Goal: Task Accomplishment & Management: Use online tool/utility

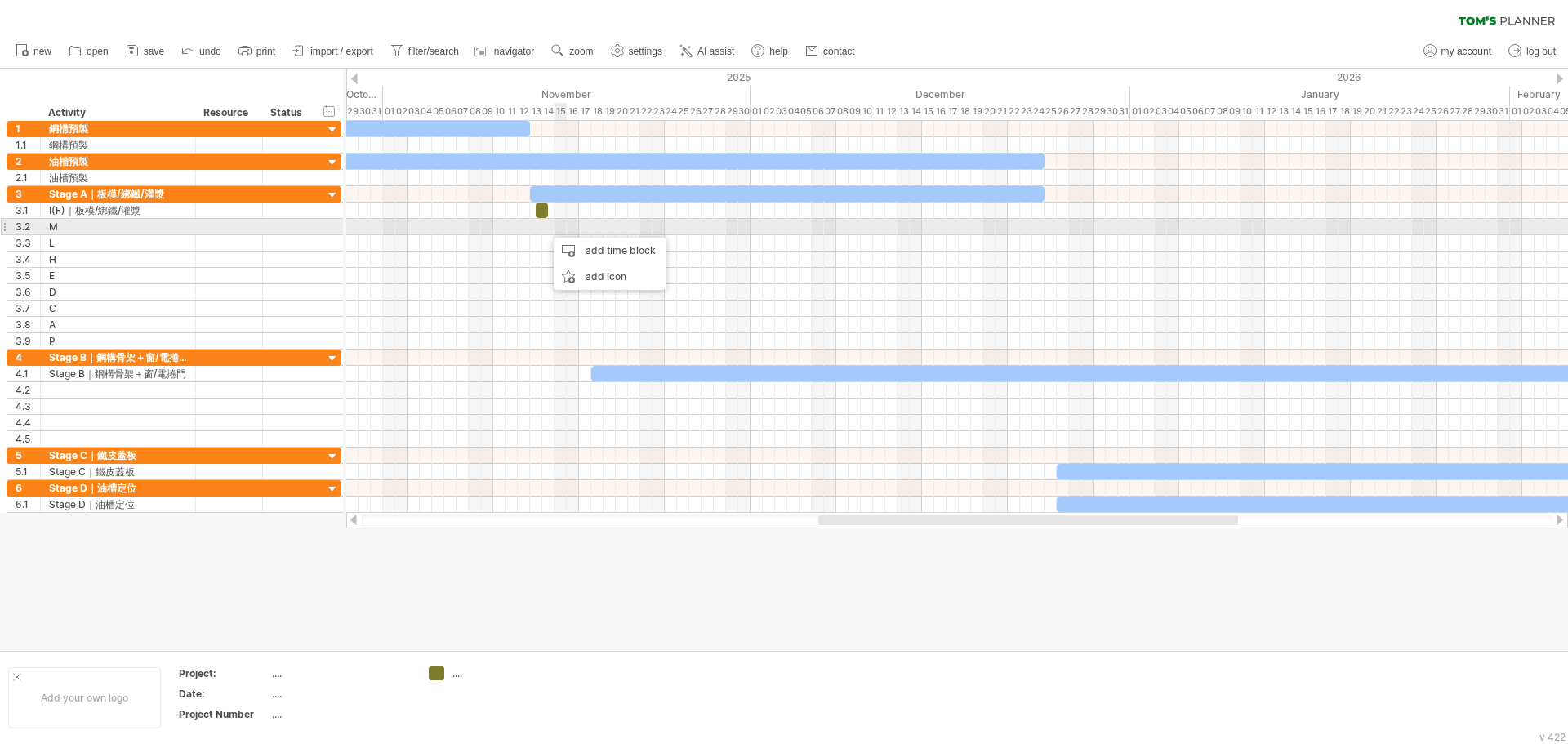
click at [556, 220] on div at bounding box center [957, 227] width 1222 height 17
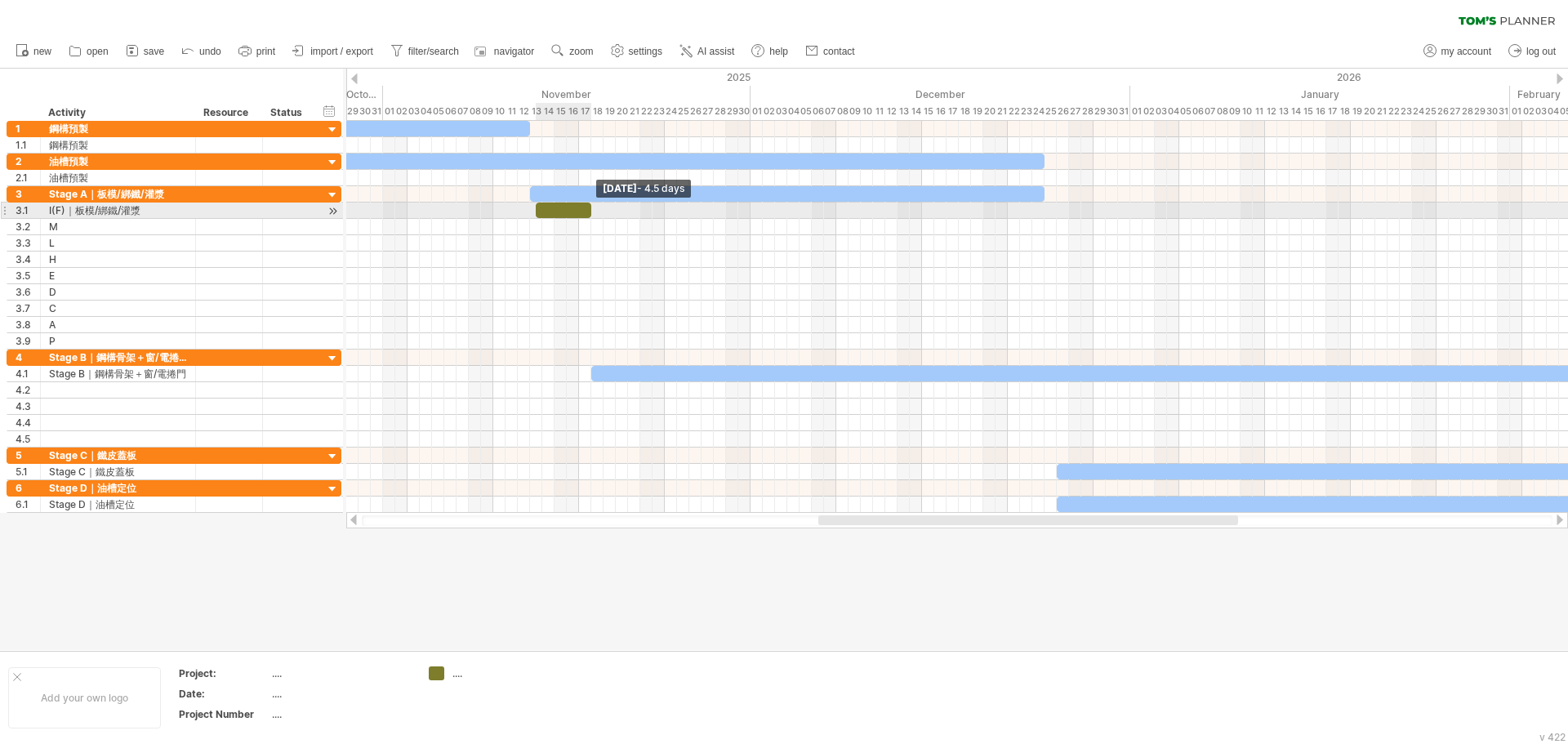
drag, startPoint x: 550, startPoint y: 209, endPoint x: 592, endPoint y: 213, distance: 42.2
click at [592, 213] on span at bounding box center [591, 210] width 7 height 16
click at [531, 212] on div "[DATE] - 4.5 days [DATE] - 4.5 days" at bounding box center [957, 317] width 1222 height 393
click at [530, 215] on span at bounding box center [530, 210] width 7 height 16
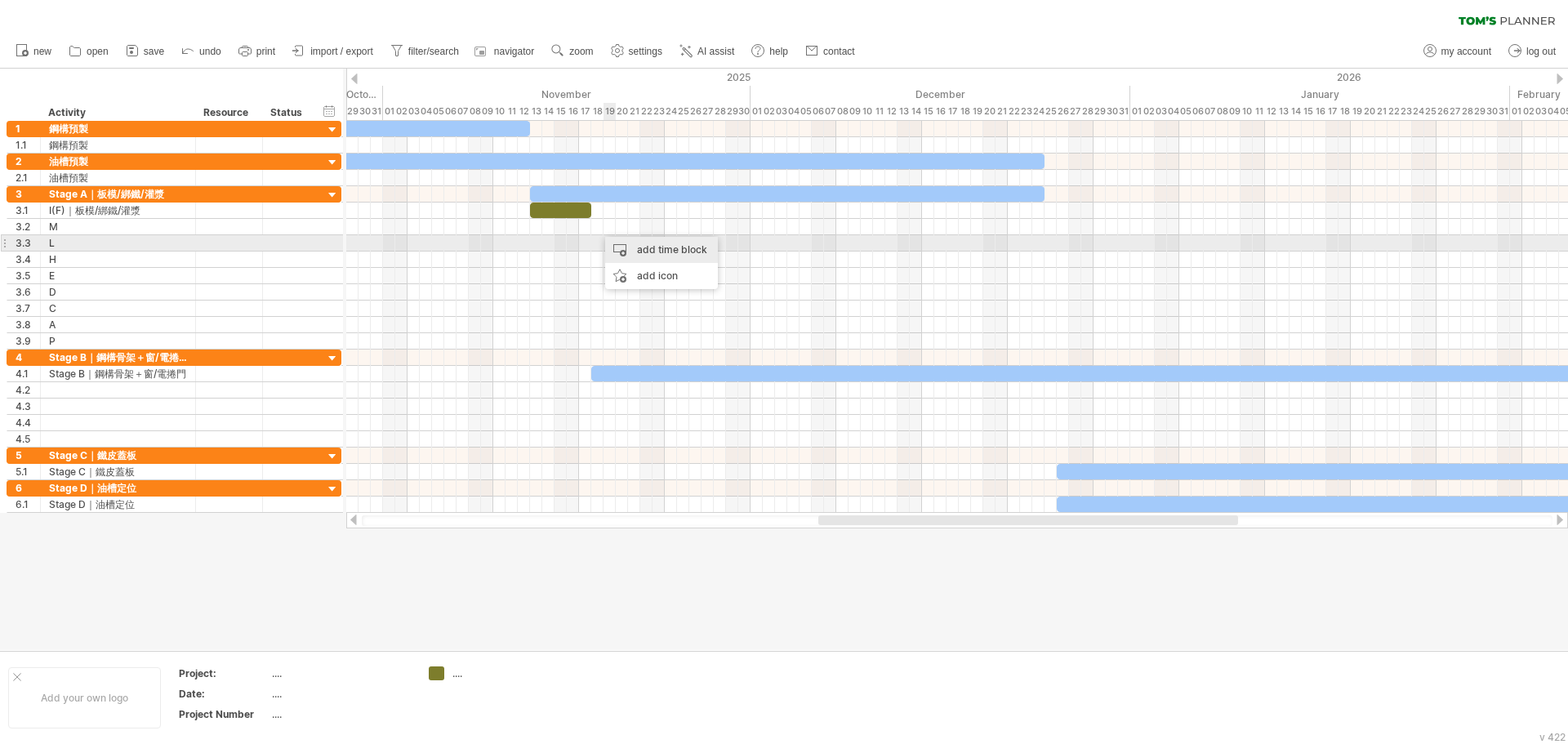
click at [629, 252] on div "add time block" at bounding box center [661, 250] width 113 height 26
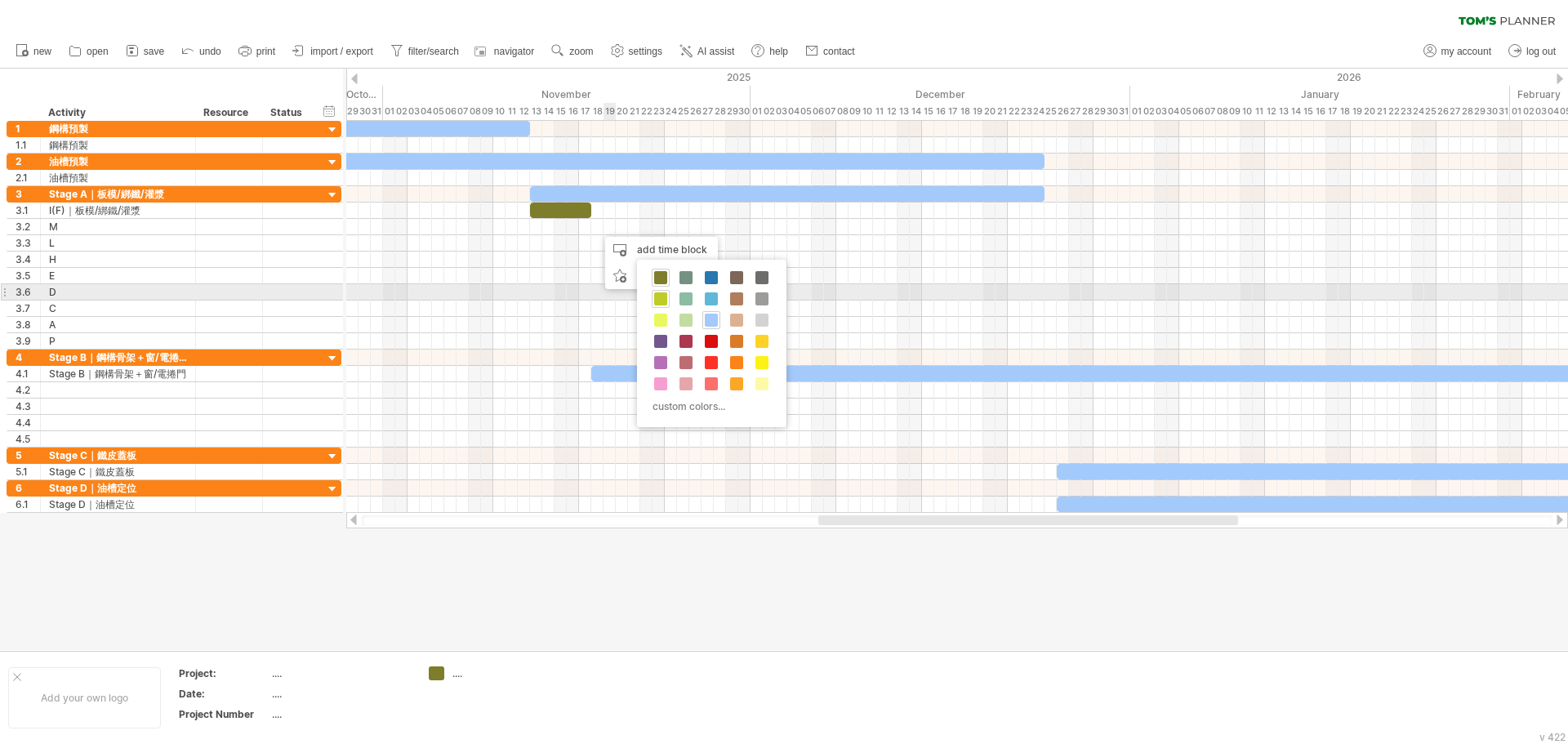
click at [664, 296] on span at bounding box center [661, 299] width 13 height 13
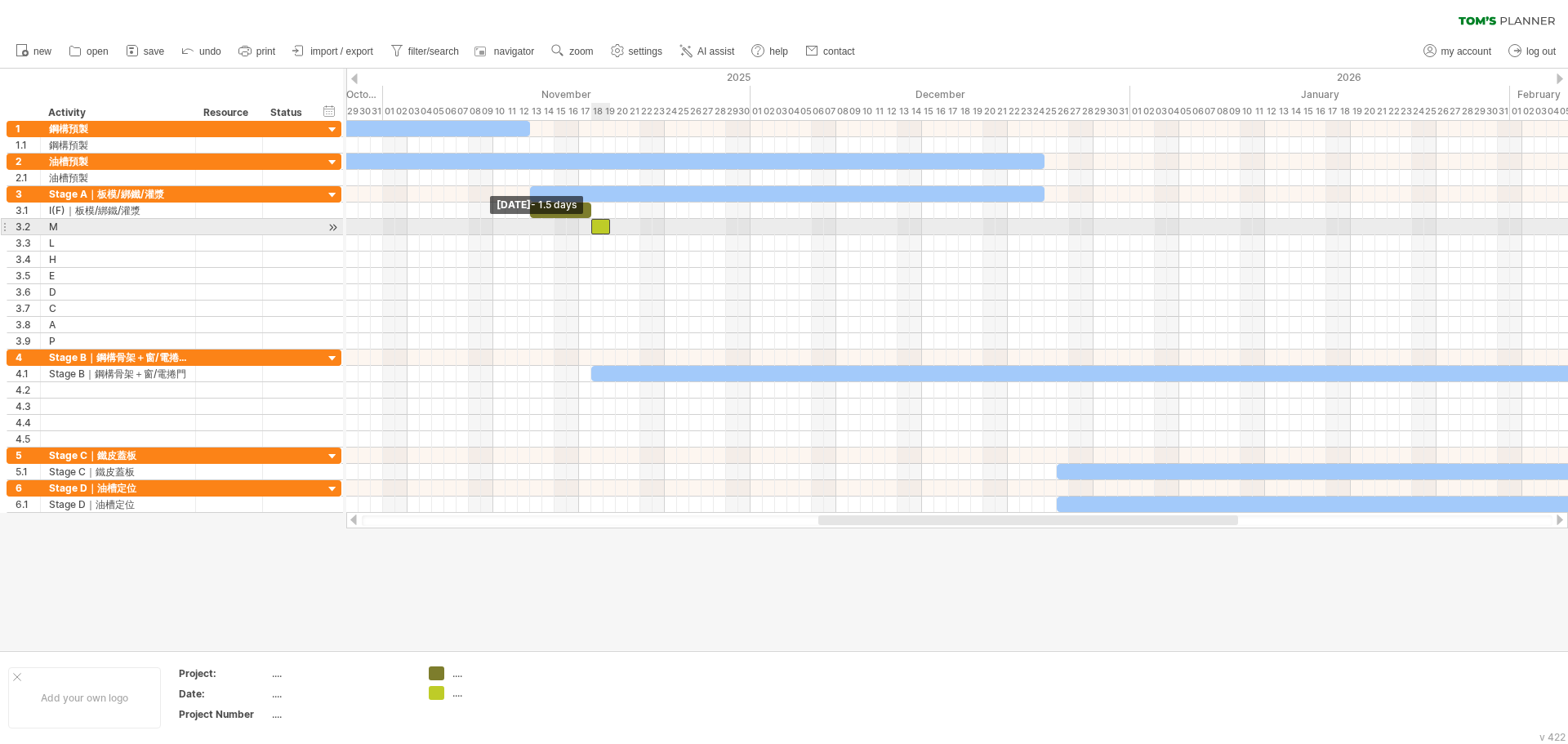
click at [590, 227] on span at bounding box center [591, 227] width 7 height 16
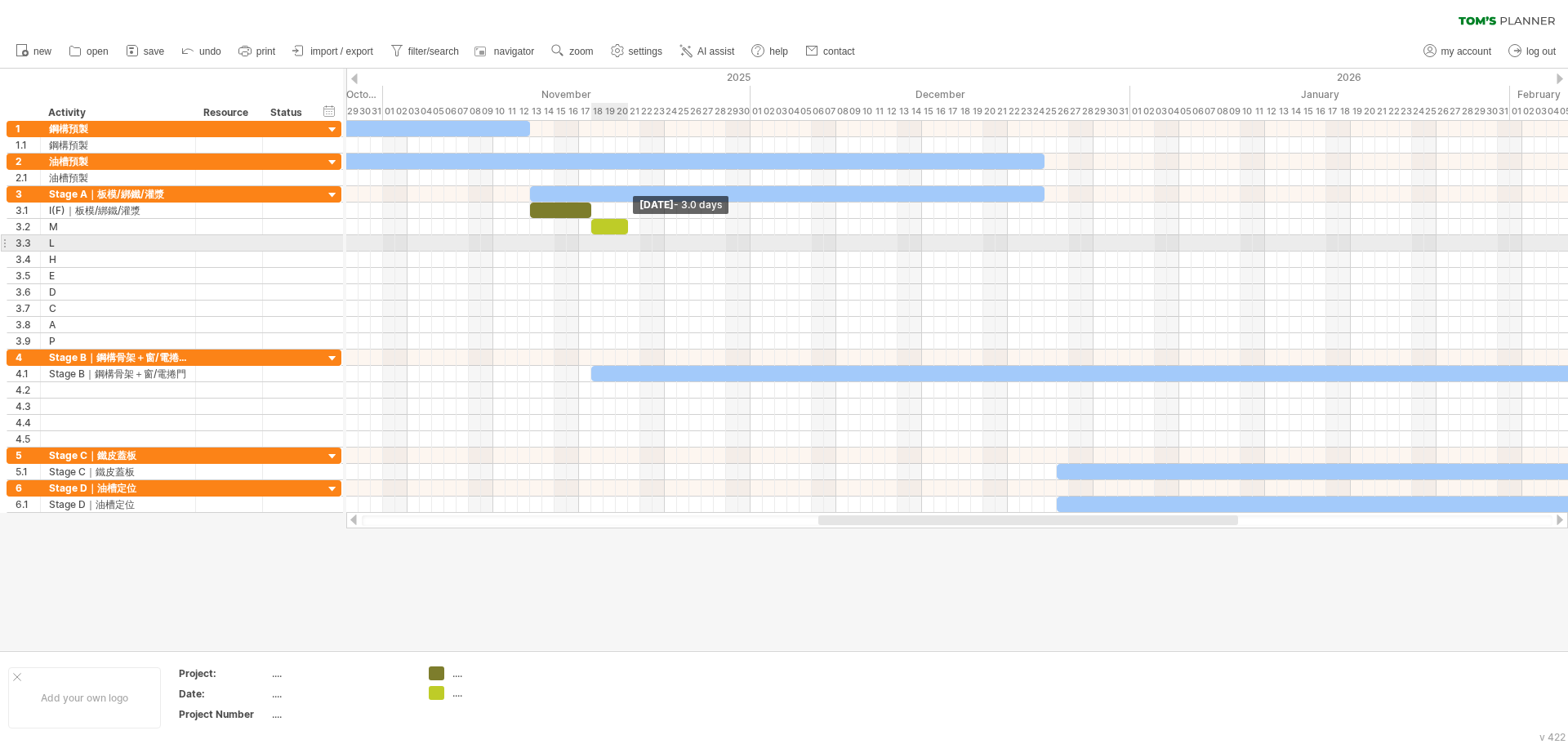
drag, startPoint x: 612, startPoint y: 231, endPoint x: 631, endPoint y: 240, distance: 21.0
click at [631, 240] on div "[DATE] - 3.0 days [DATE] - 1.5 days" at bounding box center [957, 317] width 1222 height 393
click at [631, 244] on div at bounding box center [957, 243] width 1222 height 17
drag, startPoint x: 637, startPoint y: 244, endPoint x: 629, endPoint y: 248, distance: 8.9
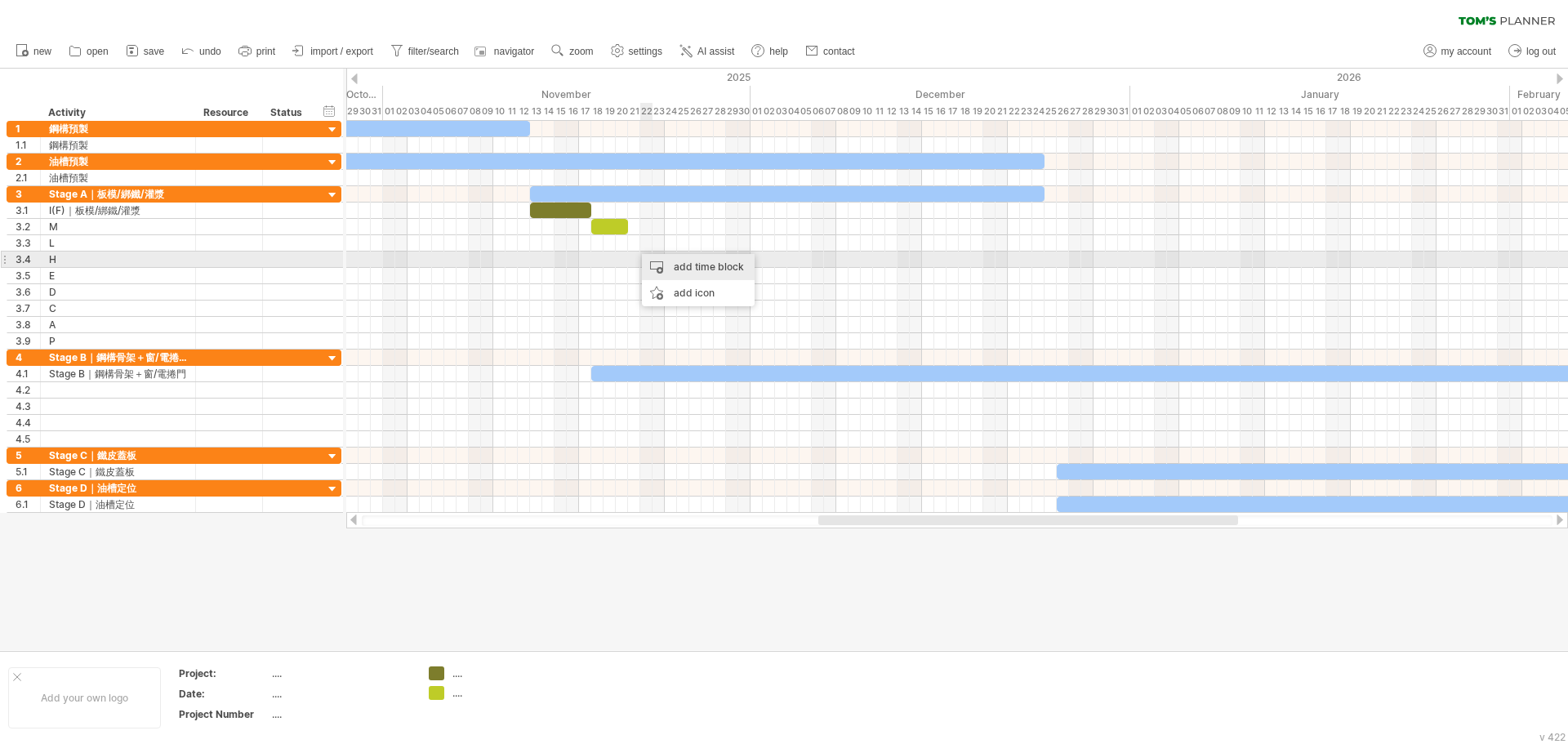
click at [670, 268] on div "add time block" at bounding box center [698, 268] width 113 height 26
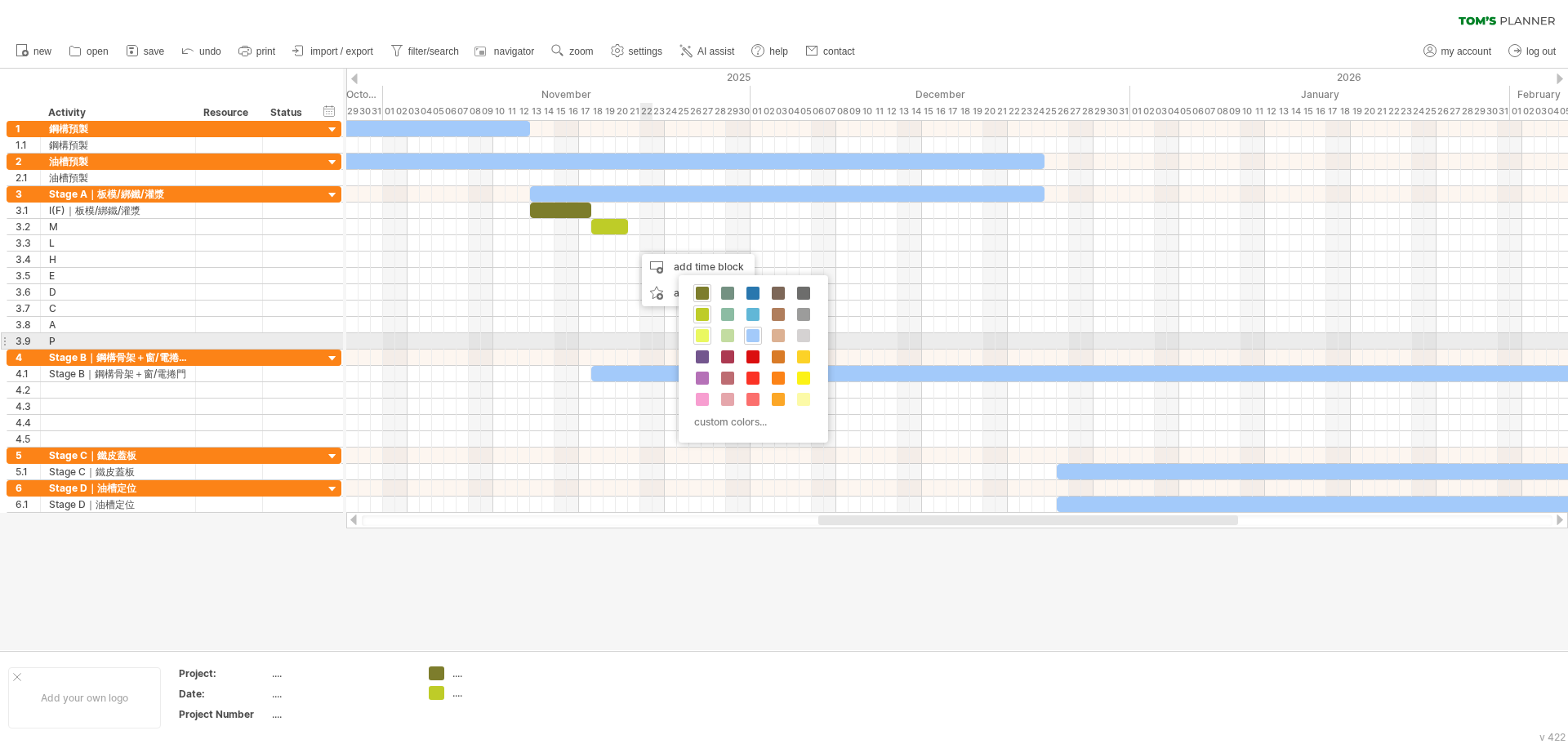
click at [696, 335] on span at bounding box center [703, 336] width 13 height 13
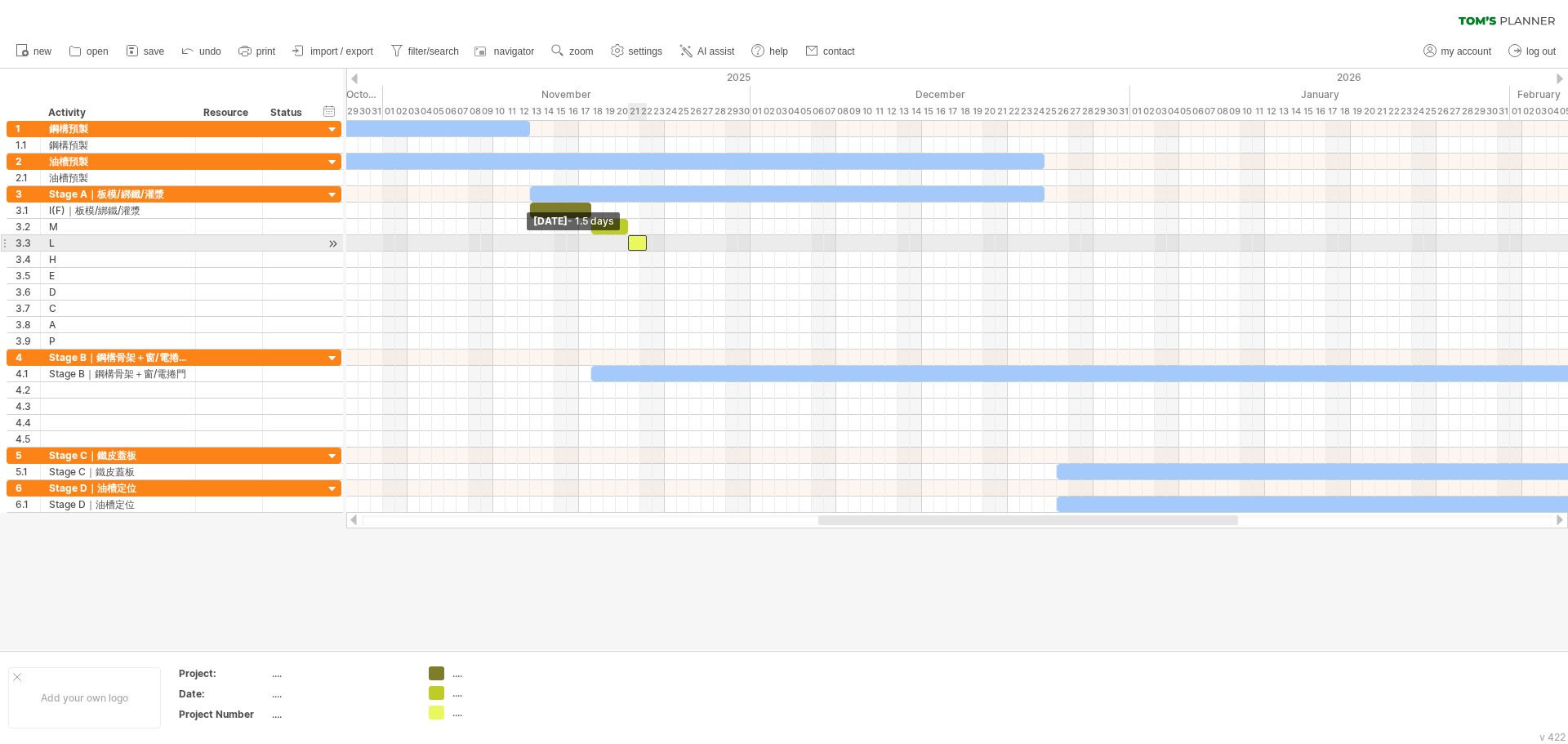
drag, startPoint x: 636, startPoint y: 245, endPoint x: 627, endPoint y: 248, distance: 9.5
click at [627, 248] on span at bounding box center [627, 242] width 7 height 16
drag, startPoint x: 649, startPoint y: 246, endPoint x: 690, endPoint y: 249, distance: 41.1
click at [690, 249] on span at bounding box center [689, 242] width 7 height 16
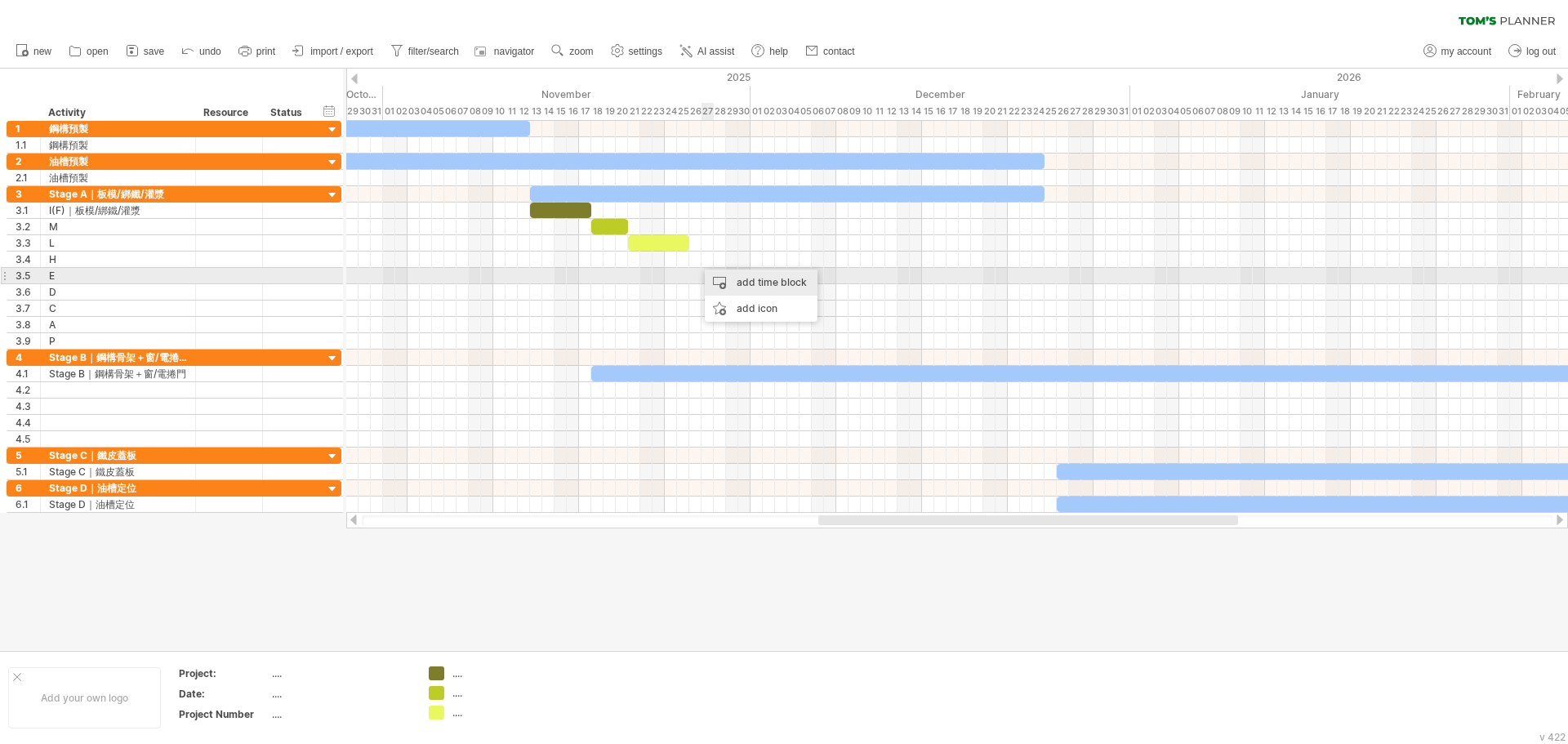
click at [745, 283] on div "add time block" at bounding box center [761, 282] width 113 height 26
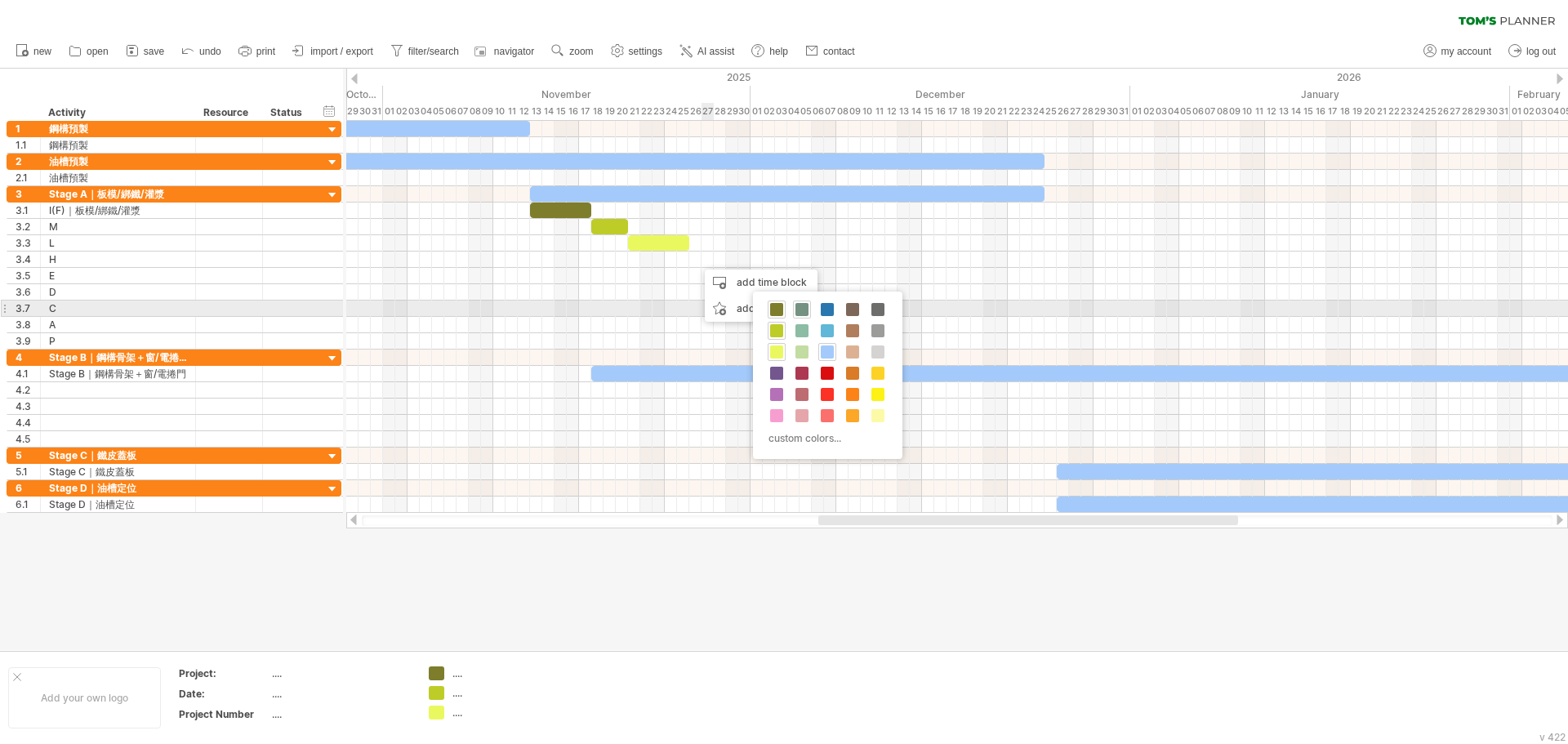
click at [805, 313] on span at bounding box center [803, 310] width 13 height 13
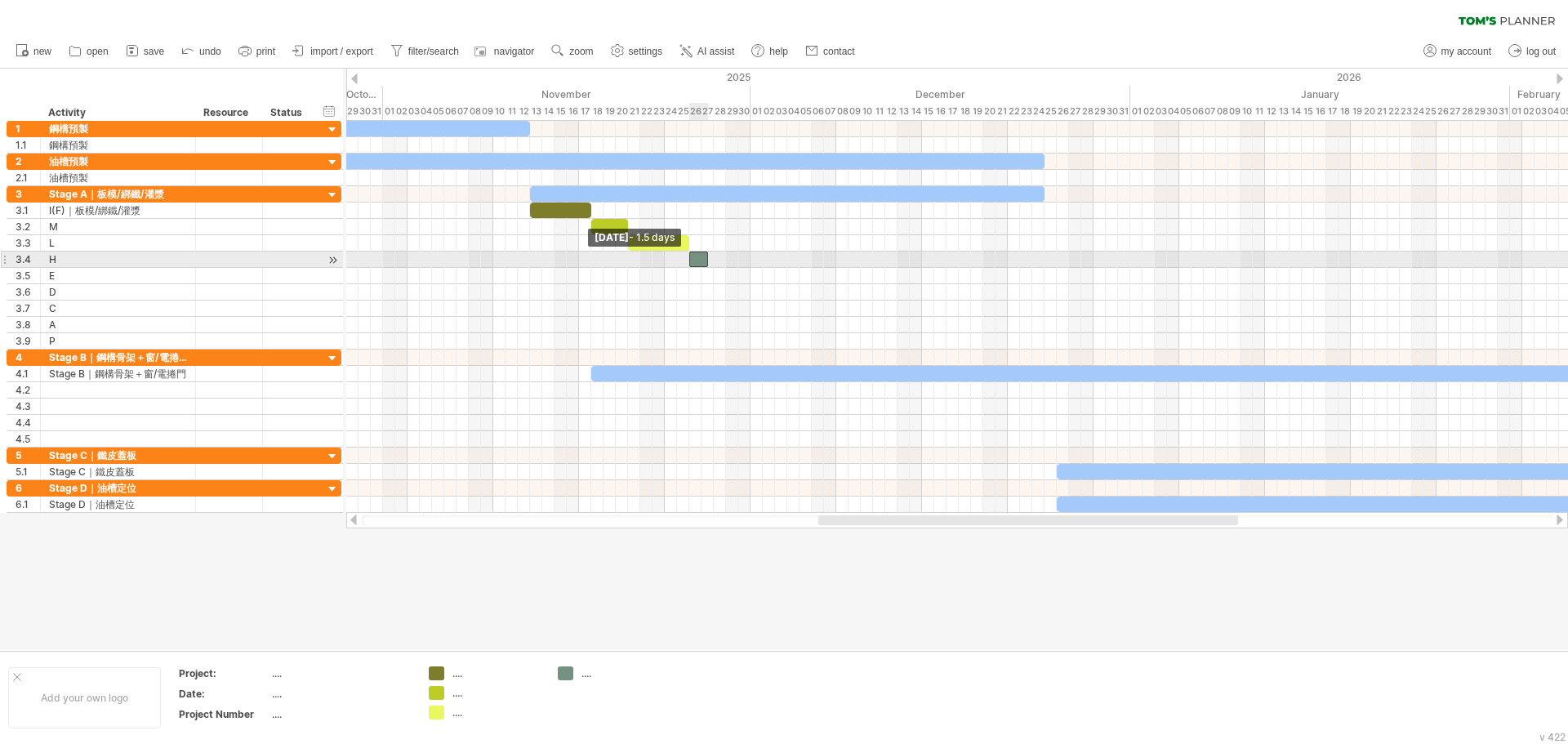
click at [690, 264] on span at bounding box center [689, 259] width 7 height 16
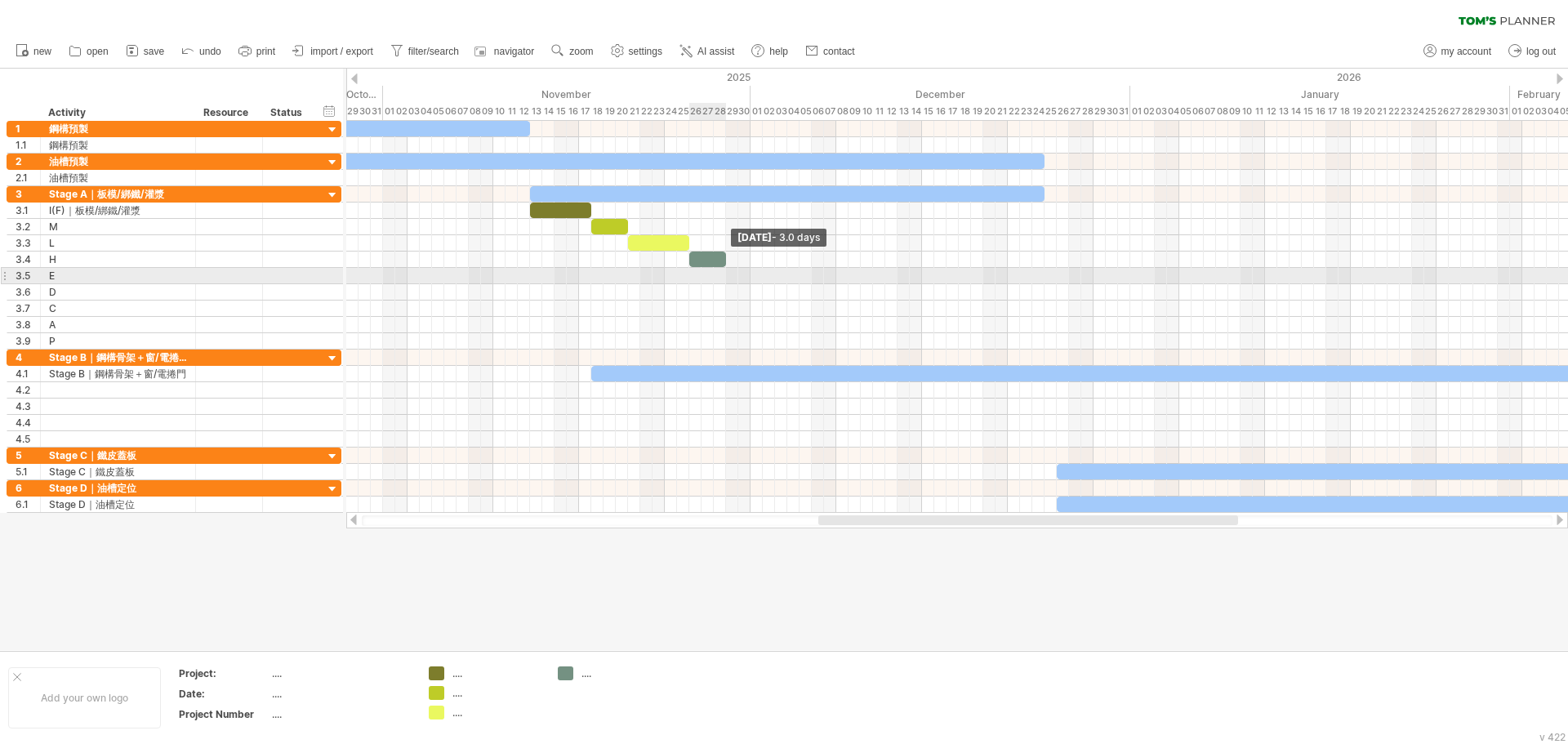
drag, startPoint x: 708, startPoint y: 261, endPoint x: 725, endPoint y: 274, distance: 21.4
click at [725, 274] on div "[DATE] - 3.0 days [DATE] - 1.5 days" at bounding box center [957, 317] width 1222 height 393
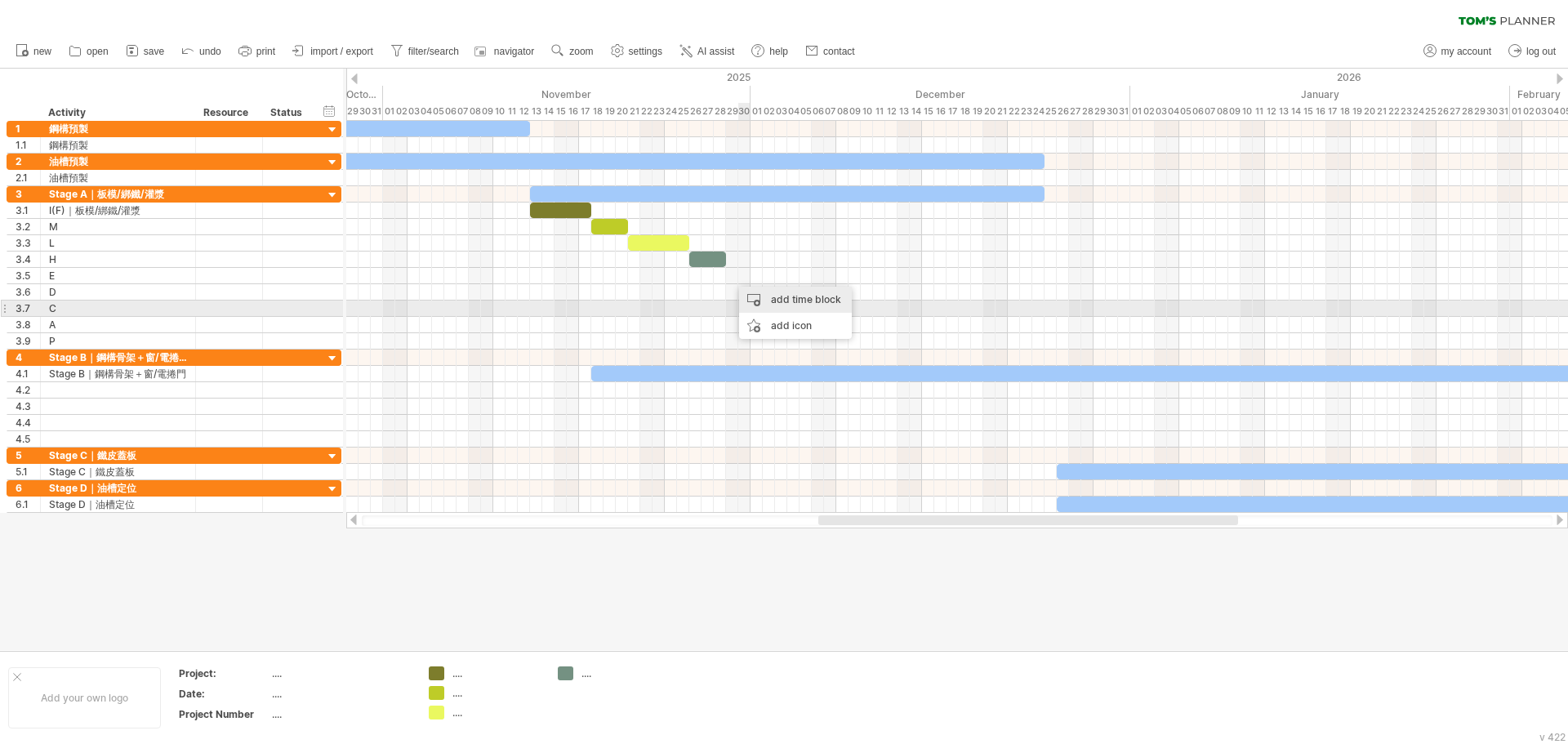
click at [797, 300] on div "add time block" at bounding box center [795, 300] width 113 height 26
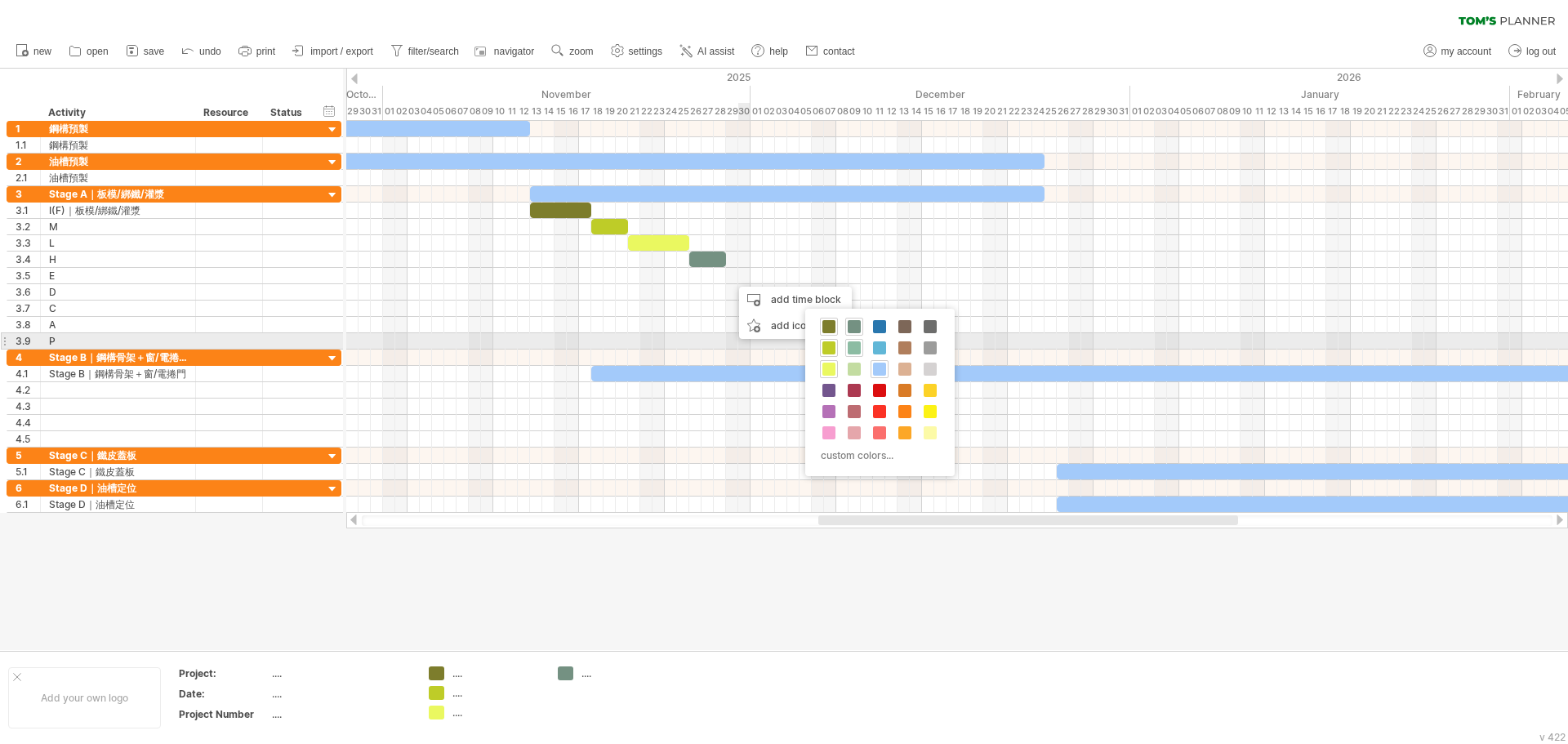
click at [853, 340] on div at bounding box center [854, 348] width 18 height 18
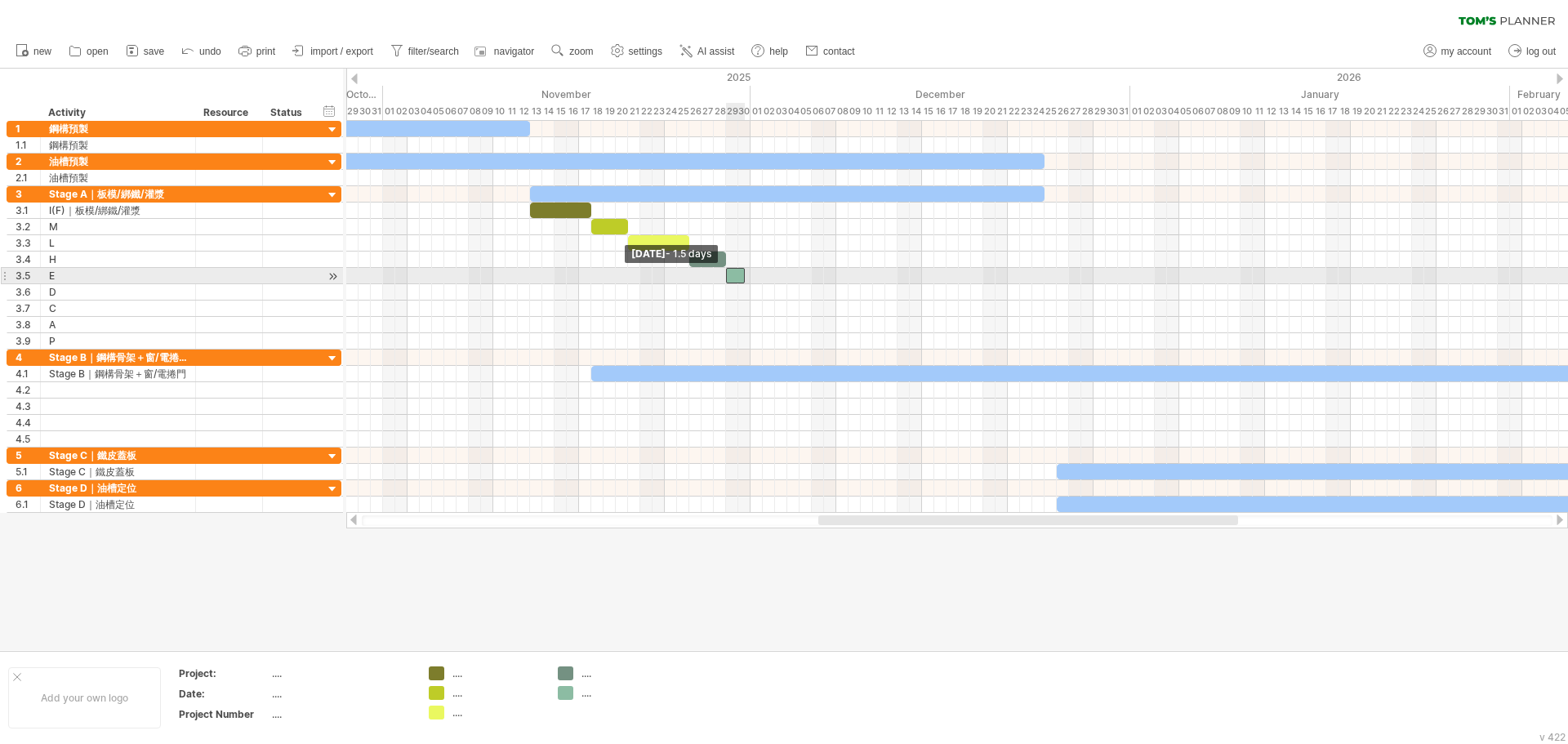
click at [726, 280] on span at bounding box center [726, 275] width 7 height 16
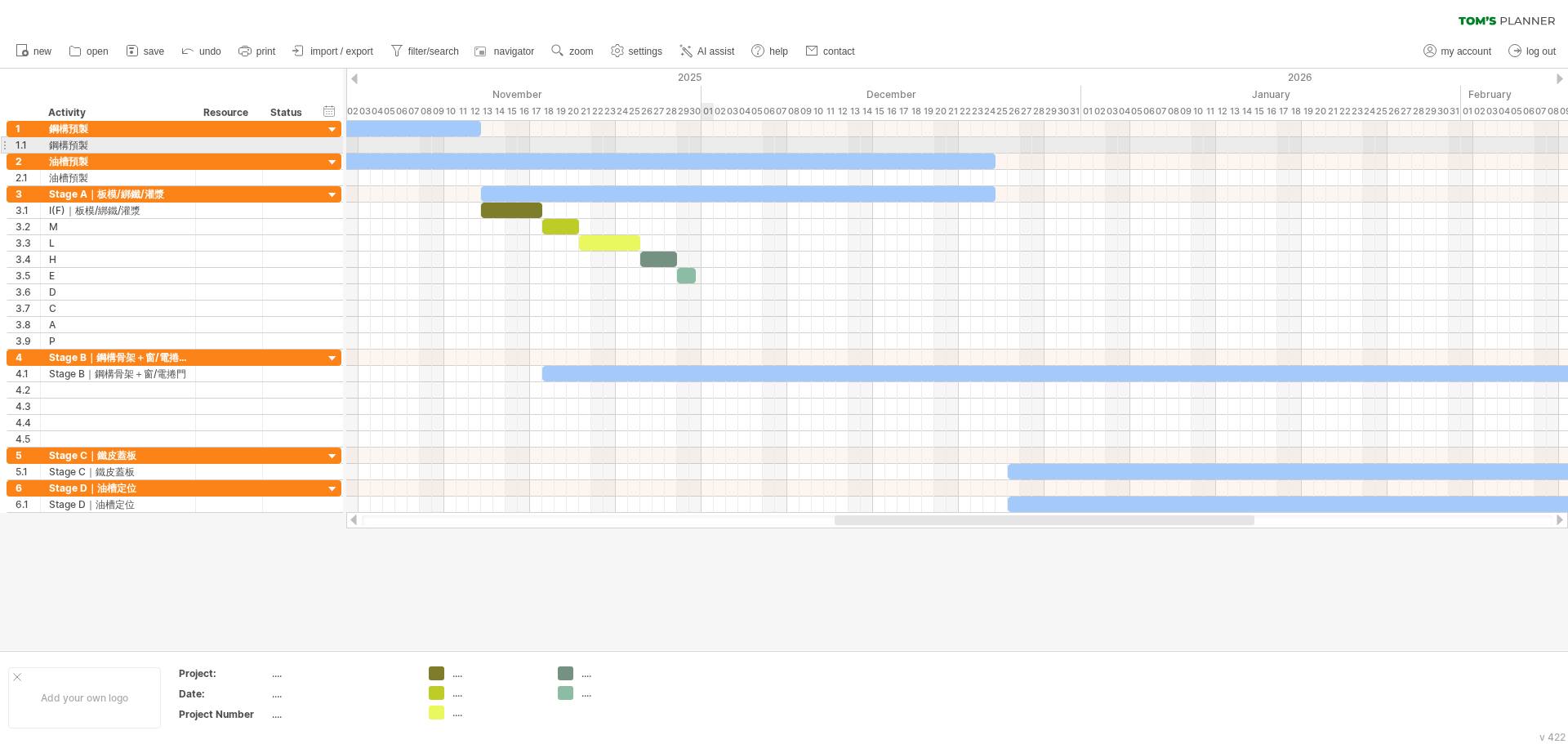
drag, startPoint x: 750, startPoint y: 98, endPoint x: 704, endPoint y: 143, distance: 64.4
click at [704, 143] on div "Trying to reach [DOMAIN_NAME] Connected again... 0% clear filter new 1" at bounding box center [784, 372] width 1568 height 744
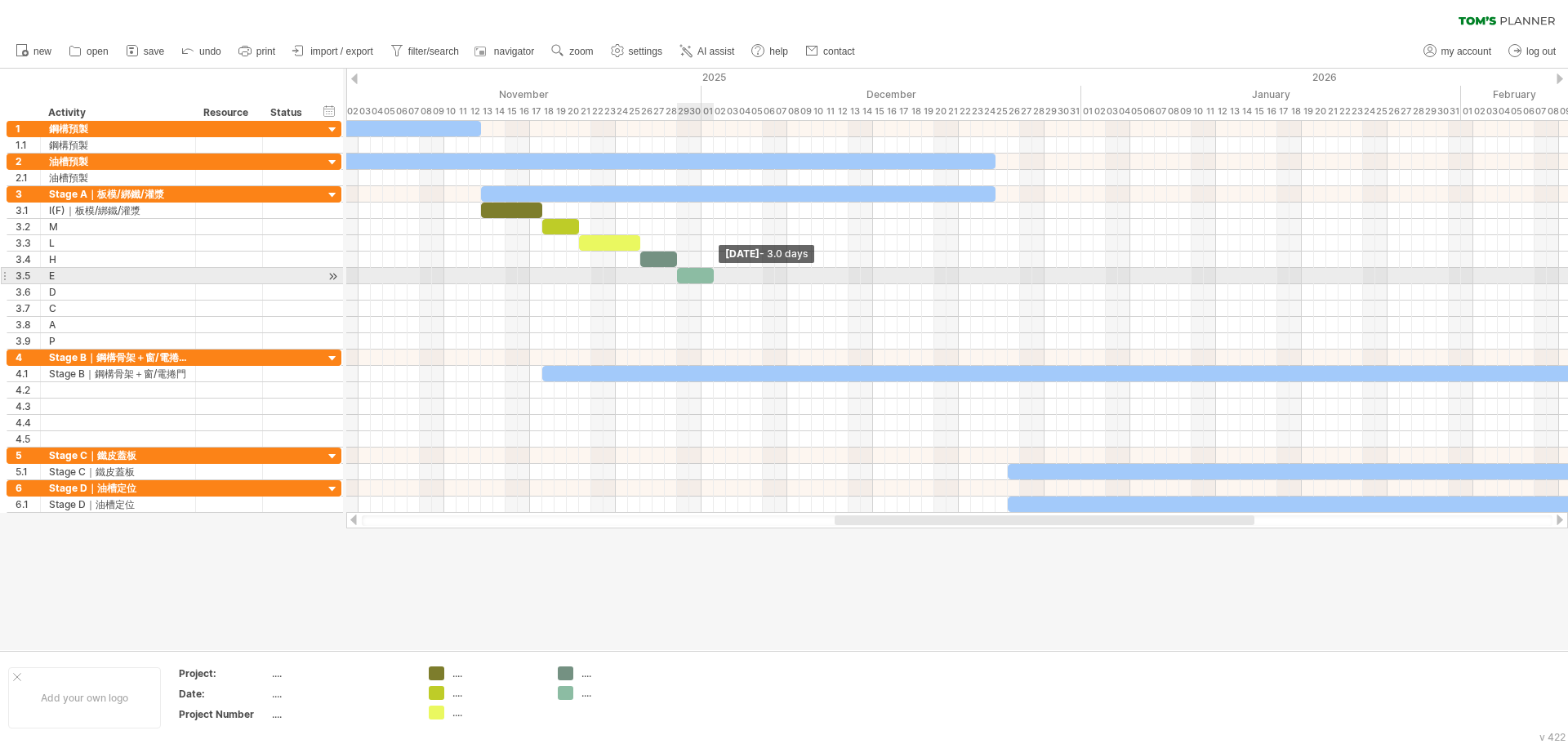
drag, startPoint x: 694, startPoint y: 277, endPoint x: 712, endPoint y: 276, distance: 18.0
click at [712, 276] on span at bounding box center [713, 275] width 7 height 16
drag, startPoint x: 677, startPoint y: 278, endPoint x: 702, endPoint y: 279, distance: 25.0
click at [702, 279] on span at bounding box center [701, 275] width 7 height 16
drag, startPoint x: 710, startPoint y: 281, endPoint x: 725, endPoint y: 283, distance: 15.1
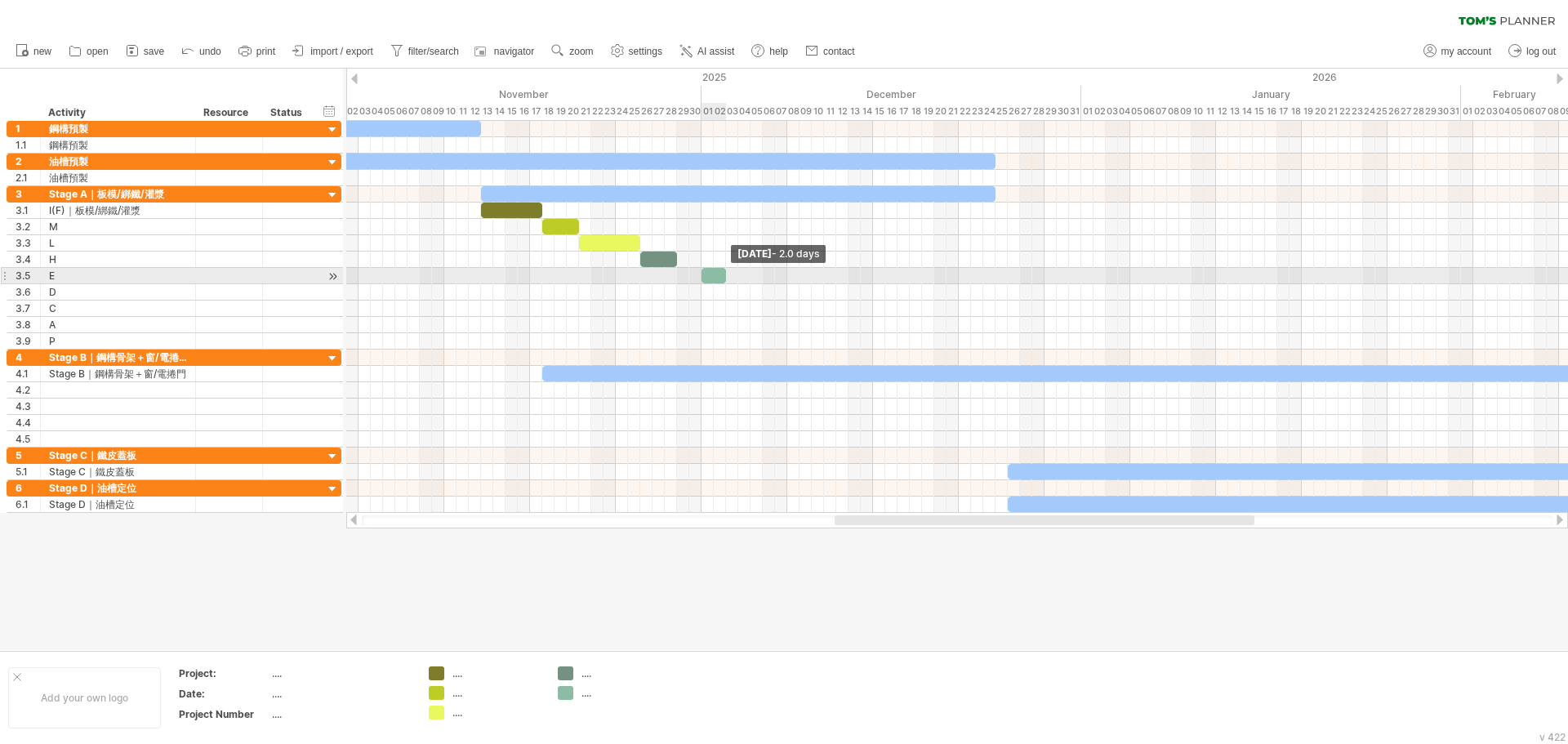
click at [725, 283] on div "[DATE] - 2.0 days [DATE] - 1.0 days" at bounding box center [957, 317] width 1222 height 393
drag, startPoint x: 725, startPoint y: 277, endPoint x: 736, endPoint y: 281, distance: 11.7
click at [736, 281] on span at bounding box center [738, 275] width 7 height 16
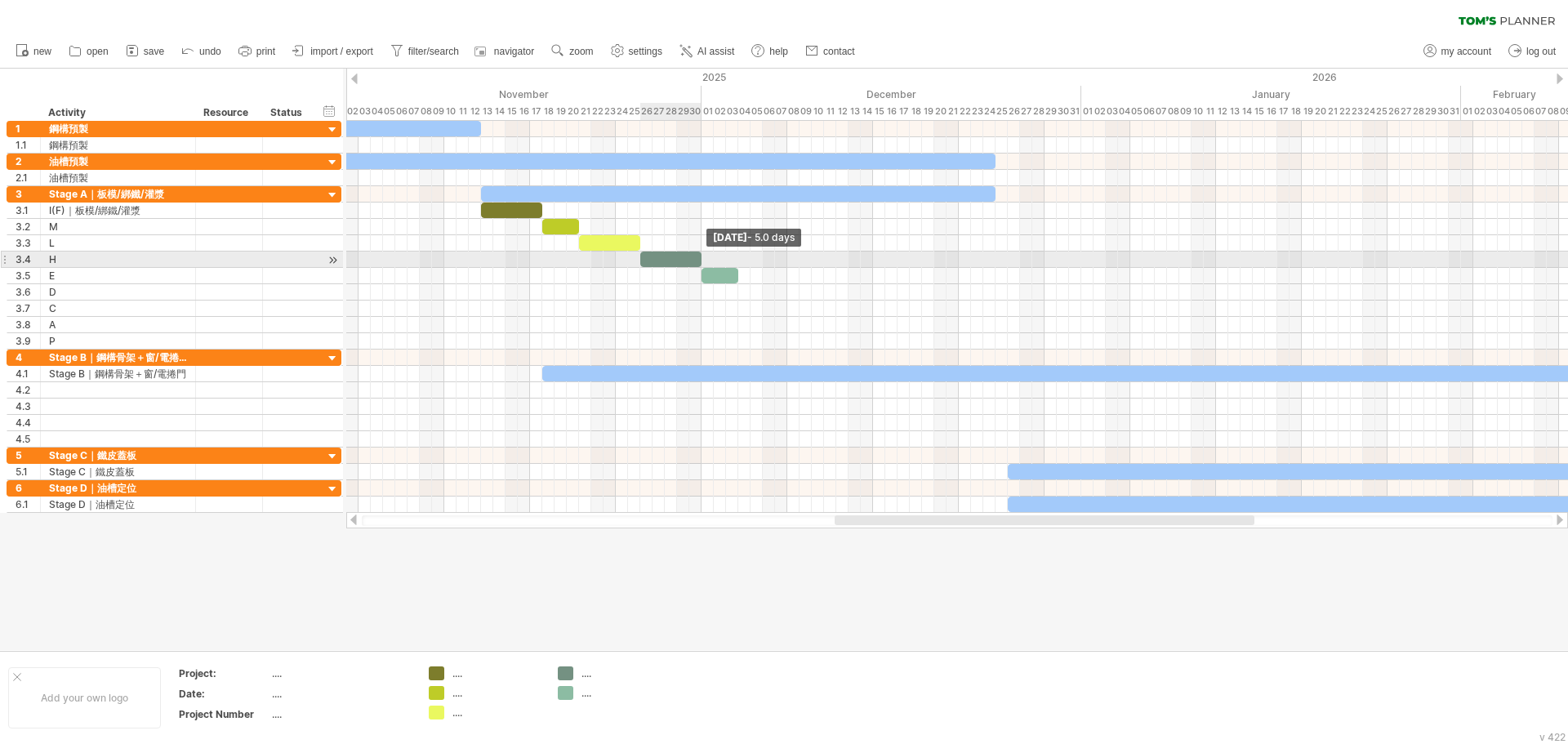
drag, startPoint x: 677, startPoint y: 256, endPoint x: 702, endPoint y: 263, distance: 26.0
click at [702, 263] on span at bounding box center [701, 259] width 7 height 16
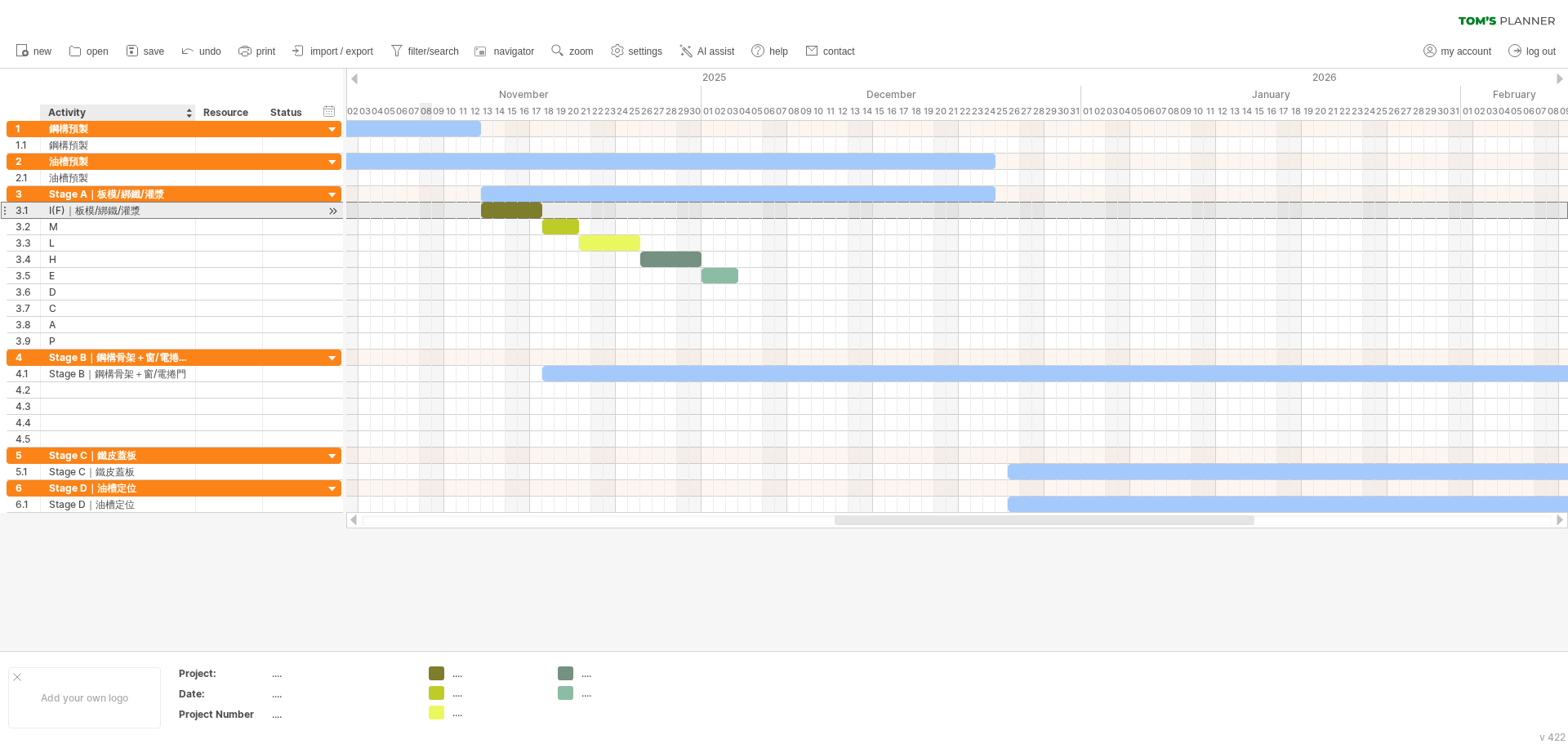
click at [133, 213] on div "I(F)｜板模/綁鐵/灌漿" at bounding box center [118, 210] width 138 height 16
click at [133, 213] on input "**********" at bounding box center [118, 210] width 138 height 16
click at [143, 207] on input "**********" at bounding box center [118, 210] width 138 height 16
click at [150, 208] on input "**********" at bounding box center [118, 210] width 138 height 16
type input "****"
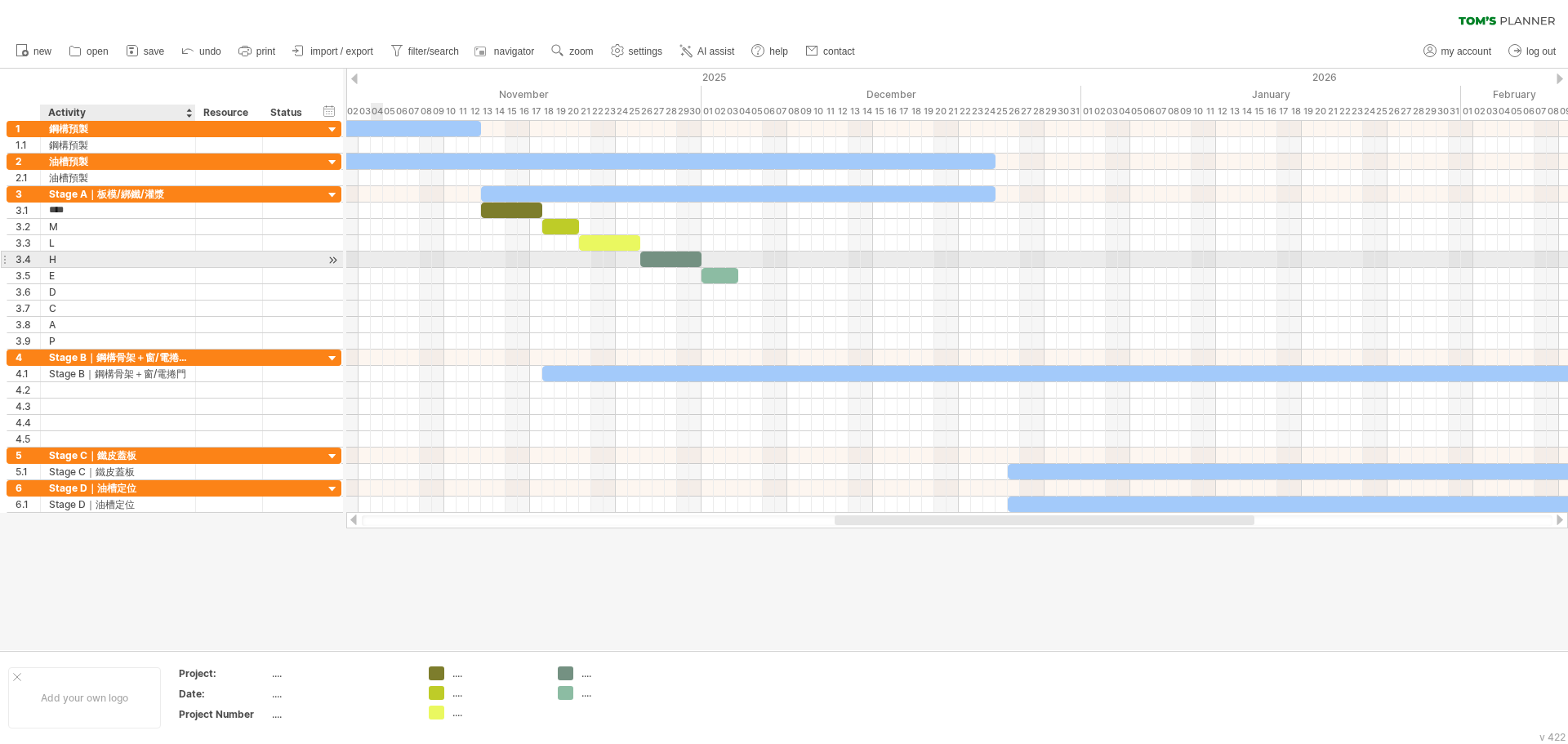
click at [76, 261] on div "H" at bounding box center [118, 259] width 138 height 16
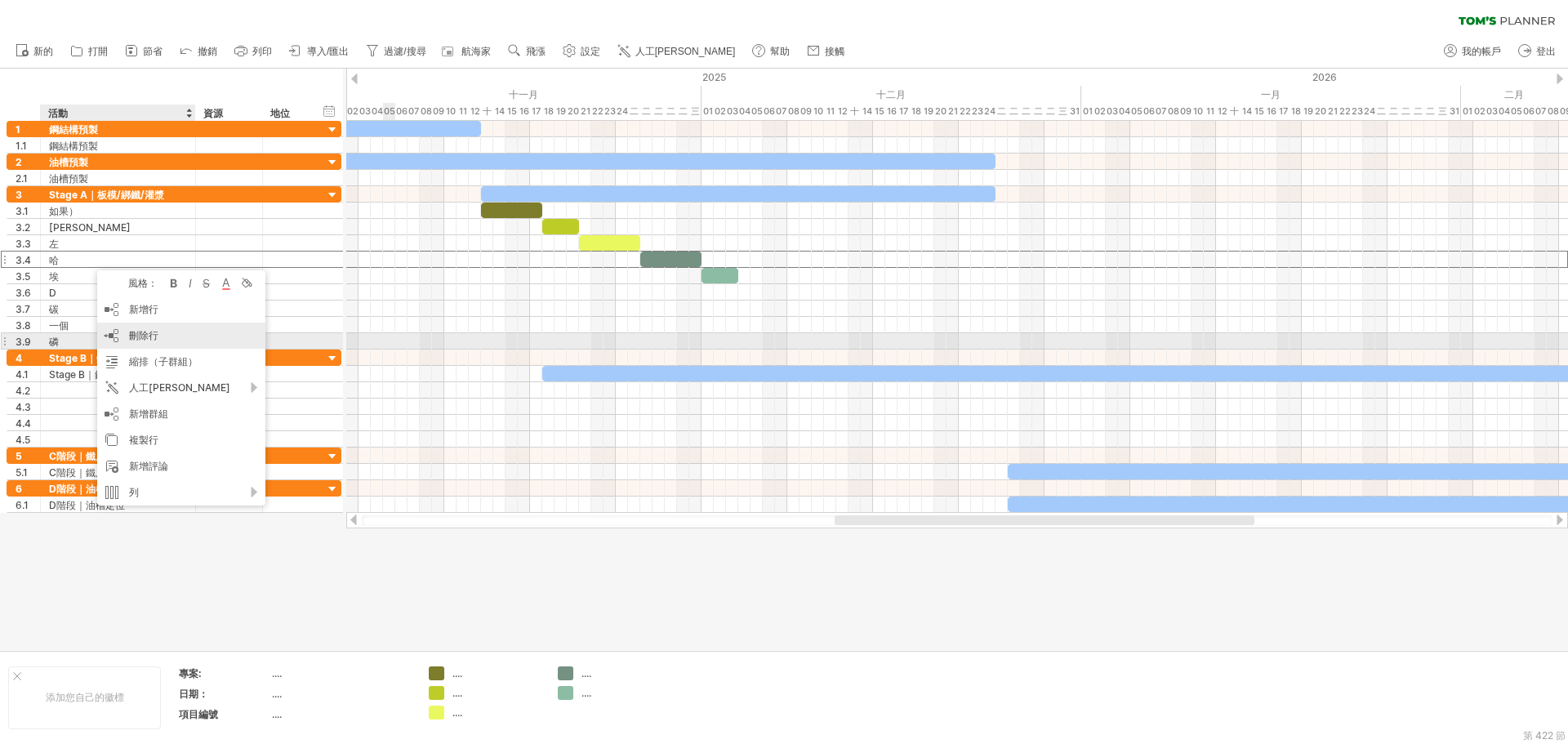
click at [155, 338] on font "刪除行" at bounding box center [144, 335] width 30 height 12
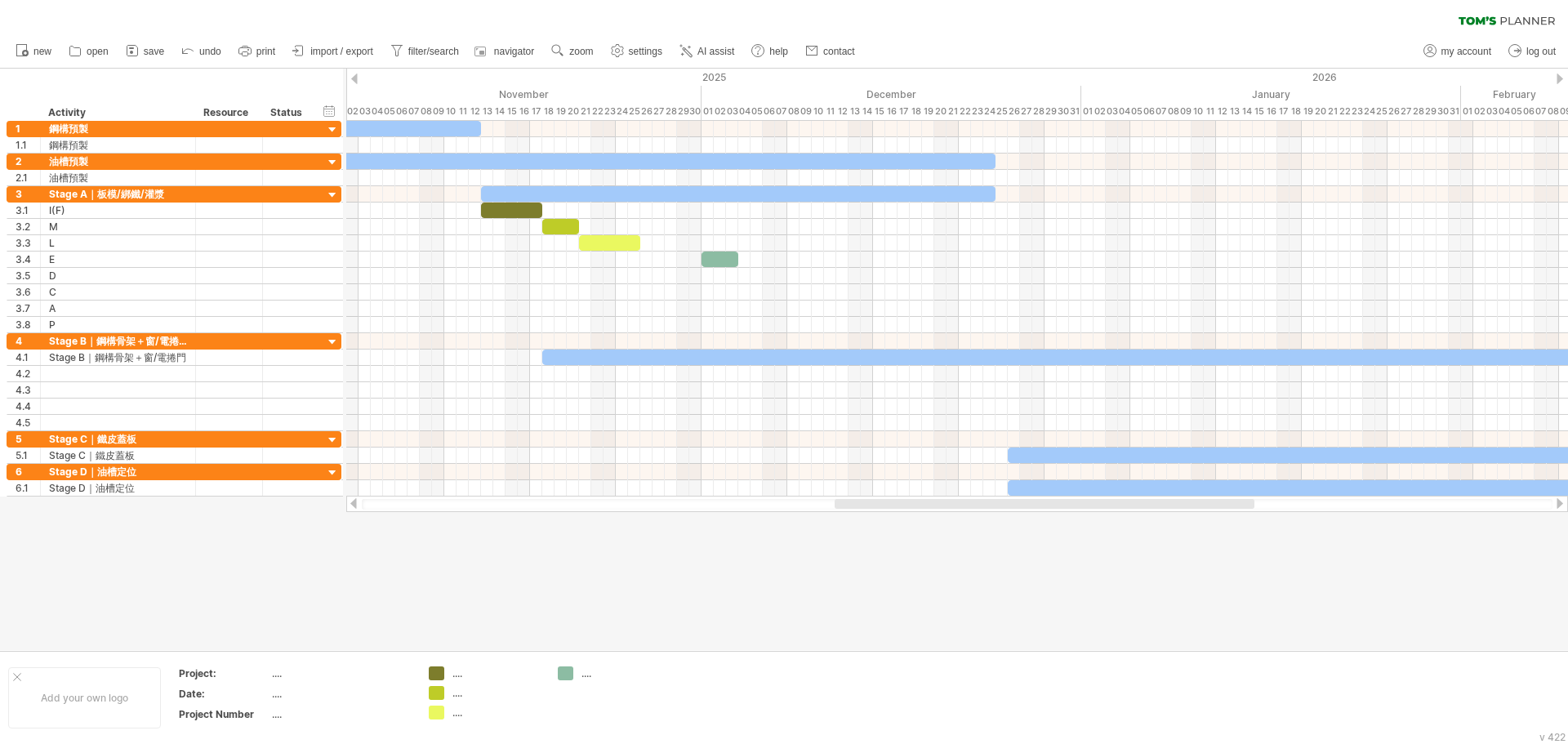
click at [1132, 39] on div "new" at bounding box center [784, 51] width 1568 height 34
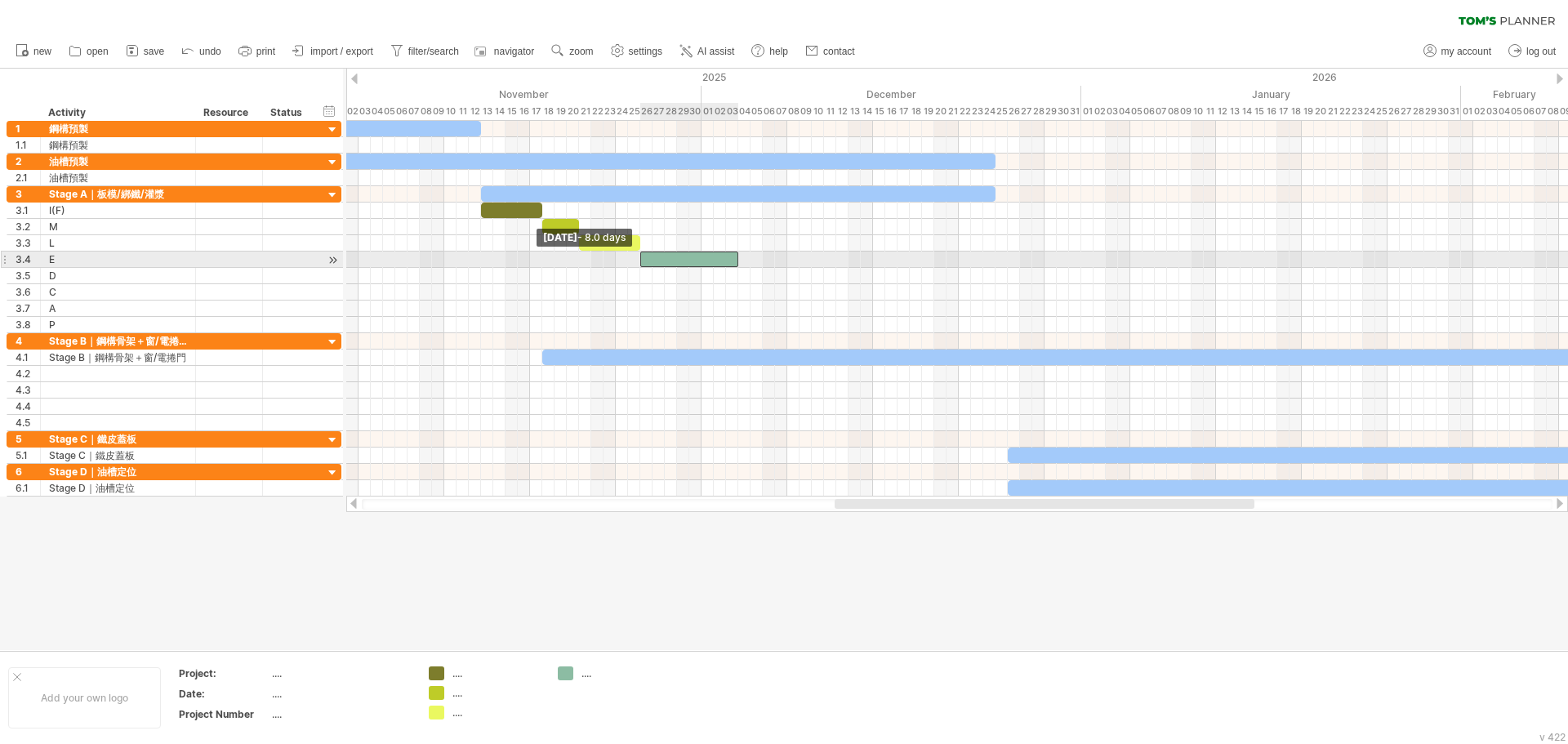
drag, startPoint x: 703, startPoint y: 263, endPoint x: 642, endPoint y: 266, distance: 61.1
click at [642, 266] on span at bounding box center [640, 259] width 7 height 16
drag, startPoint x: 736, startPoint y: 258, endPoint x: 673, endPoint y: 263, distance: 63.2
click at [673, 263] on div at bounding box center [658, 259] width 36 height 16
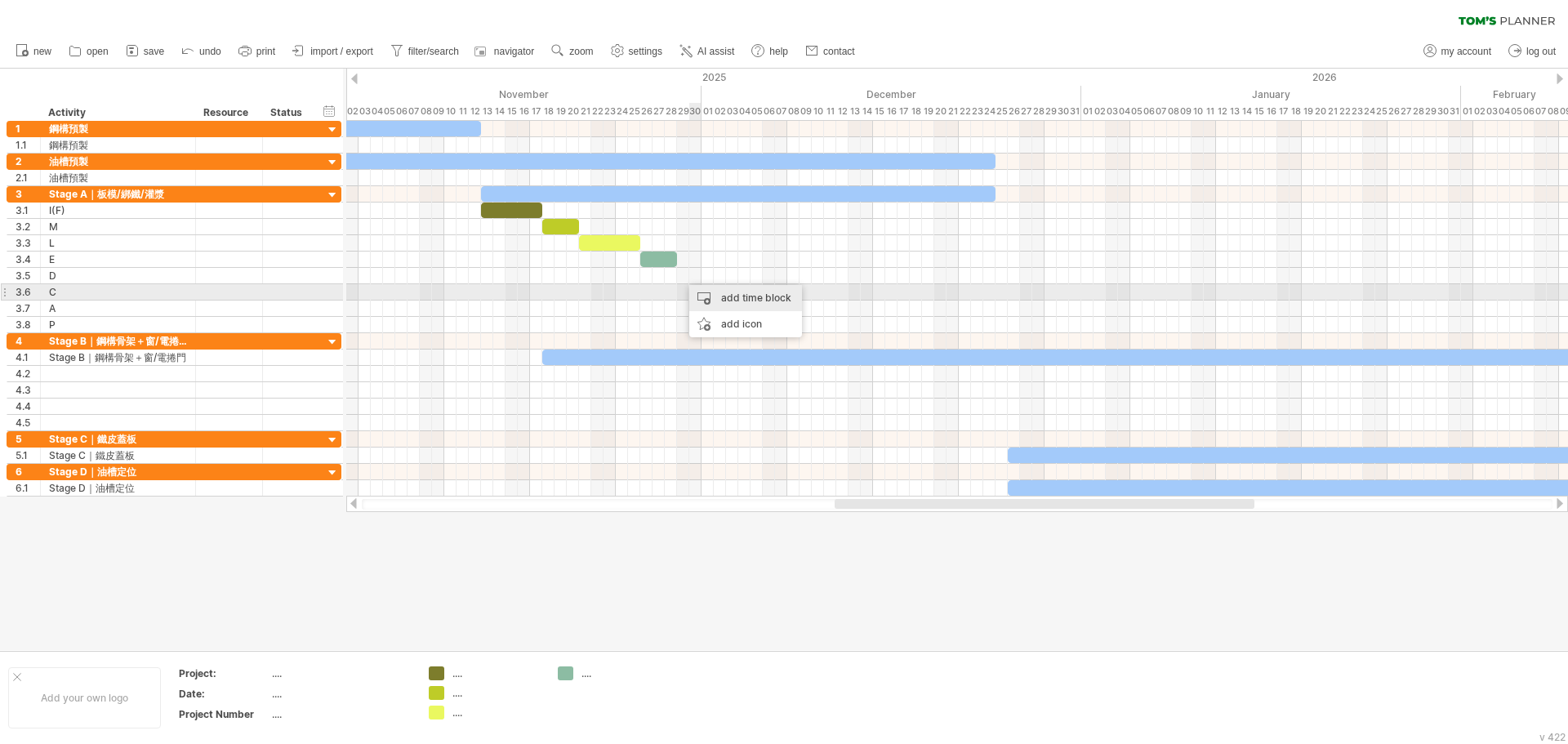
click at [717, 291] on div "add time block" at bounding box center [746, 298] width 113 height 26
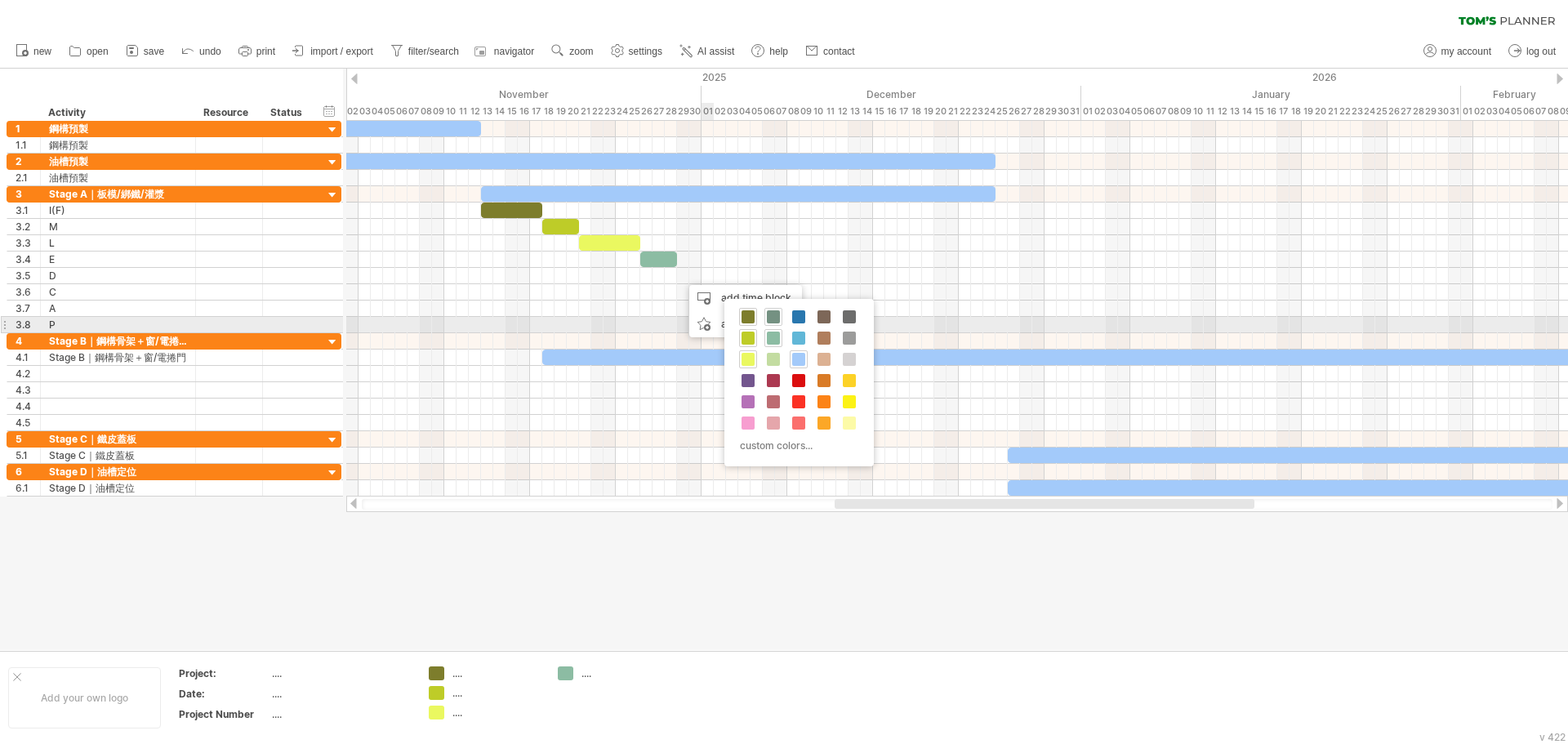
click at [770, 318] on span at bounding box center [774, 317] width 13 height 13
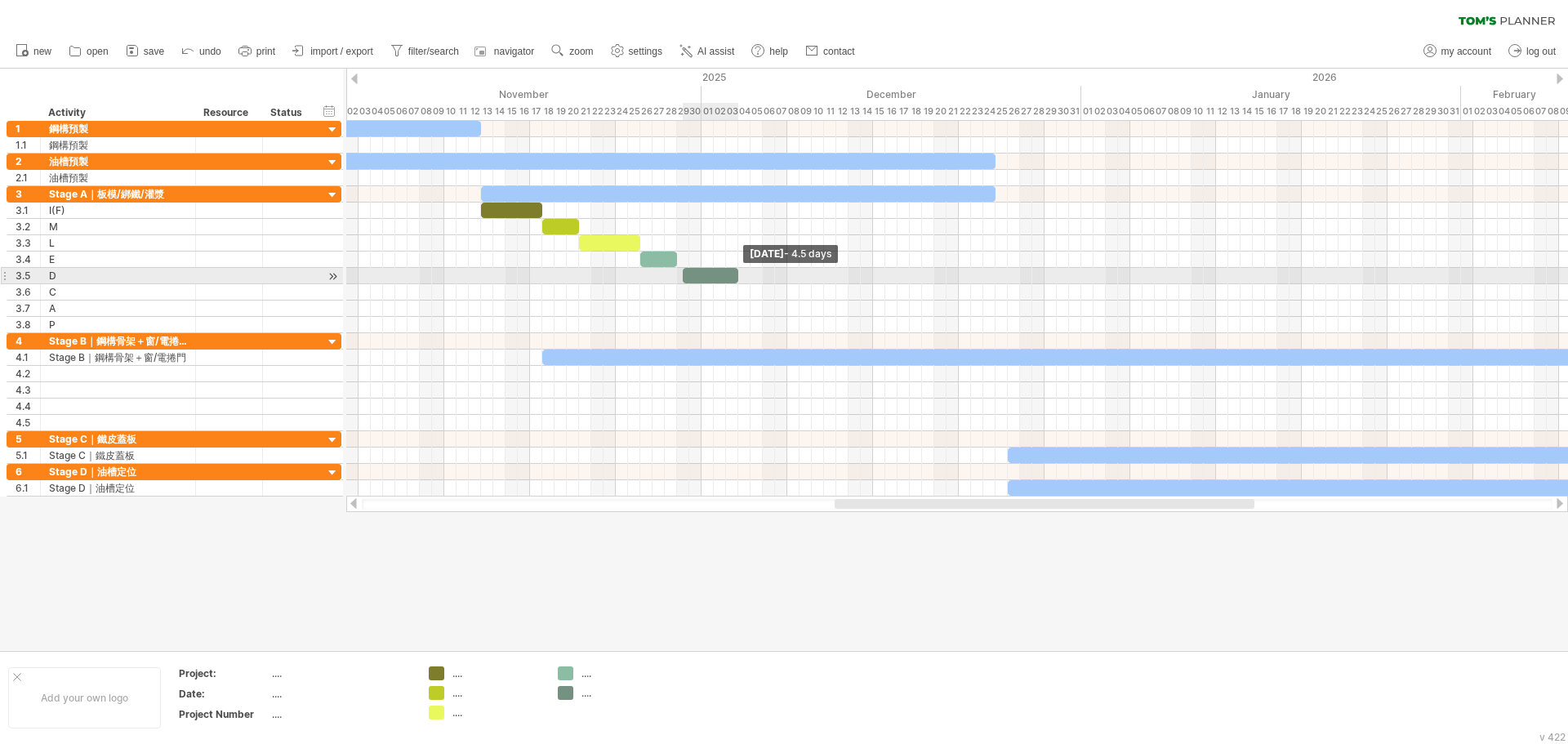
drag, startPoint x: 695, startPoint y: 277, endPoint x: 740, endPoint y: 278, distance: 45.0
click at [740, 278] on span at bounding box center [738, 275] width 7 height 16
click at [677, 281] on span at bounding box center [677, 275] width 7 height 16
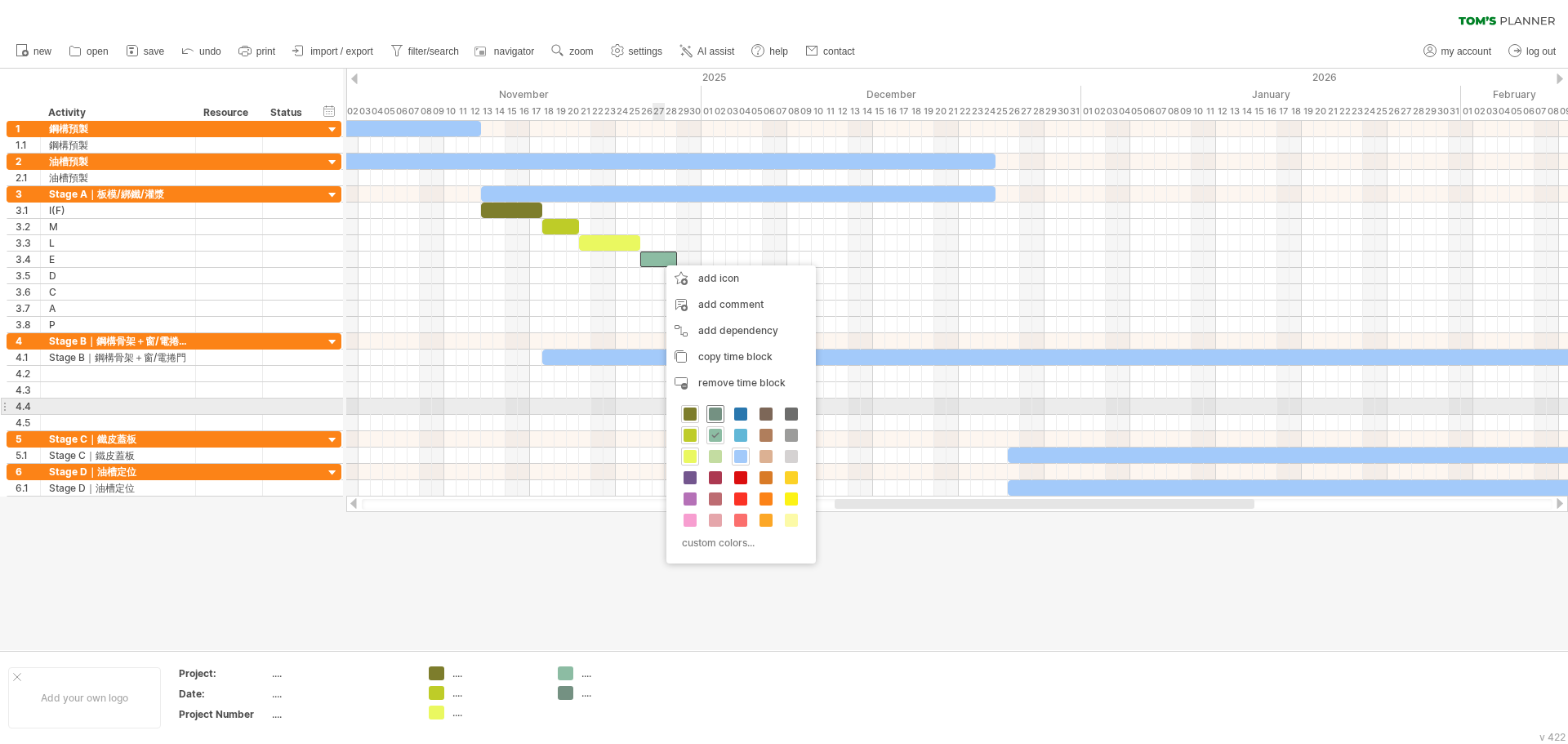
click at [722, 413] on span at bounding box center [716, 414] width 13 height 13
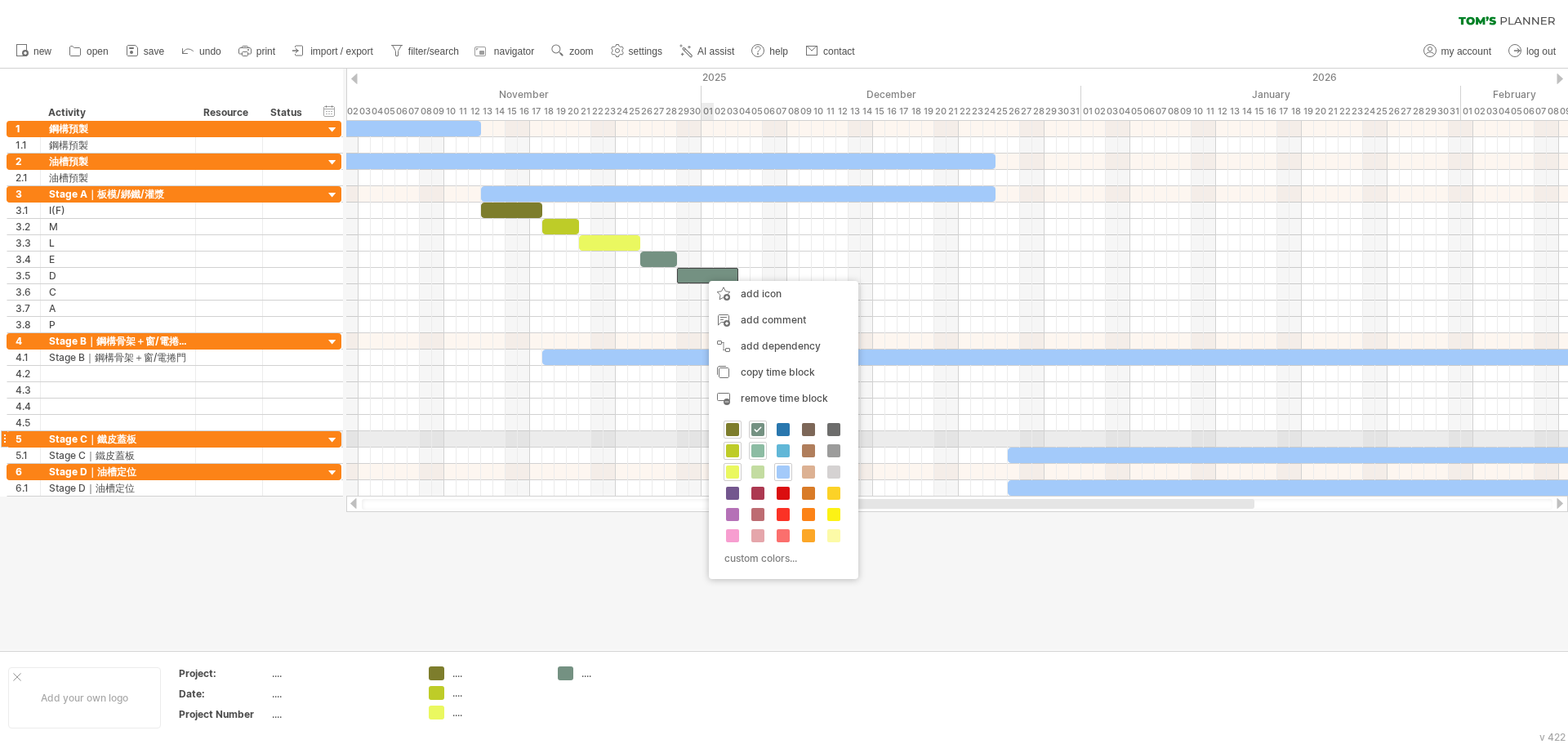
click at [760, 445] on span at bounding box center [758, 451] width 13 height 13
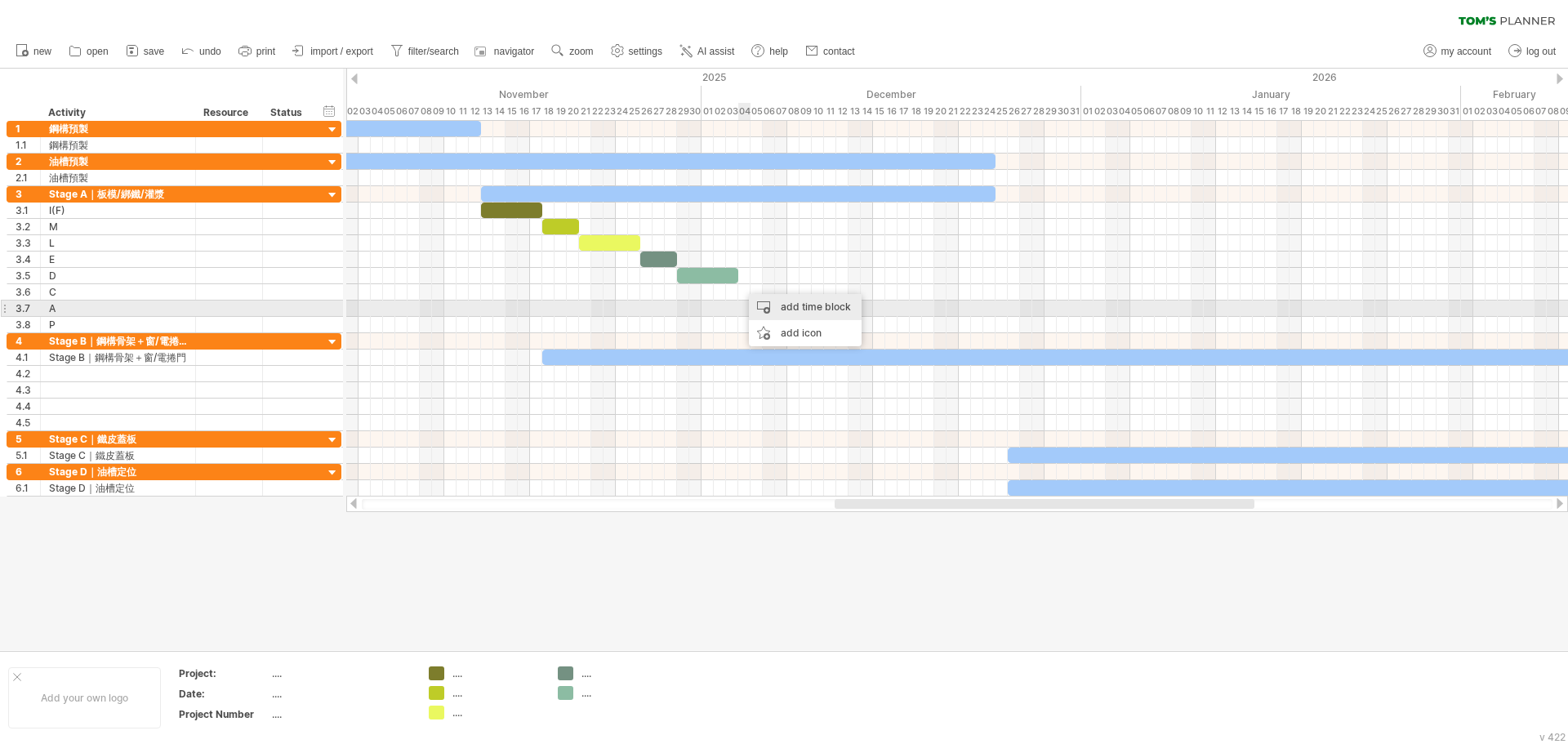
click at [777, 309] on div "add time block" at bounding box center [805, 307] width 113 height 26
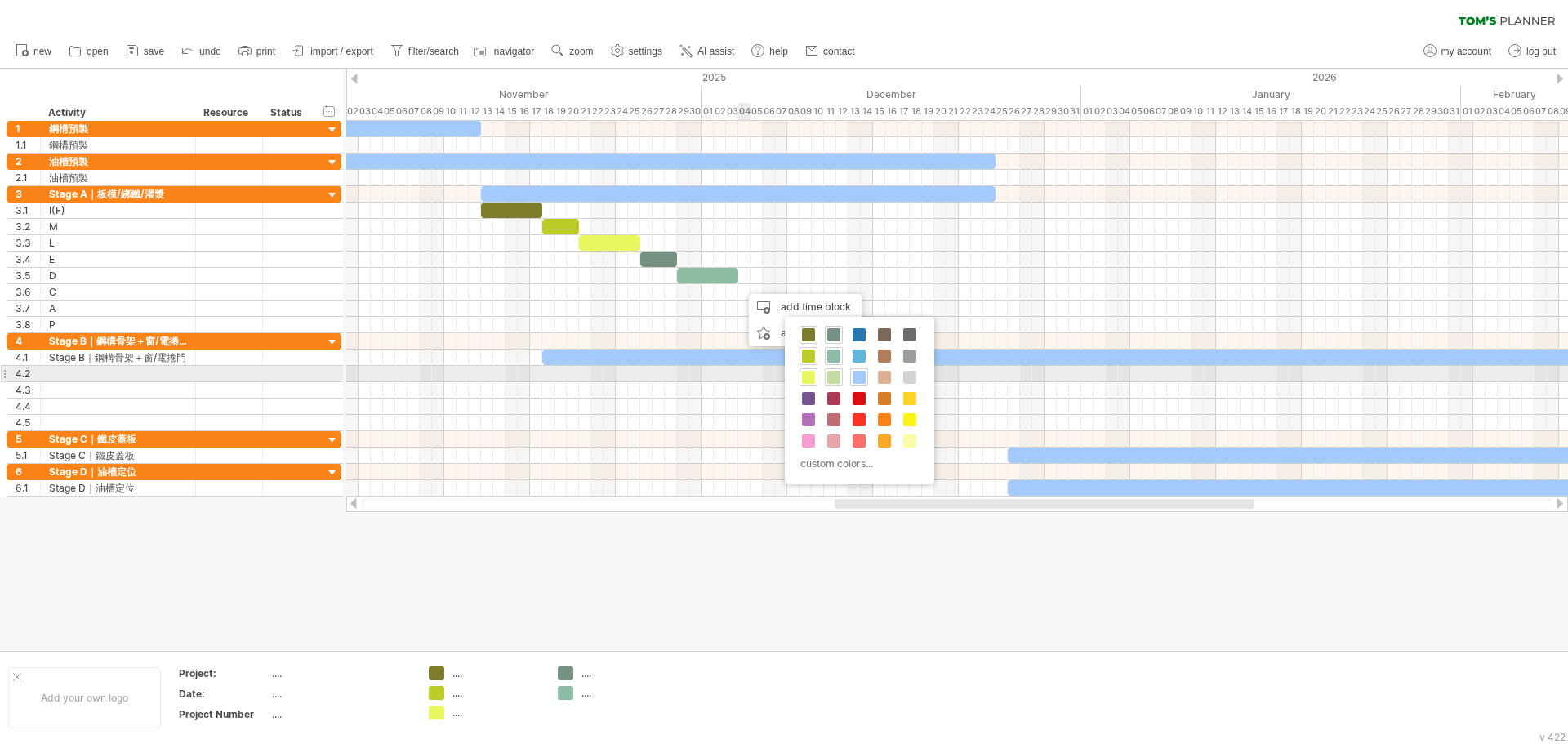
click at [840, 379] on span at bounding box center [834, 378] width 13 height 13
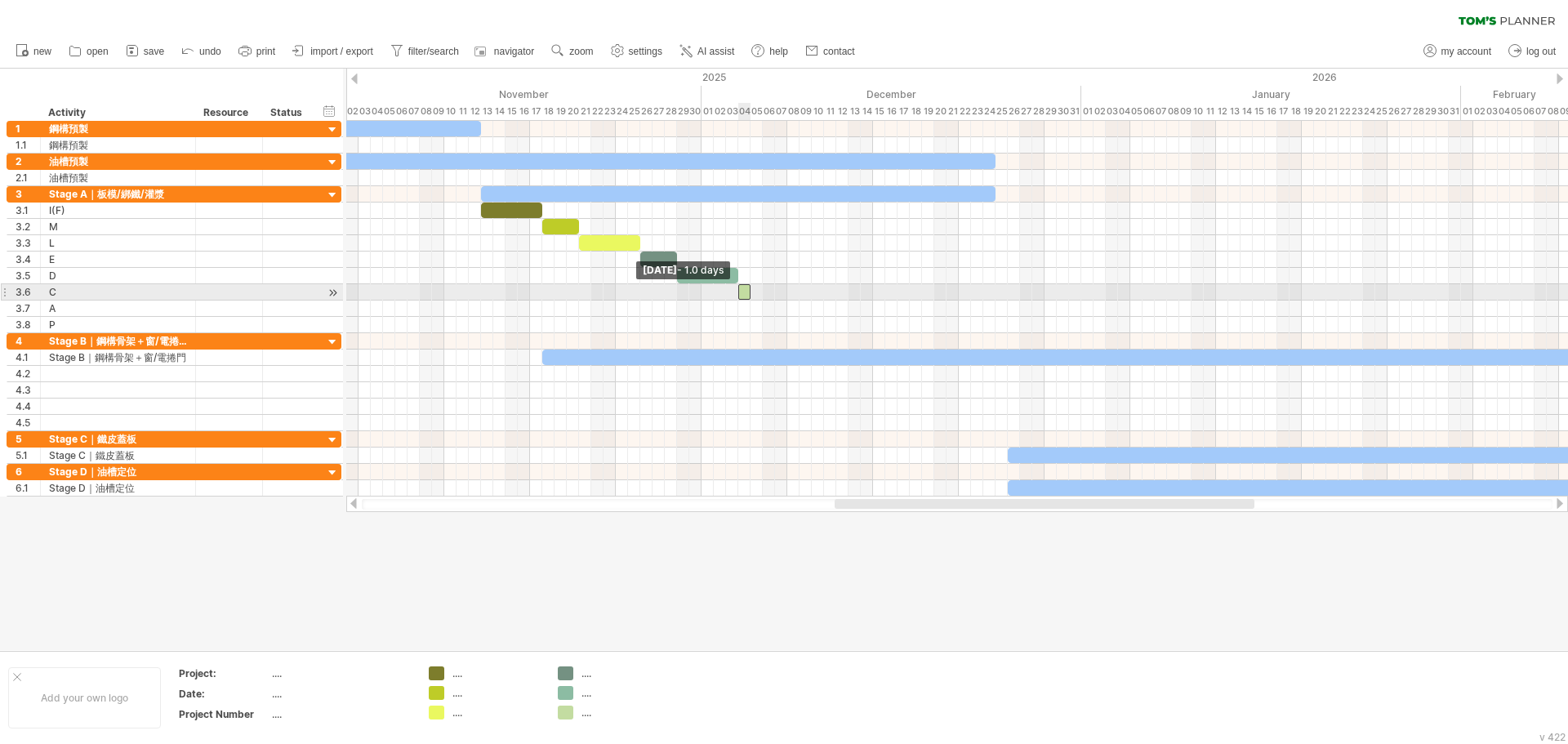
click at [742, 301] on div "[DATE] - 4.5 days [DATE] - 1.0 days" at bounding box center [957, 309] width 1222 height 376
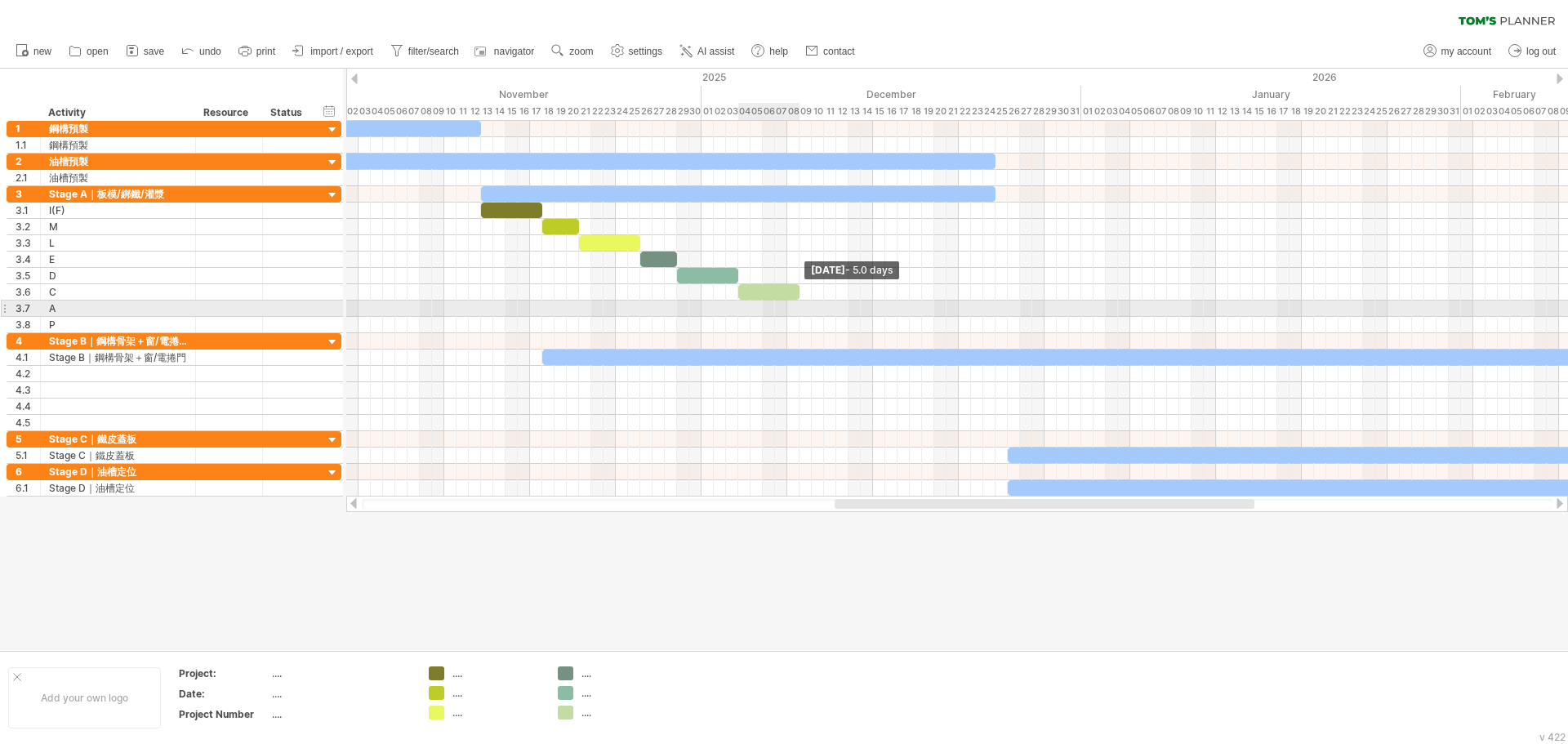
drag, startPoint x: 748, startPoint y: 296, endPoint x: 796, endPoint y: 301, distance: 48.3
click at [796, 301] on div "[DATE] - 5.0 days [DATE] - 1.0 days" at bounding box center [957, 309] width 1222 height 376
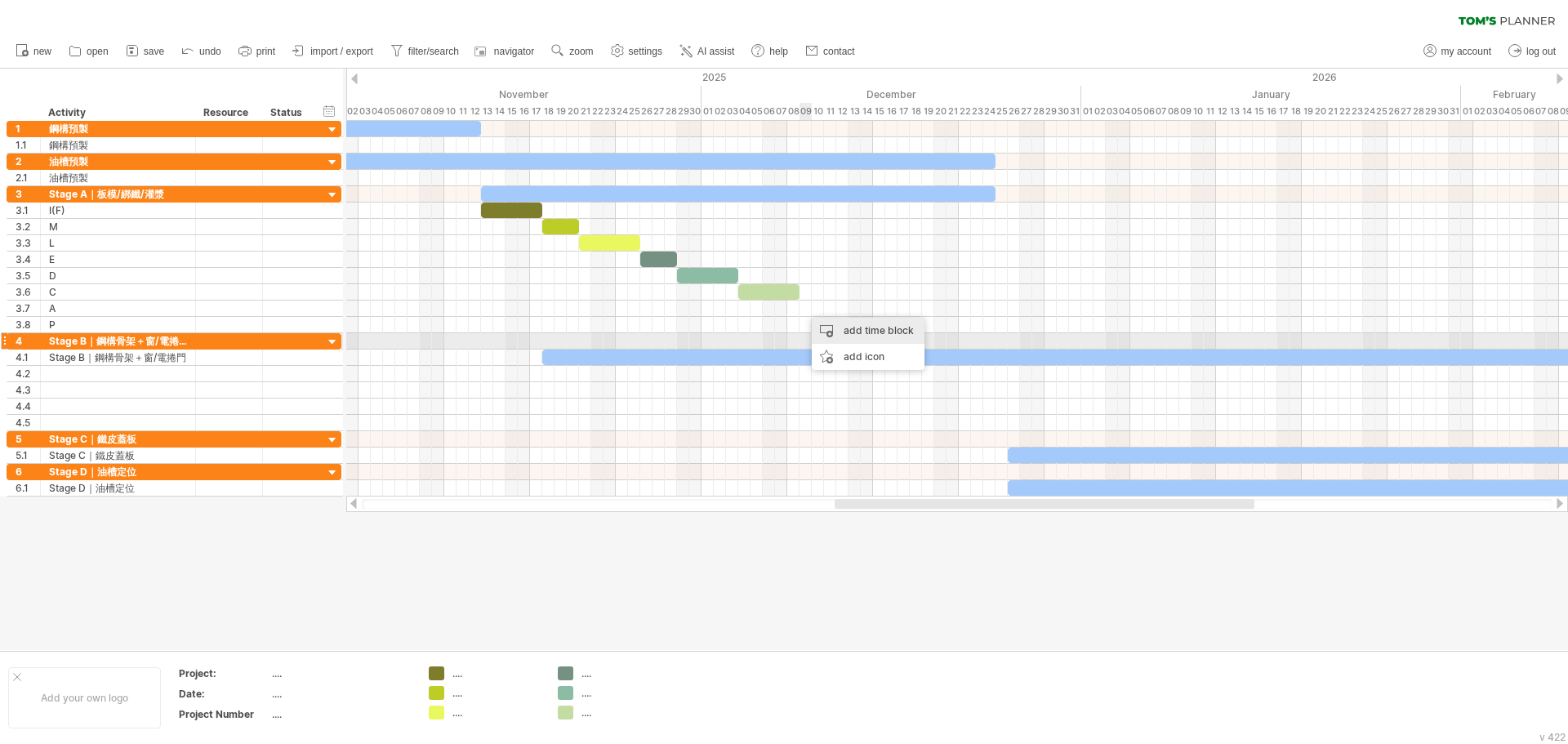
click at [868, 337] on div "add time block" at bounding box center [868, 331] width 113 height 26
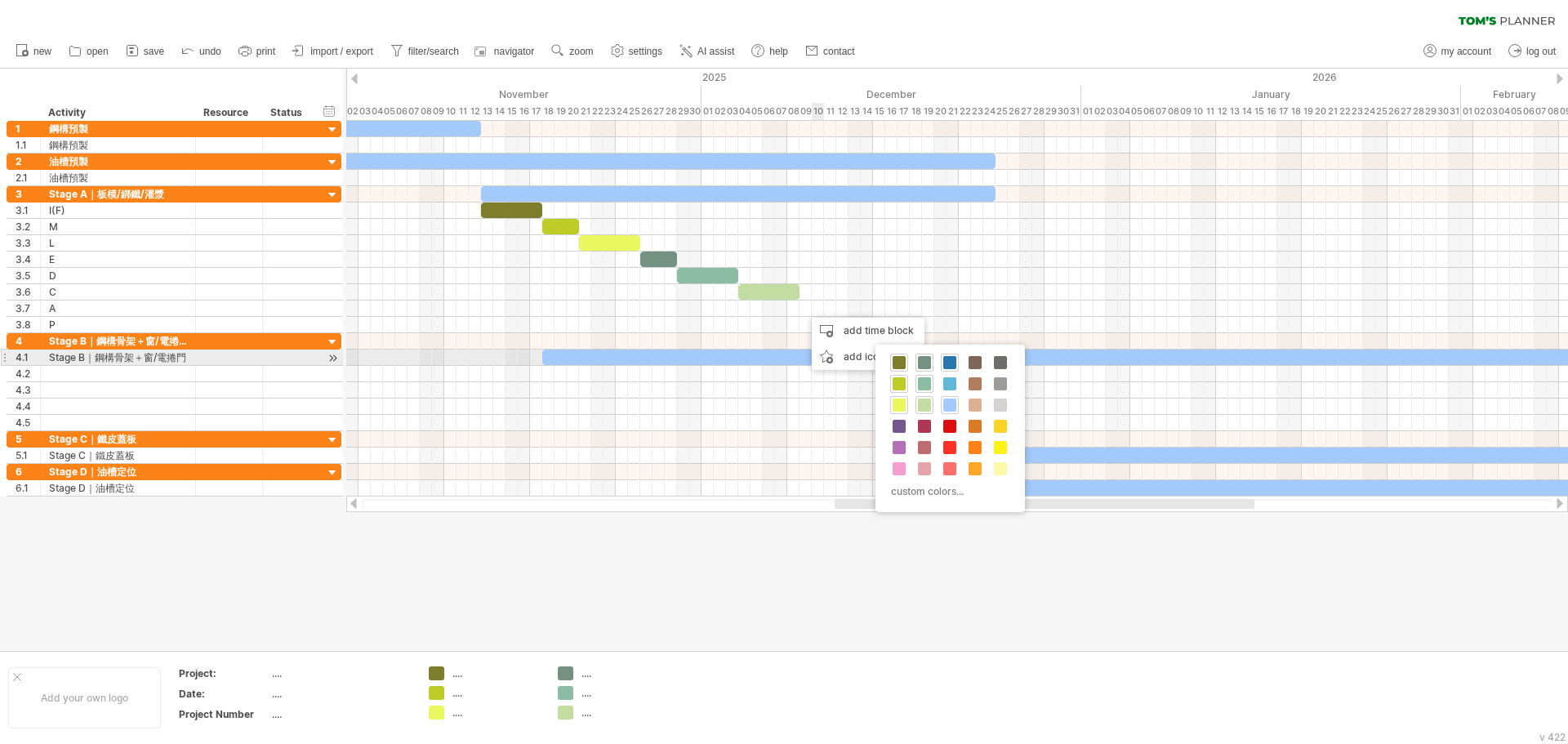
click at [950, 362] on span at bounding box center [950, 363] width 13 height 13
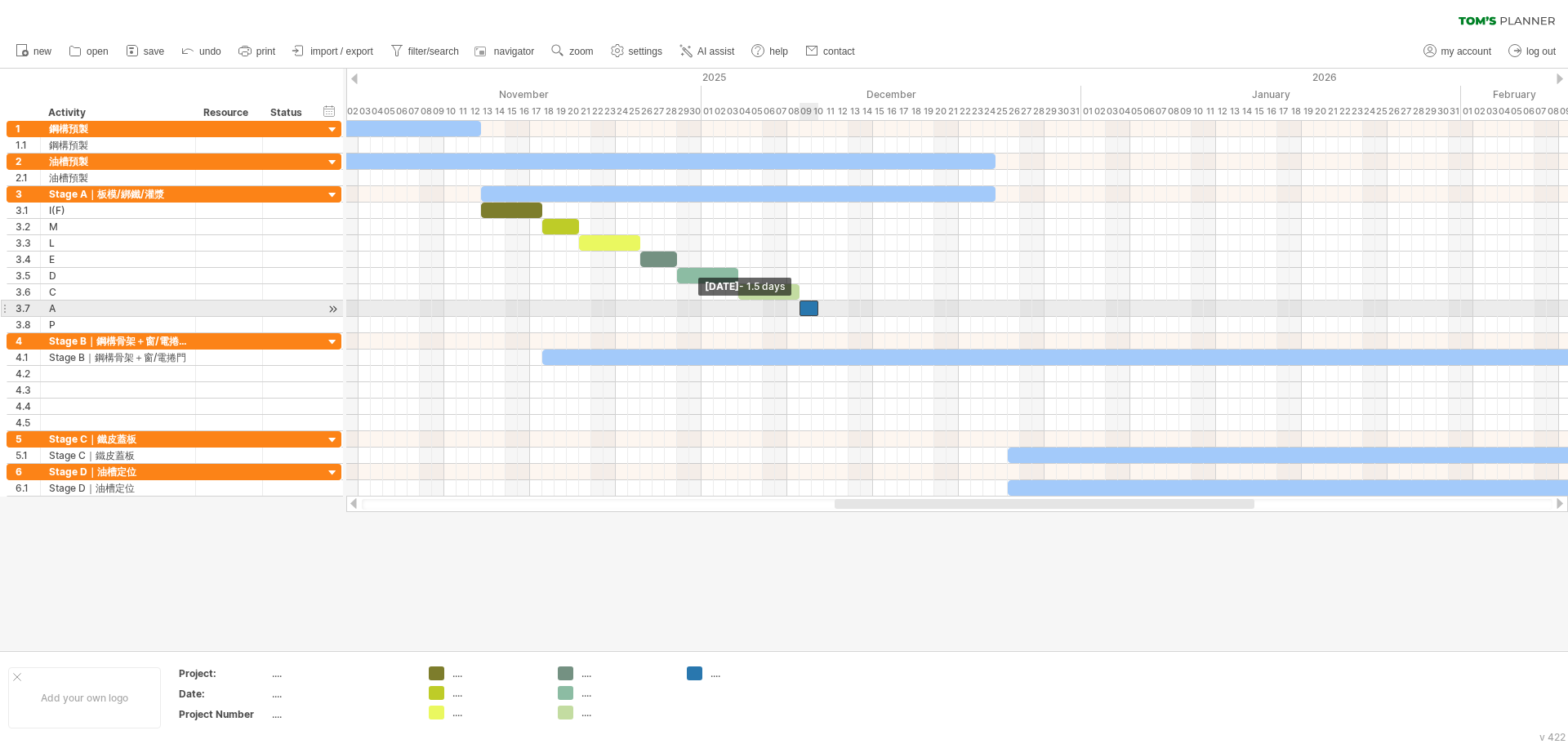
click at [798, 313] on span at bounding box center [799, 308] width 7 height 16
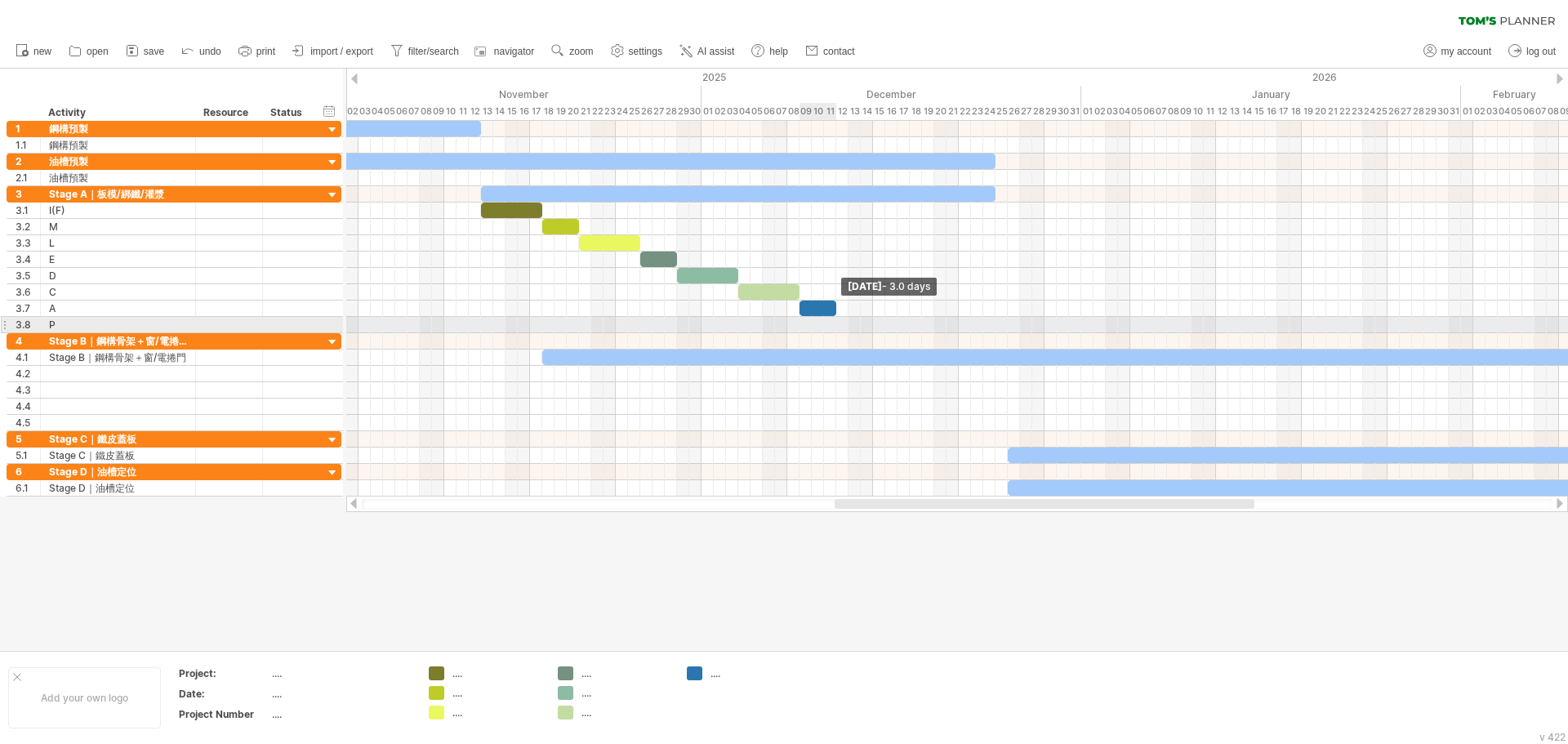
drag, startPoint x: 815, startPoint y: 312, endPoint x: 834, endPoint y: 318, distance: 19.9
click at [834, 318] on div "[DATE] - 3.0 days [DATE] - 1.5 days" at bounding box center [957, 309] width 1222 height 376
click at [841, 330] on div at bounding box center [957, 325] width 1222 height 17
click at [887, 347] on div "add time block" at bounding box center [905, 347] width 113 height 26
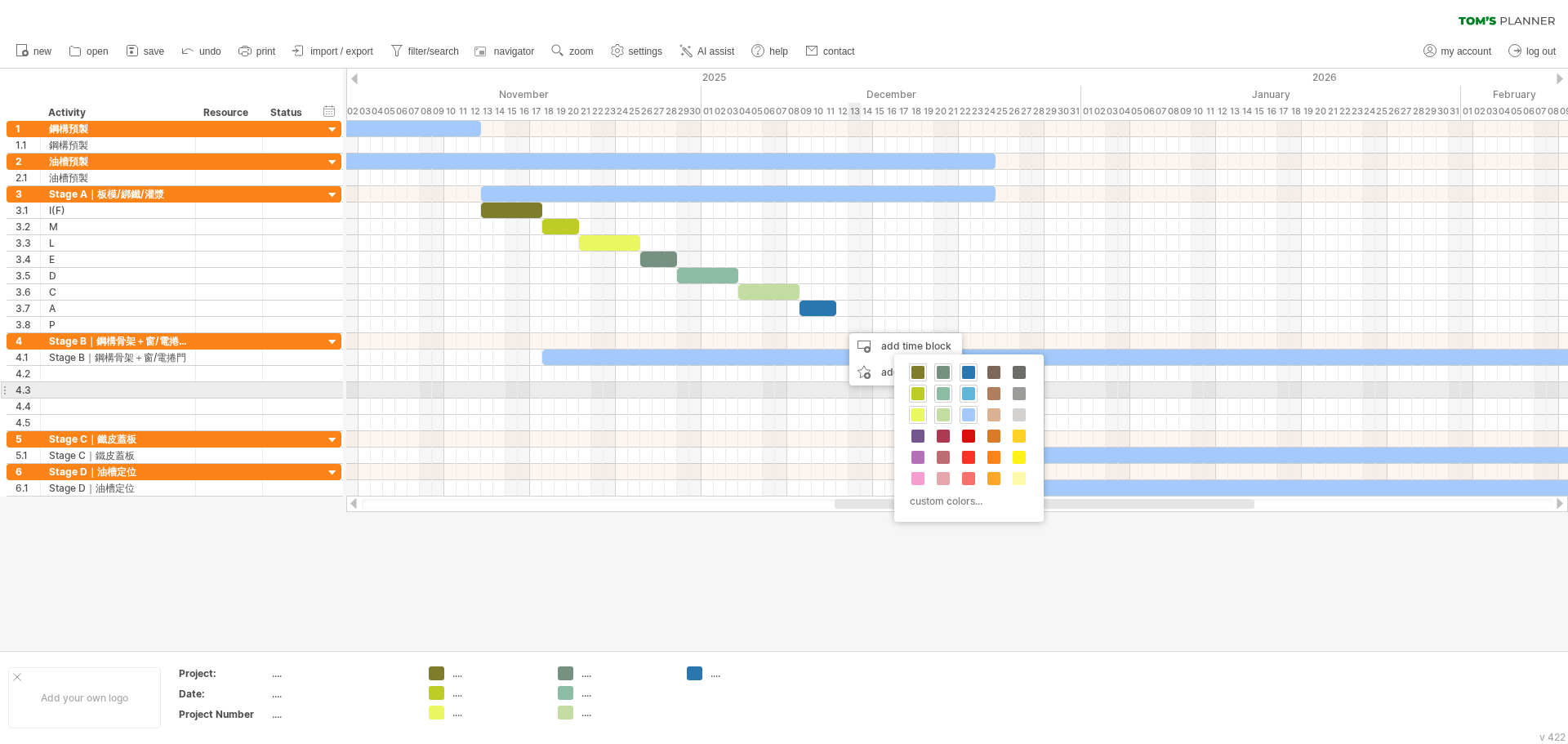
click at [972, 392] on span at bounding box center [969, 393] width 13 height 13
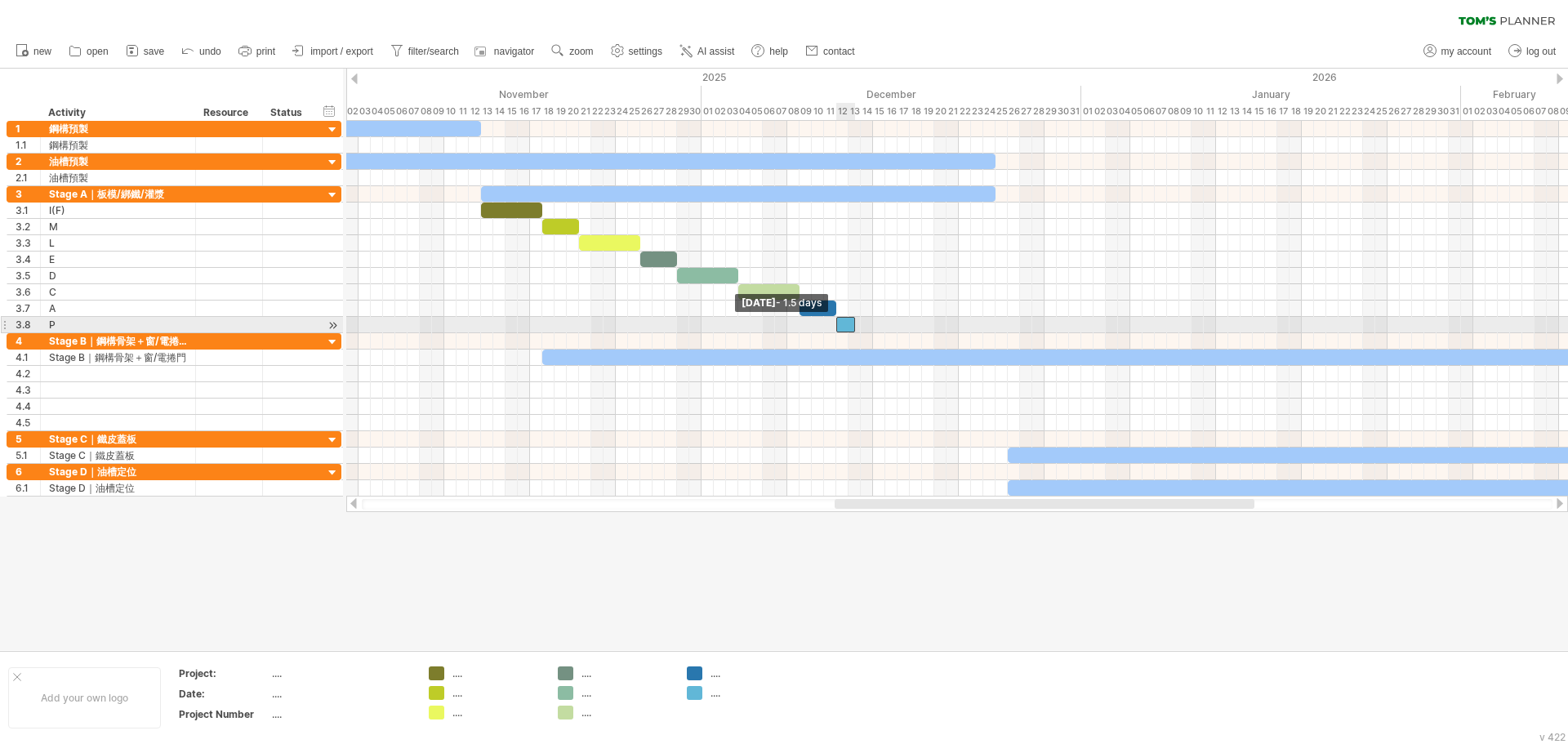
drag, startPoint x: 842, startPoint y: 324, endPoint x: 835, endPoint y: 329, distance: 8.6
click at [835, 329] on span at bounding box center [836, 324] width 7 height 16
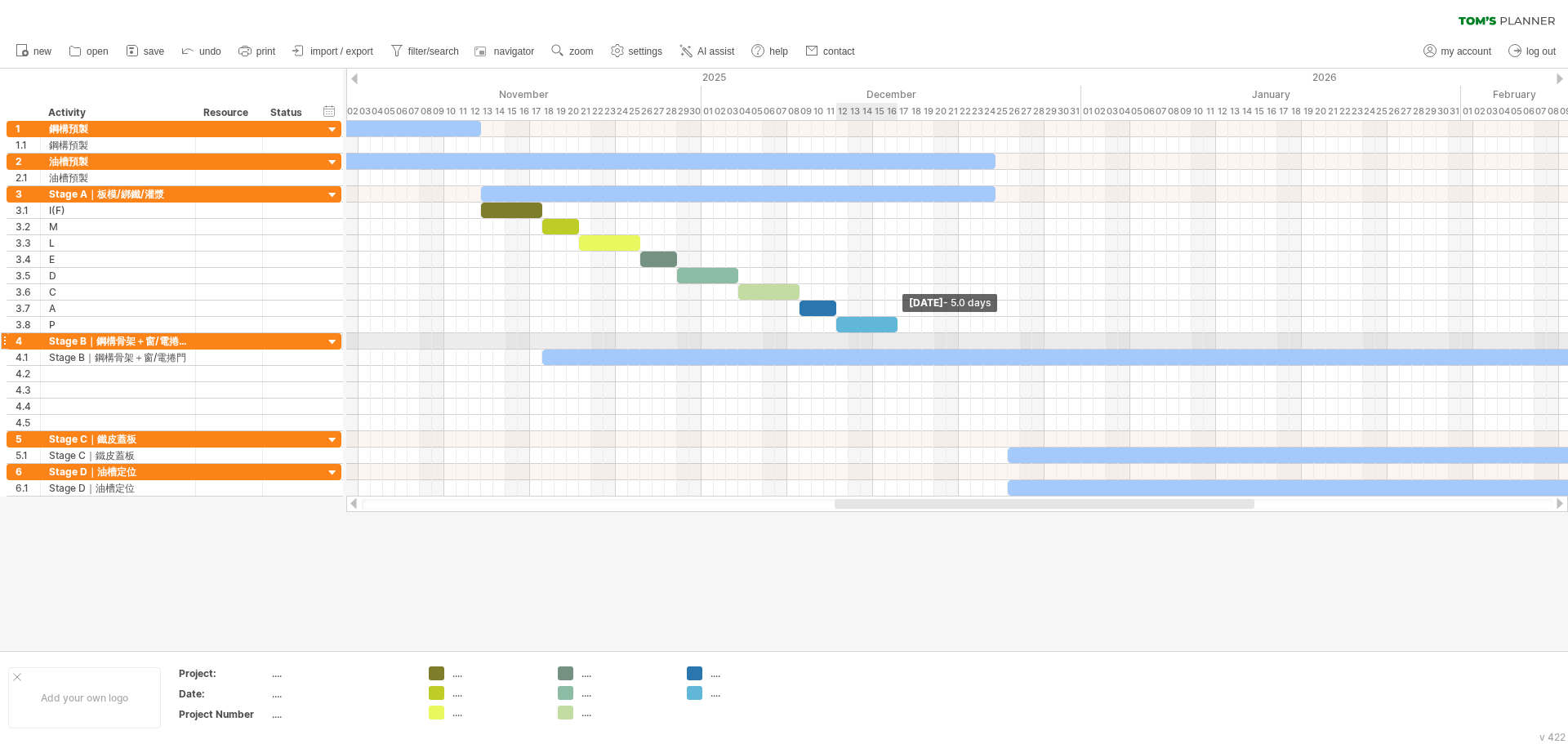
drag, startPoint x: 852, startPoint y: 324, endPoint x: 895, endPoint y: 334, distance: 44.1
click at [895, 334] on div "[DATE] - 5.0 days [DATE] - 1.5 days" at bounding box center [957, 309] width 1222 height 376
click at [789, 604] on div at bounding box center [784, 360] width 1568 height 582
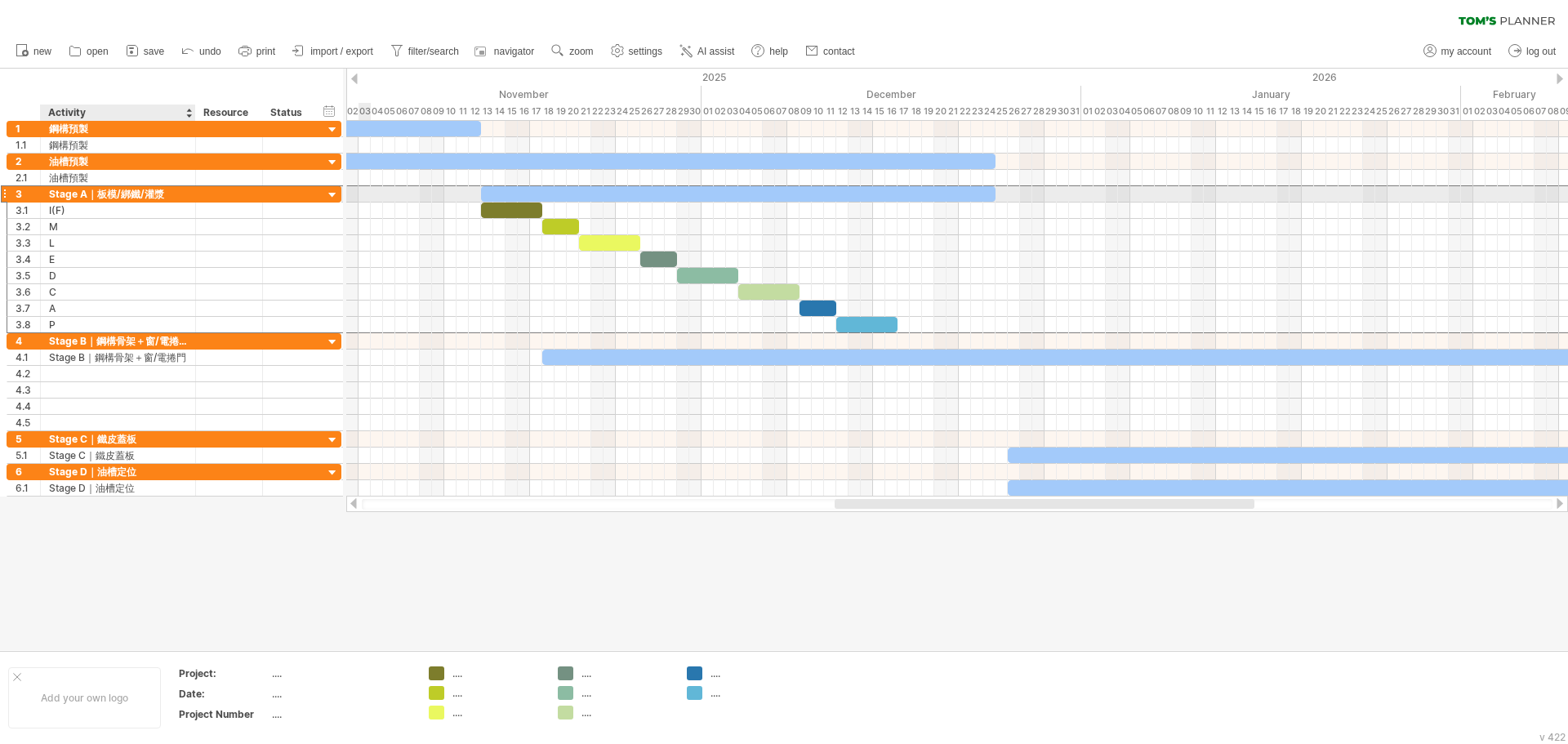
click at [84, 195] on div "Stage A｜板模/綁鐵/灌漿" at bounding box center [118, 194] width 138 height 16
click at [84, 194] on input "**********" at bounding box center [118, 194] width 138 height 16
click at [91, 197] on input "**********" at bounding box center [118, 194] width 138 height 16
click at [89, 197] on input "**********" at bounding box center [118, 194] width 138 height 16
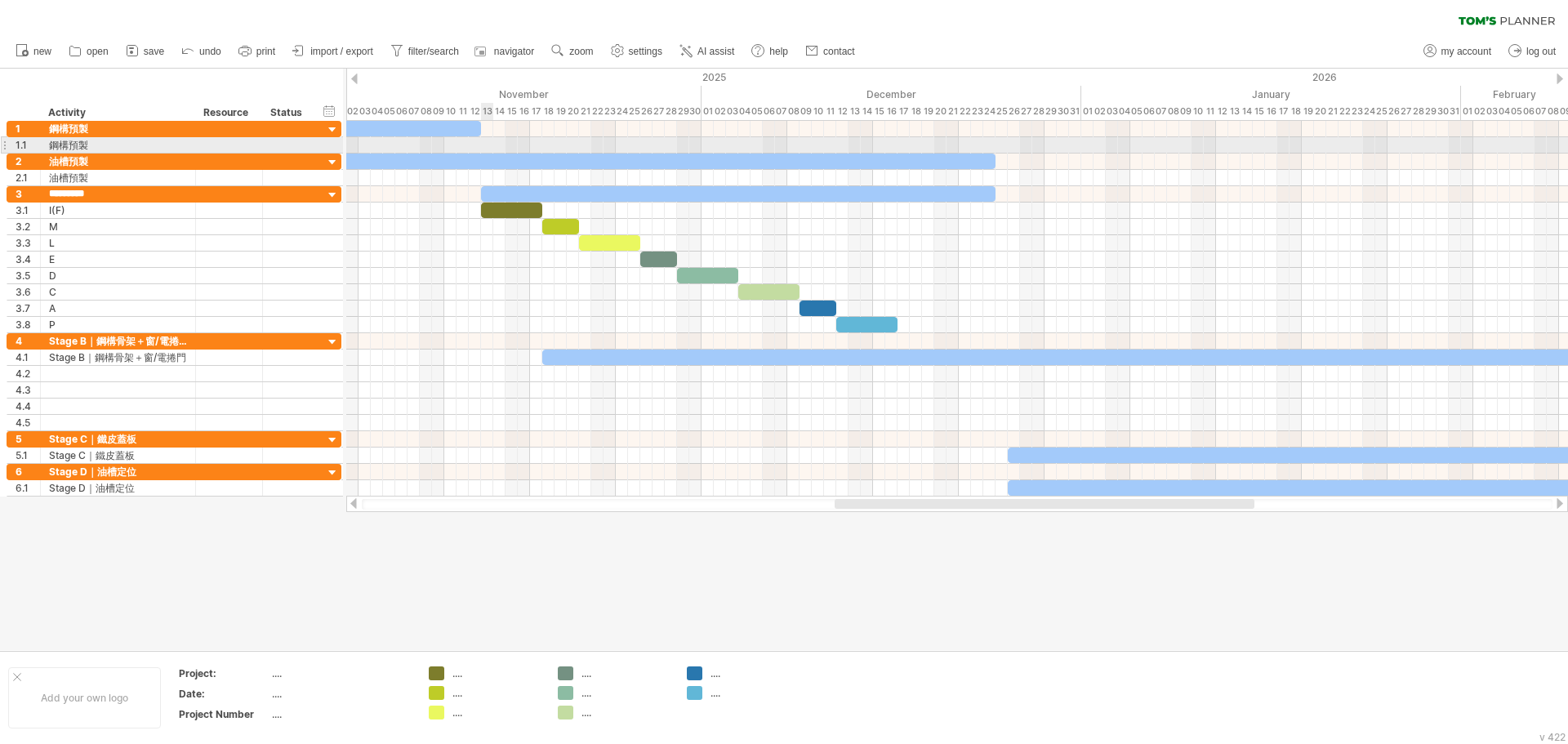
type input "********"
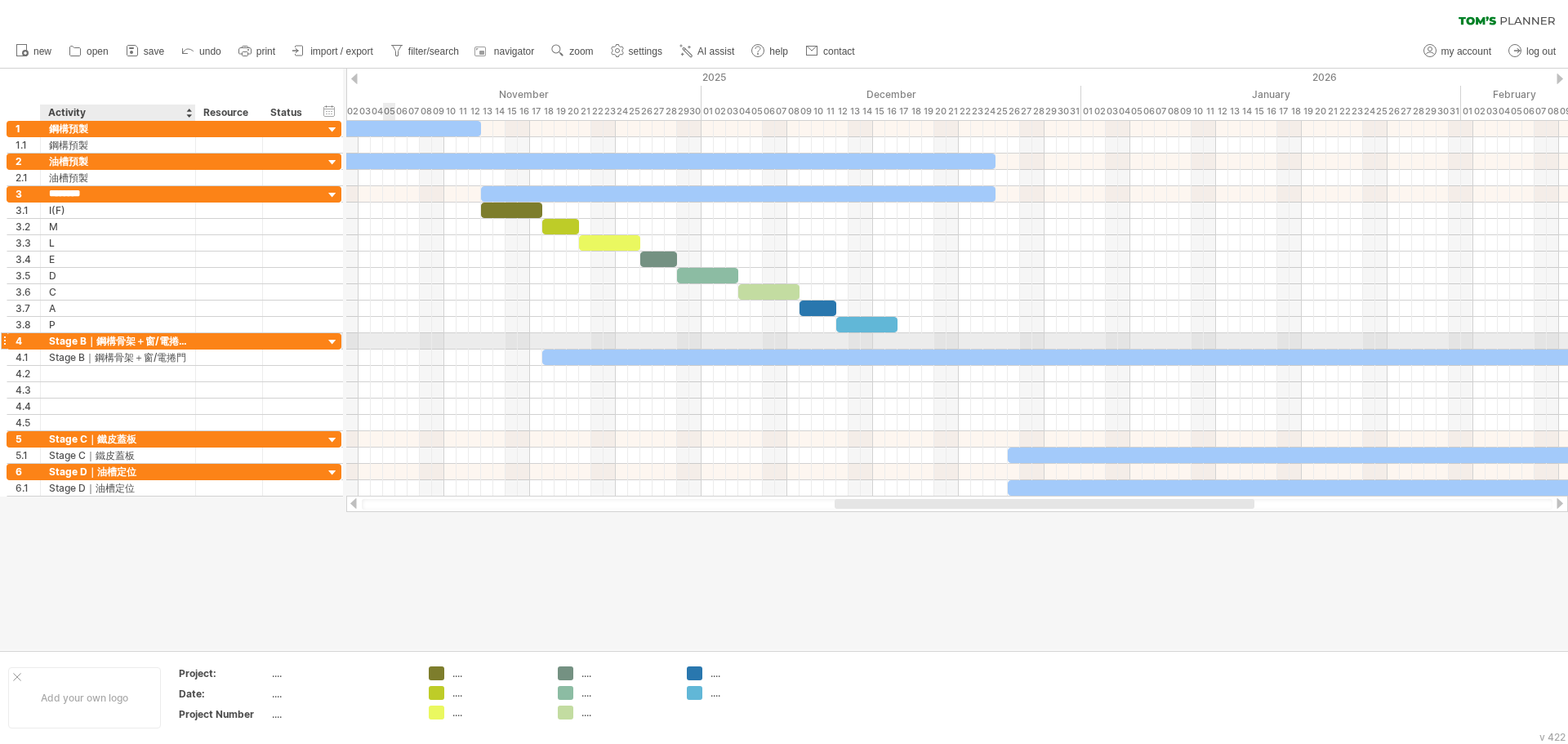
click at [90, 339] on div "Stage B｜鋼構骨架＋窗/電捲門" at bounding box center [118, 341] width 138 height 16
click at [91, 339] on input "**********" at bounding box center [118, 341] width 138 height 16
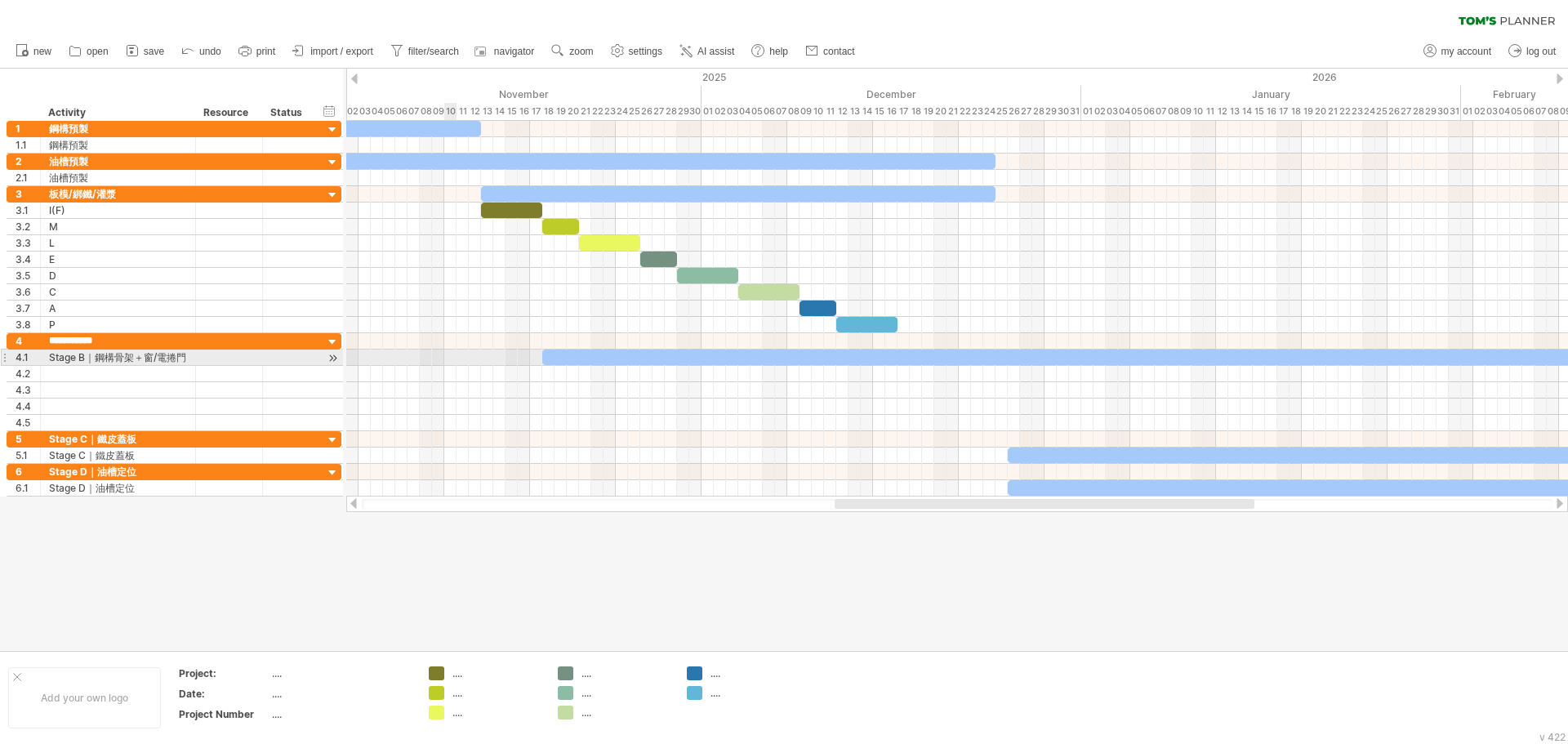
type input "**********"
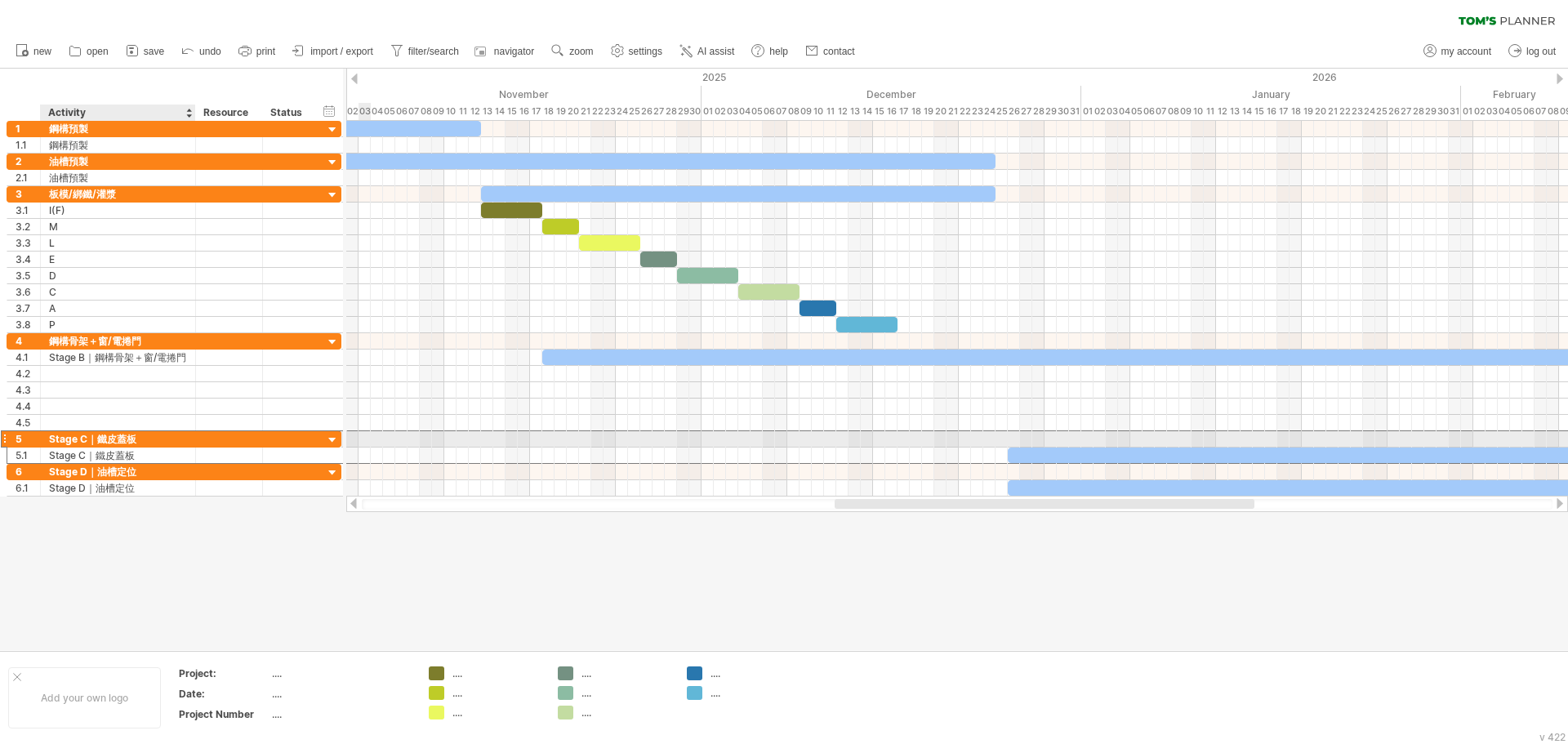
click at [94, 439] on div "Stage C｜鐵皮蓋板" at bounding box center [118, 439] width 138 height 16
click at [94, 439] on input "**********" at bounding box center [118, 439] width 138 height 16
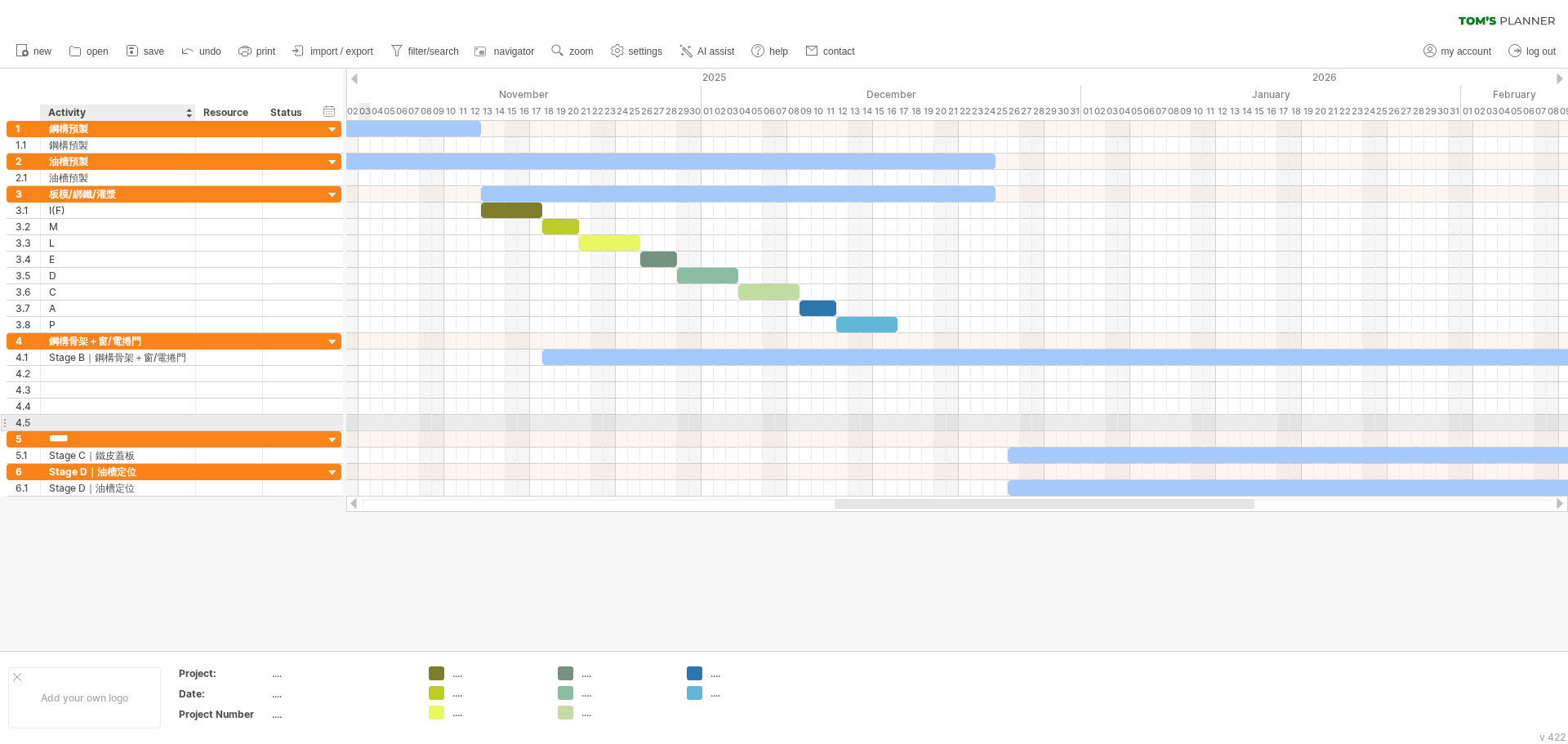
type input "****"
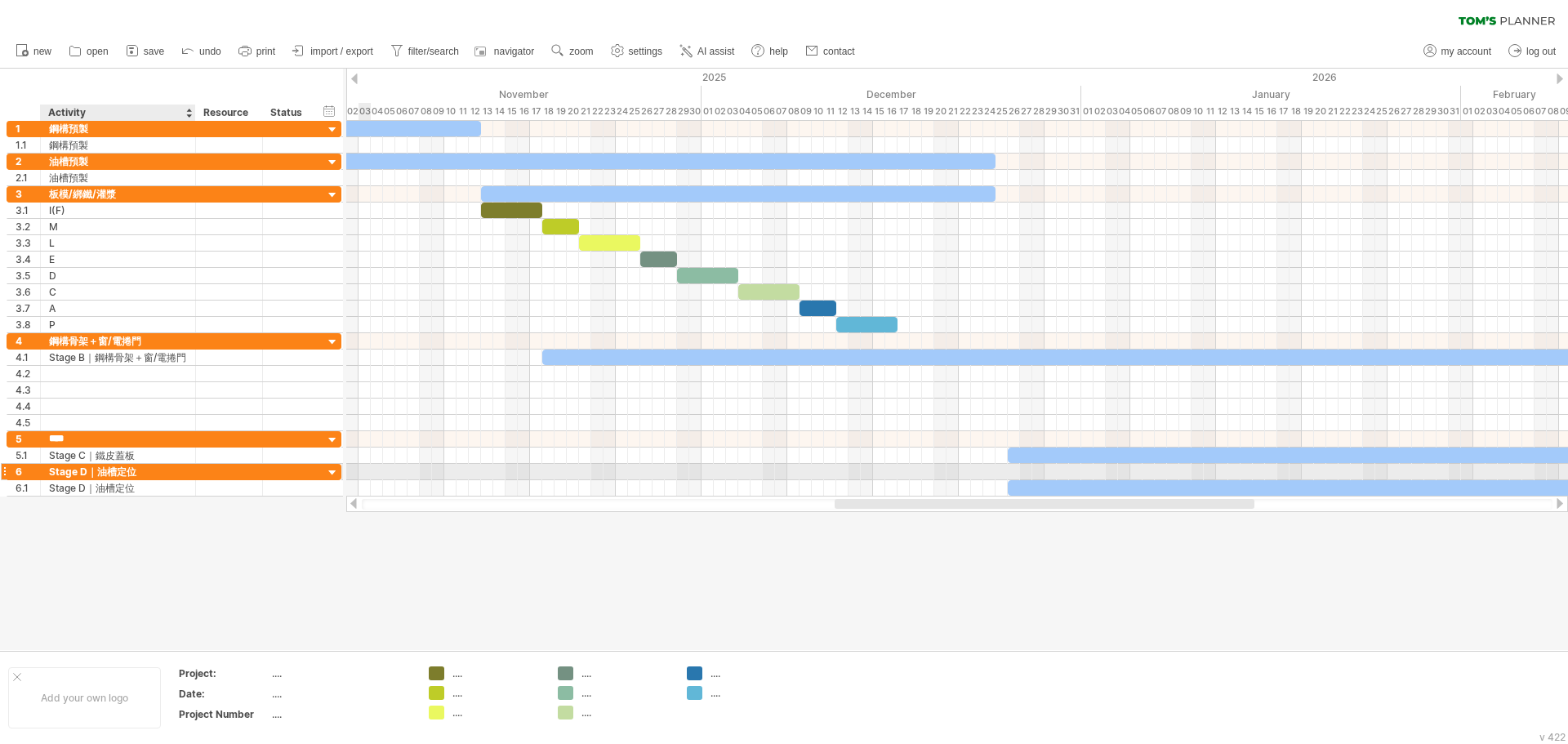
click at [96, 467] on div "Stage D｜油槽定位" at bounding box center [118, 472] width 138 height 16
click at [96, 467] on input "**********" at bounding box center [118, 472] width 138 height 16
click at [94, 471] on input "**********" at bounding box center [118, 472] width 138 height 16
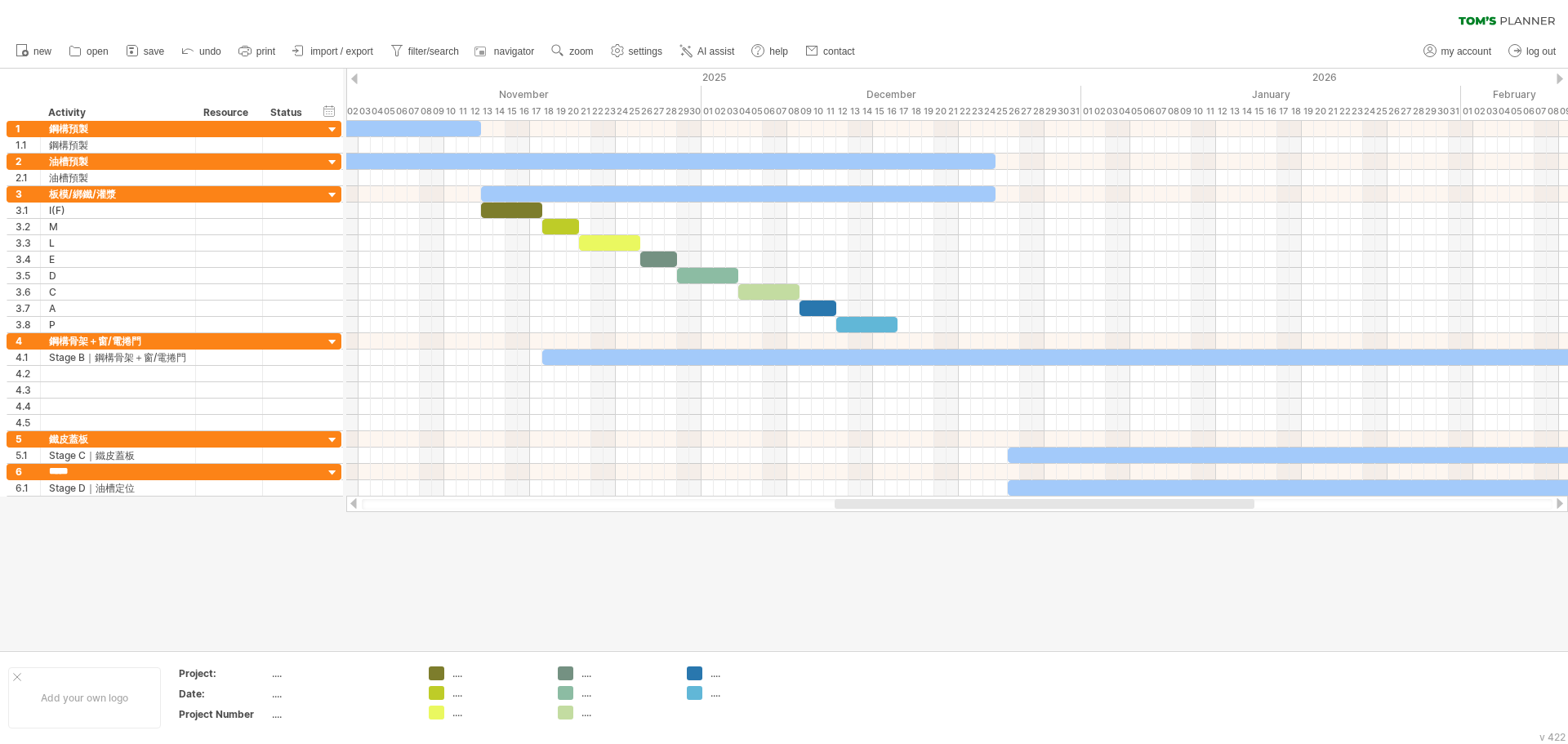
type input "****"
click at [292, 565] on div at bounding box center [784, 360] width 1568 height 582
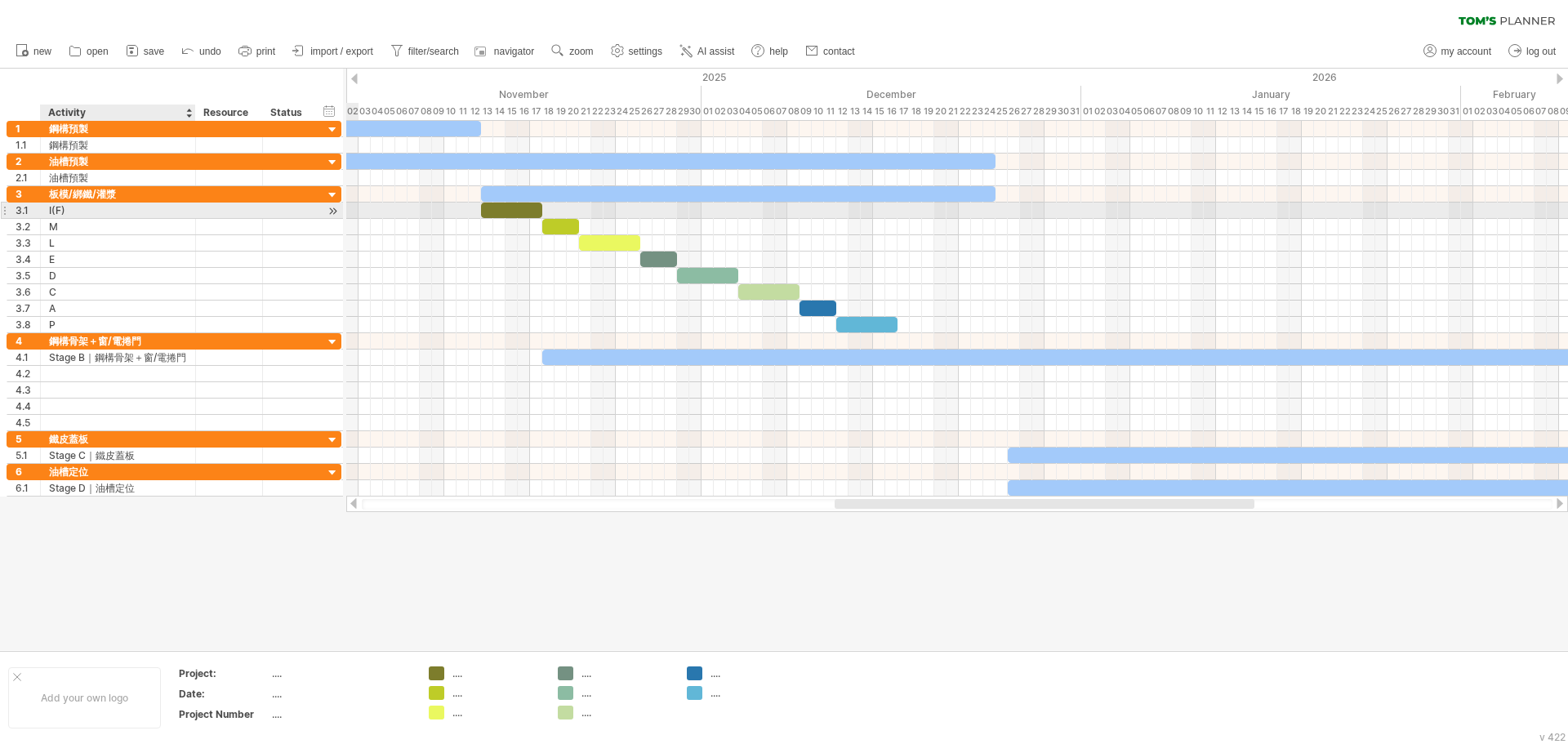
click at [116, 213] on div "I(F)" at bounding box center [118, 210] width 138 height 16
click at [116, 213] on input "****" at bounding box center [118, 210] width 138 height 16
click at [122, 212] on input "****" at bounding box center [118, 210] width 138 height 16
click at [142, 208] on div "I(F)" at bounding box center [118, 210] width 138 height 16
click at [142, 208] on input "****" at bounding box center [118, 210] width 138 height 16
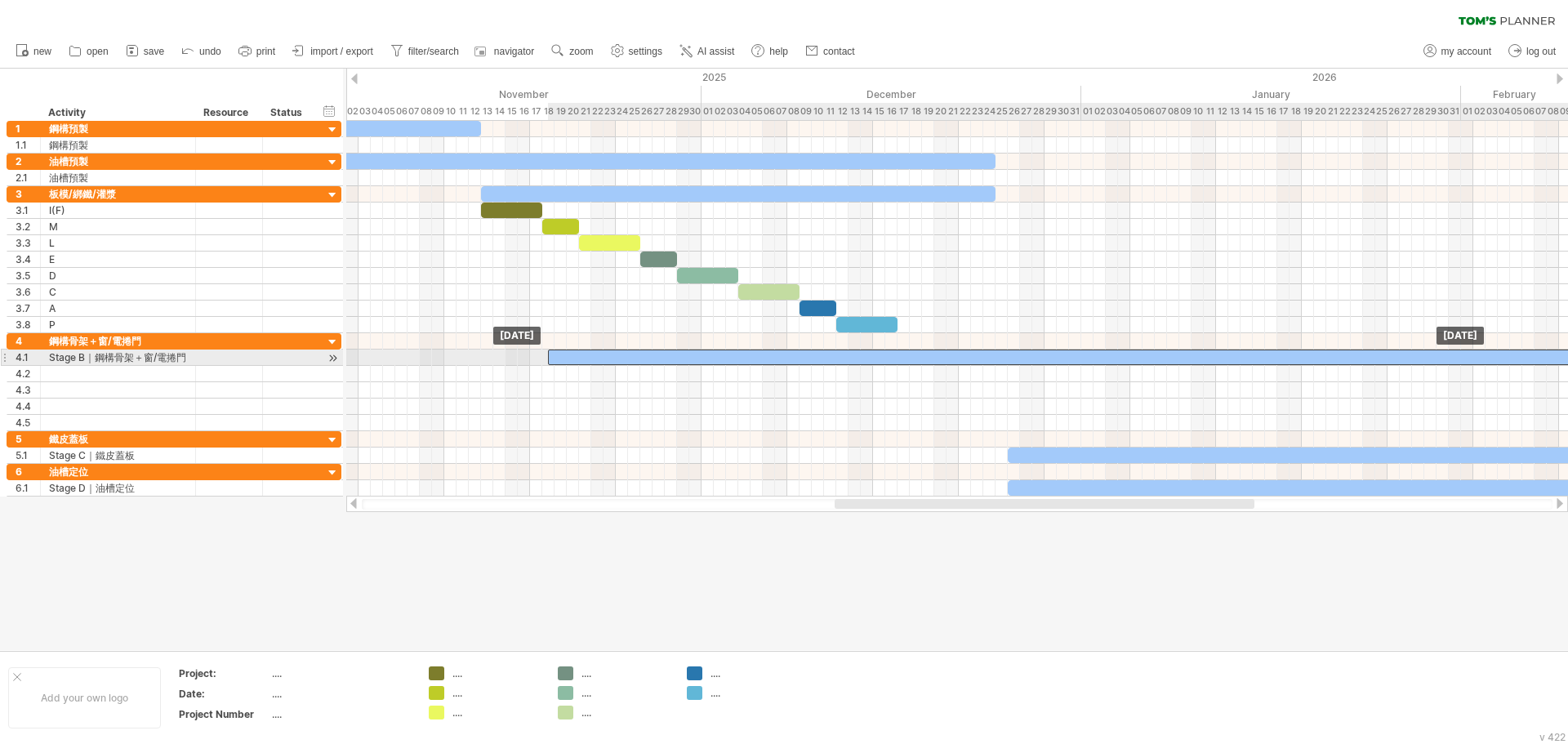
click at [586, 357] on div at bounding box center [1289, 357] width 1482 height 16
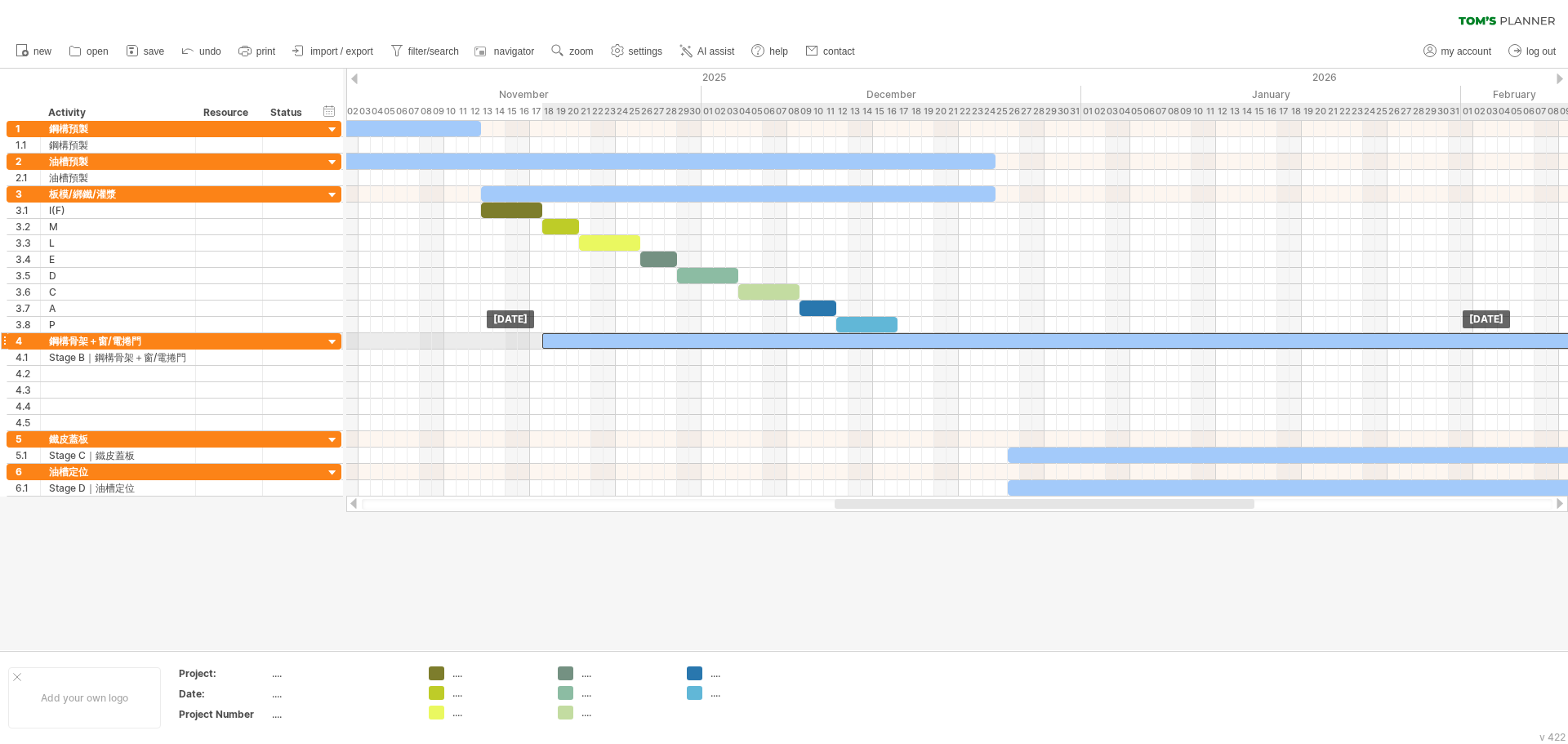
drag, startPoint x: 577, startPoint y: 353, endPoint x: 574, endPoint y: 344, distance: 9.5
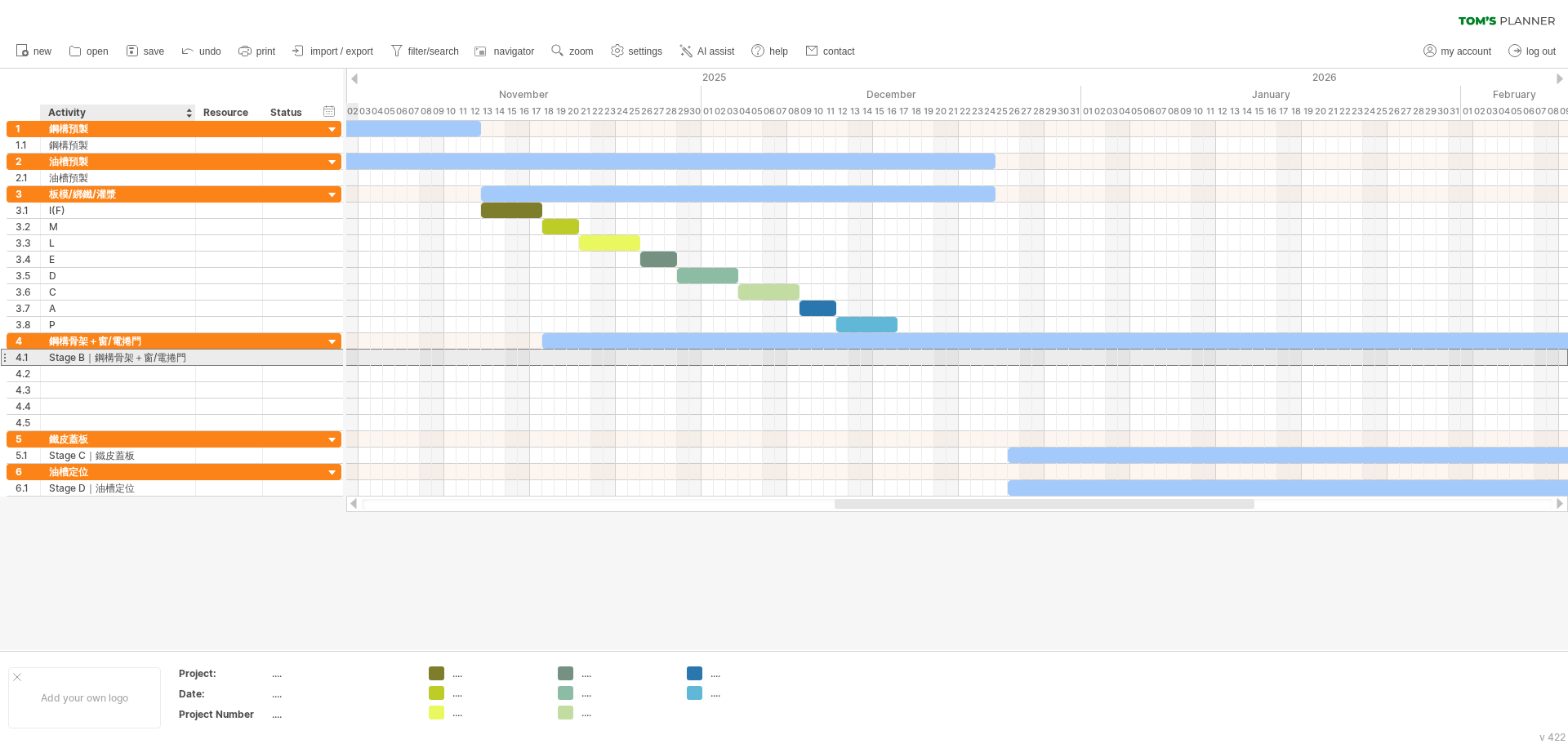
click at [122, 360] on div "Stage B｜鋼構骨架＋窗/電捲門" at bounding box center [118, 357] width 138 height 16
click at [0, 0] on input "**********" at bounding box center [0, 0] width 0 height 0
click at [181, 361] on input "**********" at bounding box center [118, 357] width 138 height 16
click at [188, 357] on div "**********" at bounding box center [118, 357] width 155 height 16
click at [186, 357] on div "Stage B｜鋼構骨架＋窗/電捲門" at bounding box center [118, 357] width 138 height 16
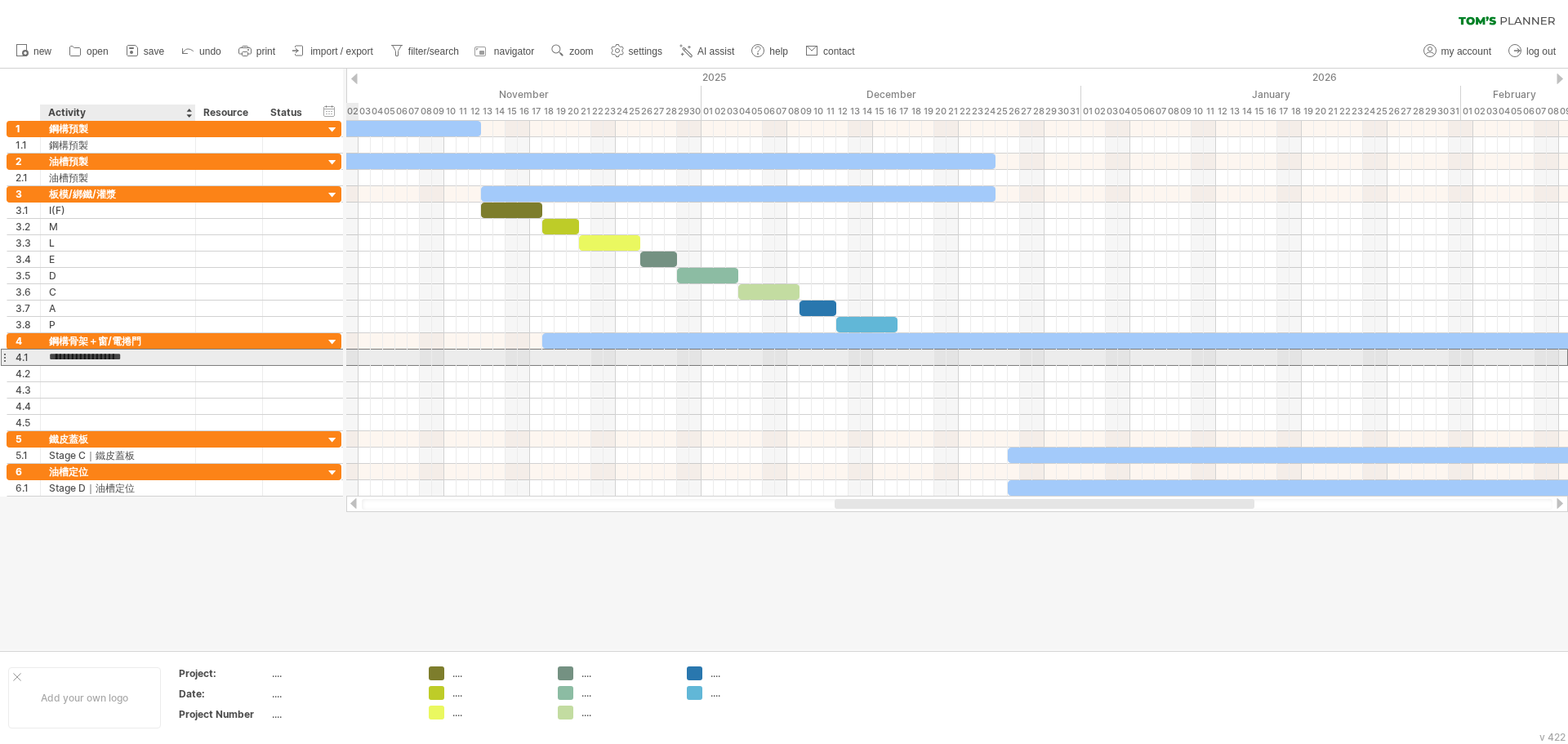
click at [183, 357] on input "**********" at bounding box center [118, 357] width 138 height 16
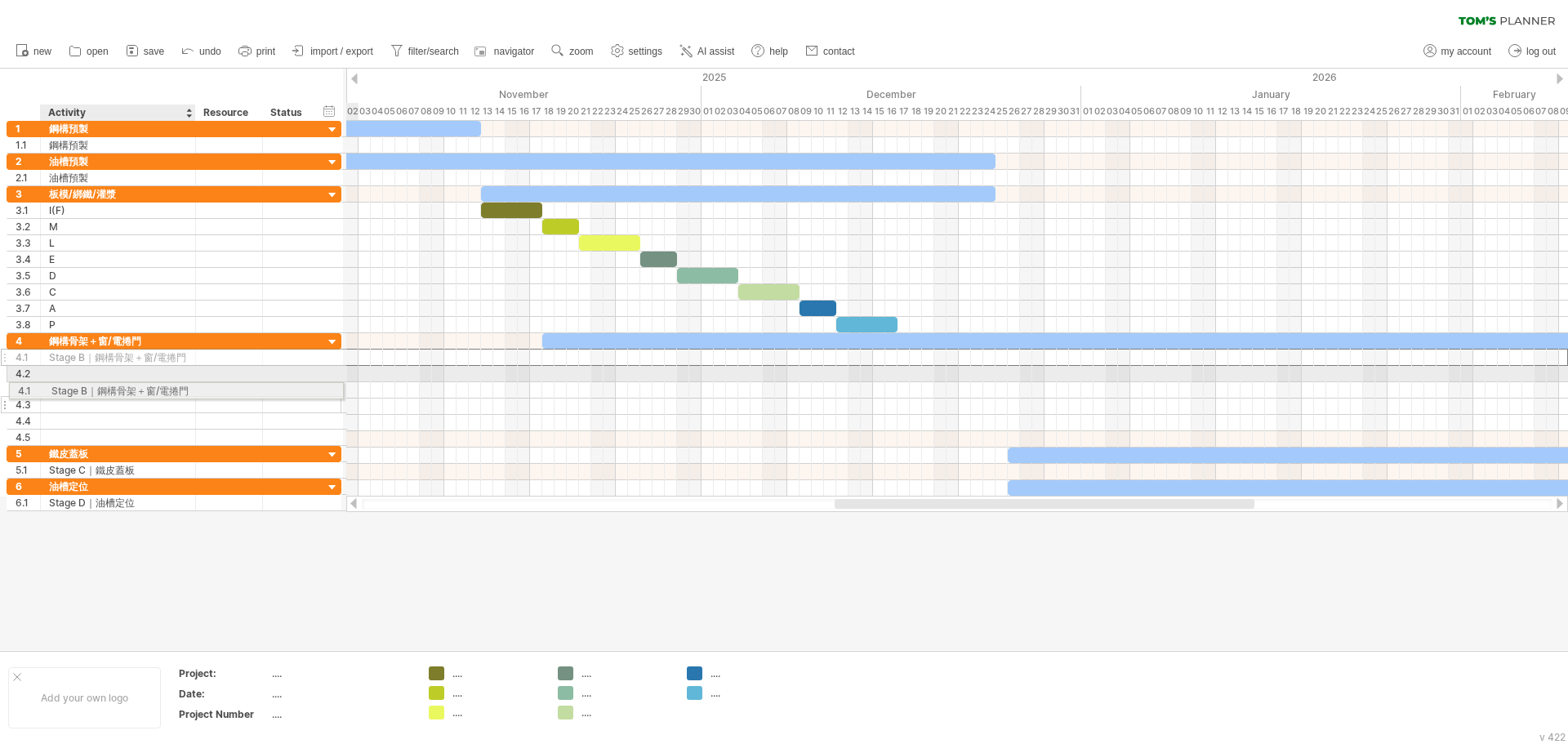
drag, startPoint x: 187, startPoint y: 355, endPoint x: 163, endPoint y: 388, distance: 40.8
drag, startPoint x: 165, startPoint y: 369, endPoint x: 169, endPoint y: 354, distance: 15.5
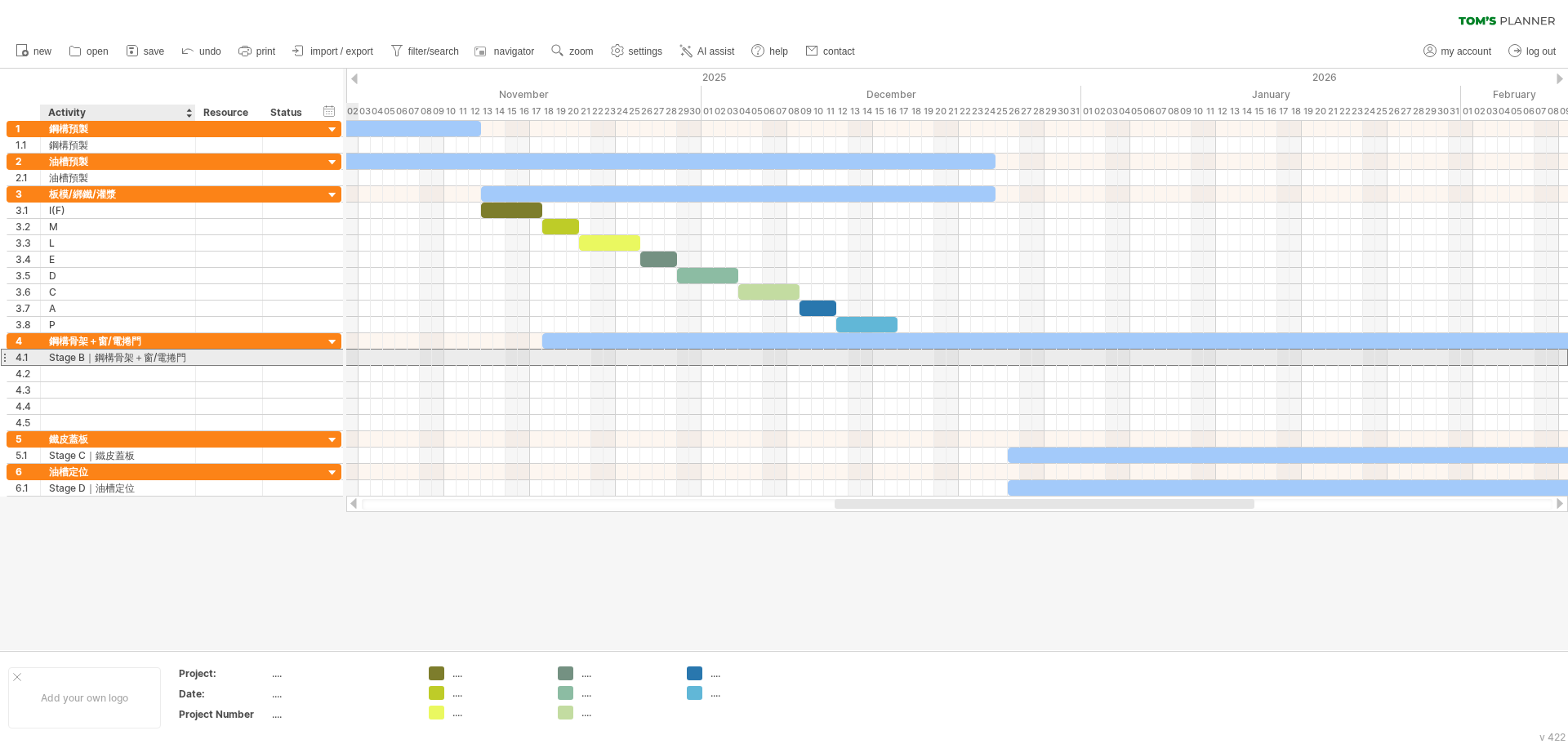
click at [178, 359] on div "Stage B｜鋼構骨架＋窗/電捲門" at bounding box center [118, 357] width 138 height 16
click at [0, 0] on input "**********" at bounding box center [0, 0] width 0 height 0
click at [95, 356] on input "**********" at bounding box center [118, 357] width 138 height 16
click at [145, 356] on input "**********" at bounding box center [118, 357] width 138 height 16
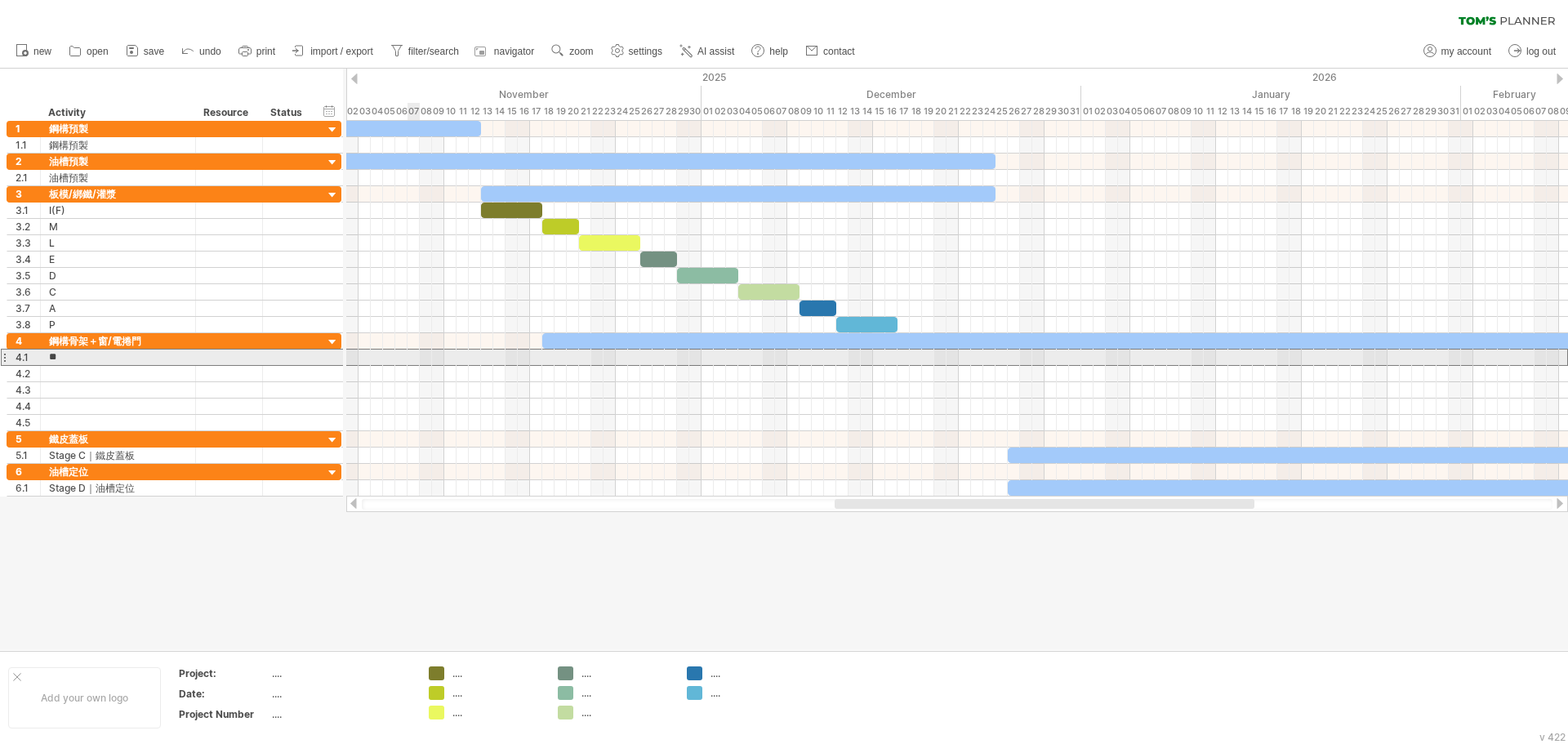
type input "*"
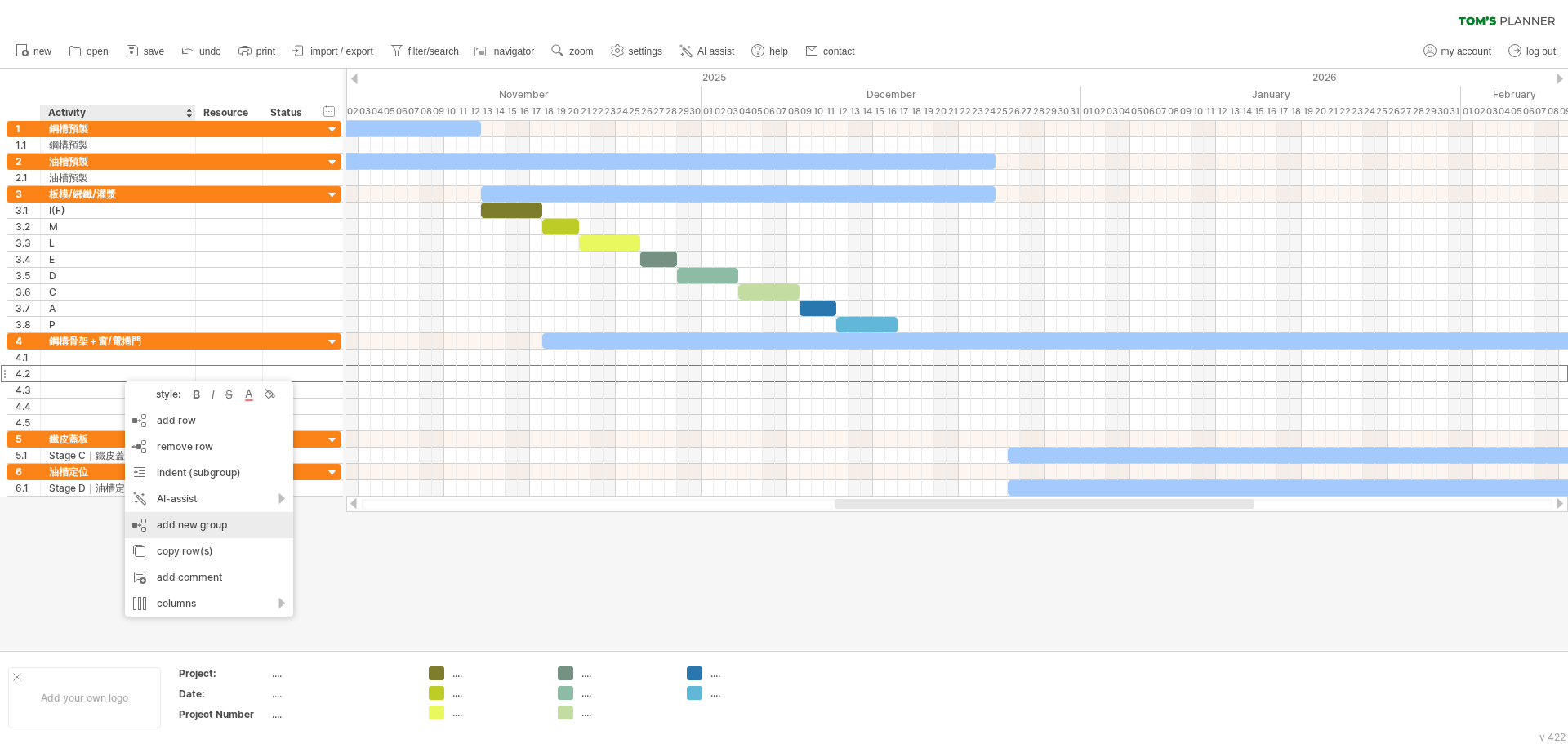
click at [221, 530] on div "add new group" at bounding box center [209, 525] width 169 height 26
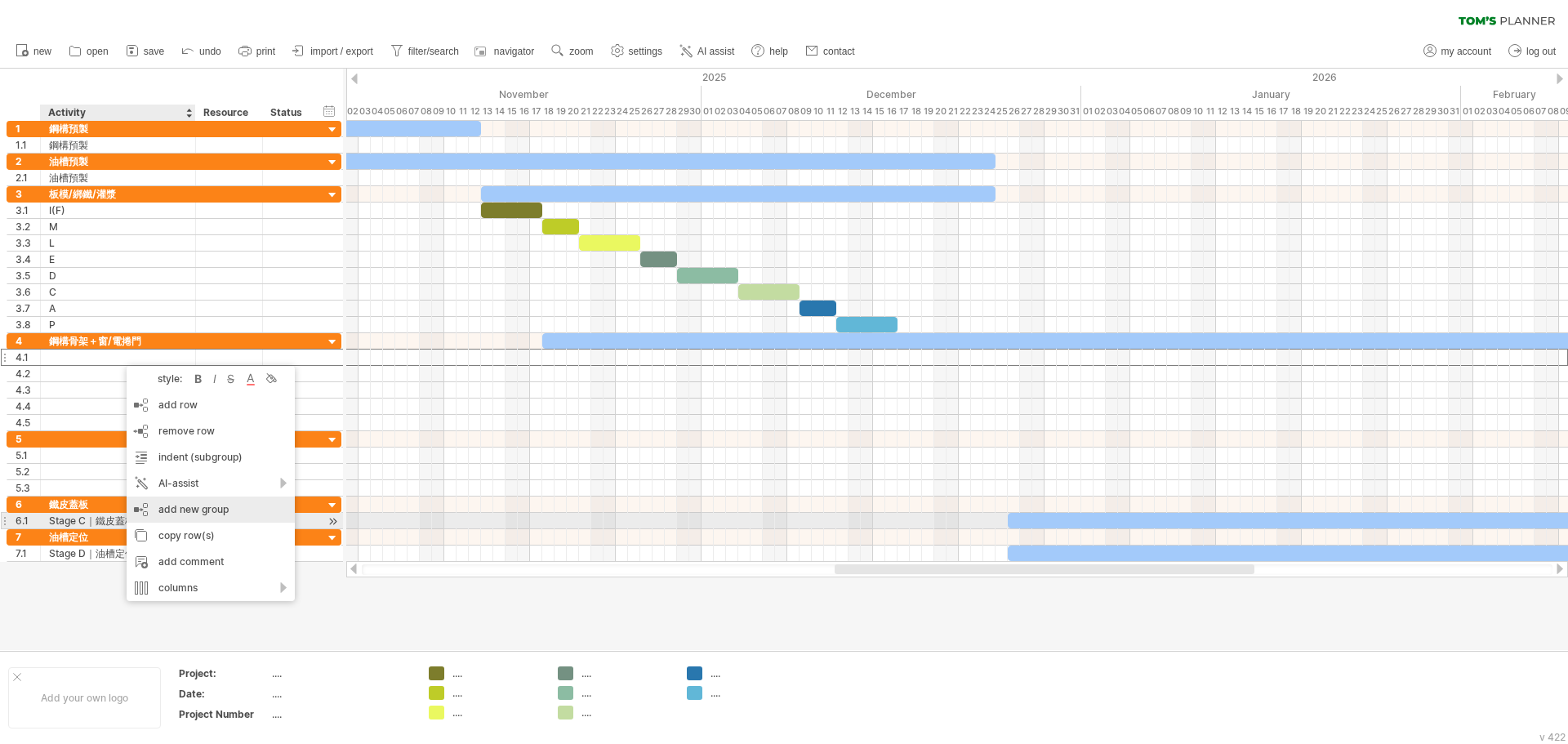
click at [193, 516] on div "add new group" at bounding box center [211, 510] width 169 height 26
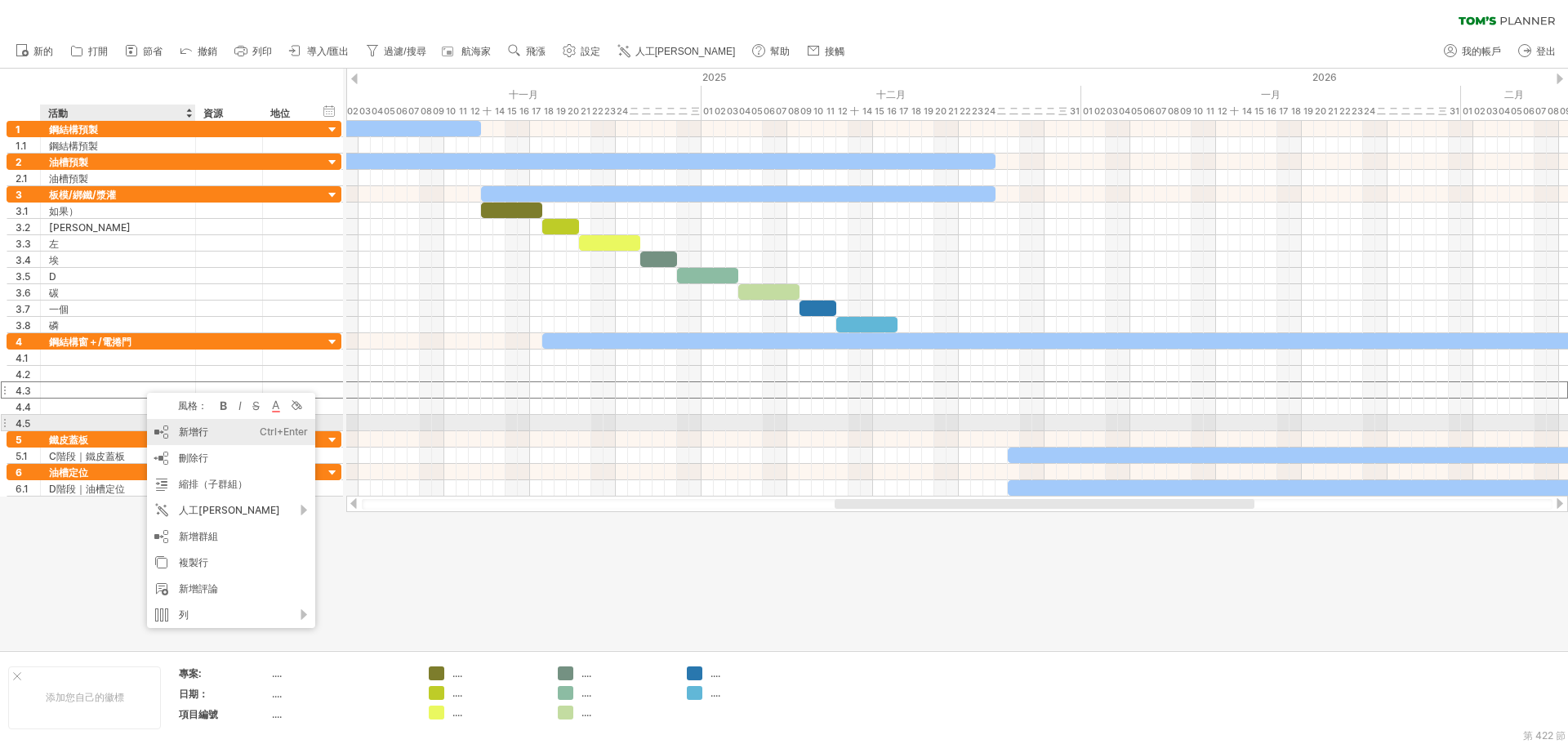
click at [209, 431] on div "新增行 Ctrl+Enter Cmd+Enter" at bounding box center [231, 433] width 169 height 26
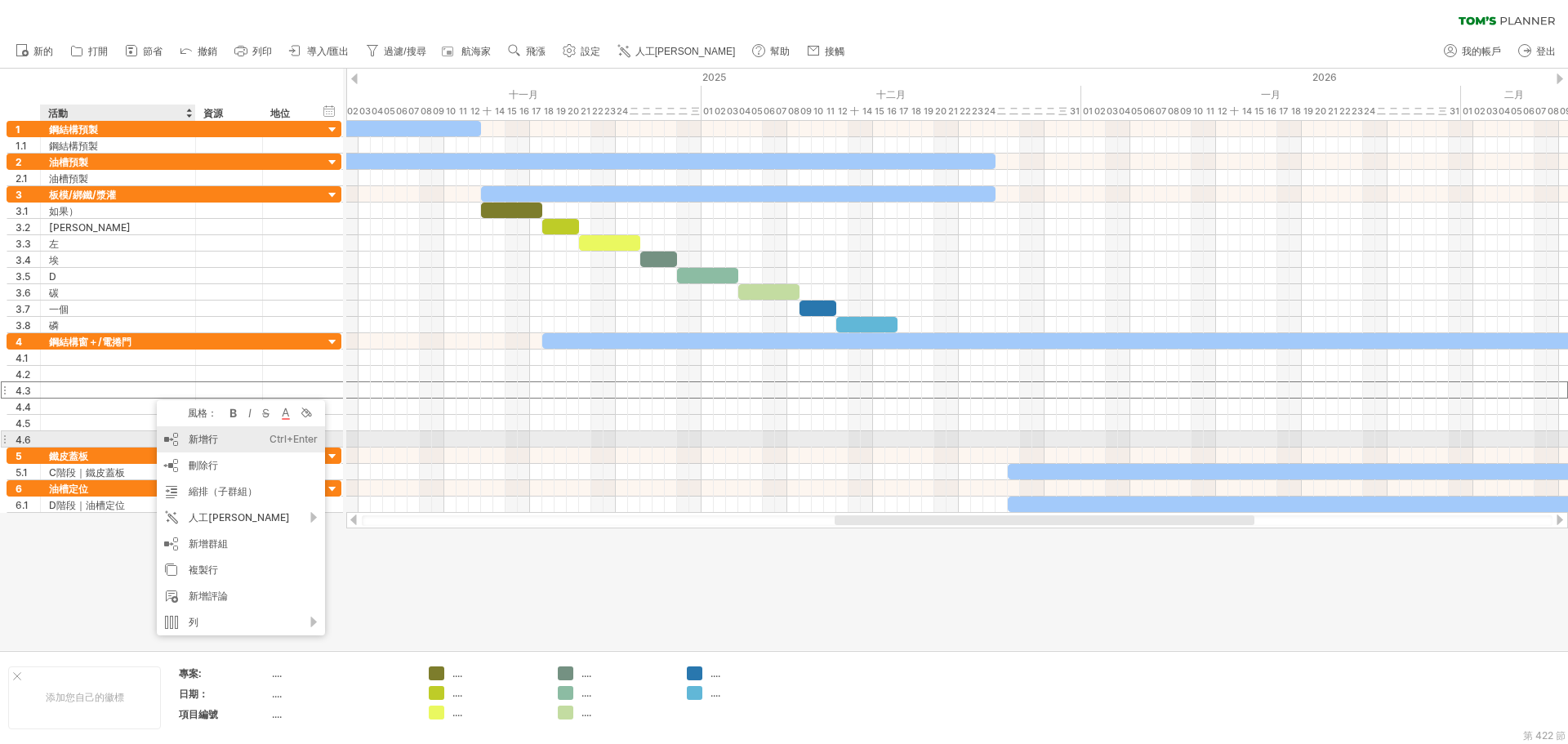
click at [202, 444] on font "新增行" at bounding box center [203, 438] width 30 height 12
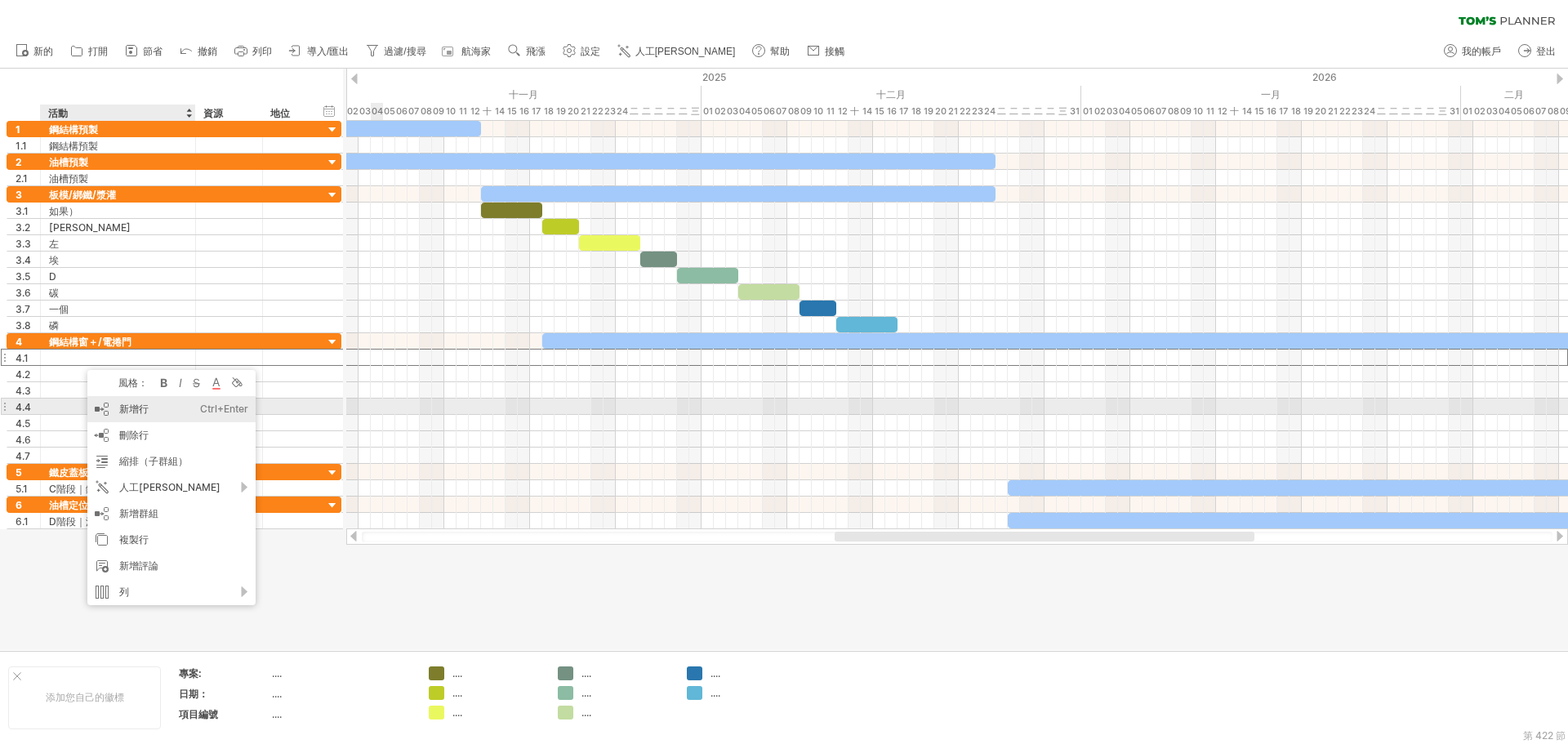
click at [131, 406] on font "新增行" at bounding box center [134, 408] width 30 height 12
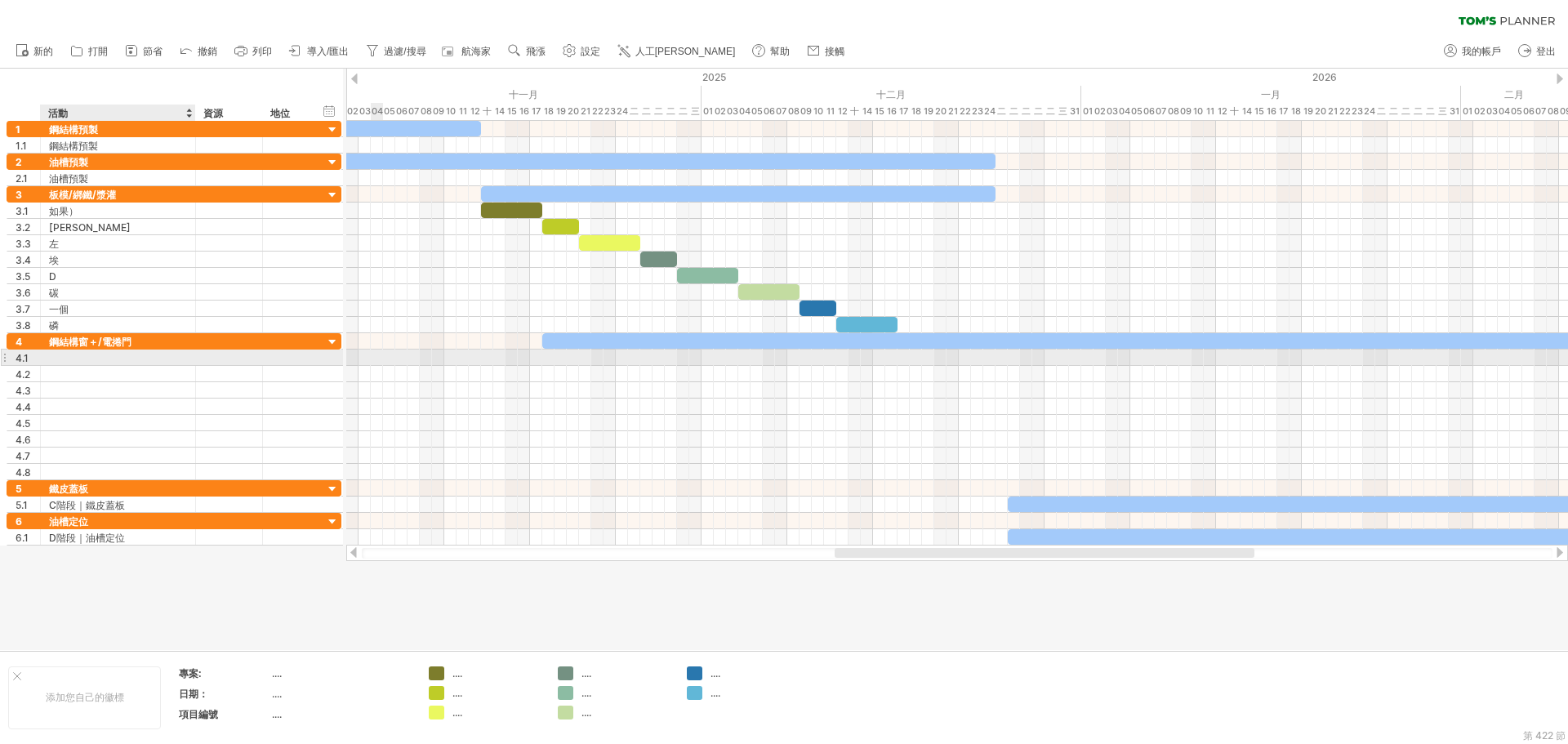
click at [97, 356] on div at bounding box center [118, 357] width 138 height 16
click at [97, 361] on div at bounding box center [118, 357] width 138 height 16
click at [158, 361] on div at bounding box center [118, 357] width 138 height 16
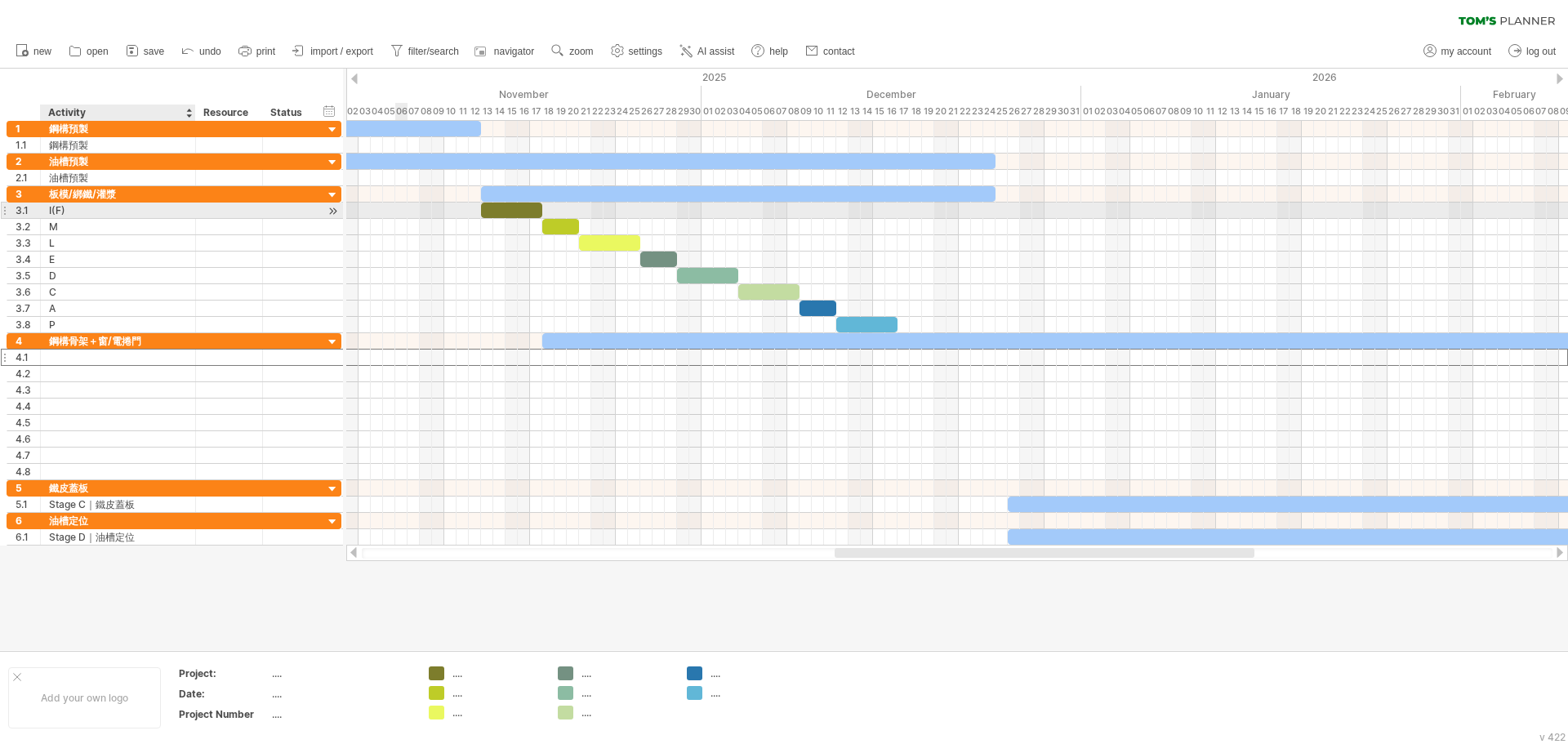
click at [90, 208] on div "I(F)" at bounding box center [118, 210] width 138 height 16
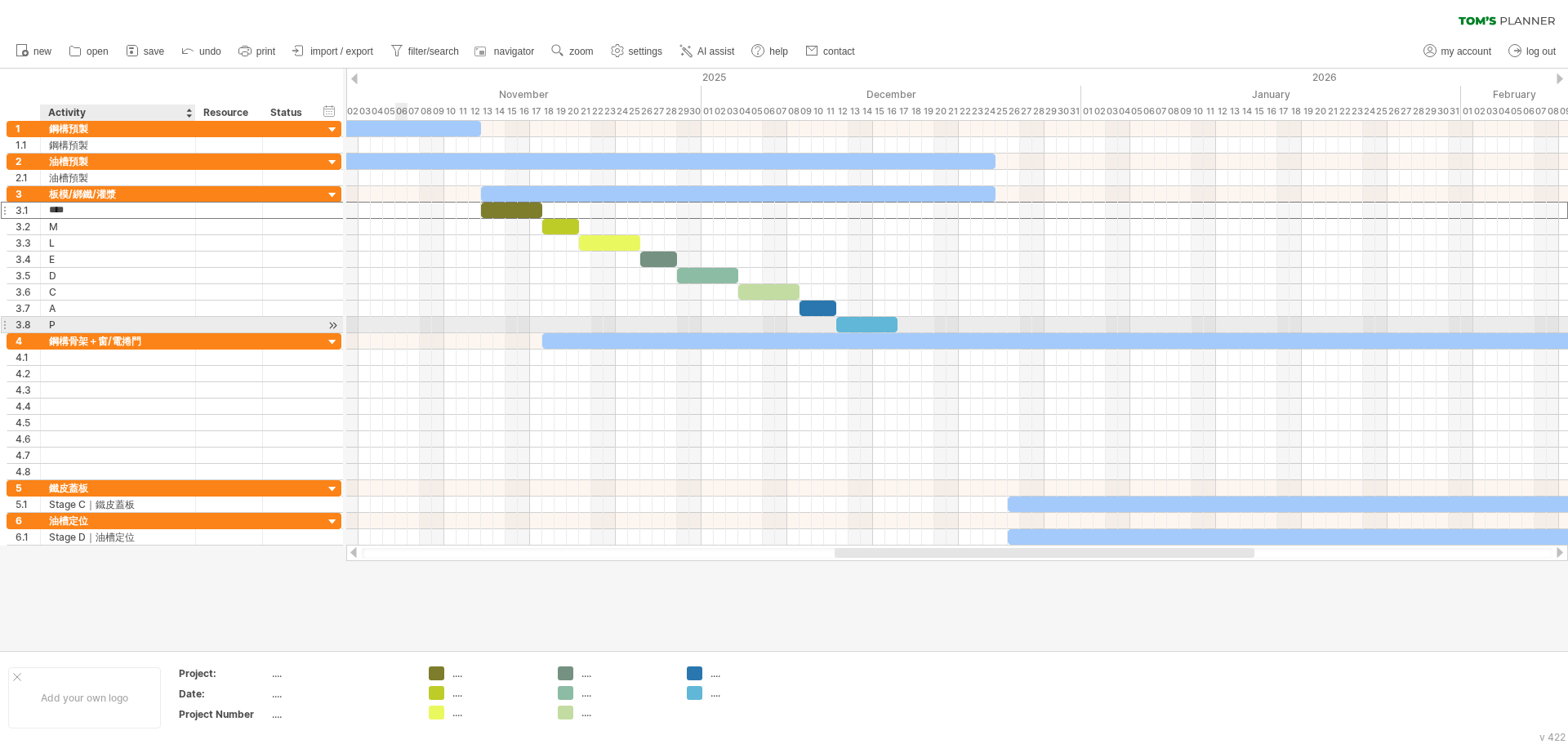
click at [72, 323] on div "P" at bounding box center [118, 324] width 138 height 16
click at [89, 214] on div "I(F)" at bounding box center [118, 210] width 138 height 16
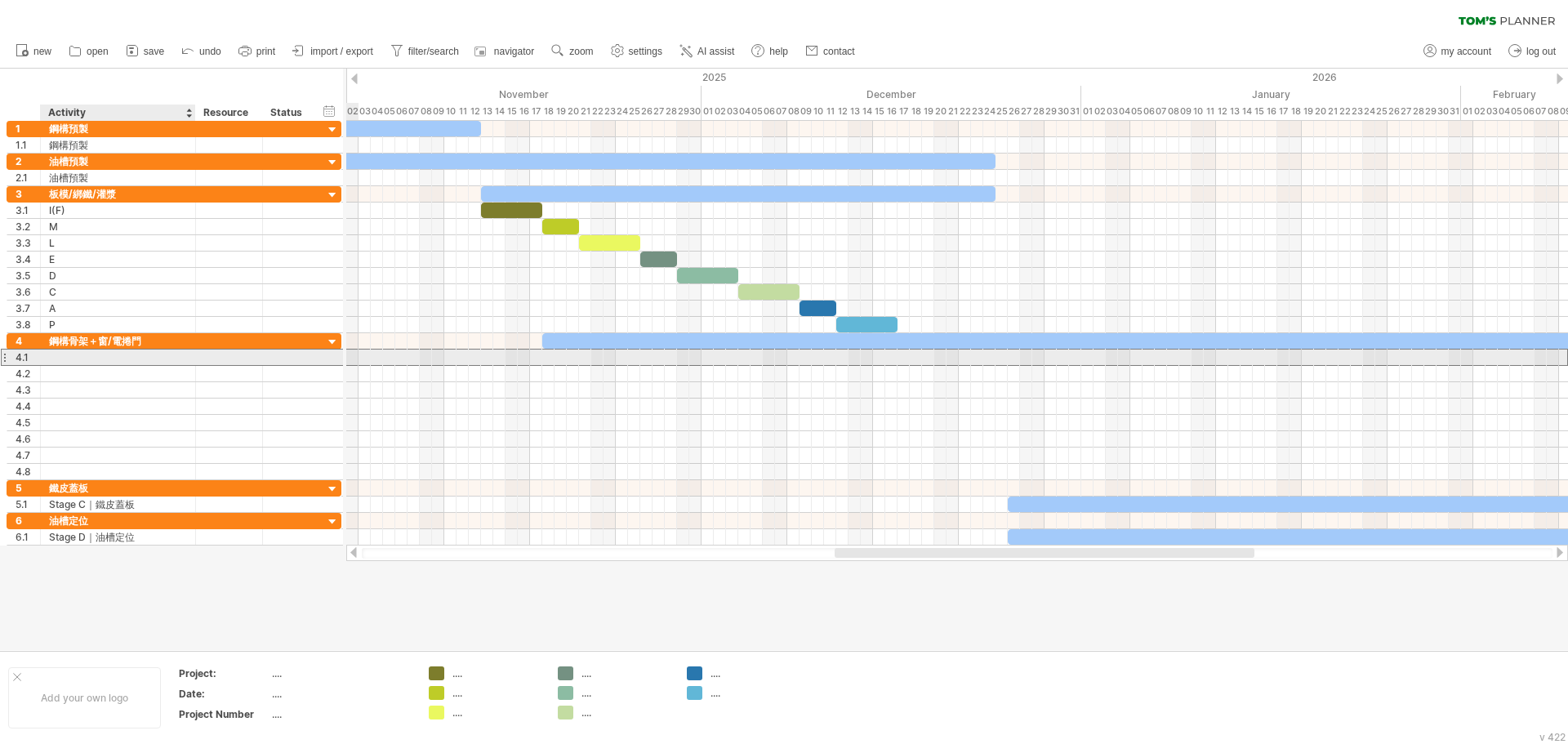
click at [72, 364] on div at bounding box center [118, 357] width 138 height 16
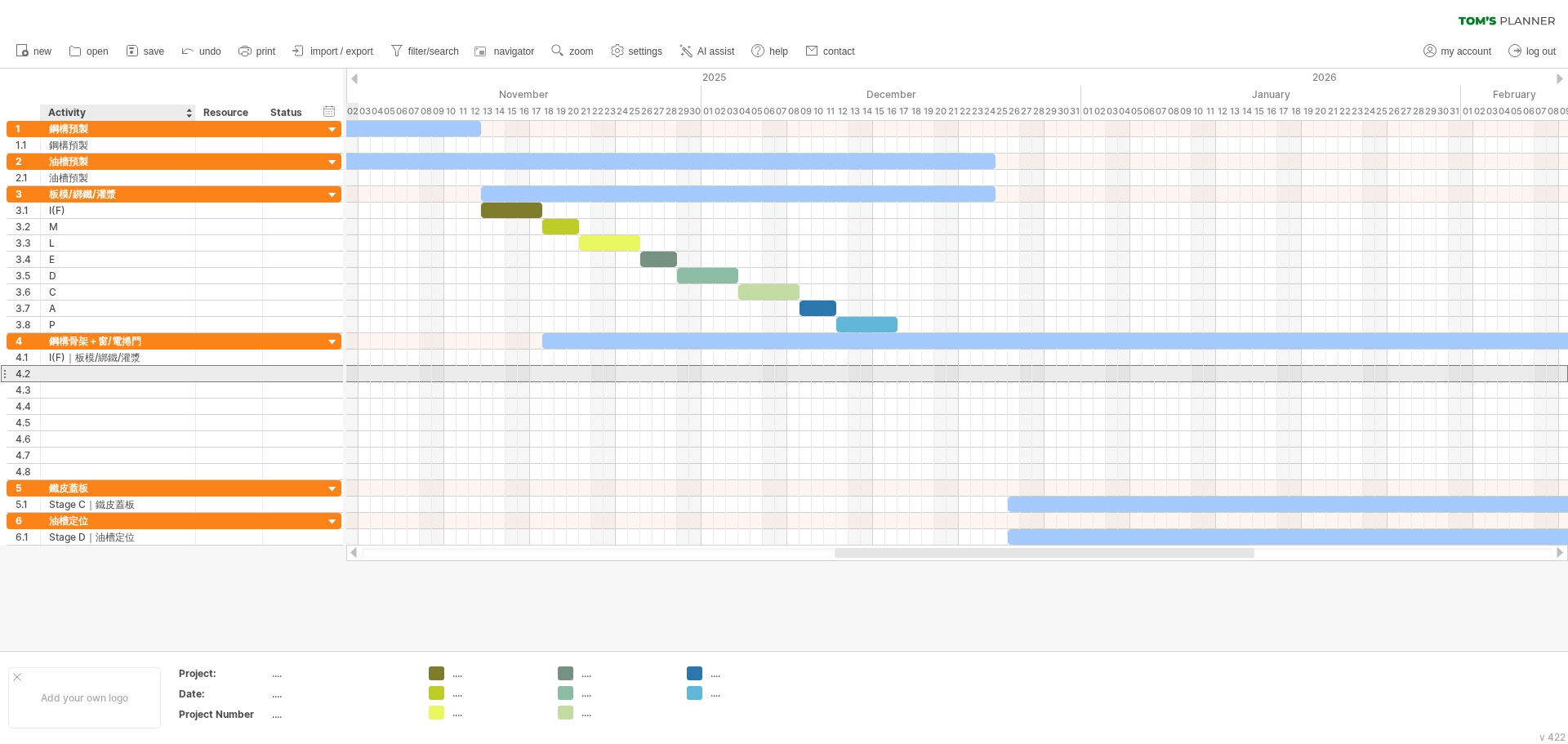
click at [65, 378] on div at bounding box center [118, 374] width 138 height 16
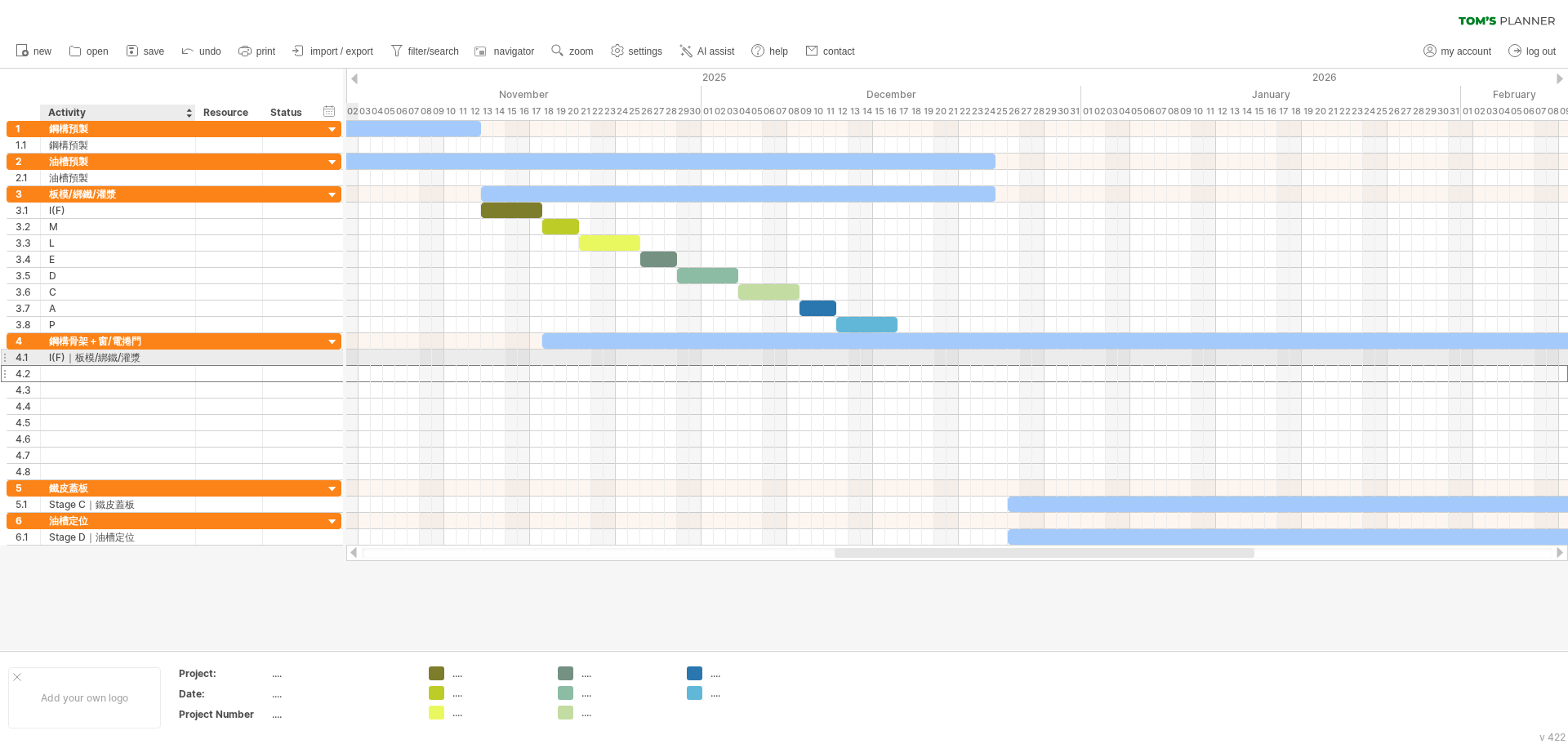
click at [166, 365] on div "4.2" at bounding box center [173, 374] width 335 height 17
click at [160, 358] on div "I(F)｜板模/綁鐵/灌漿" at bounding box center [118, 357] width 138 height 16
click at [160, 358] on input "**********" at bounding box center [118, 357] width 138 height 16
type input "****"
click at [67, 354] on div "I(F)" at bounding box center [118, 357] width 138 height 16
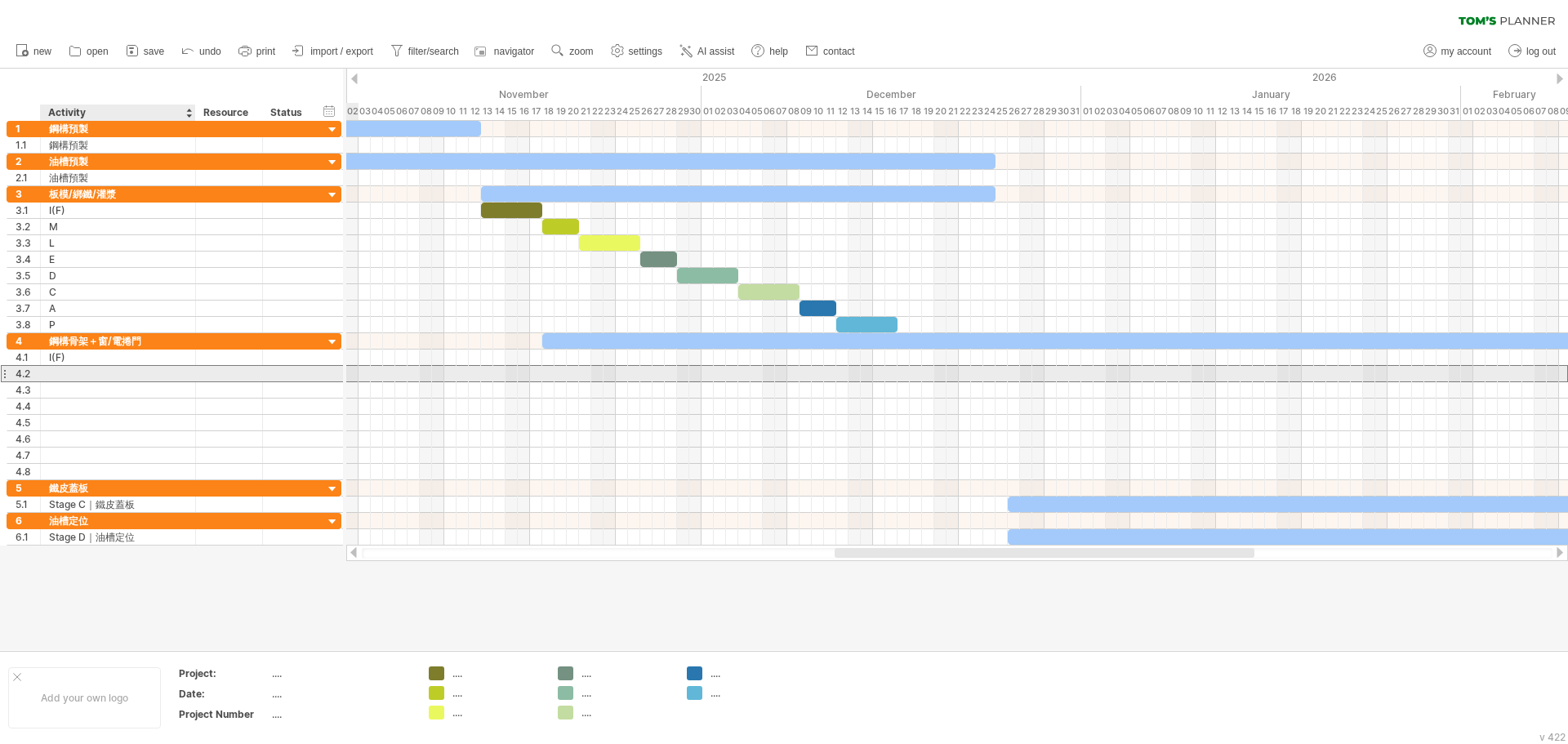
click at [66, 380] on div at bounding box center [118, 374] width 138 height 16
click at [139, 375] on div at bounding box center [118, 374] width 138 height 16
click at [93, 368] on div at bounding box center [118, 374] width 138 height 16
type input "*"
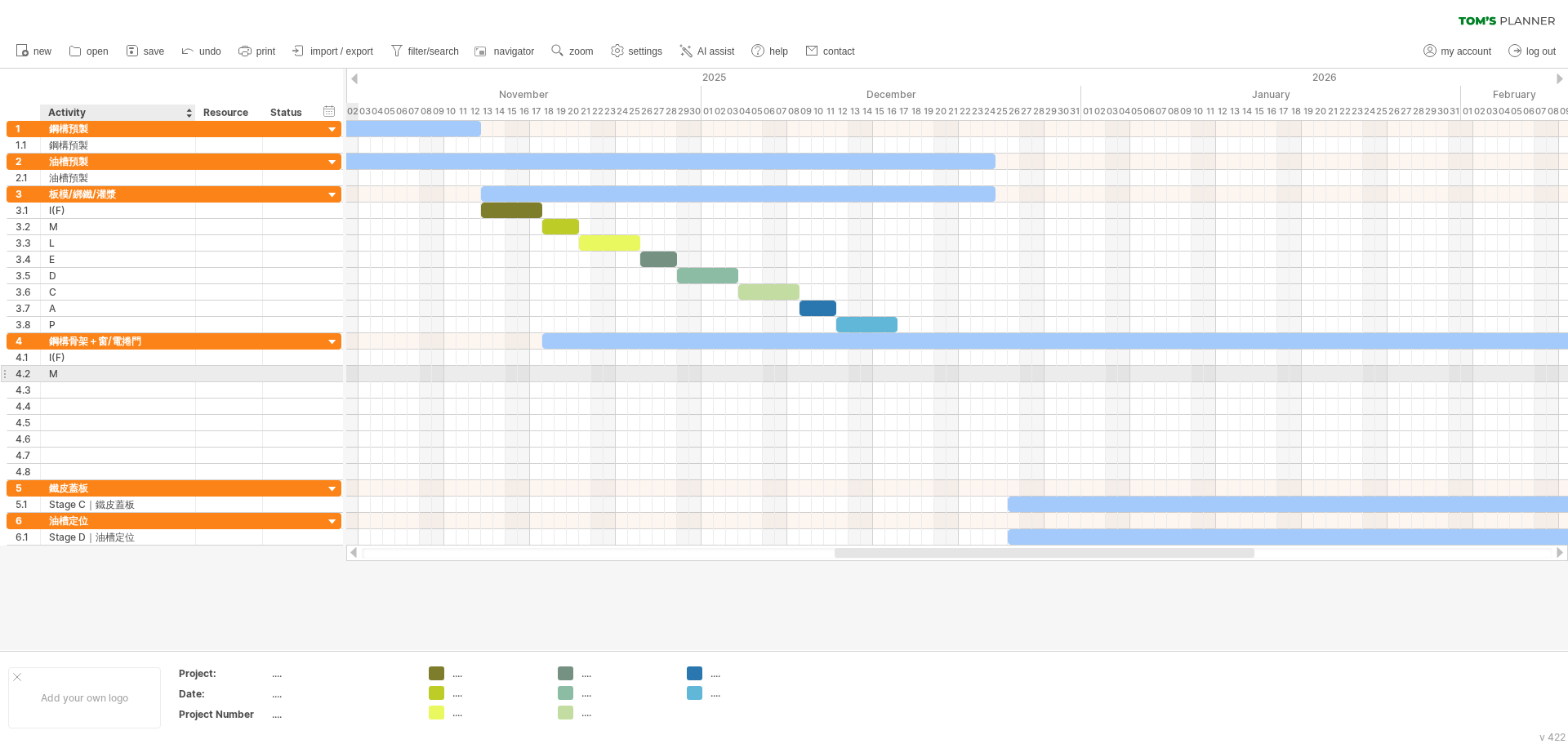
type input "*"
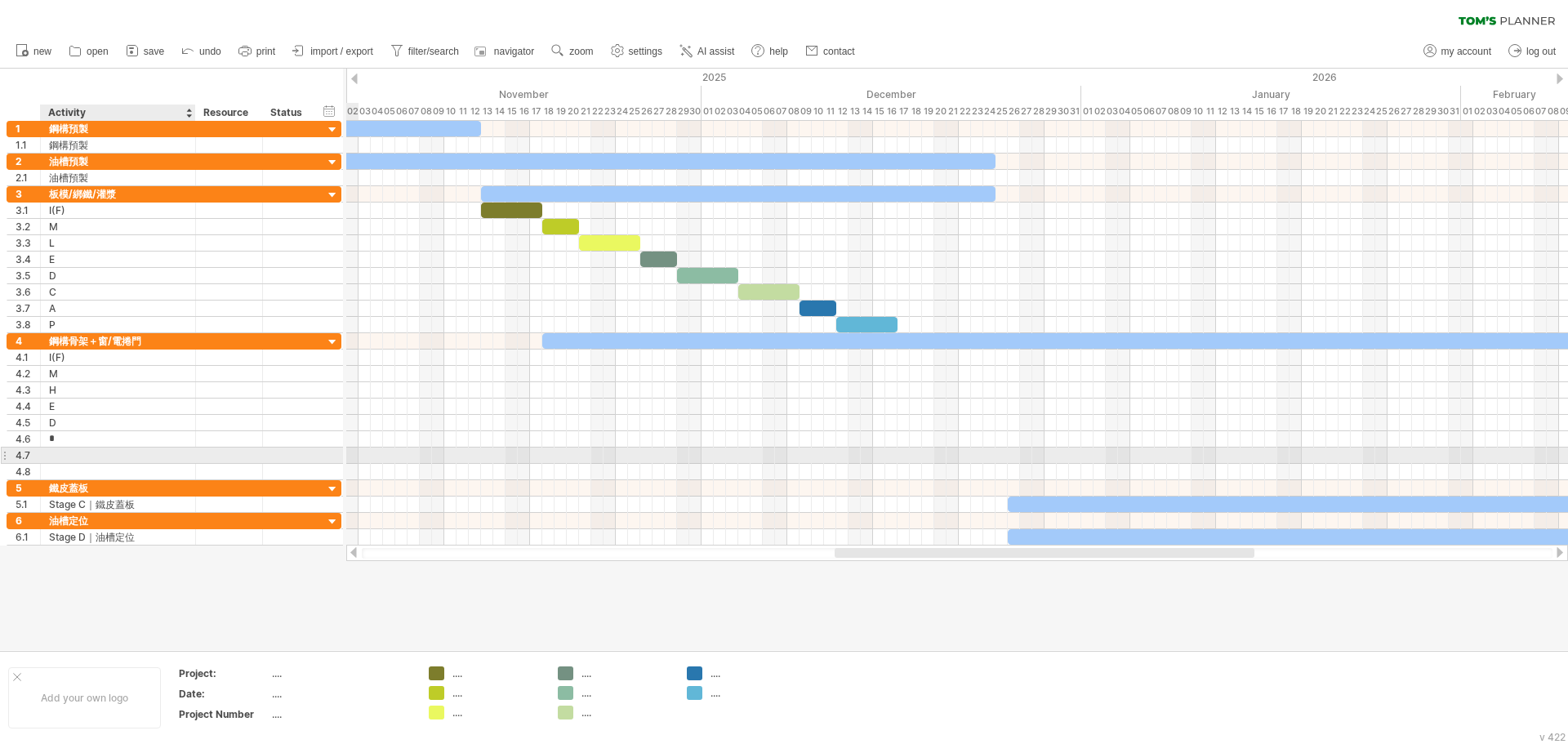
type input "*"
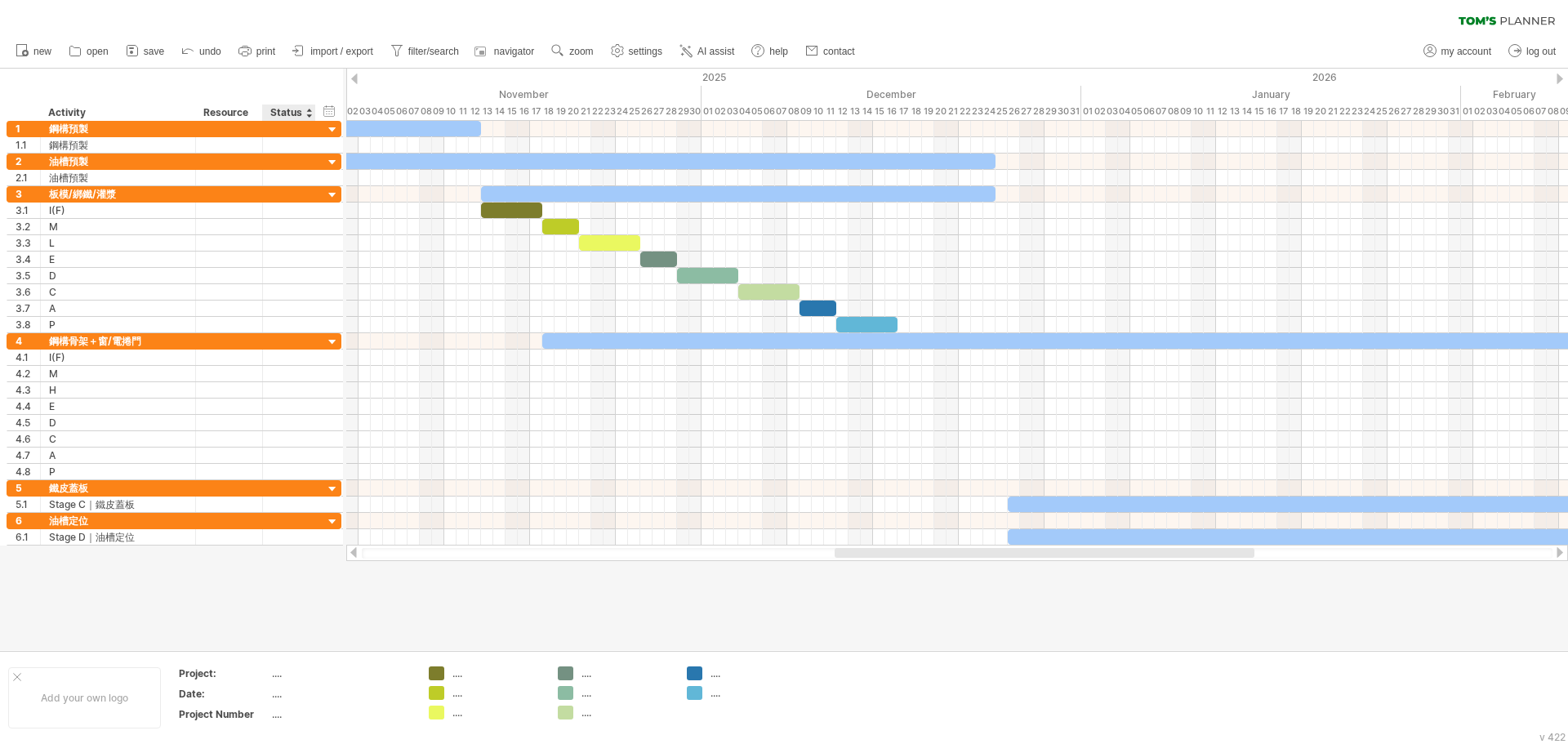
click at [277, 605] on div at bounding box center [784, 360] width 1568 height 582
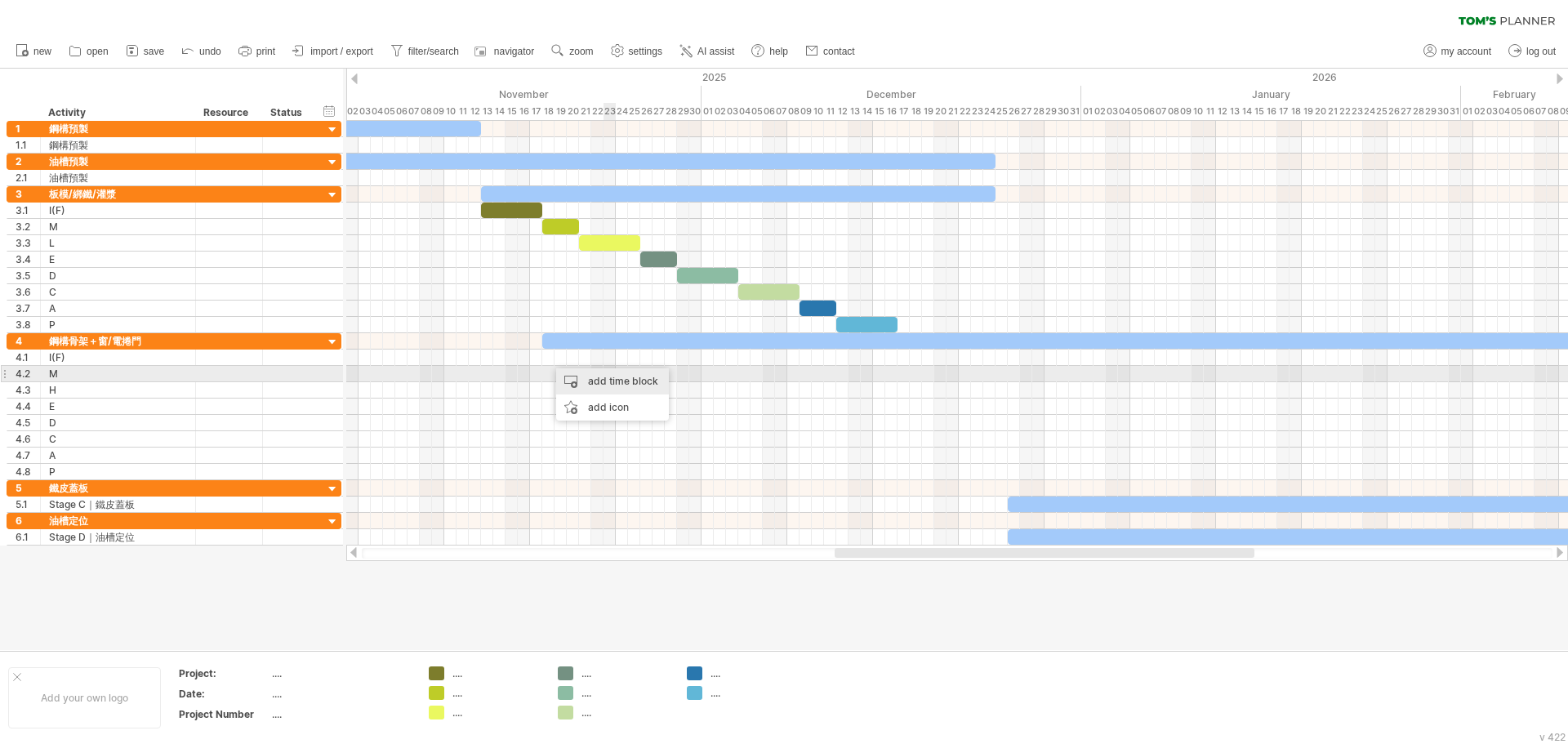
click at [610, 372] on div "add time block" at bounding box center [612, 381] width 113 height 26
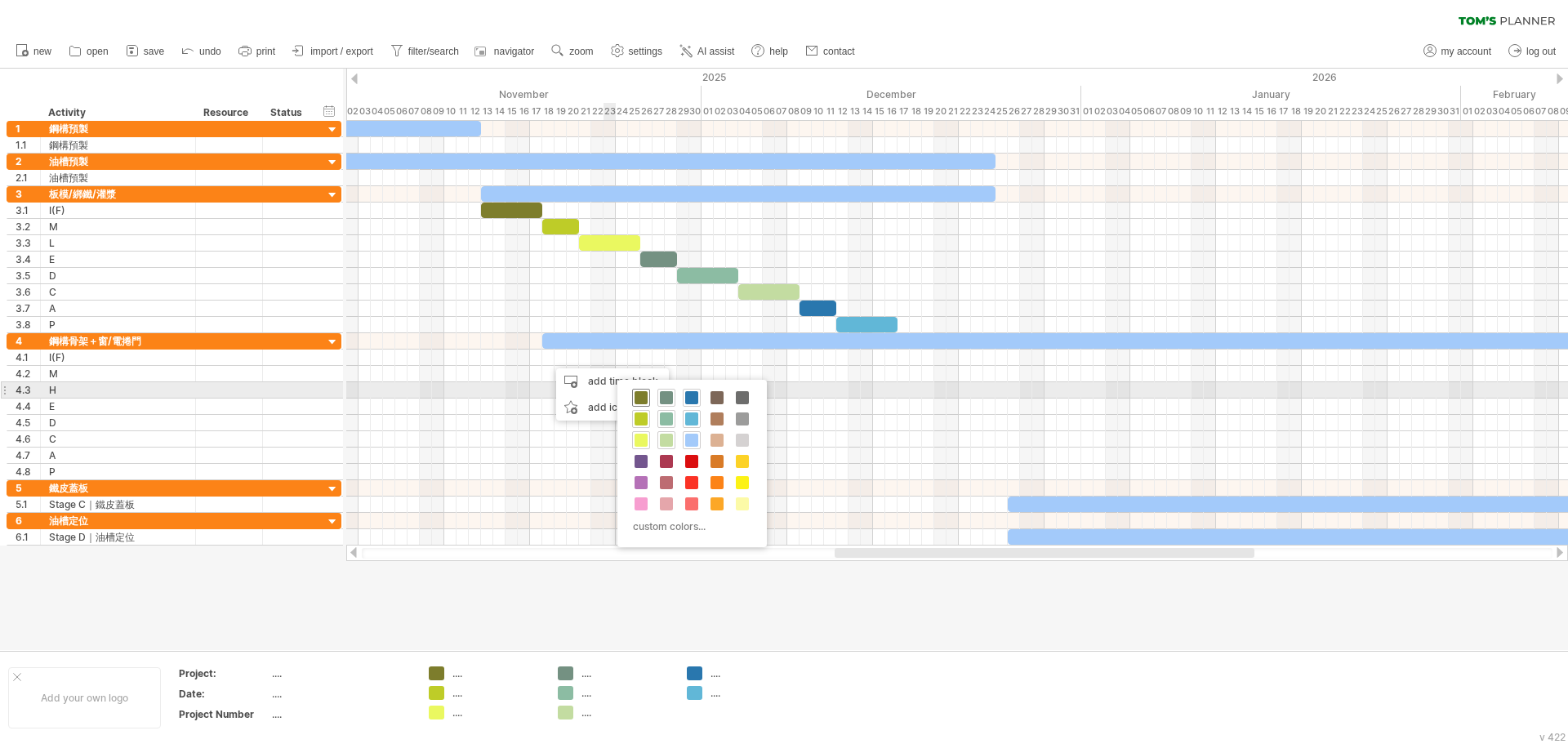
click at [639, 397] on span at bounding box center [641, 398] width 13 height 13
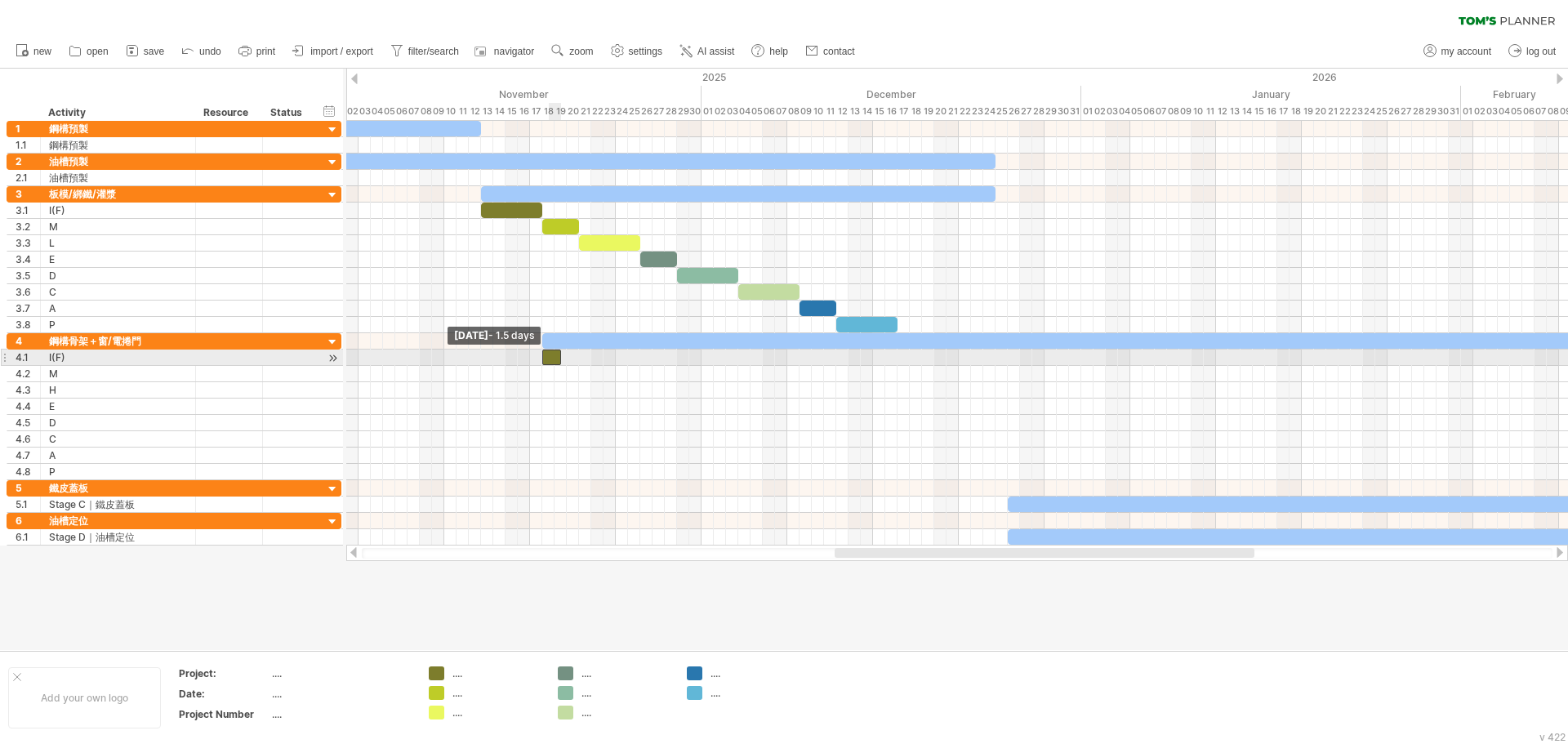
click at [544, 354] on span at bounding box center [542, 357] width 7 height 16
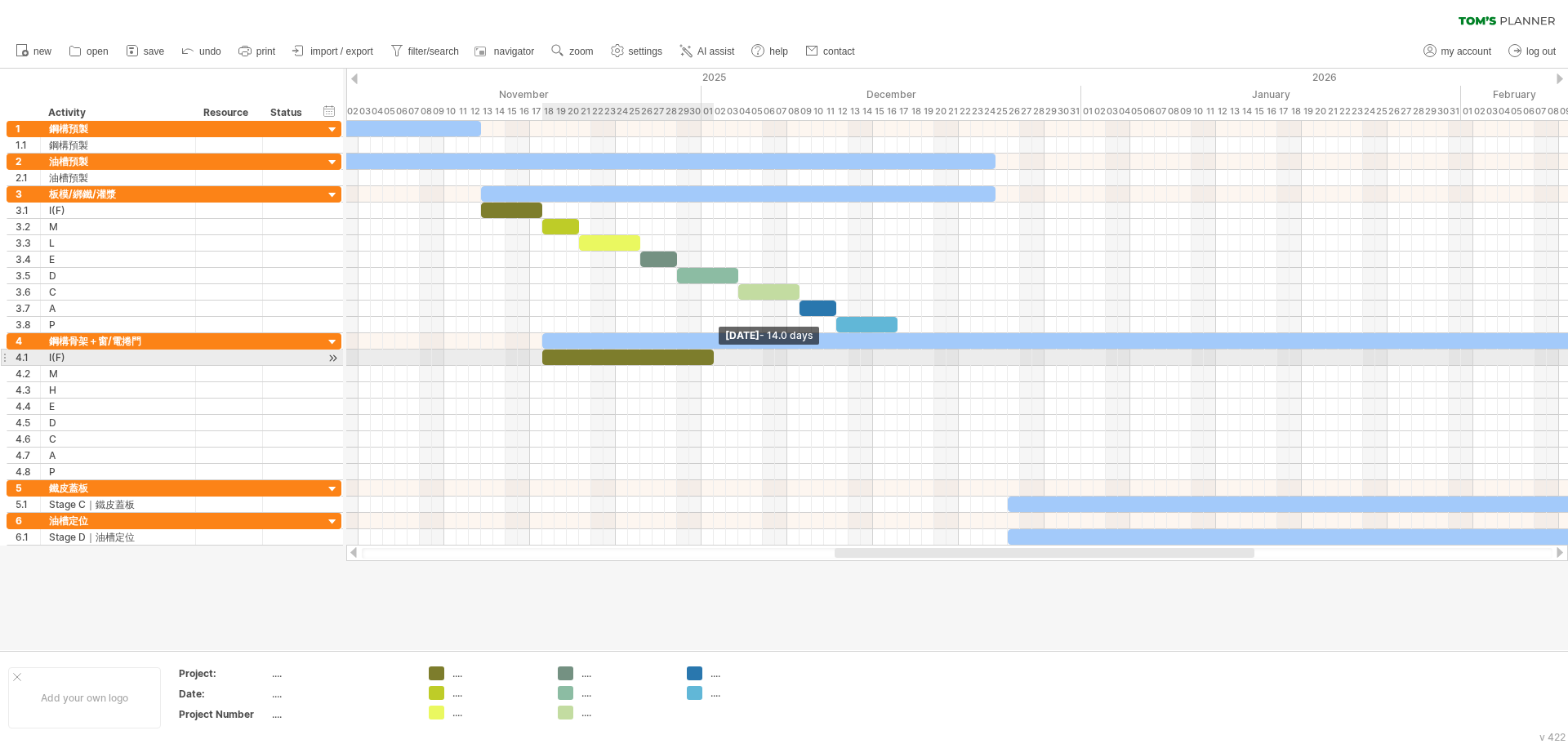
drag, startPoint x: 559, startPoint y: 359, endPoint x: 713, endPoint y: 363, distance: 154.1
click at [713, 363] on span at bounding box center [713, 357] width 7 height 16
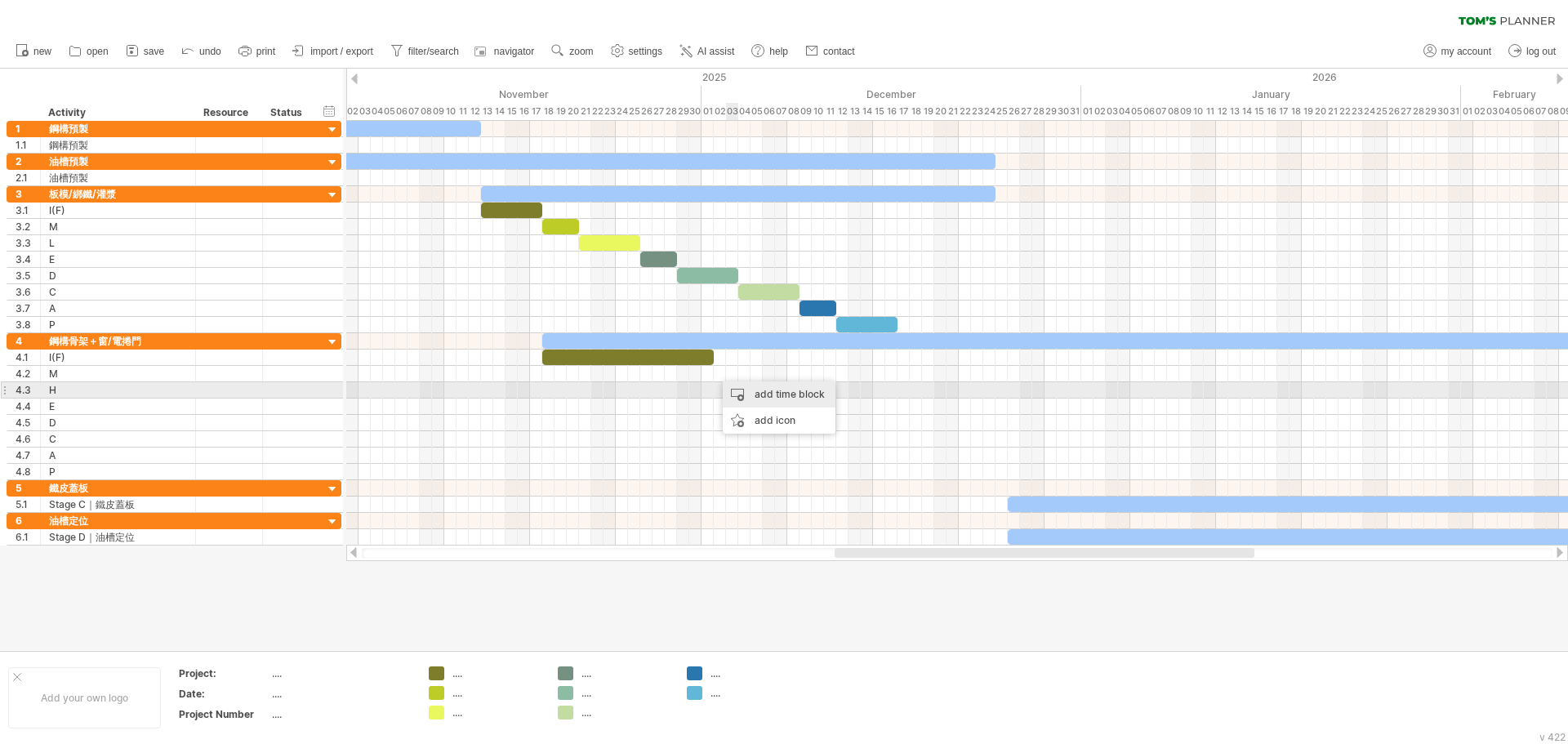
click at [741, 390] on div "add time block" at bounding box center [779, 394] width 113 height 26
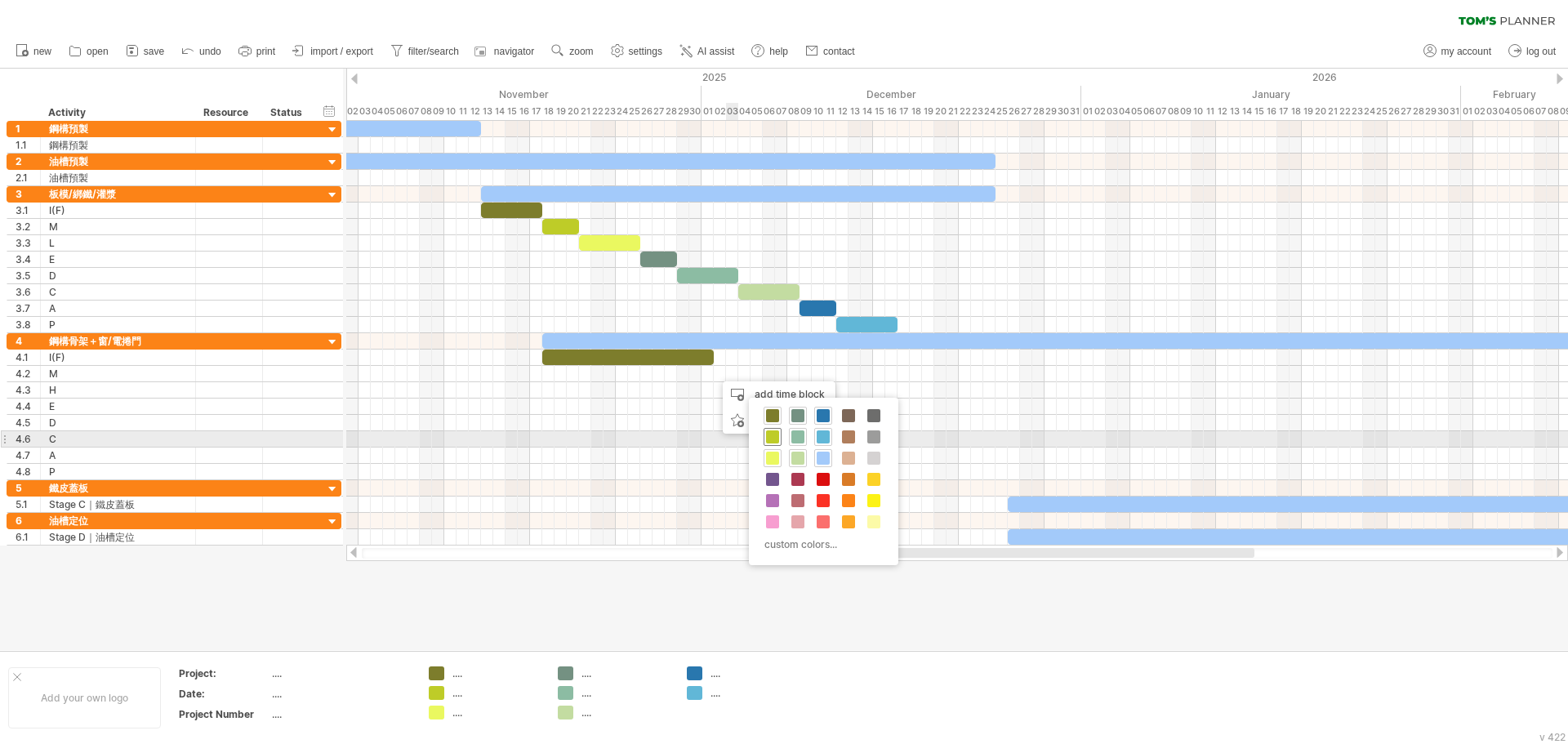
click at [777, 436] on span at bounding box center [773, 437] width 13 height 13
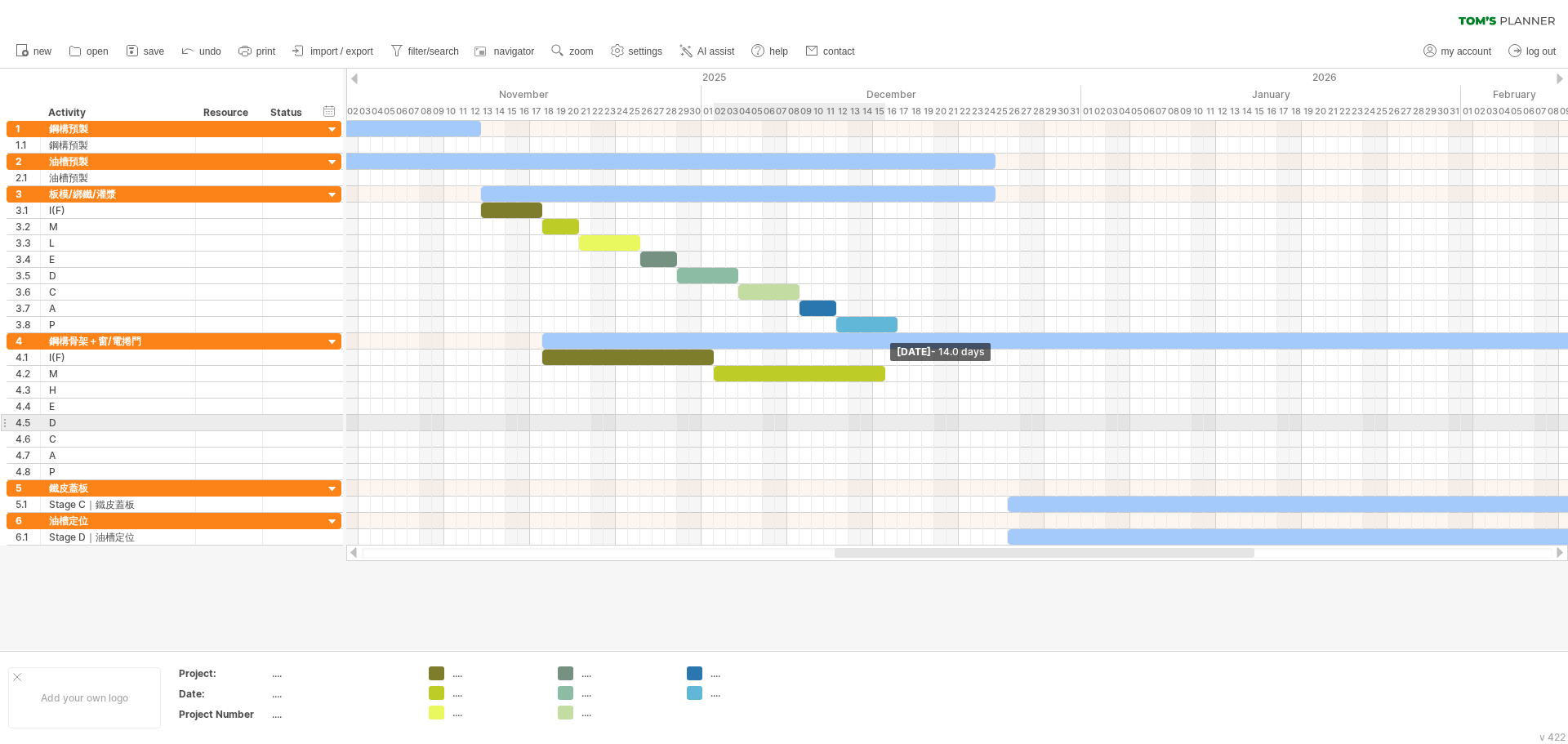
drag, startPoint x: 725, startPoint y: 379, endPoint x: 884, endPoint y: 418, distance: 163.7
click at [884, 418] on div "[DATE] - 14.0 days [DATE] - 1.5 days" at bounding box center [957, 334] width 1222 height 425
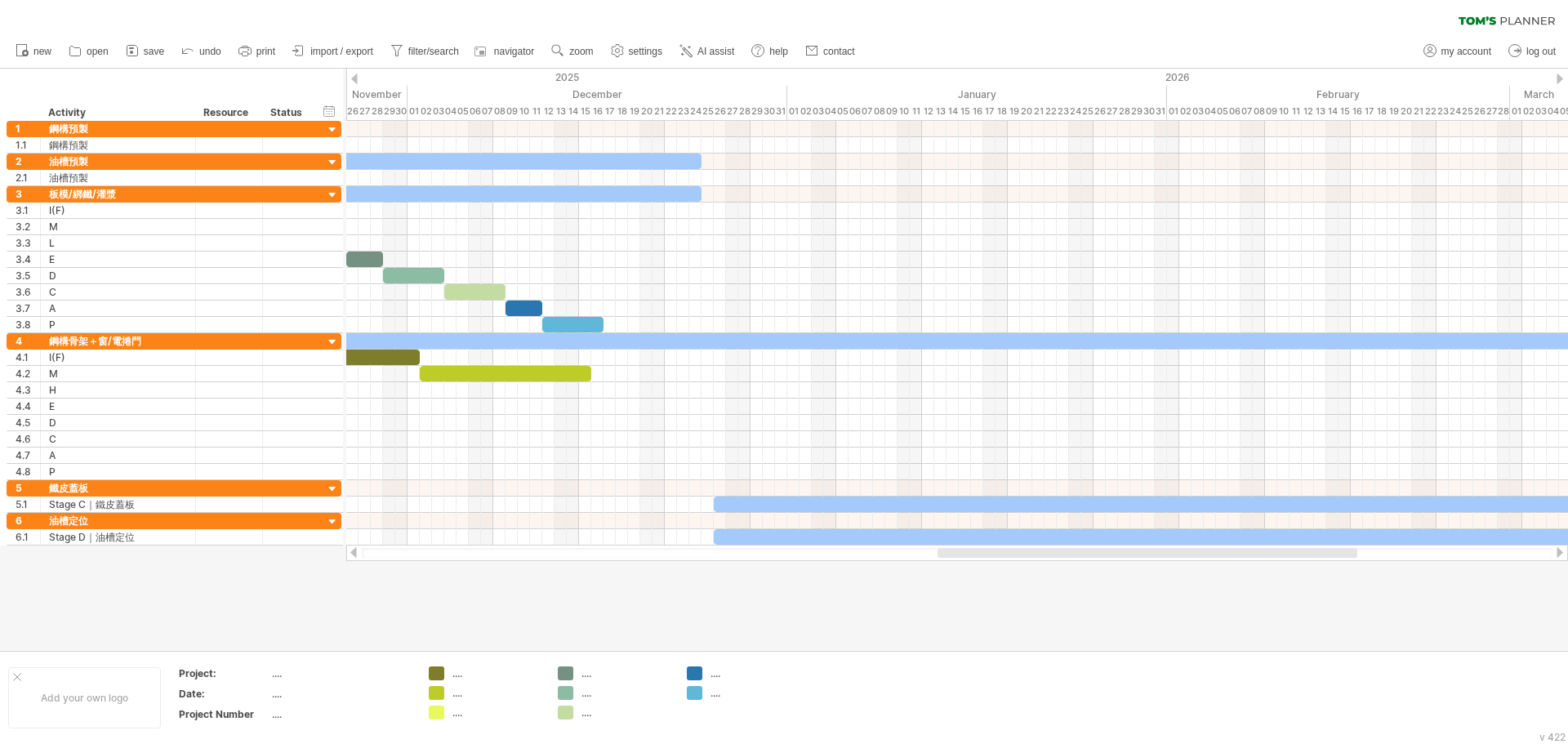
drag, startPoint x: 1130, startPoint y: 553, endPoint x: 1231, endPoint y: 571, distance: 102.6
click at [1231, 571] on div "Trying to reach [DOMAIN_NAME] Connected again... 0% clear filter new 1" at bounding box center [784, 372] width 1568 height 744
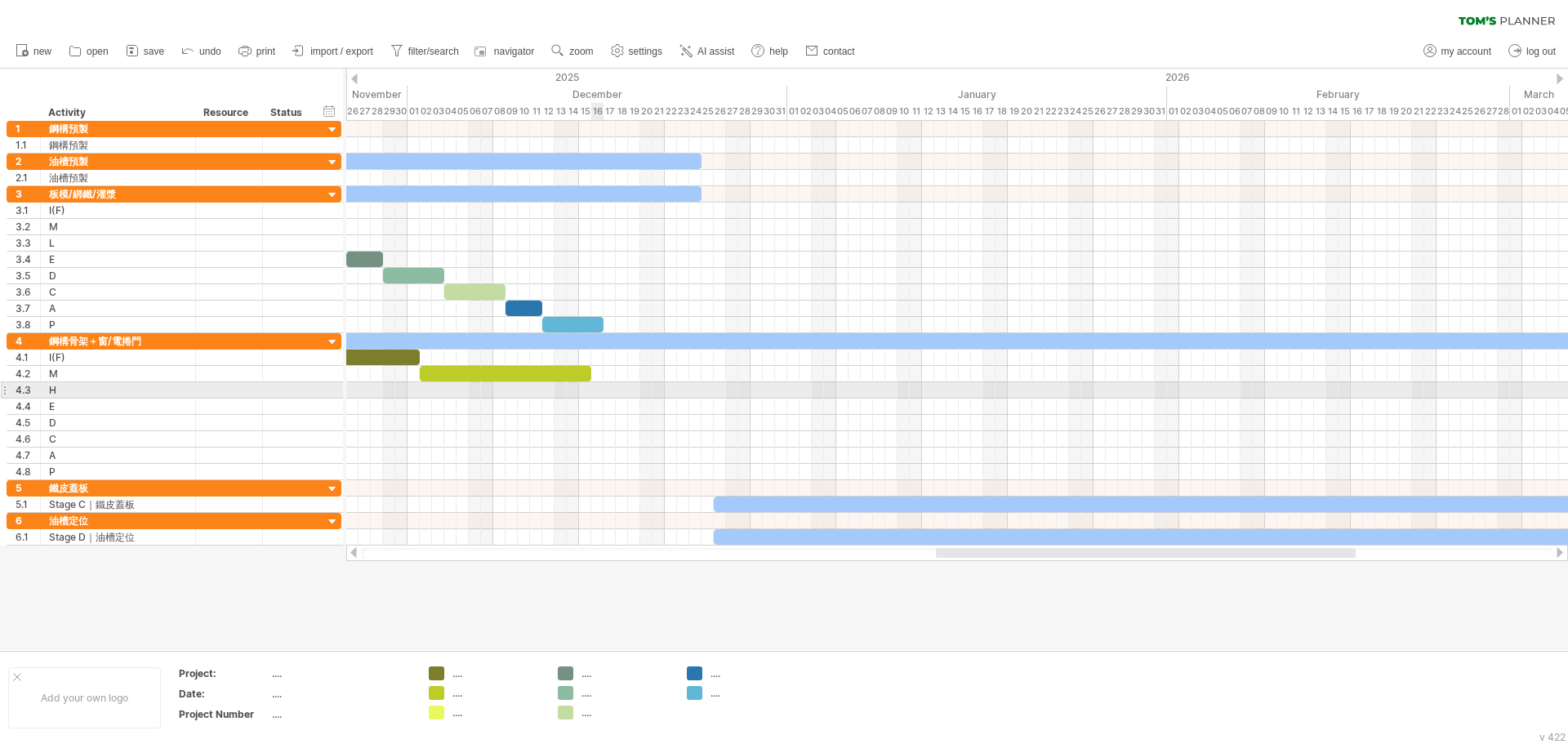
click at [591, 393] on div at bounding box center [957, 391] width 1222 height 17
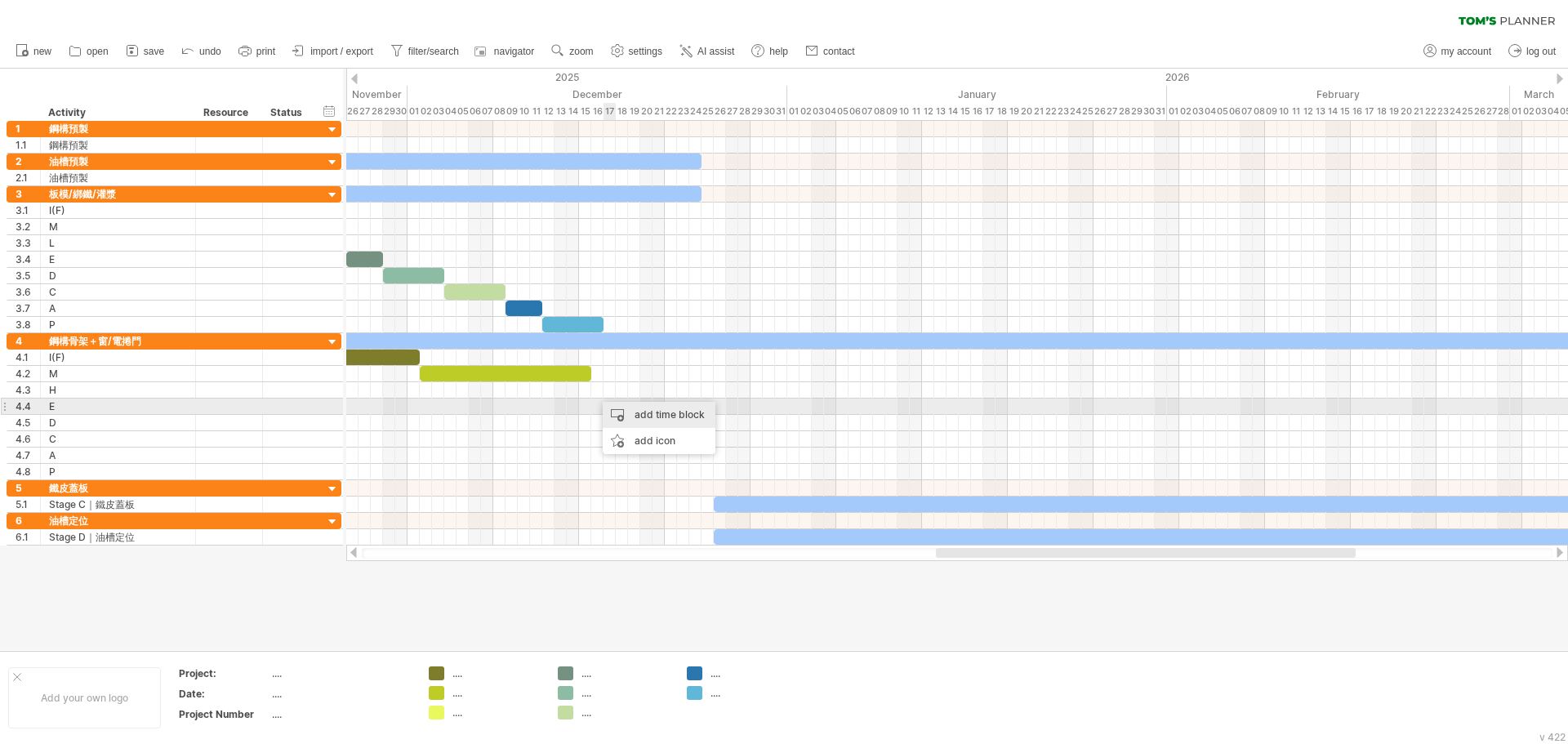
click at [627, 412] on div "add time block" at bounding box center [659, 415] width 113 height 26
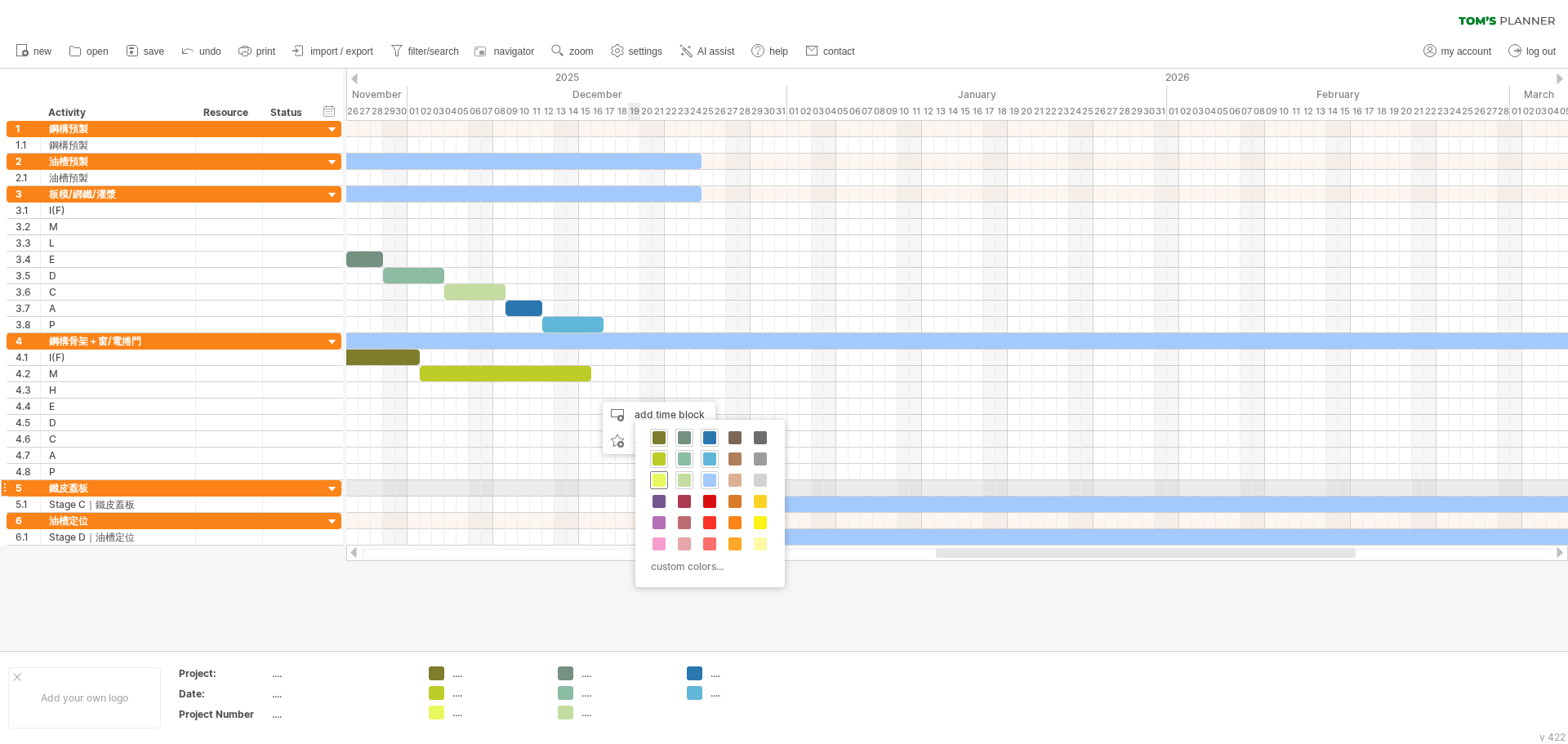
click at [662, 485] on span at bounding box center [659, 480] width 13 height 13
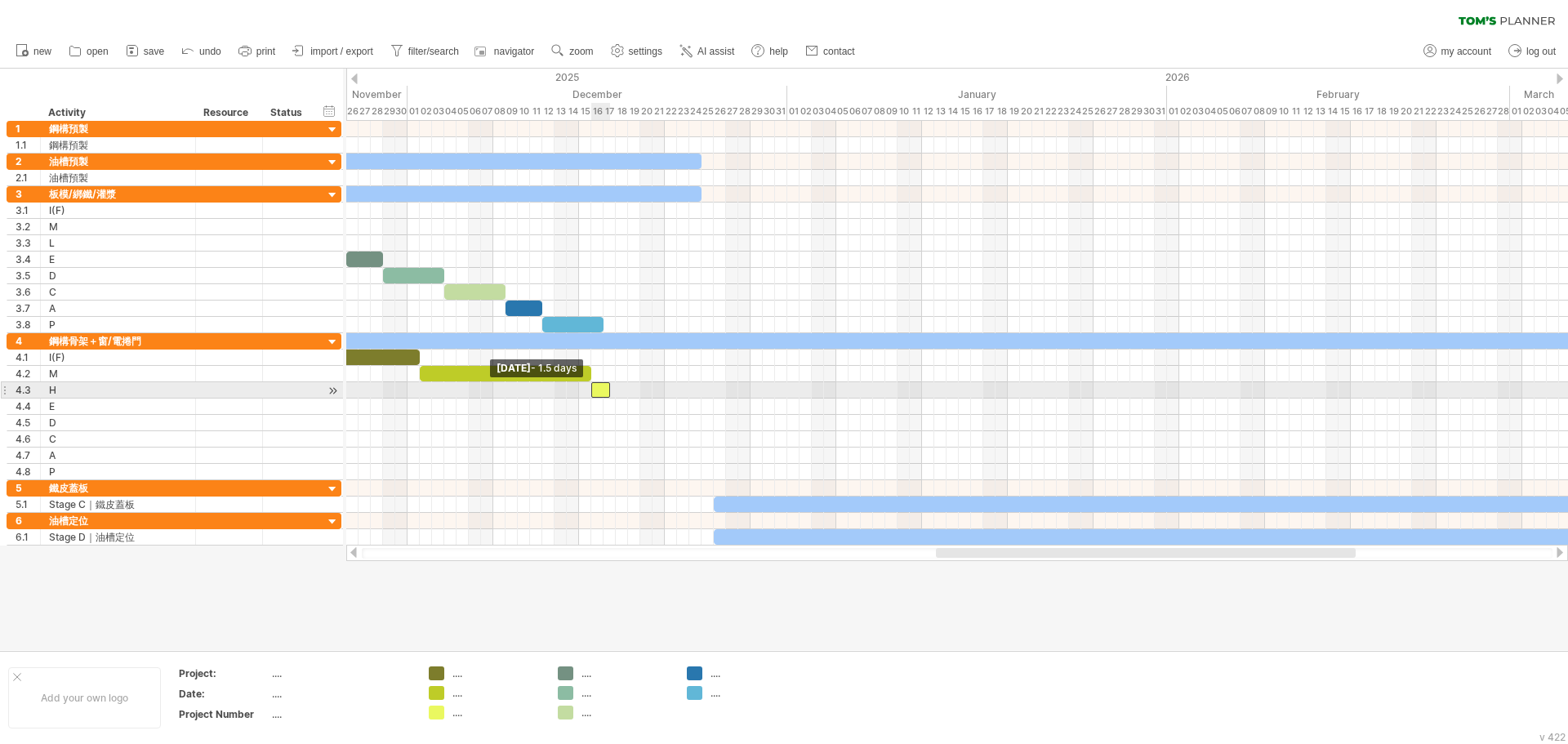
click at [595, 394] on div at bounding box center [600, 390] width 19 height 16
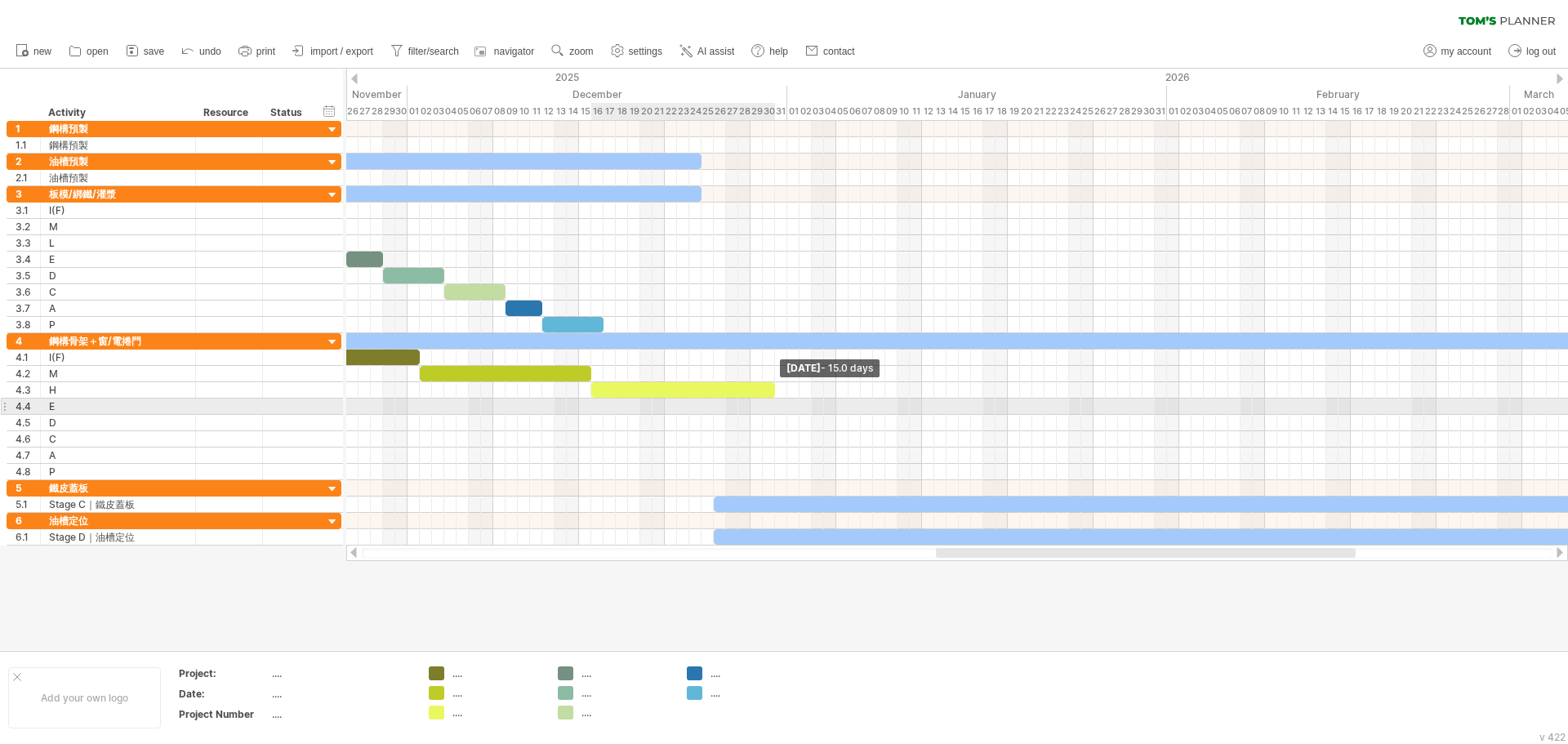
drag, startPoint x: 611, startPoint y: 393, endPoint x: 778, endPoint y: 400, distance: 167.1
click at [778, 400] on div "[DATE] - 15.0 days [DATE] - 1.5 days" at bounding box center [957, 334] width 1222 height 425
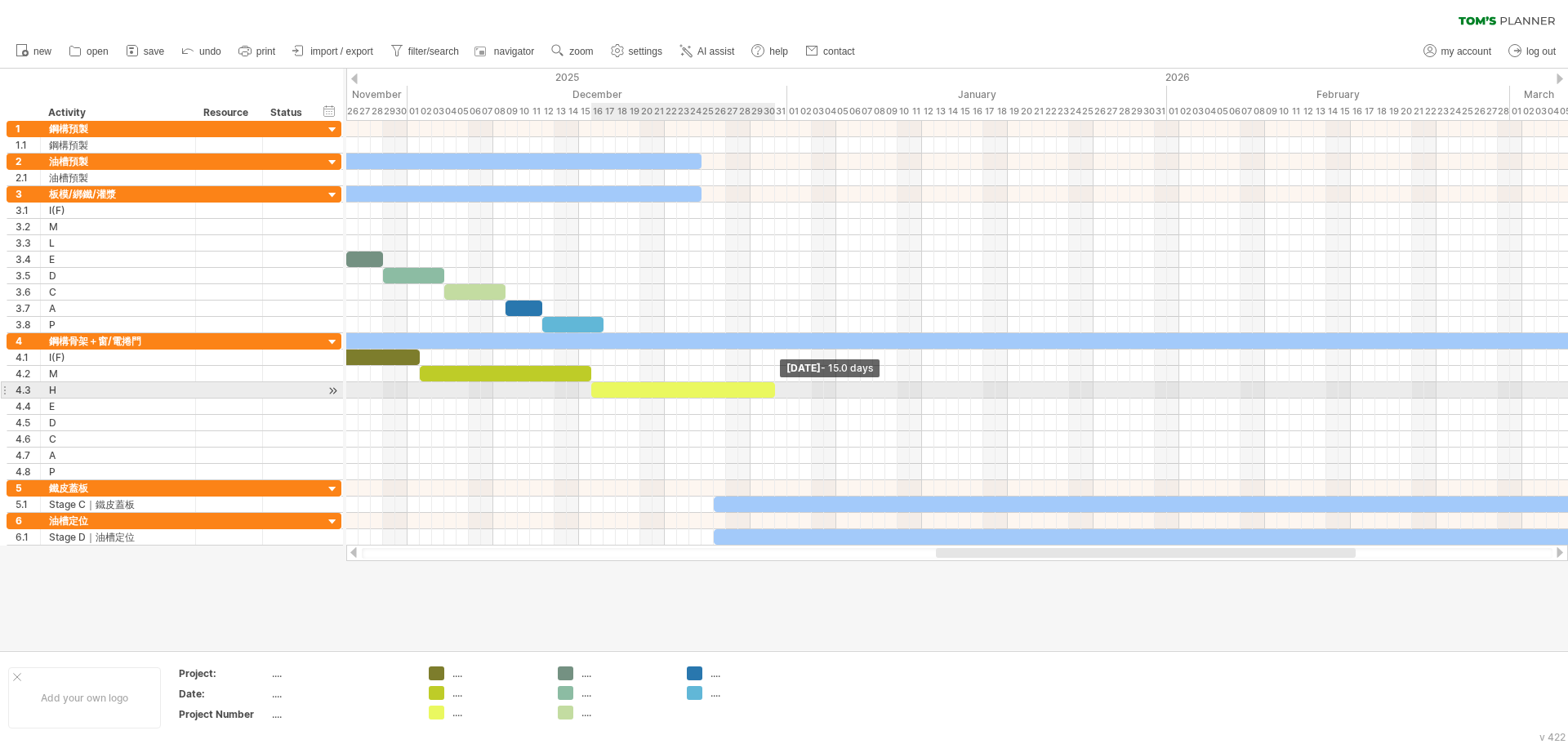
click at [771, 394] on div at bounding box center [682, 390] width 184 height 16
click at [774, 394] on span at bounding box center [775, 390] width 7 height 16
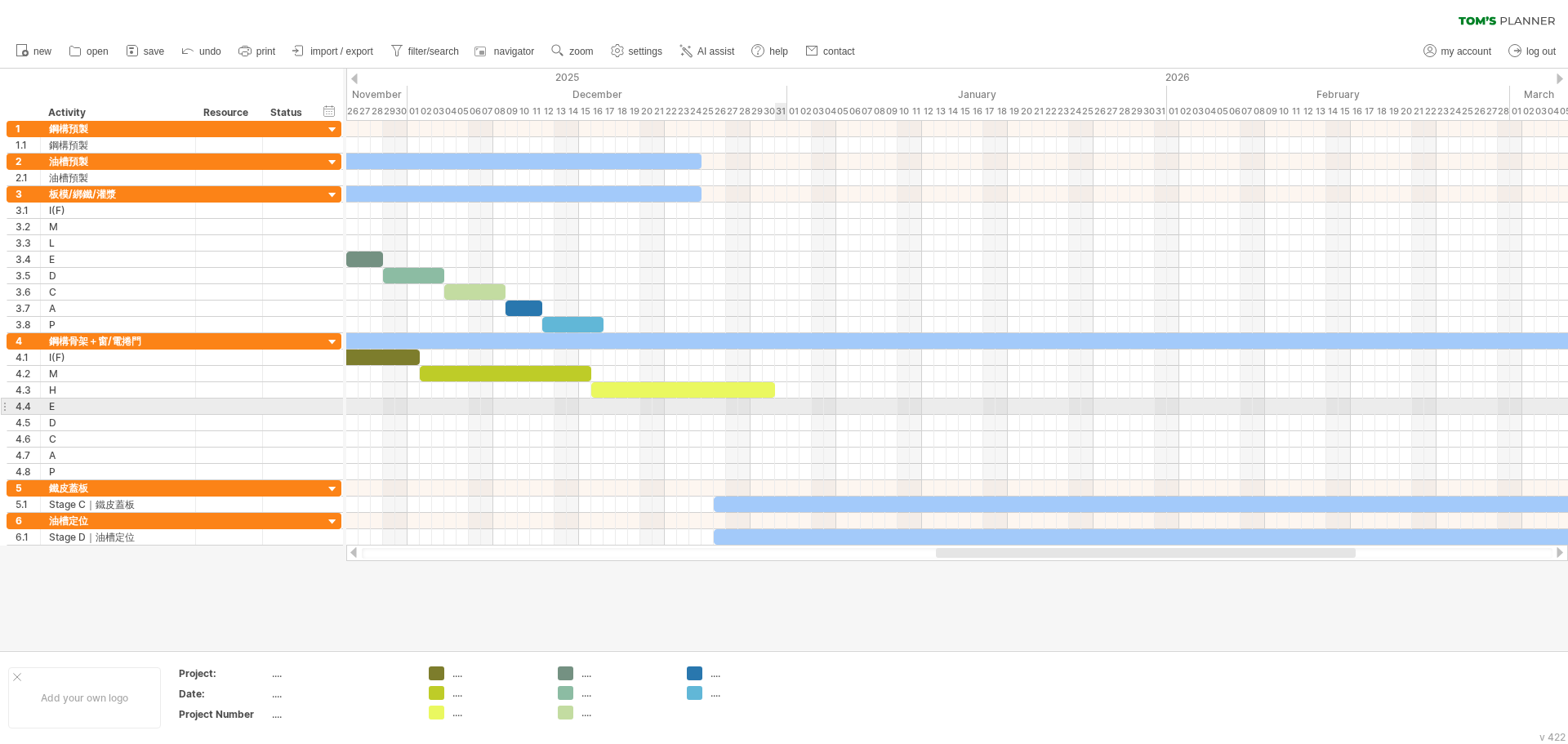
click at [778, 407] on div at bounding box center [957, 407] width 1222 height 17
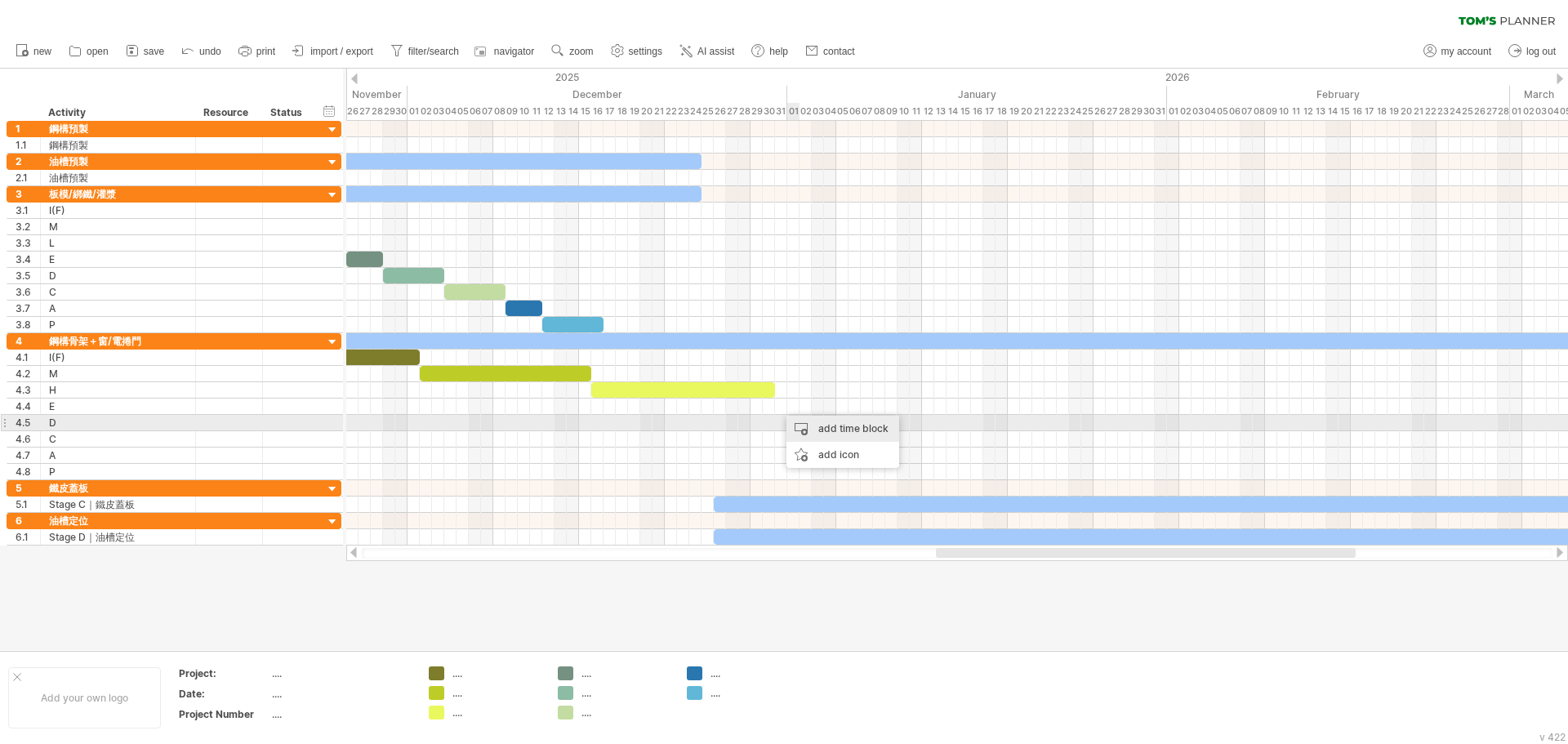
click at [815, 429] on div "add time block" at bounding box center [843, 429] width 113 height 26
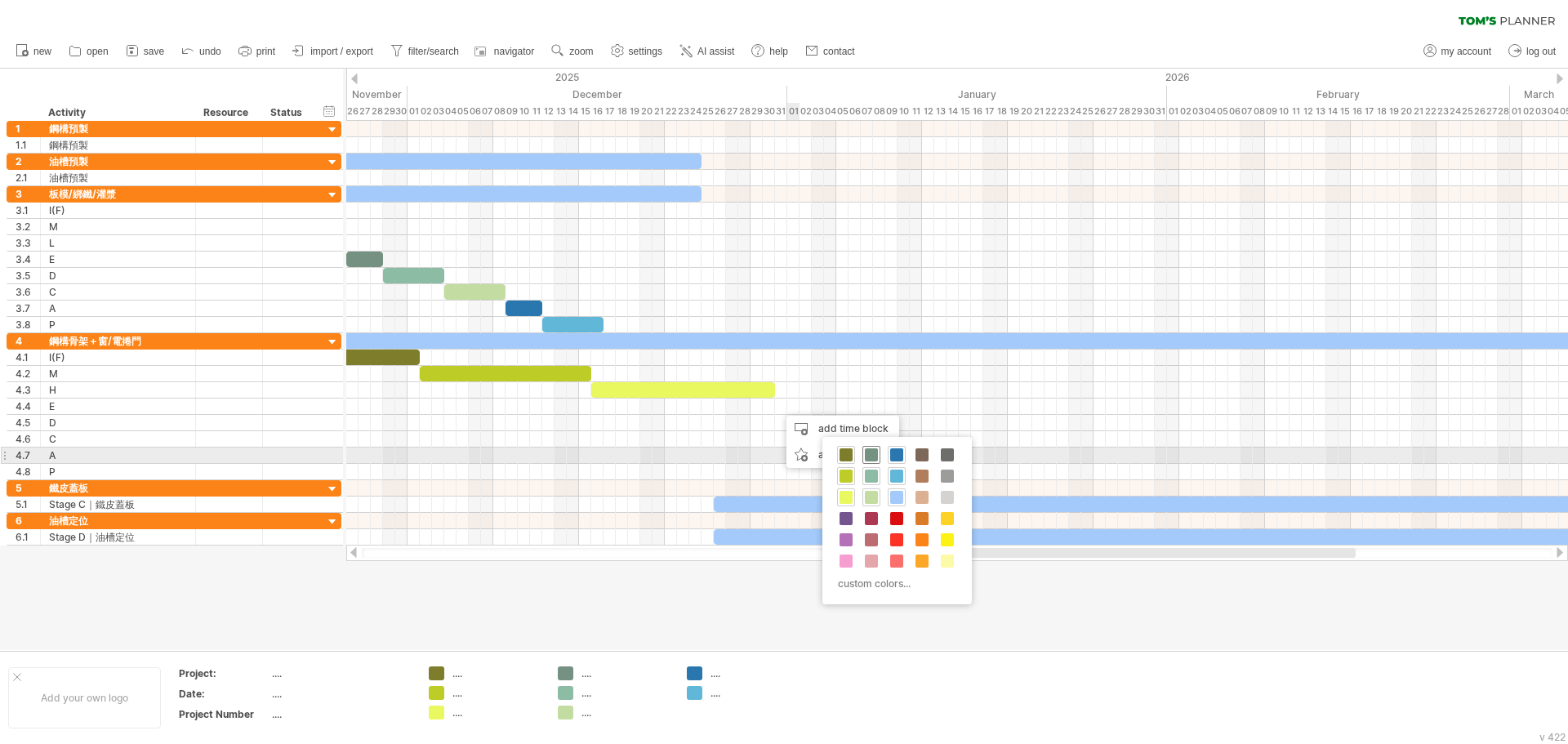
click at [874, 458] on span at bounding box center [872, 455] width 13 height 13
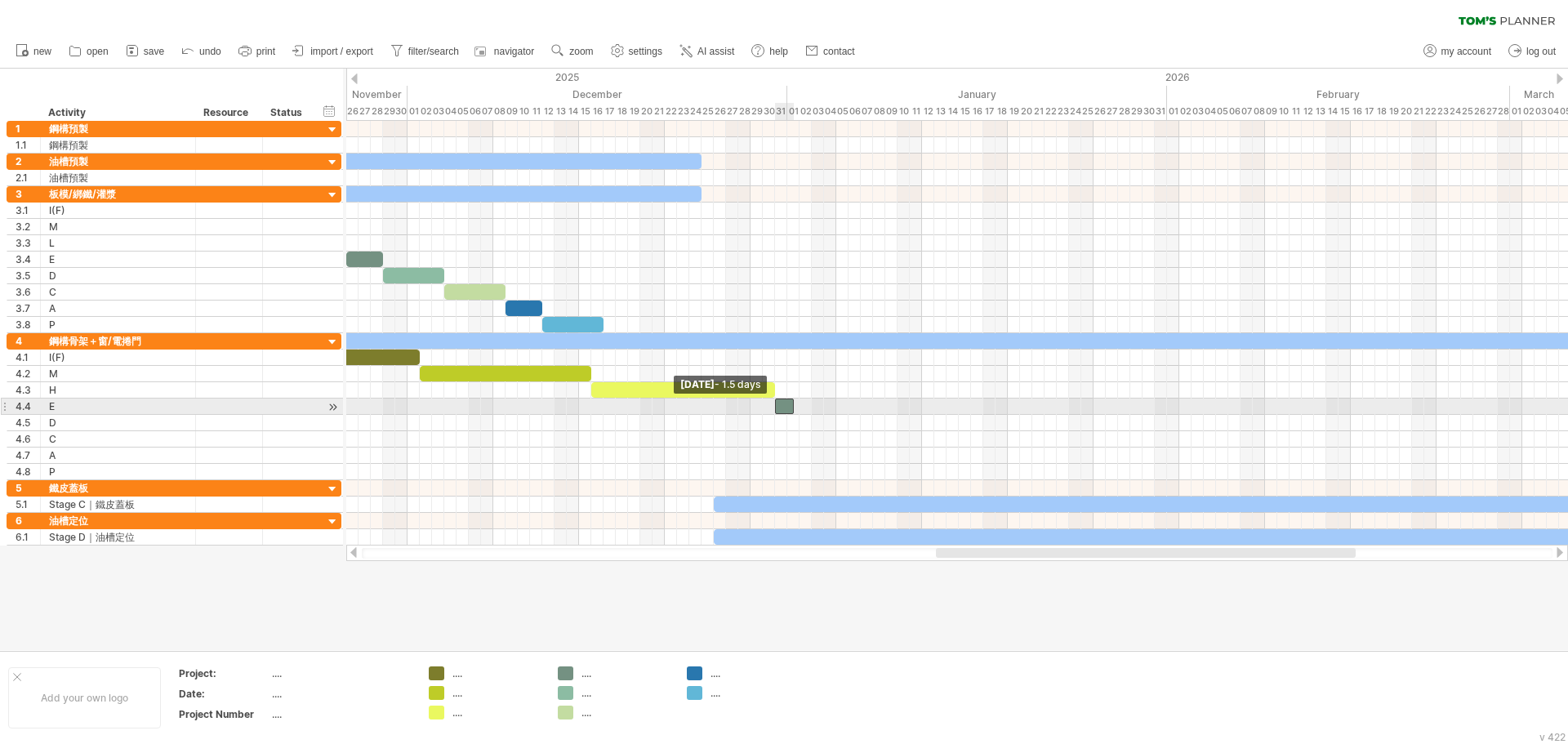
click at [776, 407] on span at bounding box center [775, 406] width 7 height 16
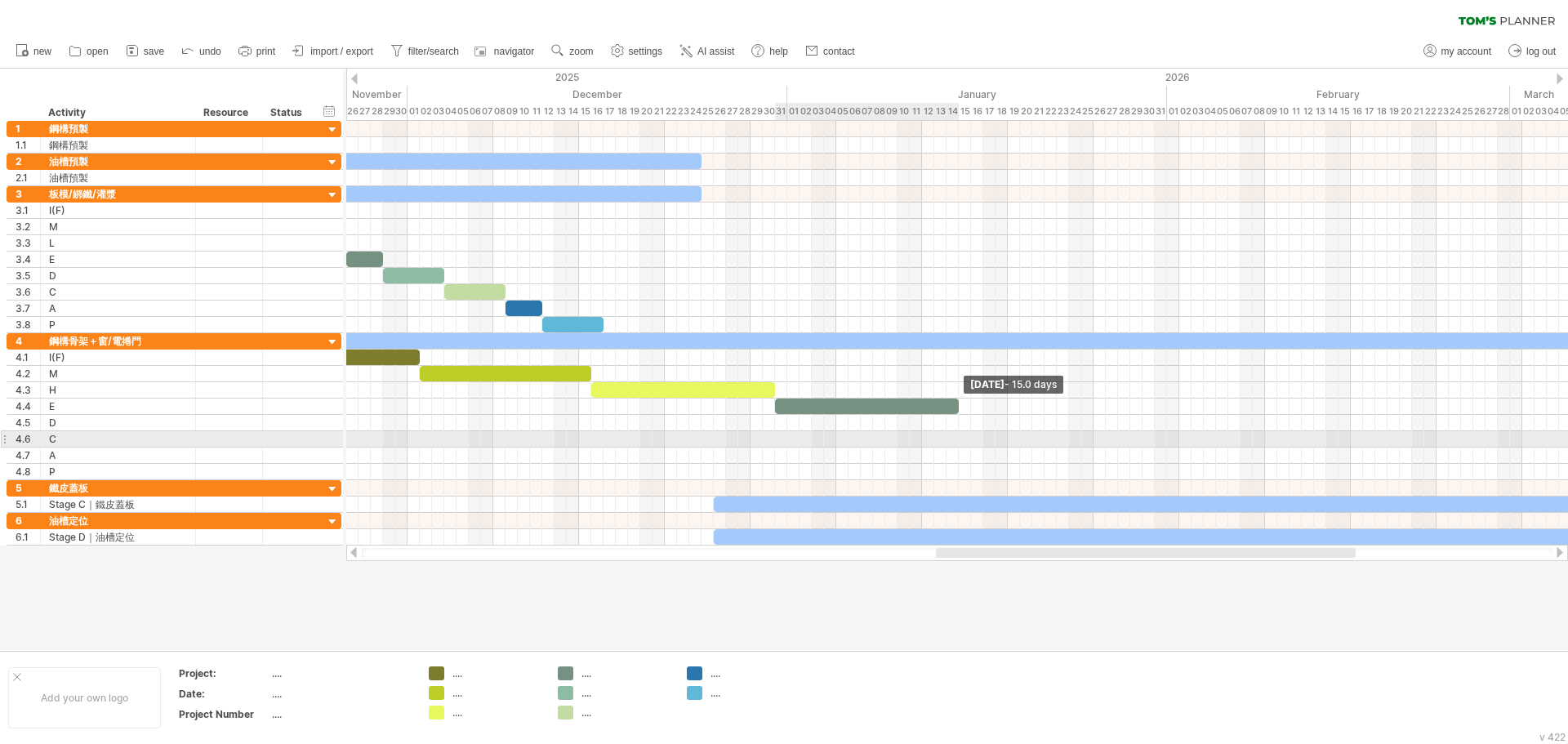
drag, startPoint x: 790, startPoint y: 405, endPoint x: 949, endPoint y: 435, distance: 161.8
click at [951, 435] on div "[DATE] - 15.0 days [DATE] - 1.5 days" at bounding box center [957, 334] width 1222 height 425
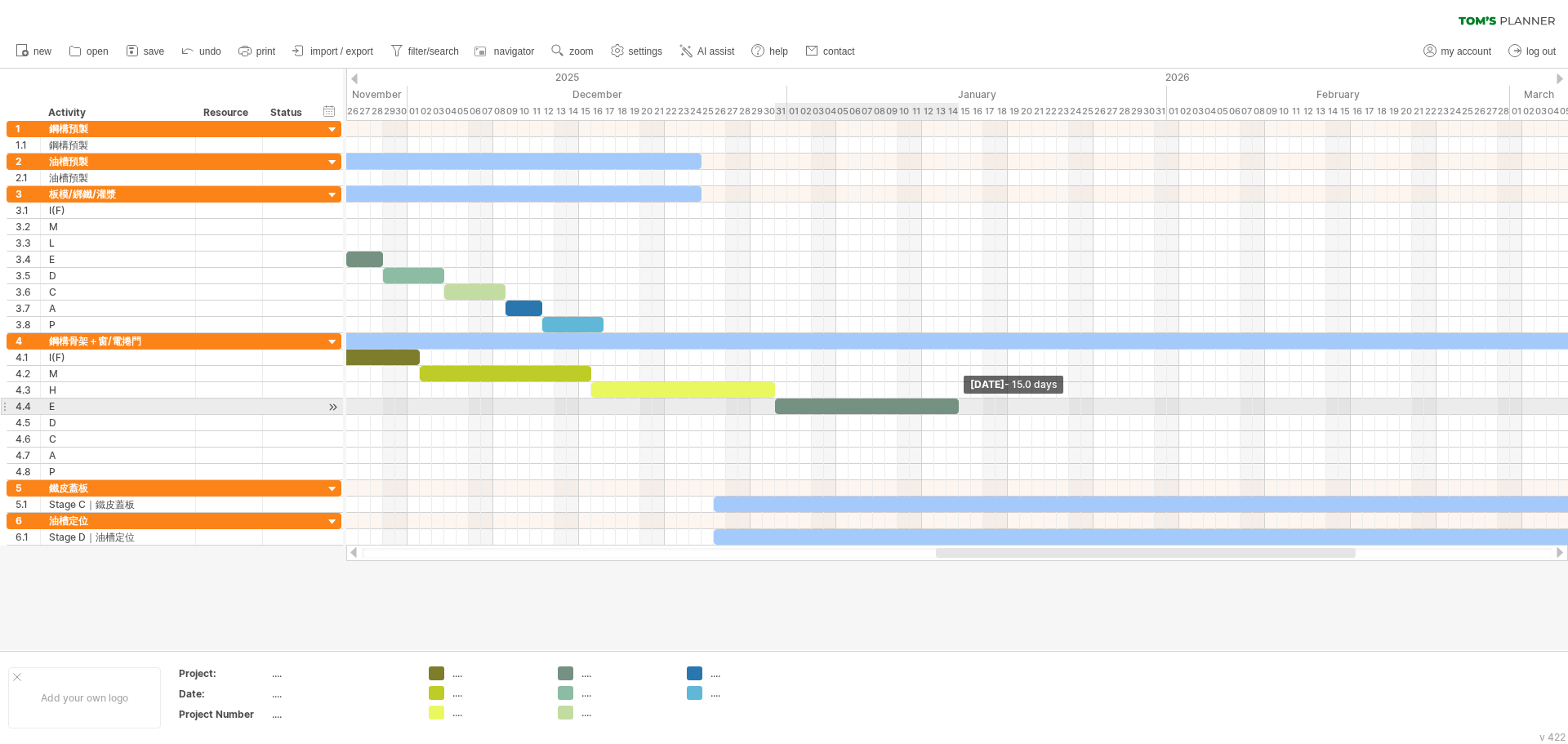
click at [957, 410] on span at bounding box center [958, 406] width 7 height 16
click at [948, 410] on div at bounding box center [867, 406] width 184 height 16
click at [955, 407] on div at bounding box center [867, 406] width 184 height 16
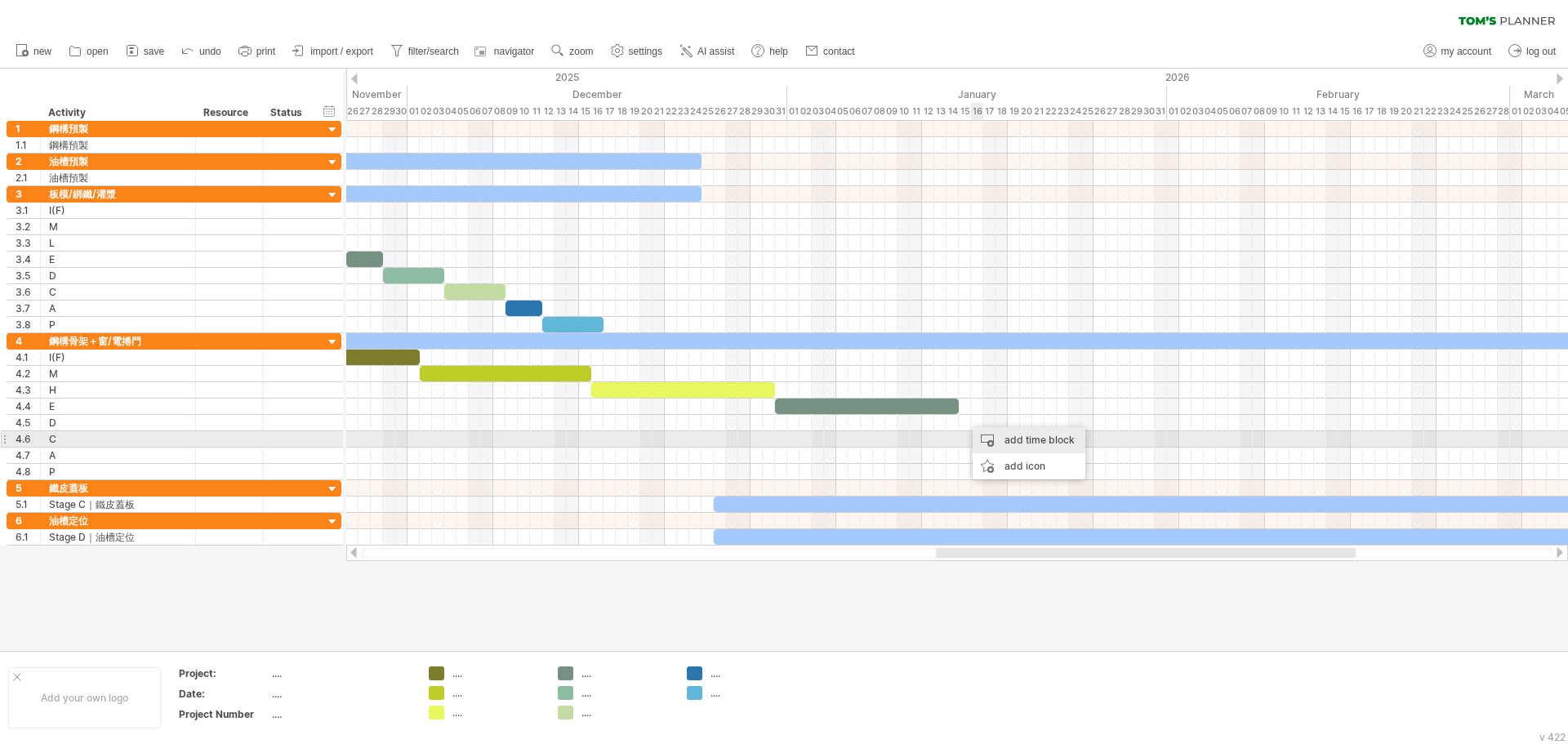
click at [1020, 438] on div "add time block" at bounding box center [1029, 440] width 113 height 26
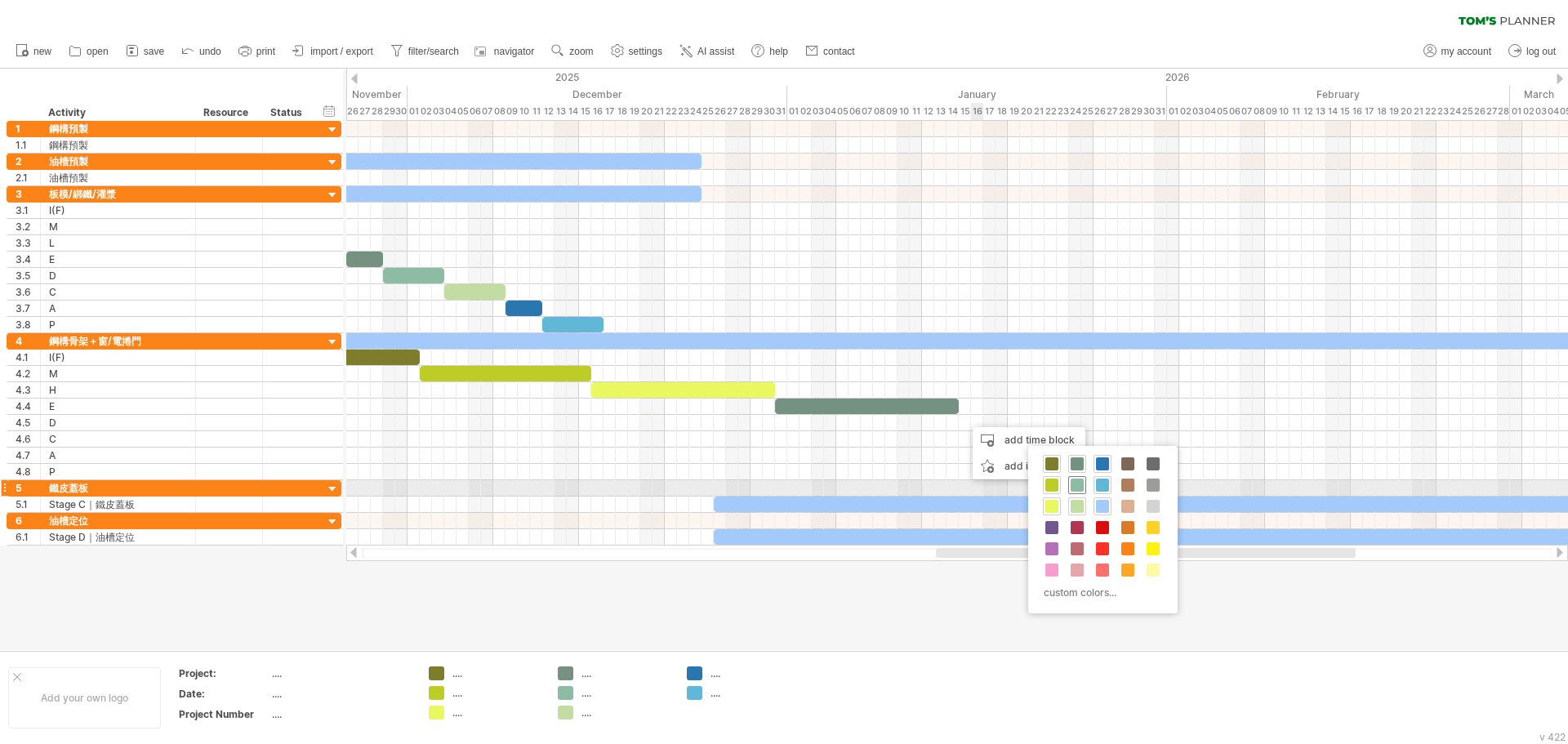
click at [1081, 482] on span at bounding box center [1078, 486] width 13 height 13
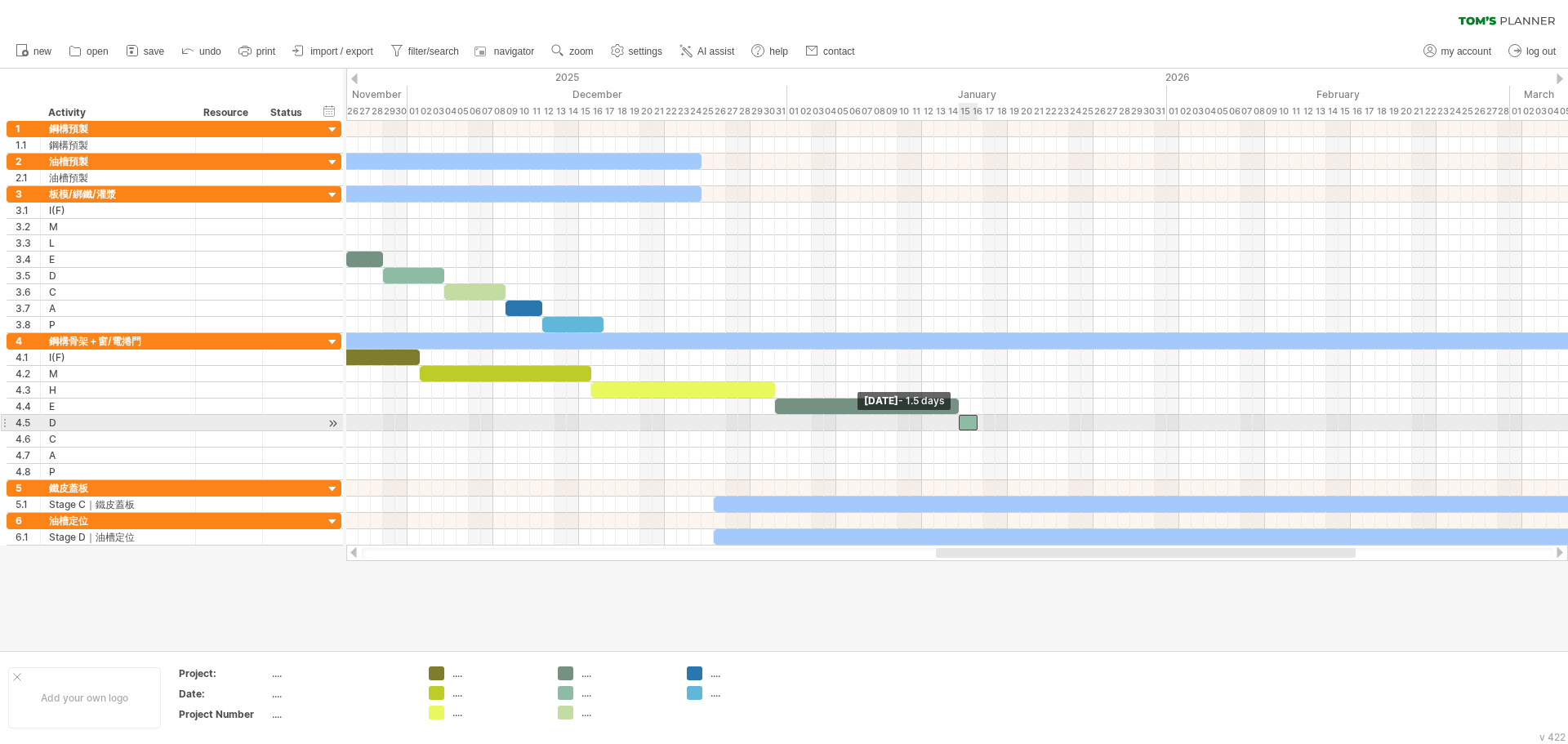
click at [961, 425] on span at bounding box center [958, 422] width 7 height 16
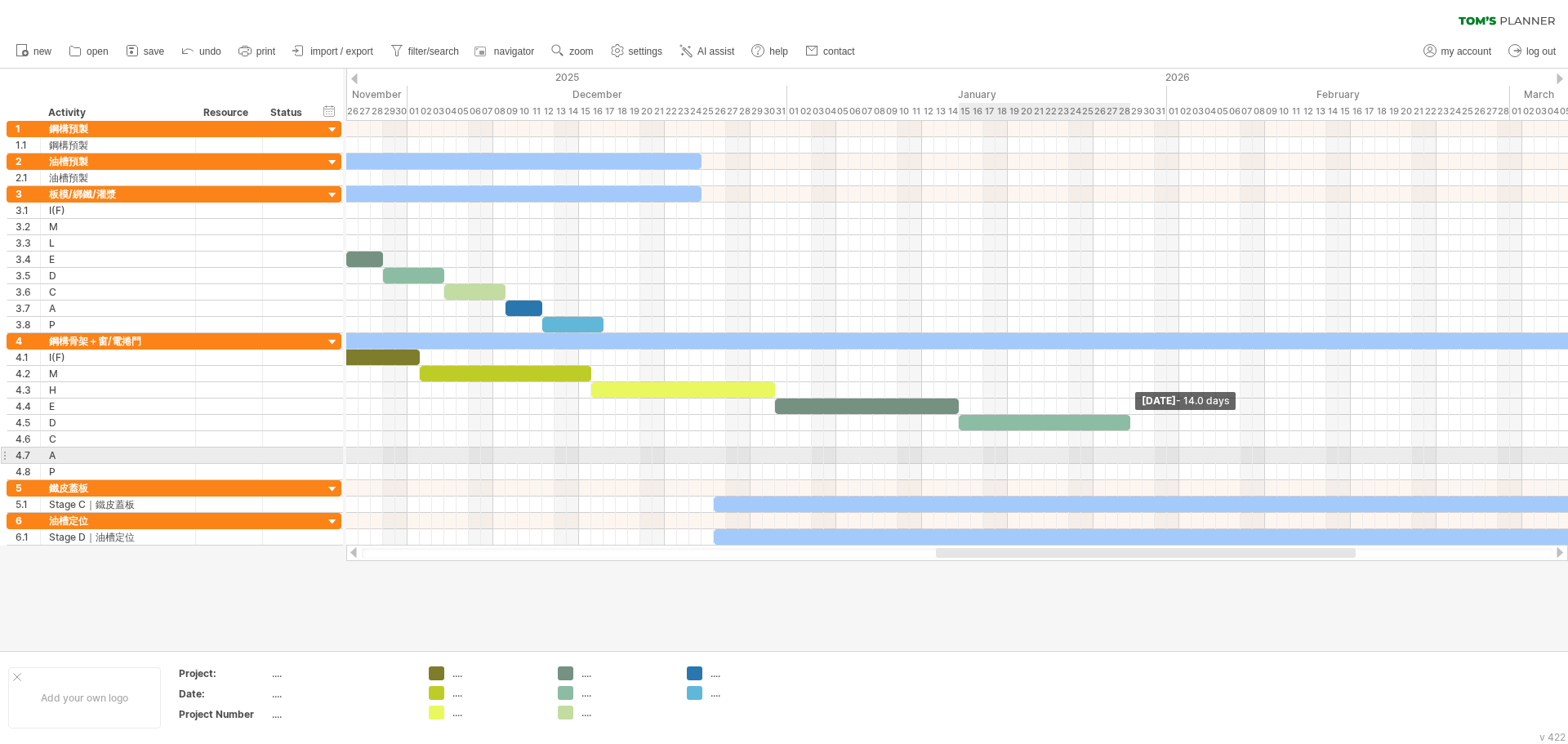
drag, startPoint x: 979, startPoint y: 426, endPoint x: 1129, endPoint y: 456, distance: 153.0
click at [1129, 456] on div "[DATE] - 14.0 days [DATE] - 1.5 days" at bounding box center [957, 334] width 1222 height 425
click at [1166, 462] on div "add time block" at bounding box center [1197, 462] width 113 height 26
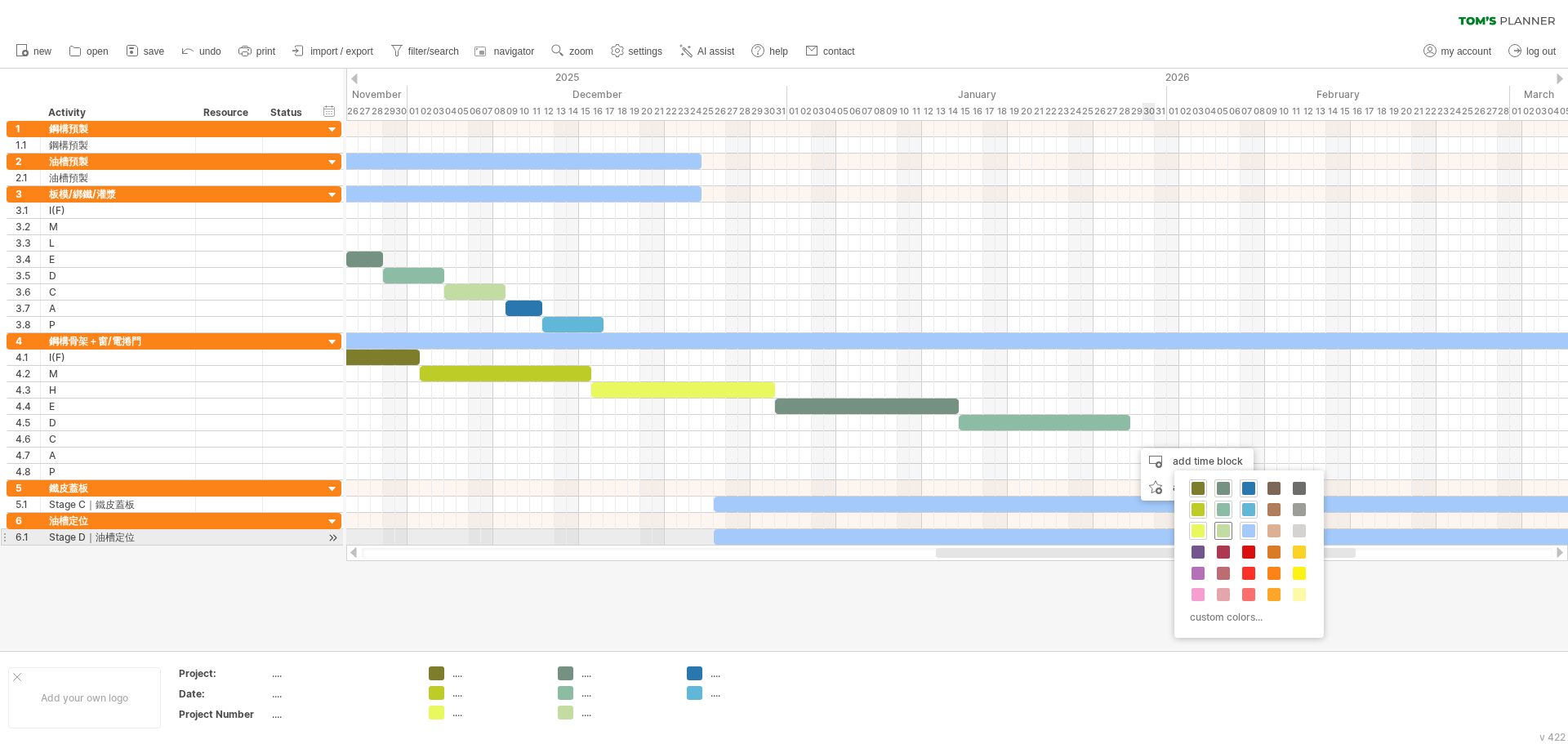
click at [1225, 530] on span at bounding box center [1224, 531] width 13 height 13
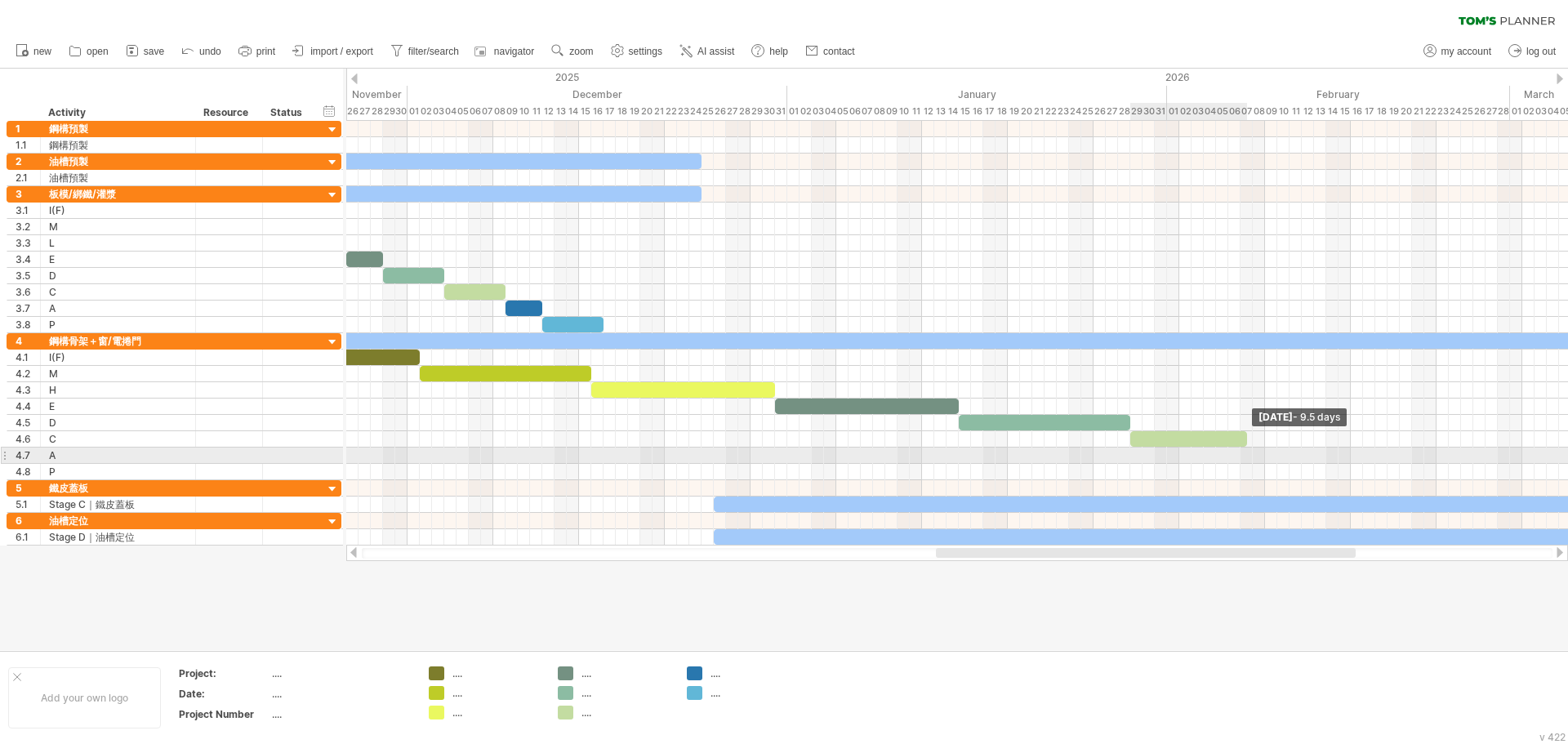
drag, startPoint x: 1141, startPoint y: 443, endPoint x: 1246, endPoint y: 456, distance: 105.8
click at [1246, 456] on div "[DATE] - 9.5 days [DATE] - 1.5 days" at bounding box center [957, 334] width 1222 height 425
drag, startPoint x: 1246, startPoint y: 445, endPoint x: 1301, endPoint y: 459, distance: 56.8
click at [1301, 459] on div "[DATE] - 14.0 days [DATE] - 1.5 days" at bounding box center [957, 334] width 1222 height 425
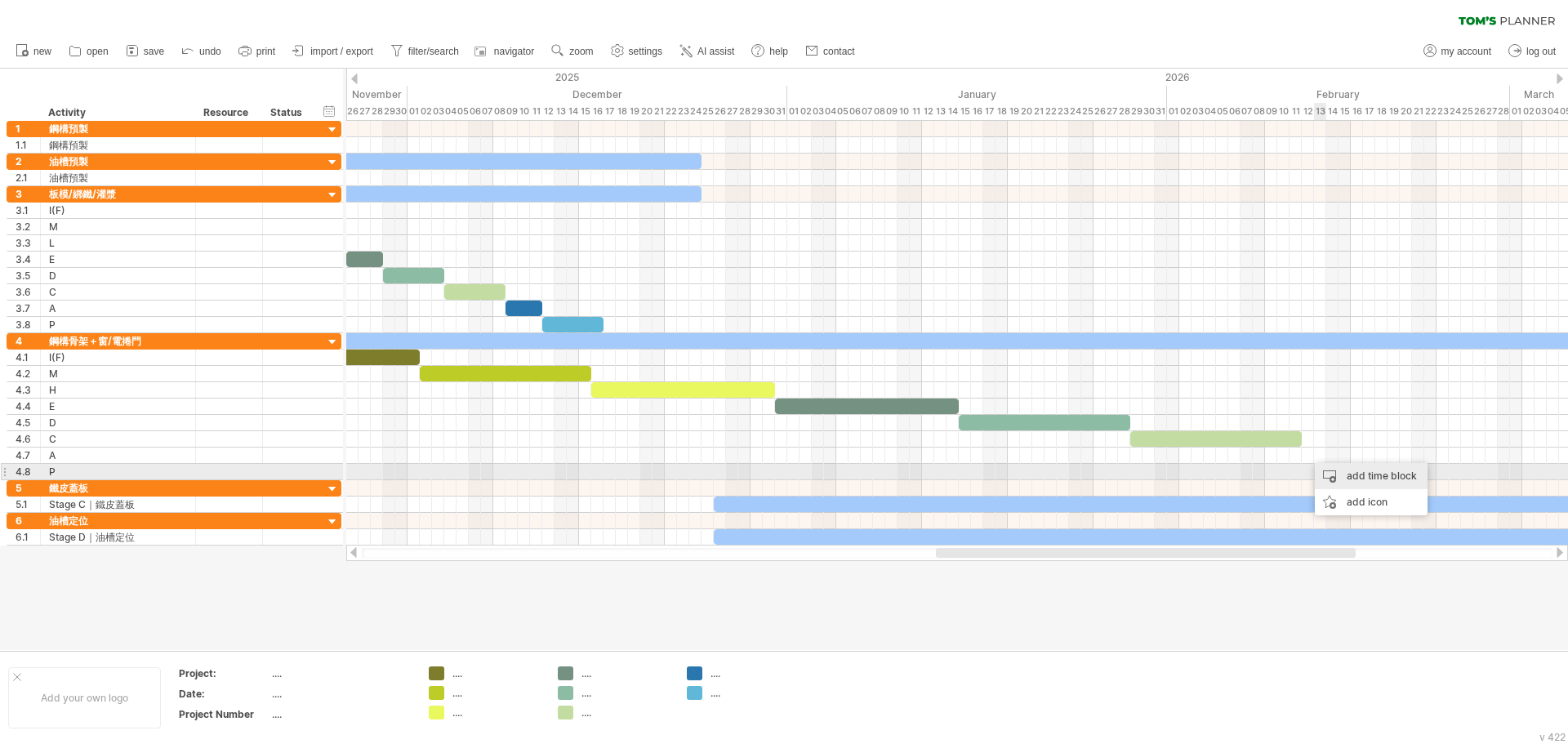
click at [1354, 476] on div "add time block" at bounding box center [1371, 476] width 113 height 26
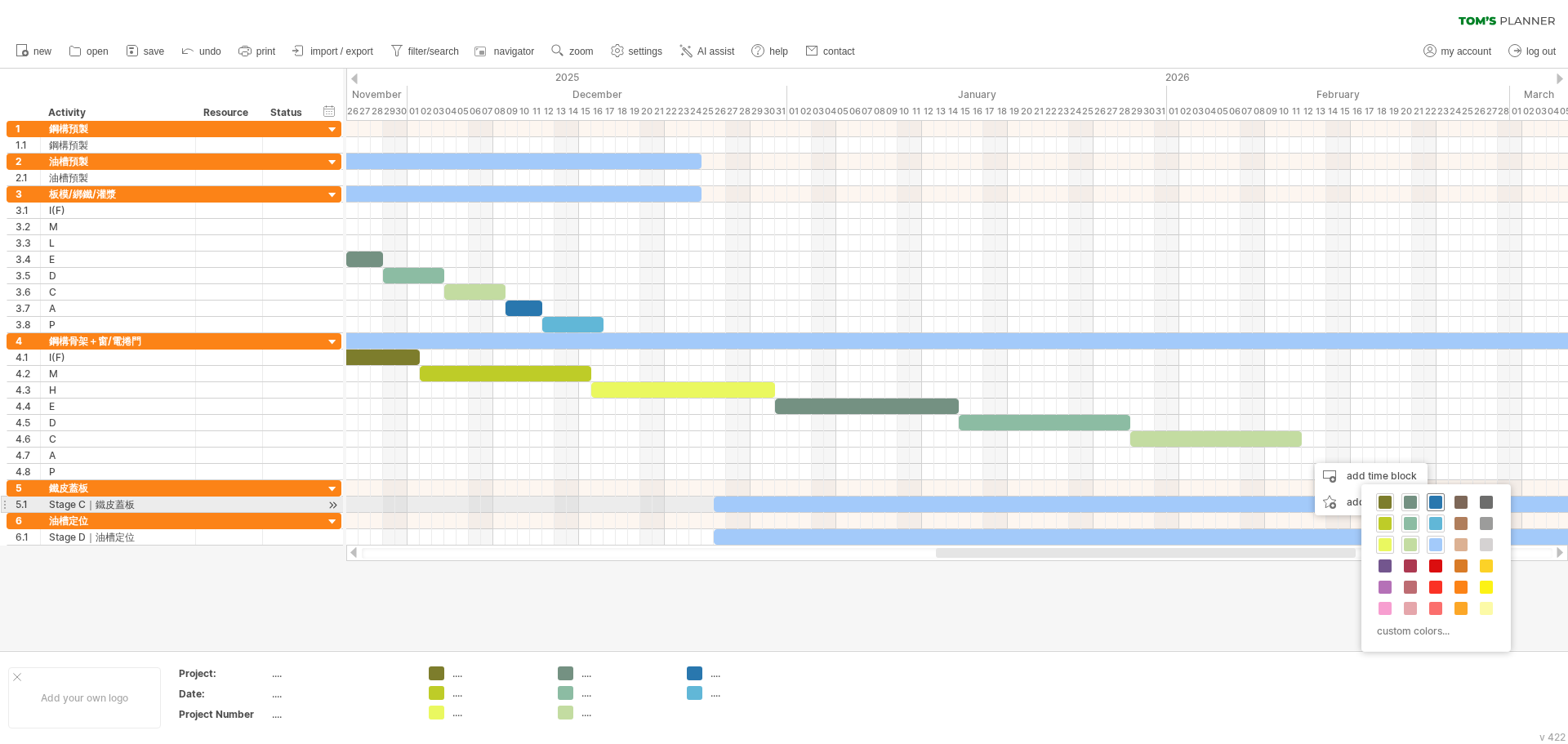
click at [1435, 503] on span at bounding box center [1436, 503] width 13 height 13
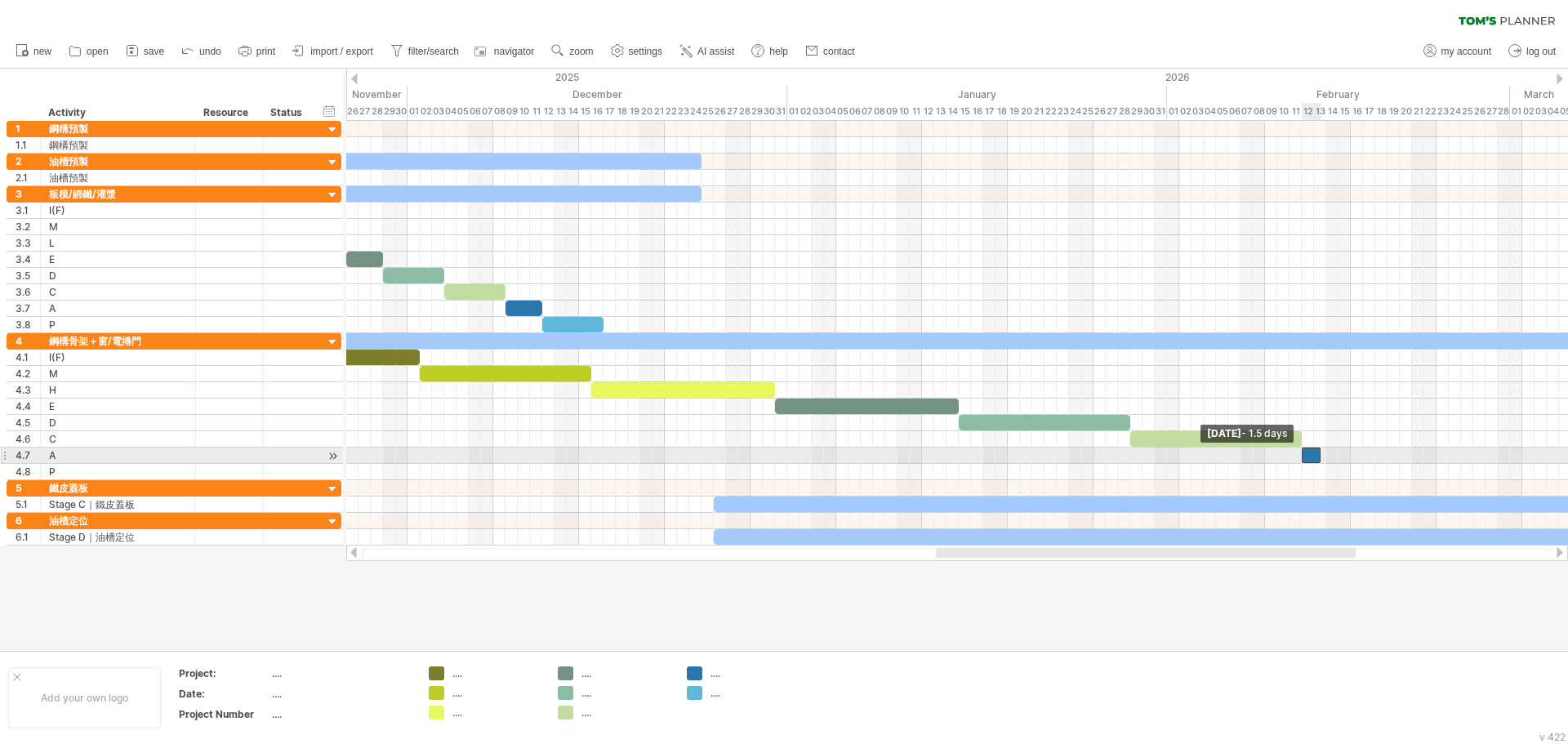
click at [1306, 455] on div at bounding box center [1312, 455] width 19 height 16
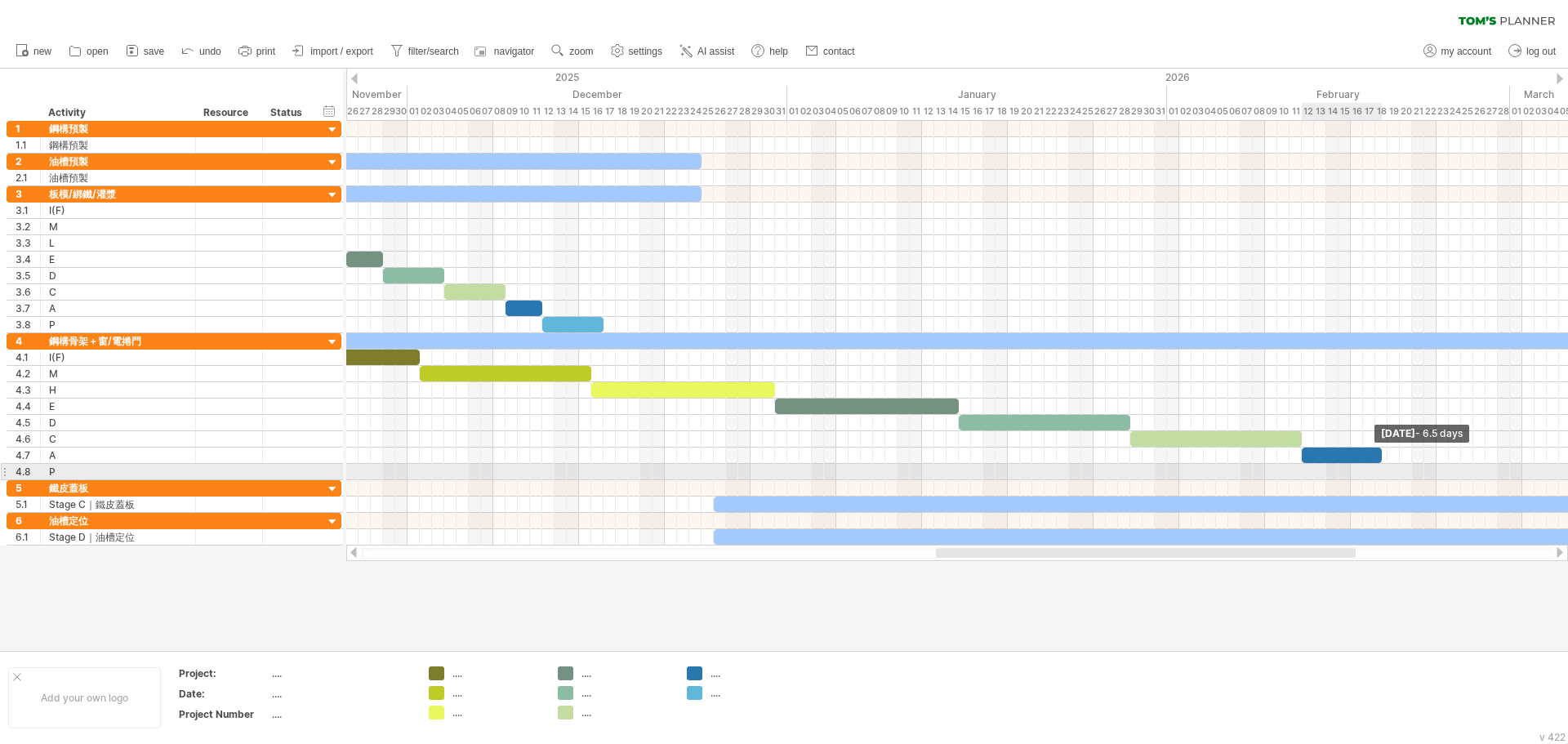
drag, startPoint x: 1319, startPoint y: 459, endPoint x: 1381, endPoint y: 466, distance: 62.4
click at [1381, 466] on div "[DATE] - 6.5 days [DATE] - 1.5 days" at bounding box center [957, 334] width 1222 height 425
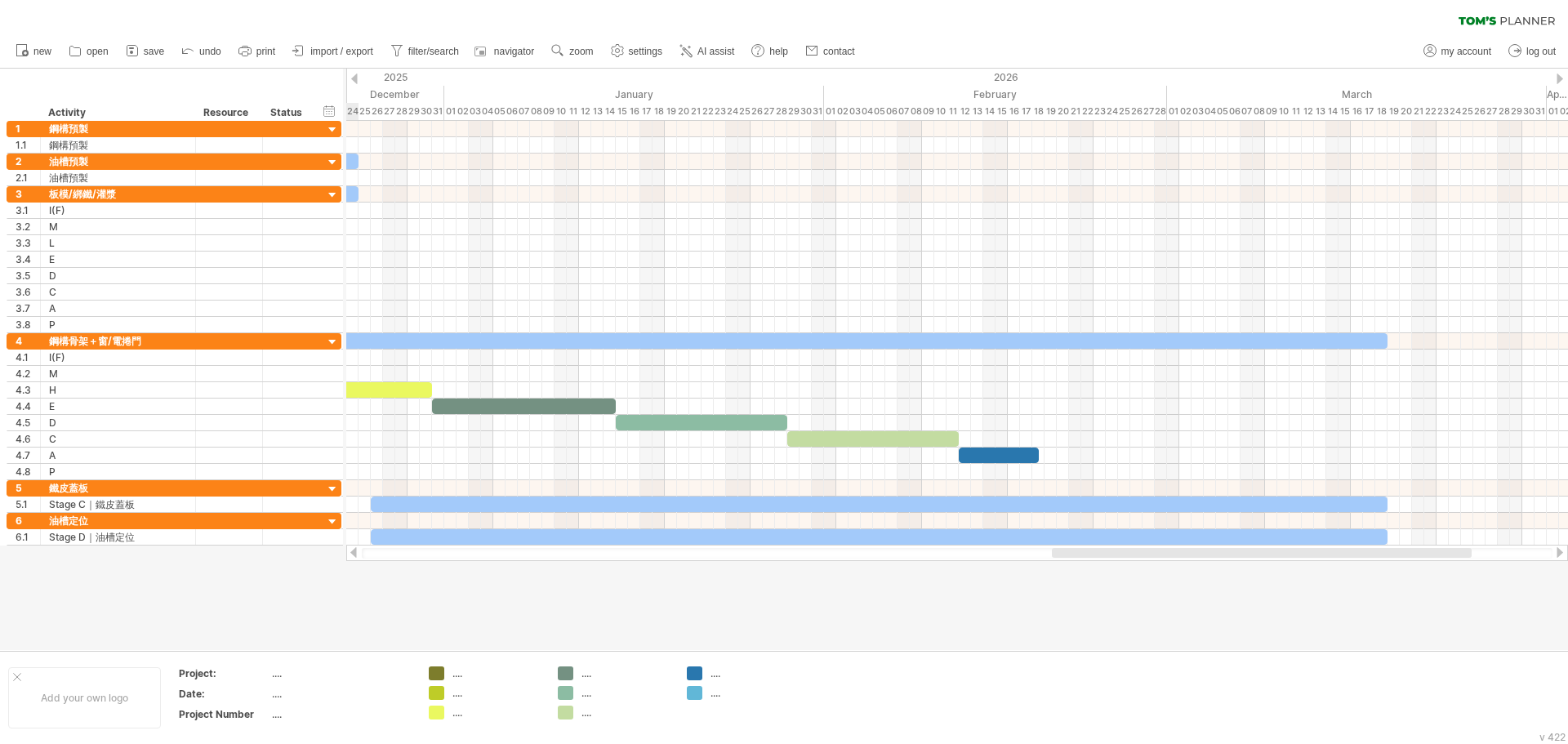
drag, startPoint x: 1266, startPoint y: 551, endPoint x: 1382, endPoint y: 572, distance: 117.9
click at [1382, 572] on div "Trying to reach [DOMAIN_NAME] Connected again... 0% clear filter new 1" at bounding box center [784, 372] width 1568 height 744
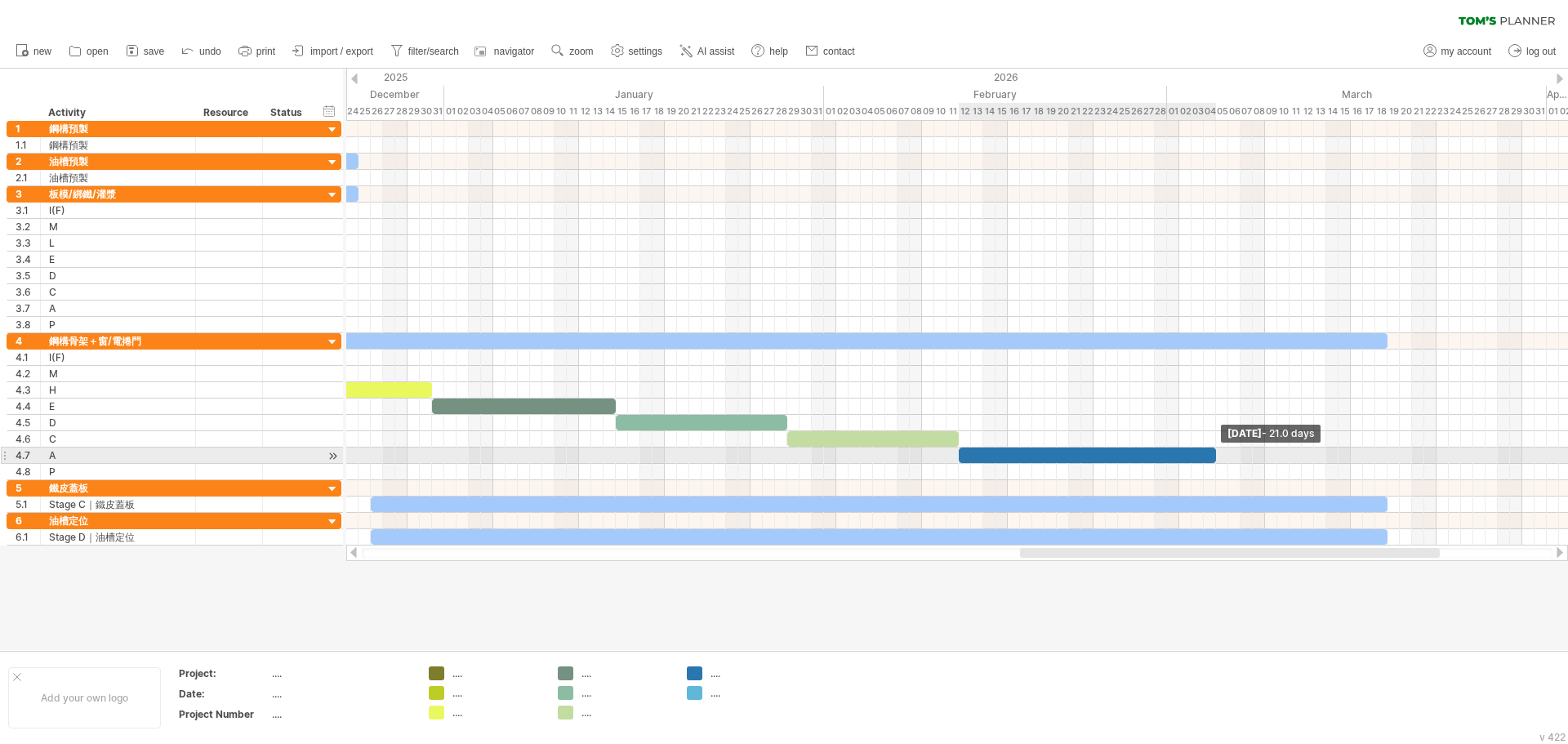
drag, startPoint x: 1038, startPoint y: 454, endPoint x: 1215, endPoint y: 463, distance: 177.2
click at [1215, 463] on div "[DATE] - 21.0 days [DATE] - 1.5 days" at bounding box center [957, 334] width 1222 height 425
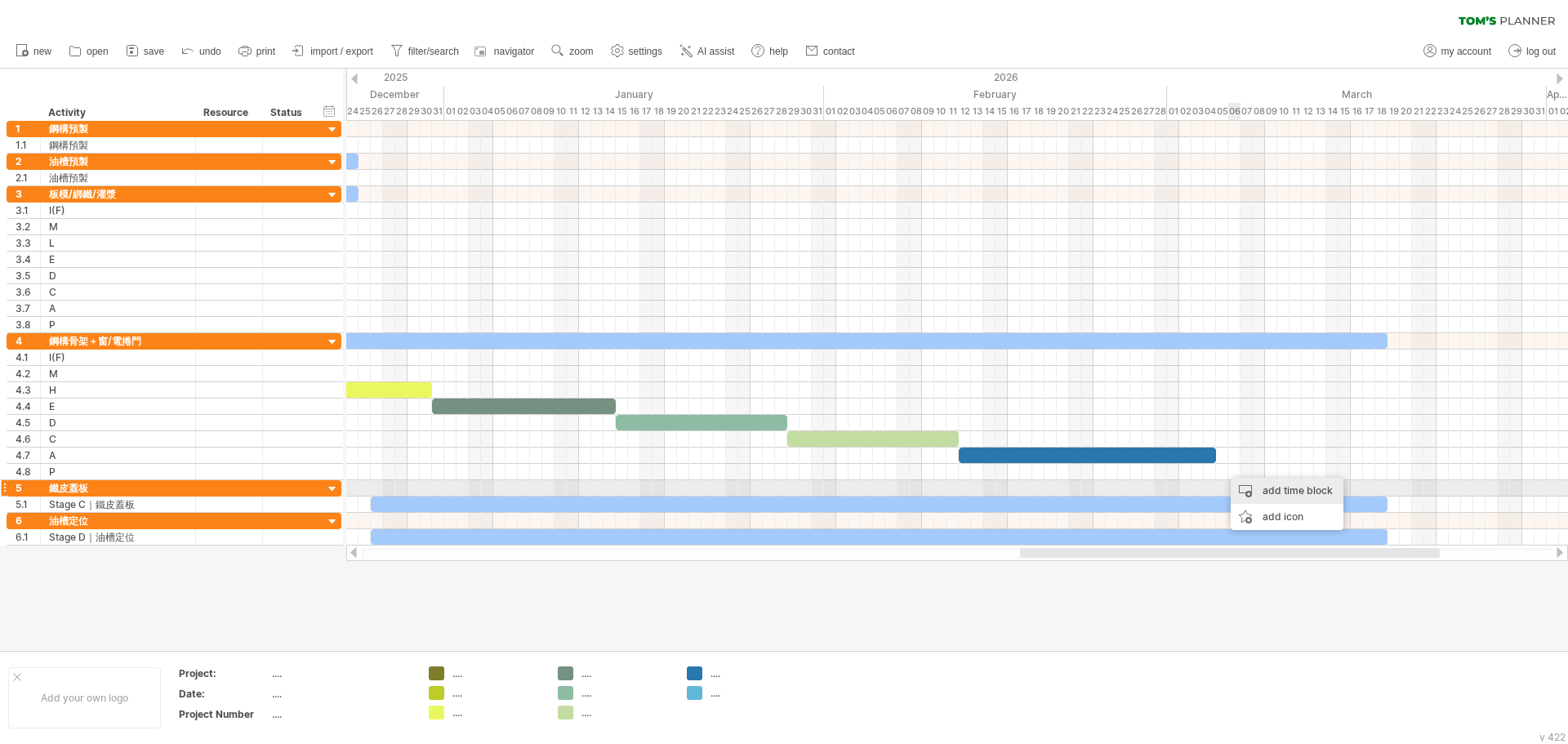
click at [1266, 491] on div "add time block" at bounding box center [1287, 491] width 113 height 26
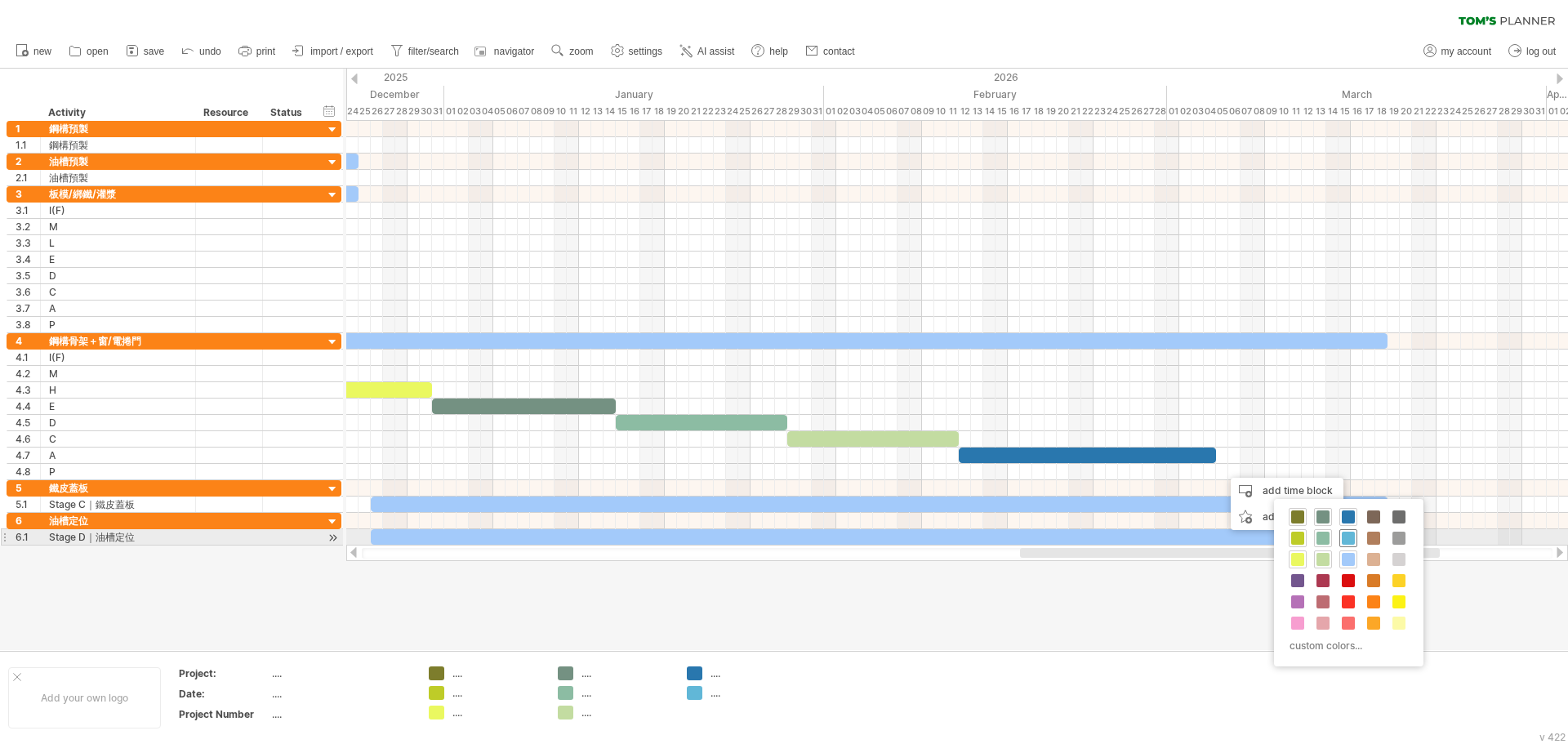
click at [1349, 538] on span at bounding box center [1349, 538] width 13 height 13
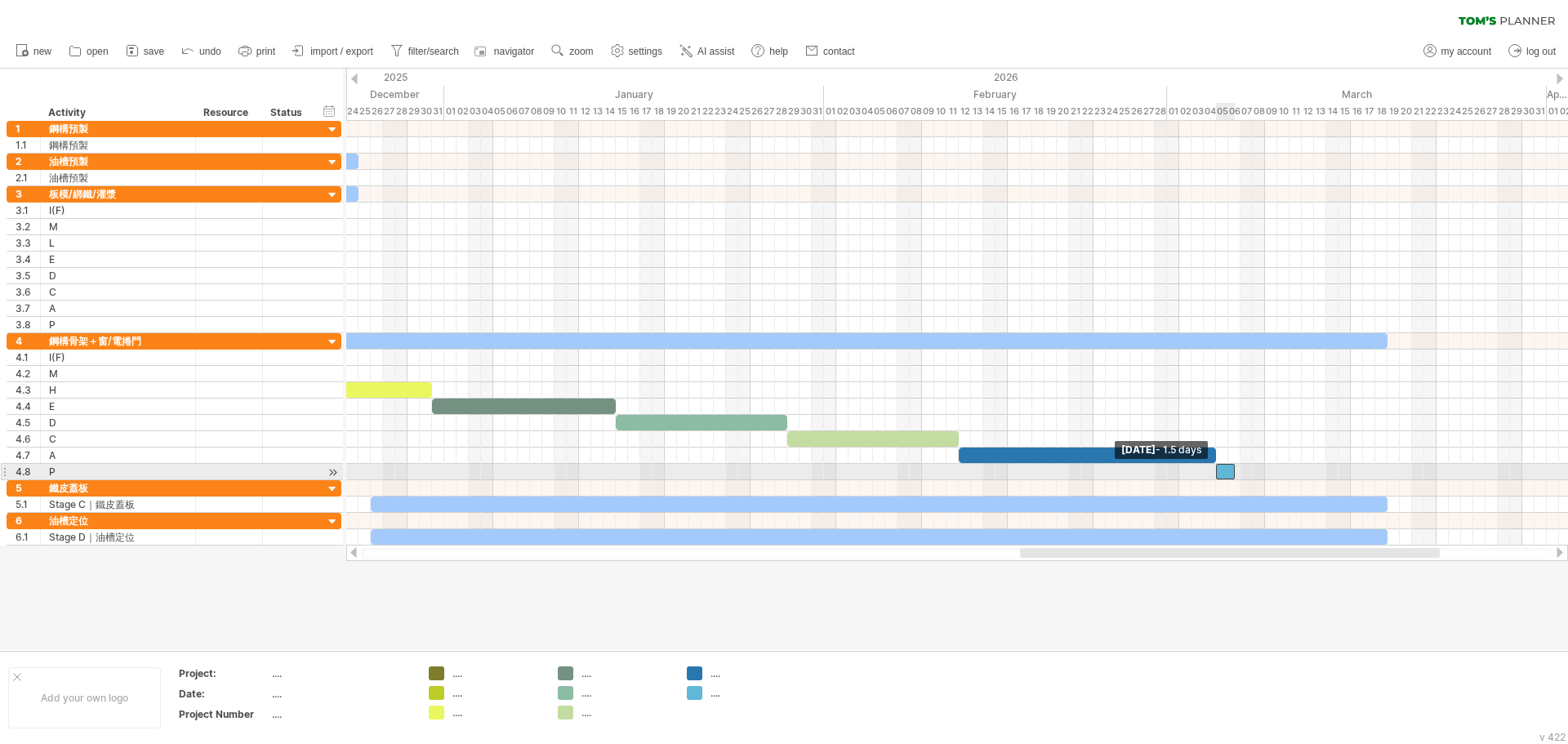
click at [1217, 474] on span at bounding box center [1216, 472] width 7 height 16
drag, startPoint x: 1233, startPoint y: 475, endPoint x: 1384, endPoint y: 479, distance: 151.1
click at [1384, 479] on span at bounding box center [1387, 472] width 7 height 16
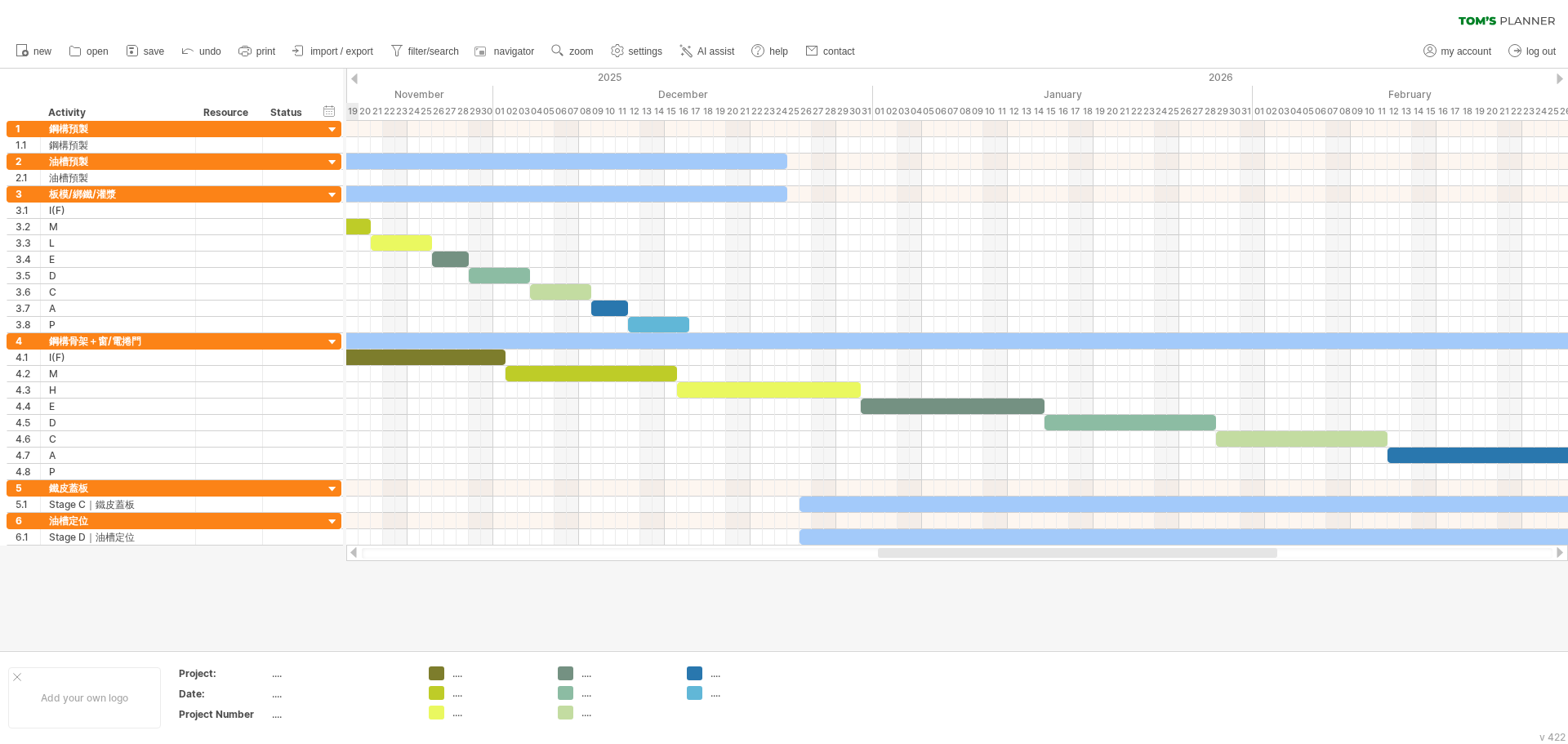
drag, startPoint x: 1098, startPoint y: 553, endPoint x: 956, endPoint y: 613, distance: 154.2
click at [956, 613] on div "Trying to reach [DOMAIN_NAME] Connected again... 0% clear filter new 1" at bounding box center [784, 372] width 1568 height 744
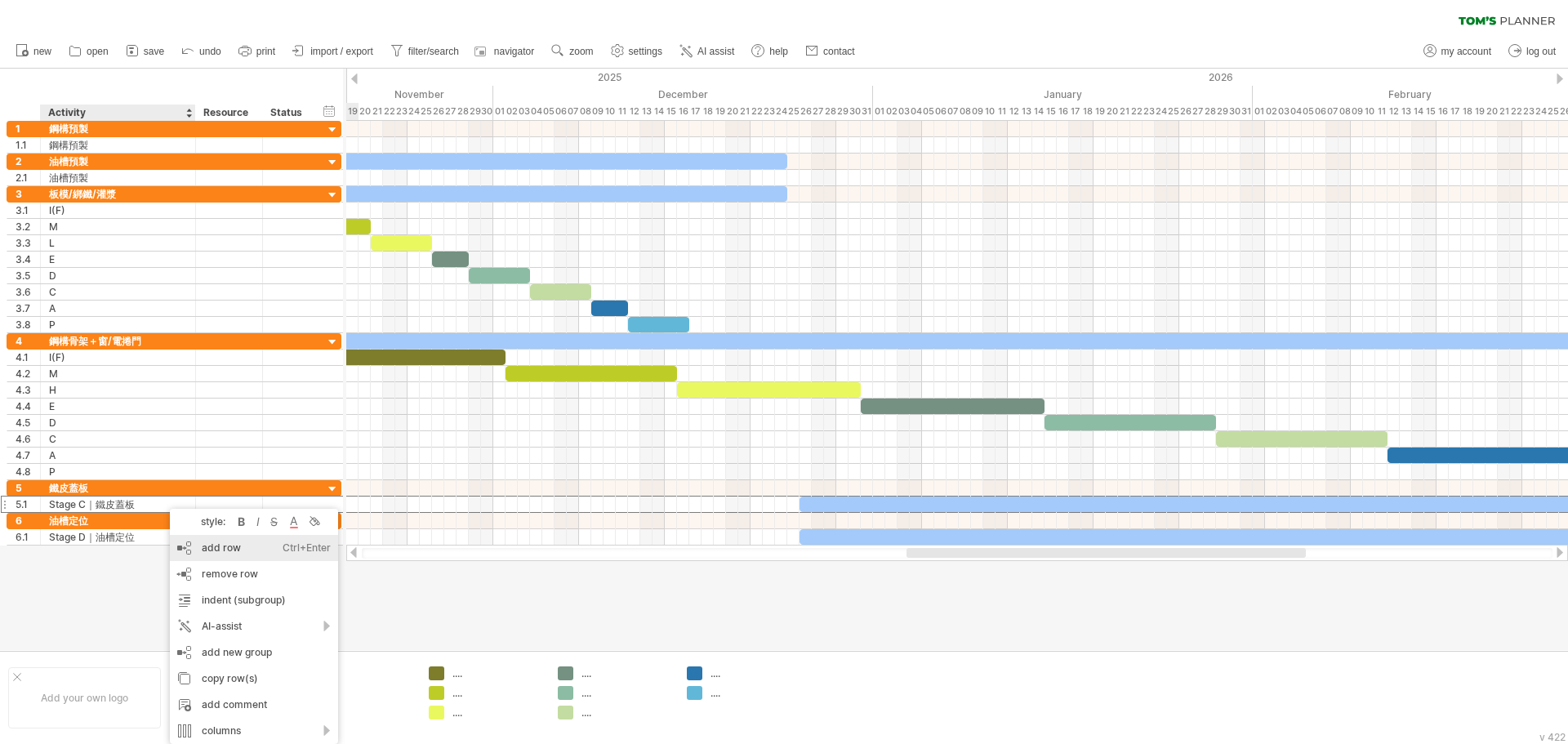
click at [231, 551] on div "add row Ctrl+Enter Cmd+Enter" at bounding box center [254, 548] width 169 height 26
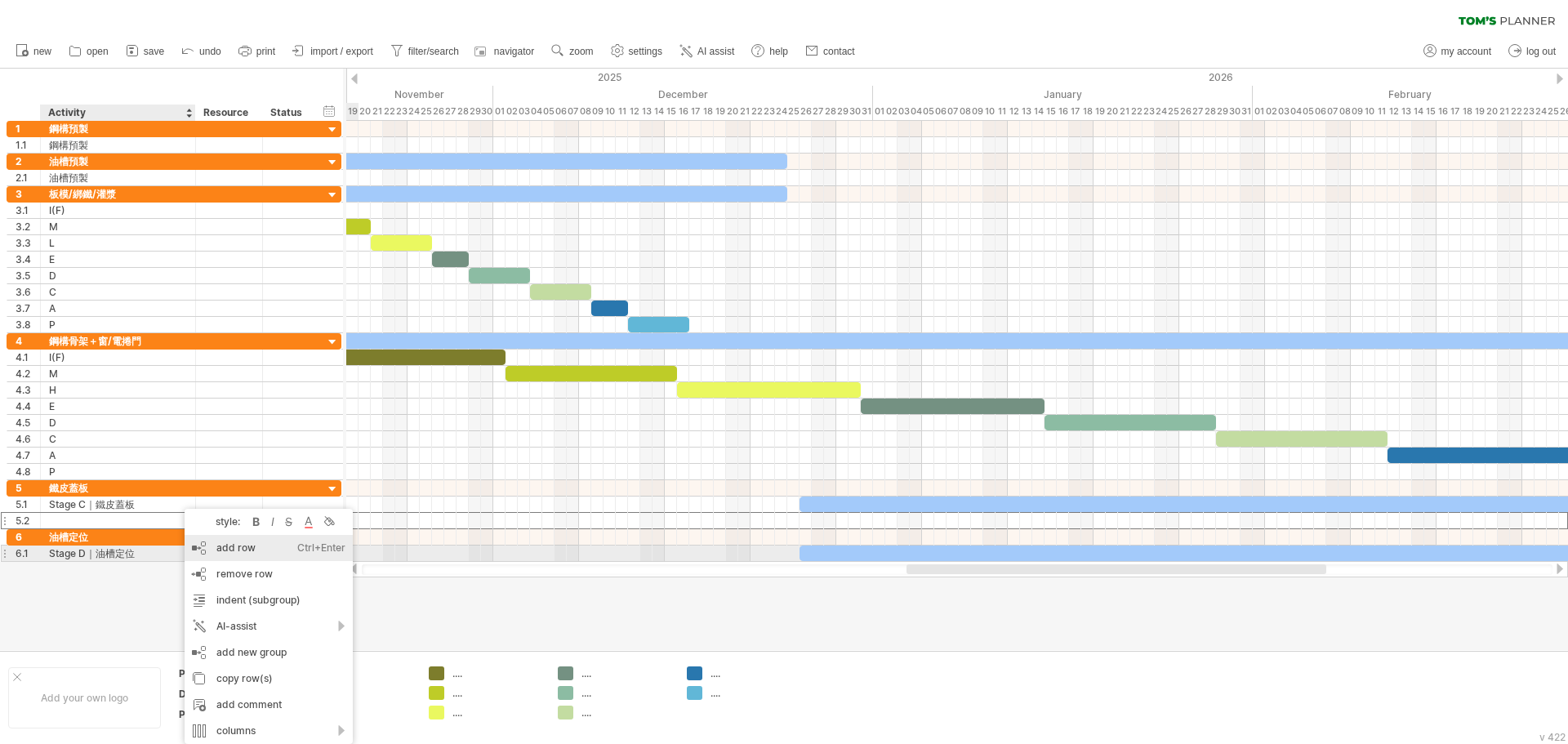
click at [220, 548] on div "add row Ctrl+Enter Cmd+Enter" at bounding box center [268, 548] width 169 height 26
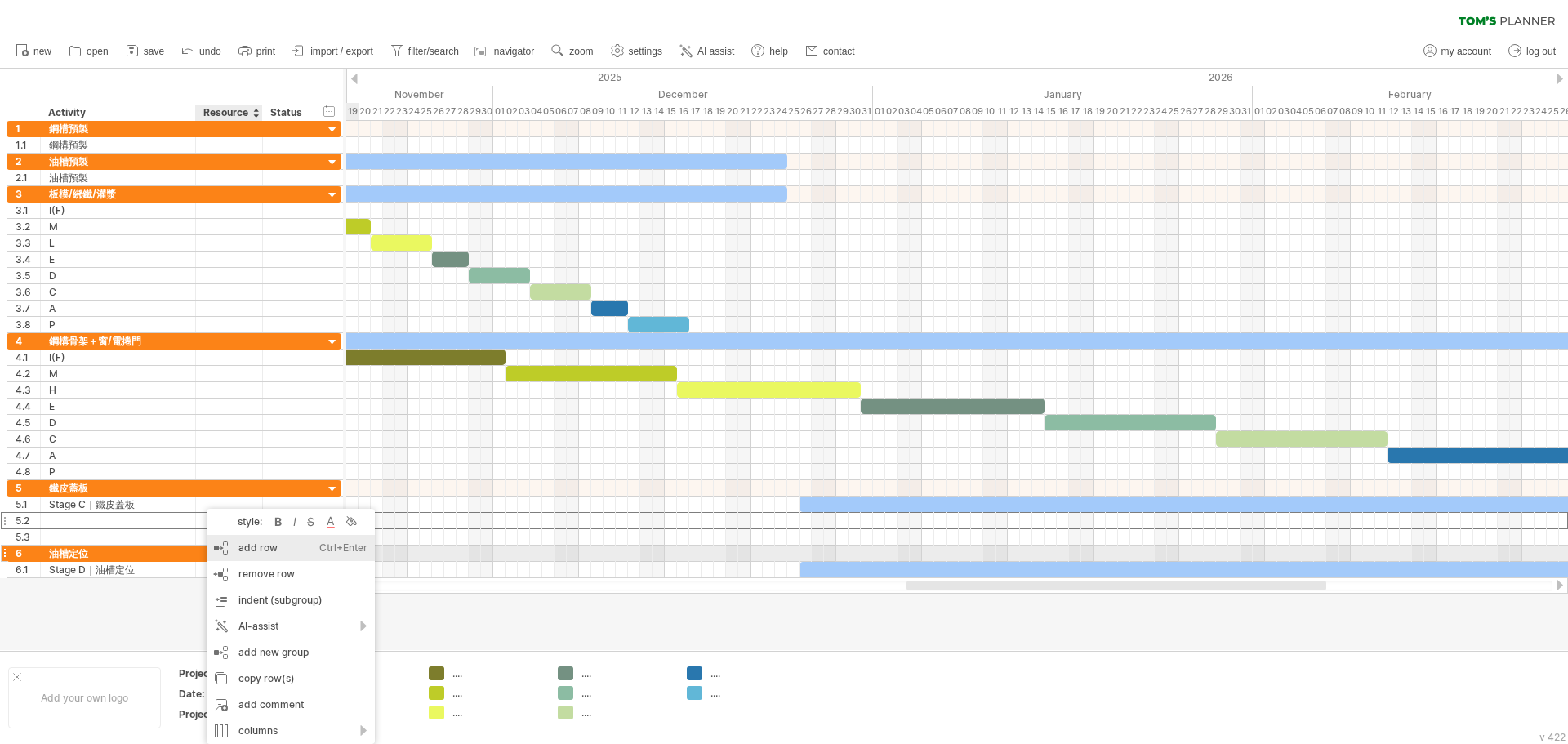
click at [246, 549] on div "add row Ctrl+Enter Cmd+Enter" at bounding box center [291, 548] width 169 height 26
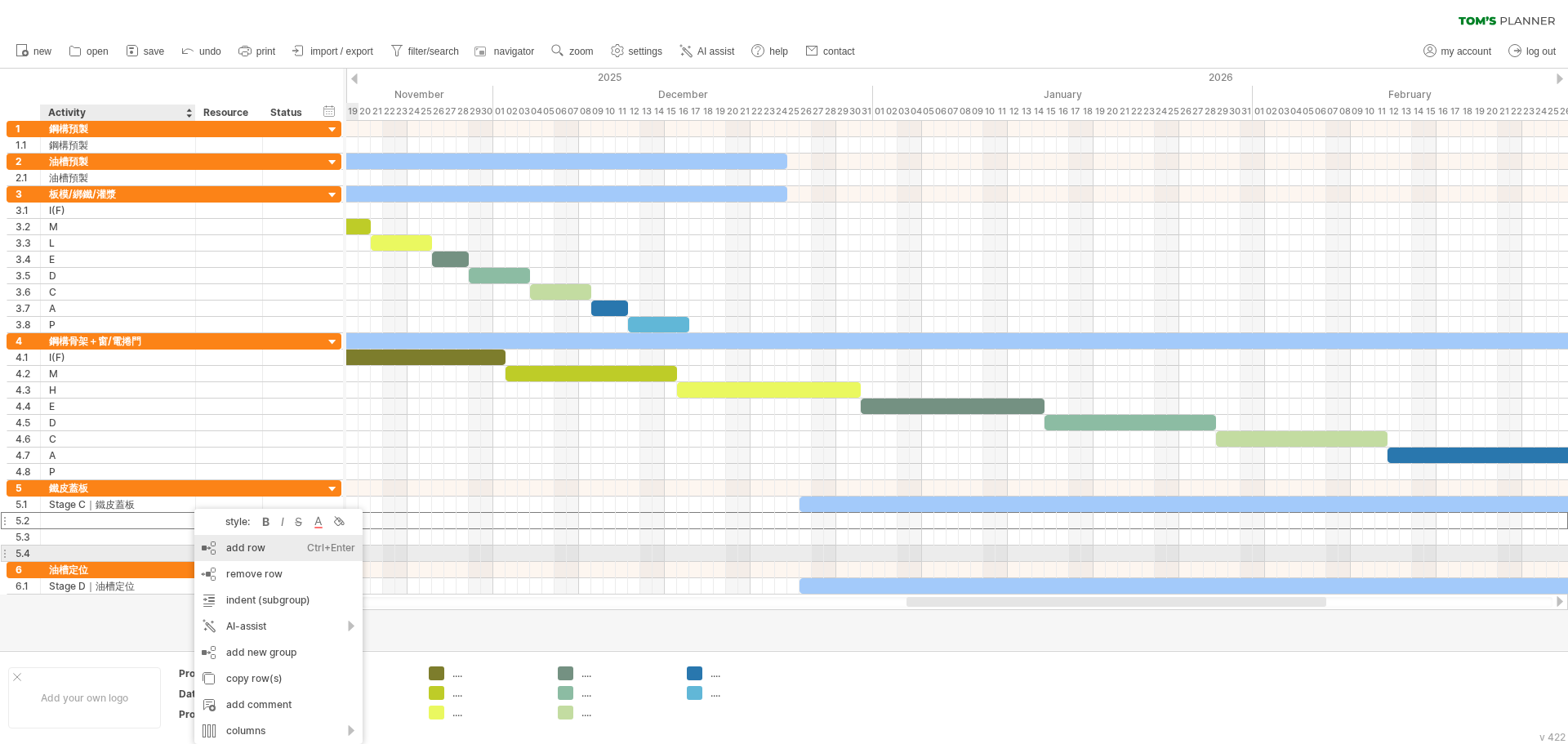
click at [234, 547] on div "add row Ctrl+Enter Cmd+Enter" at bounding box center [279, 548] width 169 height 26
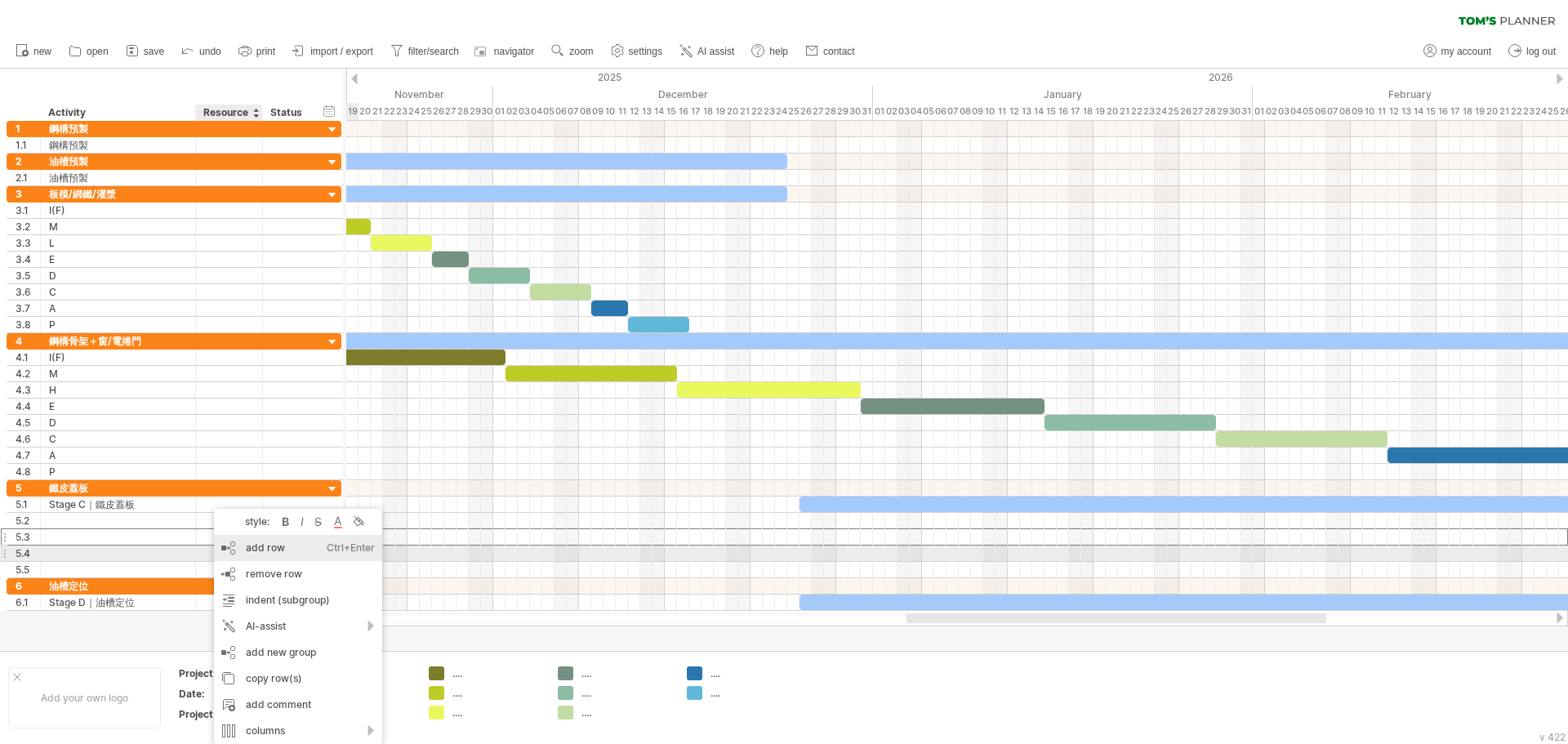
click at [268, 554] on div "add row Ctrl+Enter Cmd+Enter" at bounding box center [298, 548] width 169 height 26
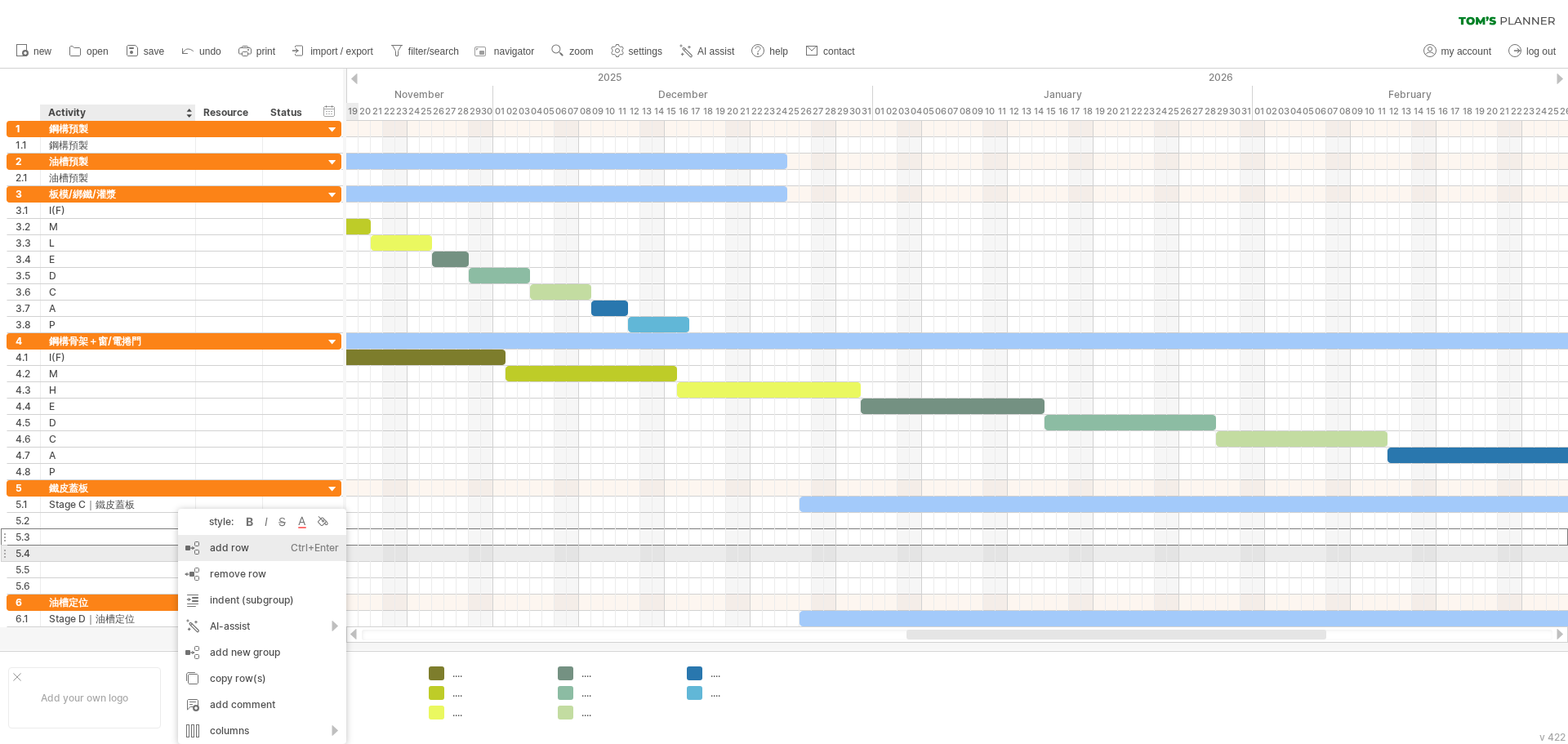
click at [223, 555] on div "add row Ctrl+Enter Cmd+Enter" at bounding box center [262, 548] width 169 height 26
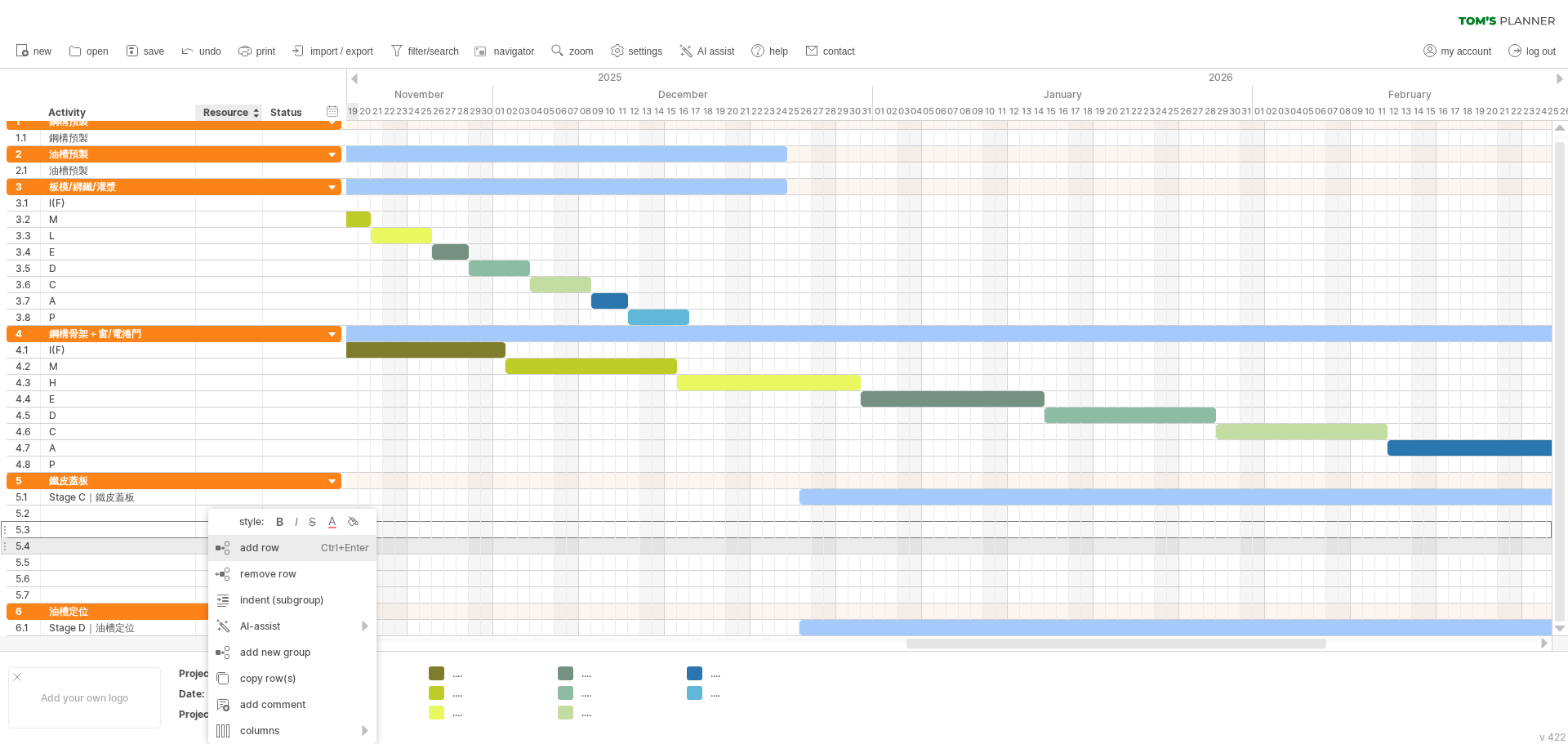
click at [245, 547] on div "add row Ctrl+Enter Cmd+Enter" at bounding box center [292, 548] width 169 height 26
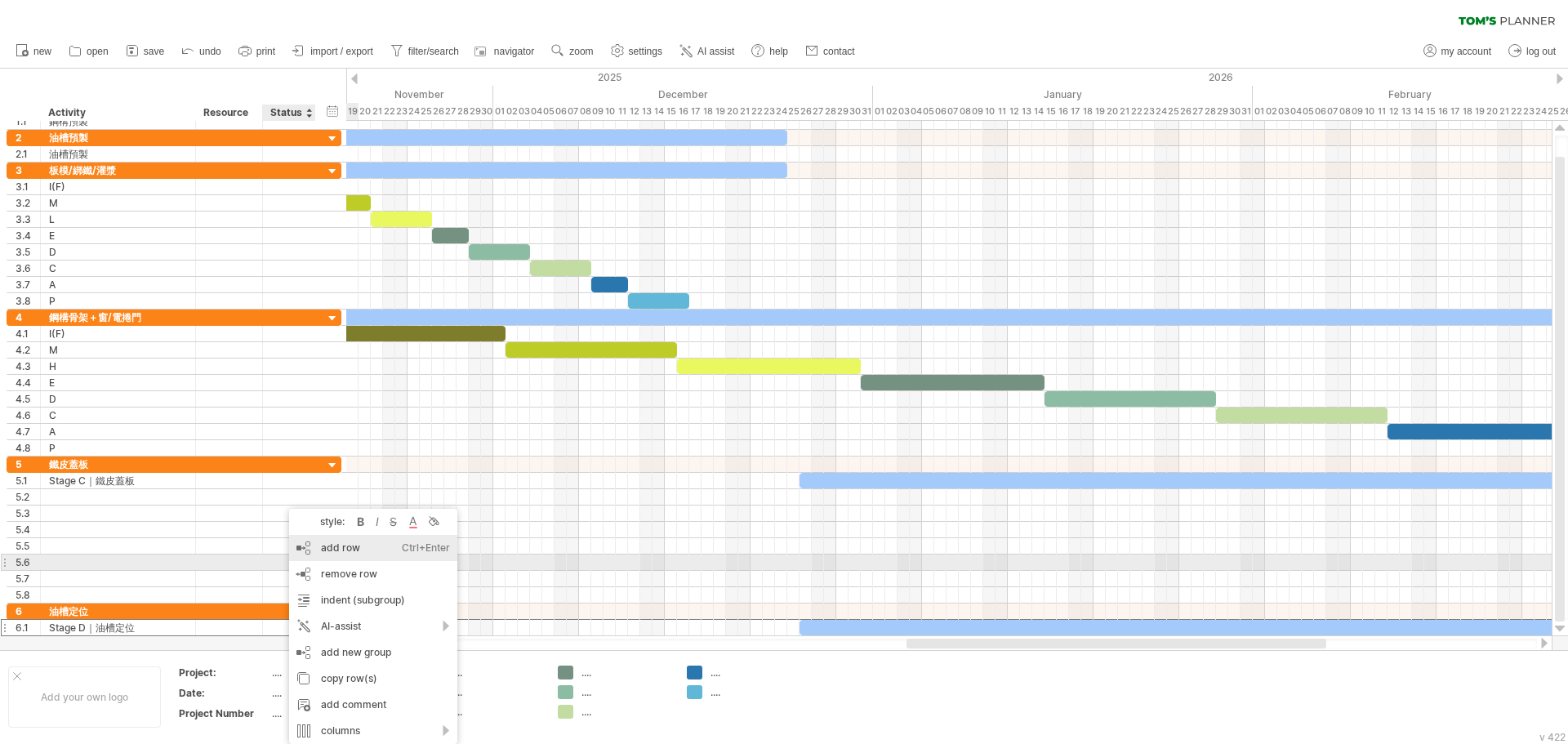
click at [349, 553] on div "add row Ctrl+Enter Cmd+Enter" at bounding box center [373, 548] width 169 height 26
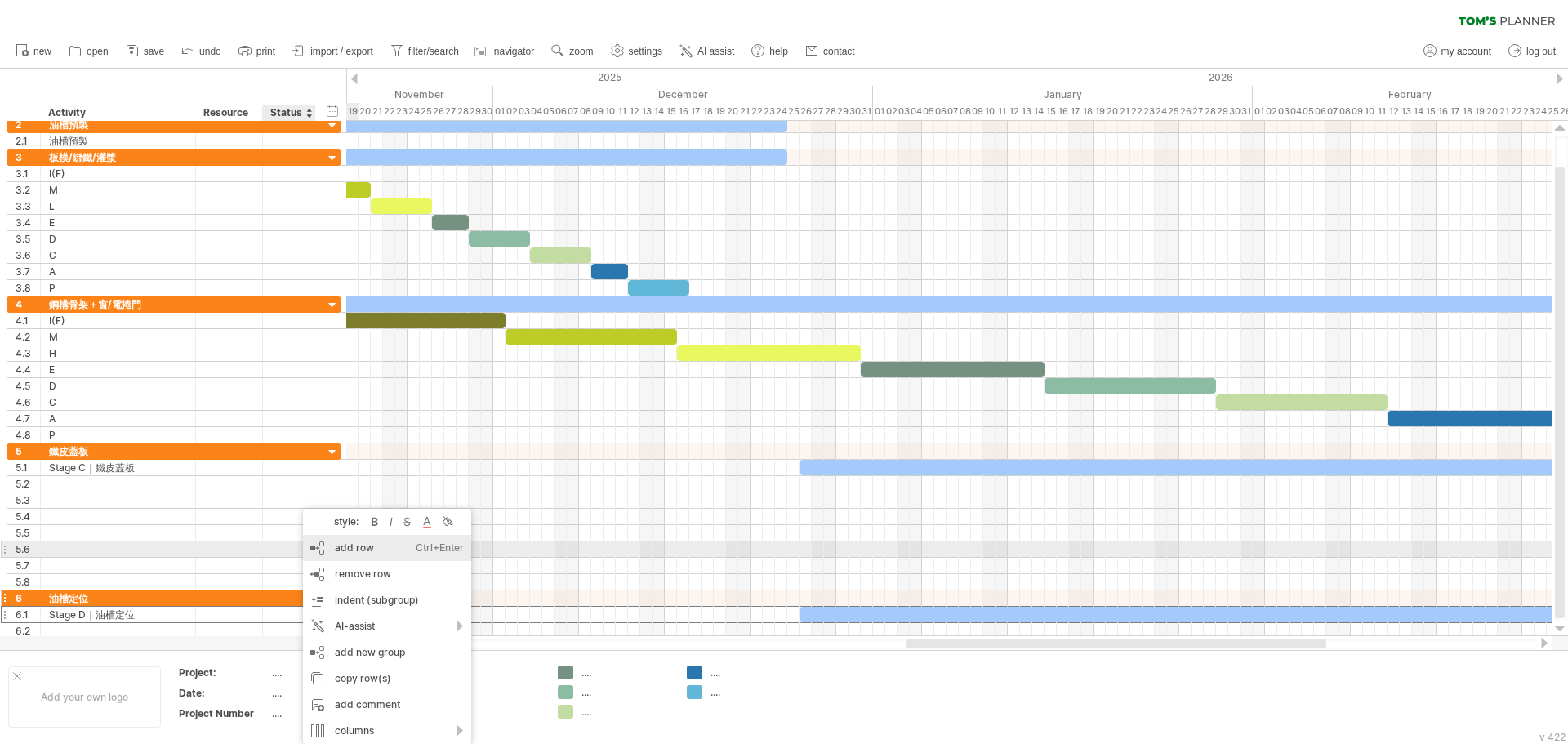
drag, startPoint x: 328, startPoint y: 547, endPoint x: 303, endPoint y: 580, distance: 41.4
click at [328, 549] on div "add row Ctrl+Enter Cmd+Enter" at bounding box center [387, 548] width 169 height 26
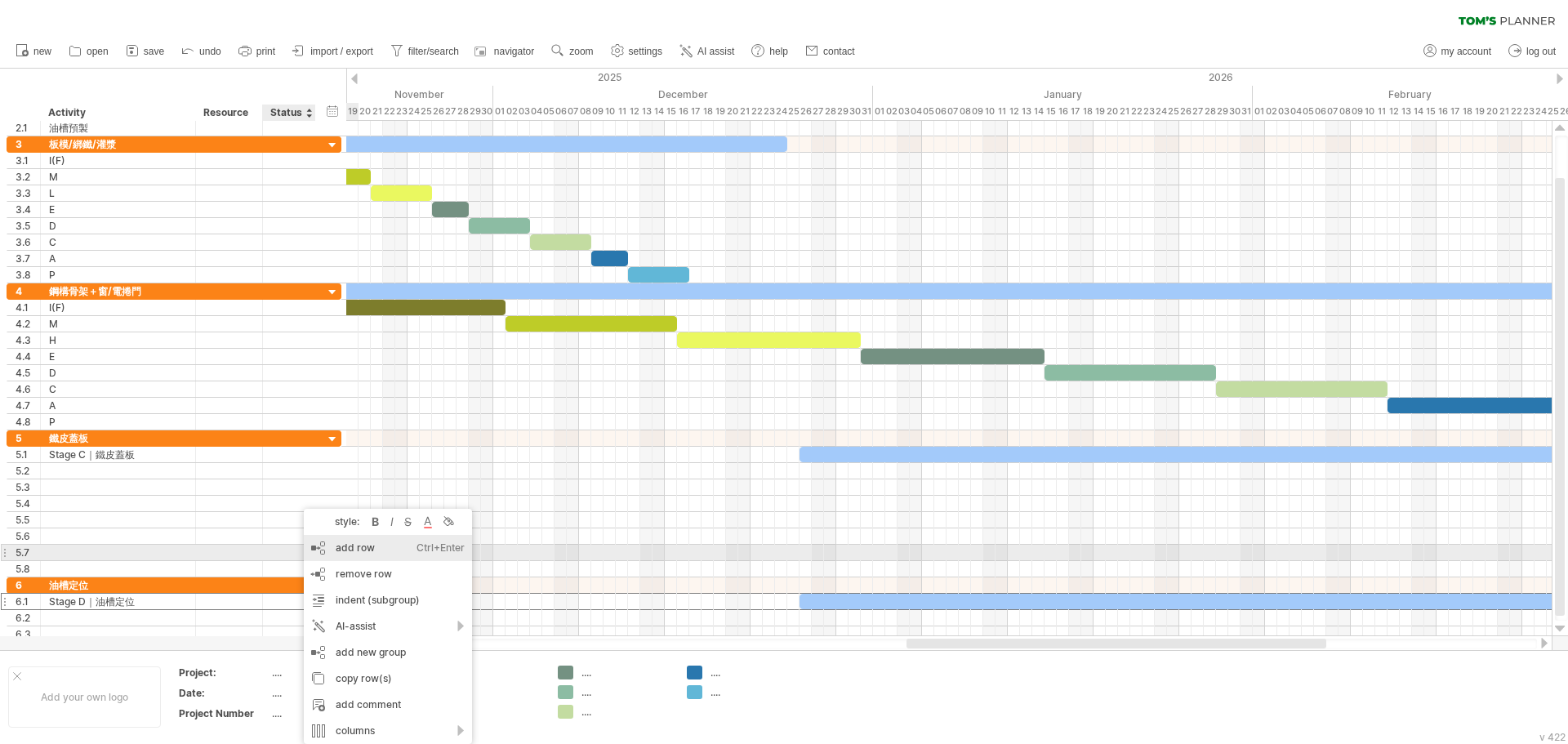
click at [350, 548] on div "add row Ctrl+Enter Cmd+Enter" at bounding box center [388, 548] width 169 height 26
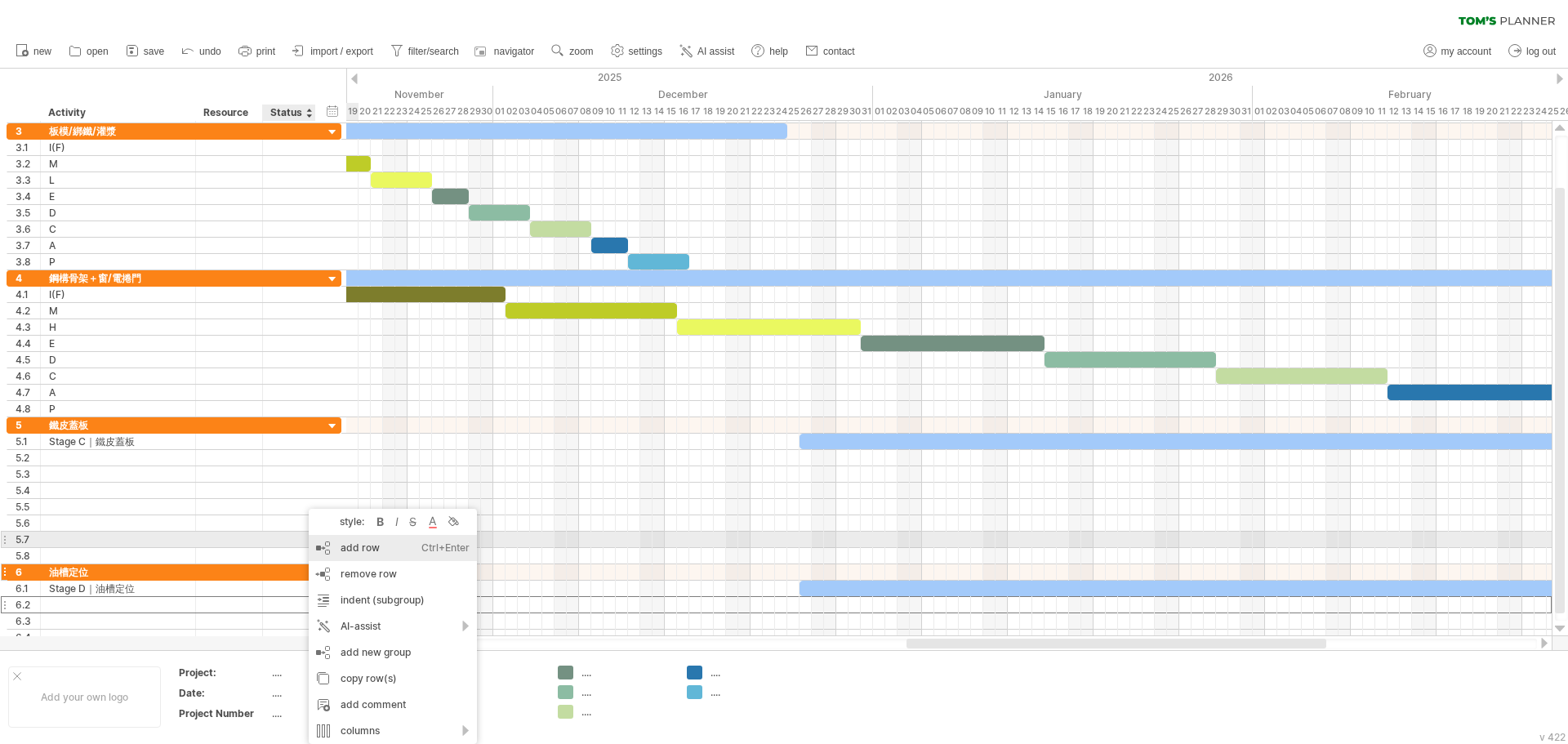
drag, startPoint x: 365, startPoint y: 544, endPoint x: 336, endPoint y: 567, distance: 37.0
click at [365, 546] on div "add row Ctrl+Enter Cmd+Enter" at bounding box center [392, 548] width 169 height 26
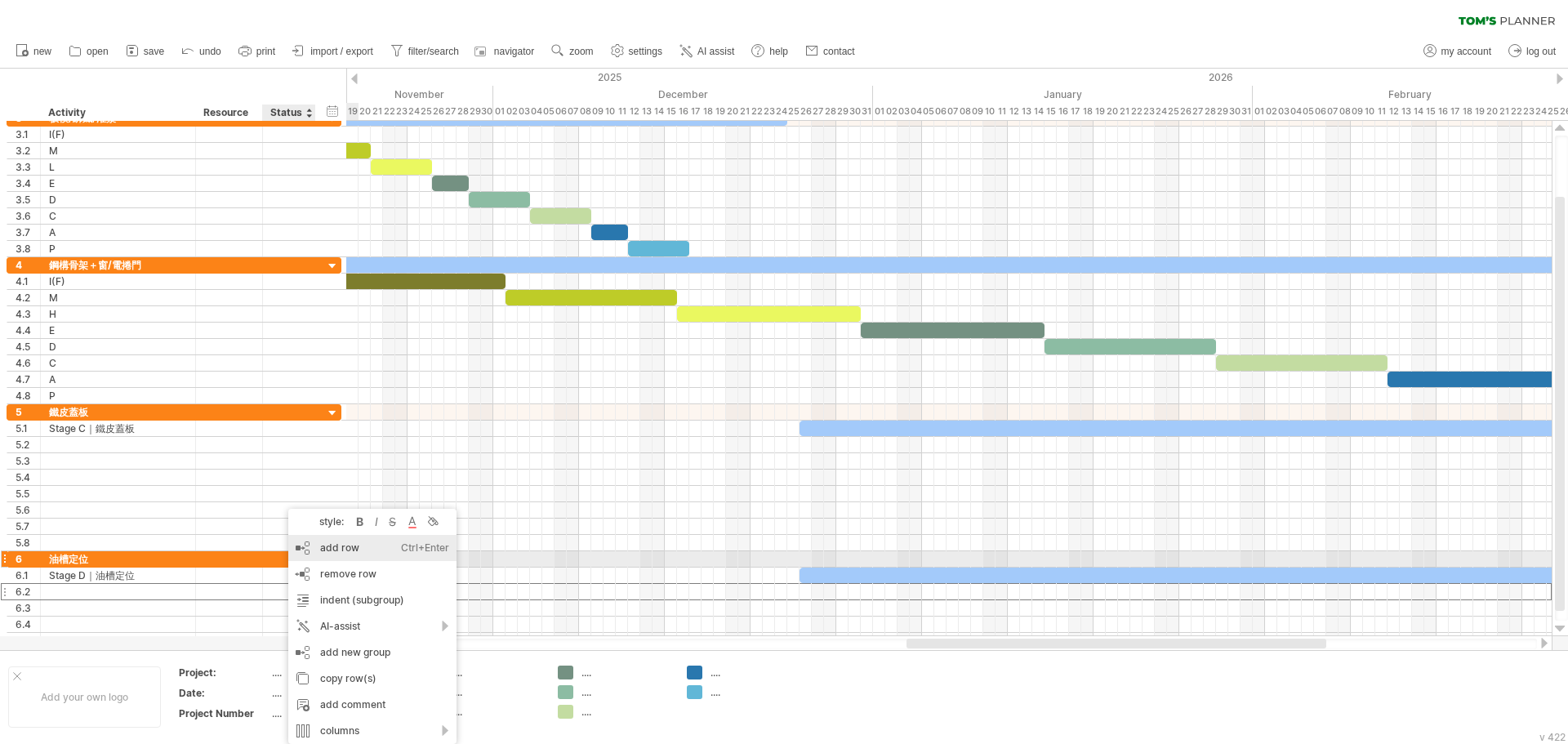
drag, startPoint x: 334, startPoint y: 552, endPoint x: 253, endPoint y: 584, distance: 87.1
click at [334, 552] on div "add row Ctrl+Enter Cmd+Enter" at bounding box center [372, 548] width 169 height 26
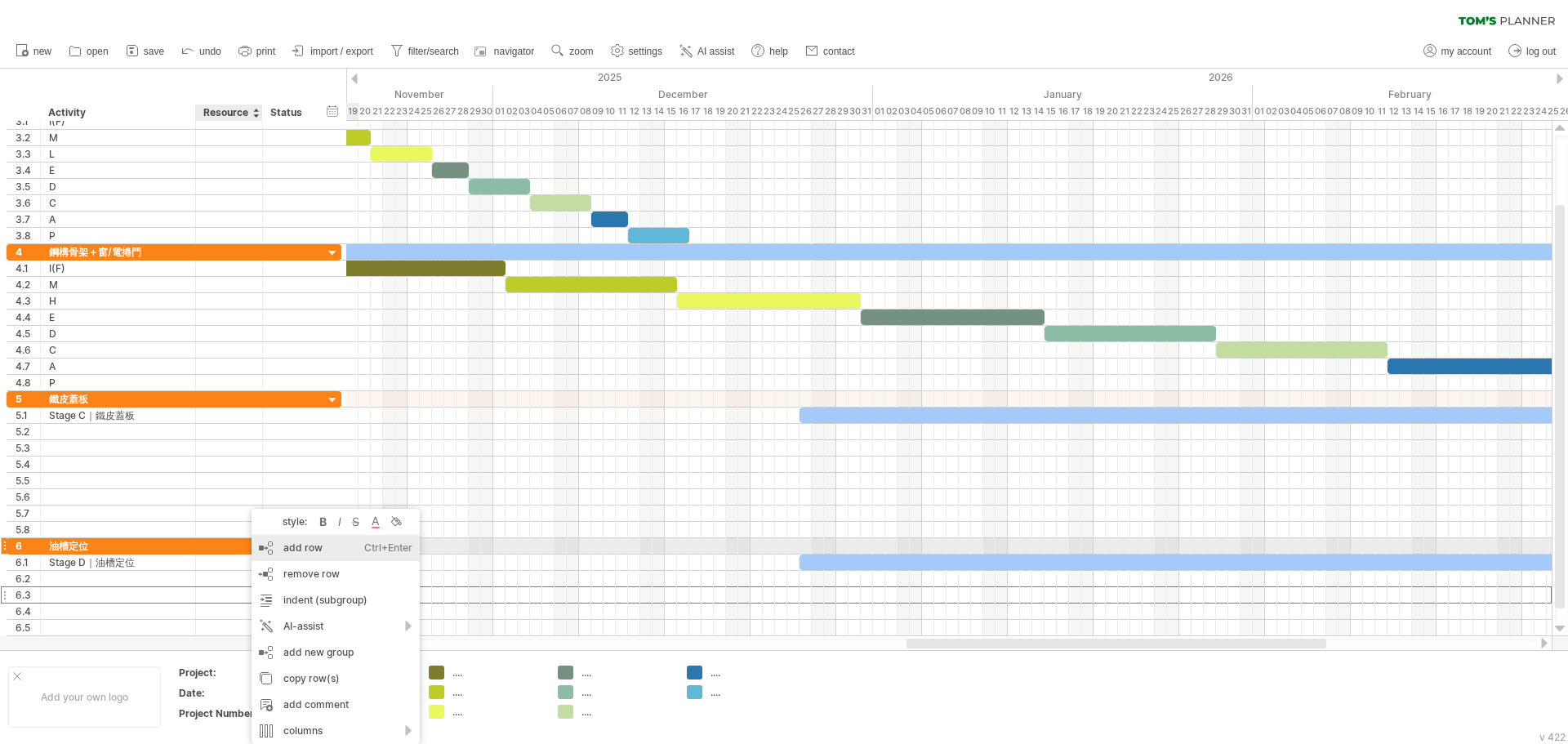
click at [319, 549] on div "add row Ctrl+Enter Cmd+Enter" at bounding box center [336, 548] width 169 height 26
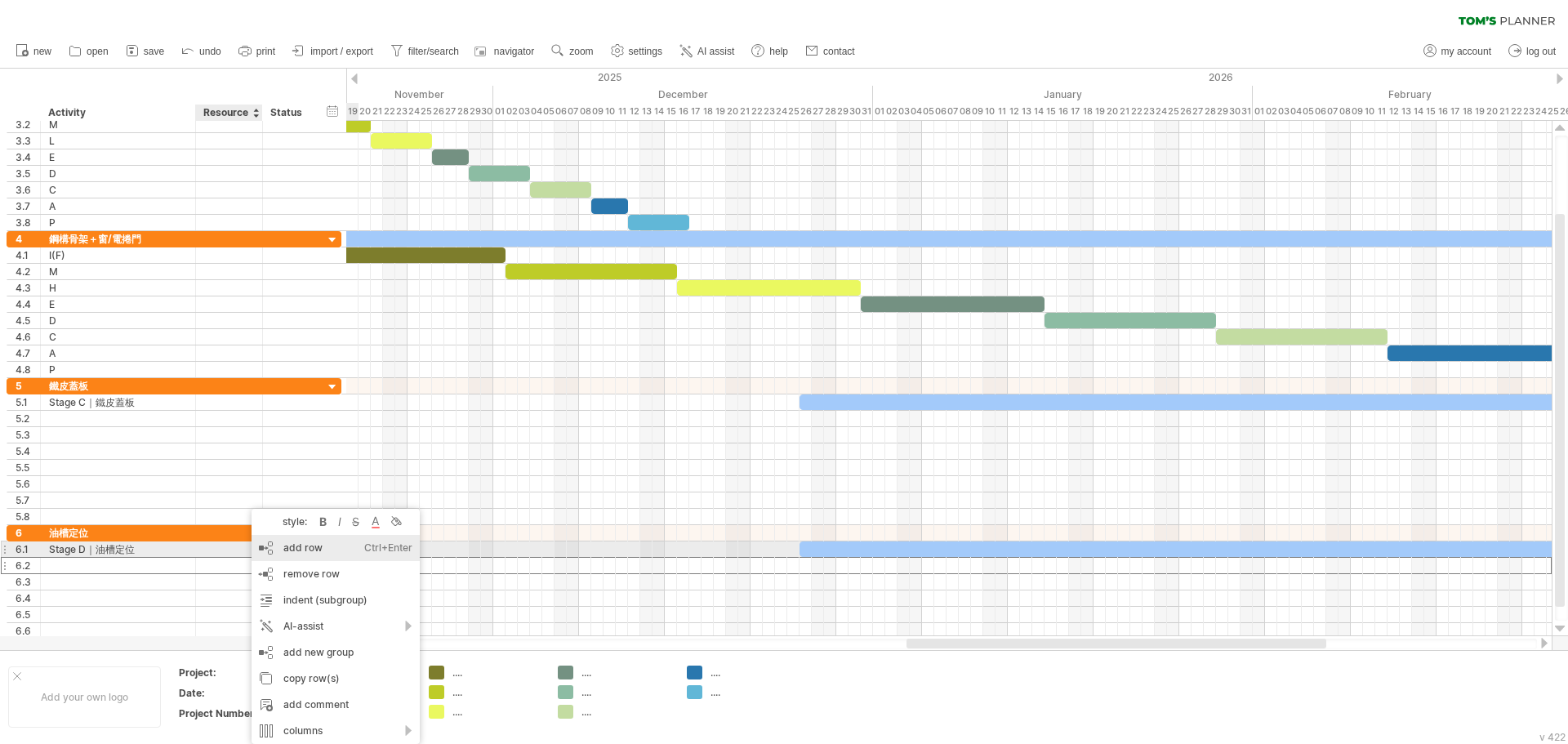
click at [310, 551] on div "add row Ctrl+Enter Cmd+Enter" at bounding box center [336, 548] width 169 height 26
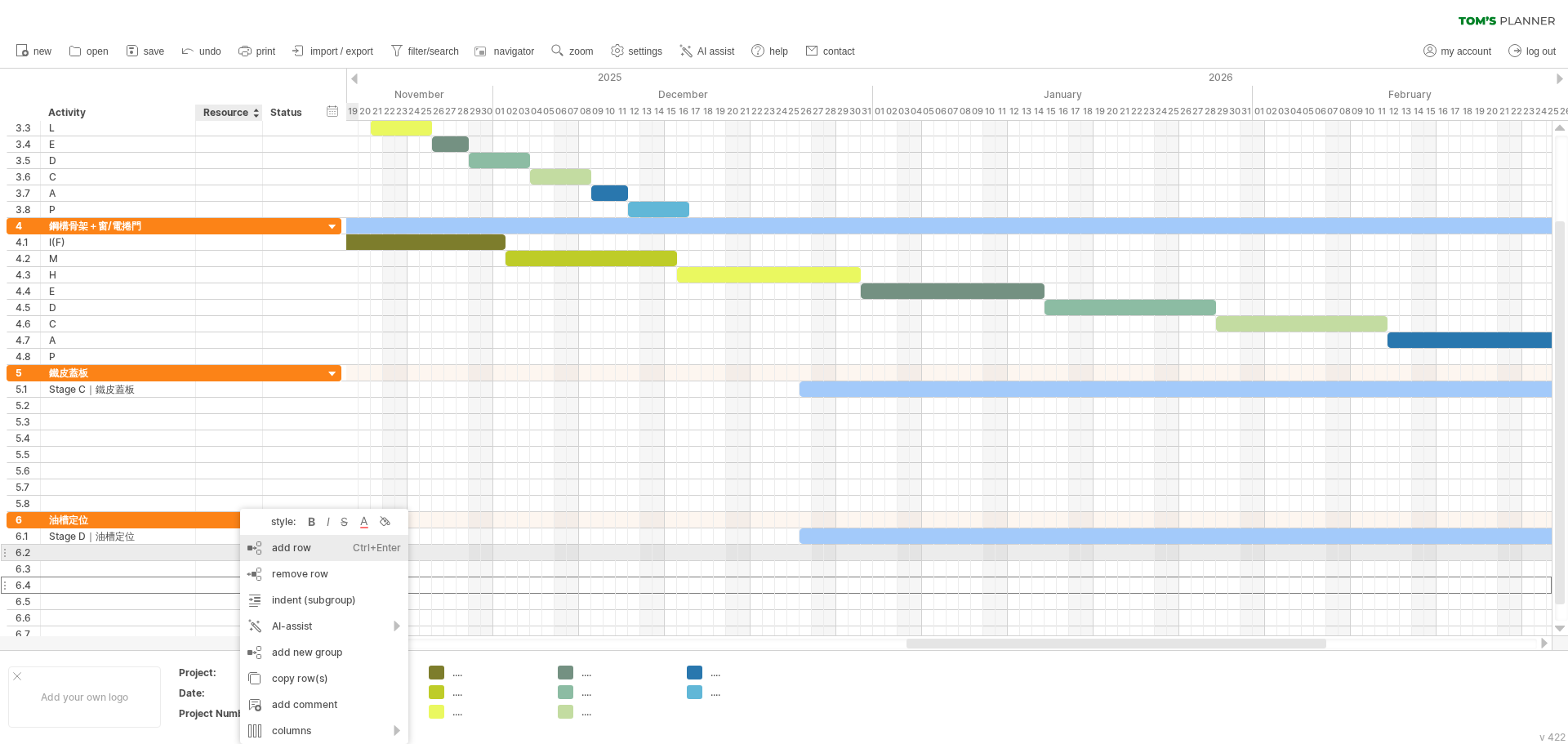
click at [311, 550] on div "add row Ctrl+Enter Cmd+Enter" at bounding box center [324, 548] width 169 height 26
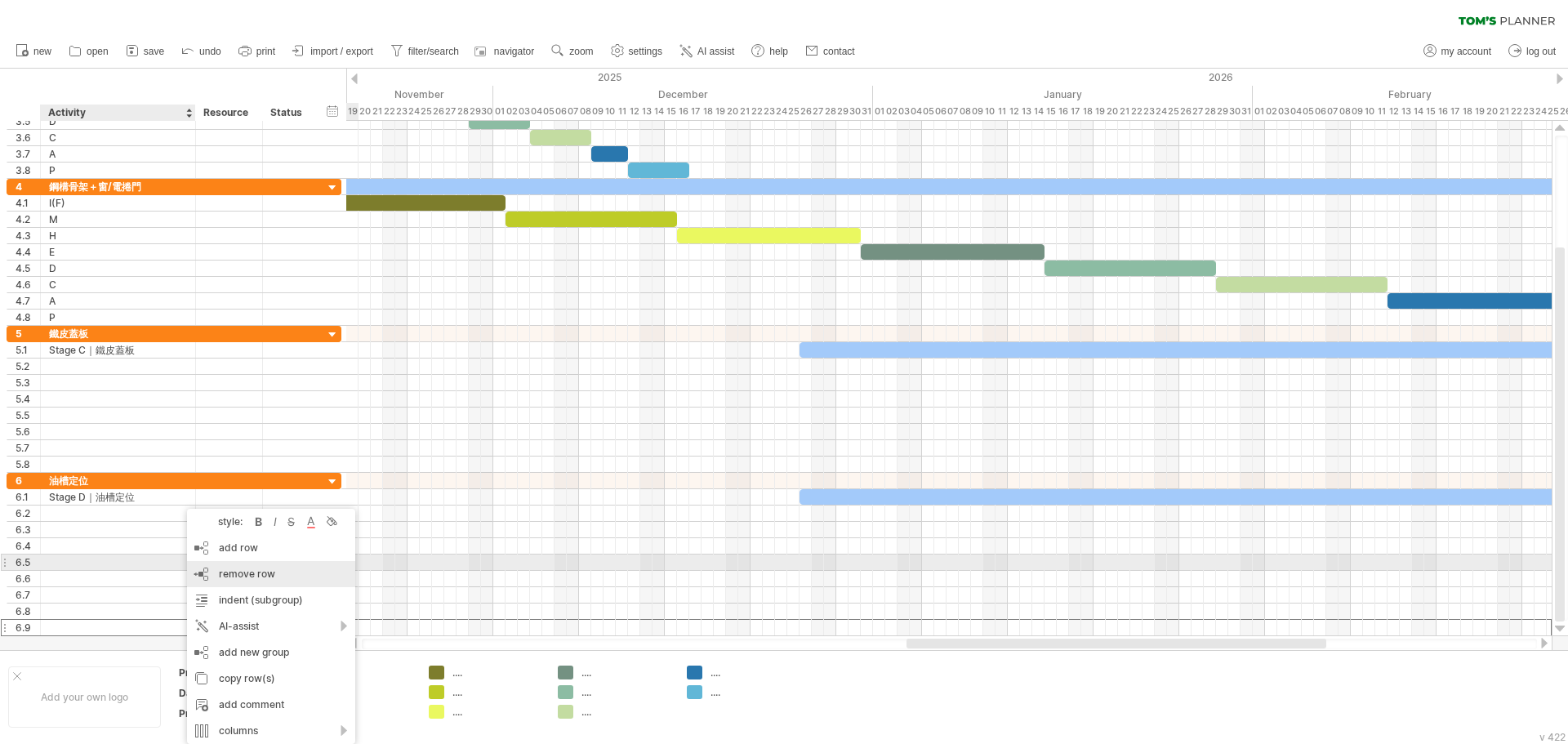
drag, startPoint x: 253, startPoint y: 562, endPoint x: 237, endPoint y: 573, distance: 19.4
click at [253, 565] on div "remove row remove selected rows" at bounding box center [271, 574] width 169 height 26
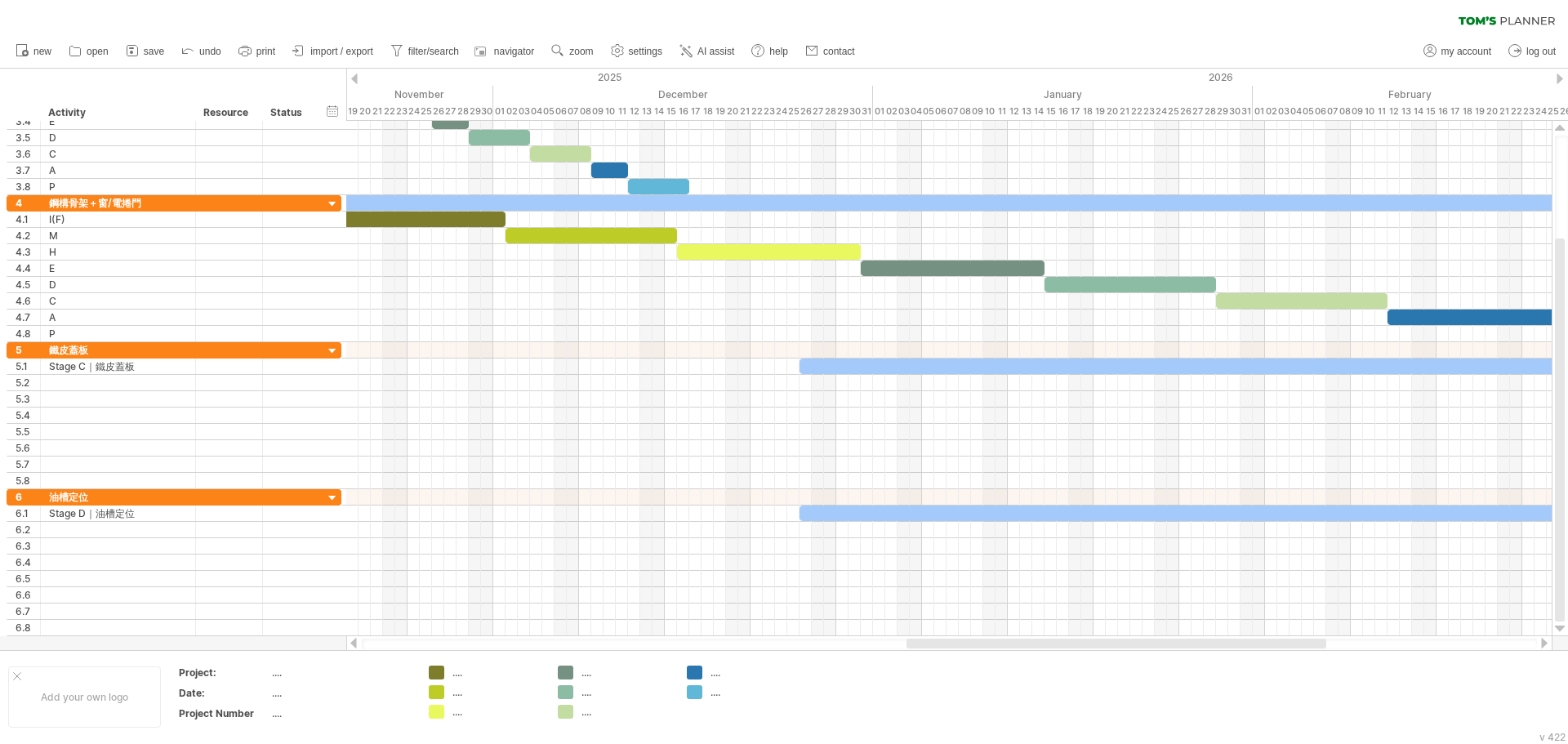
click at [901, 26] on div "clear filter reapply filter" at bounding box center [784, 17] width 1568 height 34
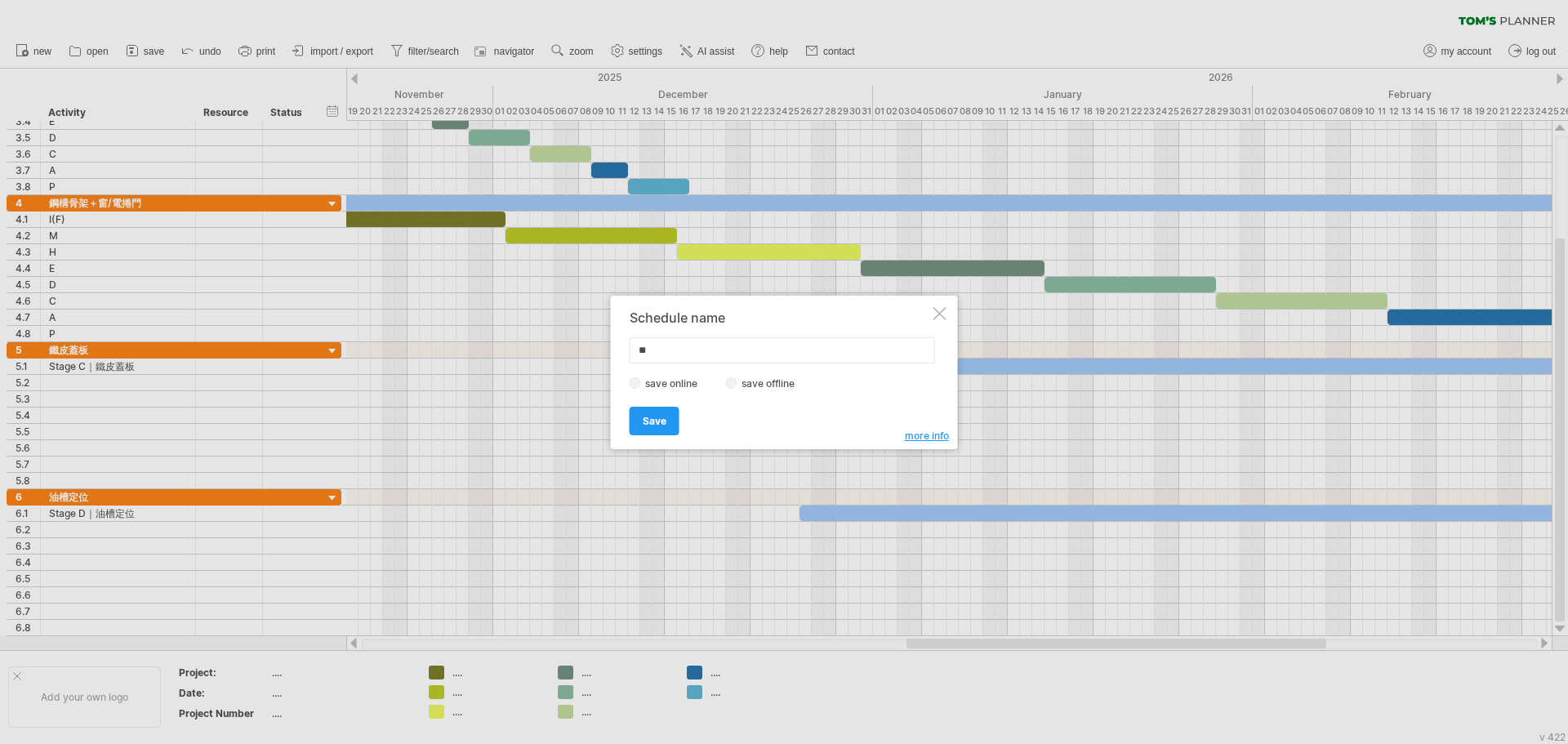
type input "*"
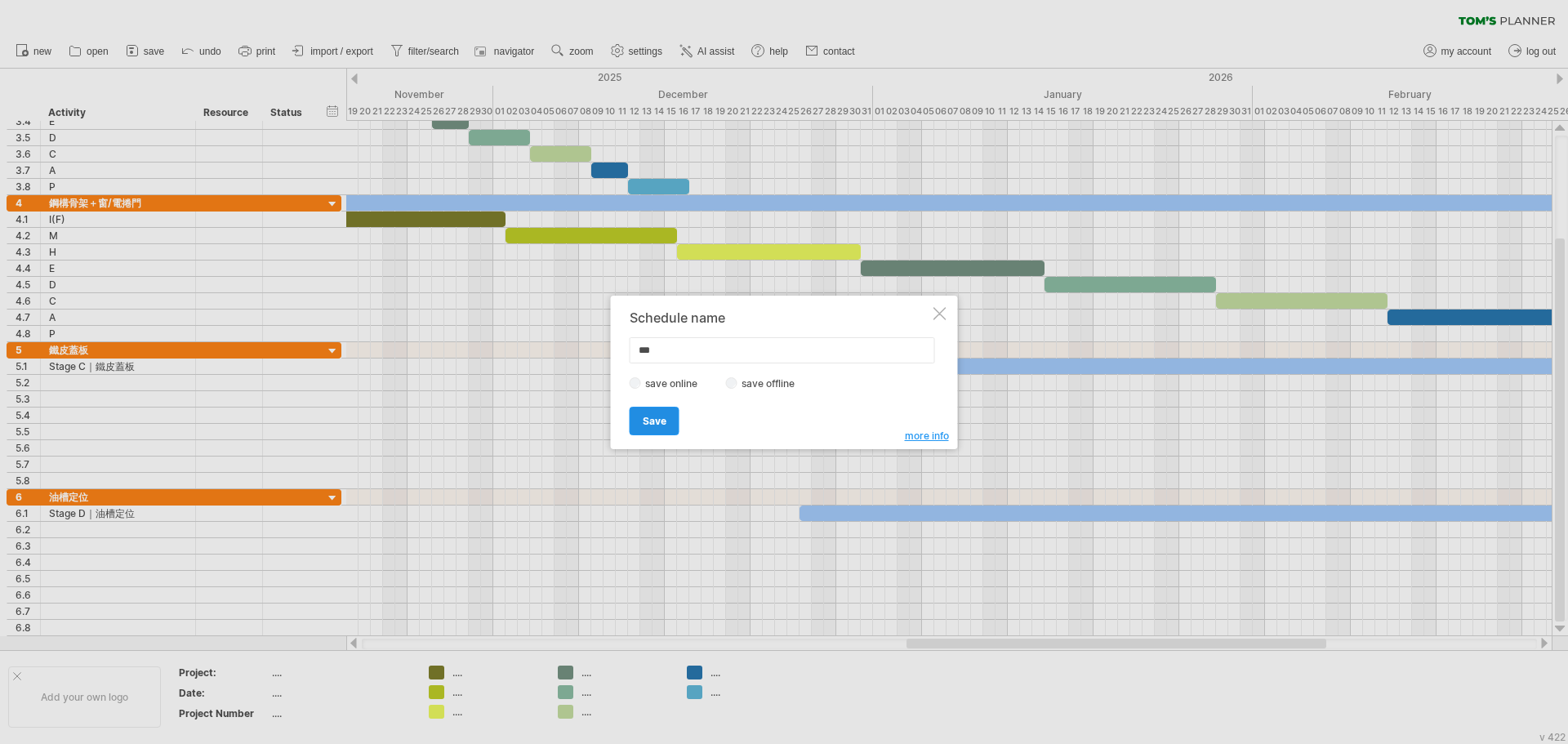
type input "***"
click at [659, 411] on link "Save" at bounding box center [654, 420] width 49 height 29
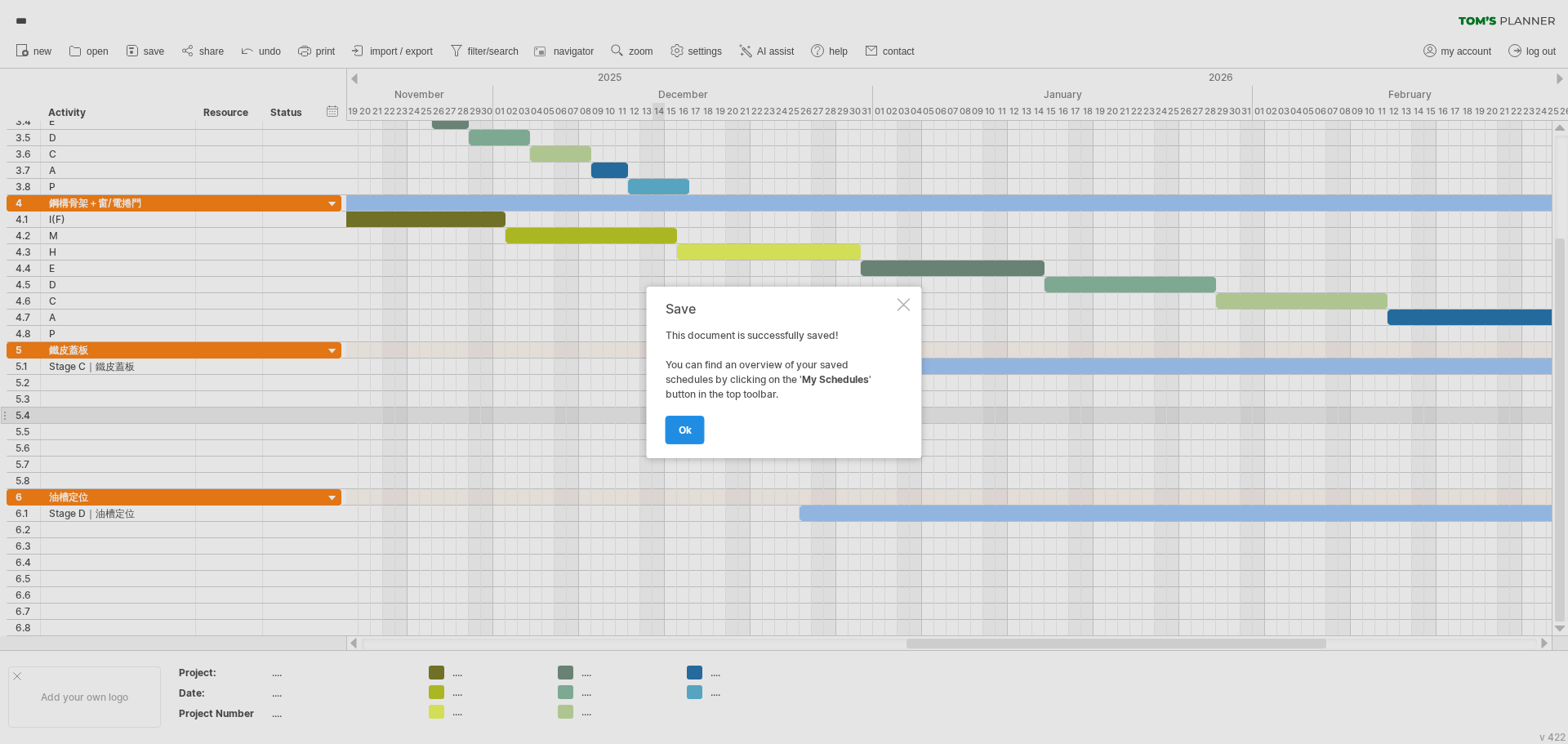
click at [689, 431] on span "ok" at bounding box center [685, 430] width 13 height 12
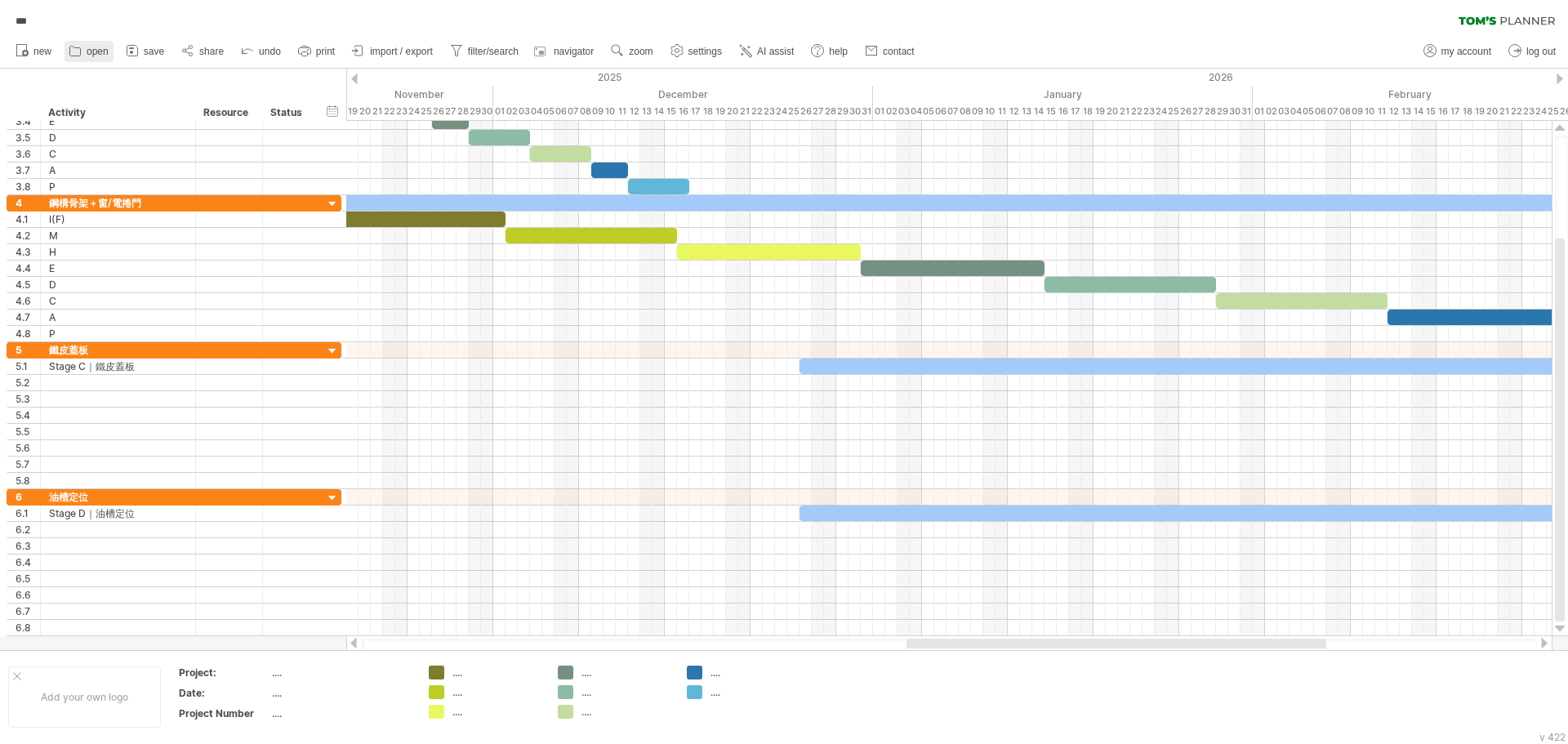
click at [85, 49] on link "open" at bounding box center [89, 51] width 49 height 21
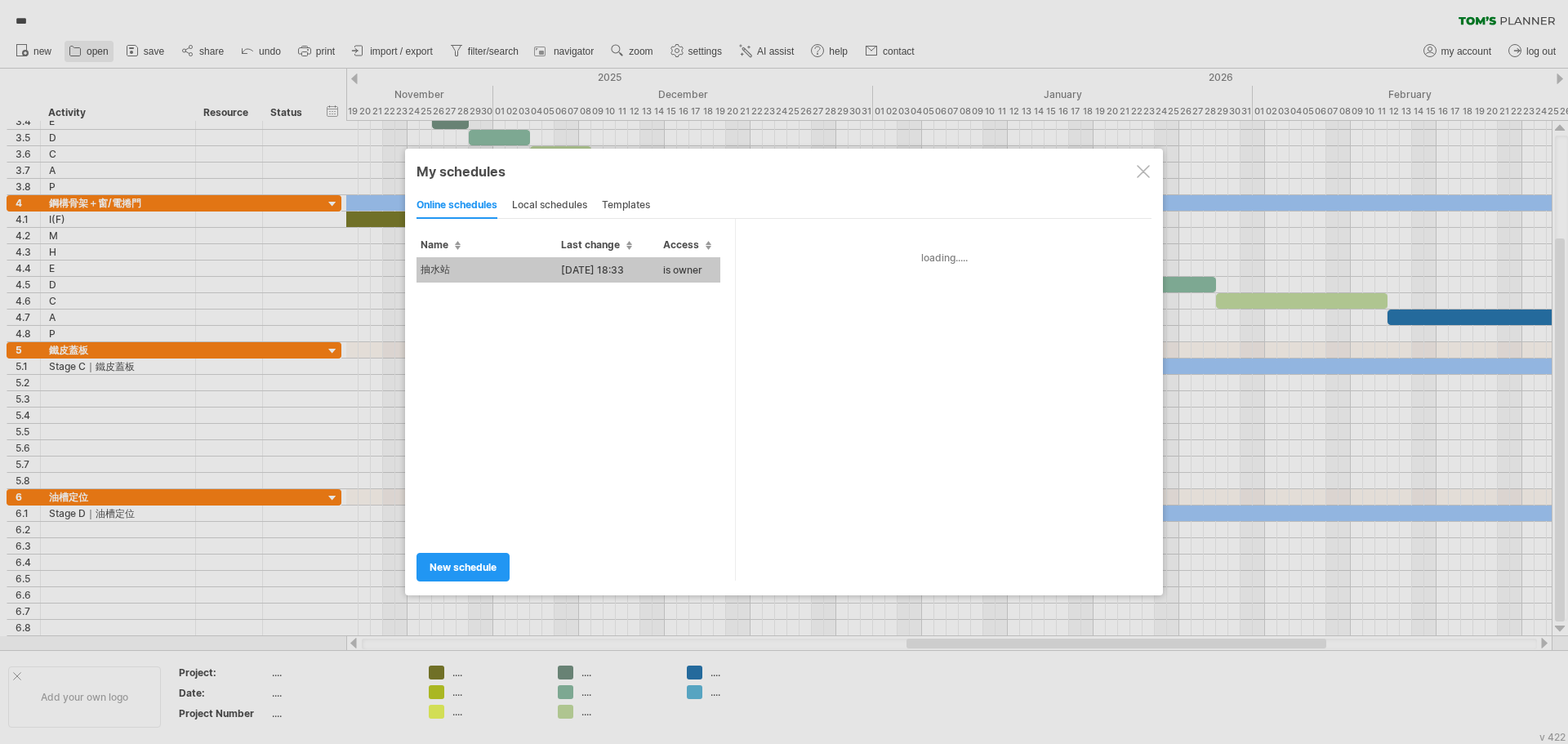
type input "***"
type input "**********"
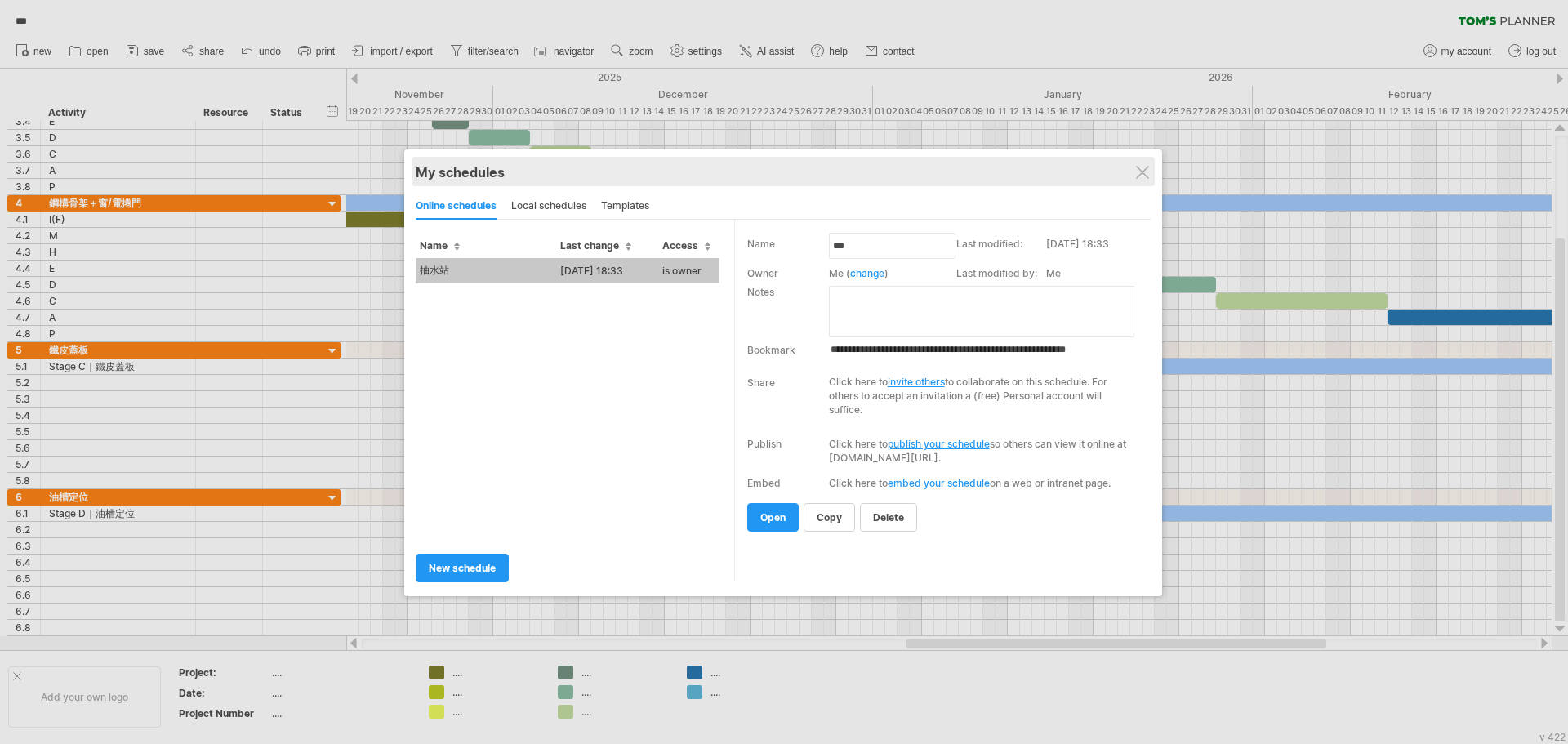
click at [1139, 183] on div "My schedules share/collaborate online" at bounding box center [783, 172] width 736 height 30
click at [1133, 168] on div "My schedules" at bounding box center [782, 174] width 736 height 17
click at [1134, 175] on div "My schedules" at bounding box center [782, 174] width 736 height 17
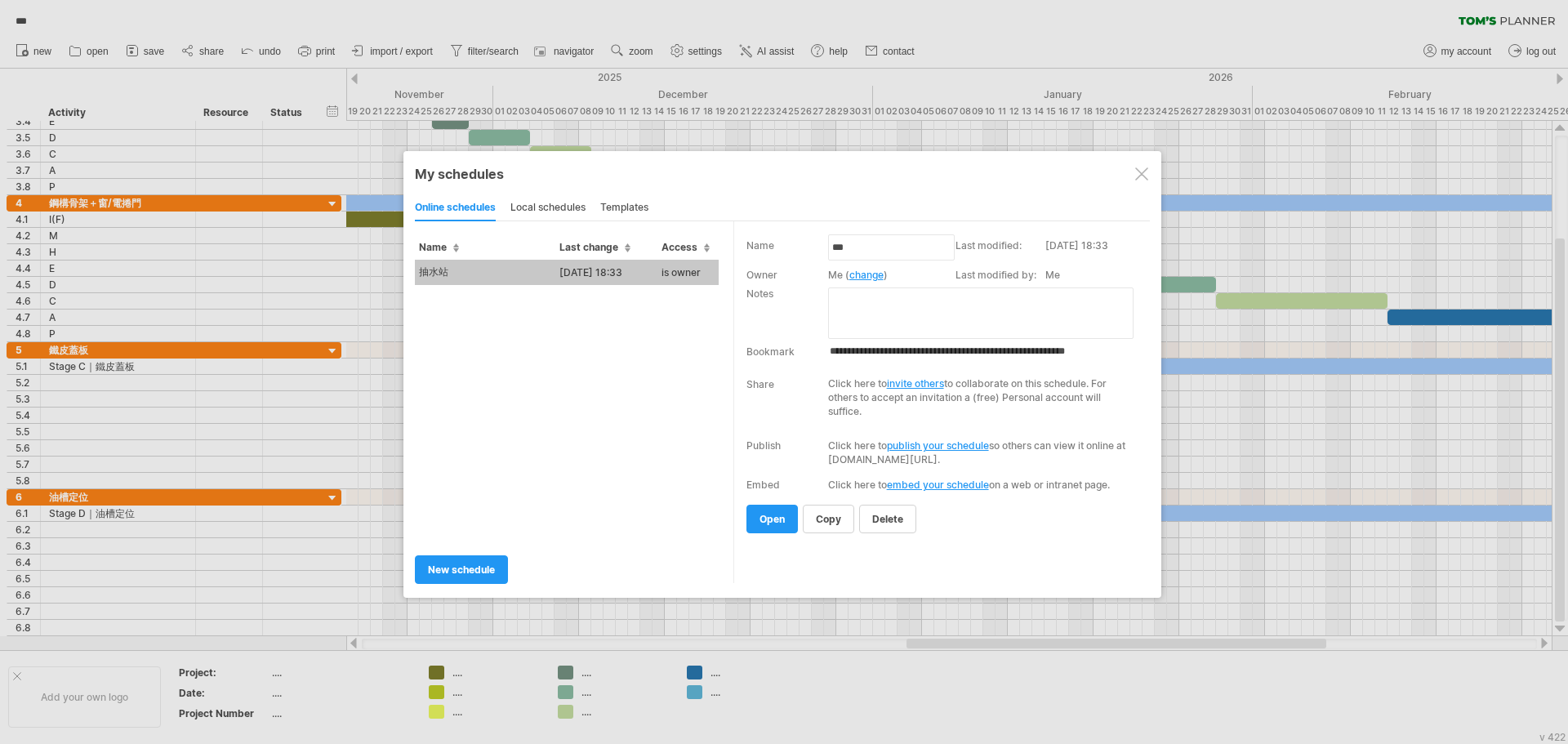
click at [1141, 172] on div at bounding box center [1142, 174] width 13 height 13
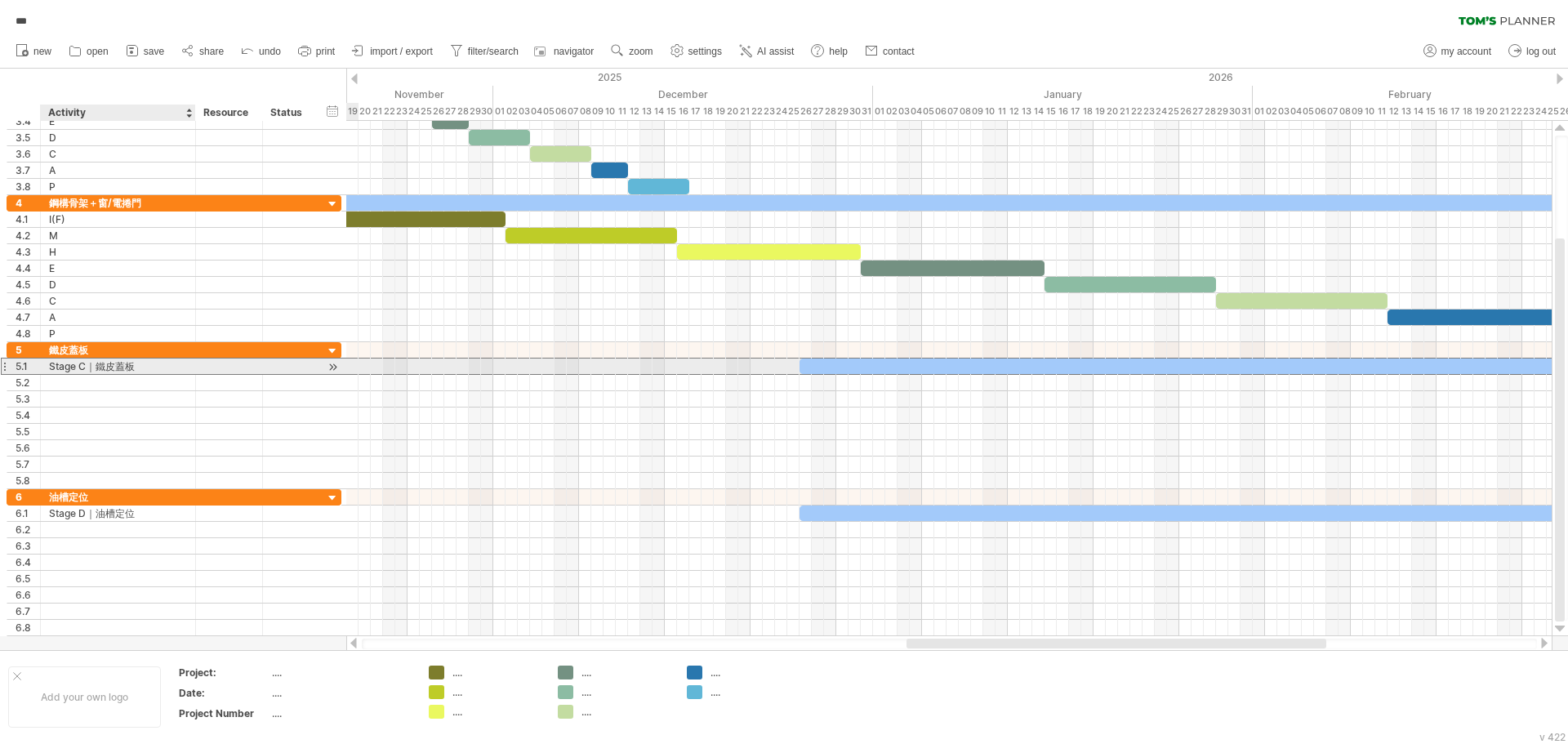
click at [155, 371] on div "Stage C｜鐵皮蓋板" at bounding box center [118, 366] width 138 height 16
type input "*"
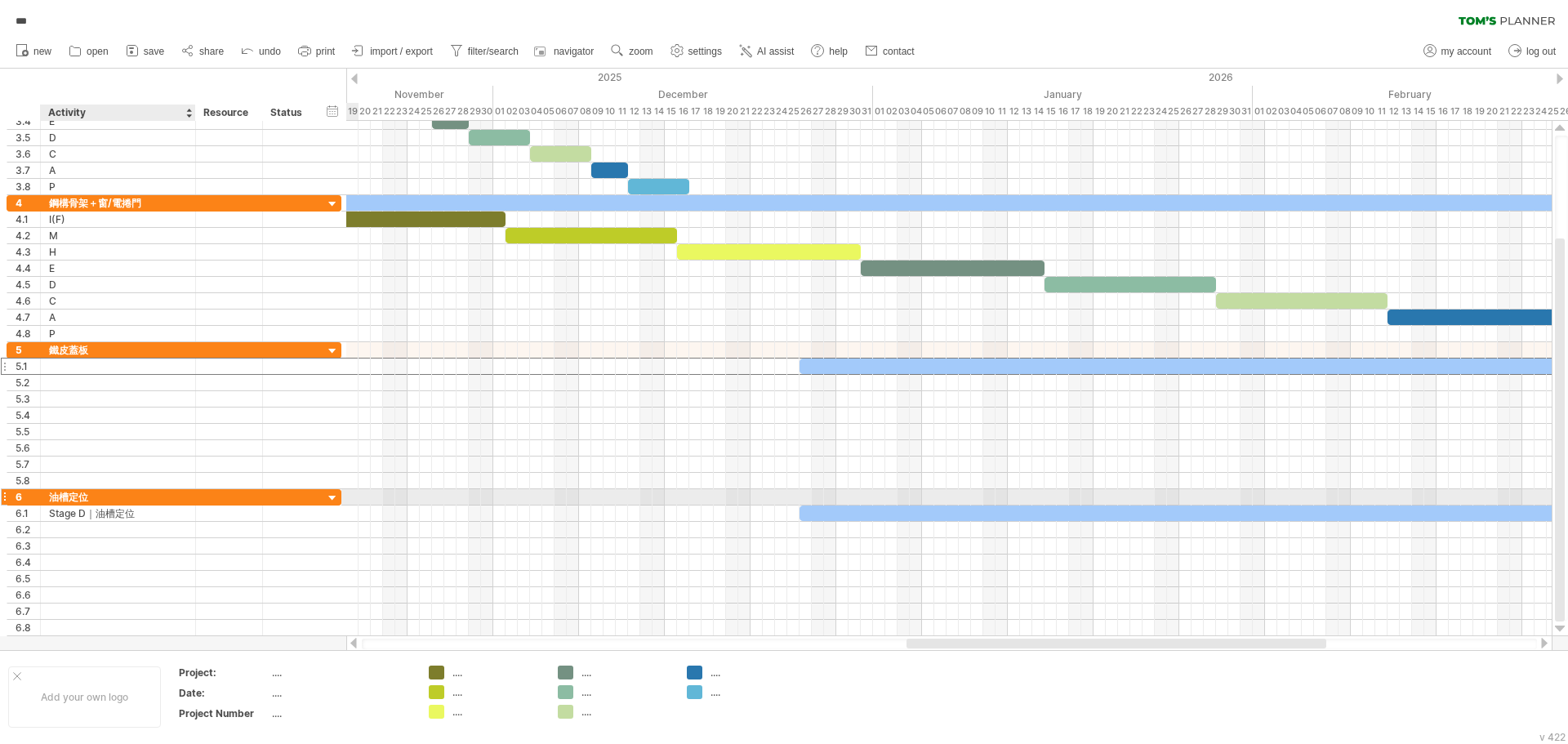
type input "*"
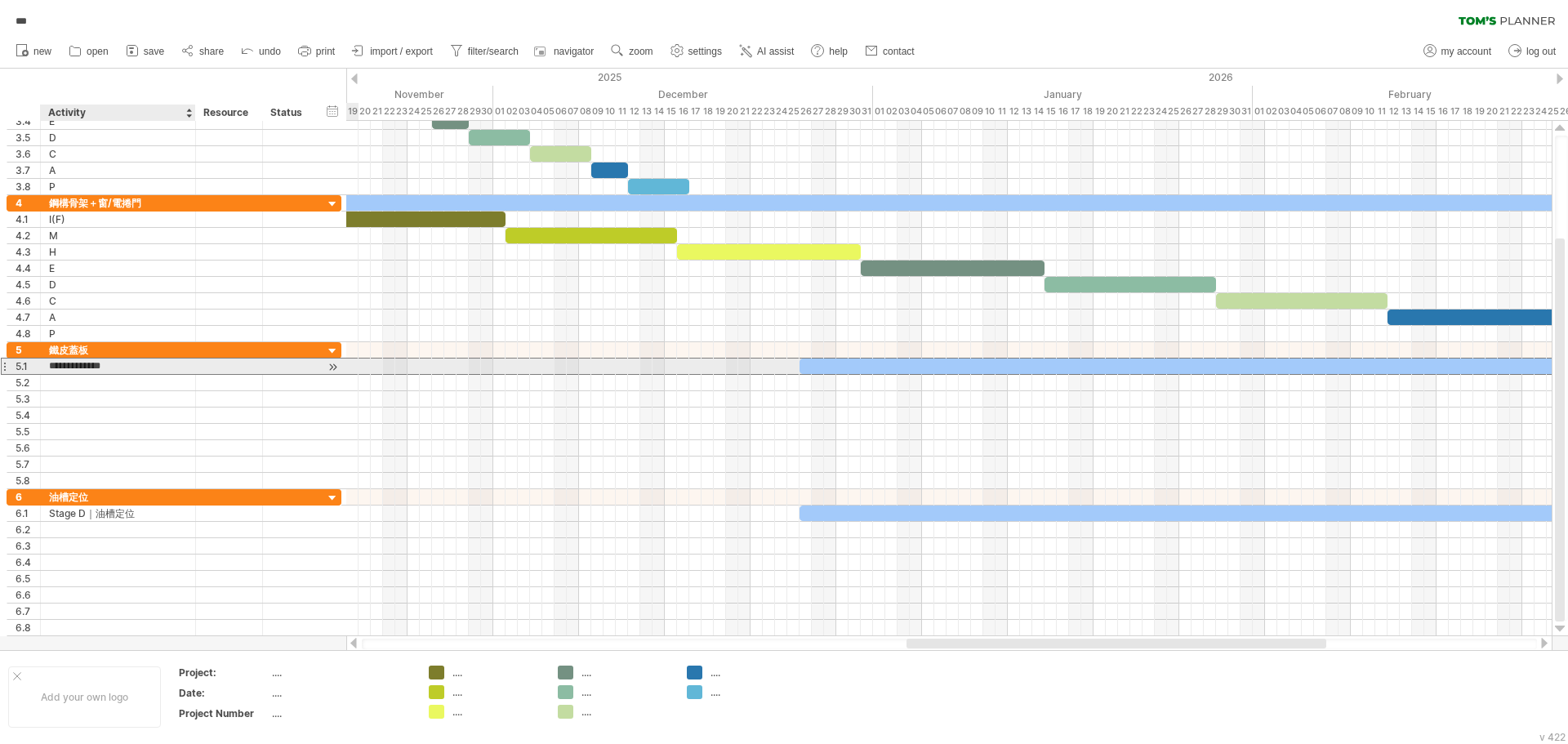
click at [156, 366] on input "**********" at bounding box center [118, 366] width 138 height 16
type input "****"
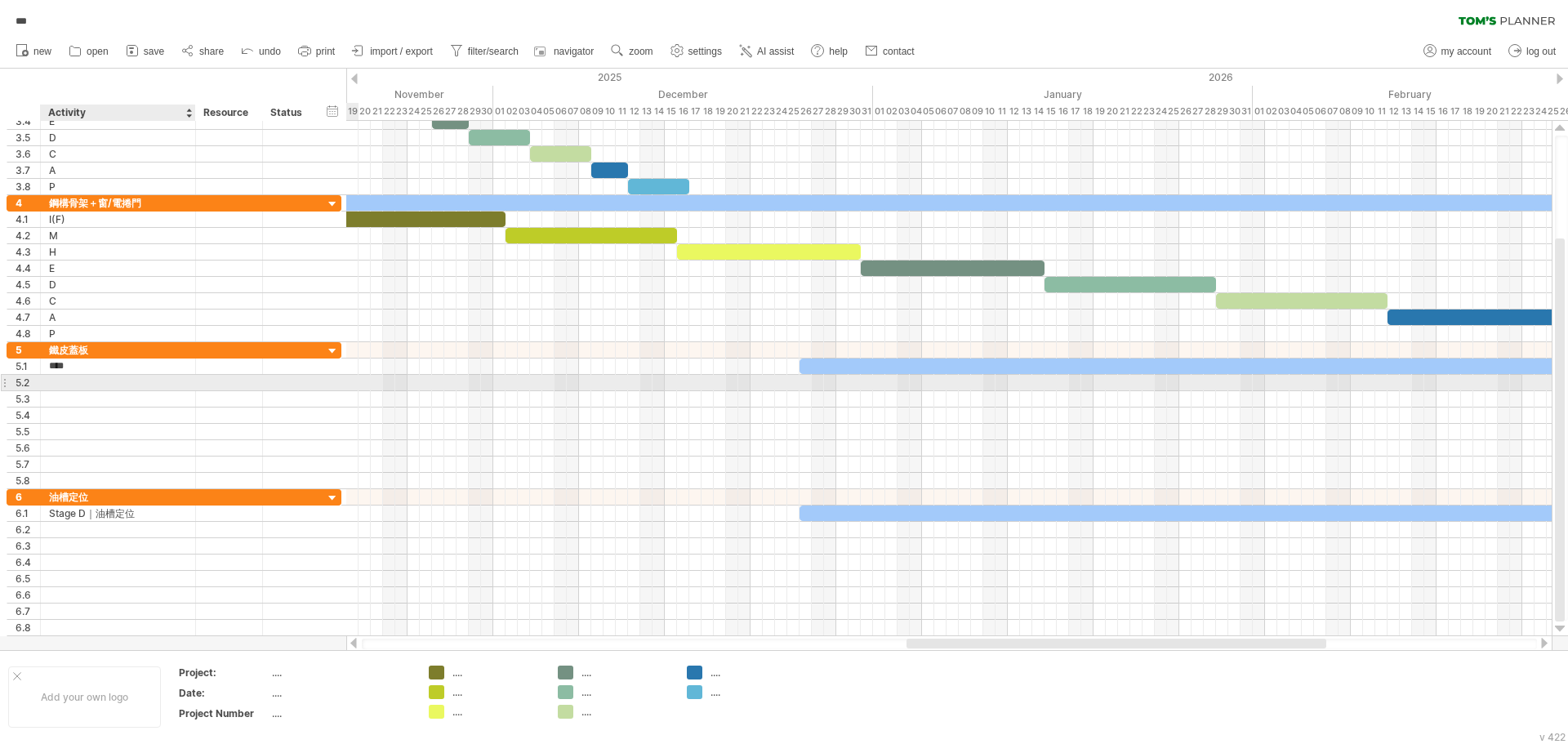
click at [144, 384] on div at bounding box center [118, 382] width 138 height 16
type input "*"
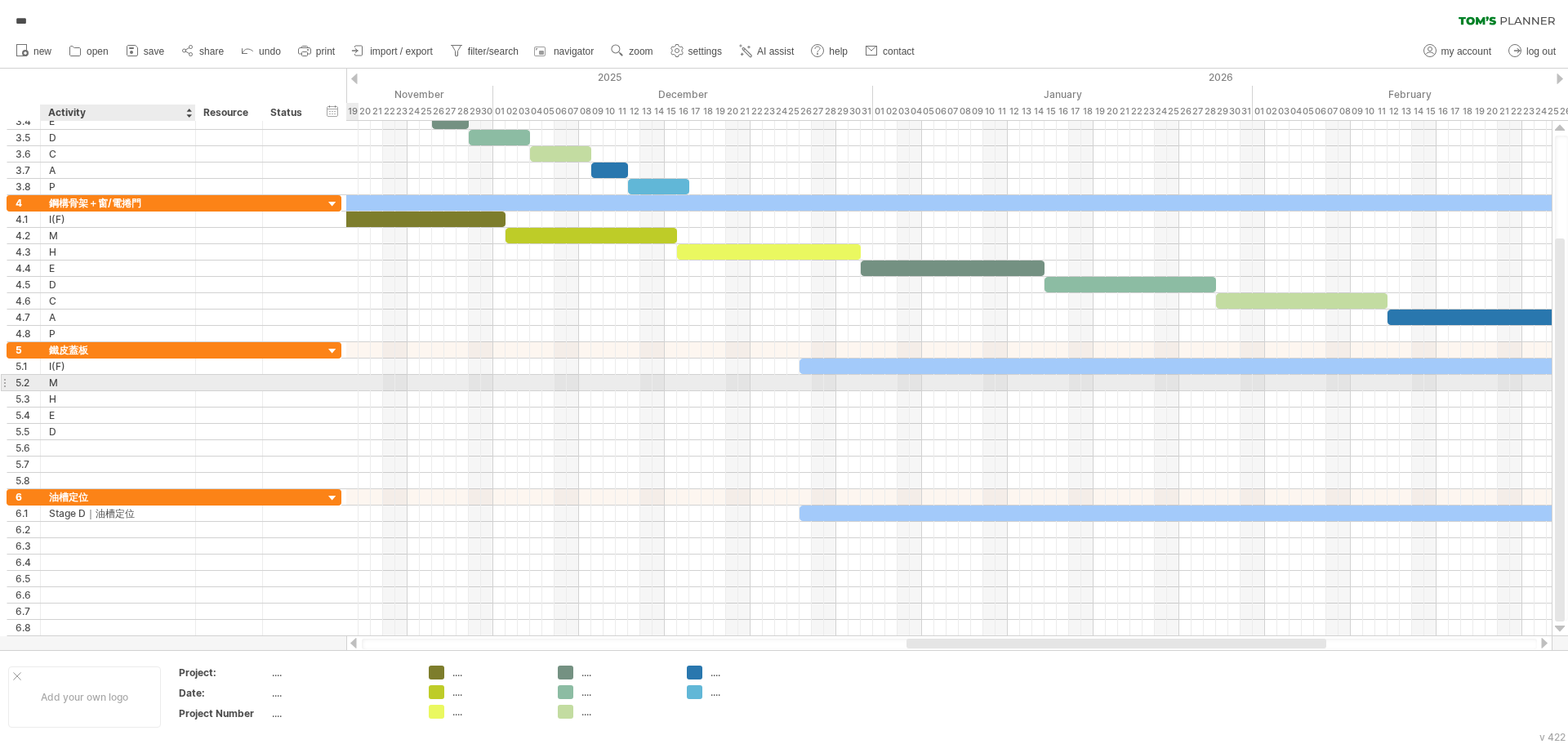
type input "*"
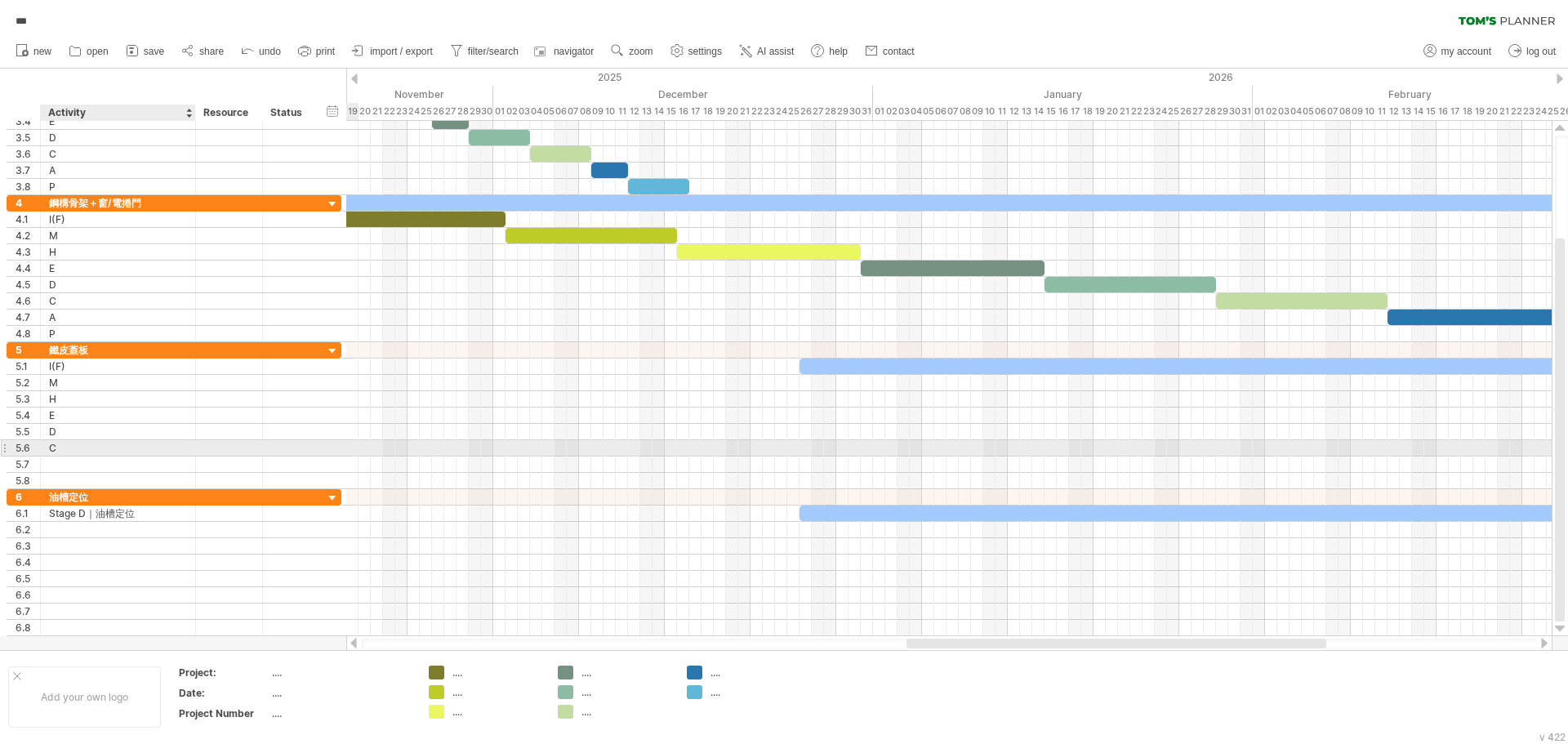
type input "*"
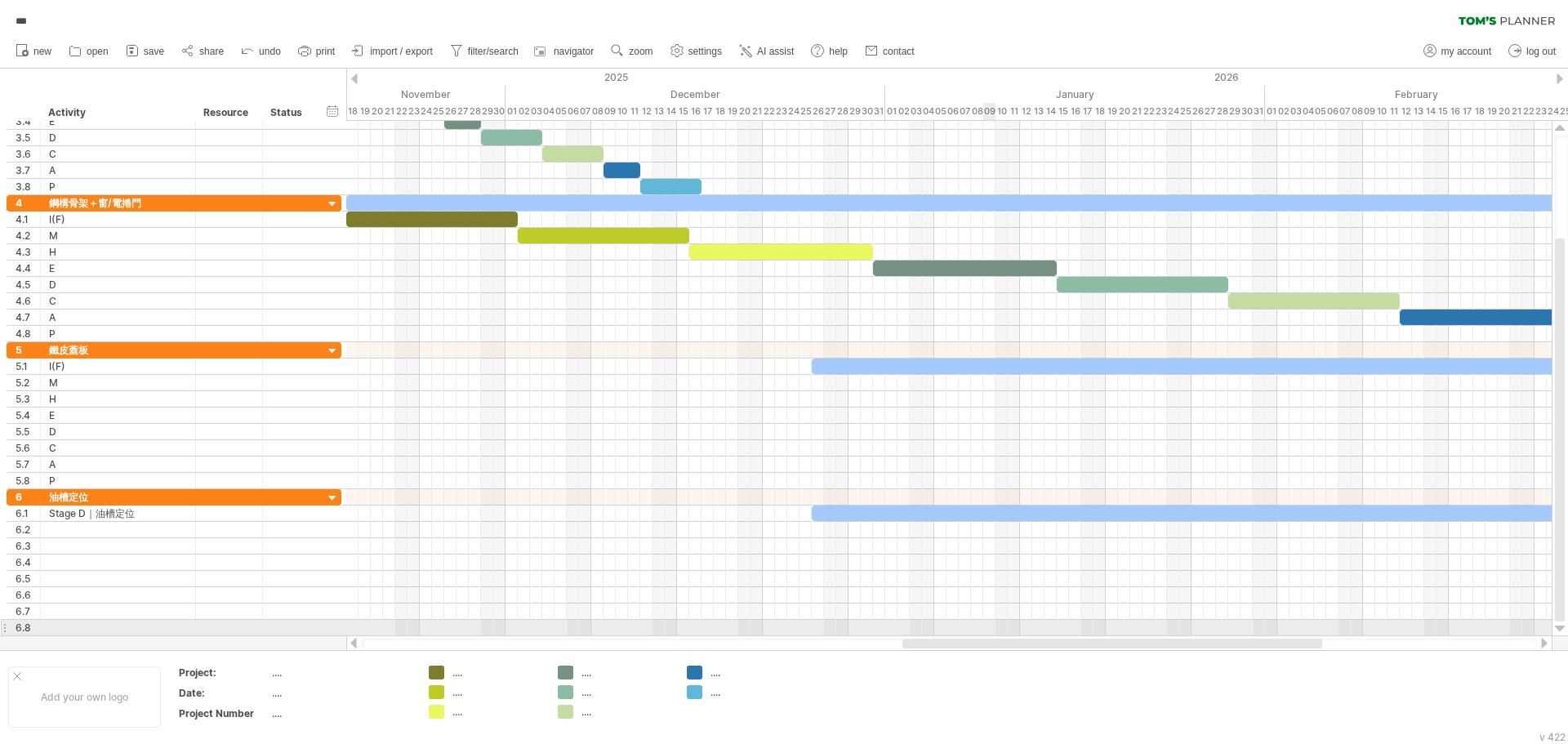
drag, startPoint x: 993, startPoint y: 643, endPoint x: 966, endPoint y: 628, distance: 30.9
click at [985, 630] on div "Trying to reach [DOMAIN_NAME] Connected again... 0% autosave... *** clear filte…" at bounding box center [784, 372] width 1568 height 744
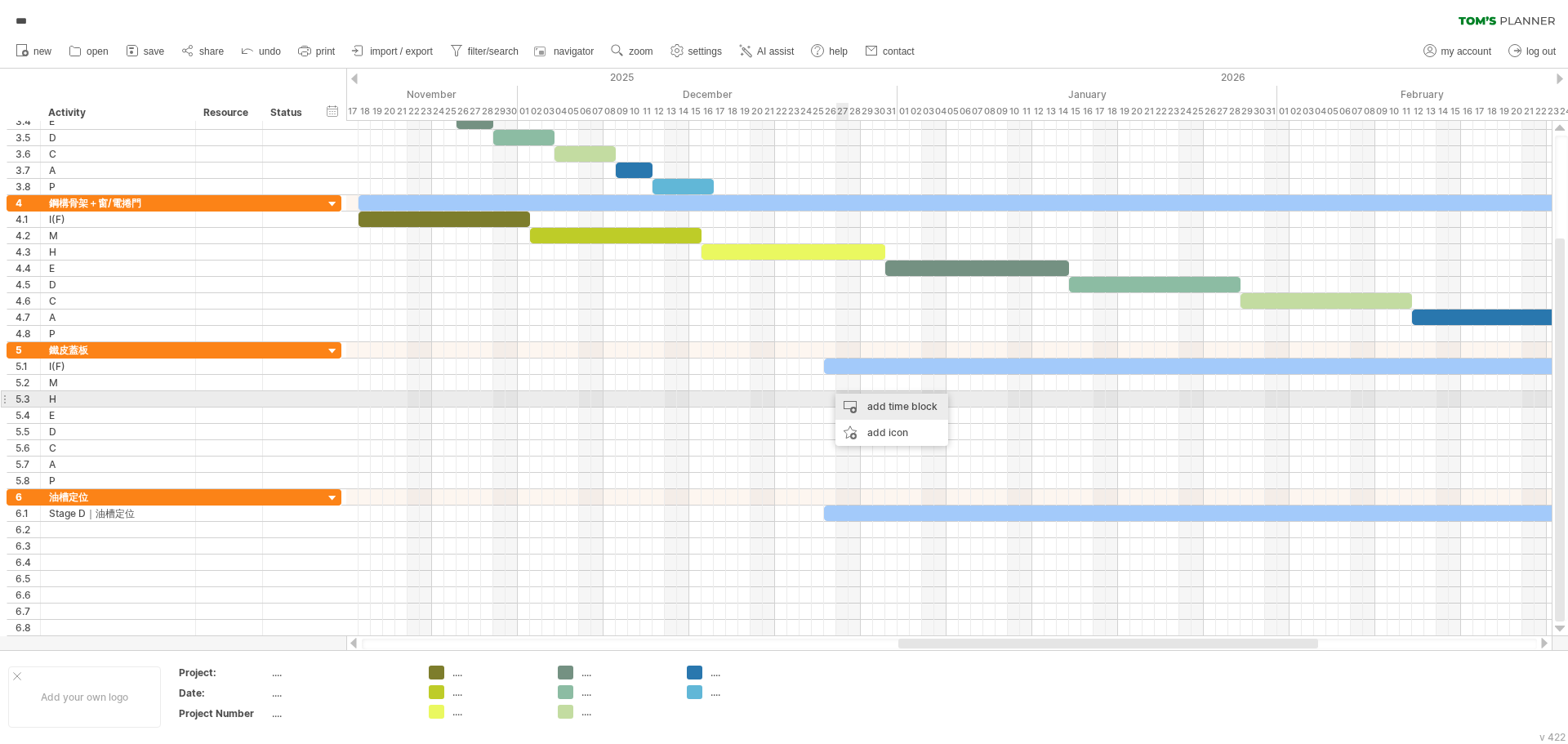
click at [878, 400] on div "add time block" at bounding box center [891, 406] width 113 height 26
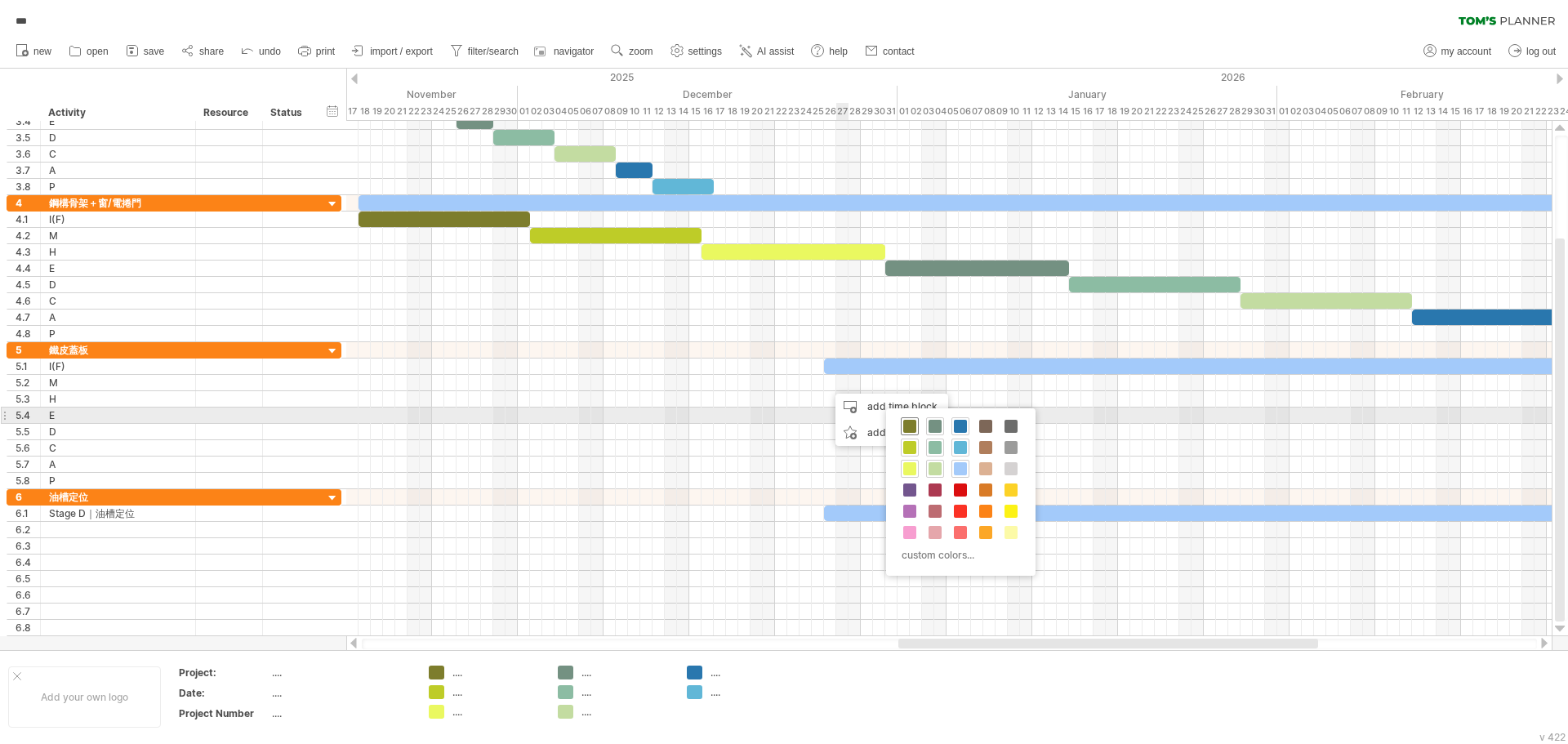
click at [903, 420] on span at bounding box center [910, 426] width 13 height 13
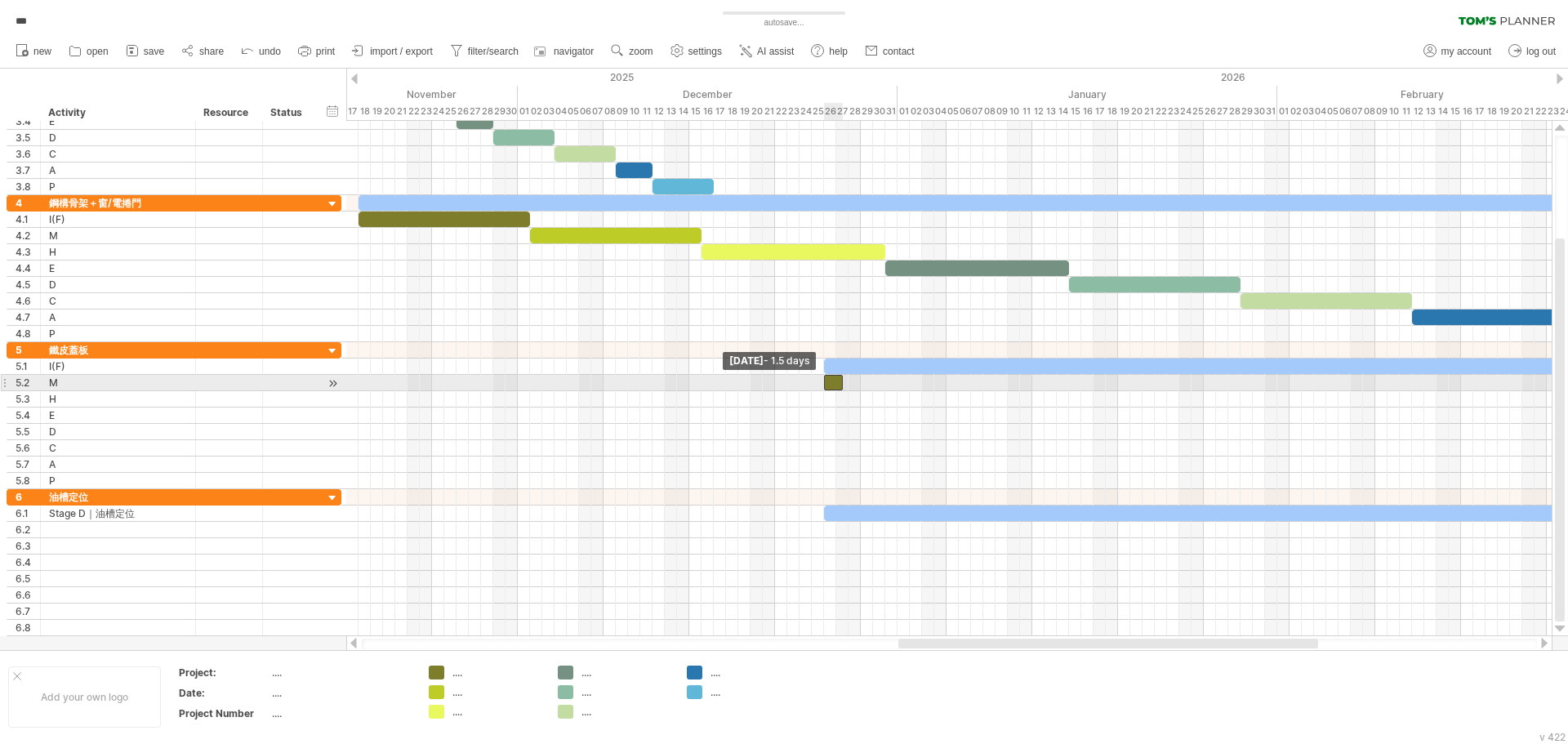
click at [822, 380] on span at bounding box center [824, 382] width 7 height 16
drag, startPoint x: 841, startPoint y: 384, endPoint x: 882, endPoint y: 389, distance: 41.3
click at [882, 389] on span at bounding box center [885, 382] width 7 height 16
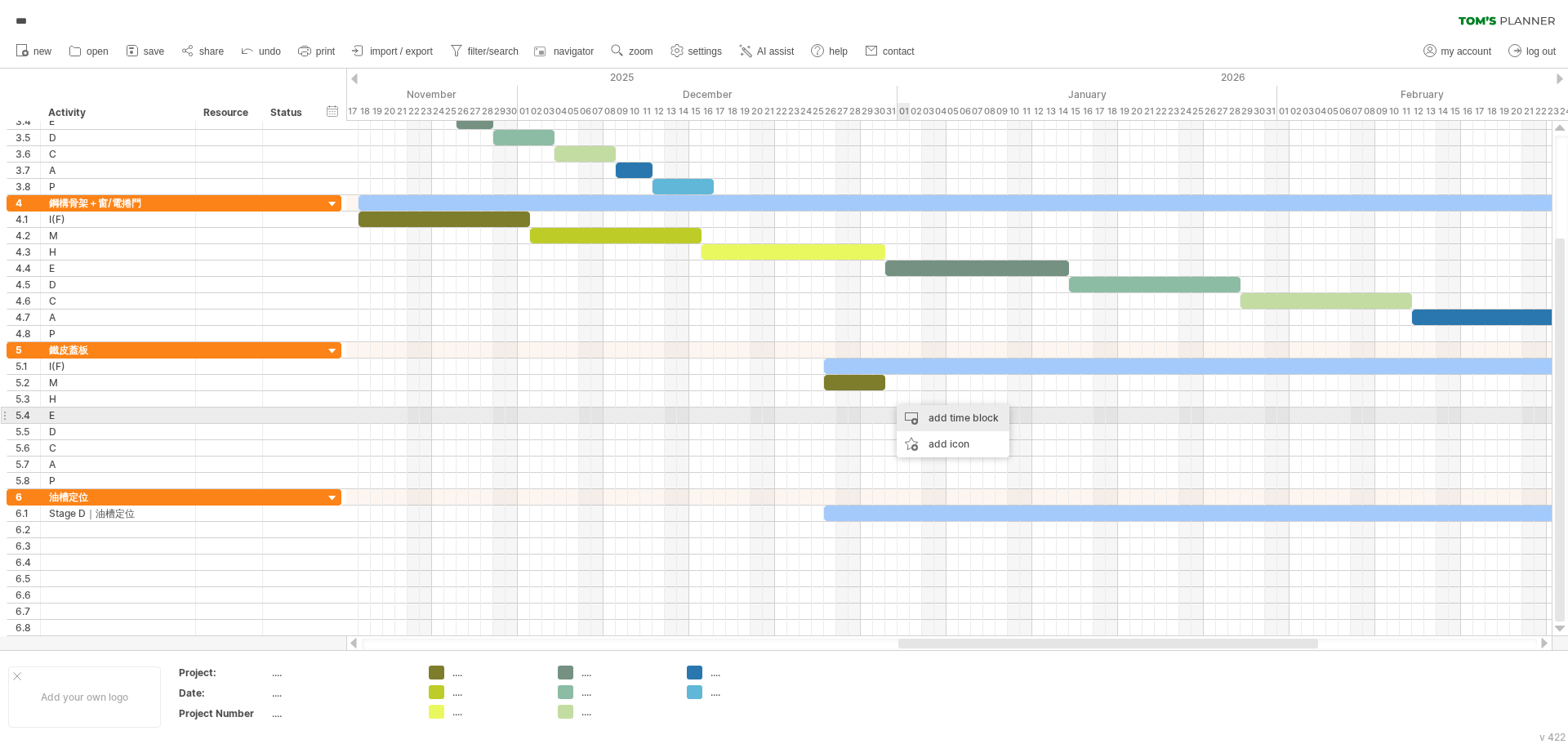
click at [946, 421] on div "add time block" at bounding box center [953, 419] width 113 height 26
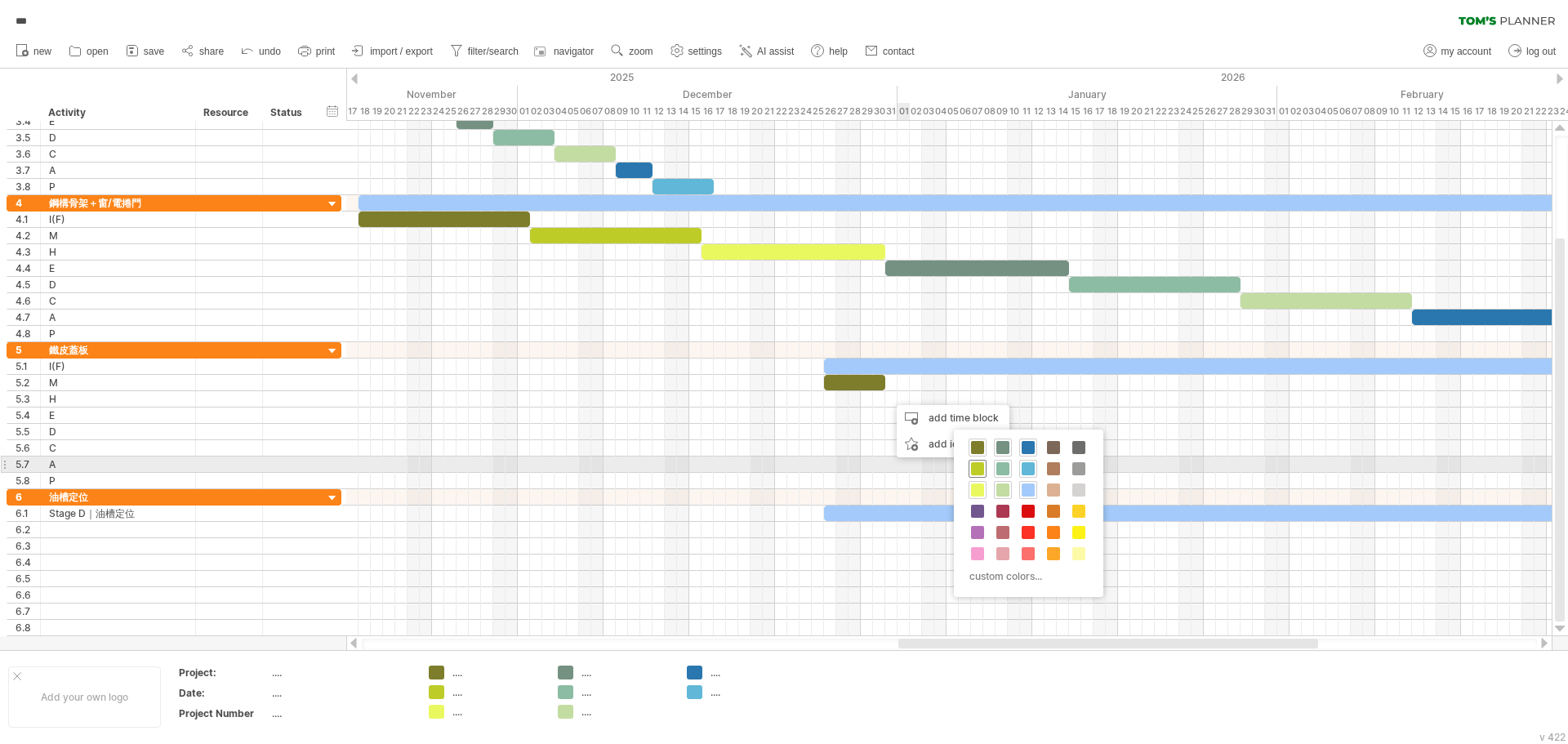
click at [975, 466] on span at bounding box center [978, 469] width 13 height 13
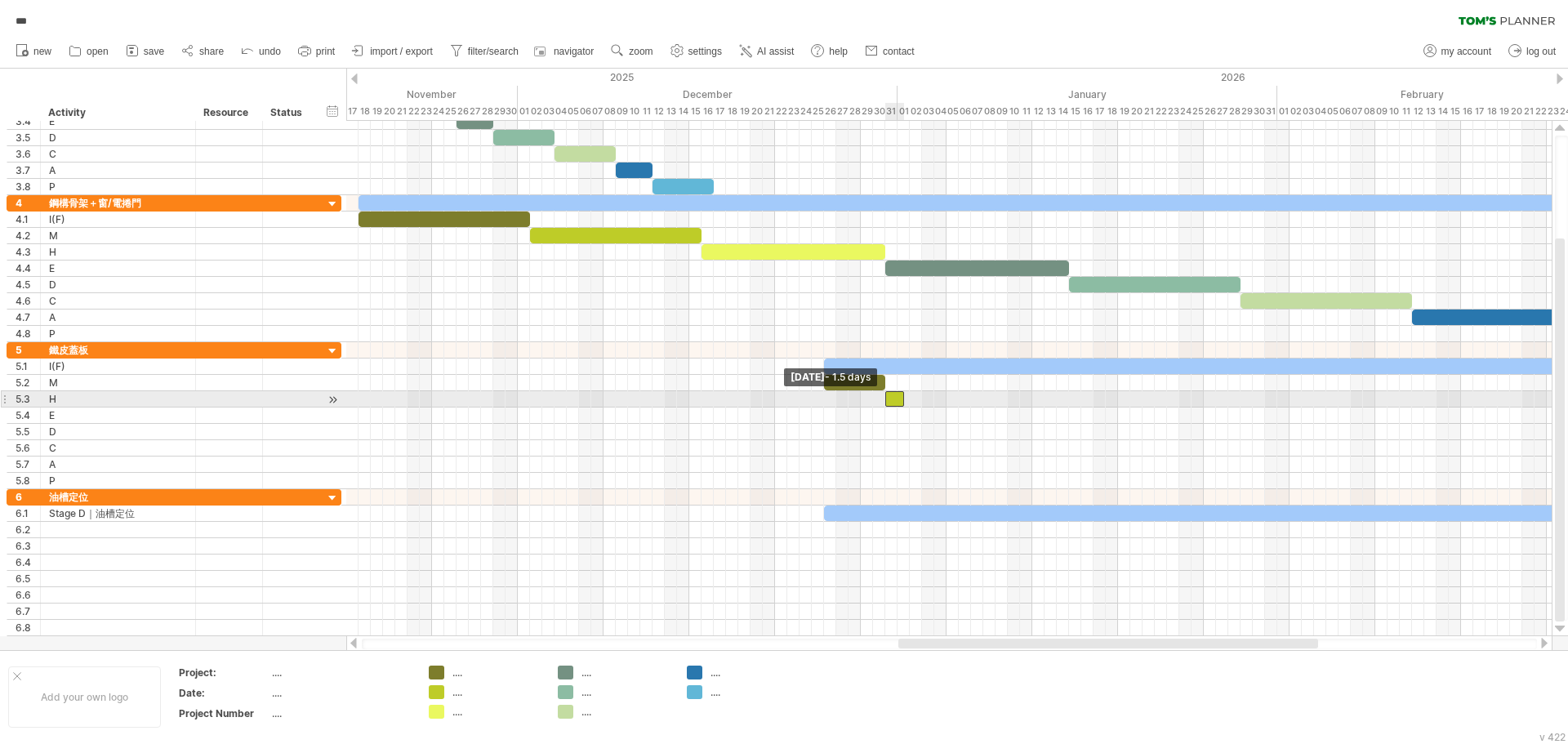
click at [887, 404] on span at bounding box center [885, 399] width 7 height 16
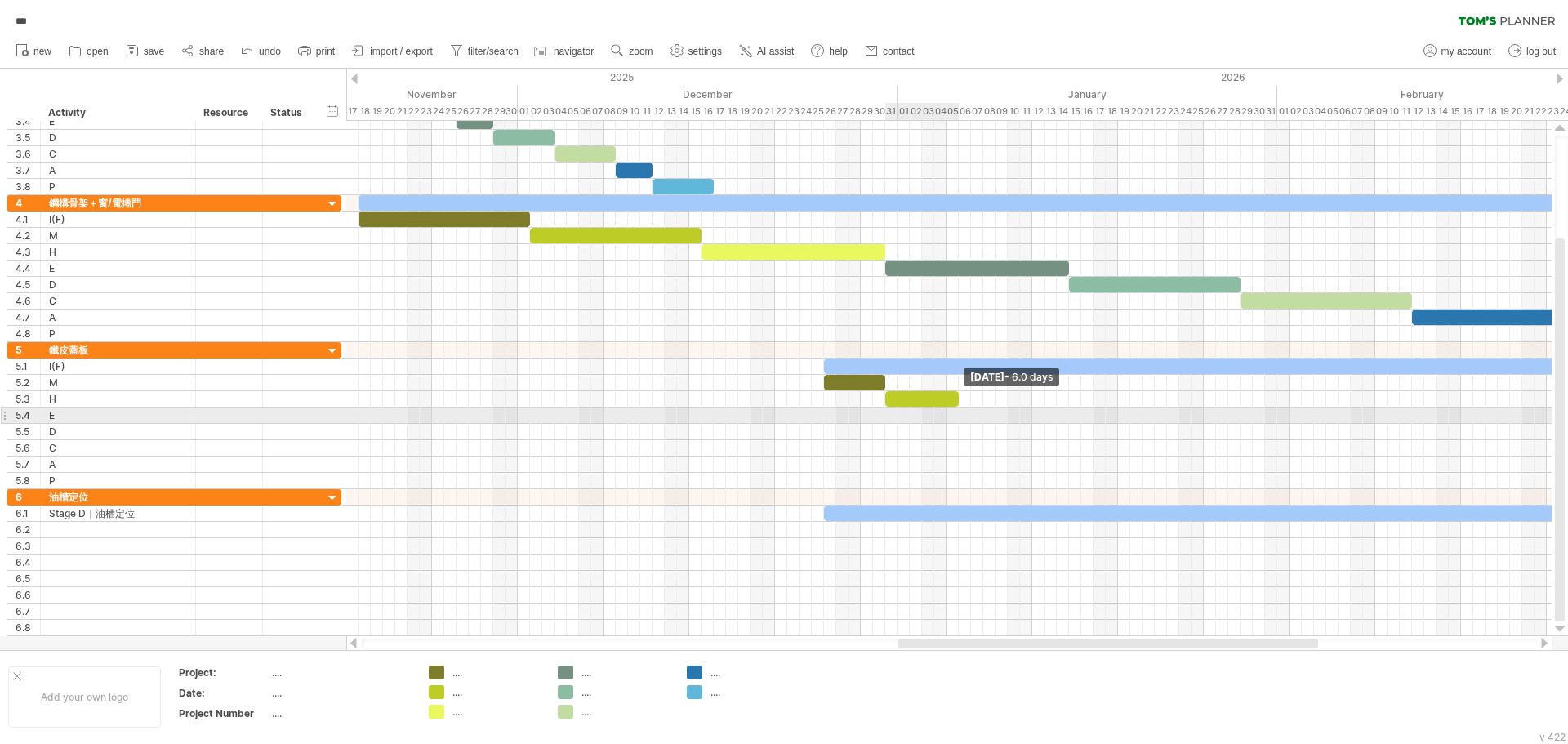
drag, startPoint x: 902, startPoint y: 402, endPoint x: 956, endPoint y: 408, distance: 54.3
click at [956, 408] on div "[DATE] - 6.0 days [DATE] - 1.5 days" at bounding box center [949, 379] width 1205 height 516
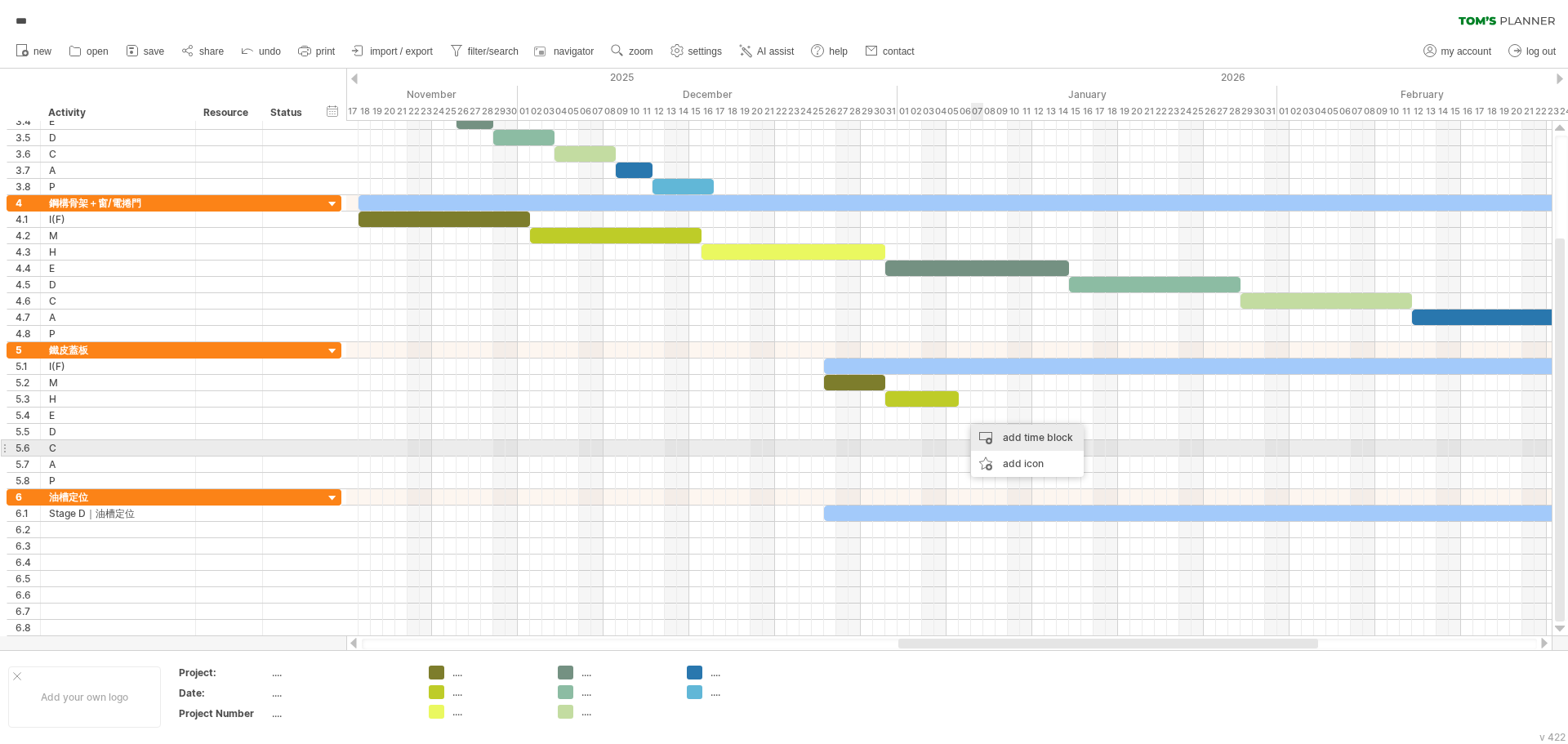
click at [999, 441] on div "add time block" at bounding box center [1027, 438] width 113 height 26
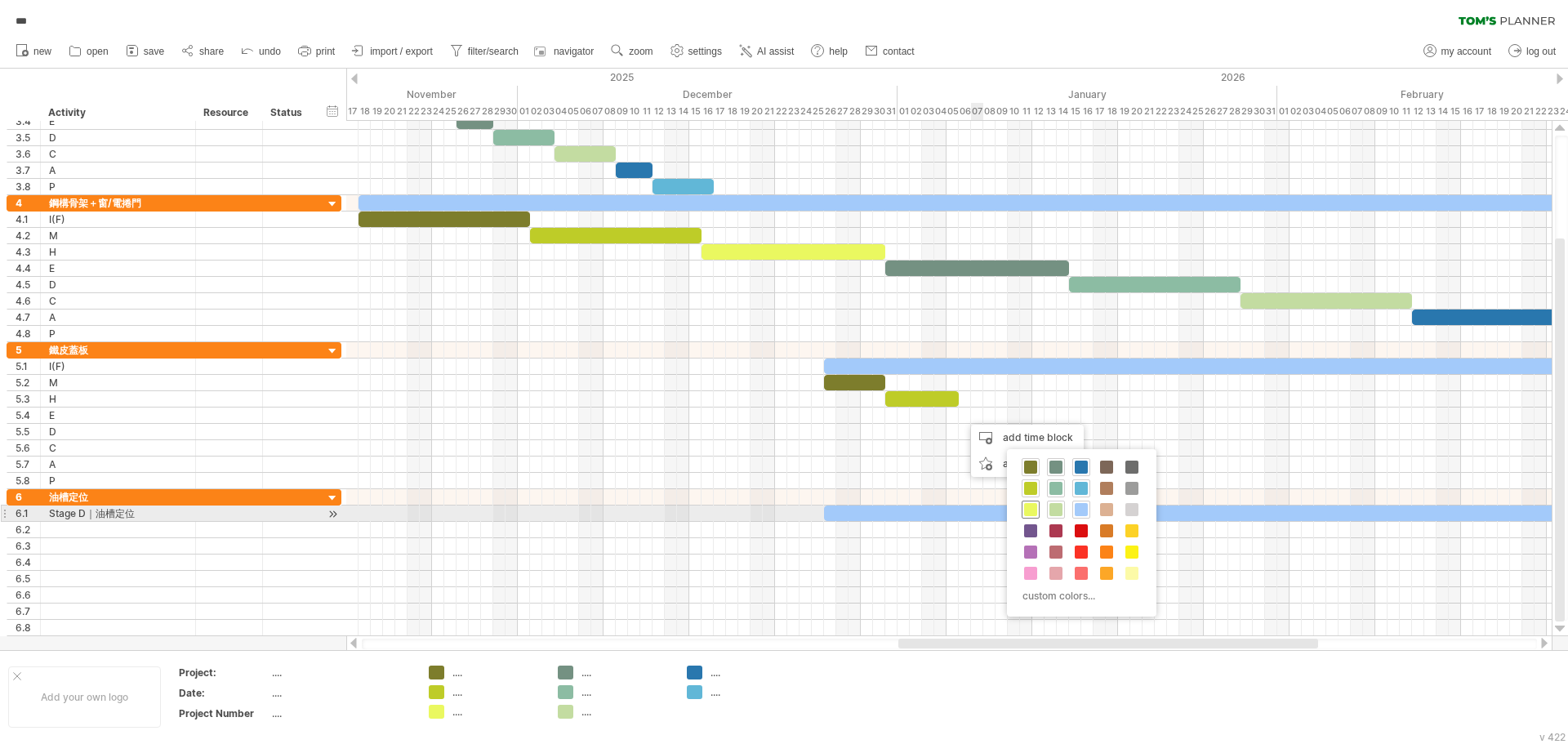
click at [1034, 510] on span at bounding box center [1031, 510] width 13 height 13
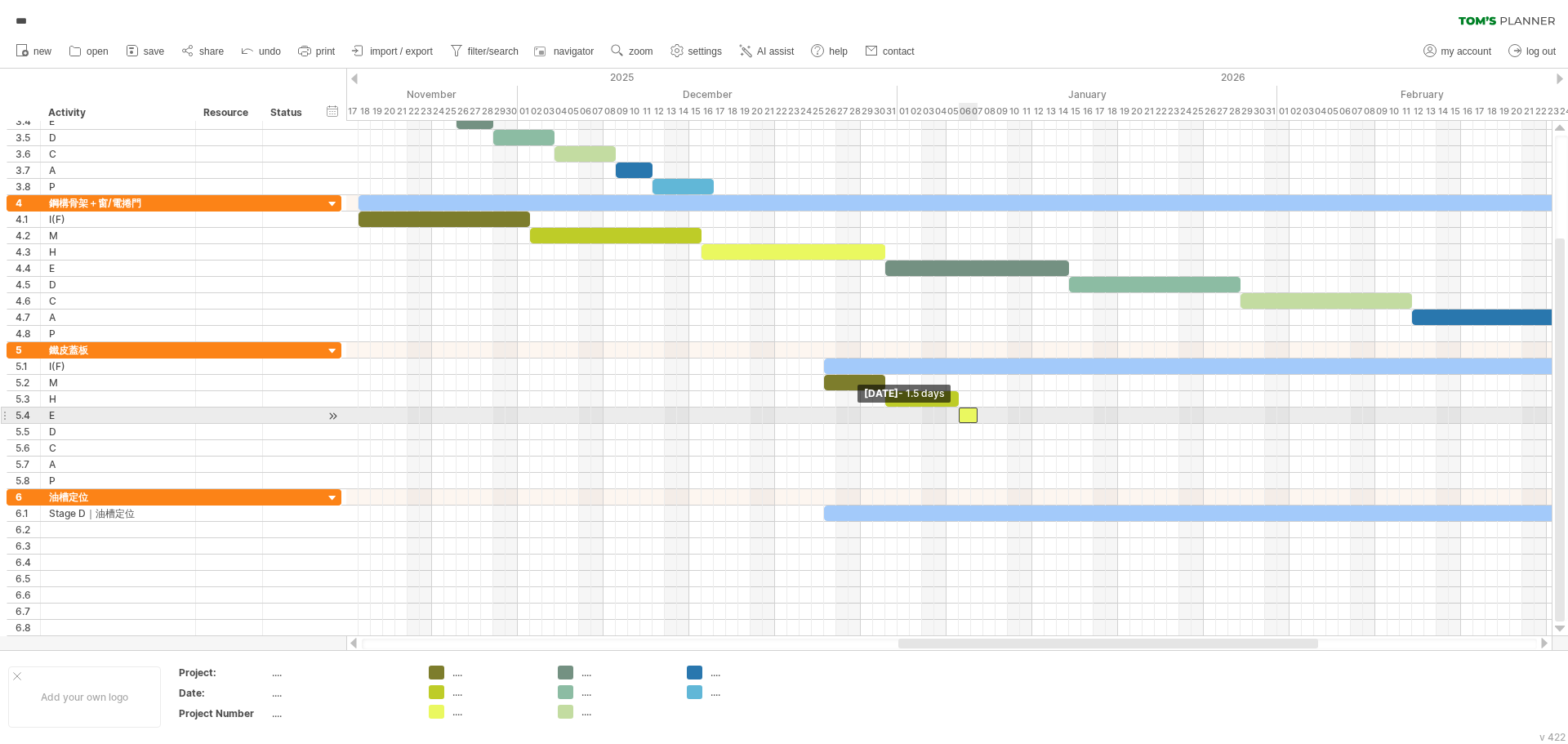
click at [958, 423] on div "[DATE] - 6.0 days [DATE] - 1.5 days" at bounding box center [949, 379] width 1205 height 516
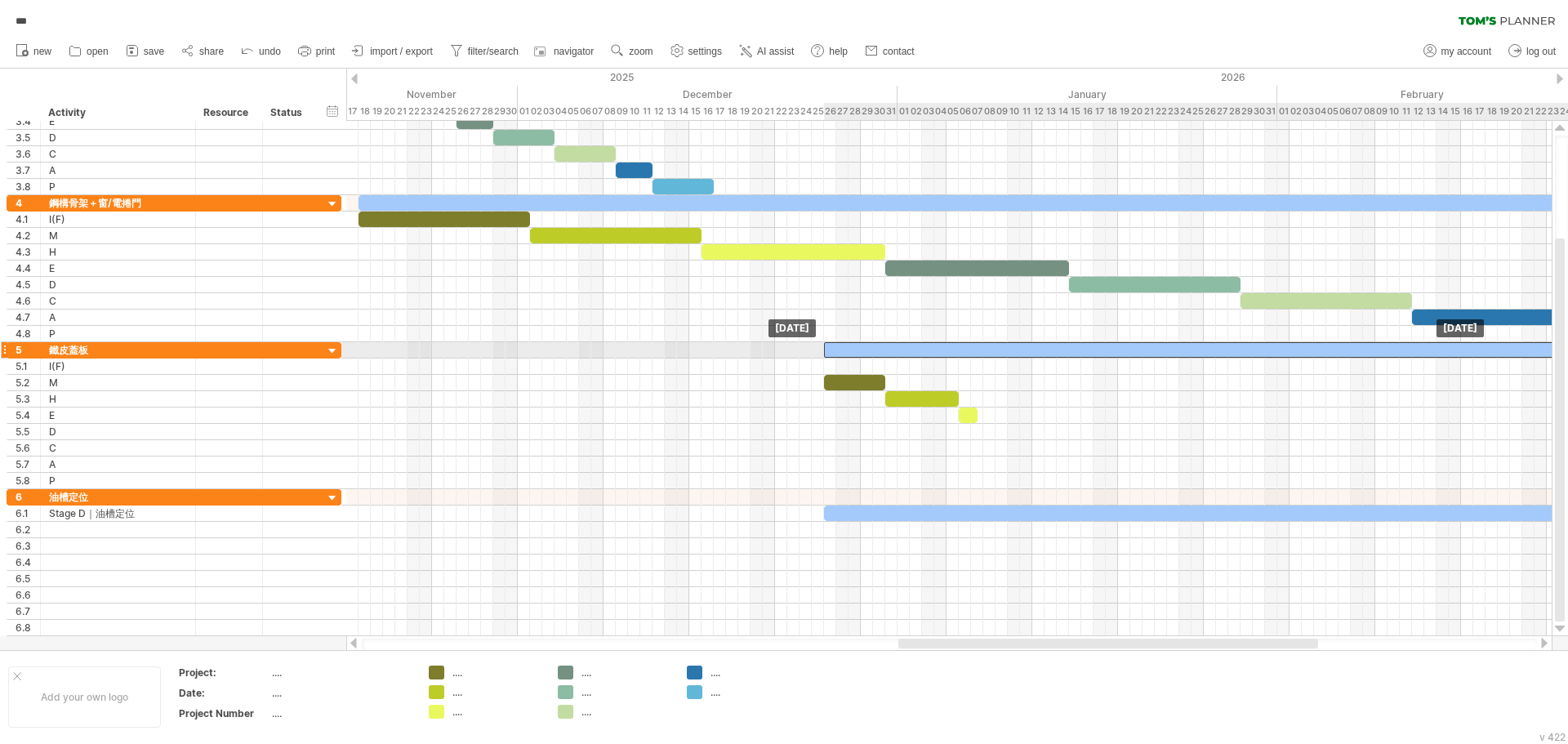
drag, startPoint x: 873, startPoint y: 362, endPoint x: 871, endPoint y: 352, distance: 10.2
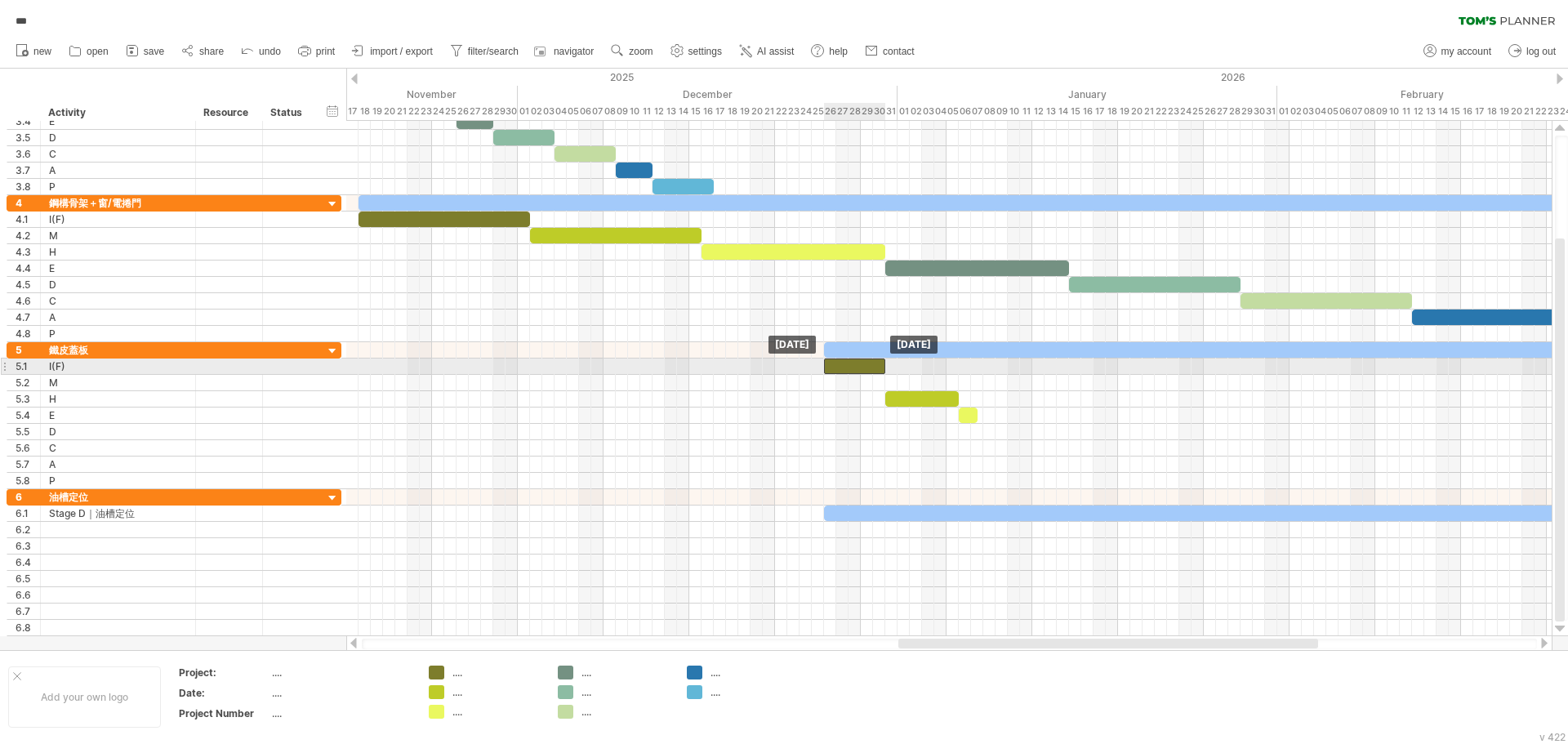
drag, startPoint x: 858, startPoint y: 379, endPoint x: 857, endPoint y: 366, distance: 13.0
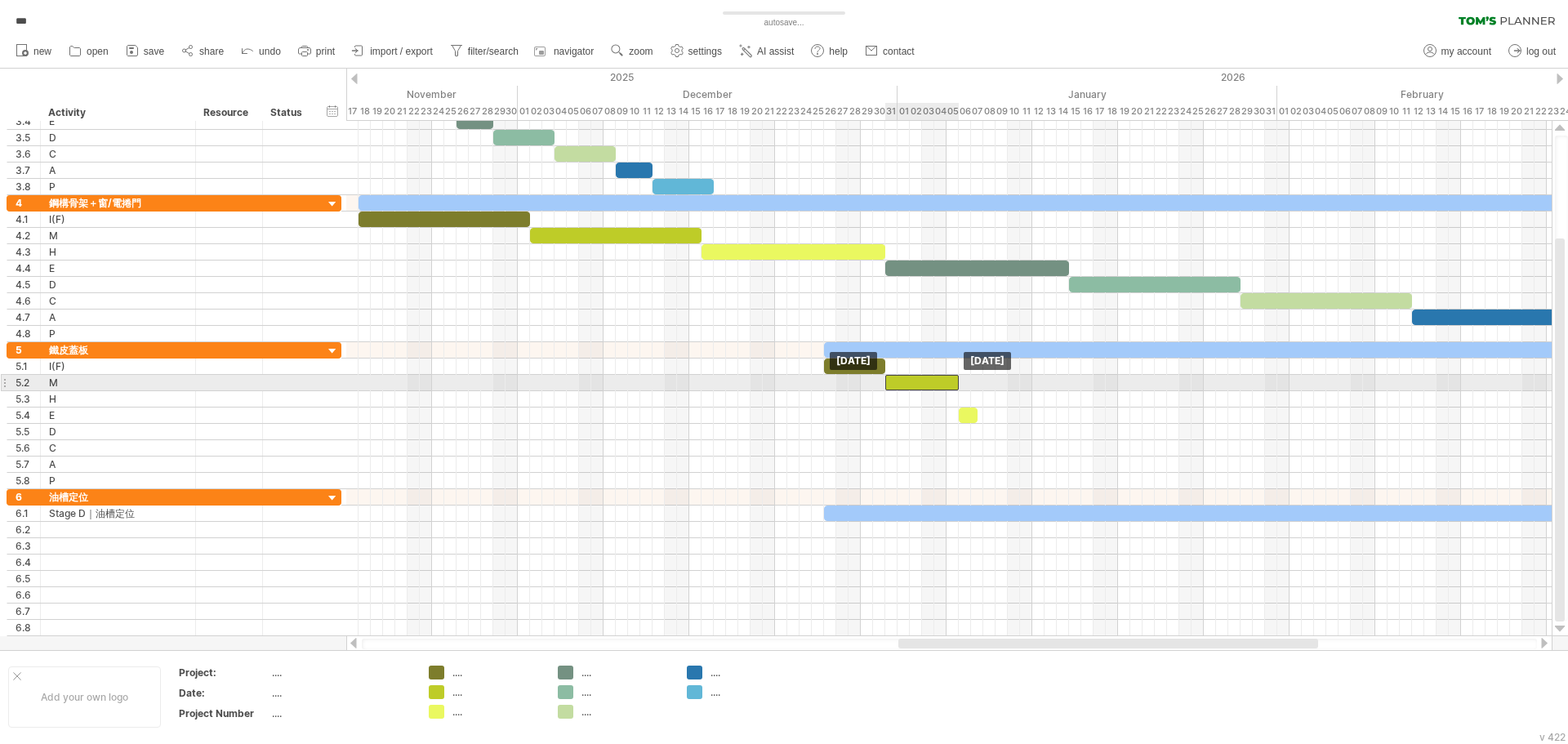
drag, startPoint x: 901, startPoint y: 392, endPoint x: 901, endPoint y: 380, distance: 12.0
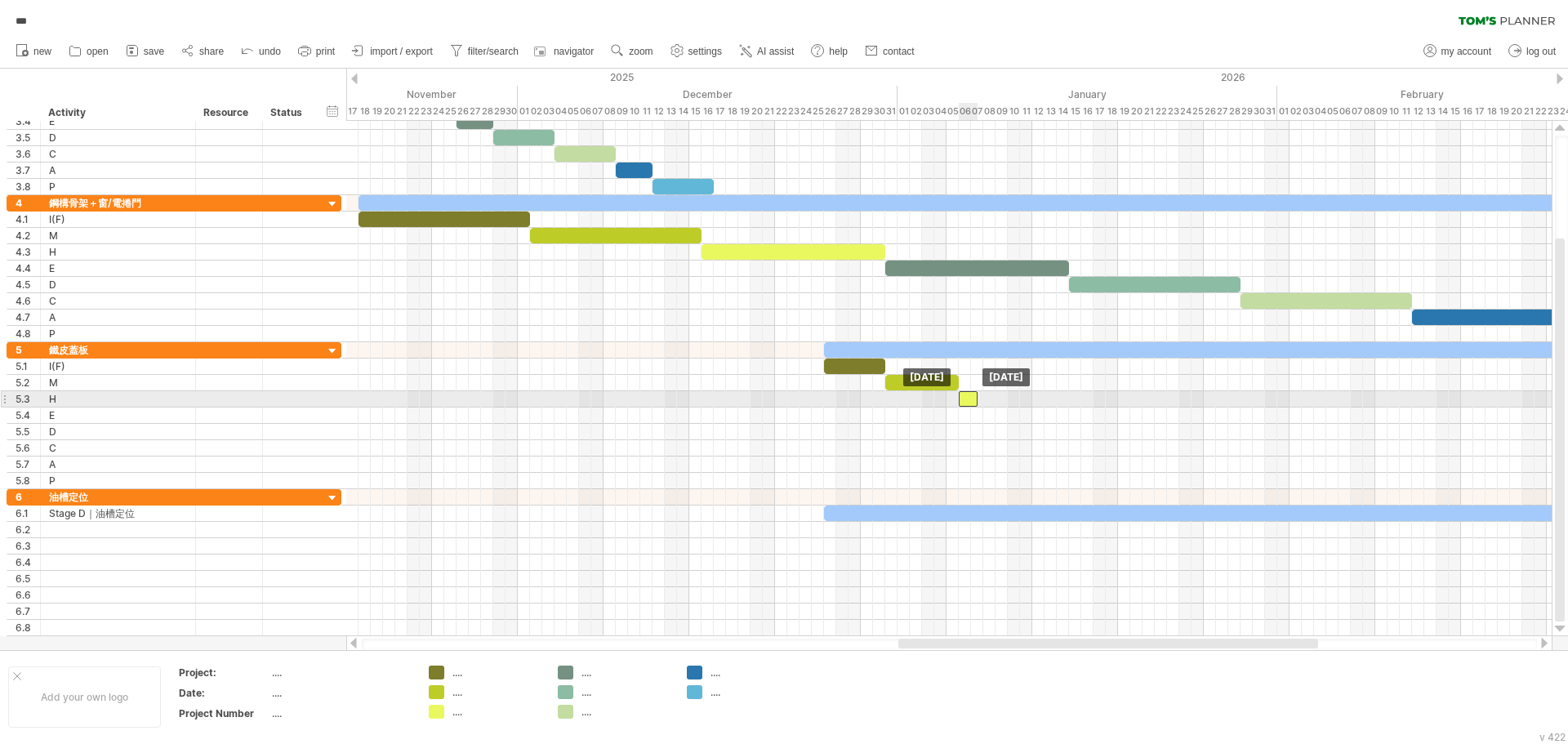
drag, startPoint x: 968, startPoint y: 412, endPoint x: 966, endPoint y: 399, distance: 13.2
drag, startPoint x: 974, startPoint y: 400, endPoint x: 994, endPoint y: 399, distance: 20.0
click at [994, 399] on span at bounding box center [996, 399] width 7 height 16
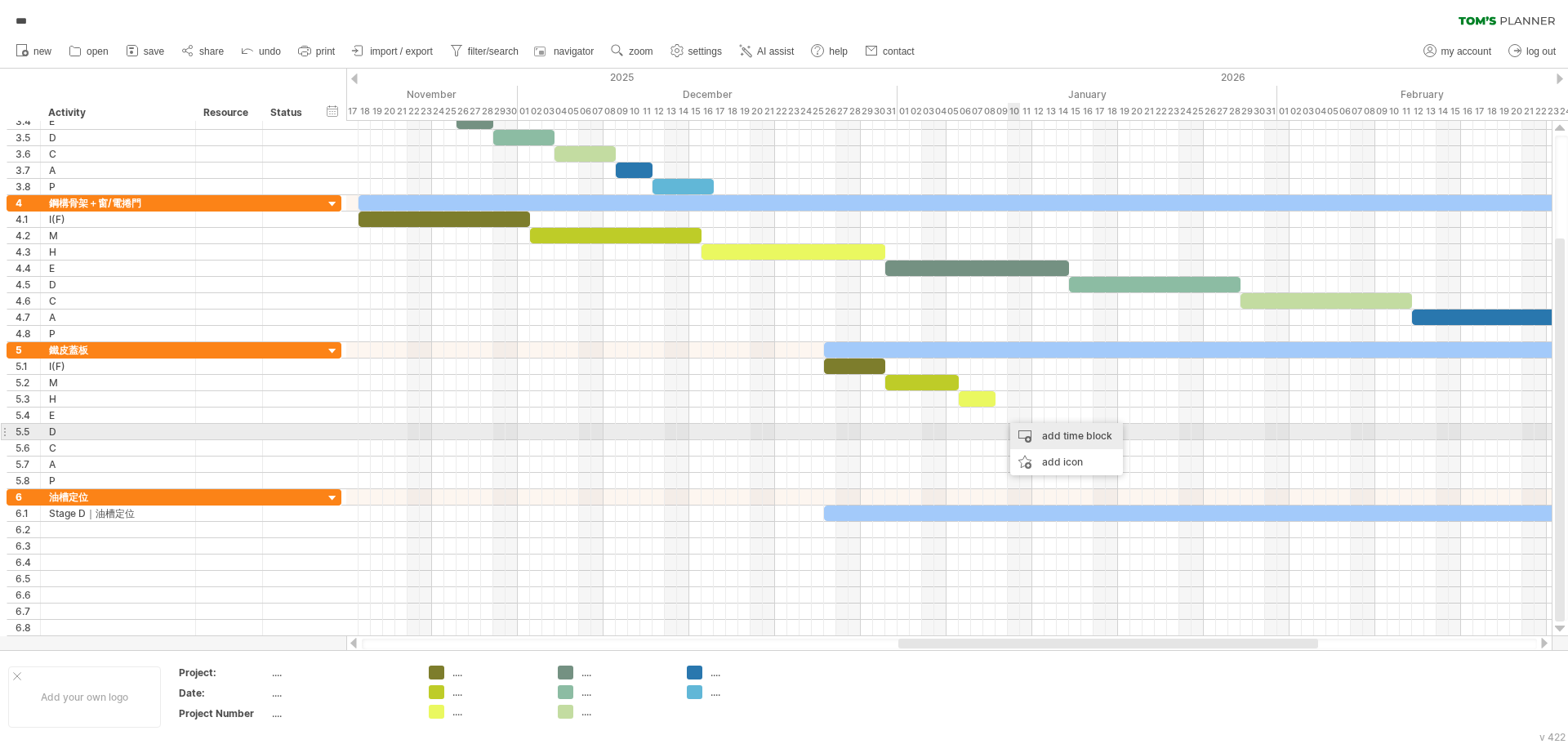
click at [1042, 435] on div "add time block" at bounding box center [1066, 436] width 113 height 26
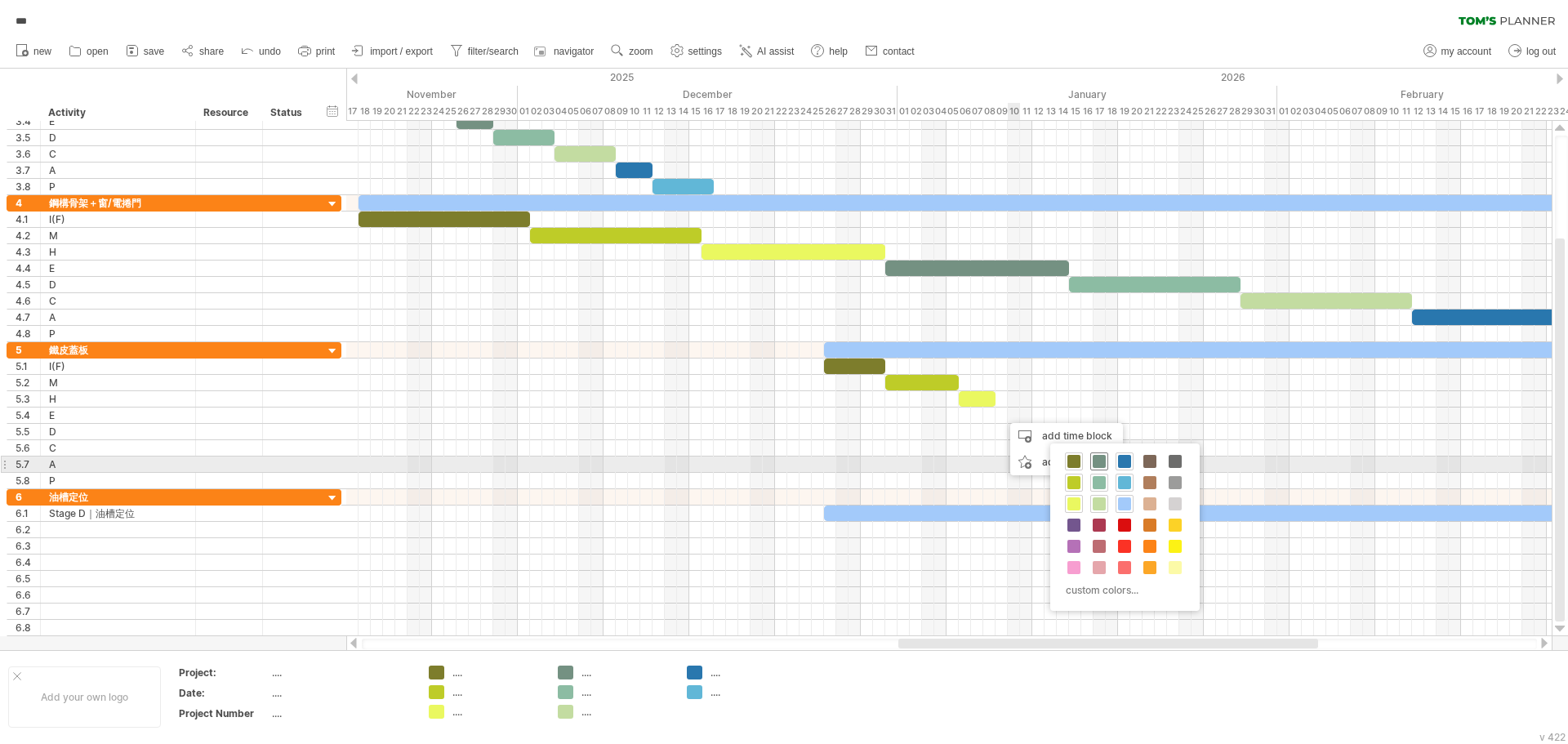
click at [1097, 459] on span at bounding box center [1099, 462] width 13 height 13
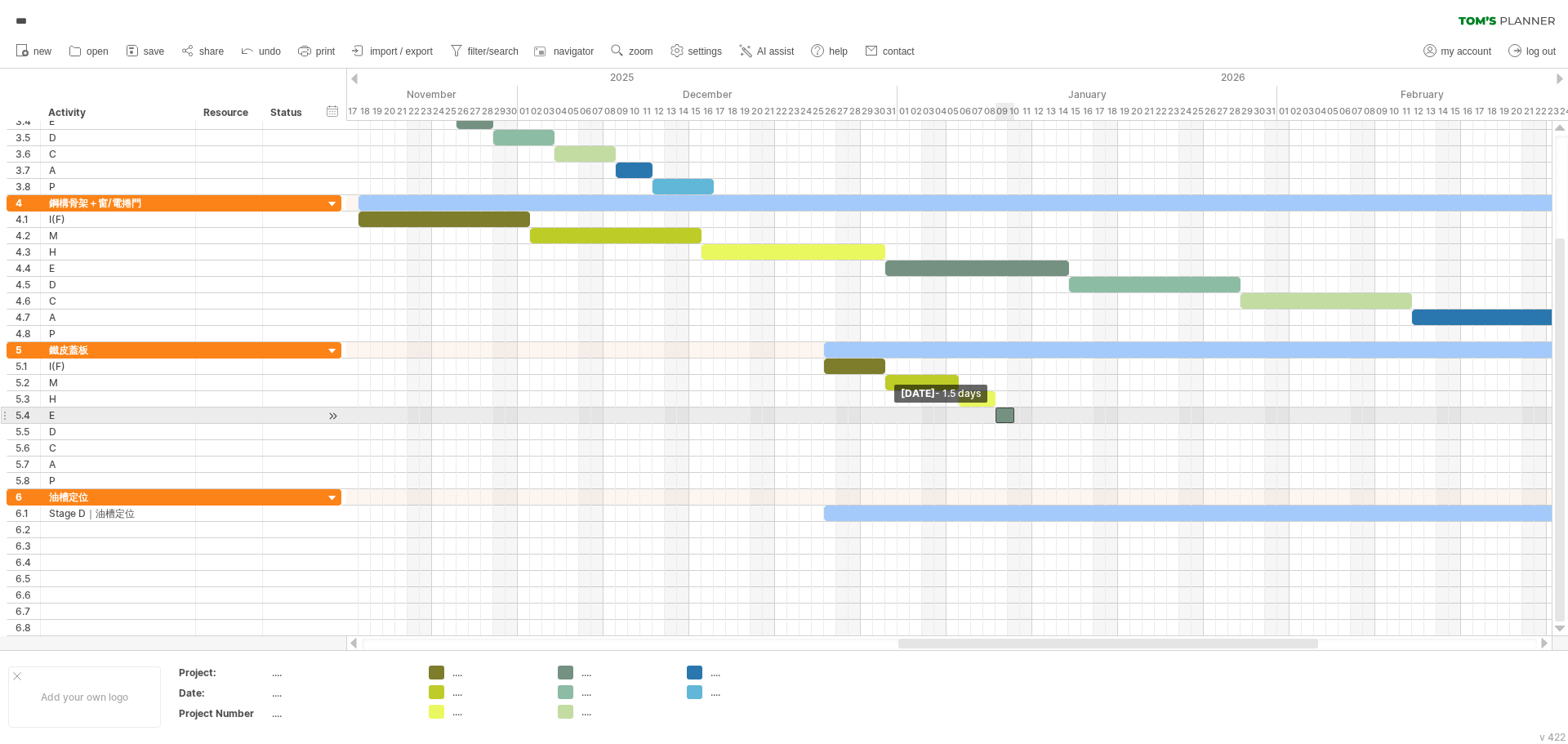
click at [994, 419] on span at bounding box center [996, 415] width 7 height 16
drag, startPoint x: 1013, startPoint y: 421, endPoint x: 1056, endPoint y: 420, distance: 43.0
click at [1056, 420] on span at bounding box center [1056, 415] width 7 height 16
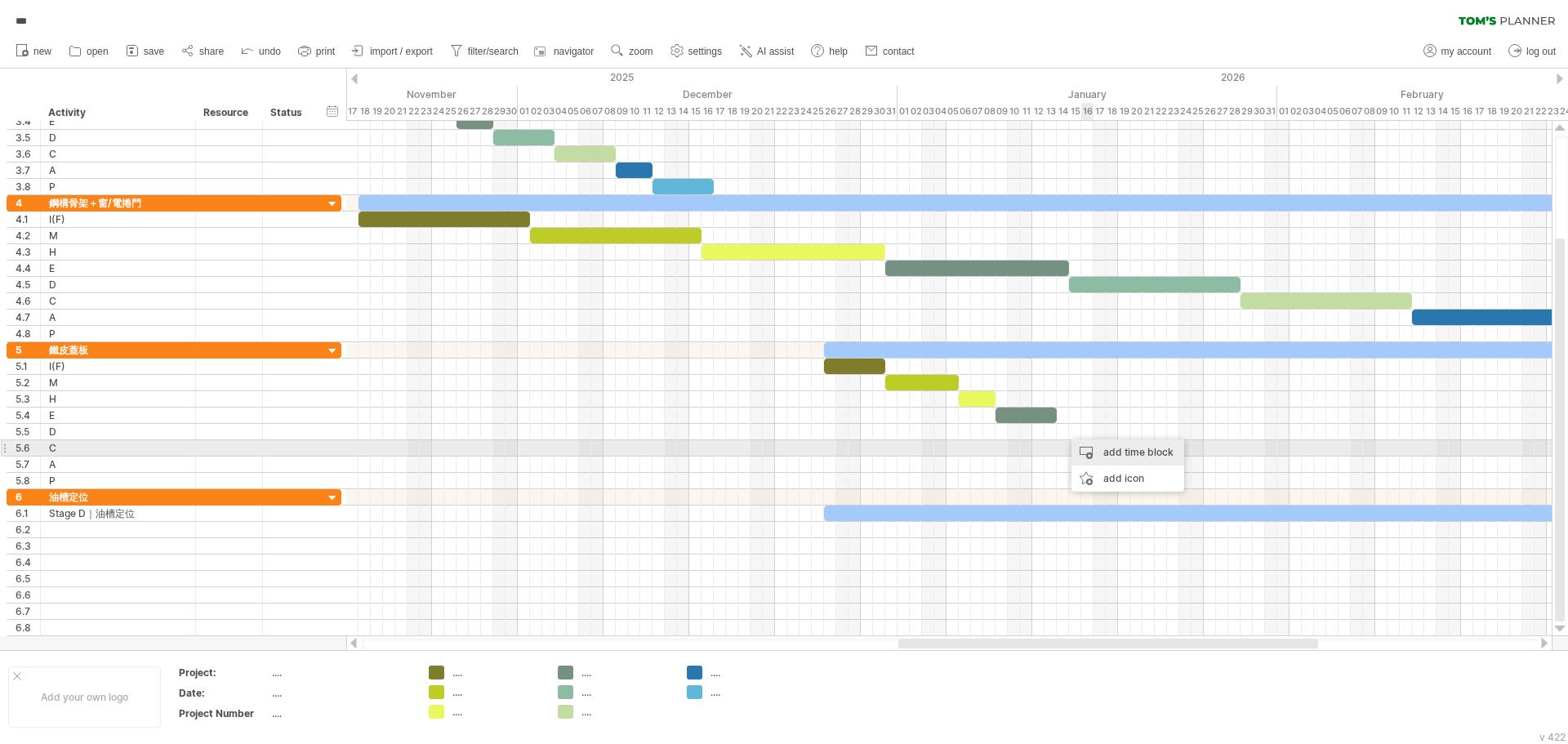
click at [1106, 452] on div "add time block" at bounding box center [1128, 452] width 113 height 26
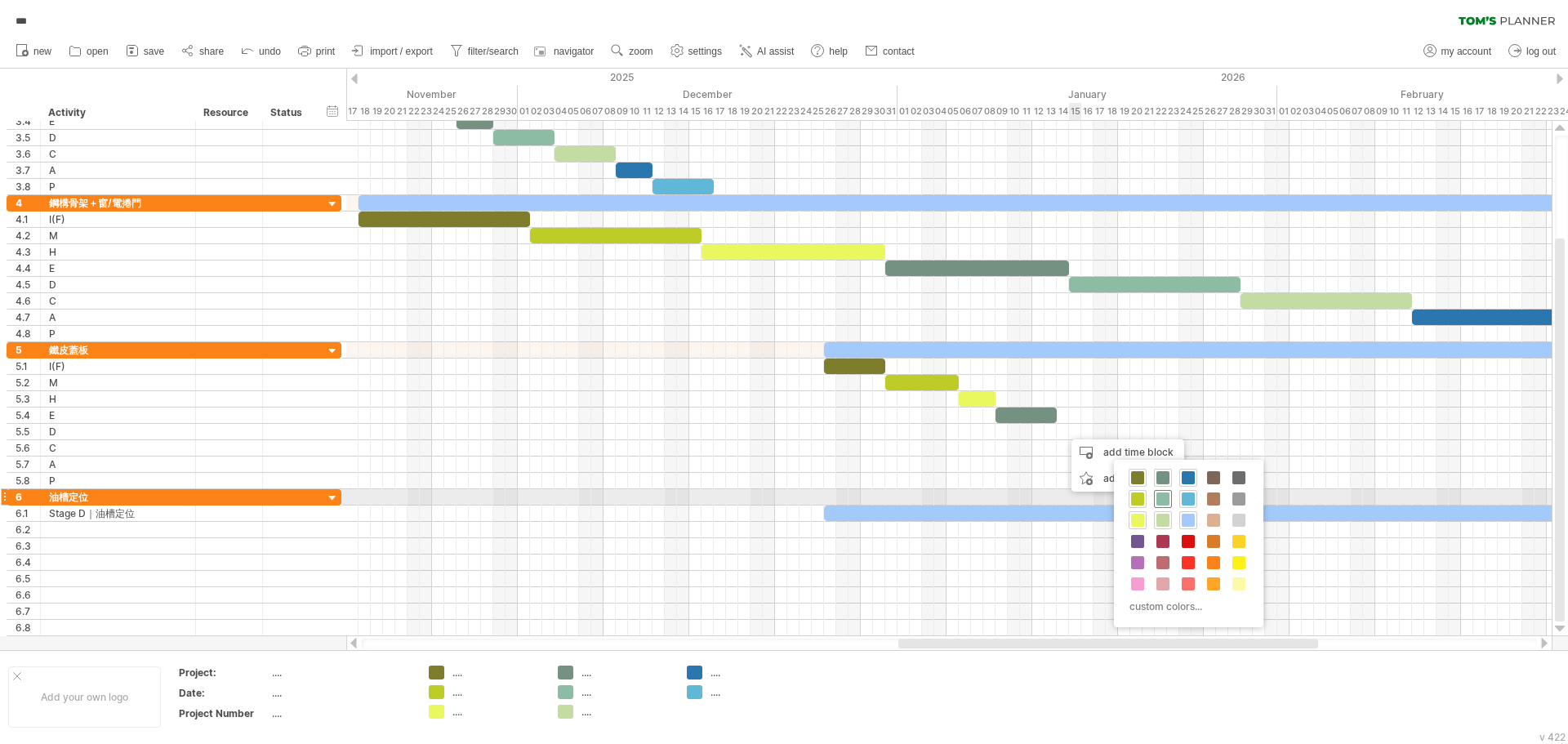
click at [1162, 493] on span at bounding box center [1163, 499] width 13 height 13
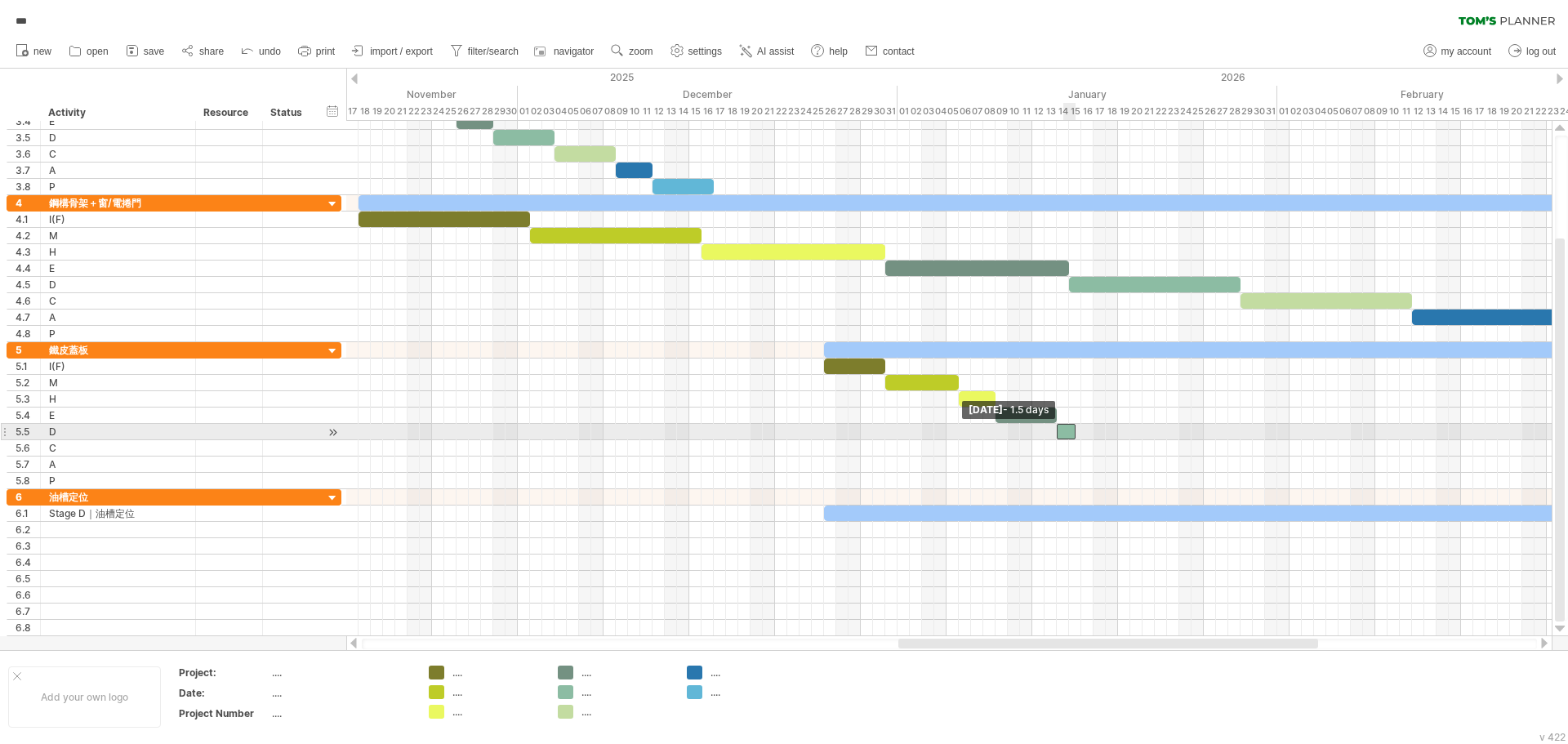
click at [1060, 433] on span at bounding box center [1056, 432] width 7 height 16
drag, startPoint x: 1075, startPoint y: 432, endPoint x: 1095, endPoint y: 436, distance: 20.4
click at [1095, 436] on span at bounding box center [1093, 432] width 7 height 16
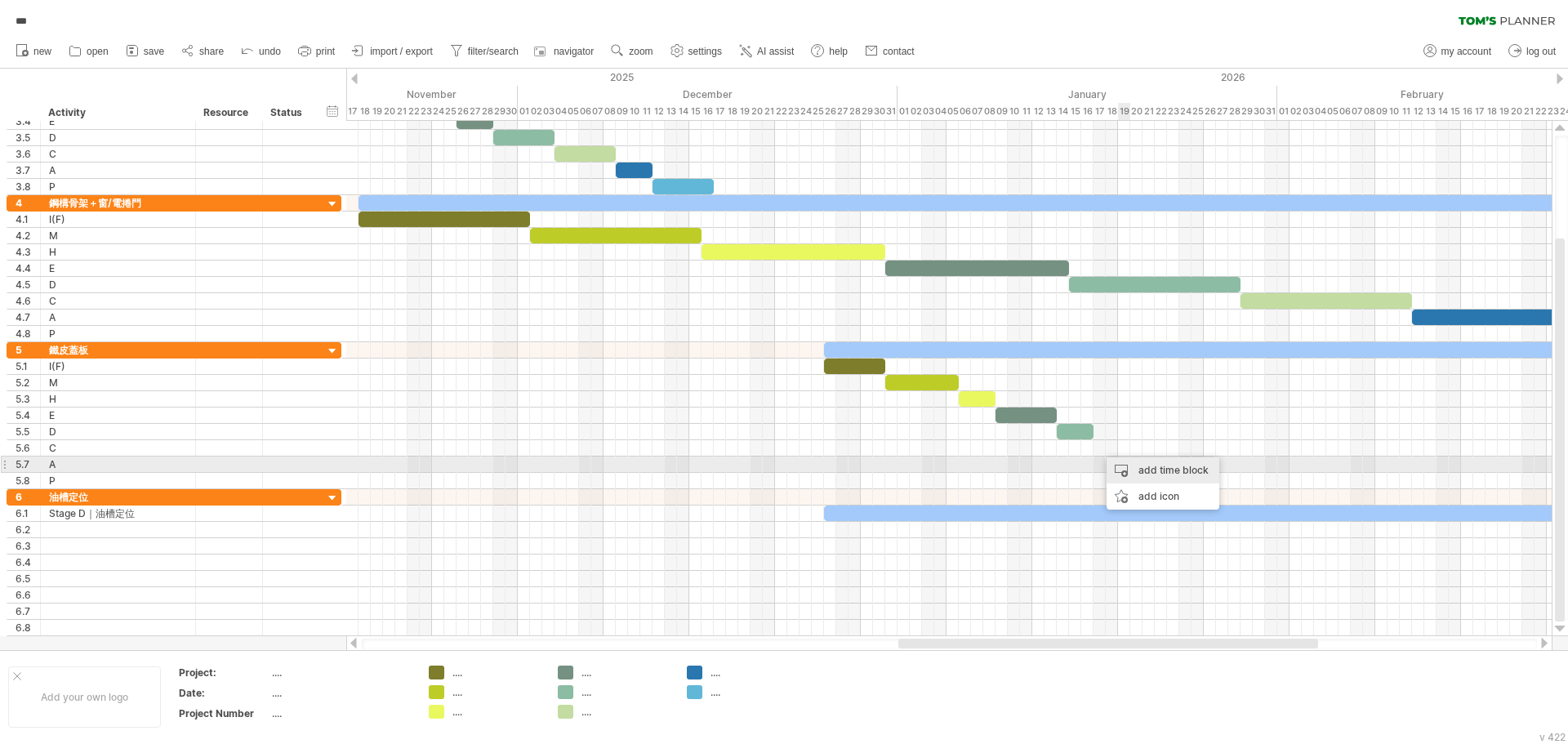
click at [1138, 465] on div "add time block" at bounding box center [1162, 471] width 113 height 26
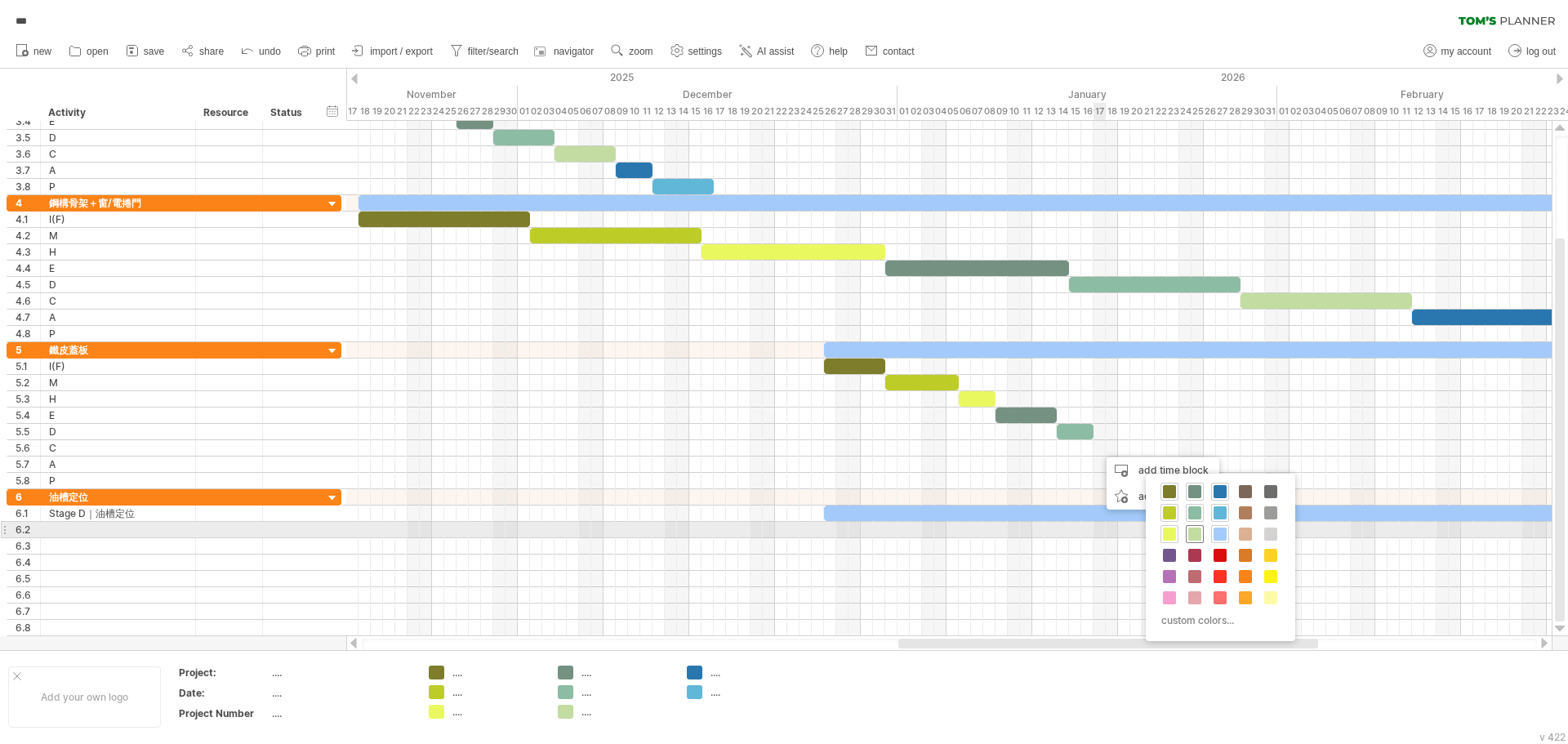
click at [1196, 534] on span at bounding box center [1195, 534] width 13 height 13
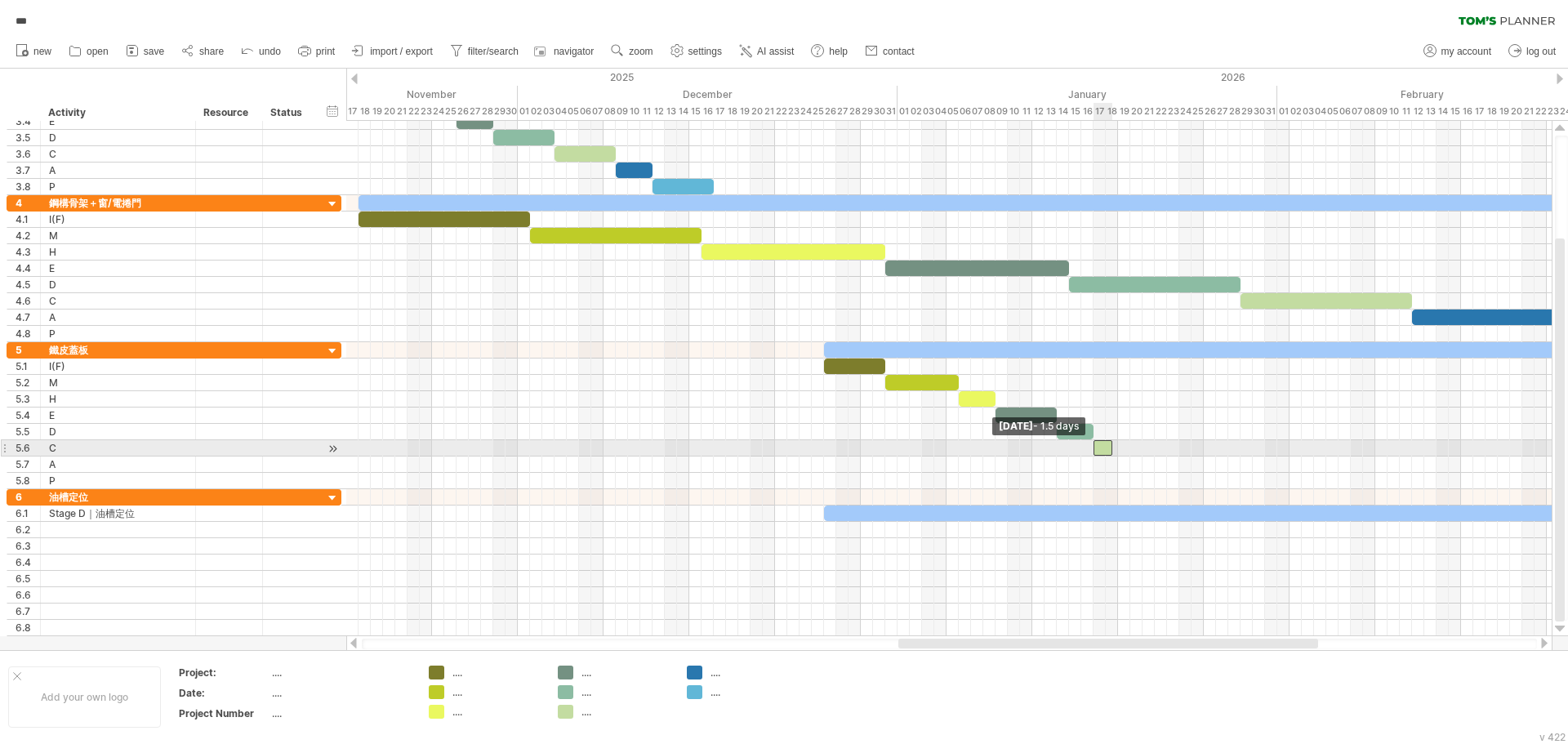
click at [1093, 447] on span at bounding box center [1093, 448] width 7 height 16
drag, startPoint x: 1112, startPoint y: 452, endPoint x: 1129, endPoint y: 457, distance: 17.7
click at [1129, 457] on div "[DATE] - 3.0 days [DATE] - 1.5 days" at bounding box center [949, 379] width 1205 height 516
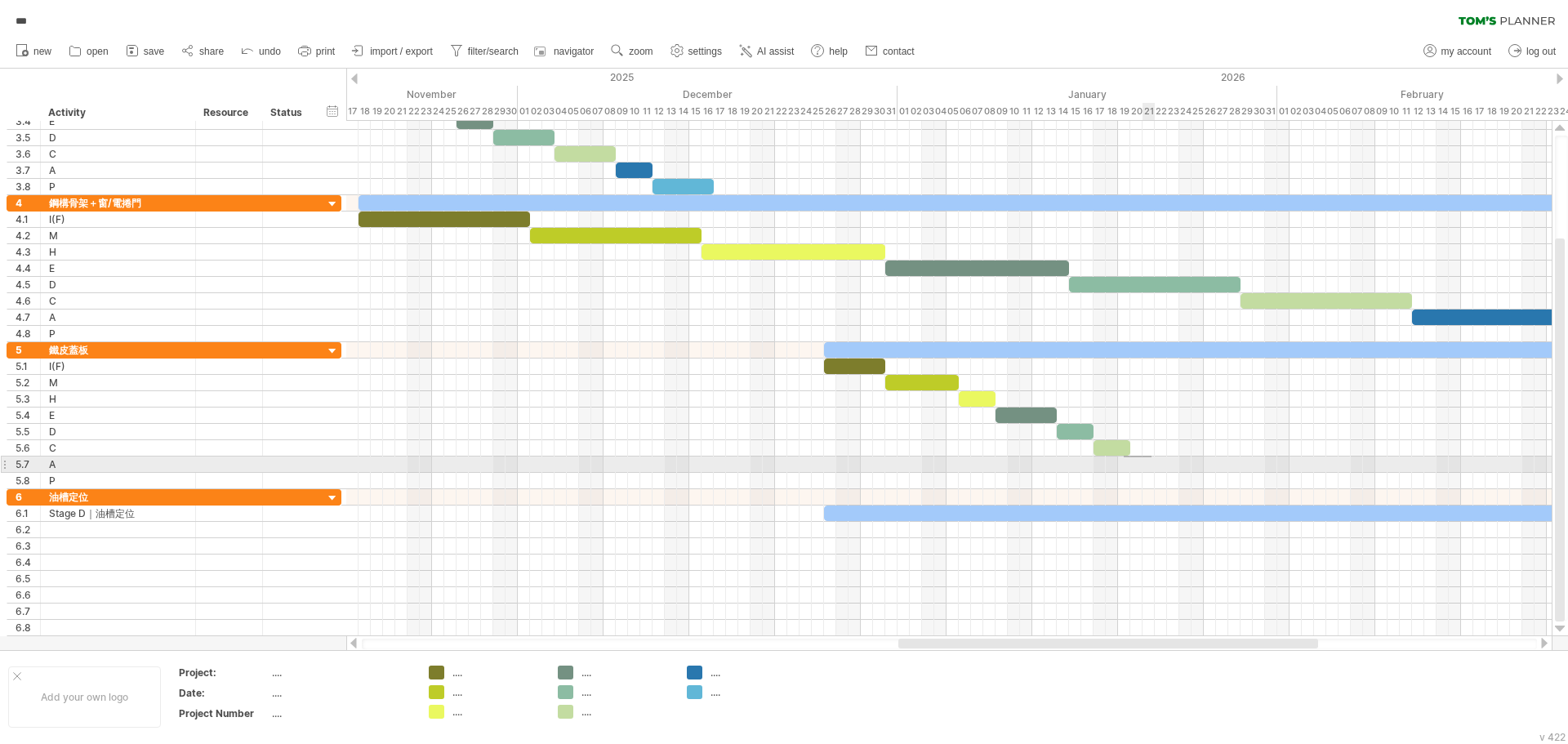
drag, startPoint x: 1124, startPoint y: 456, endPoint x: 1152, endPoint y: 458, distance: 28.1
click at [1152, 458] on div at bounding box center [949, 416] width 1205 height 147
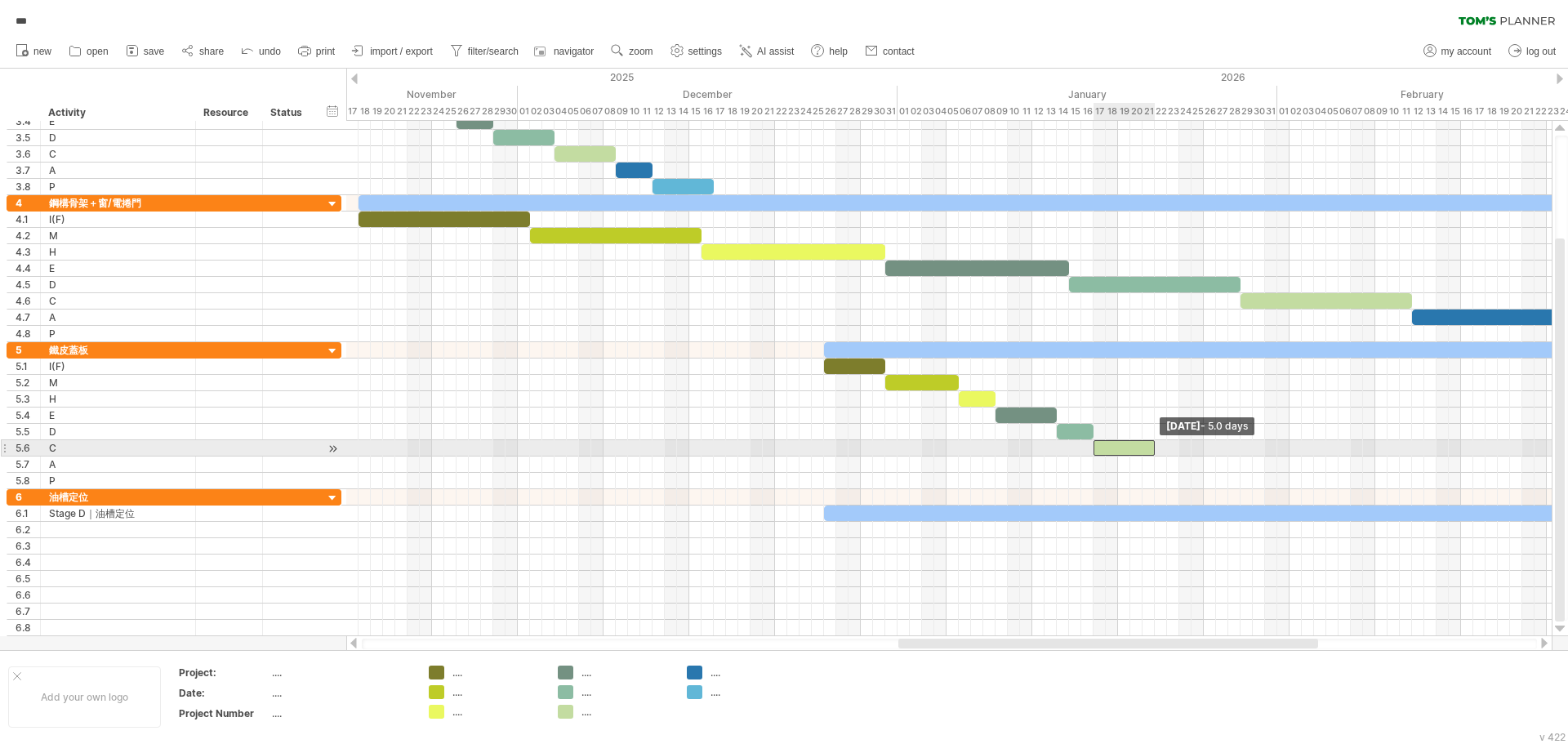
drag, startPoint x: 1131, startPoint y: 451, endPoint x: 1155, endPoint y: 449, distance: 24.1
click at [1155, 449] on span at bounding box center [1155, 448] width 7 height 16
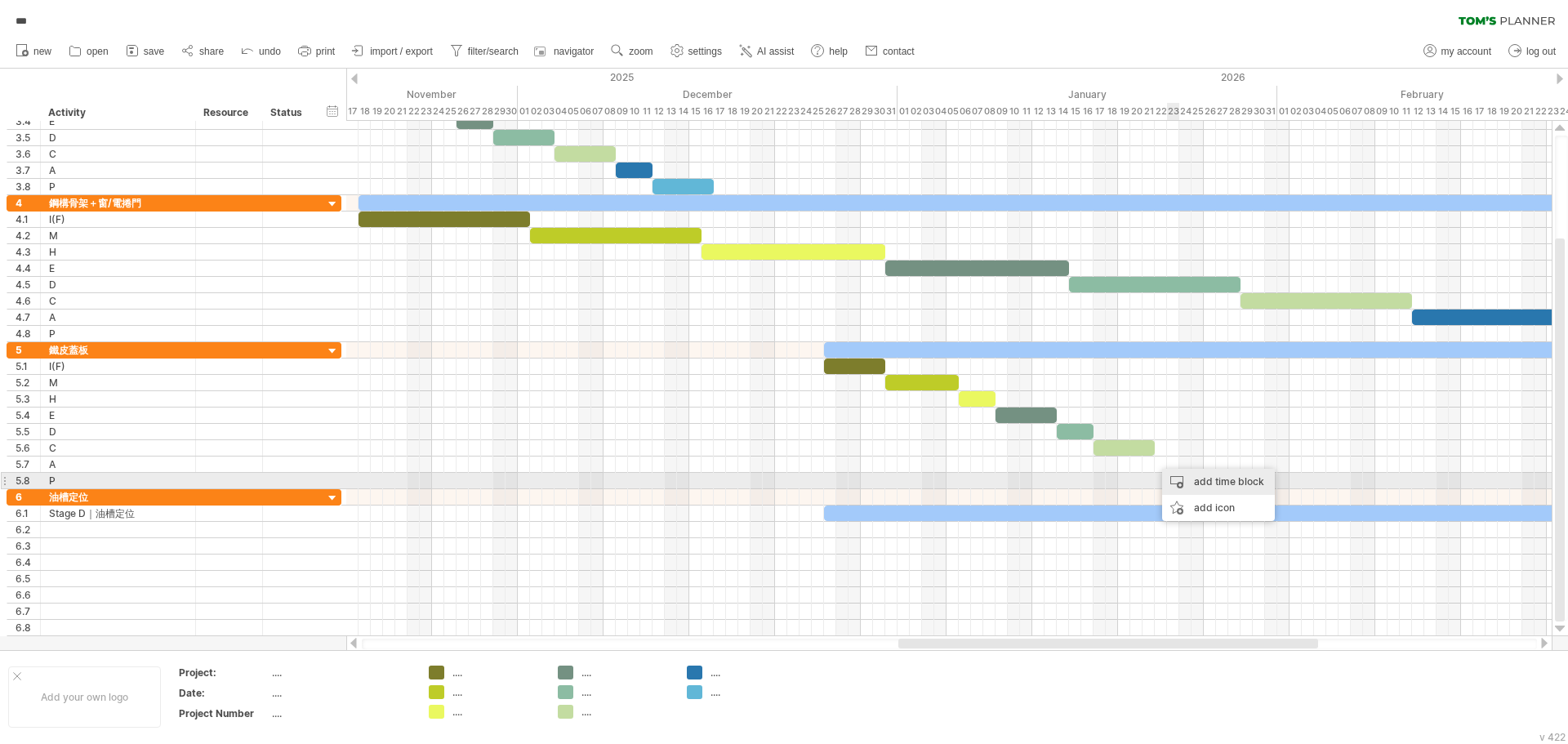
click at [1186, 482] on div "add time block" at bounding box center [1218, 482] width 113 height 26
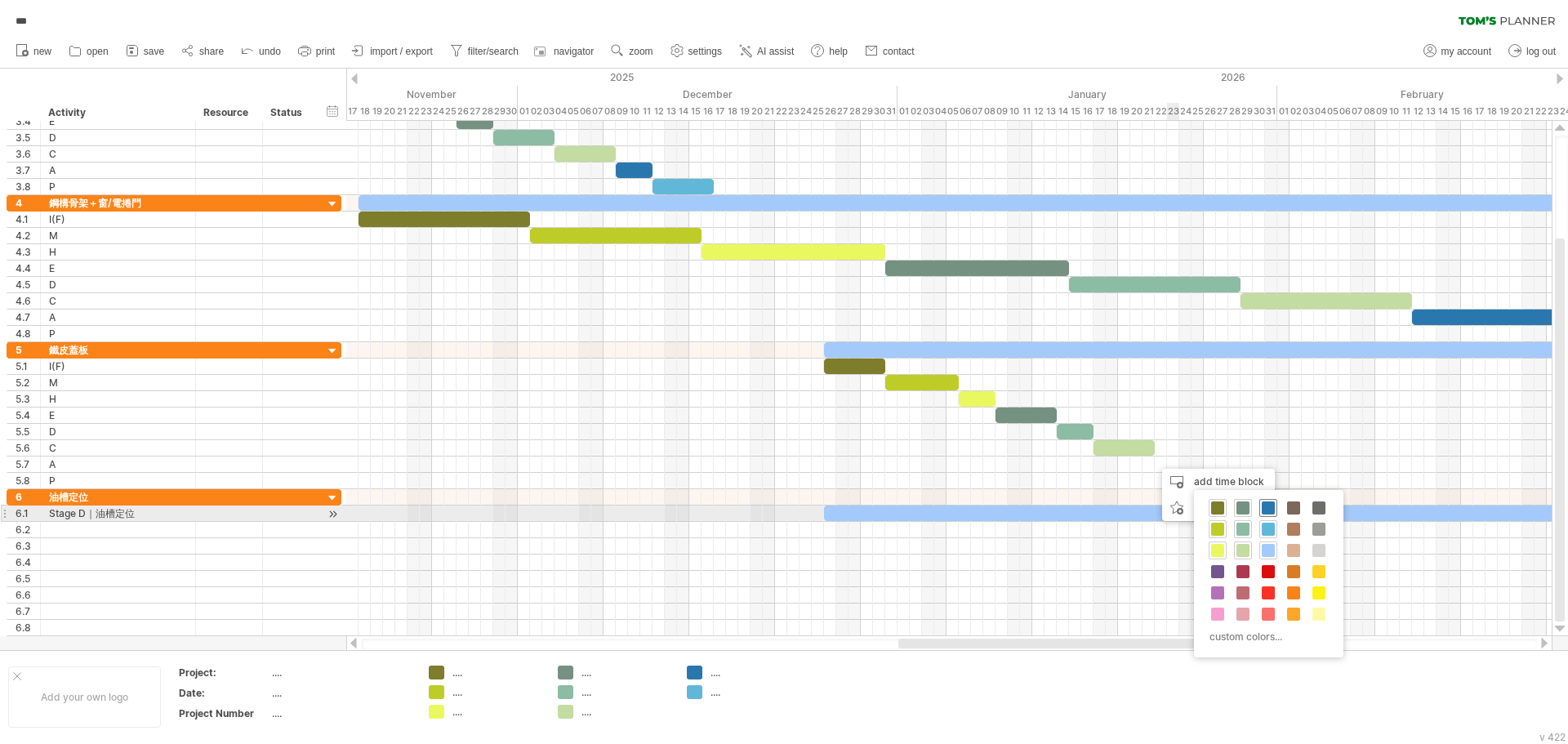
click at [1269, 511] on span at bounding box center [1269, 508] width 13 height 13
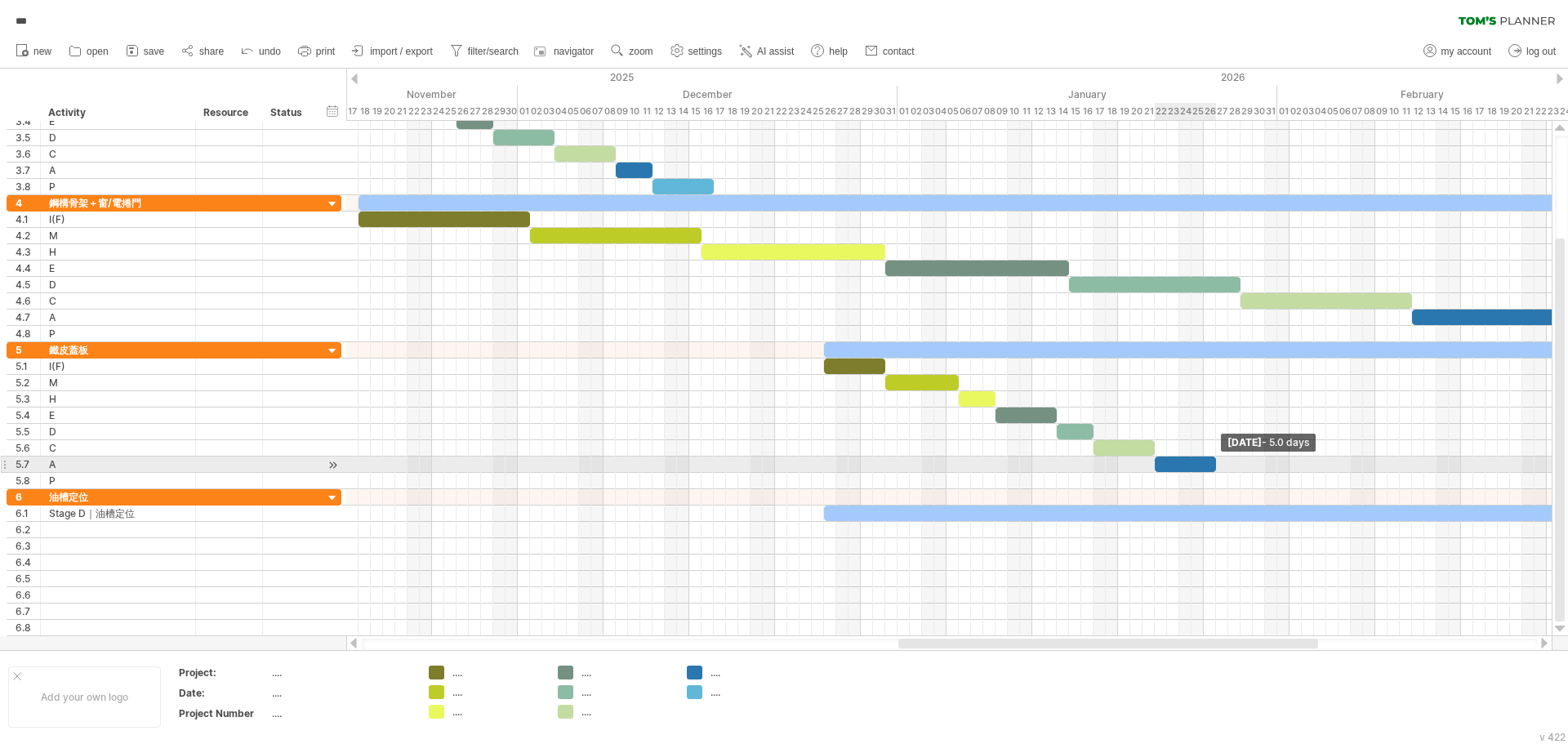
drag, startPoint x: 1165, startPoint y: 466, endPoint x: 1216, endPoint y: 465, distance: 51.0
click at [1216, 465] on span at bounding box center [1216, 464] width 7 height 16
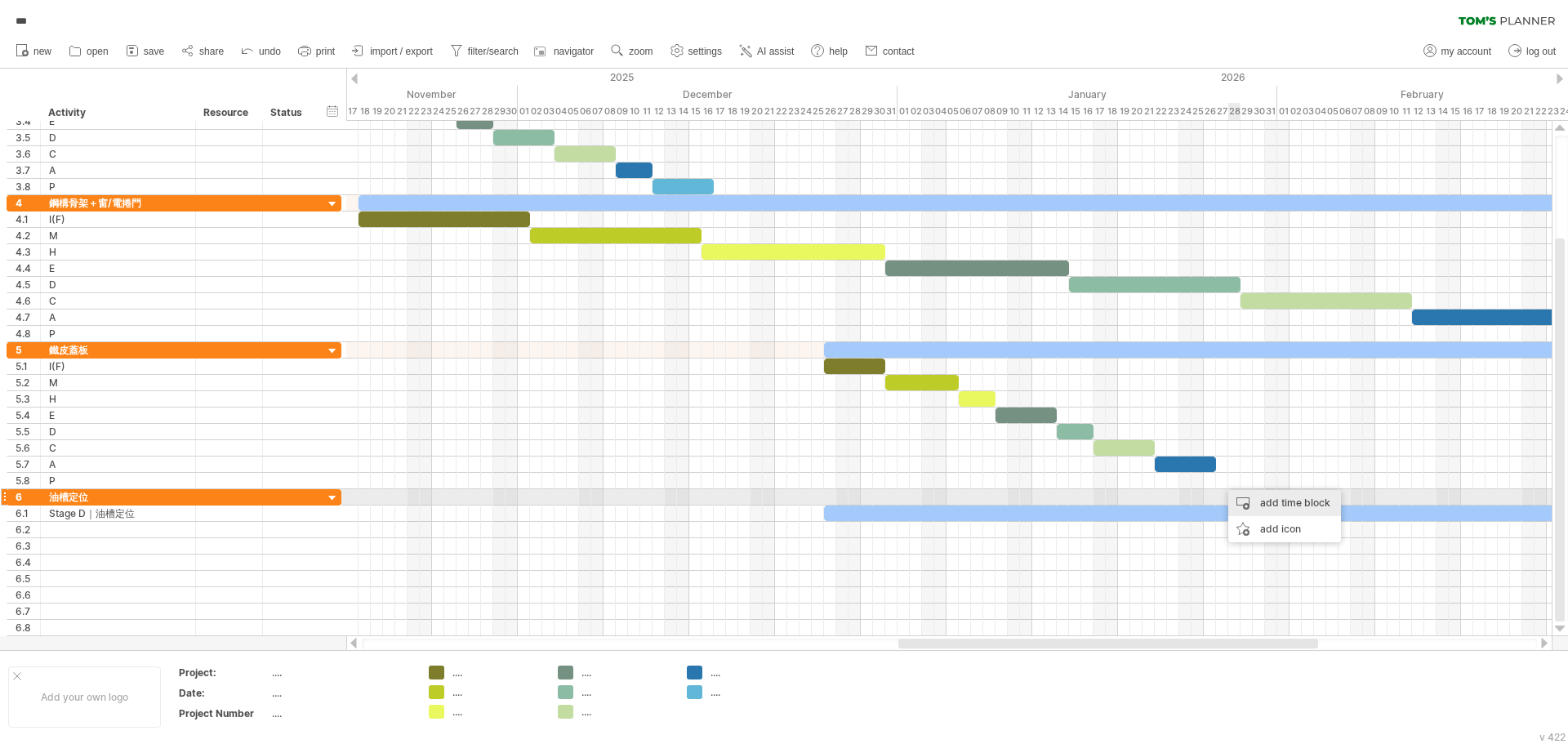
click at [1252, 502] on div "add time block" at bounding box center [1285, 503] width 113 height 26
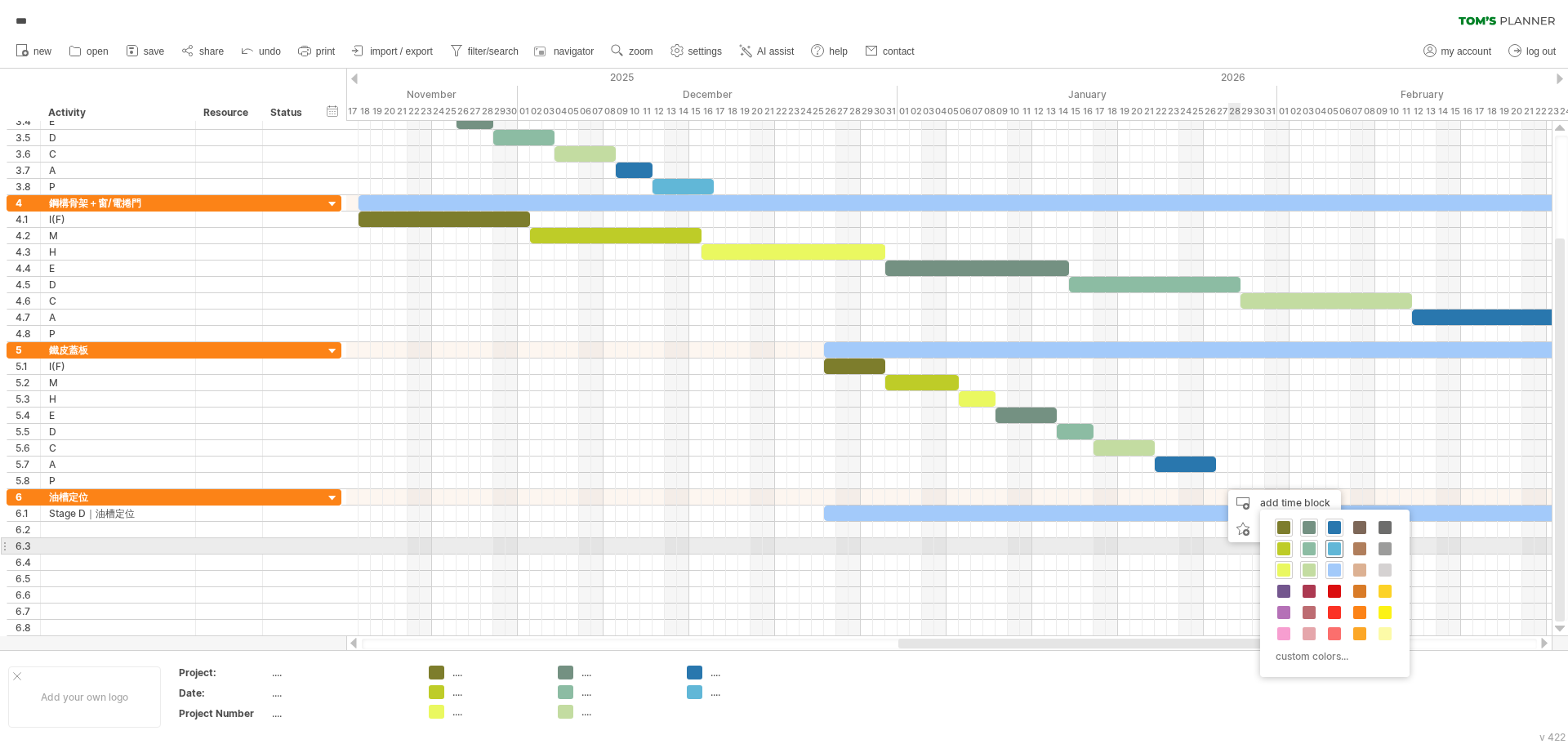
click at [1332, 549] on span at bounding box center [1335, 549] width 13 height 13
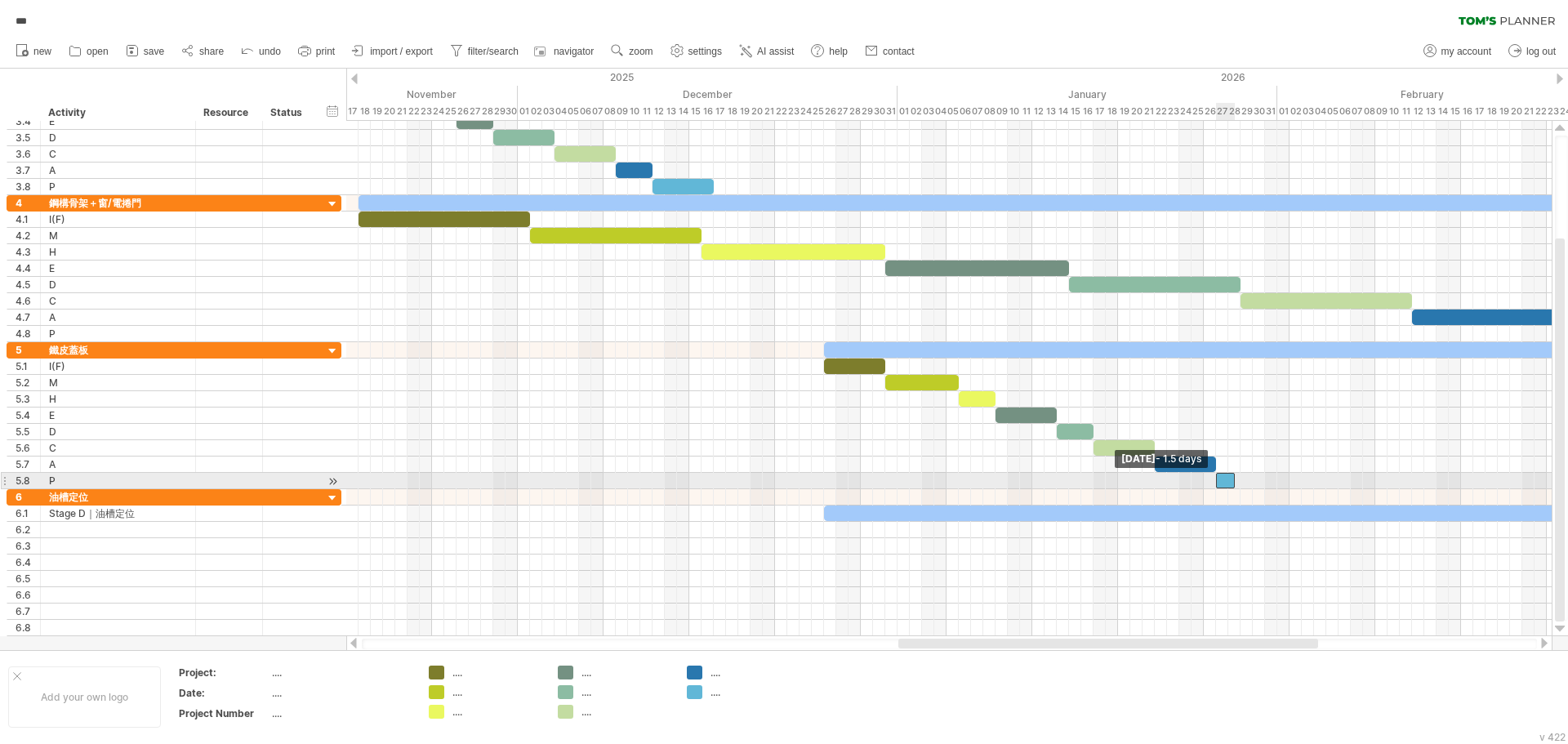
click at [1218, 484] on span at bounding box center [1216, 480] width 7 height 16
drag, startPoint x: 1231, startPoint y: 481, endPoint x: 1246, endPoint y: 484, distance: 15.3
click at [1246, 484] on div at bounding box center [1234, 480] width 36 height 16
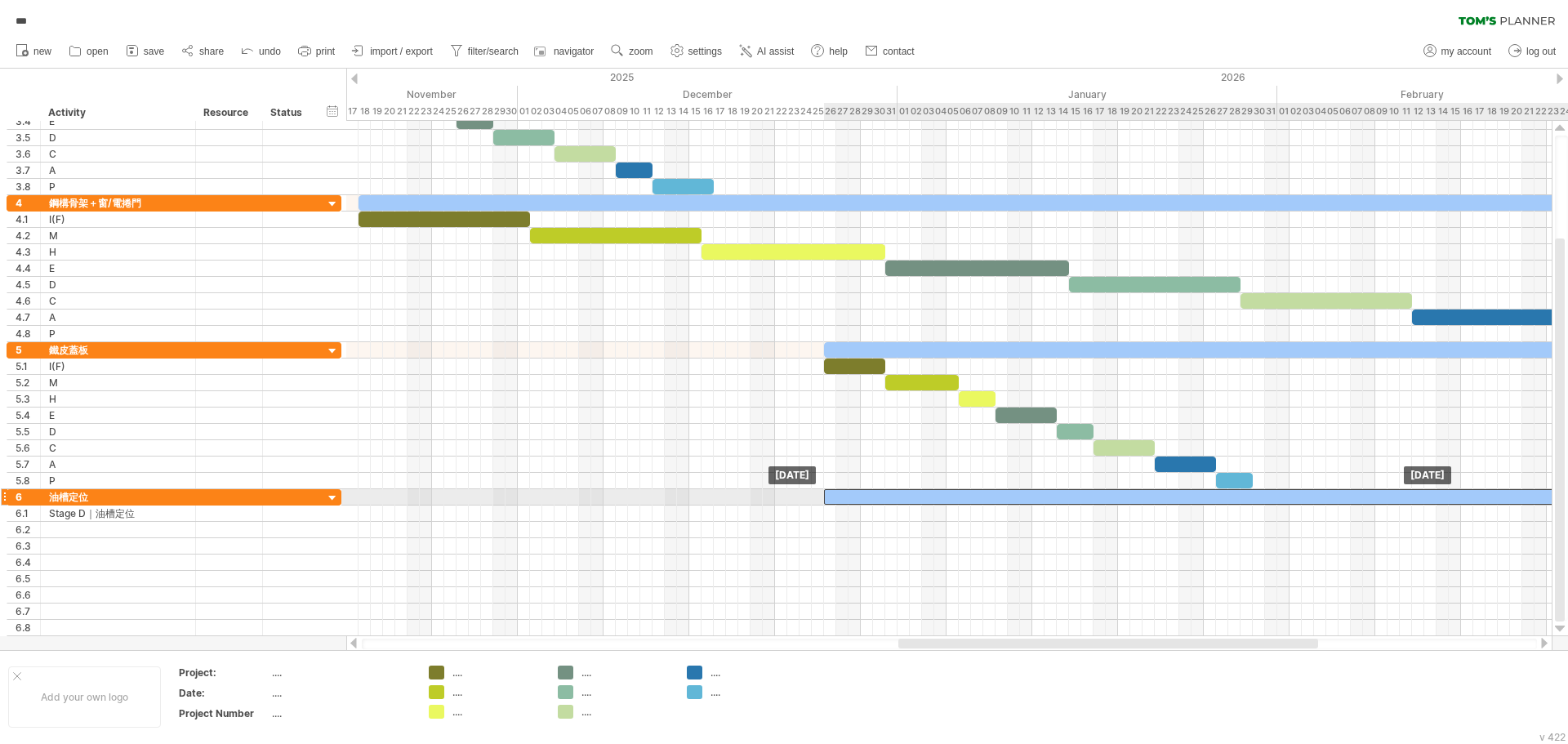
drag, startPoint x: 975, startPoint y: 507, endPoint x: 974, endPoint y: 497, distance: 10.0
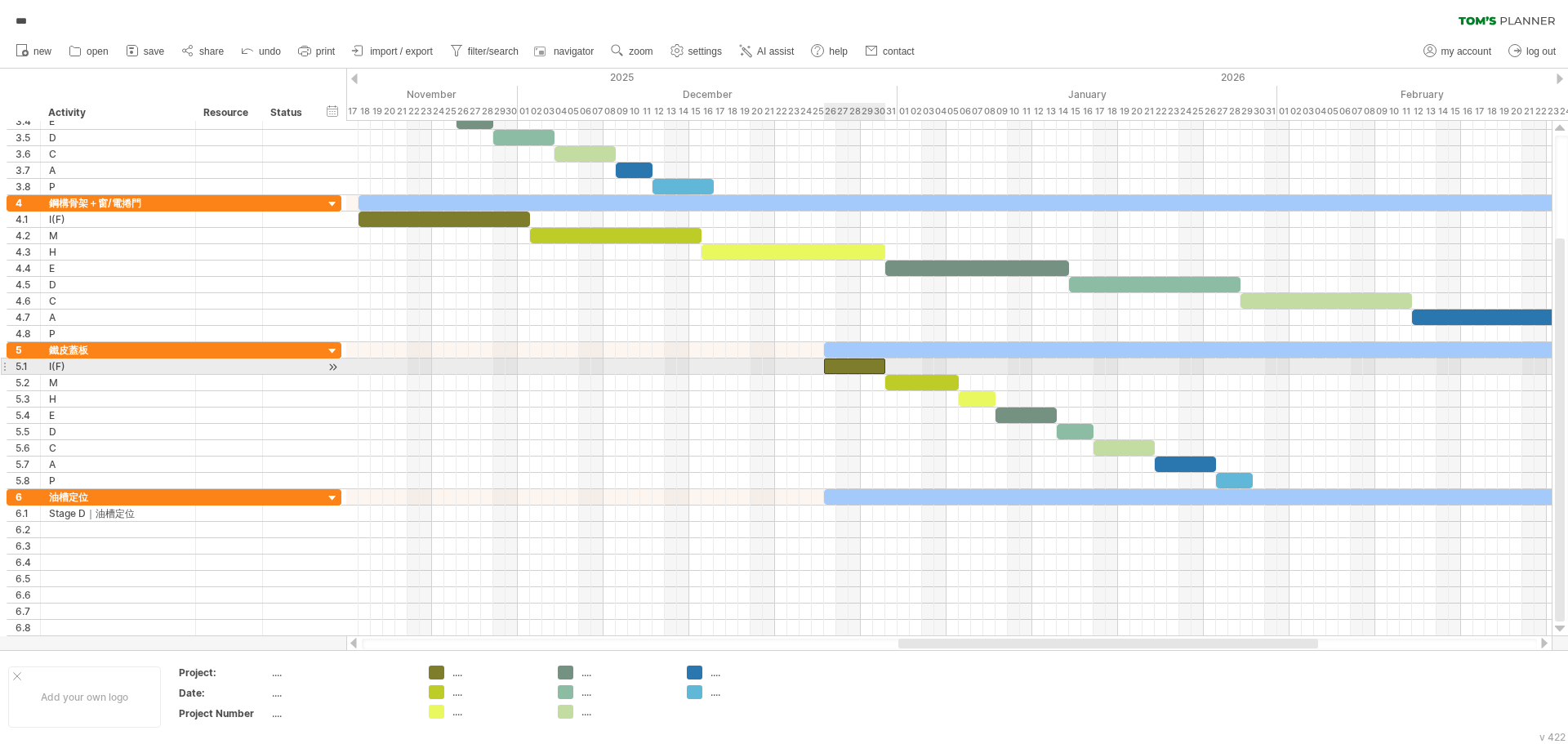
click at [833, 361] on div at bounding box center [855, 366] width 62 height 16
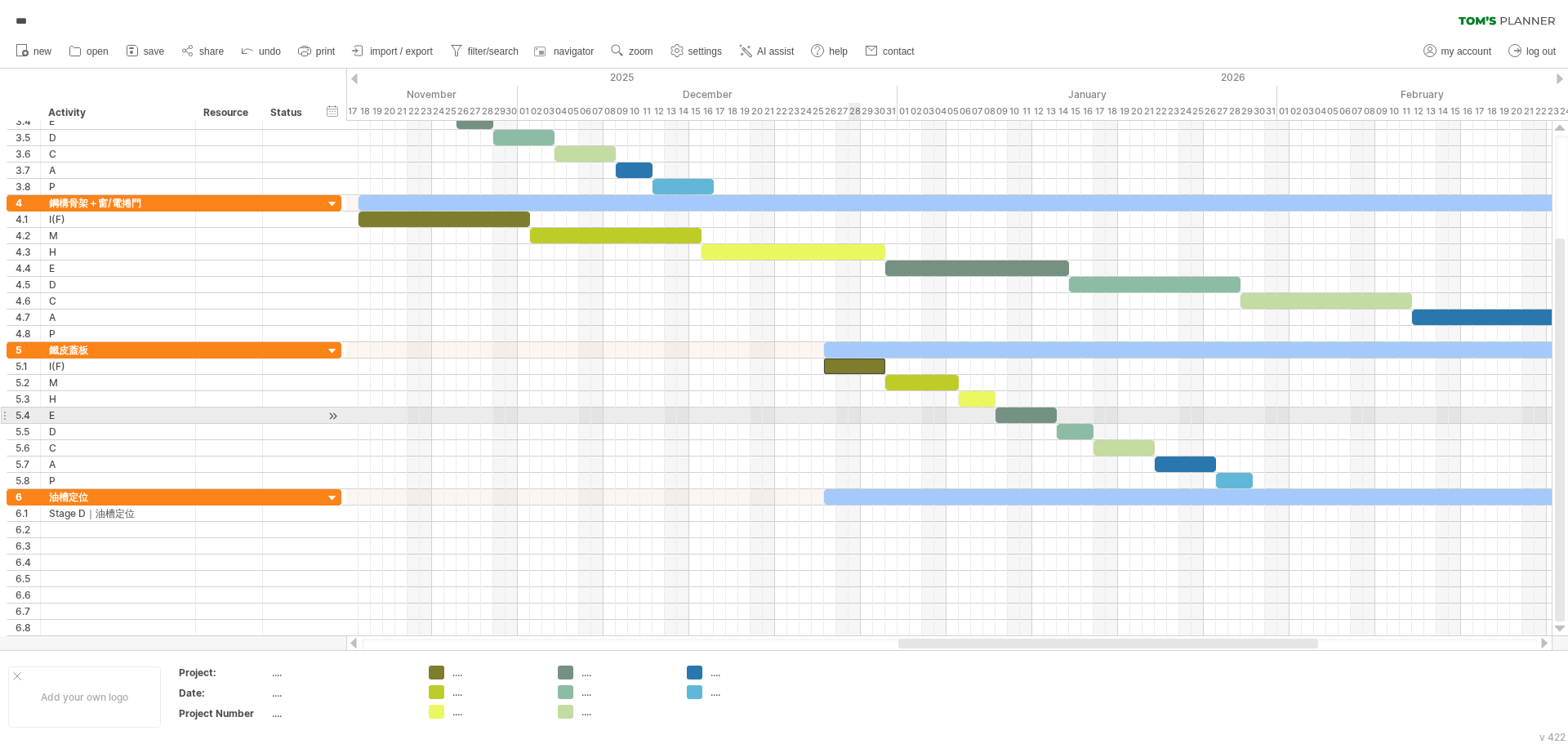
drag, startPoint x: 857, startPoint y: 417, endPoint x: 856, endPoint y: 405, distance: 12.0
click at [857, 415] on div at bounding box center [949, 416] width 1205 height 17
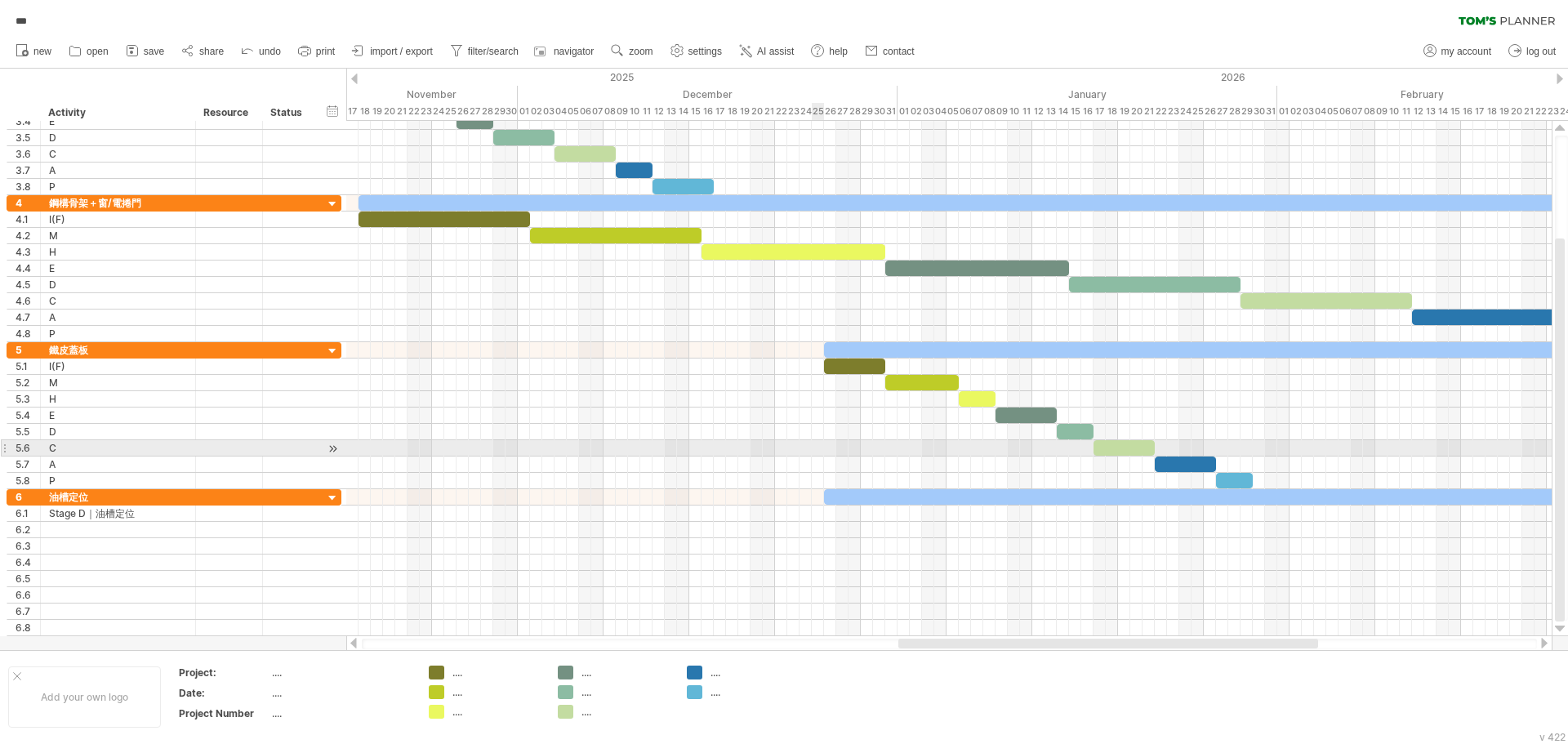
click at [819, 446] on div at bounding box center [949, 448] width 1205 height 17
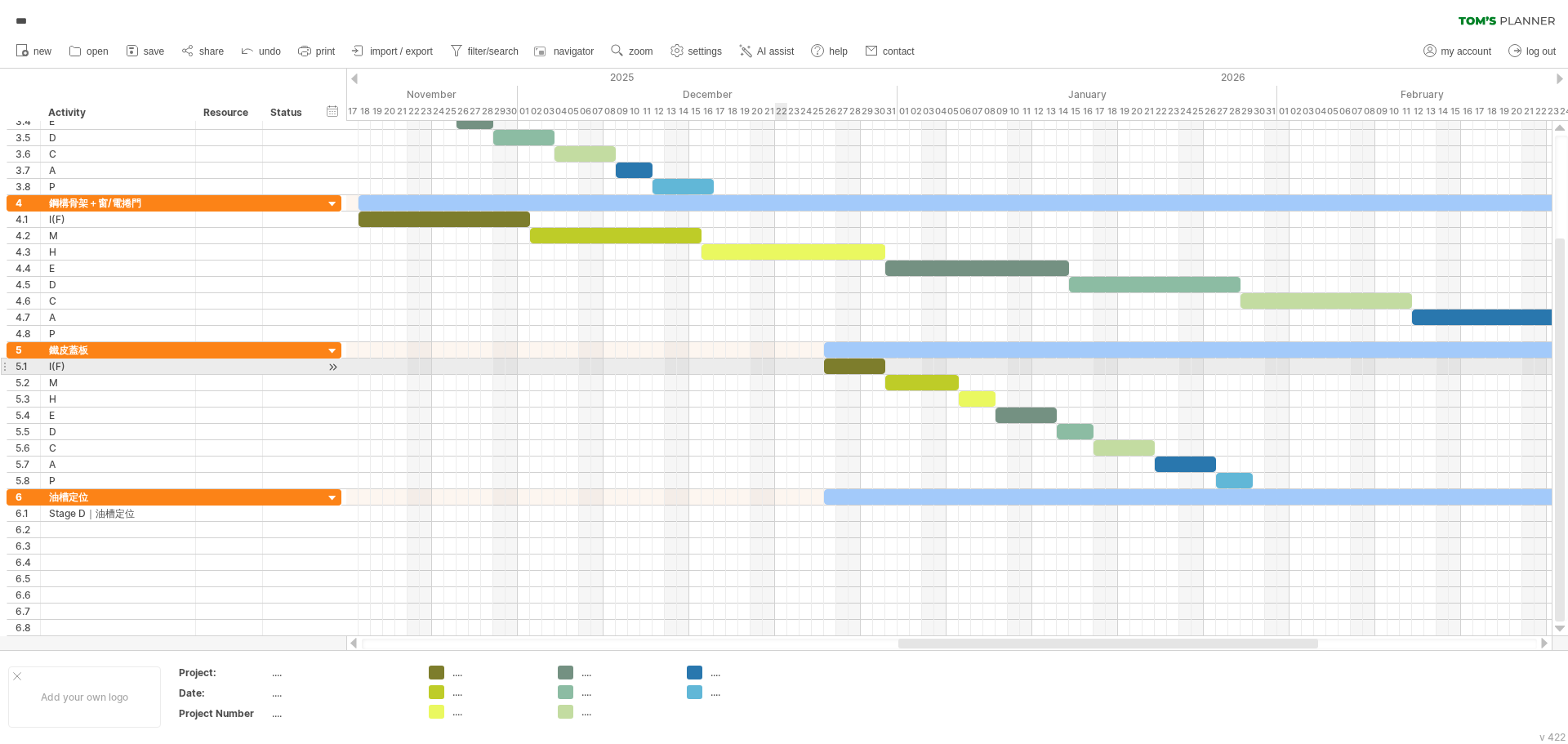
click at [787, 368] on div at bounding box center [949, 367] width 1205 height 17
click at [825, 365] on span at bounding box center [824, 366] width 7 height 16
click at [833, 366] on div at bounding box center [855, 366] width 62 height 16
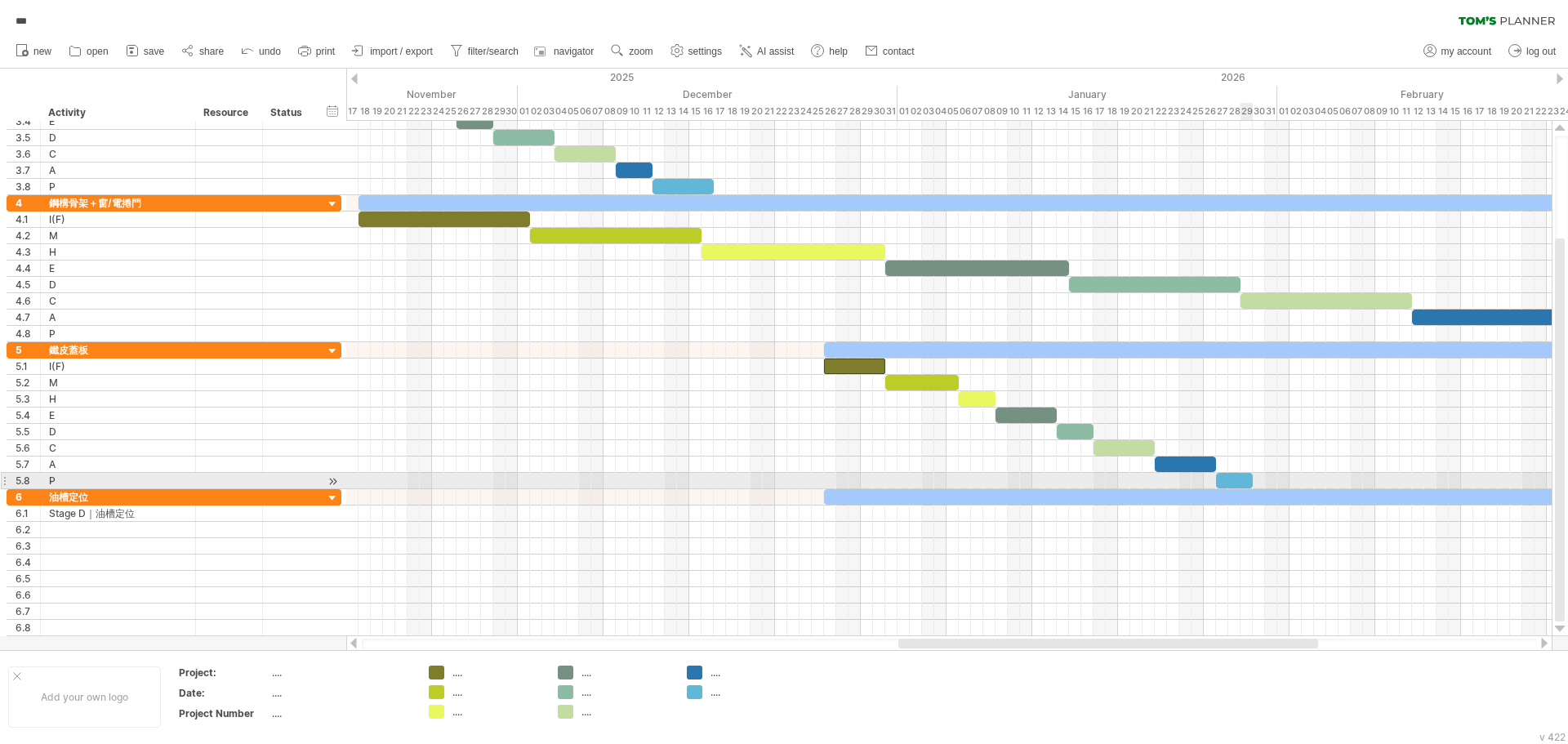
click at [1242, 479] on div at bounding box center [1234, 480] width 36 height 16
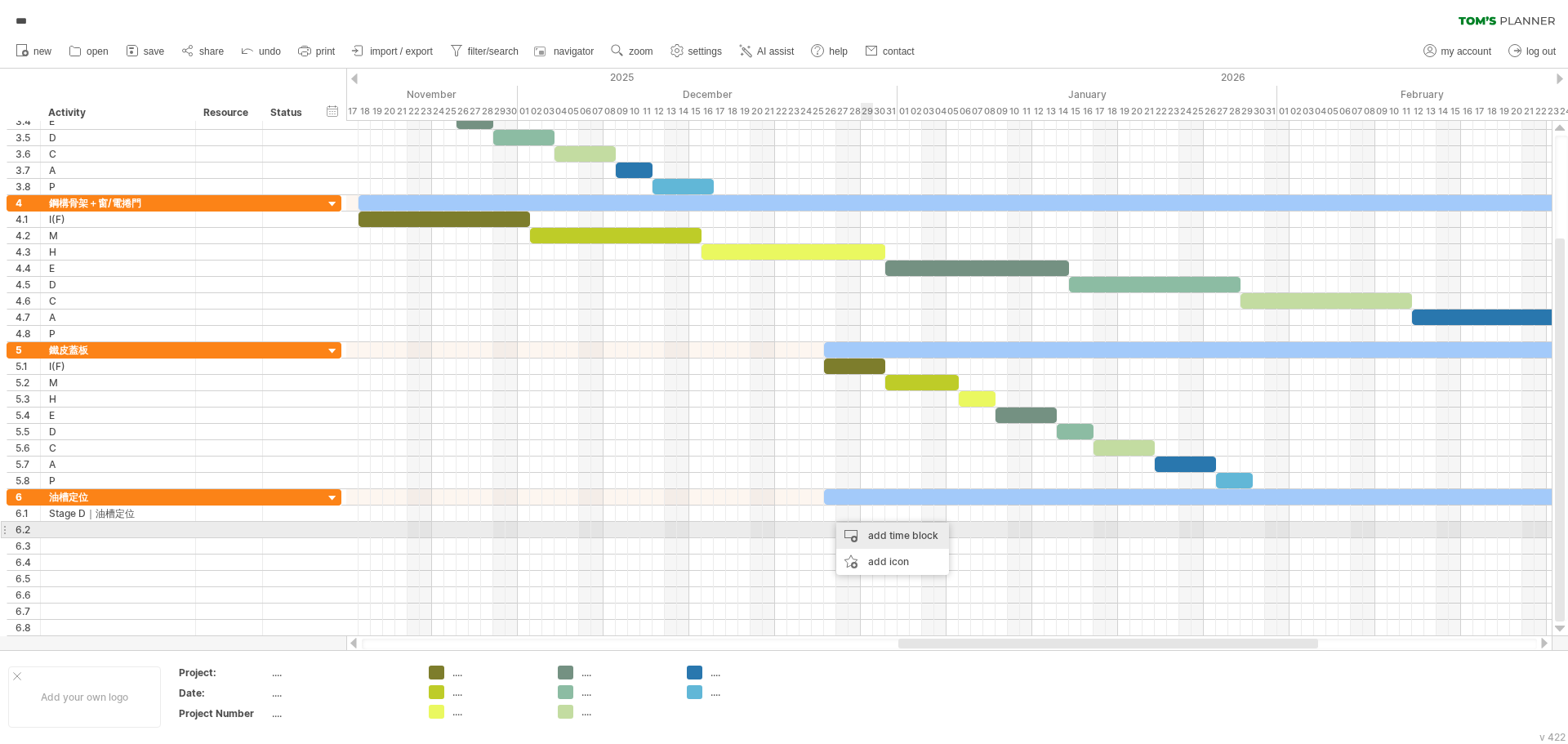
click at [872, 531] on div "add time block" at bounding box center [892, 536] width 113 height 26
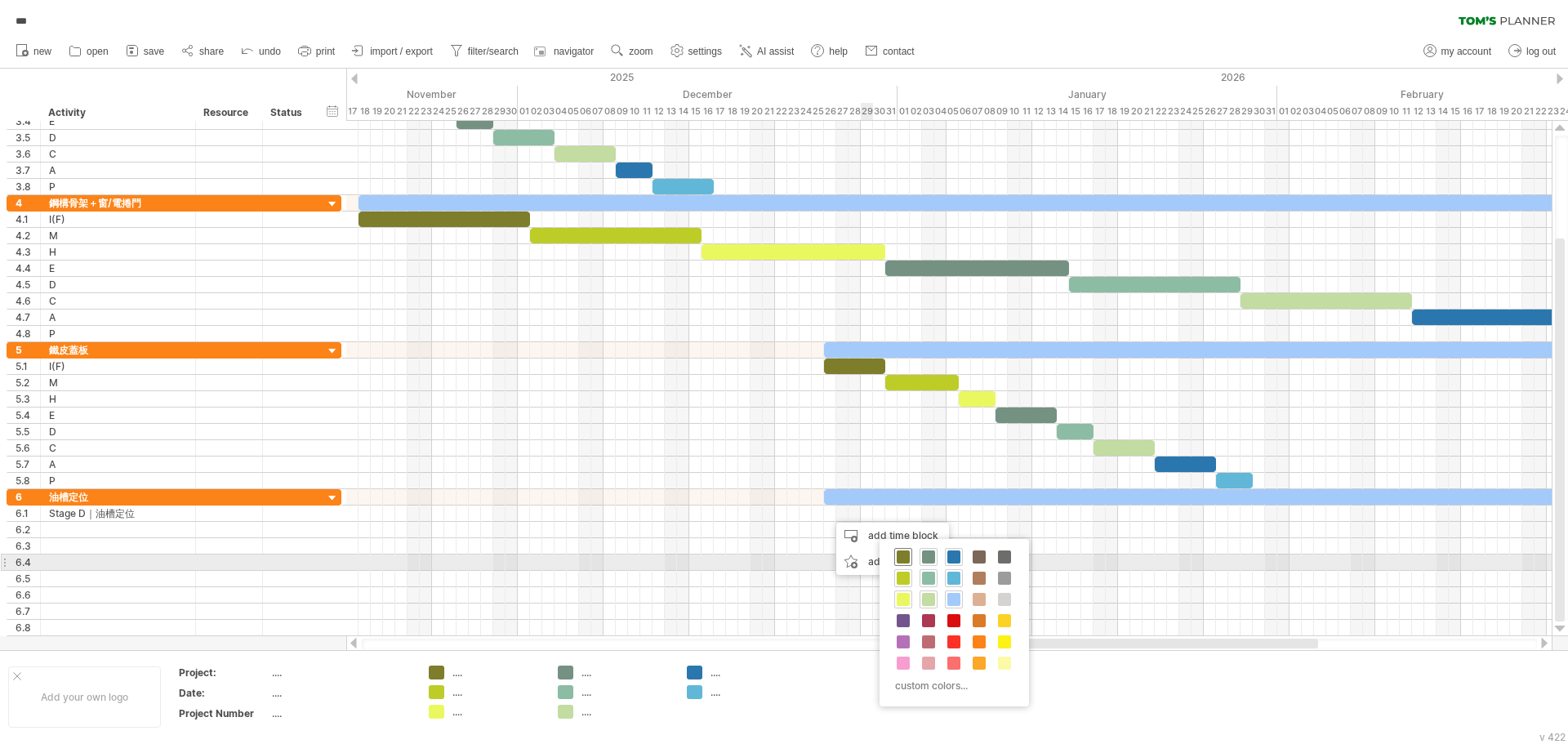
click at [903, 557] on span at bounding box center [903, 558] width 13 height 13
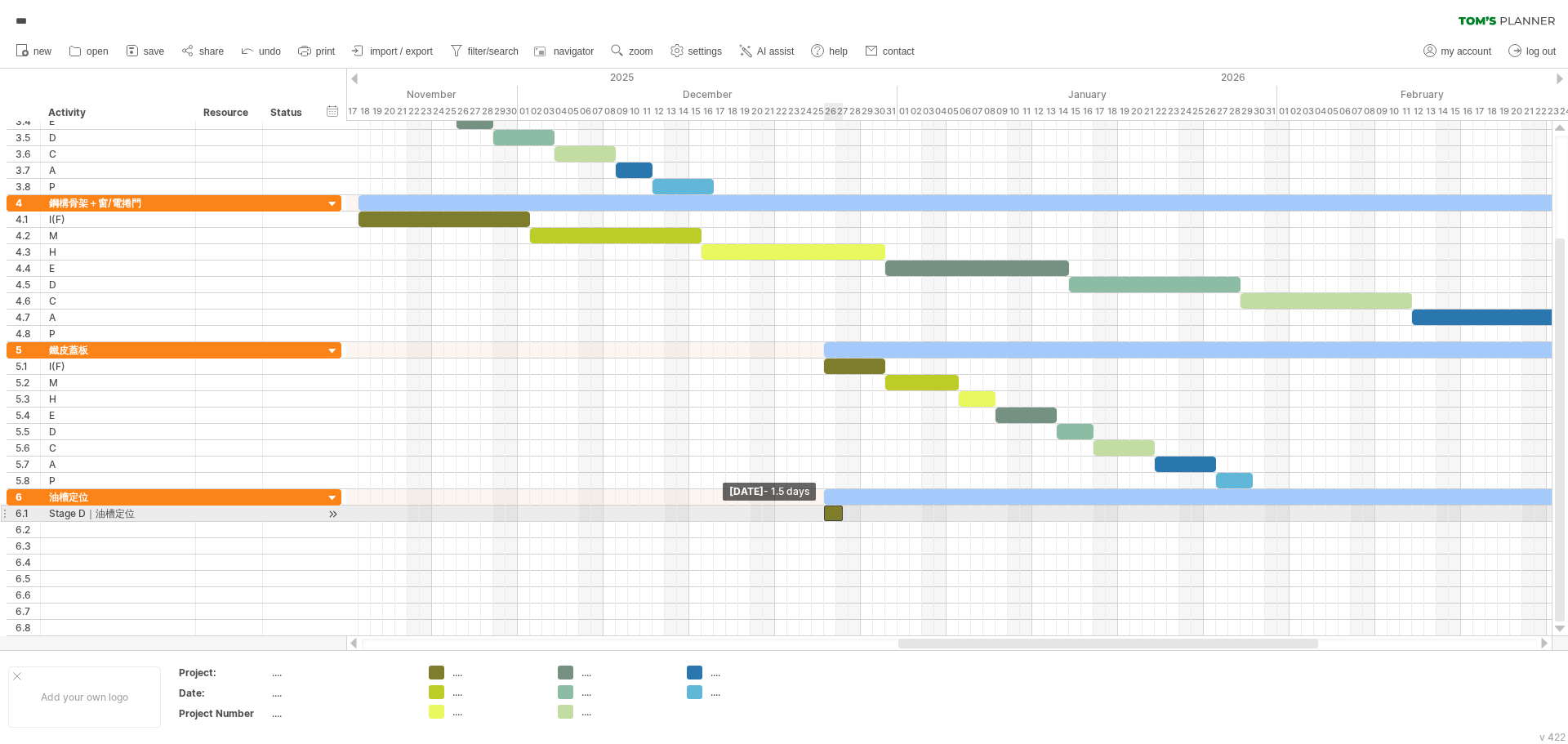
click at [824, 512] on span at bounding box center [824, 513] width 7 height 16
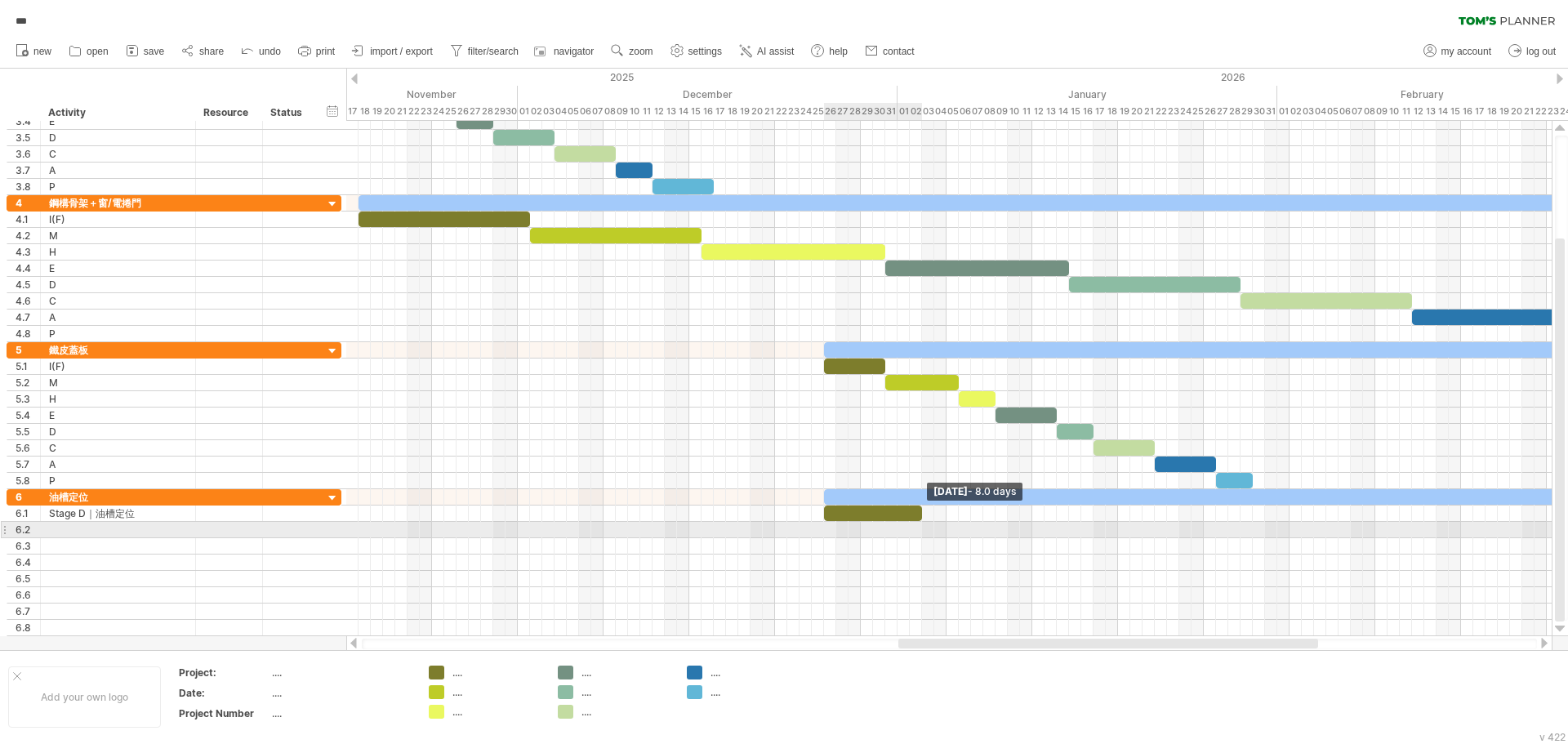
drag, startPoint x: 842, startPoint y: 511, endPoint x: 921, endPoint y: 534, distance: 82.3
click at [921, 529] on div "[DATE] - 8.0 days [DATE] - 1.5 days" at bounding box center [949, 379] width 1205 height 516
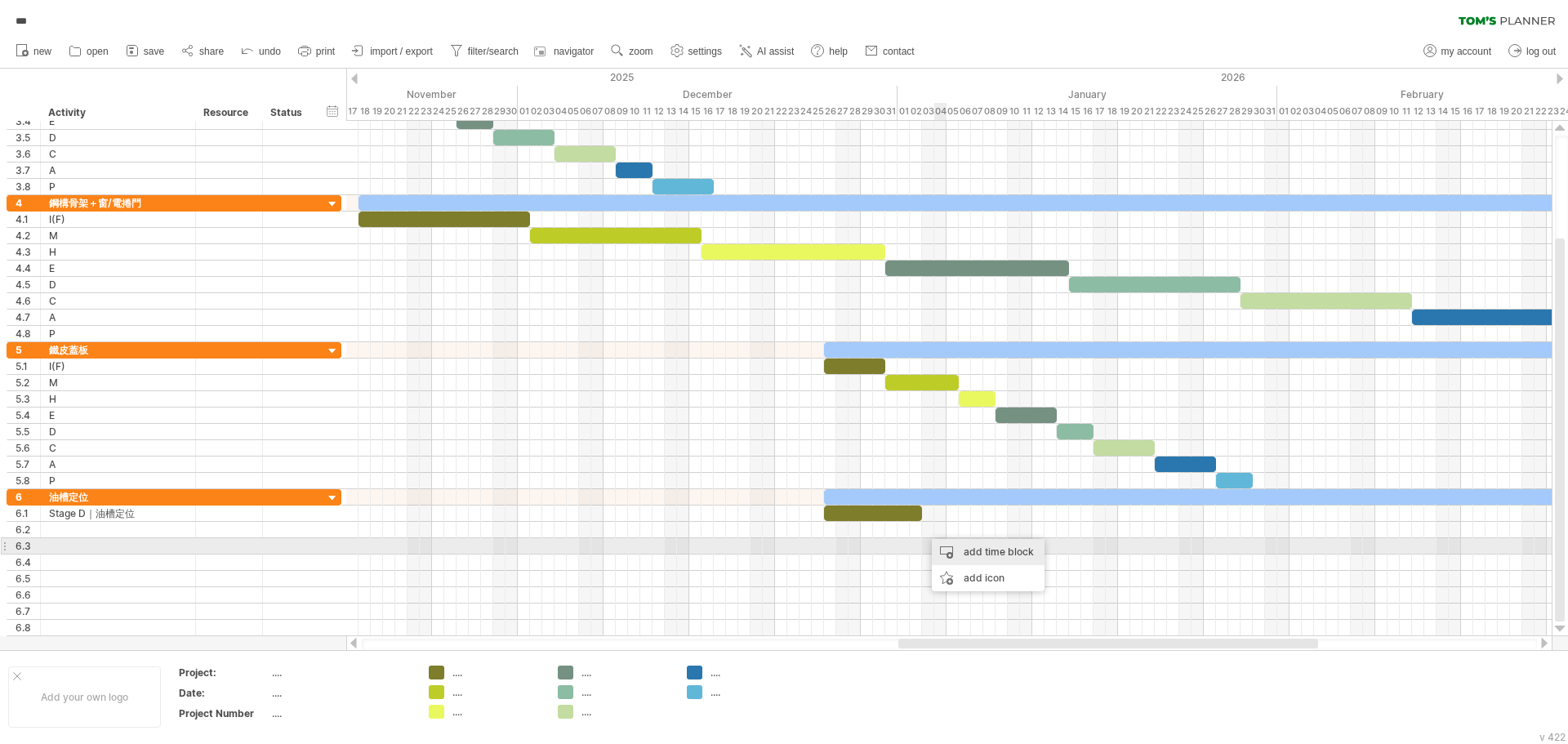
click at [970, 551] on div "add time block" at bounding box center [988, 552] width 113 height 26
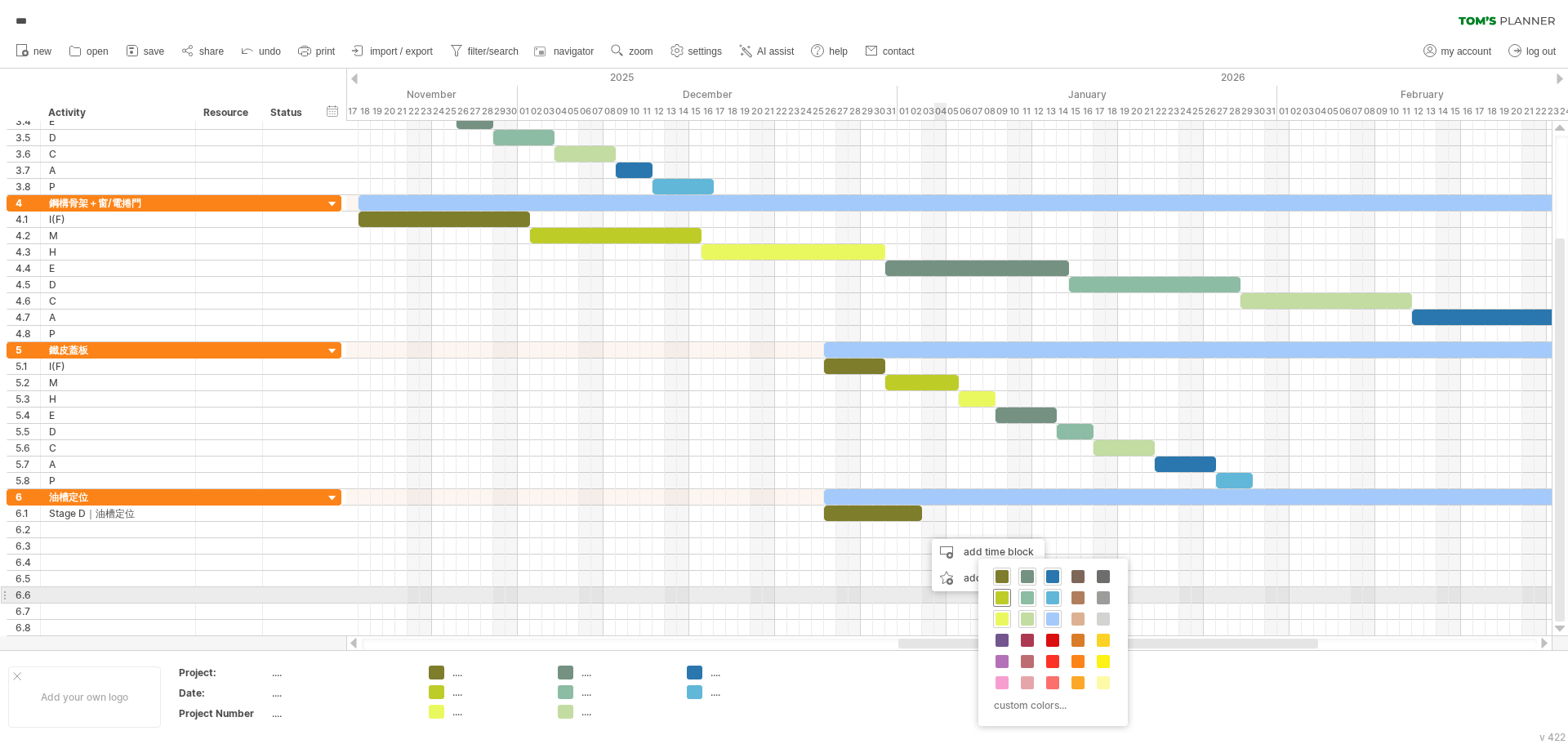
click at [1003, 591] on div at bounding box center [1002, 598] width 18 height 18
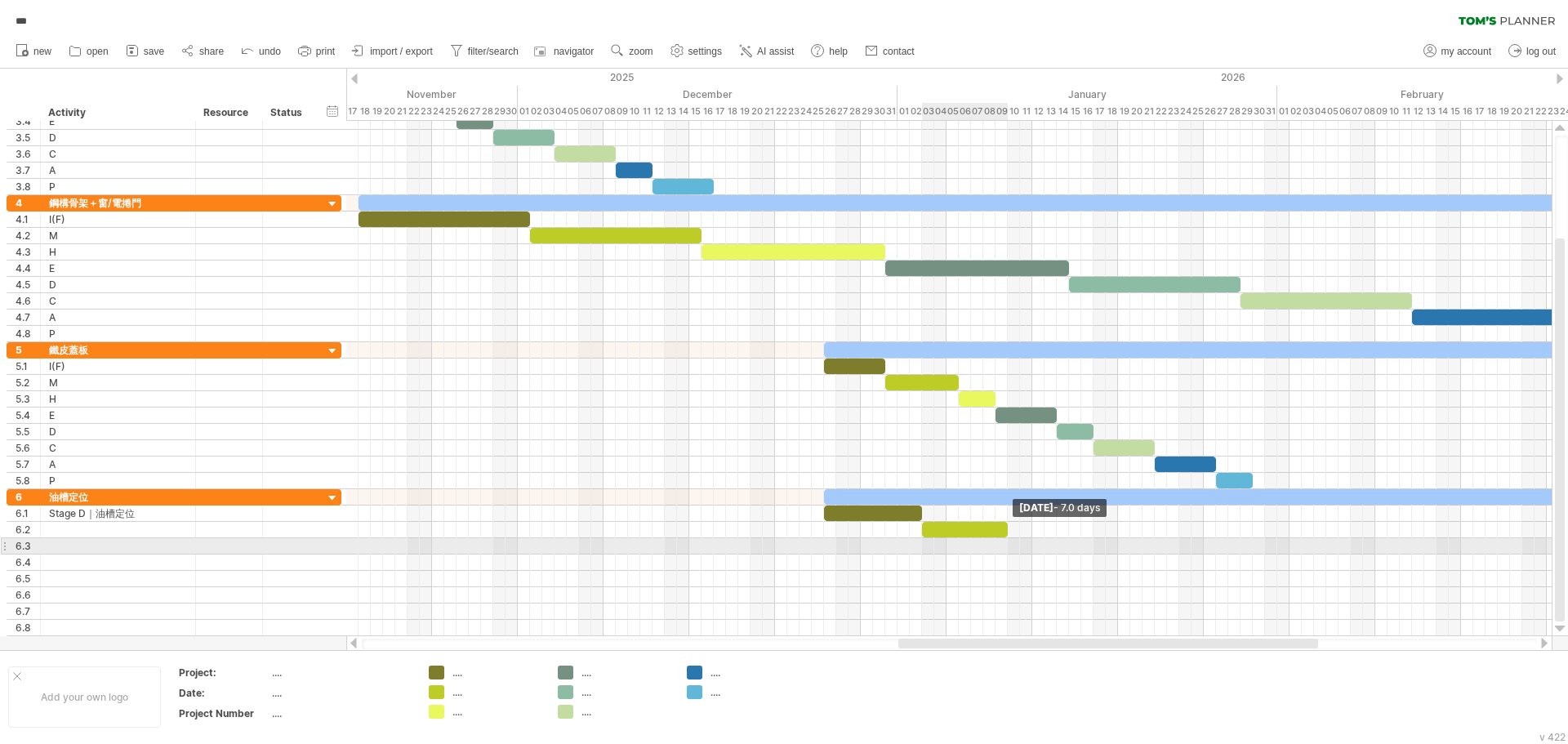
drag, startPoint x: 934, startPoint y: 533, endPoint x: 1007, endPoint y: 550, distance: 75.0
click at [1007, 550] on div "[DATE] - 7.0 days [DATE] - 1.5 days" at bounding box center [949, 379] width 1205 height 516
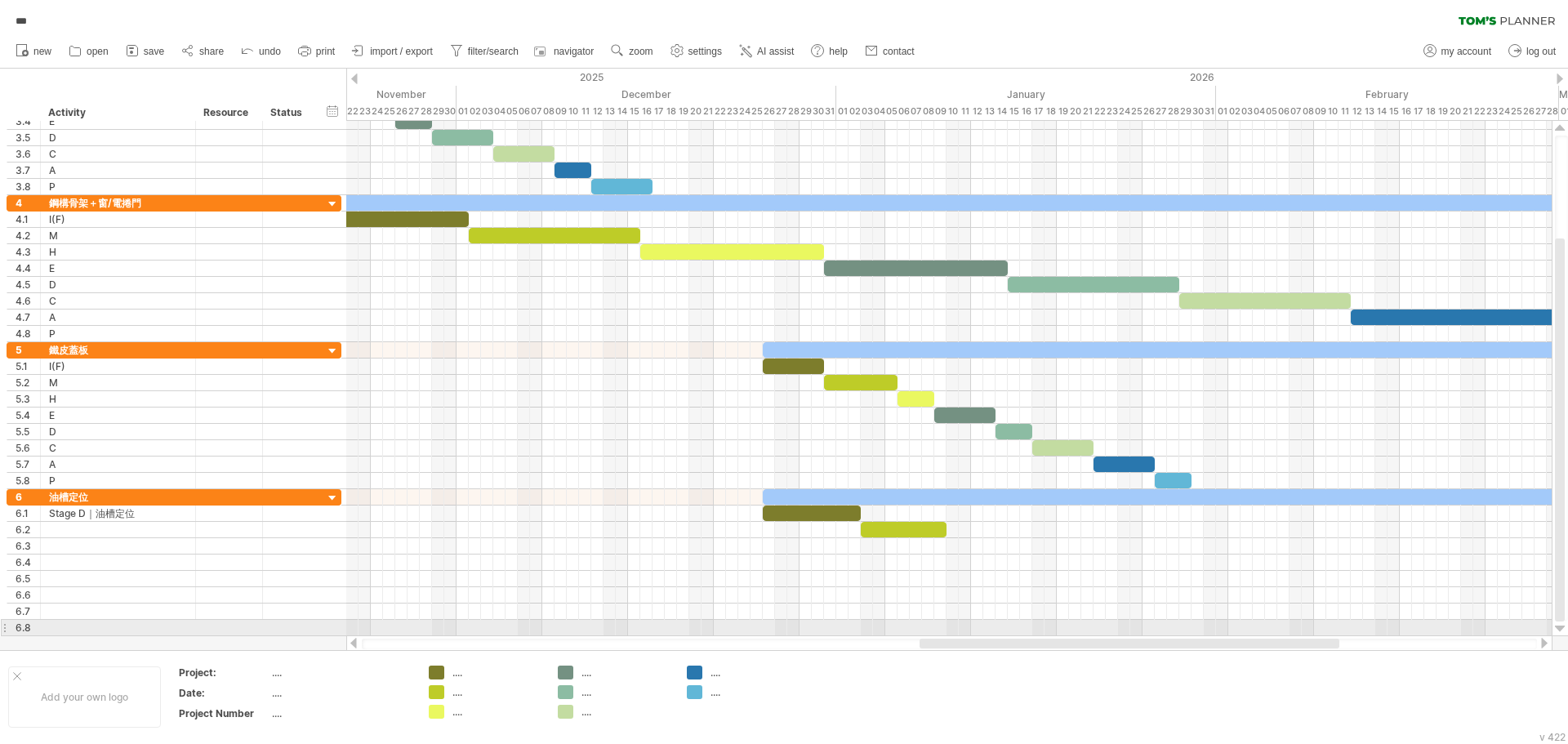
drag, startPoint x: 1128, startPoint y: 643, endPoint x: 1148, endPoint y: 636, distance: 21.2
click at [1148, 636] on div at bounding box center [950, 644] width 1206 height 17
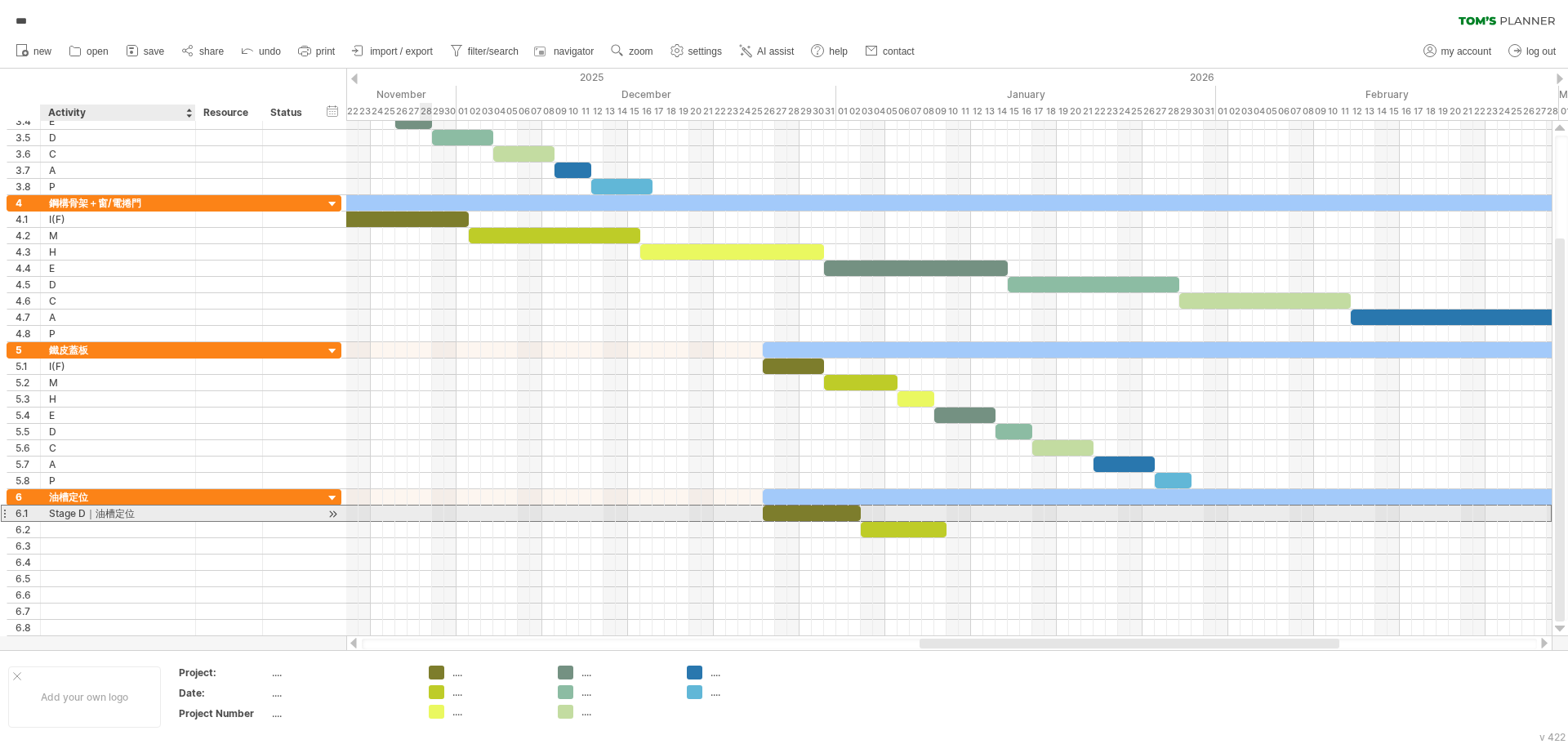
click at [114, 517] on div "Stage D｜油槽定位" at bounding box center [118, 513] width 138 height 16
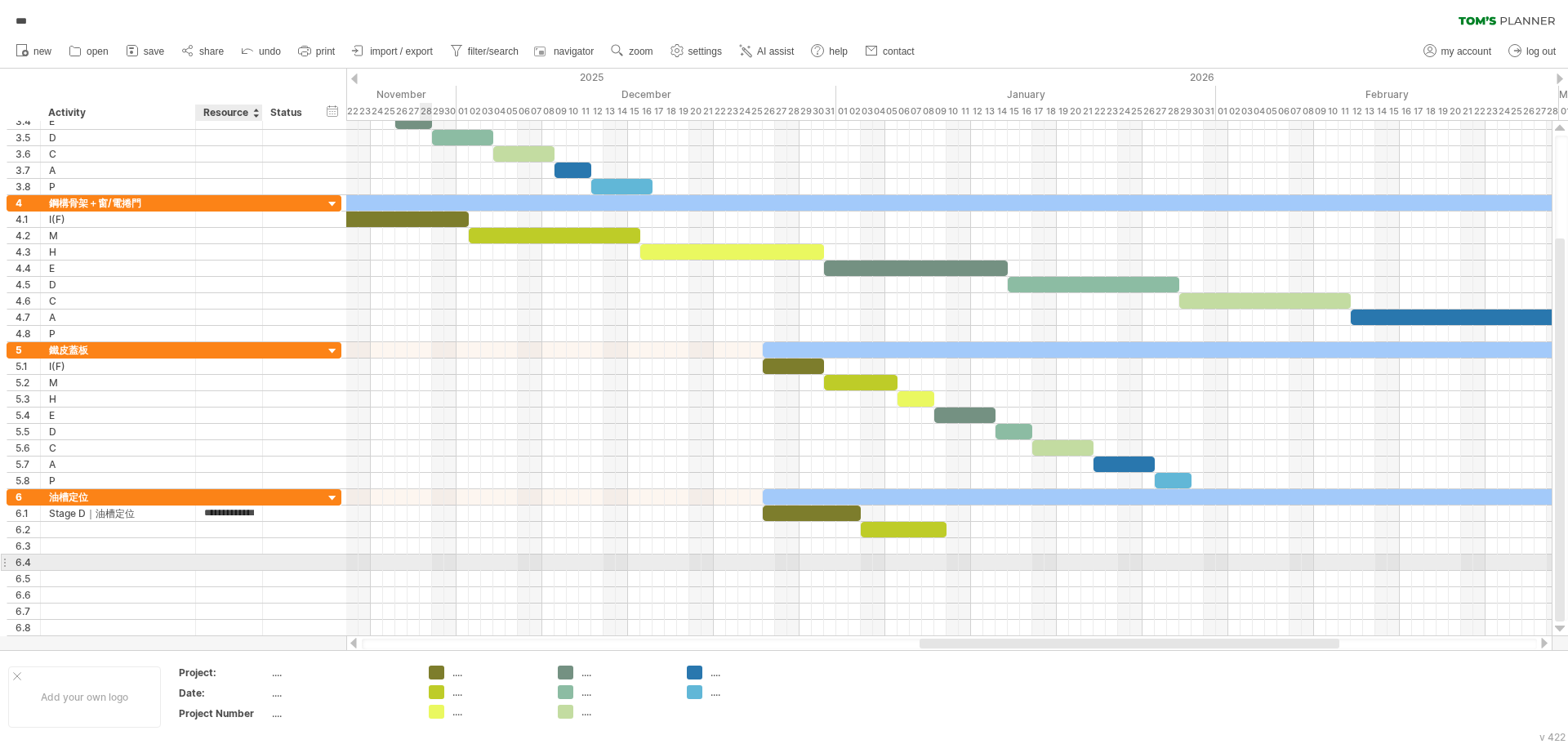
type input "*"
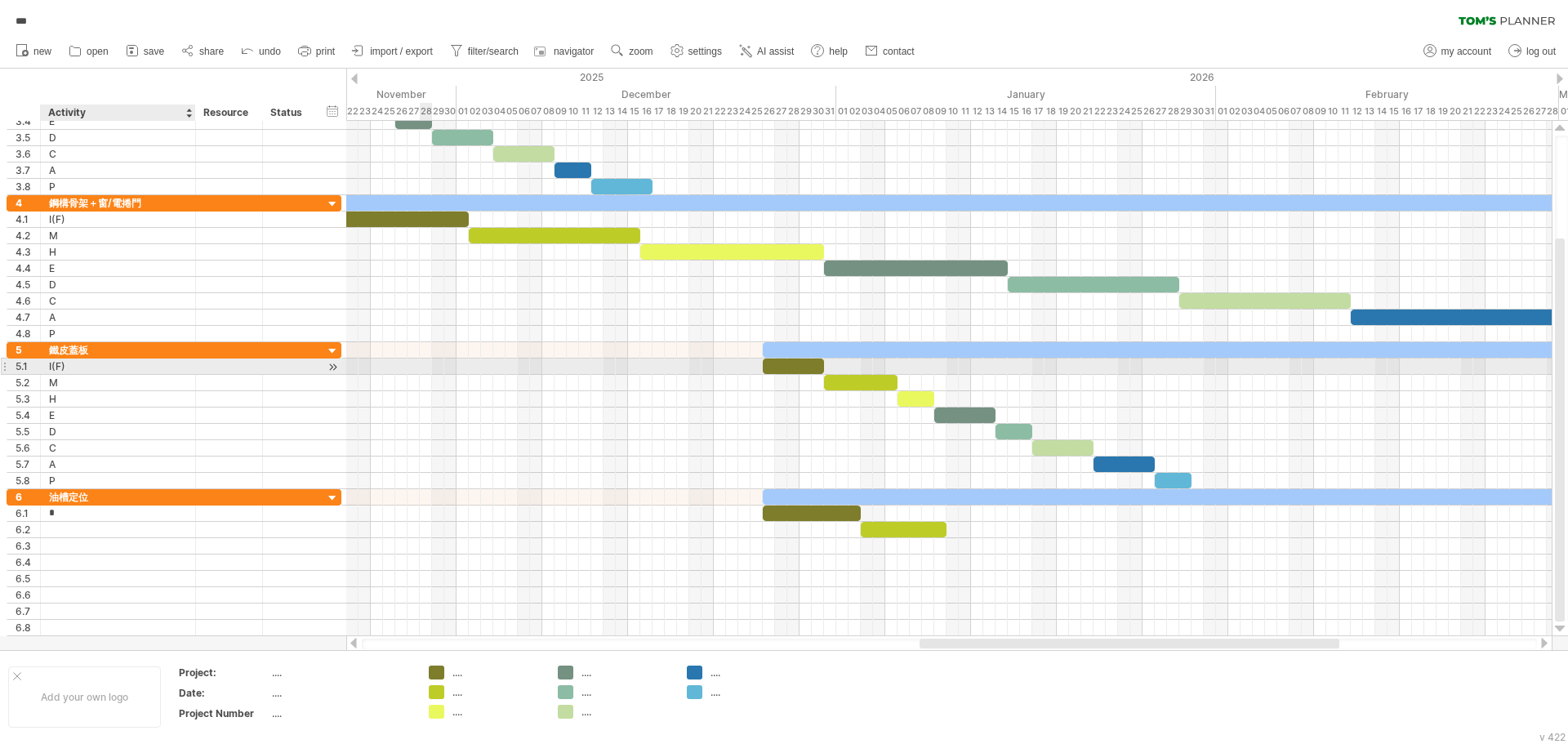
click at [136, 363] on div "I(F)" at bounding box center [118, 366] width 138 height 16
type input "*"
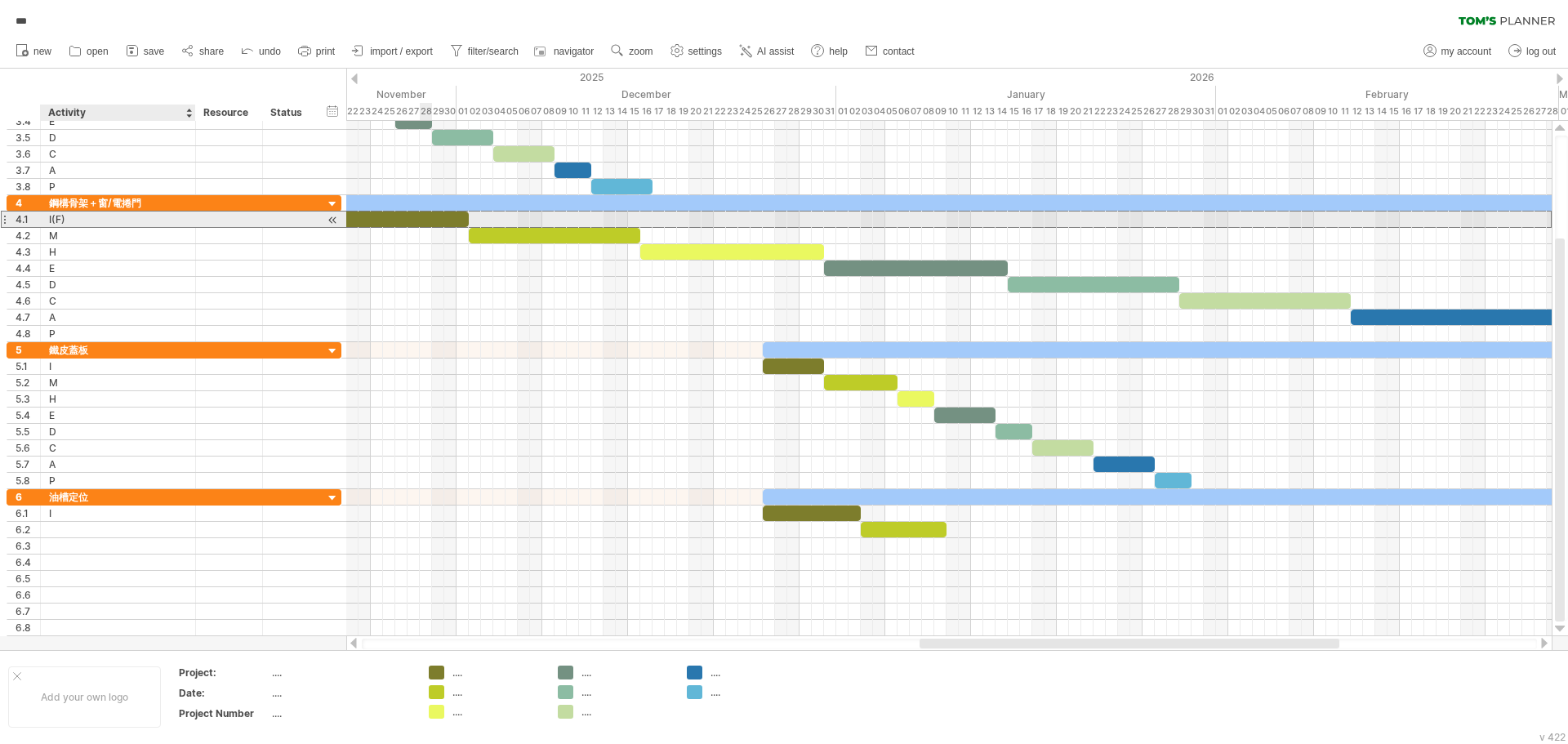
click at [117, 219] on div "I(F)" at bounding box center [118, 219] width 138 height 16
type input "*"
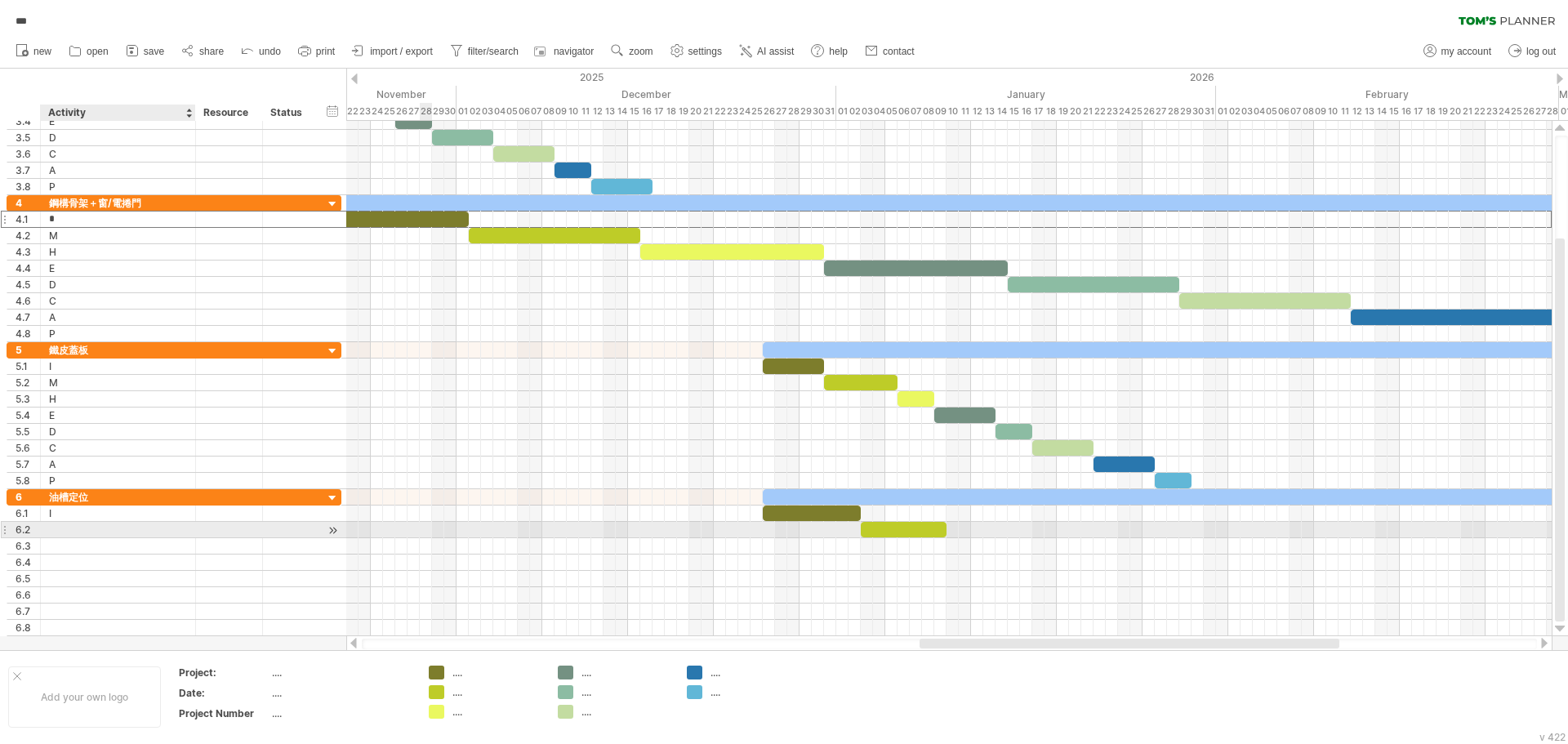
click at [62, 530] on div at bounding box center [118, 530] width 138 height 16
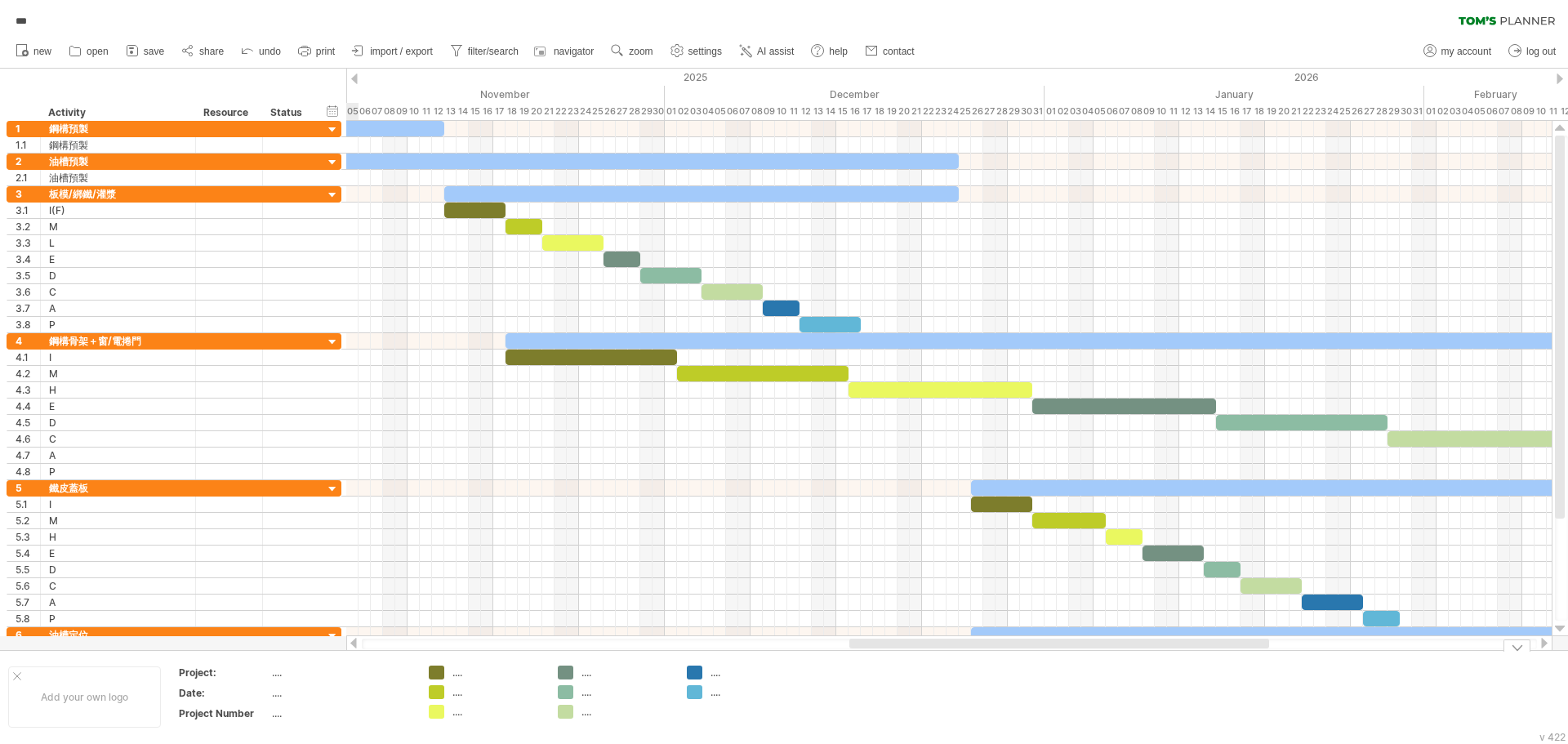
drag, startPoint x: 957, startPoint y: 645, endPoint x: 868, endPoint y: 668, distance: 91.9
click at [869, 670] on div "Trying to reach [DOMAIN_NAME] Connected again... 0% autosave... *** clear filte…" at bounding box center [784, 372] width 1568 height 744
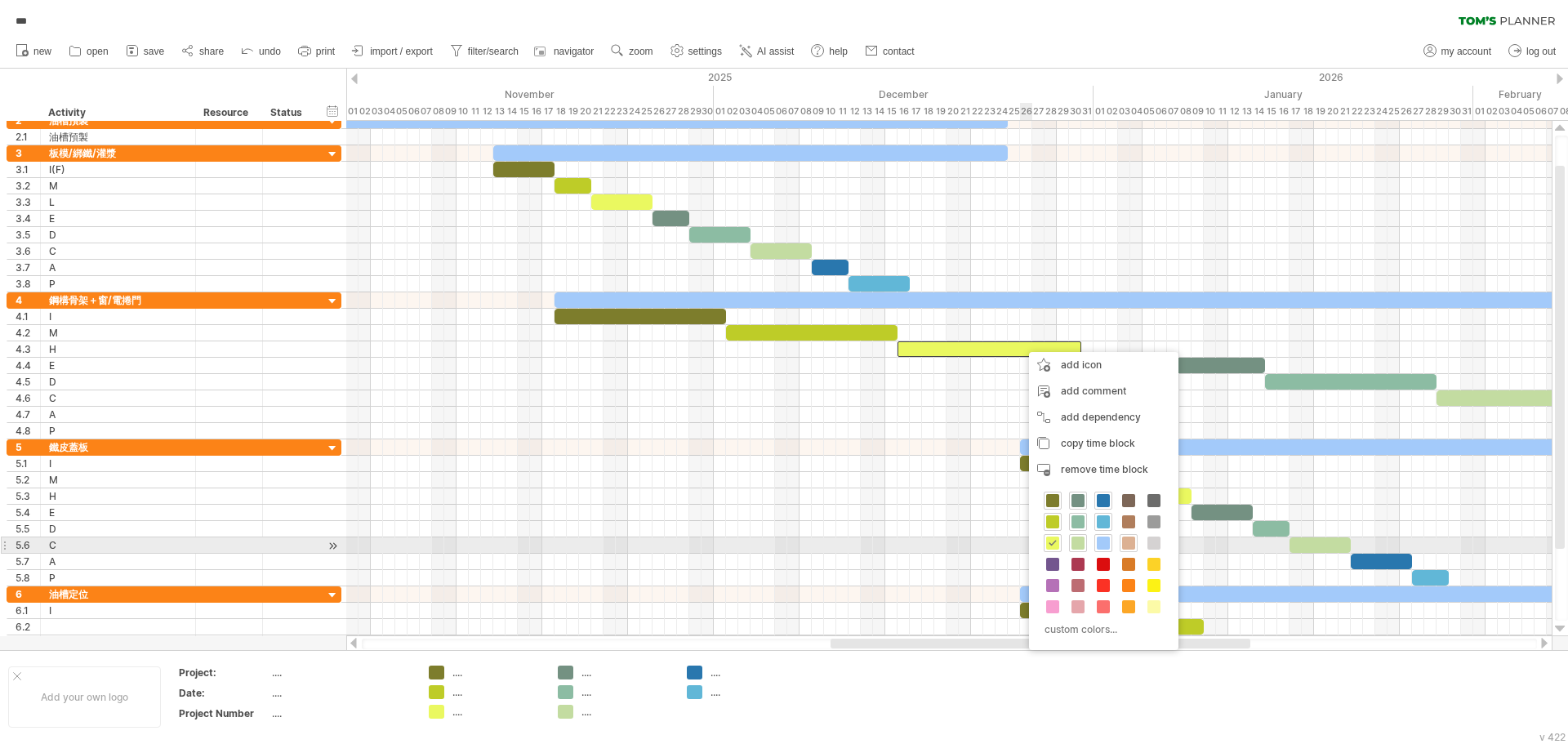
click at [1132, 548] on span at bounding box center [1129, 544] width 13 height 13
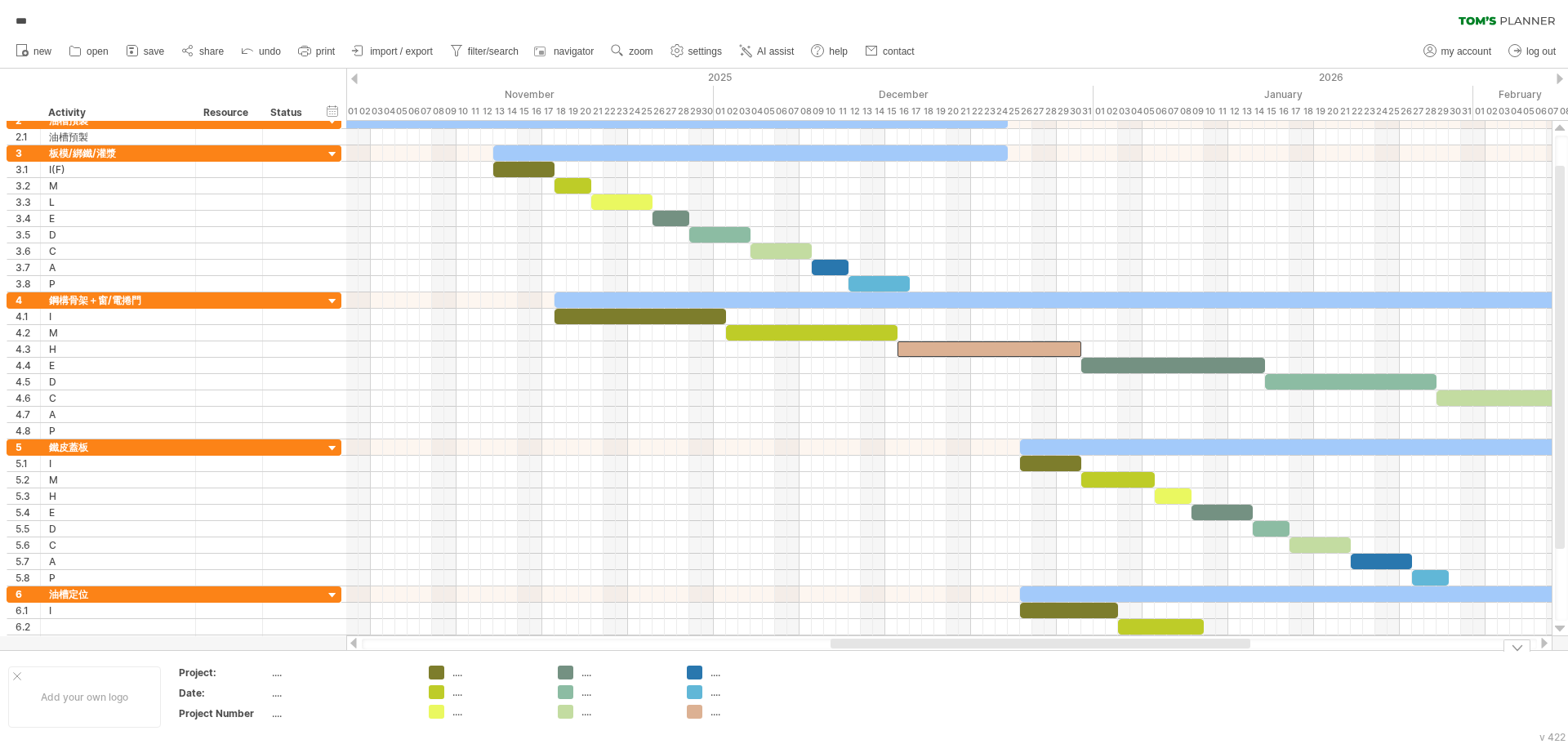
drag, startPoint x: 981, startPoint y: 649, endPoint x: 1033, endPoint y: 654, distance: 52.2
click at [1033, 654] on div "Trying to reach [DOMAIN_NAME] Connected again... 0% autosave... *** clear filte…" at bounding box center [784, 372] width 1568 height 744
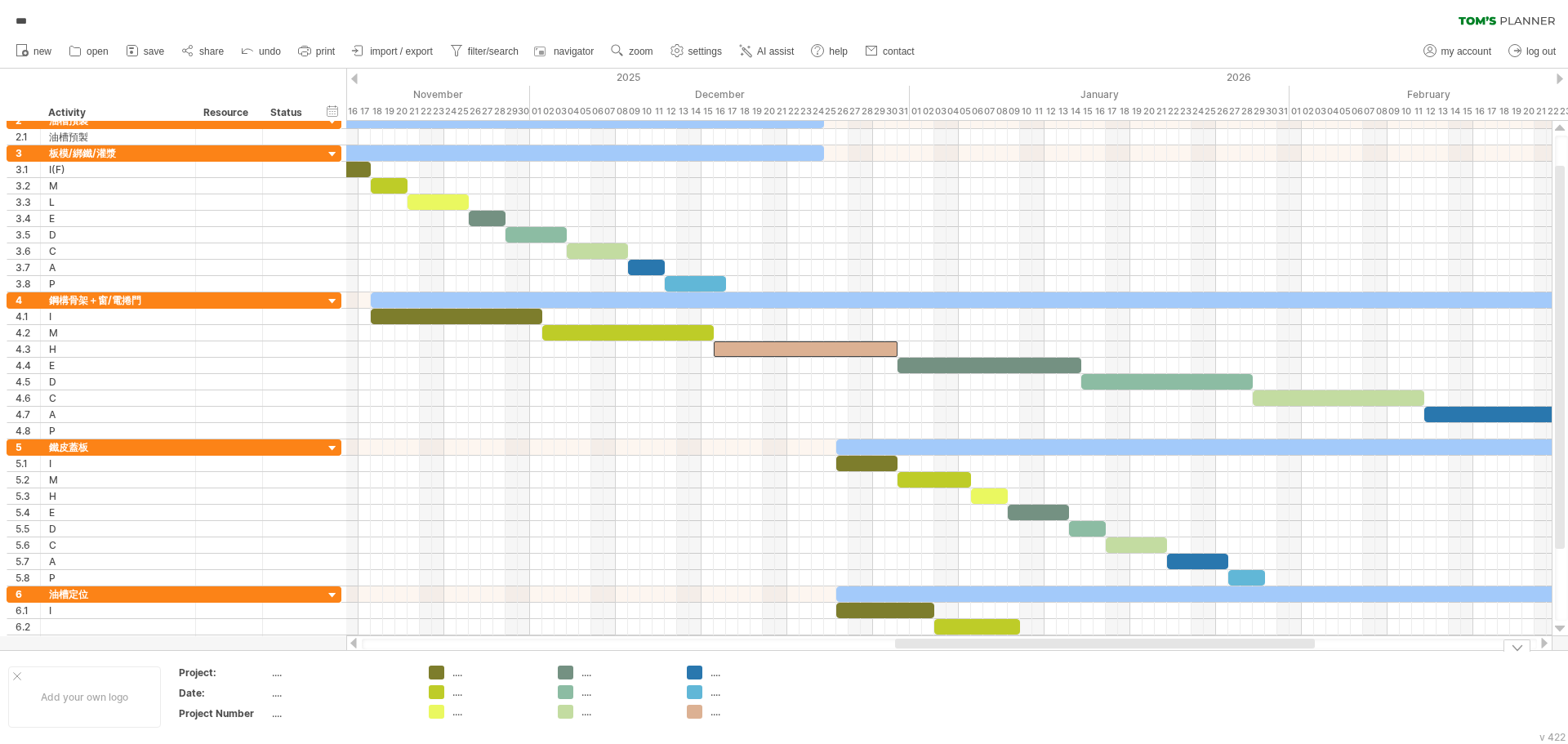
drag, startPoint x: 1022, startPoint y: 643, endPoint x: 1084, endPoint y: 654, distance: 63.0
click at [1084, 654] on div "Trying to reach [DOMAIN_NAME] Connected again... 0% autosave... *** clear filte…" at bounding box center [784, 372] width 1568 height 744
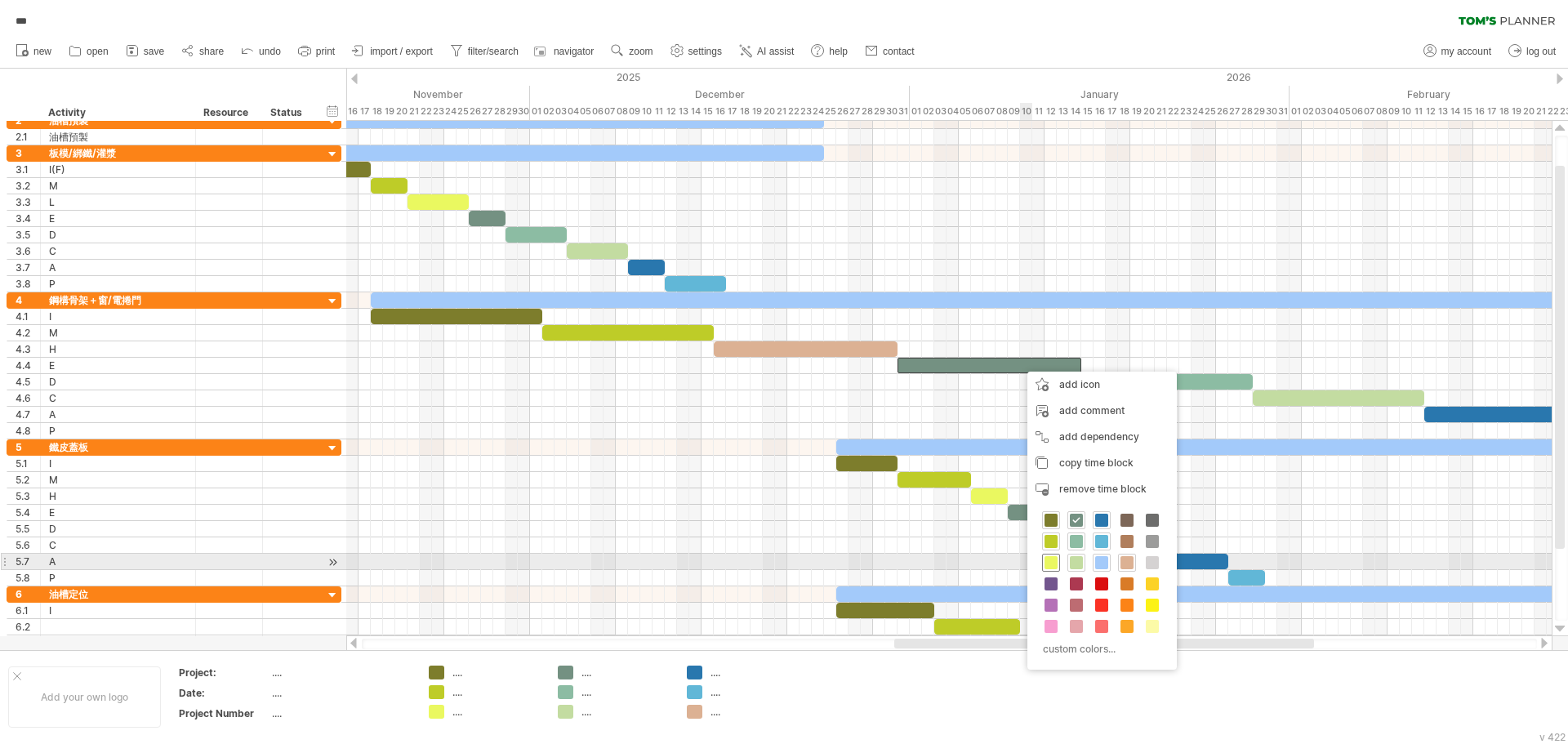
click at [1054, 562] on span at bounding box center [1052, 563] width 13 height 13
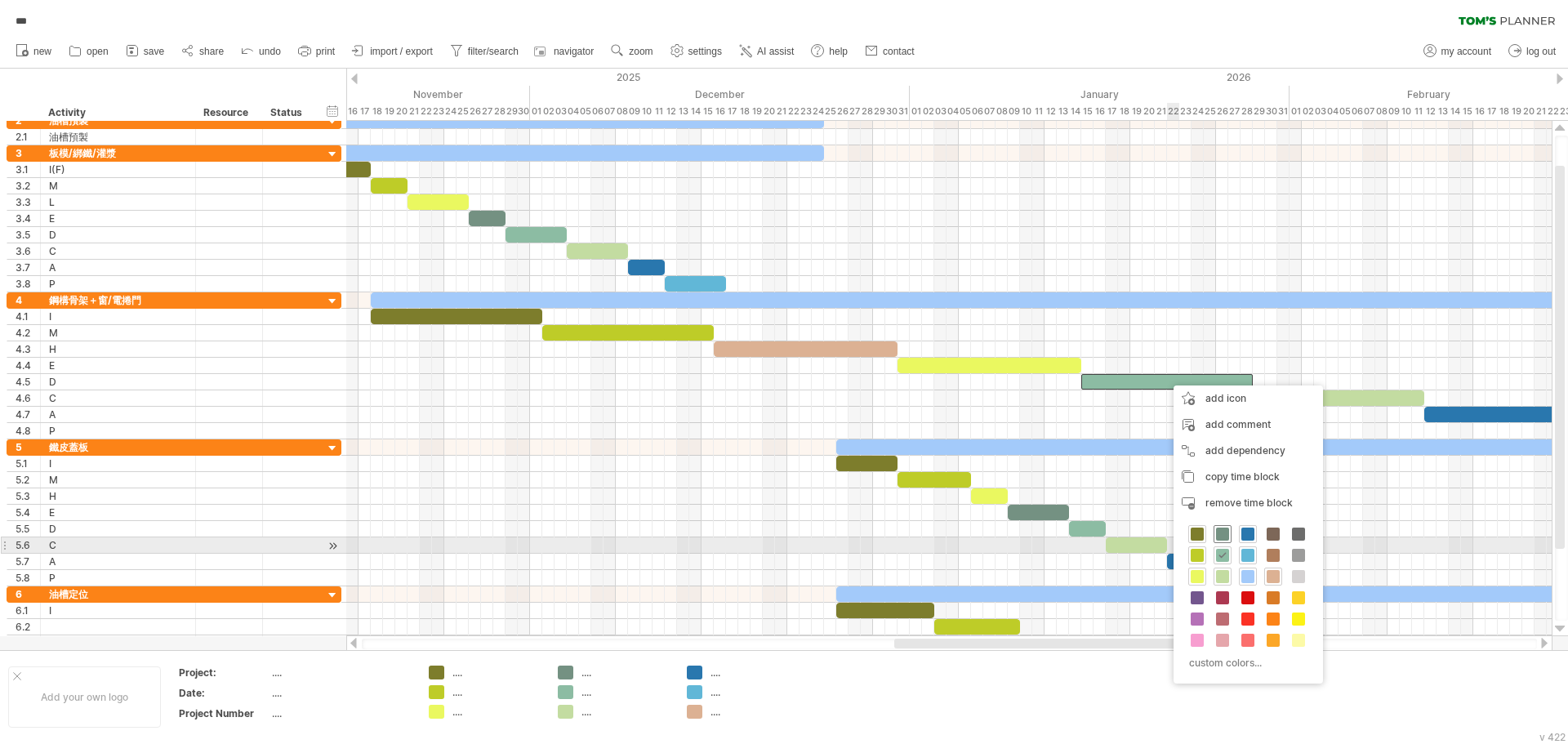
click at [1222, 538] on span at bounding box center [1223, 534] width 13 height 13
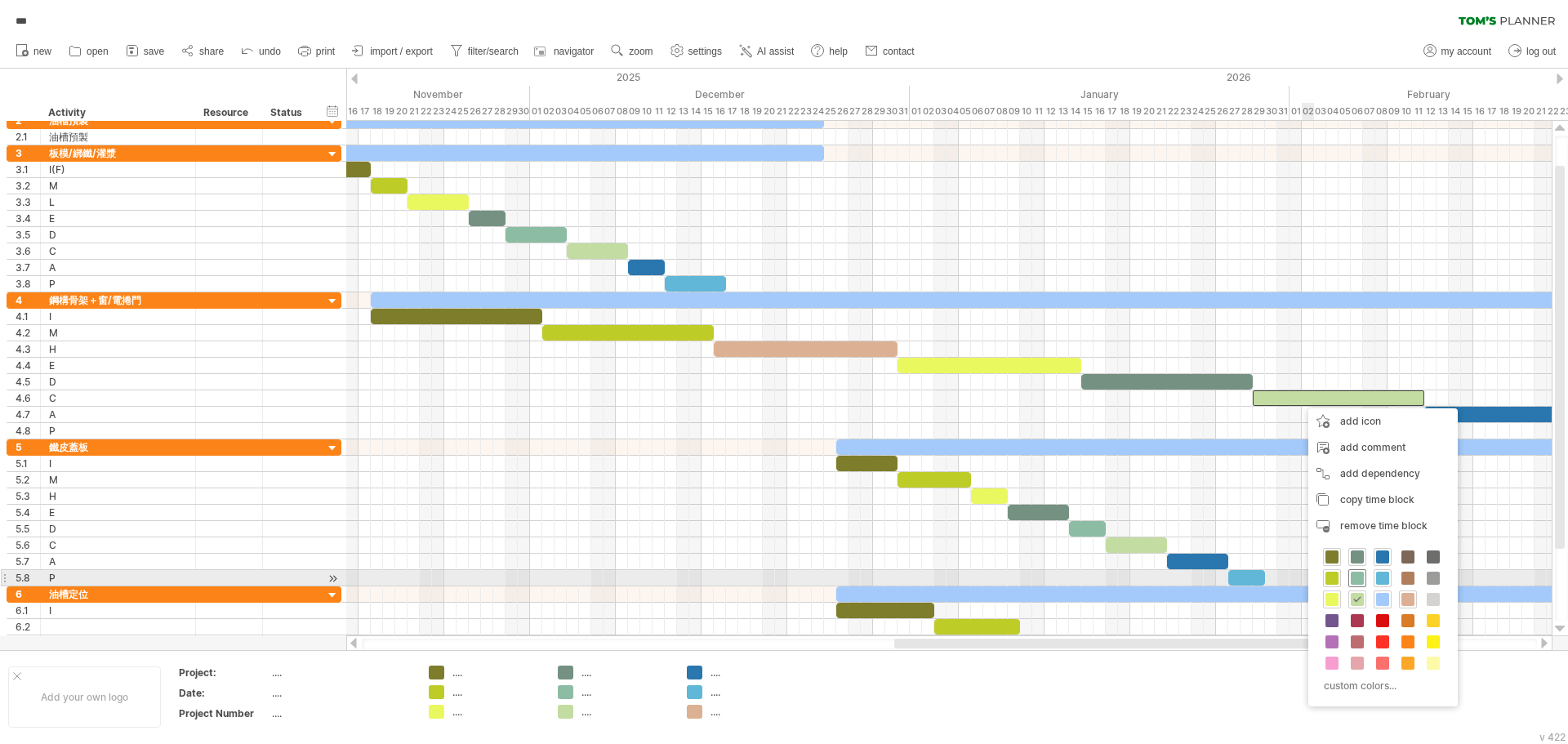
click at [1355, 576] on span at bounding box center [1357, 578] width 13 height 13
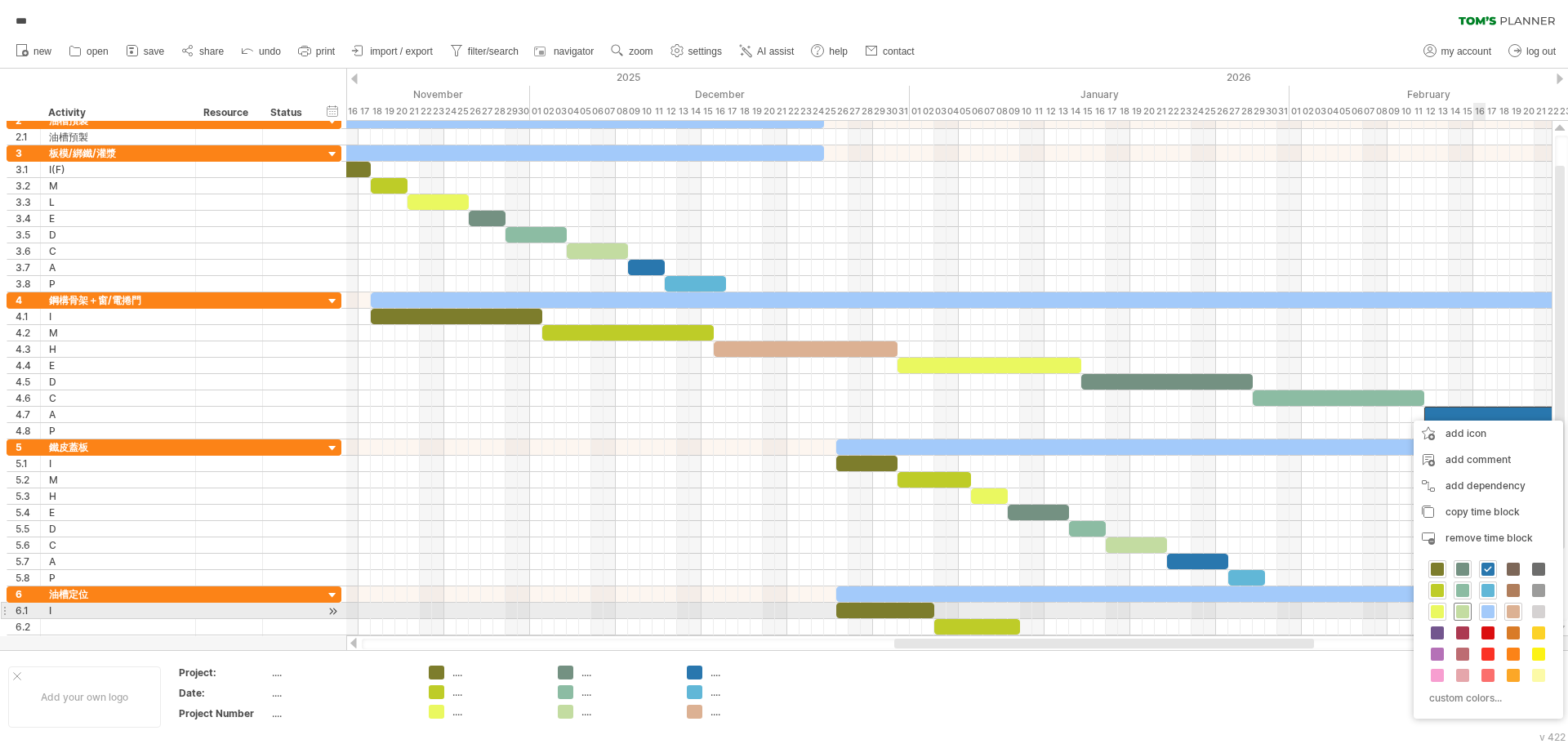
click at [1471, 609] on div at bounding box center [1463, 612] width 18 height 18
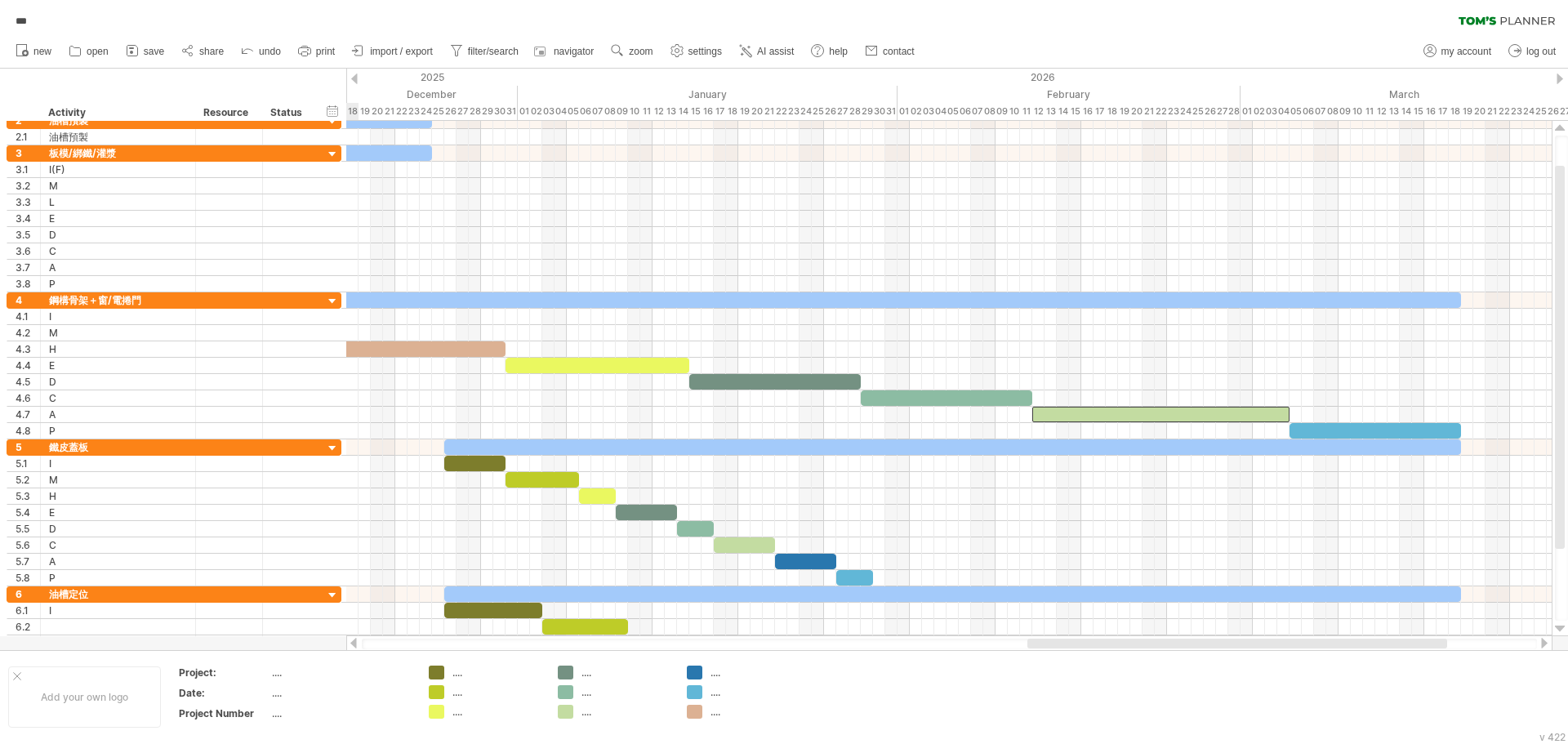
drag, startPoint x: 1027, startPoint y: 645, endPoint x: 1161, endPoint y: 641, distance: 134.1
click at [1161, 641] on div at bounding box center [1237, 643] width 420 height 10
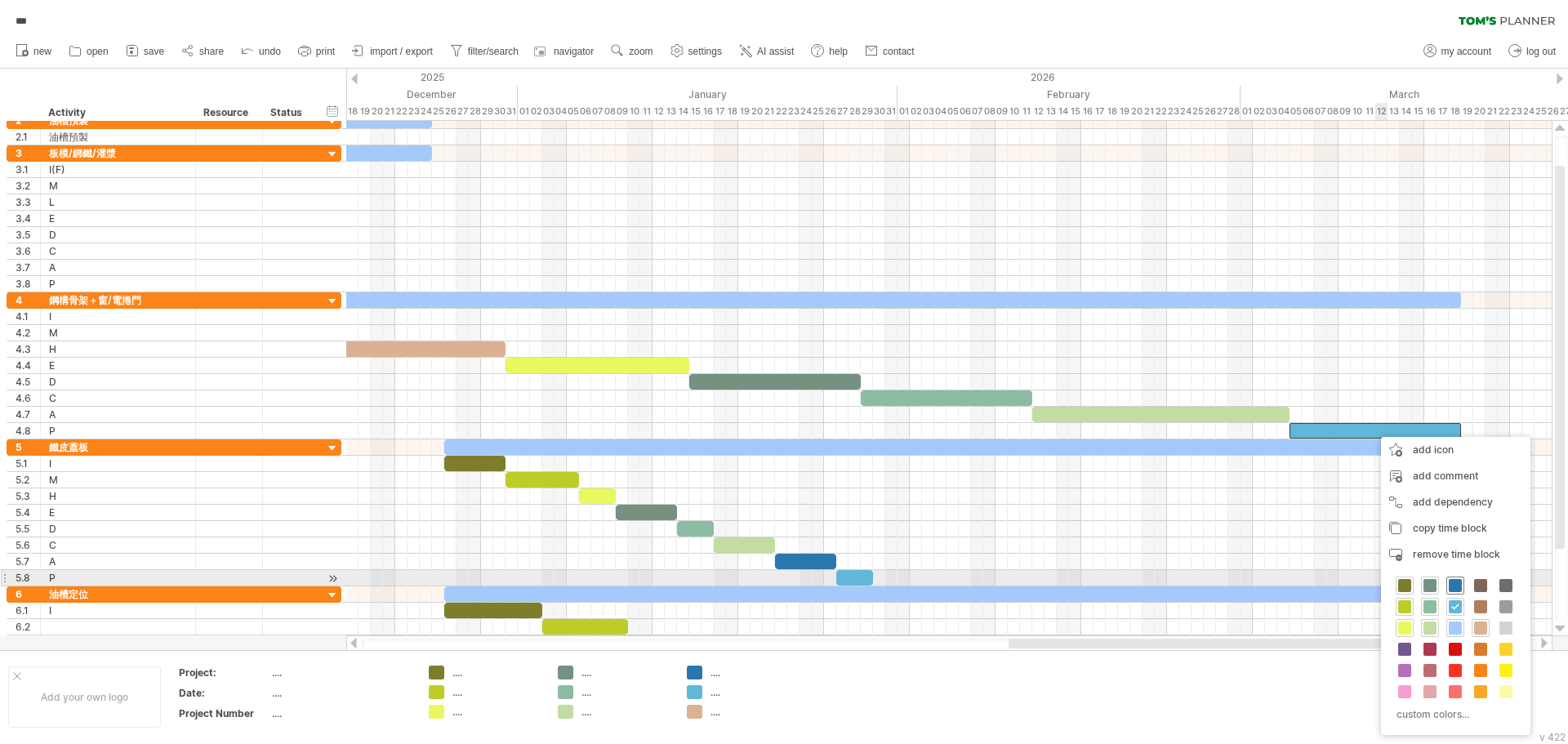
click at [1455, 585] on span at bounding box center [1456, 586] width 13 height 13
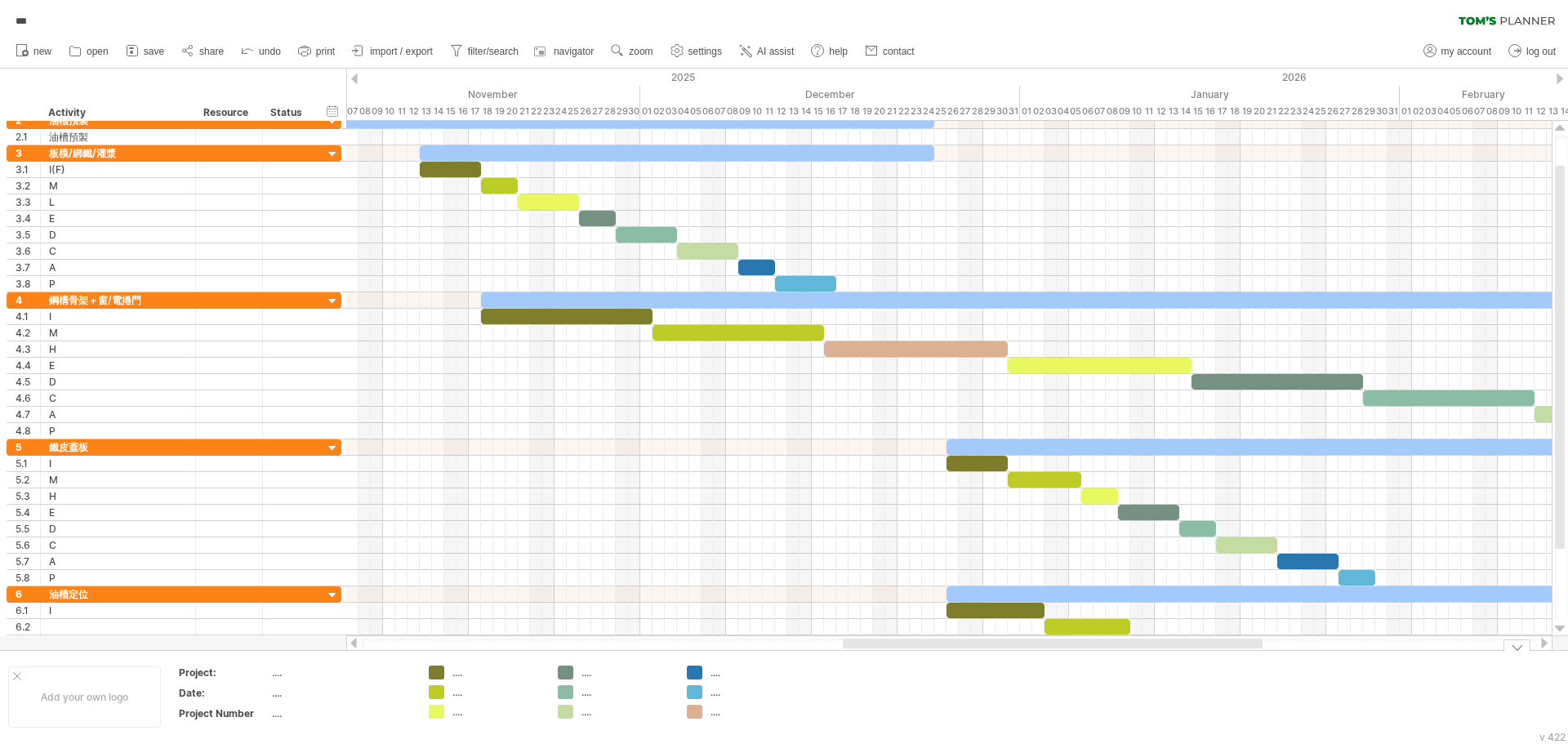
drag, startPoint x: 1076, startPoint y: 644, endPoint x: 906, endPoint y: 670, distance: 172.0
click at [906, 670] on div "Trying to reach [DOMAIN_NAME] Connected again... 0% autosave... *** clear filte…" at bounding box center [784, 372] width 1568 height 744
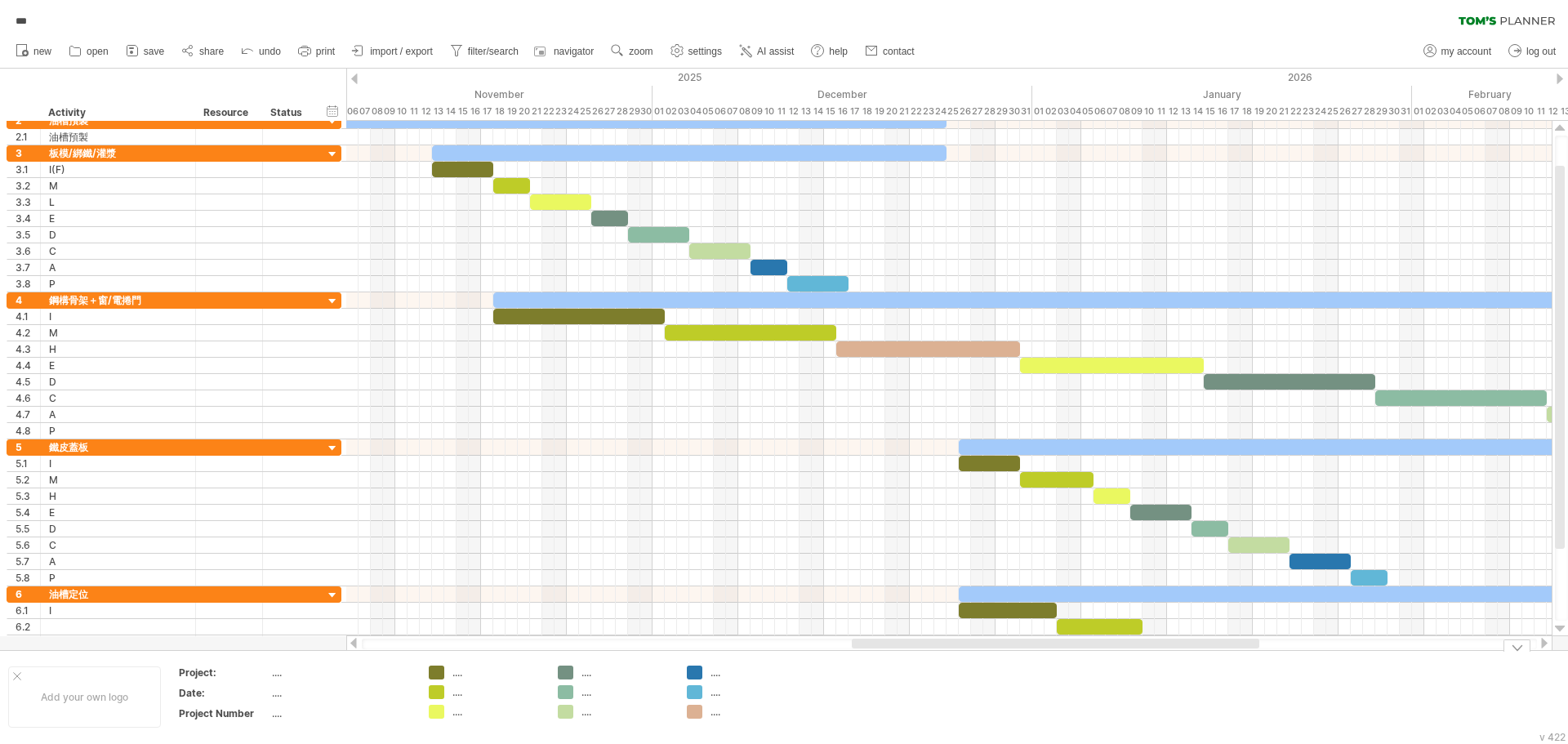
click at [452, 676] on div "...." at bounding box center [485, 672] width 113 height 14
click at [455, 673] on div "...." at bounding box center [497, 672] width 89 height 14
type input "**"
click at [457, 695] on div "...." at bounding box center [497, 692] width 89 height 14
type input "*"
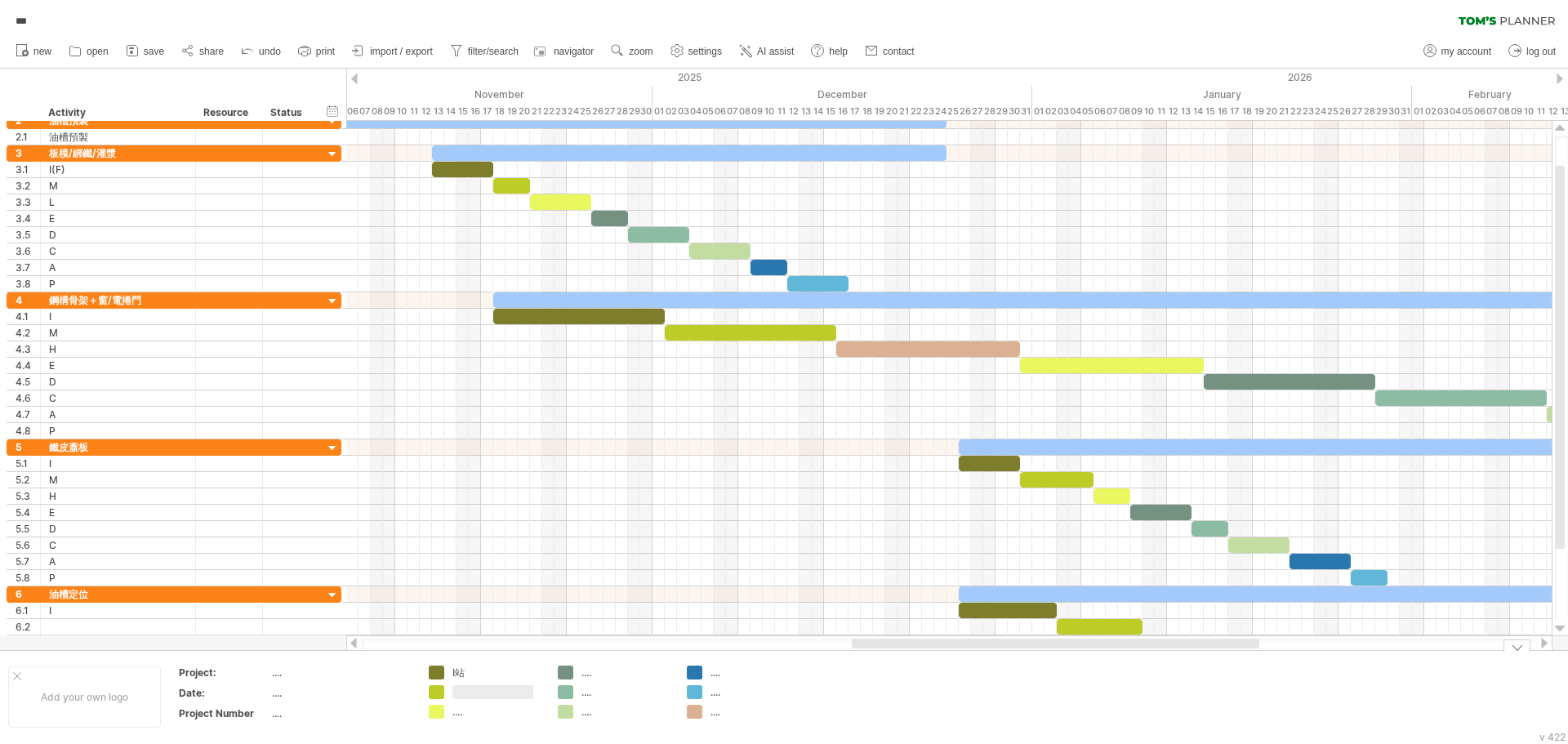
type input "*"
type input "****"
click at [488, 694] on div "M504" at bounding box center [497, 692] width 89 height 14
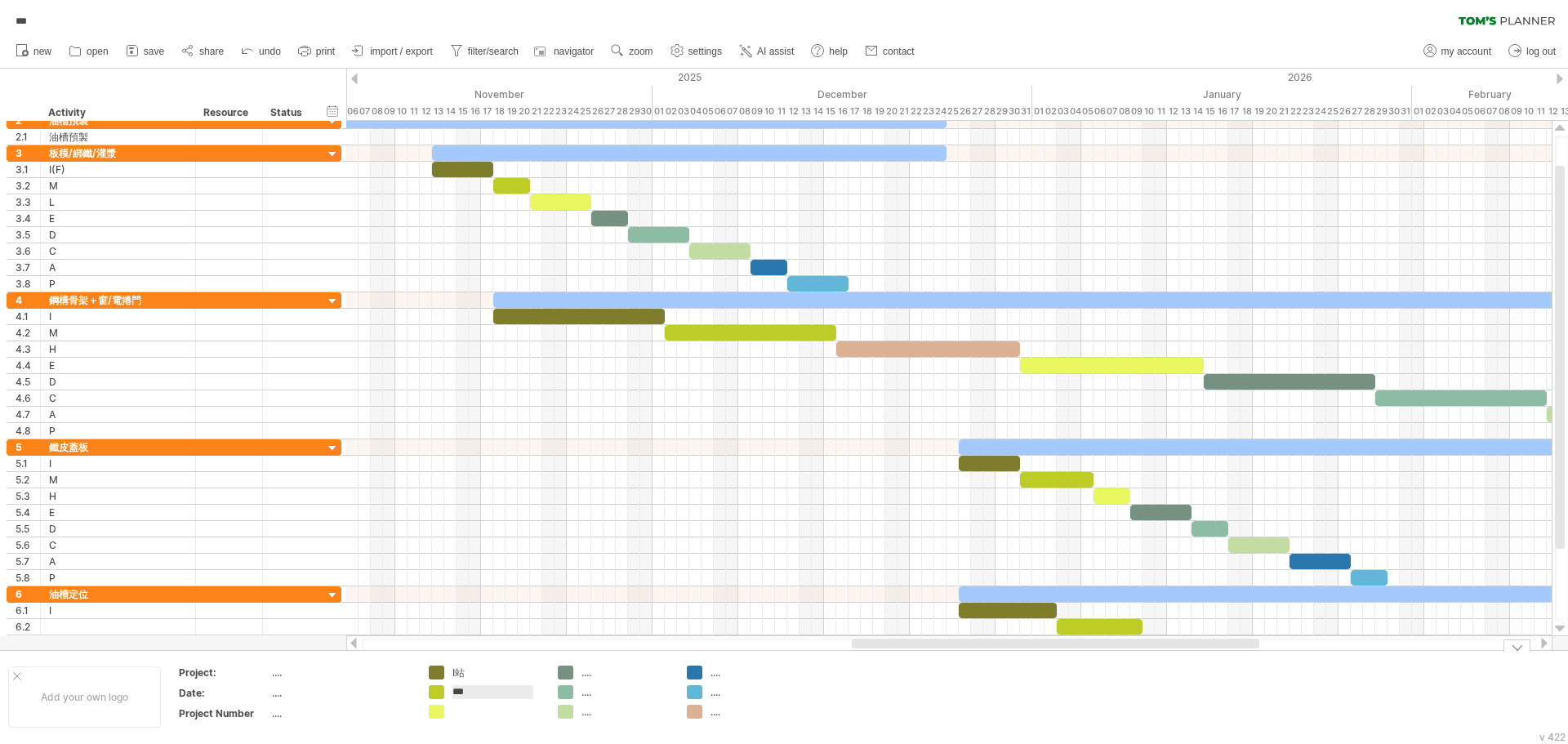
type input "**"
click at [476, 712] on div at bounding box center [497, 711] width 89 height 14
type input "*"
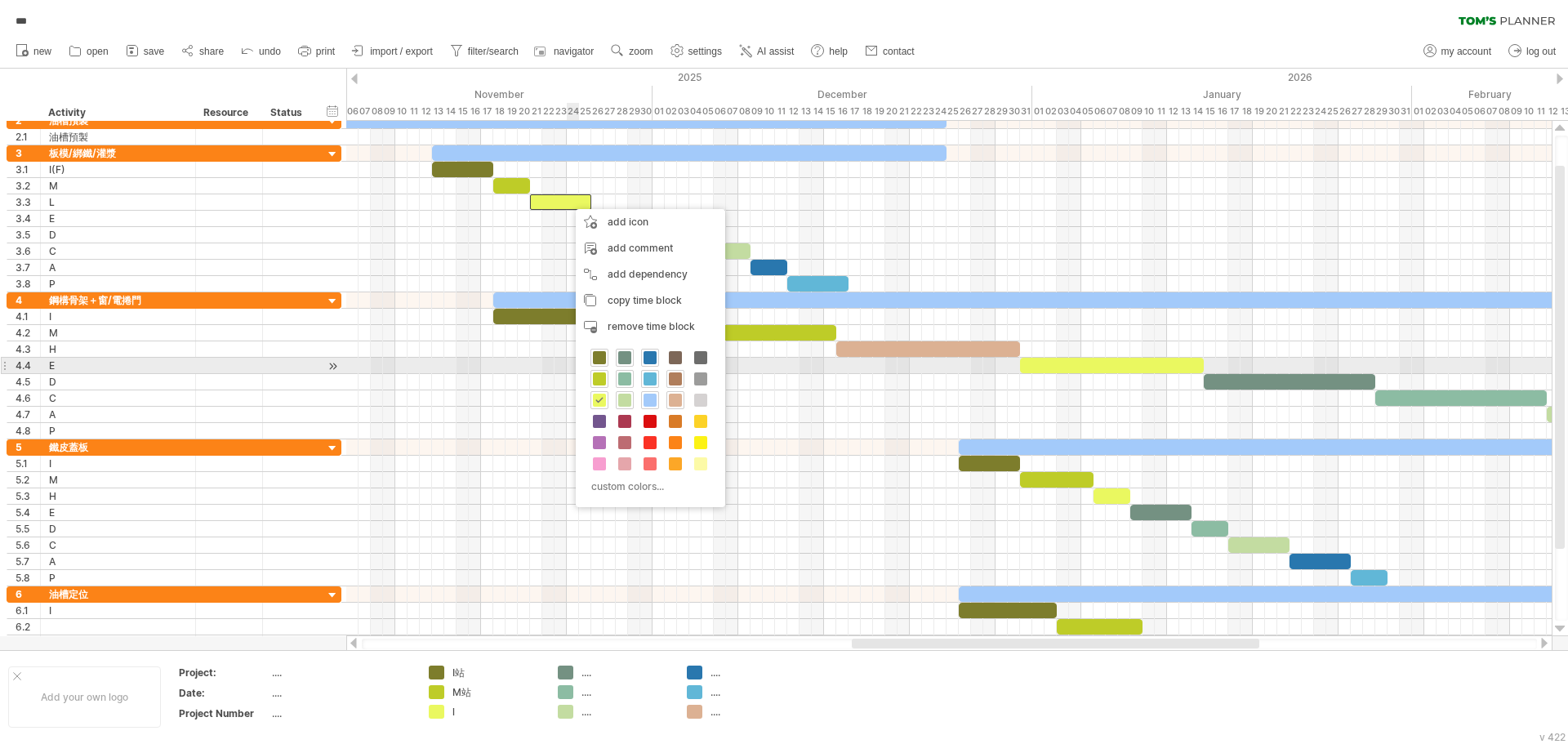
click at [677, 373] on span at bounding box center [676, 379] width 13 height 13
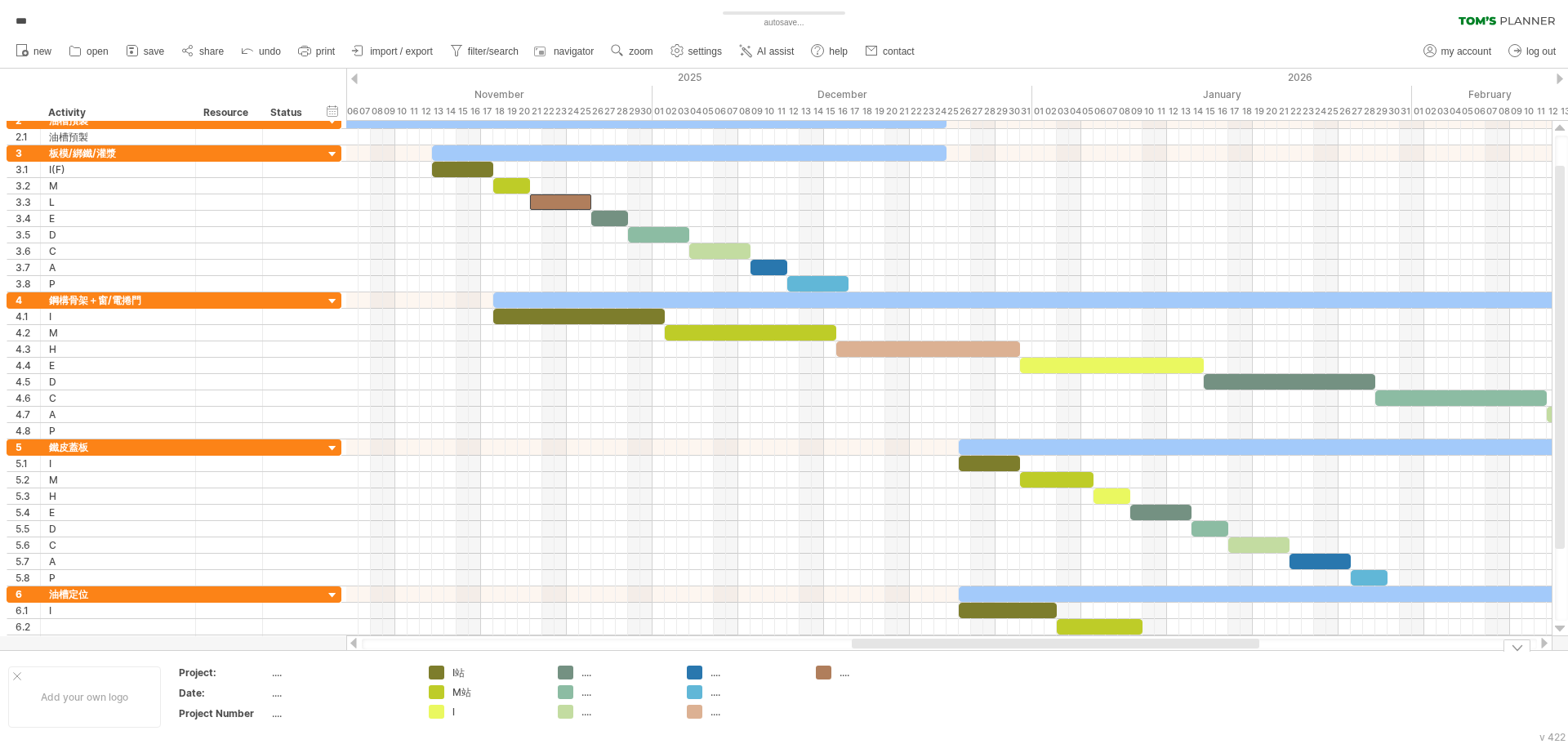
click at [466, 712] on div "l" at bounding box center [497, 711] width 89 height 14
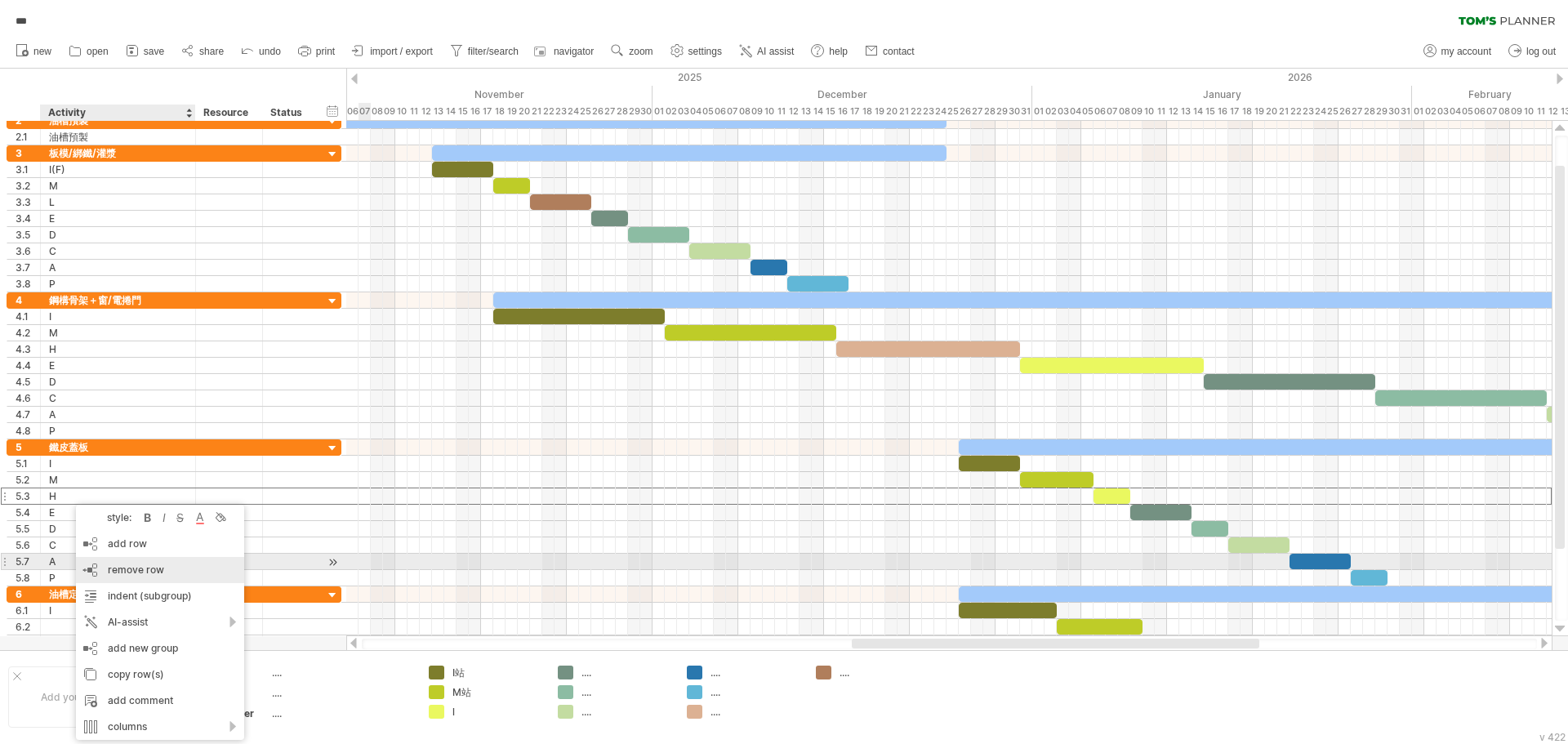
click at [134, 567] on span "remove row" at bounding box center [136, 570] width 56 height 12
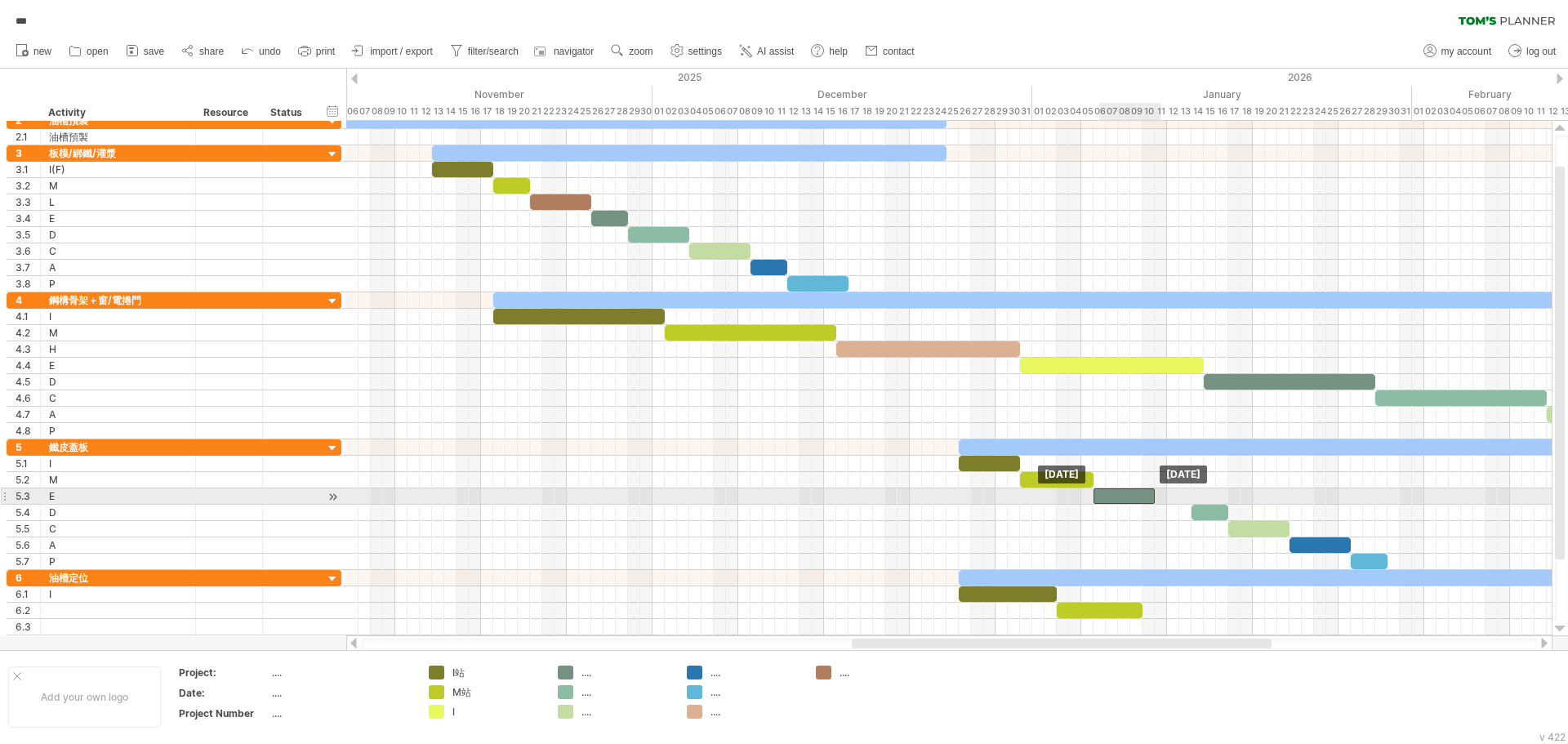
drag, startPoint x: 1165, startPoint y: 498, endPoint x: 1132, endPoint y: 503, distance: 33.4
click at [1132, 503] on div at bounding box center [1124, 496] width 62 height 16
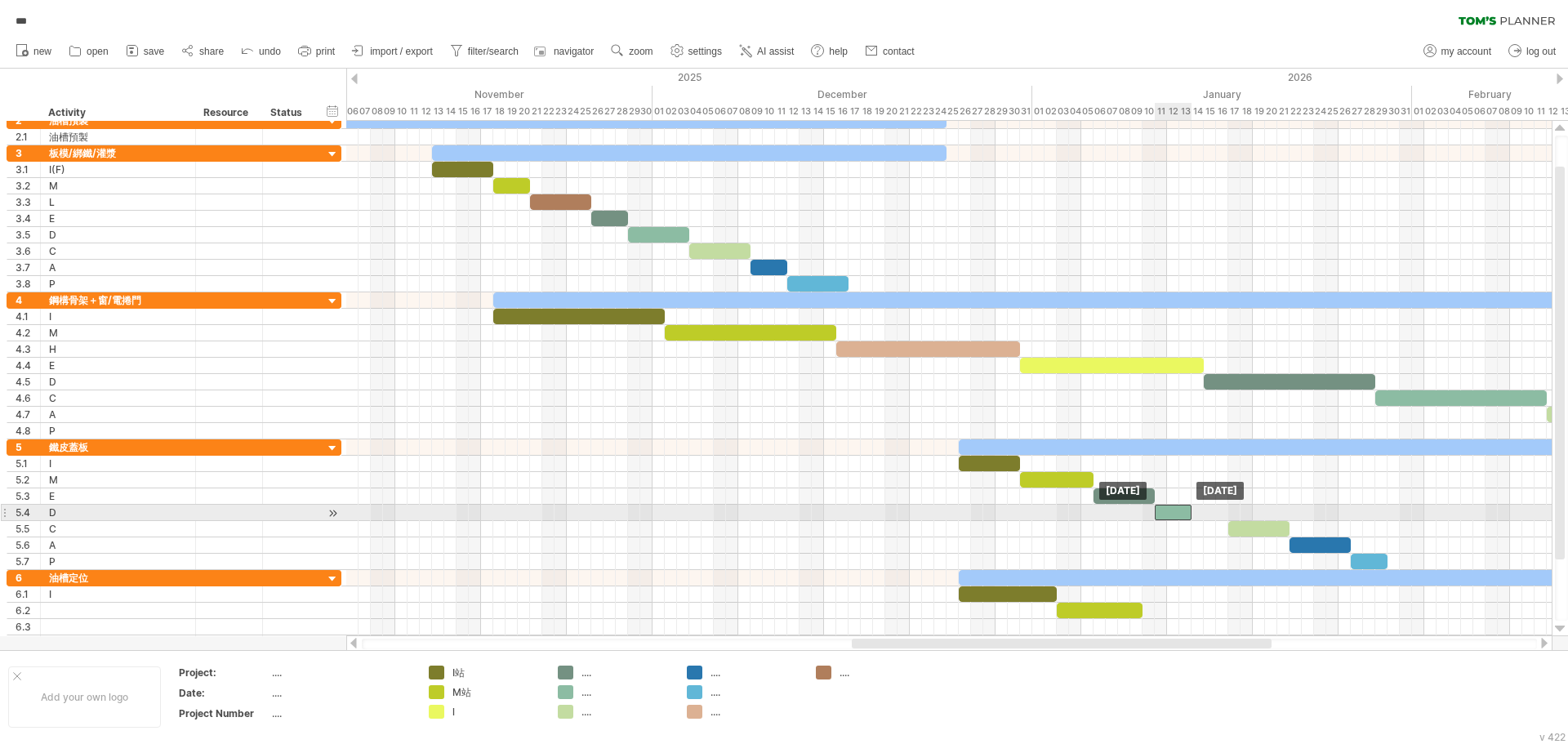
drag, startPoint x: 1207, startPoint y: 512, endPoint x: 1173, endPoint y: 513, distance: 34.0
click at [1173, 513] on div at bounding box center [1173, 513] width 36 height 16
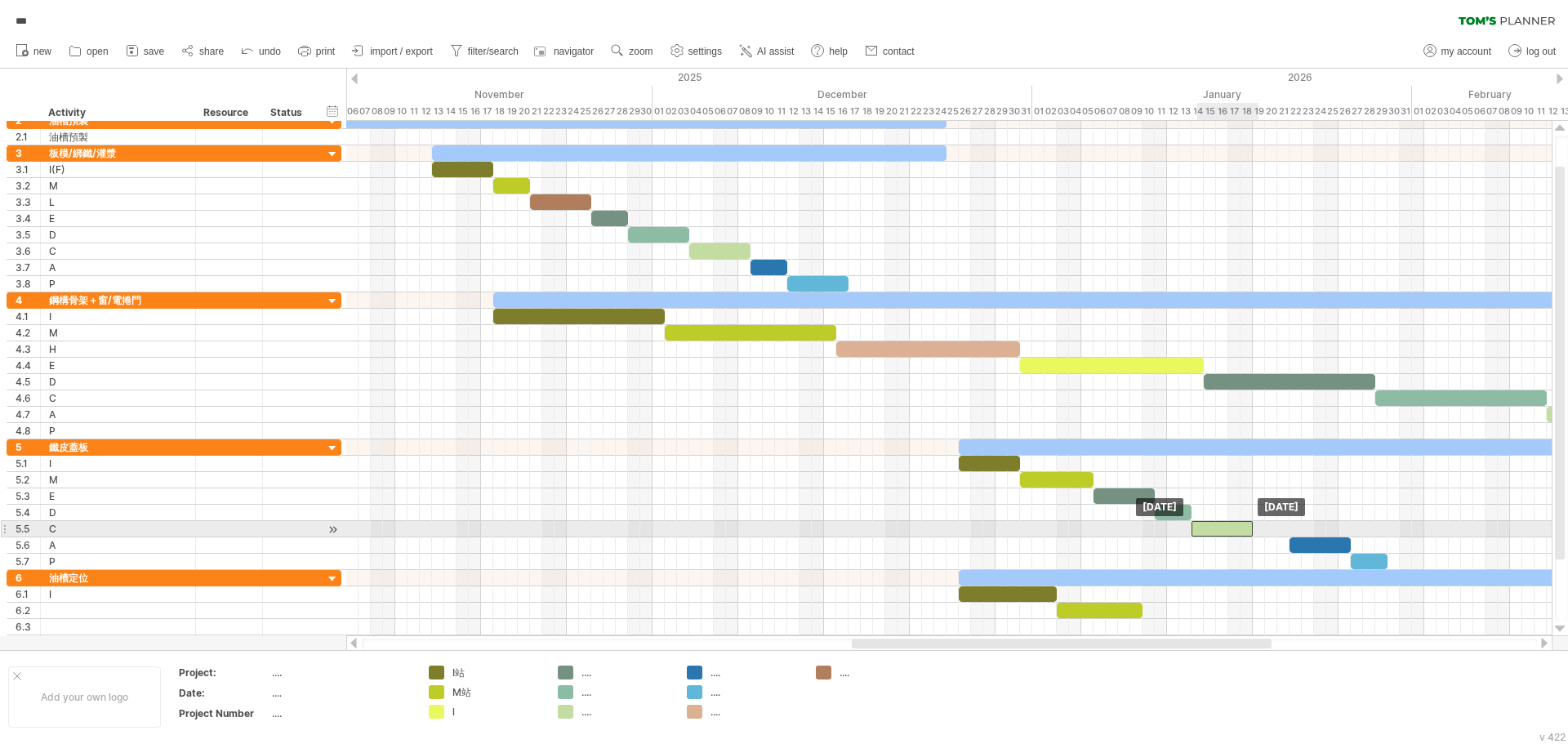
drag, startPoint x: 1251, startPoint y: 531, endPoint x: 1217, endPoint y: 531, distance: 34.0
click at [1217, 531] on div at bounding box center [1223, 529] width 62 height 16
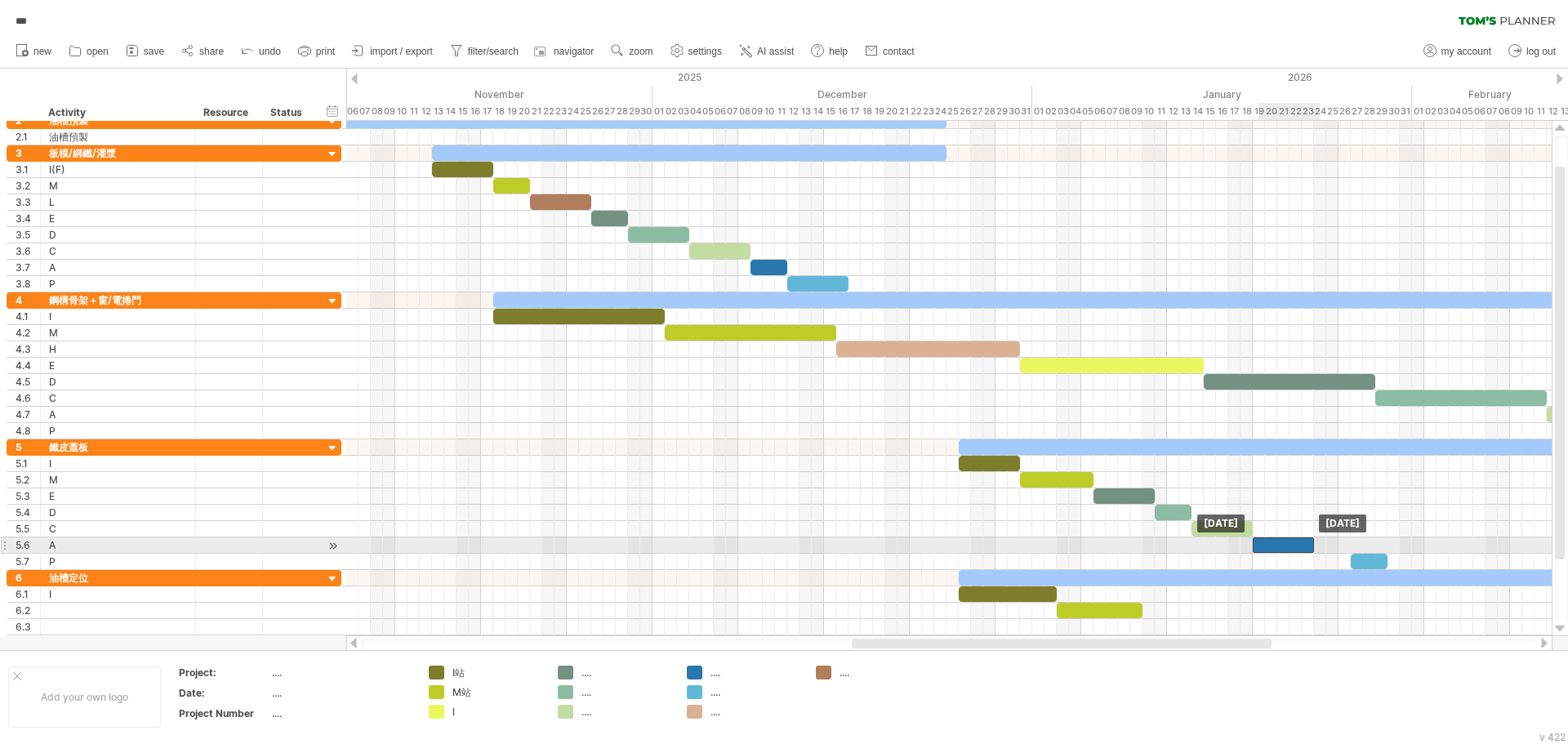
drag, startPoint x: 1303, startPoint y: 544, endPoint x: 1269, endPoint y: 545, distance: 34.0
click at [1269, 545] on div at bounding box center [1284, 545] width 62 height 16
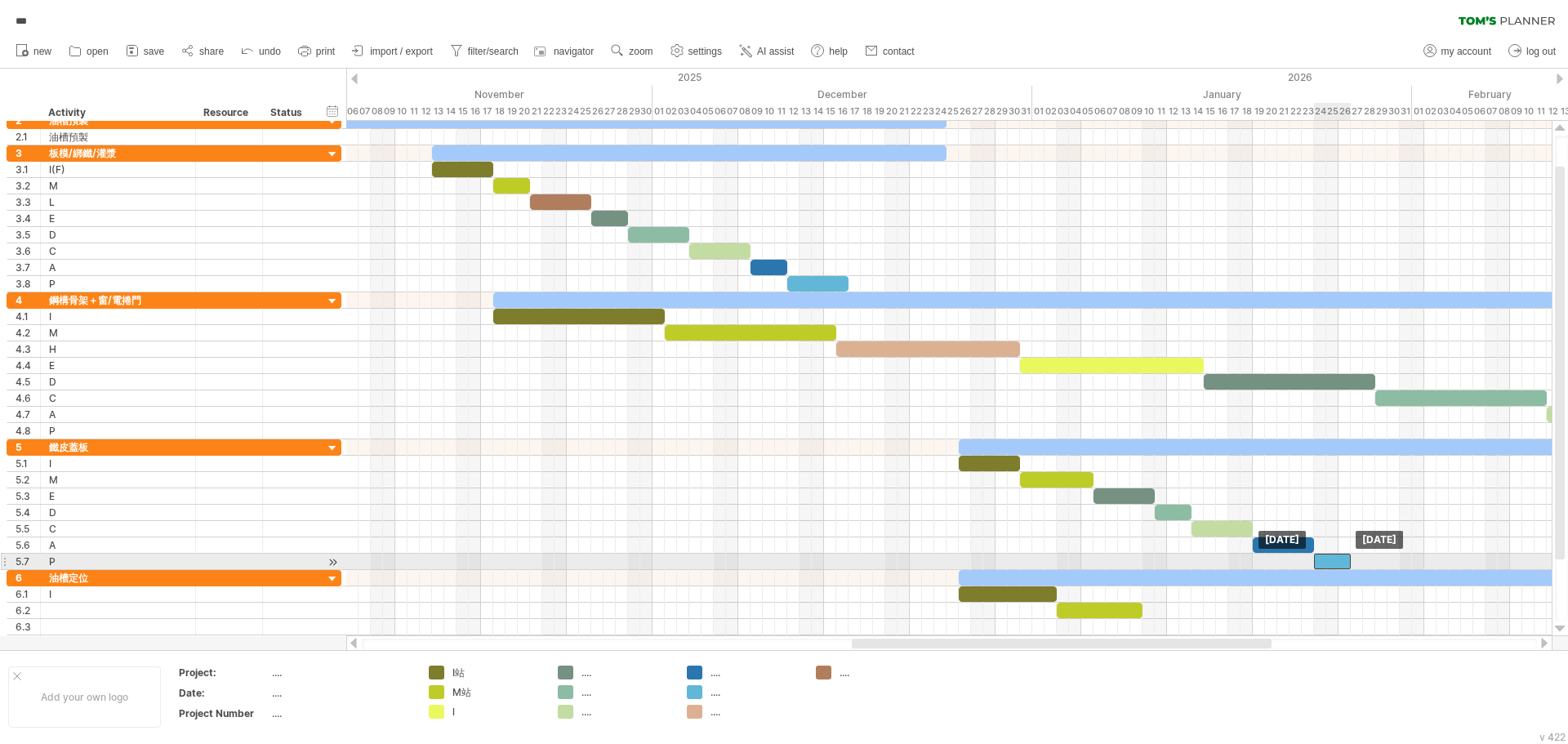
drag, startPoint x: 1367, startPoint y: 563, endPoint x: 1330, endPoint y: 564, distance: 37.0
click at [1330, 564] on div at bounding box center [1332, 561] width 36 height 16
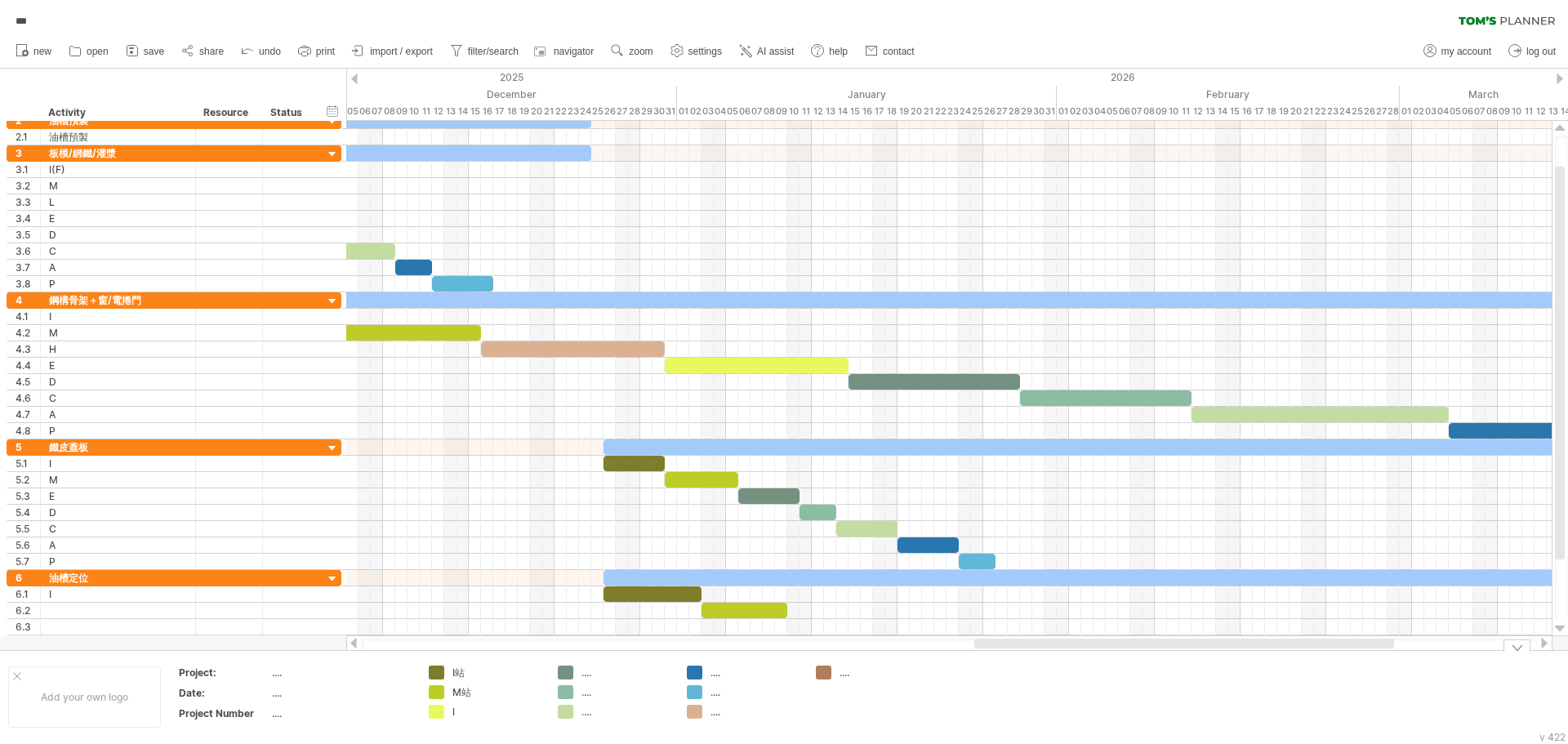
drag, startPoint x: 988, startPoint y: 644, endPoint x: 1111, endPoint y: 658, distance: 123.8
click at [1111, 658] on div "Trying to reach [DOMAIN_NAME] Connected again... 0% autosave... *** clear filte…" at bounding box center [784, 372] width 1568 height 744
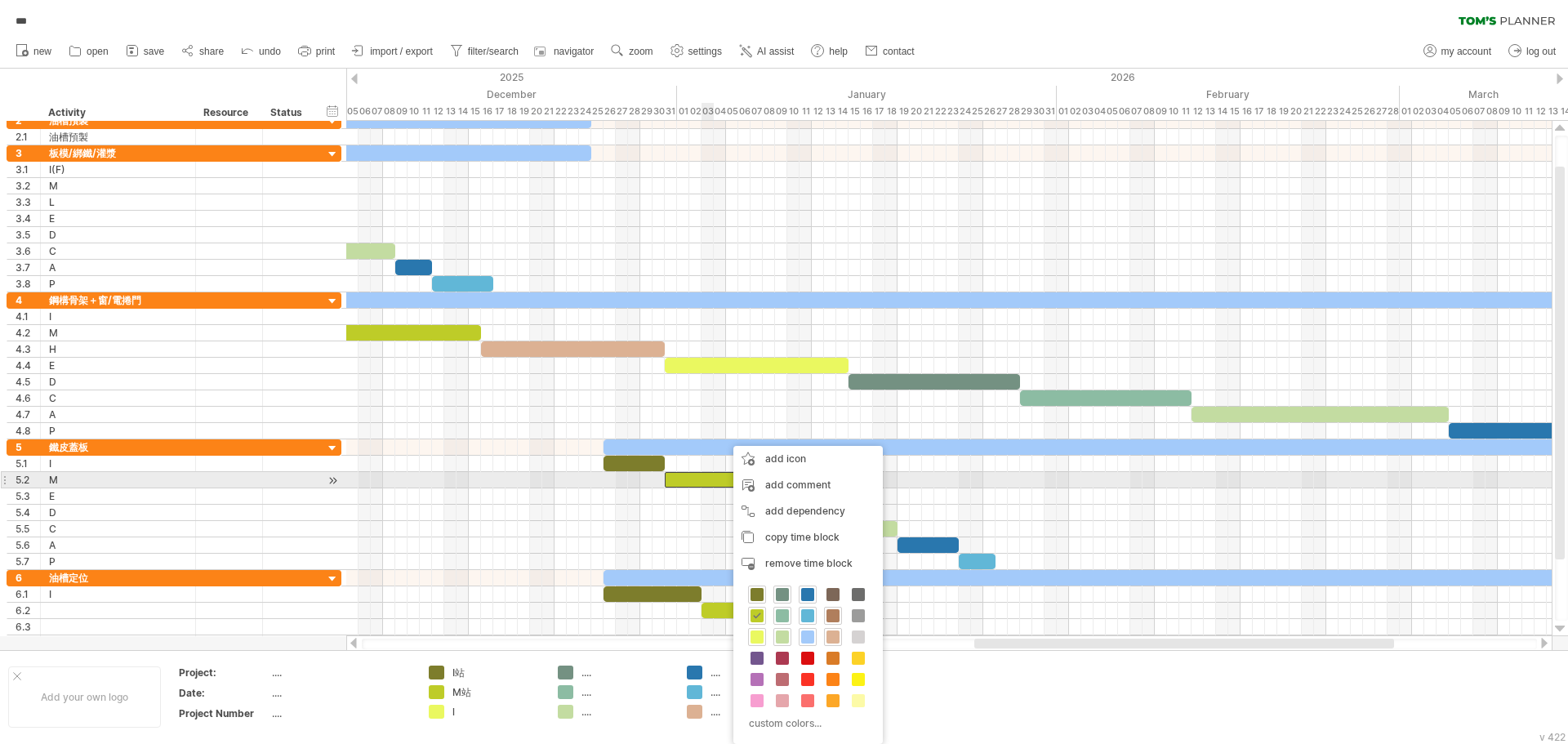
click at [708, 486] on div at bounding box center [701, 479] width 74 height 16
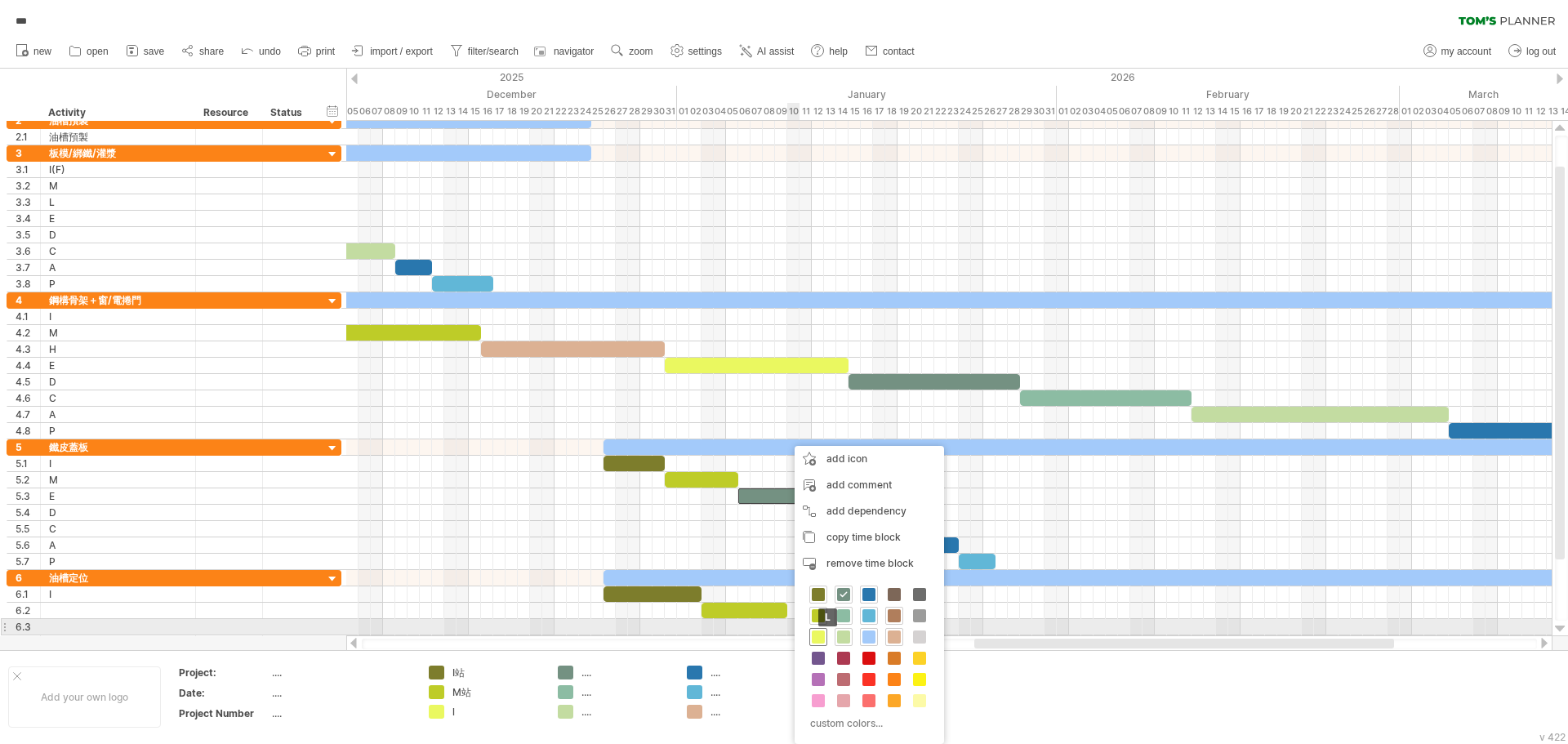
click at [822, 633] on span at bounding box center [818, 637] width 13 height 13
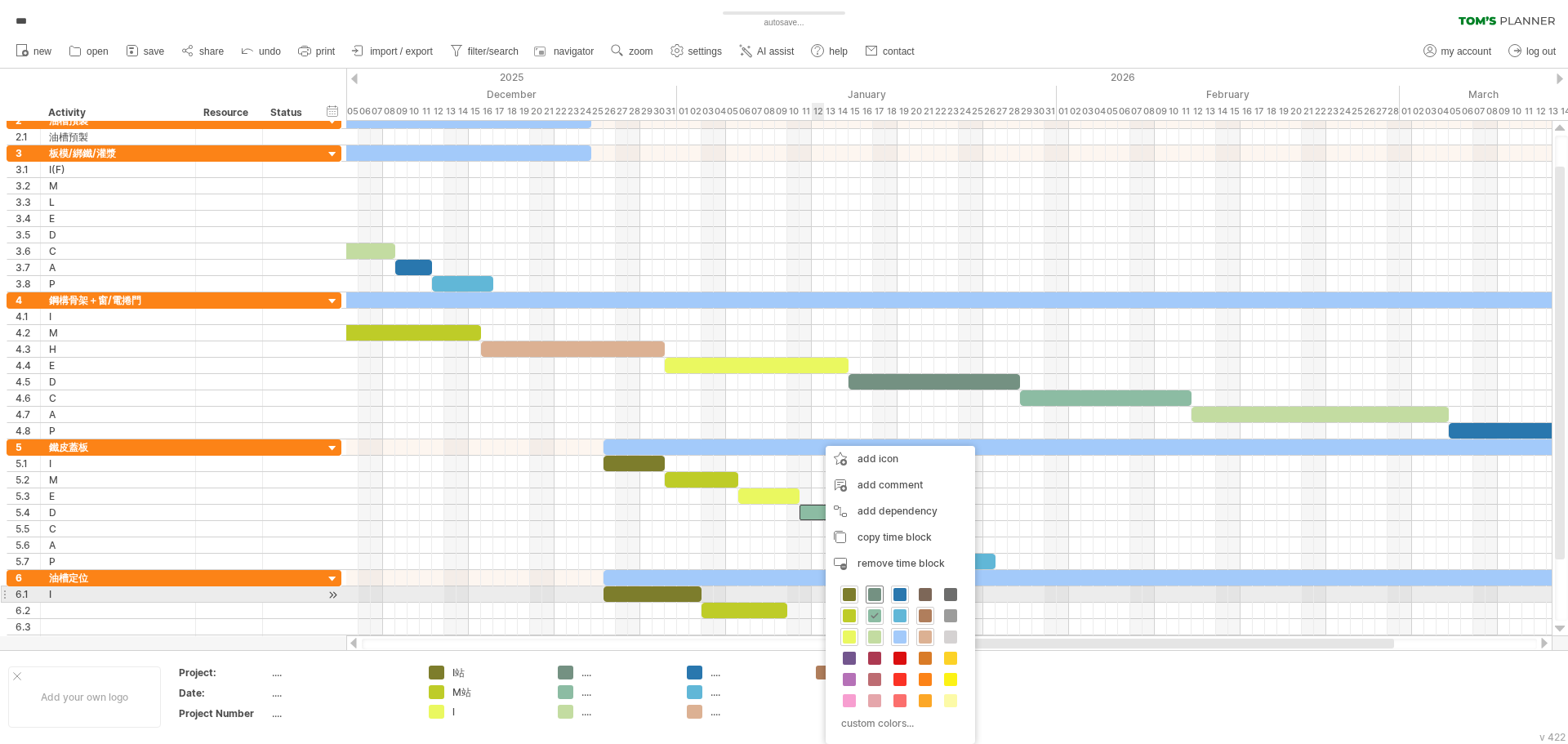
click at [875, 595] on span at bounding box center [874, 595] width 13 height 13
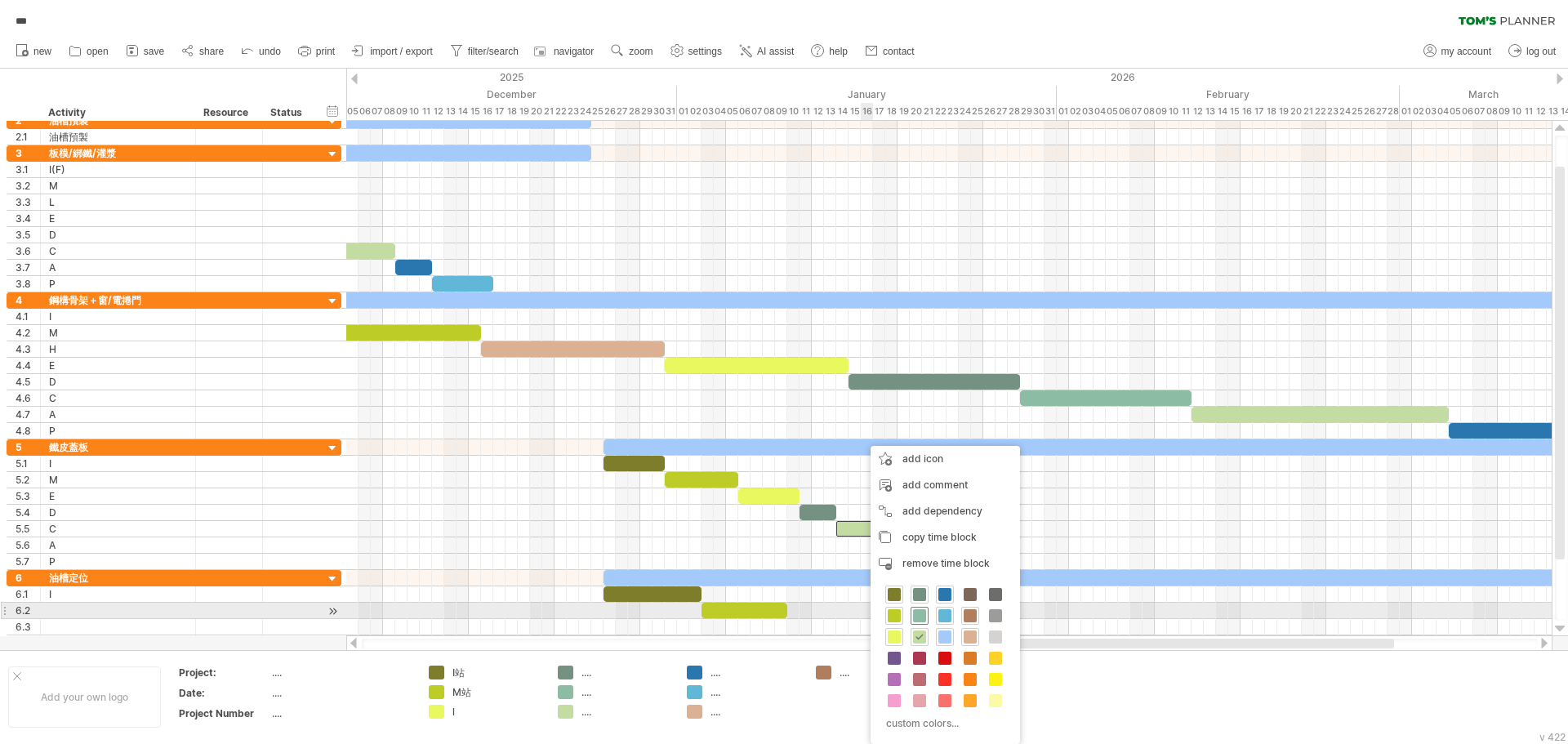
click at [918, 611] on span at bounding box center [920, 616] width 13 height 13
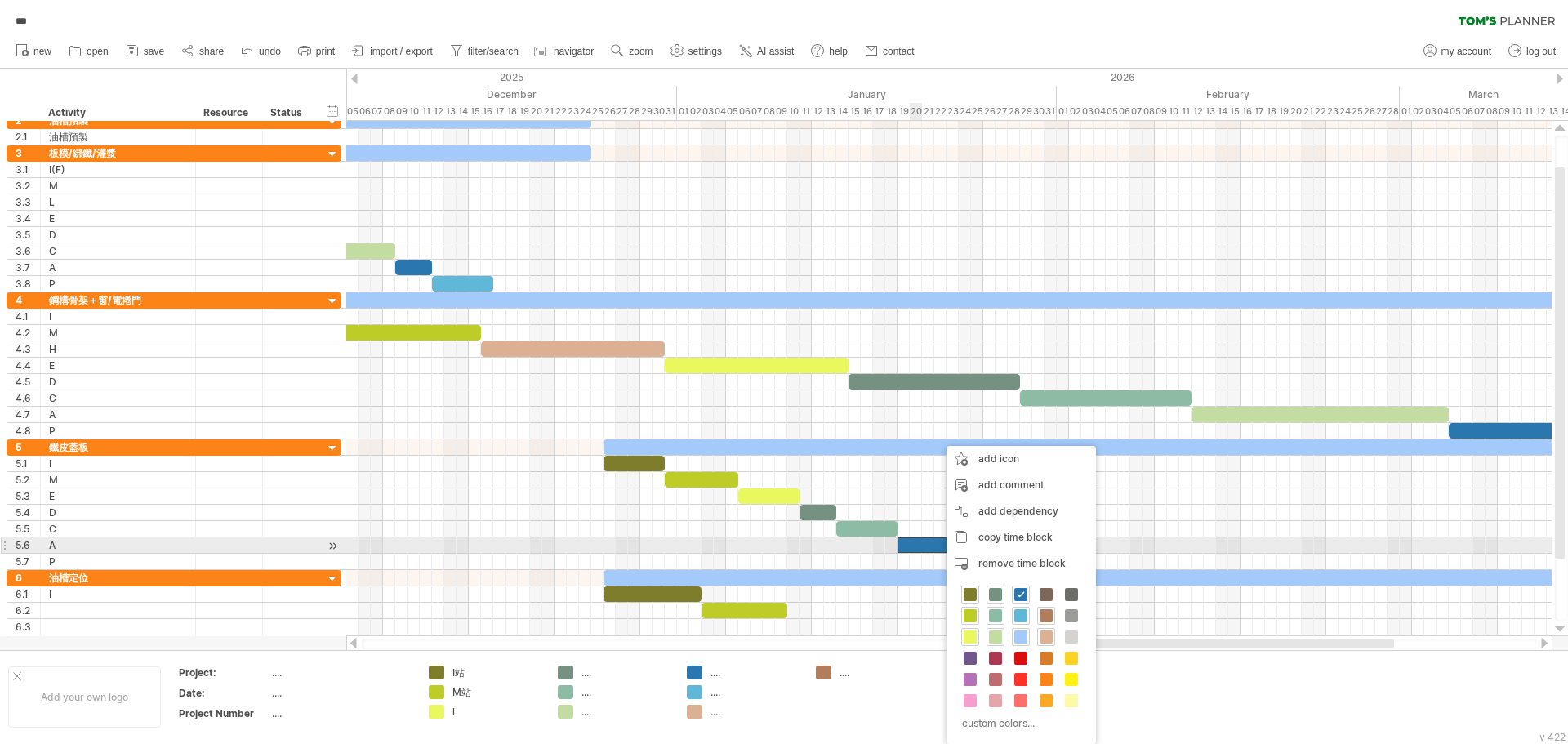
click at [918, 544] on div at bounding box center [928, 545] width 62 height 16
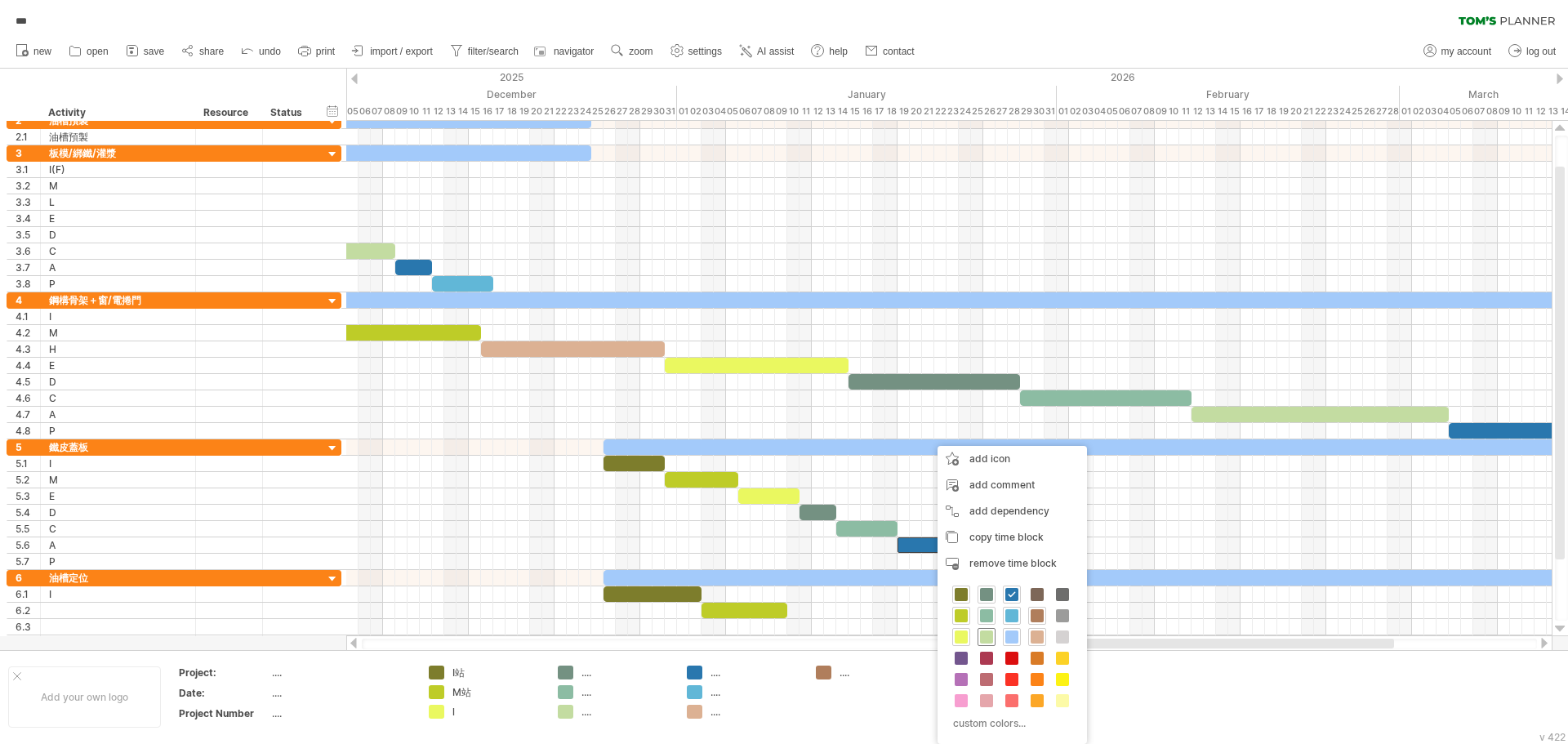
click at [993, 639] on span at bounding box center [987, 637] width 13 height 13
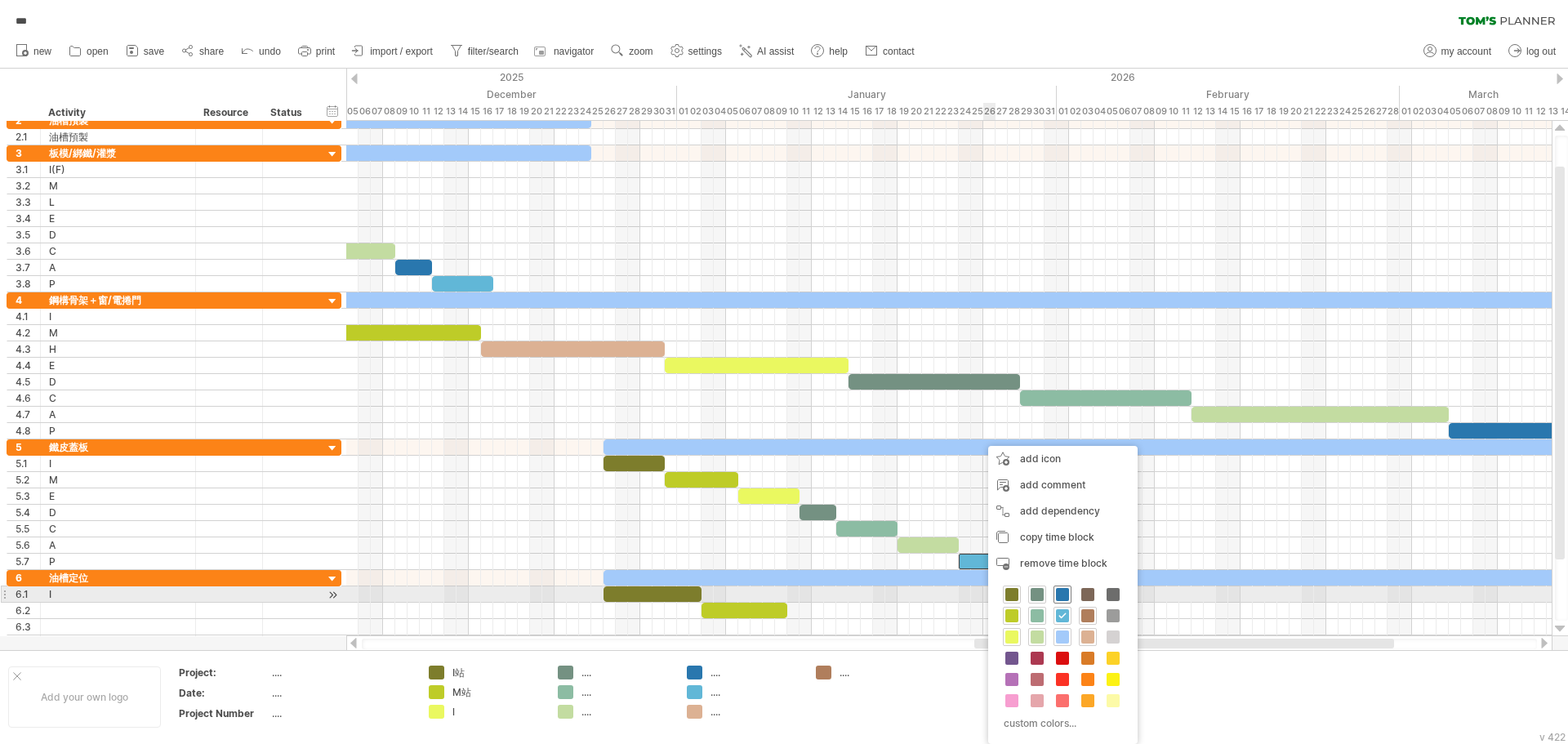
click at [1055, 599] on div at bounding box center [1062, 594] width 18 height 18
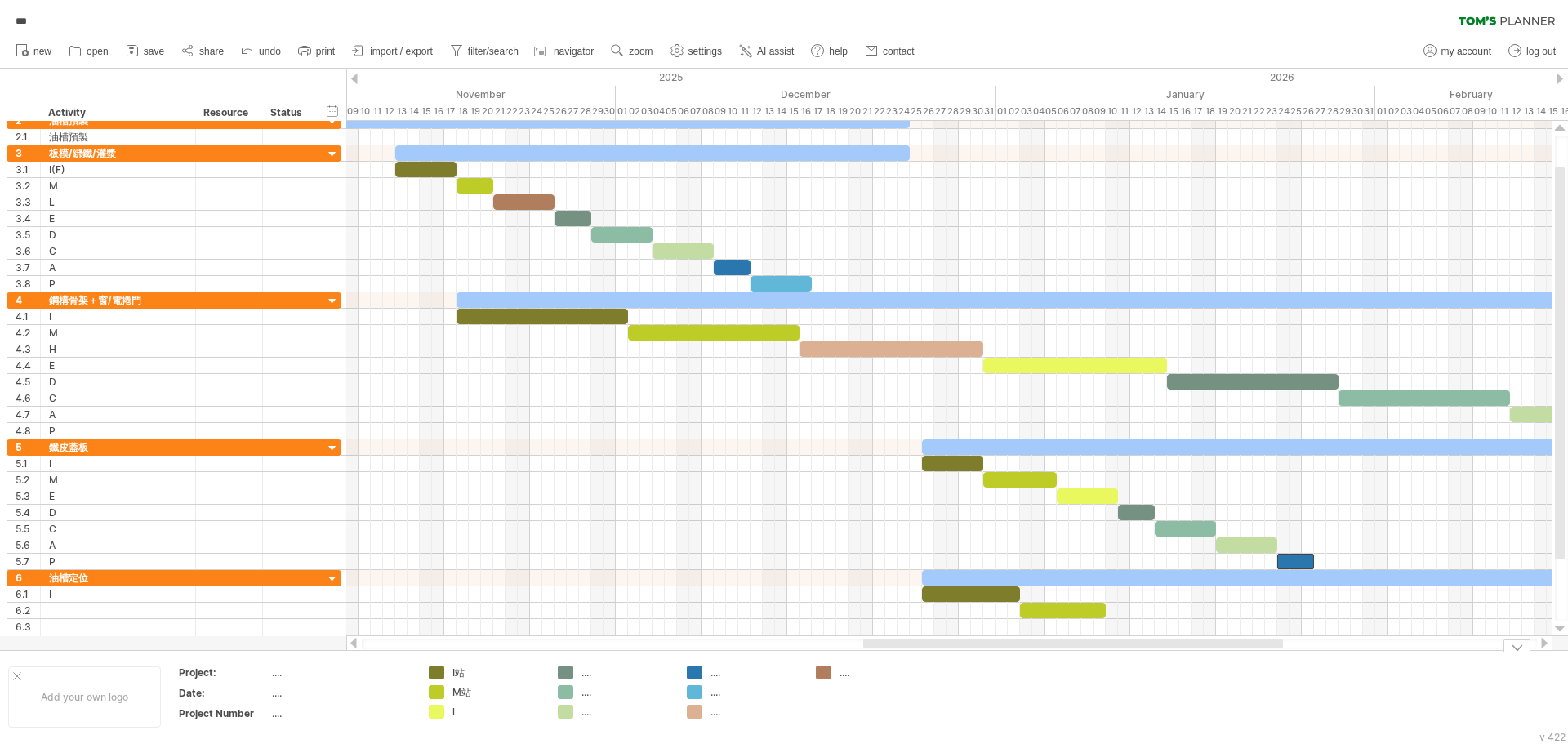
drag, startPoint x: 1060, startPoint y: 647, endPoint x: 948, endPoint y: 656, distance: 112.4
click at [948, 656] on div "Trying to reach [DOMAIN_NAME] Connected again... 0% autosave... *** clear filte…" at bounding box center [784, 372] width 1568 height 744
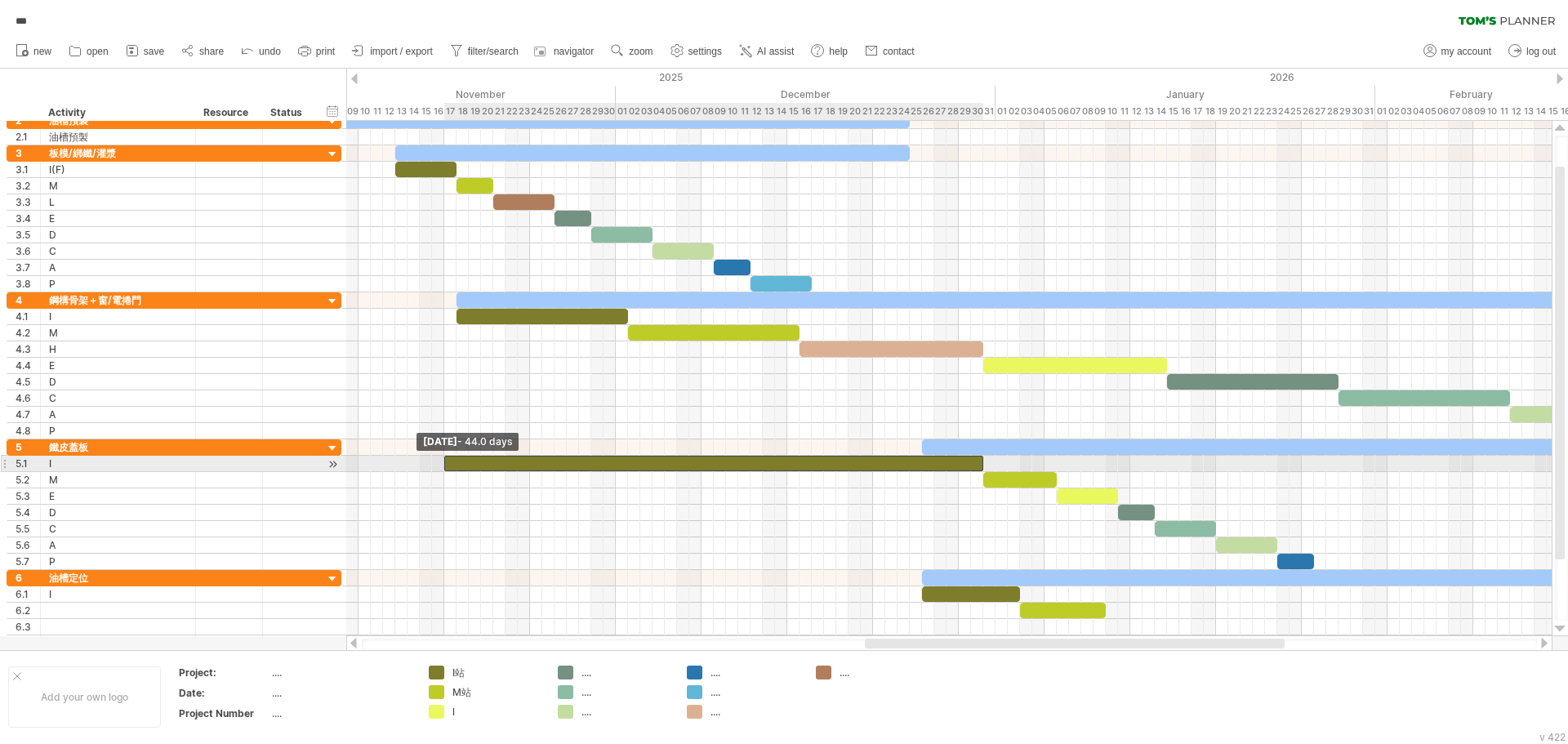
drag, startPoint x: 922, startPoint y: 465, endPoint x: 445, endPoint y: 466, distance: 477.0
click at [445, 466] on span at bounding box center [444, 463] width 7 height 16
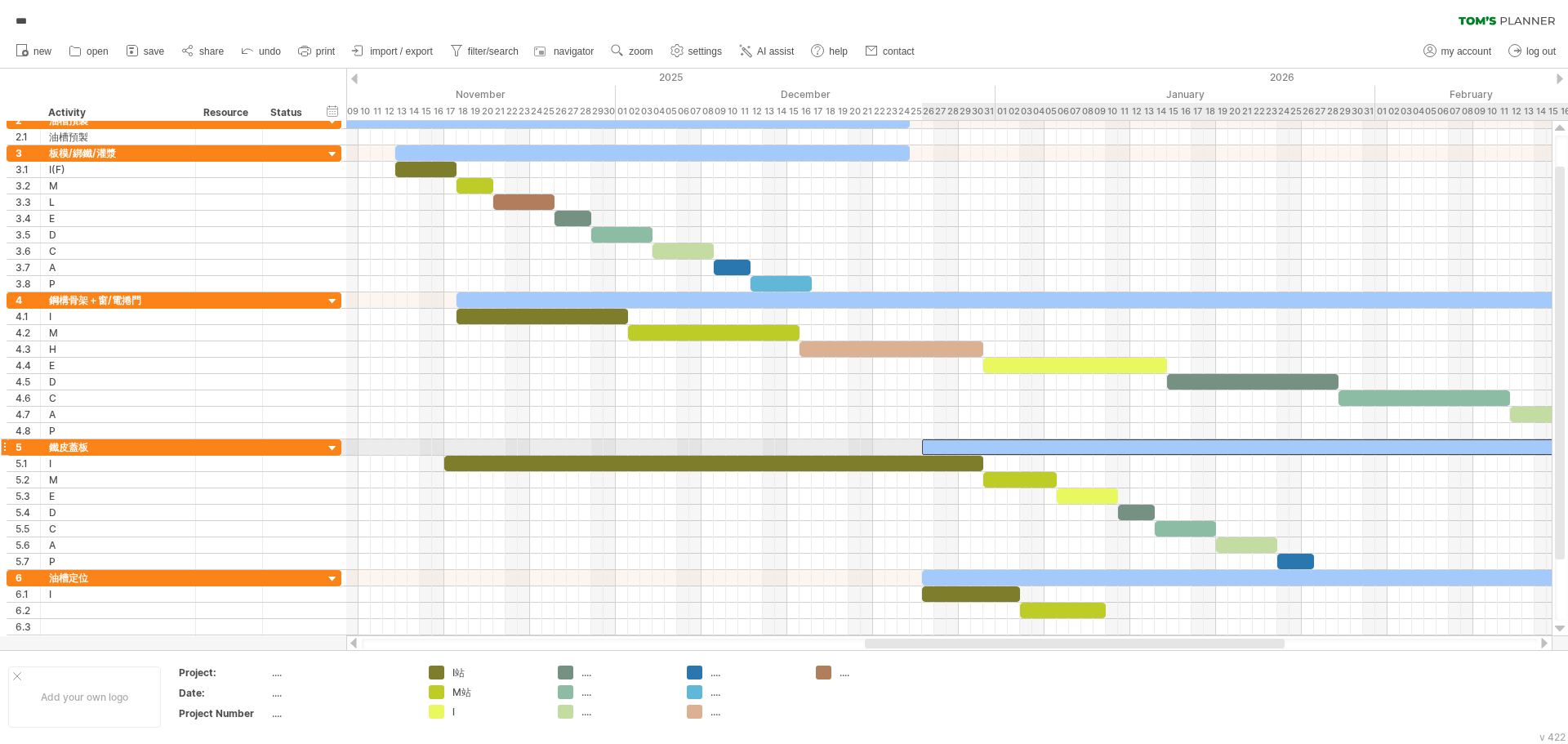
click at [926, 446] on div at bounding box center [1430, 447] width 1017 height 16
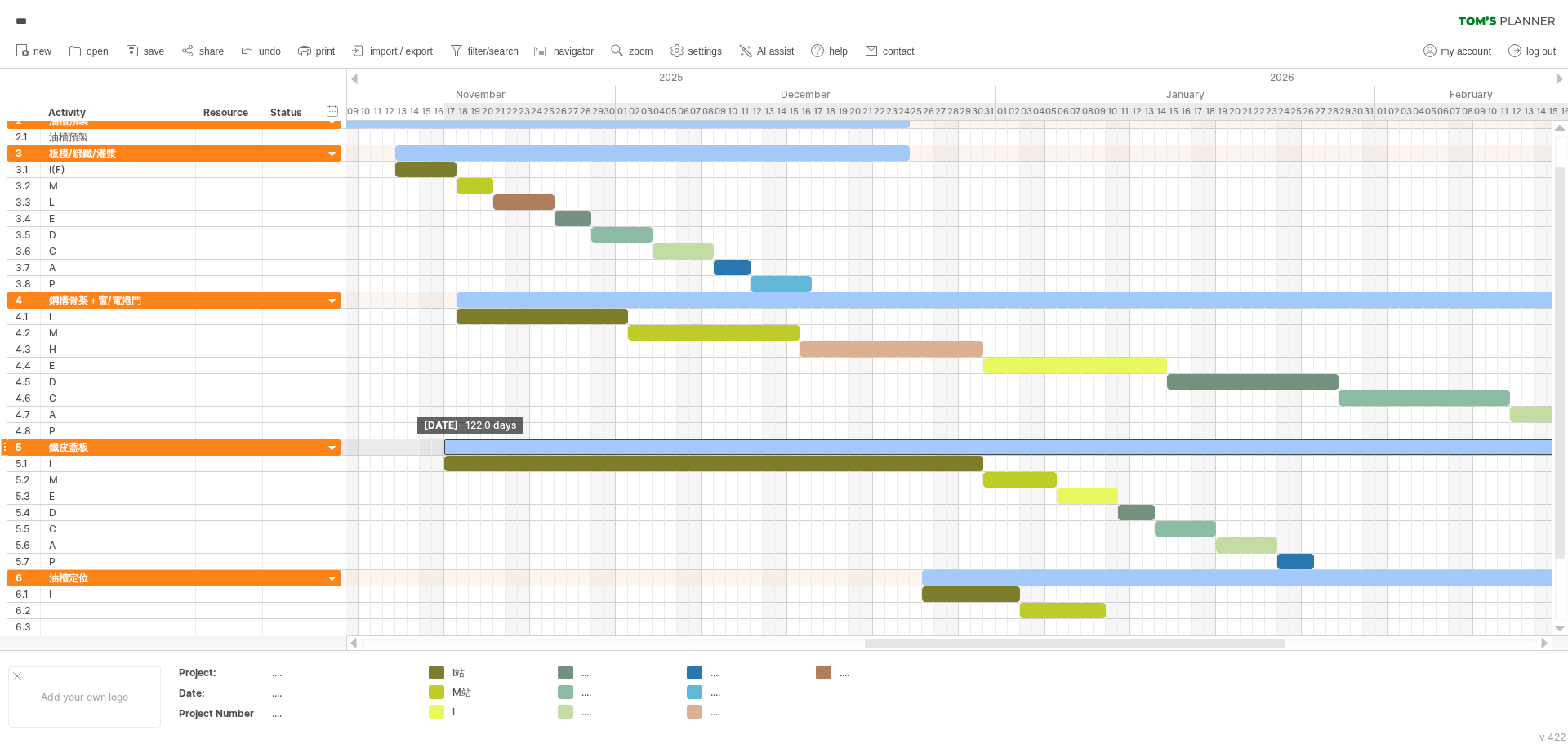
drag, startPoint x: 921, startPoint y: 448, endPoint x: 448, endPoint y: 447, distance: 473.0
click at [447, 447] on span at bounding box center [444, 447] width 7 height 16
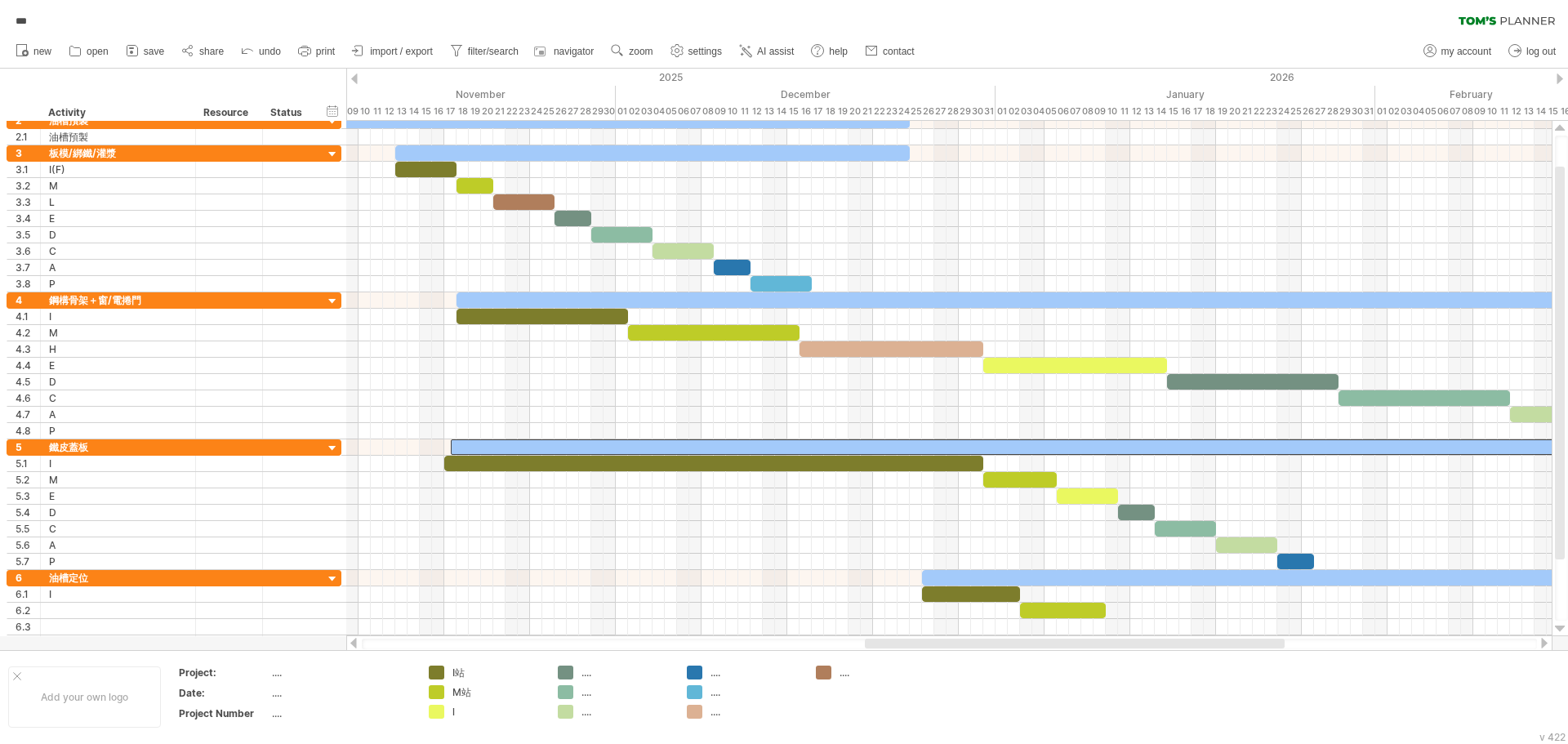
drag, startPoint x: 1103, startPoint y: 649, endPoint x: 1132, endPoint y: 644, distance: 29.4
click at [1132, 644] on div at bounding box center [949, 643] width 1176 height 10
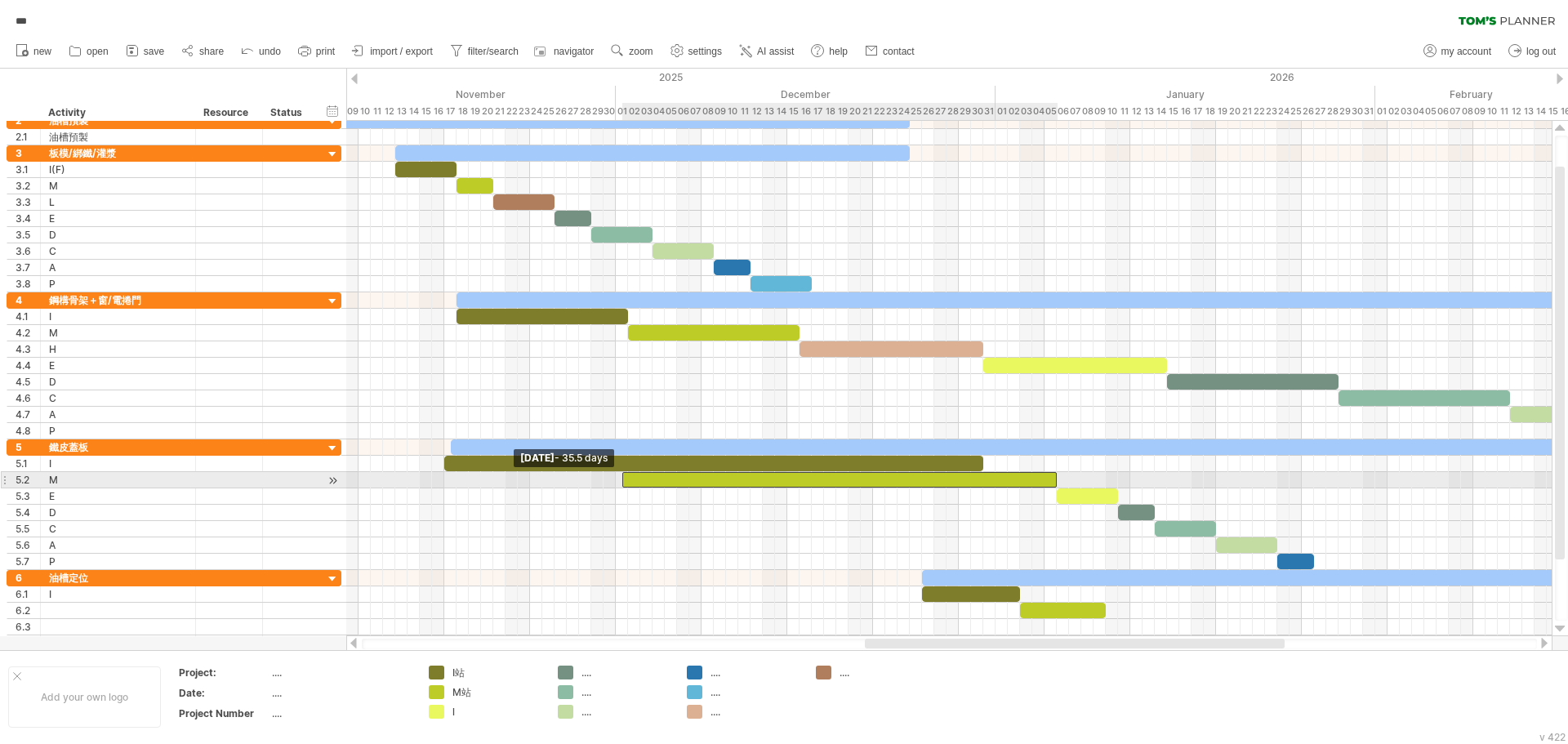
drag, startPoint x: 986, startPoint y: 480, endPoint x: 627, endPoint y: 481, distance: 359.0
click at [627, 480] on div at bounding box center [840, 479] width 435 height 16
click at [628, 483] on div at bounding box center [839, 479] width 435 height 16
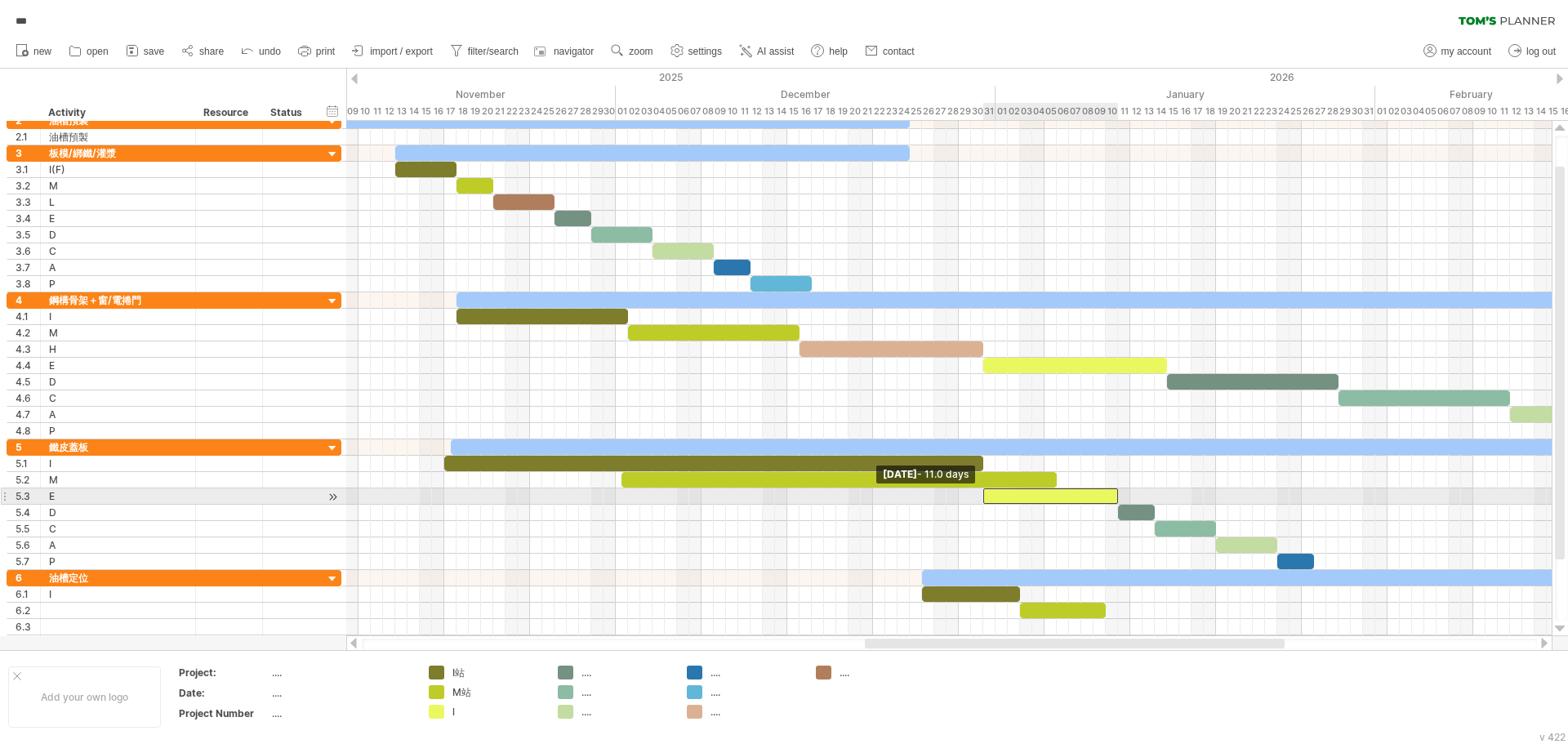
drag, startPoint x: 1056, startPoint y: 499, endPoint x: 984, endPoint y: 499, distance: 72.0
click at [984, 499] on span at bounding box center [983, 496] width 7 height 16
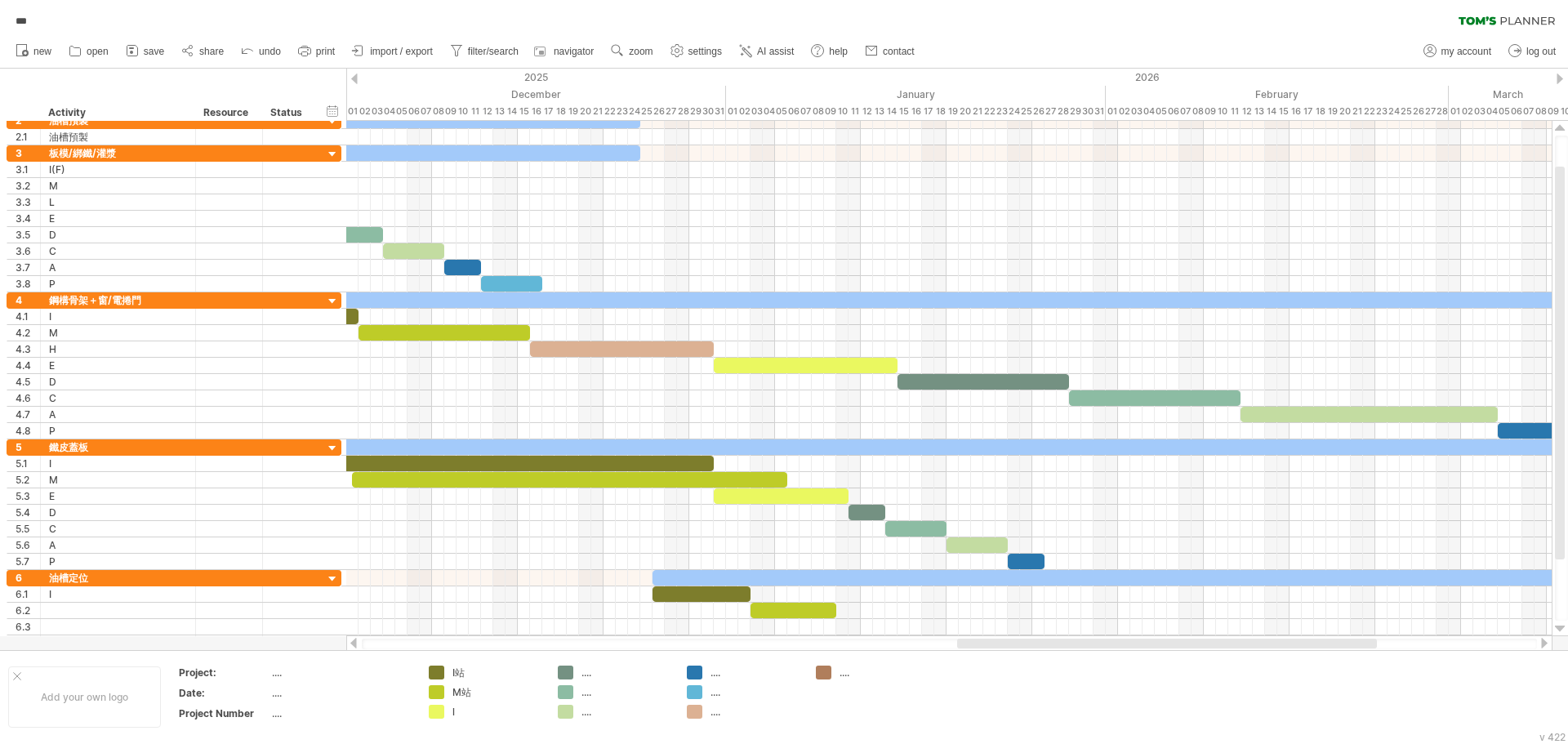
drag, startPoint x: 1047, startPoint y: 641, endPoint x: 956, endPoint y: 553, distance: 126.6
click at [1135, 644] on div at bounding box center [1167, 643] width 420 height 10
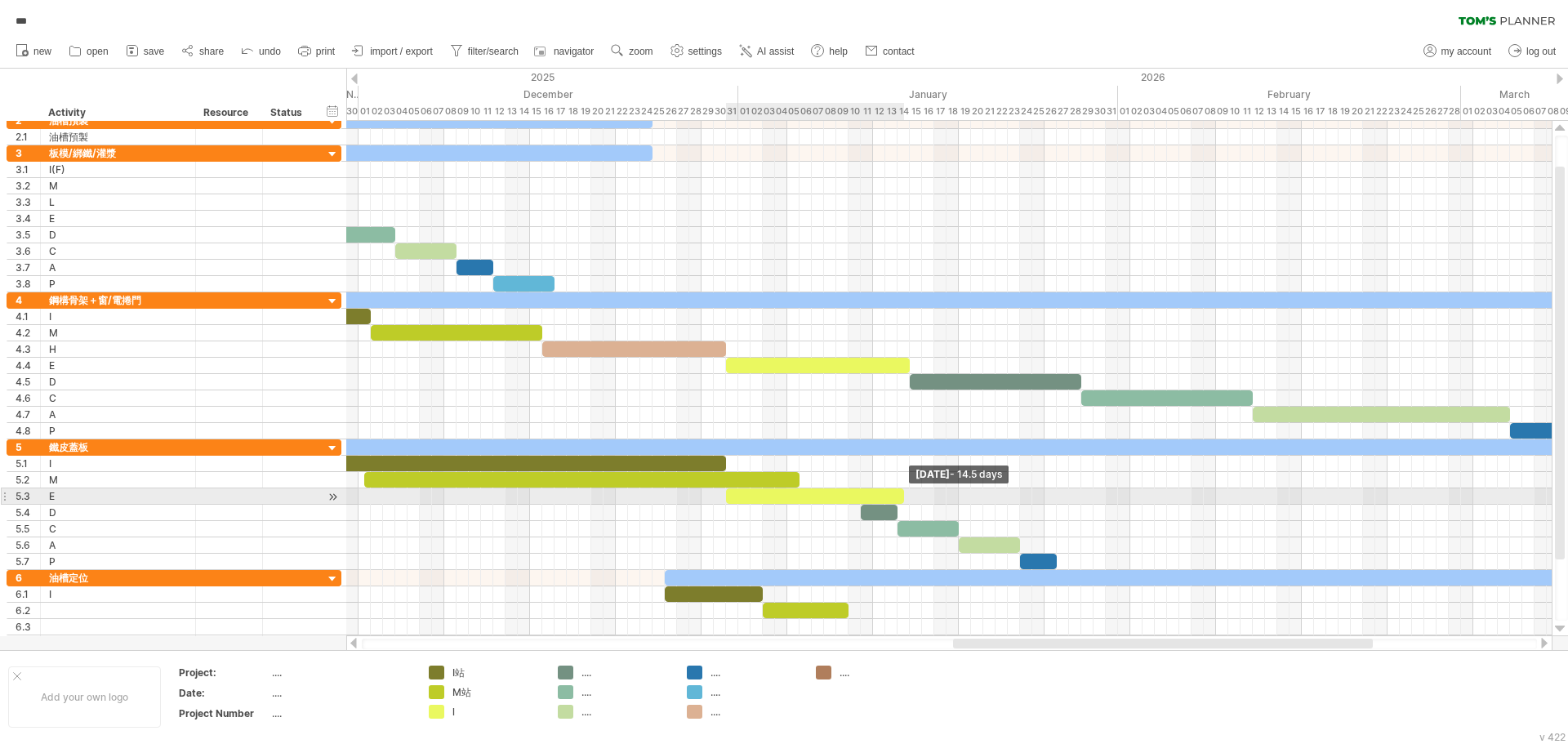
drag, startPoint x: 860, startPoint y: 497, endPoint x: 902, endPoint y: 500, distance: 42.1
click at [902, 500] on span at bounding box center [904, 496] width 7 height 16
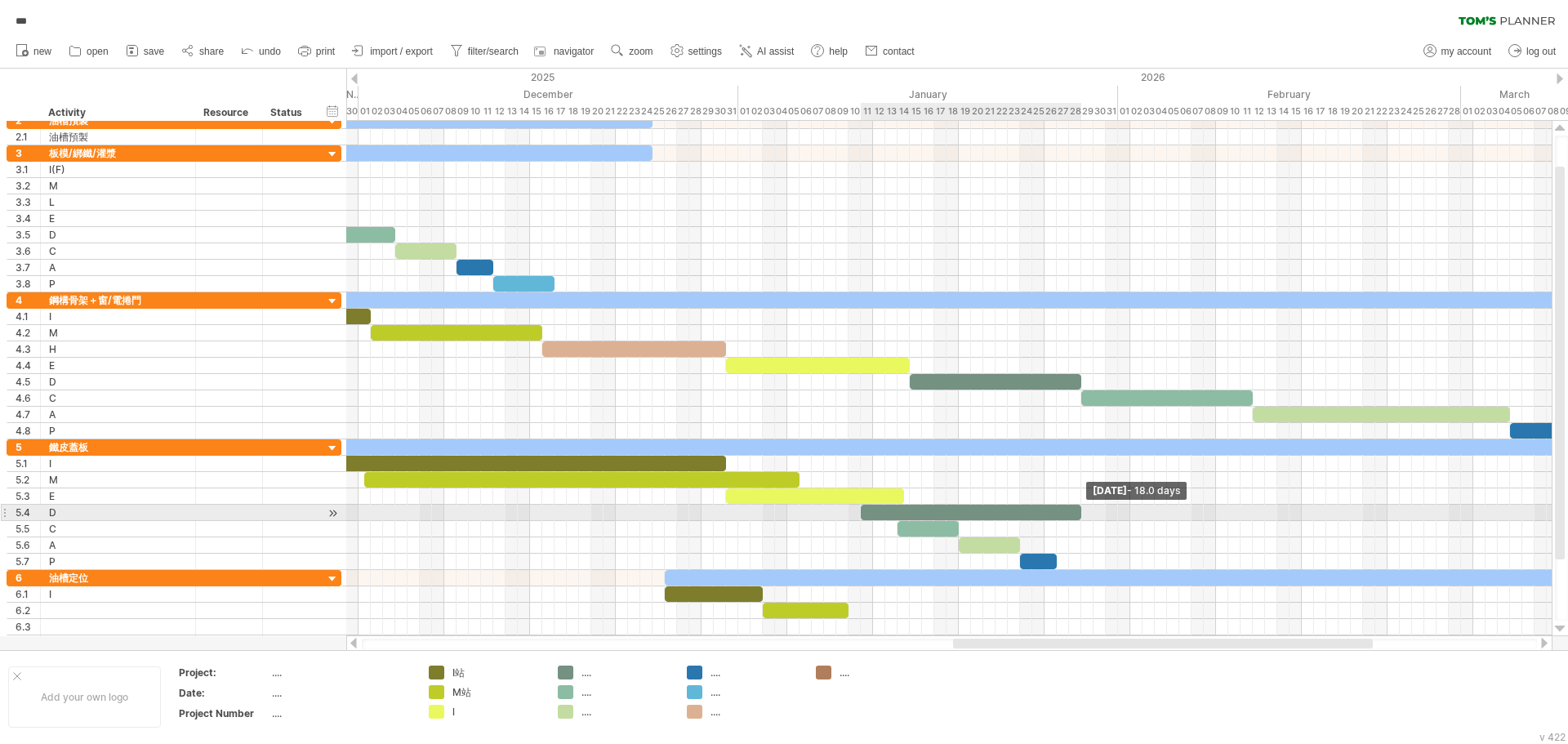
drag, startPoint x: 898, startPoint y: 514, endPoint x: 1082, endPoint y: 515, distance: 184.0
click at [1082, 515] on span at bounding box center [1081, 513] width 7 height 16
drag, startPoint x: 861, startPoint y: 509, endPoint x: 908, endPoint y: 510, distance: 47.0
click at [908, 510] on span at bounding box center [910, 513] width 7 height 16
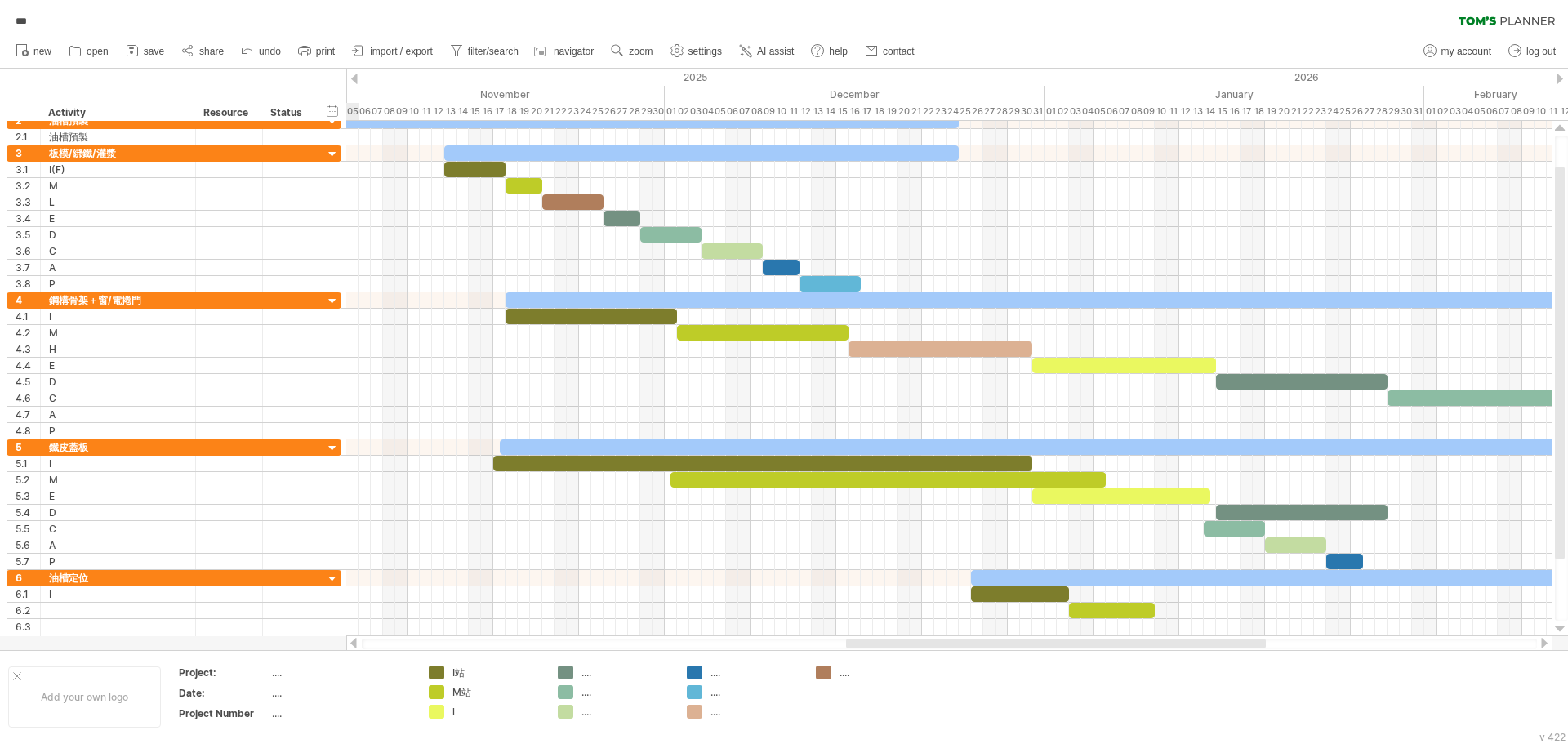
drag, startPoint x: 968, startPoint y: 641, endPoint x: 860, endPoint y: 646, distance: 108.1
click at [860, 646] on div at bounding box center [1056, 643] width 420 height 10
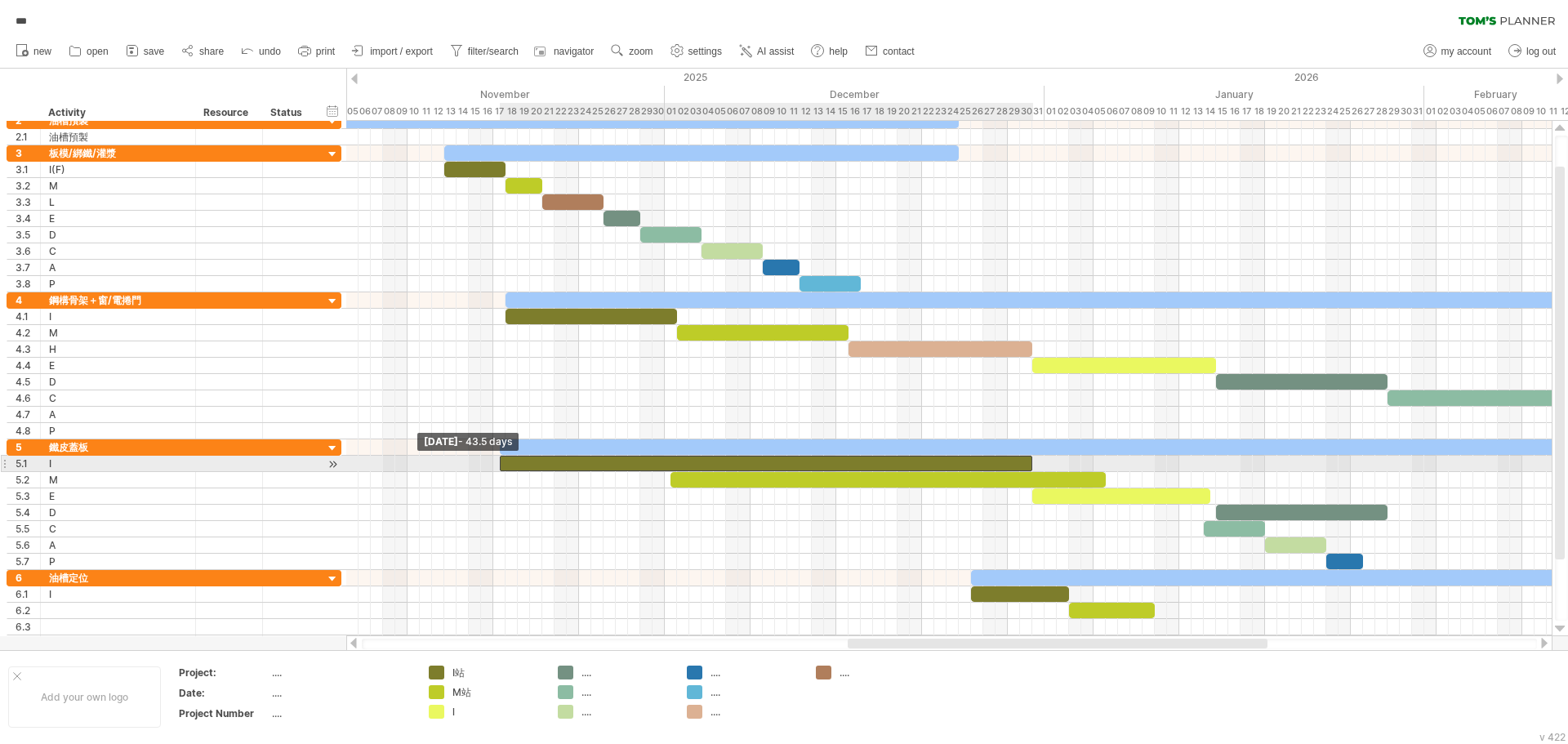
click at [500, 467] on span at bounding box center [500, 463] width 7 height 16
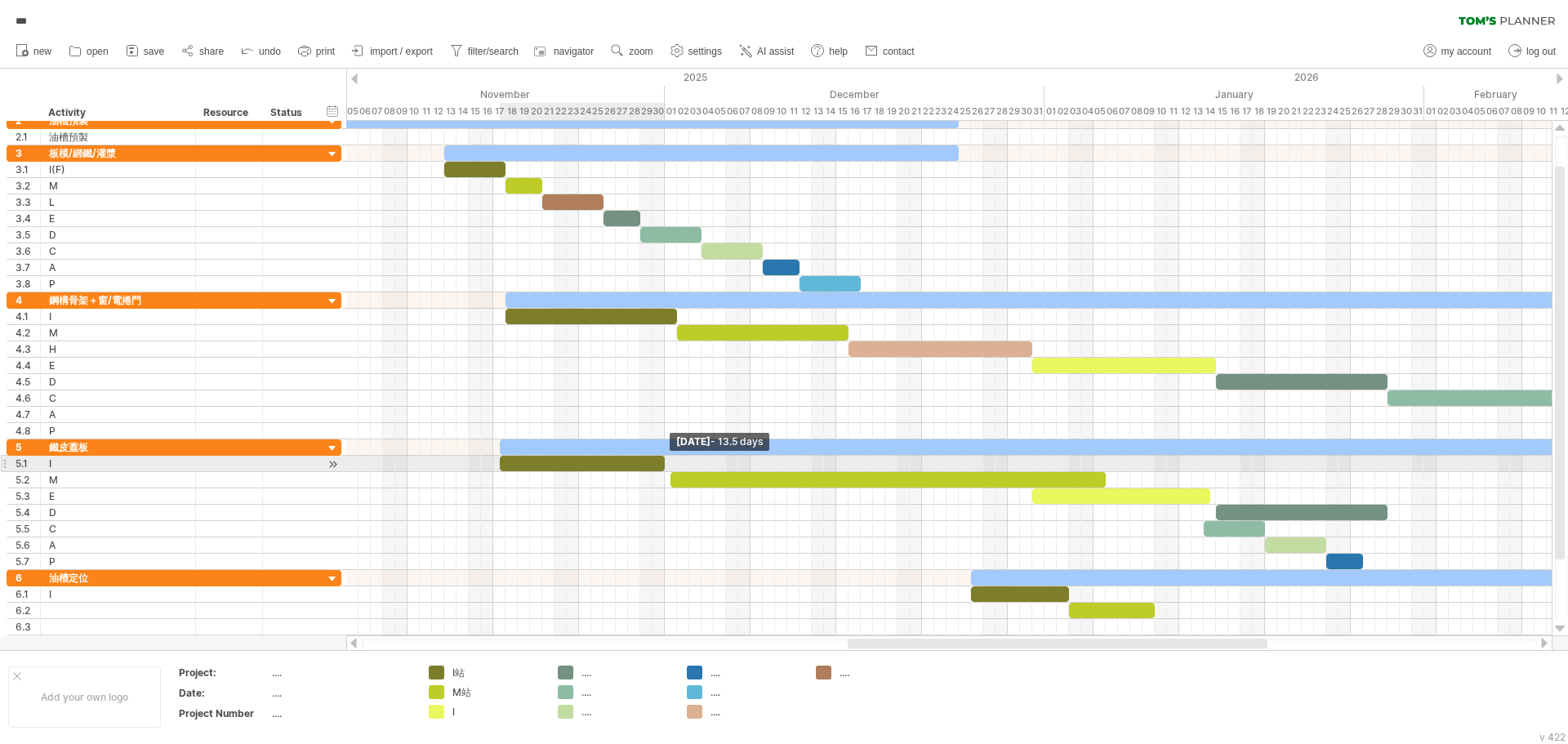
drag, startPoint x: 1030, startPoint y: 459, endPoint x: 662, endPoint y: 467, distance: 368.1
click at [662, 467] on span at bounding box center [665, 463] width 7 height 16
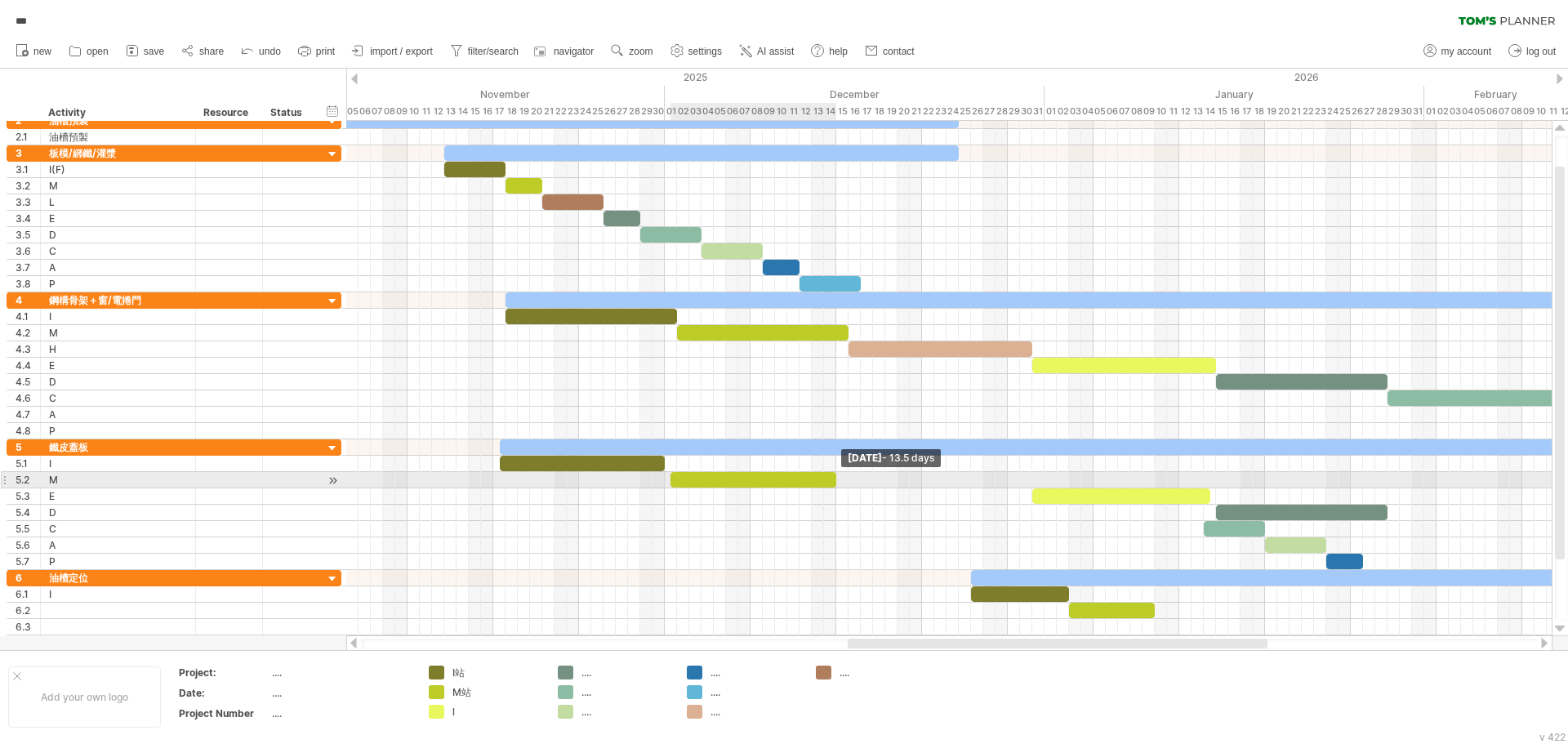
drag, startPoint x: 1103, startPoint y: 477, endPoint x: 831, endPoint y: 475, distance: 272.0
click at [831, 475] on div at bounding box center [753, 479] width 166 height 16
click at [841, 478] on span at bounding box center [842, 479] width 7 height 16
click at [849, 480] on span at bounding box center [848, 479] width 7 height 16
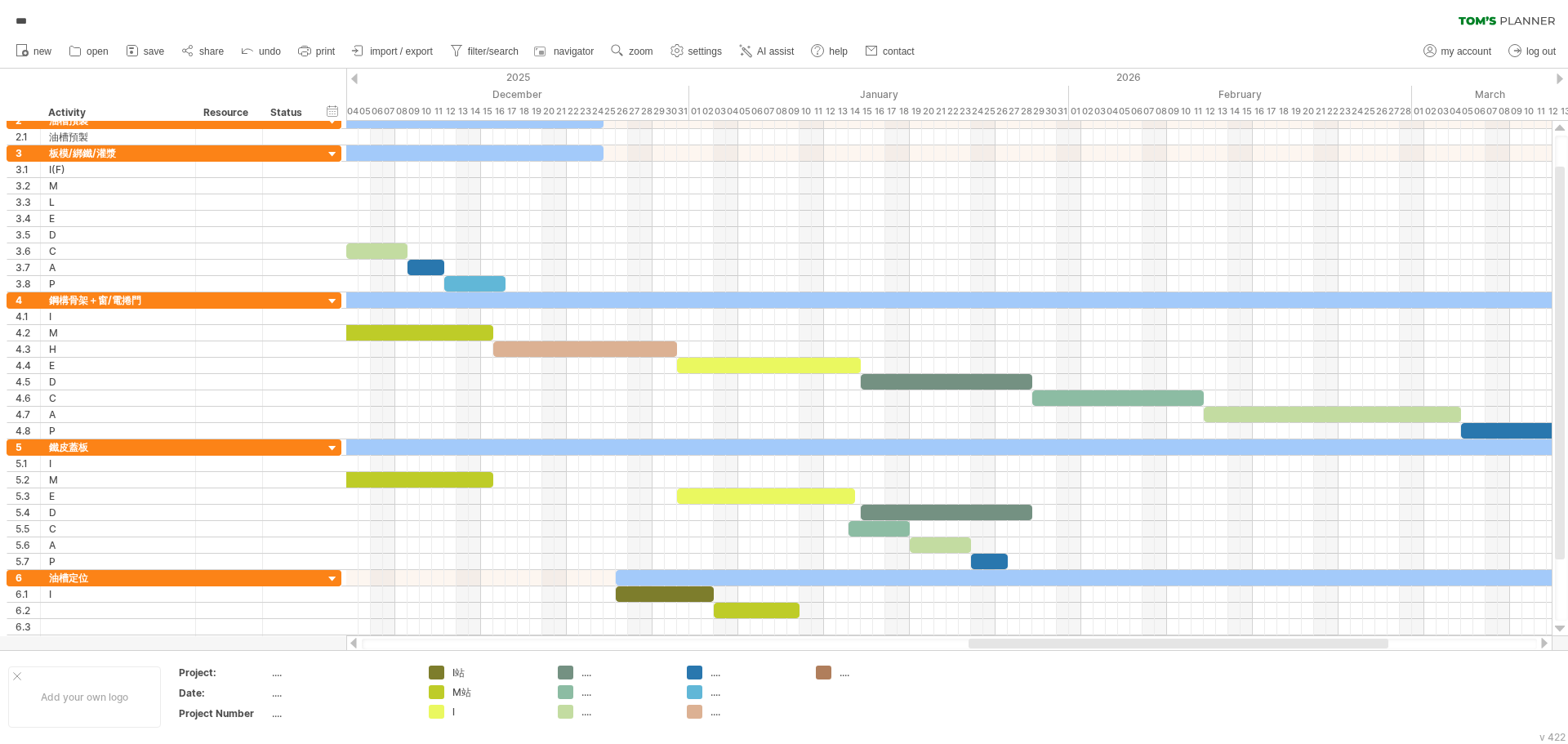
drag, startPoint x: 1116, startPoint y: 642, endPoint x: 1157, endPoint y: 627, distance: 43.7
click at [1233, 641] on div at bounding box center [1178, 643] width 420 height 10
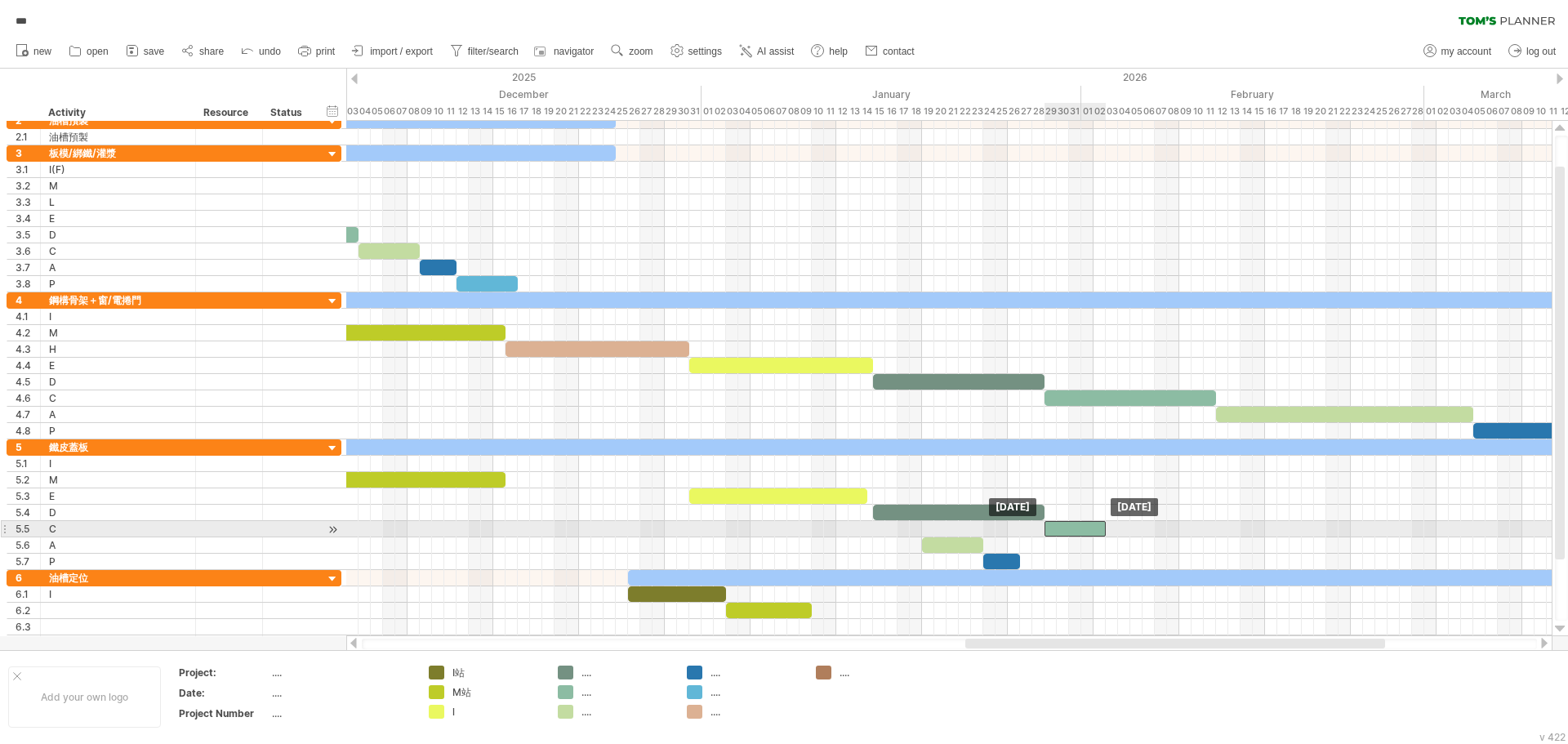
drag, startPoint x: 905, startPoint y: 529, endPoint x: 1087, endPoint y: 529, distance: 182.0
click at [1087, 529] on div at bounding box center [1076, 529] width 62 height 16
drag, startPoint x: 1103, startPoint y: 528, endPoint x: 1212, endPoint y: 531, distance: 109.0
click at [1212, 531] on div at bounding box center [1131, 529] width 172 height 16
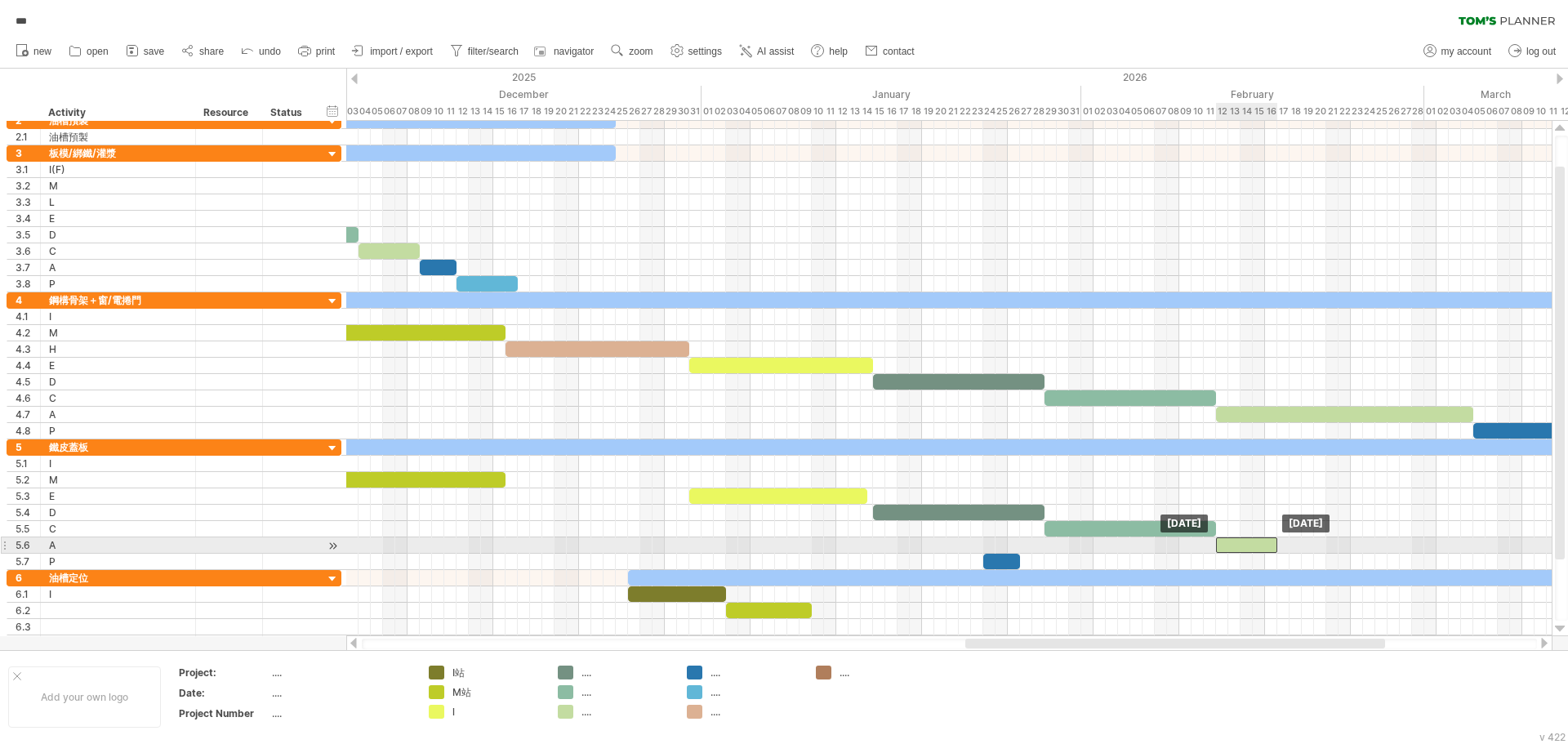
drag, startPoint x: 978, startPoint y: 550, endPoint x: 1273, endPoint y: 542, distance: 295.1
click at [1273, 542] on div at bounding box center [1247, 545] width 62 height 16
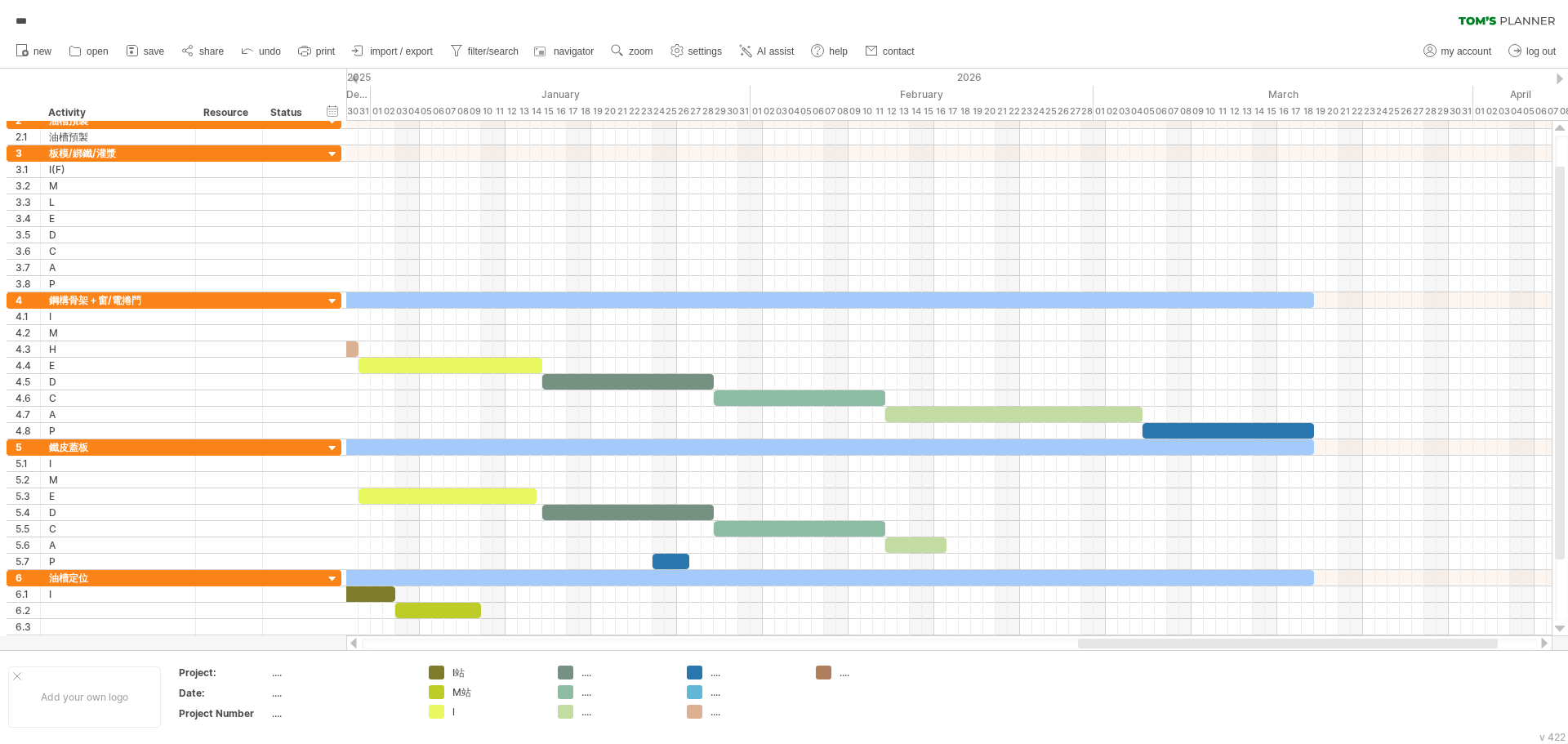
drag, startPoint x: 1196, startPoint y: 641, endPoint x: 1184, endPoint y: 615, distance: 28.6
click at [1308, 640] on div at bounding box center [1288, 643] width 420 height 10
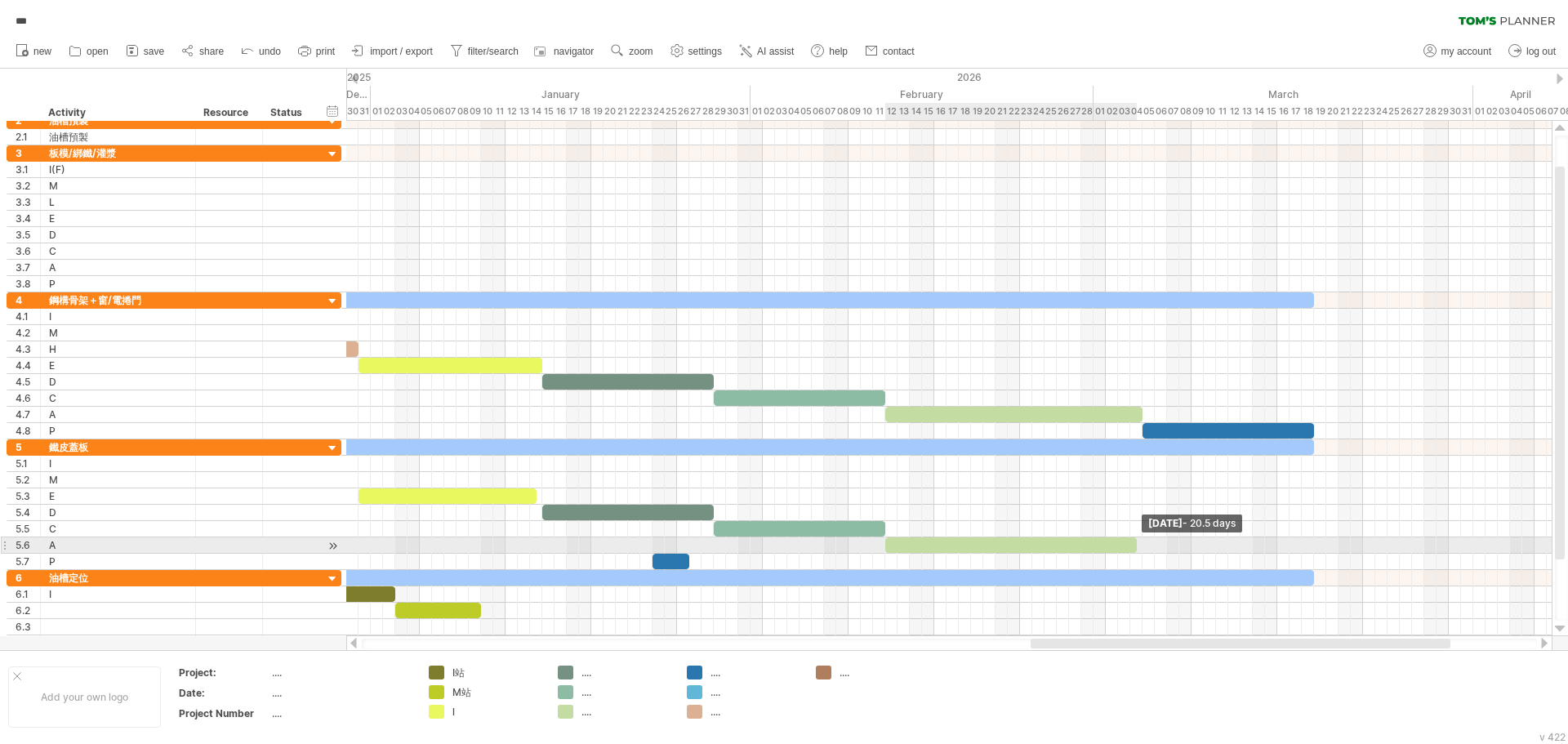
drag, startPoint x: 947, startPoint y: 545, endPoint x: 1135, endPoint y: 551, distance: 188.1
click at [1135, 551] on span at bounding box center [1136, 545] width 7 height 16
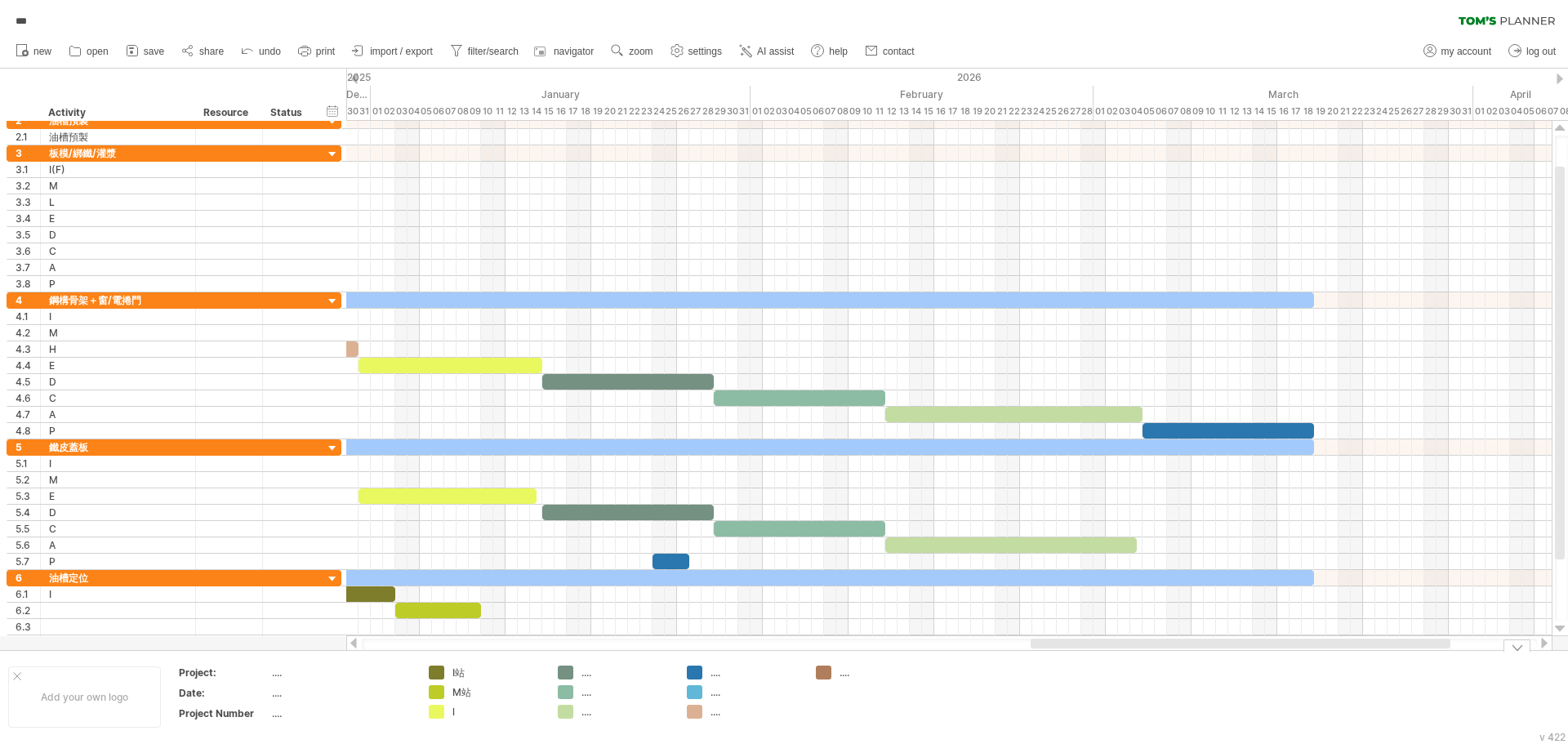
drag, startPoint x: 1075, startPoint y: 652, endPoint x: 1002, endPoint y: 661, distance: 73.6
click at [1002, 661] on div "Add your own logo Project: .... Date: .... Project Number .... I站 M站 l .... ...…" at bounding box center [784, 697] width 1568 height 93
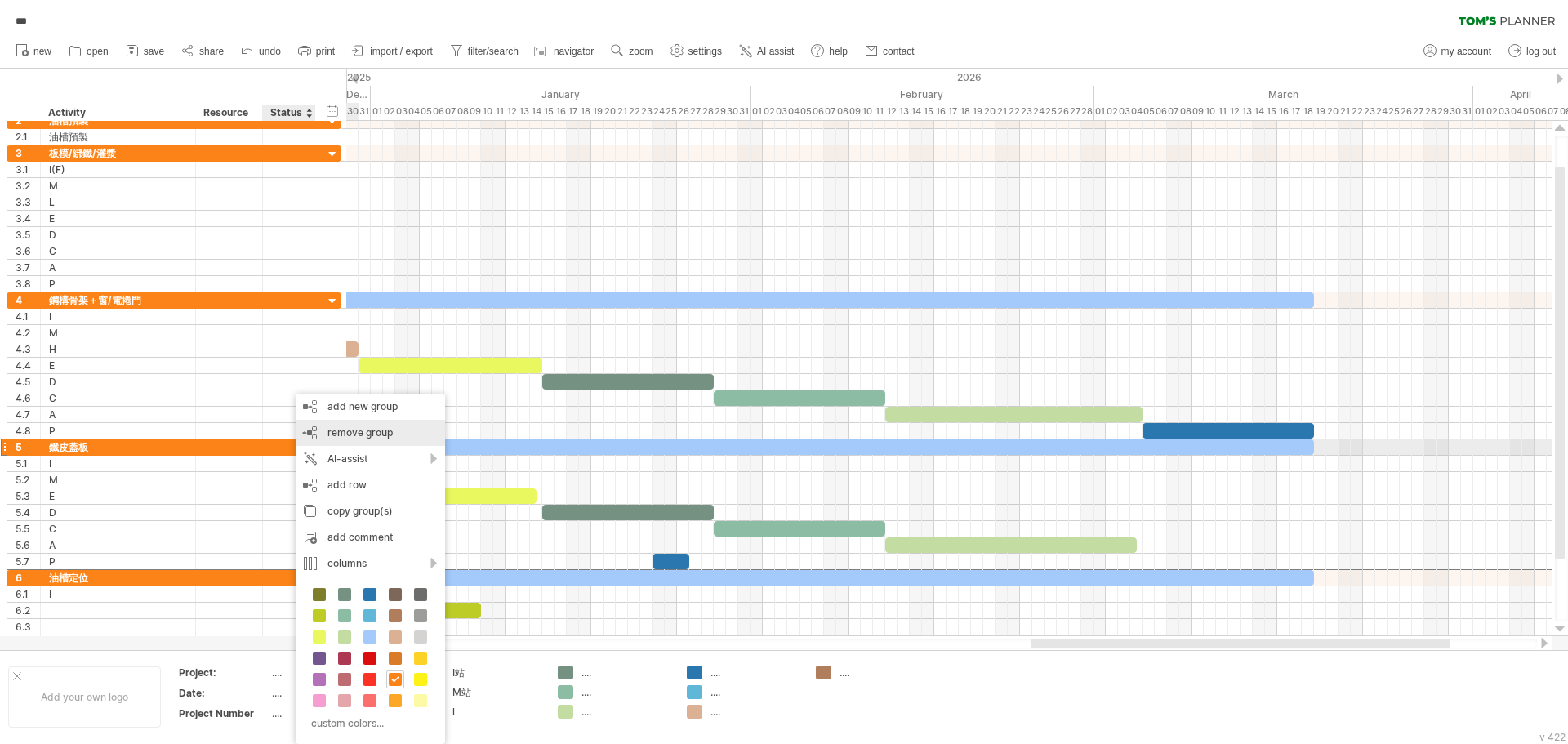
click at [358, 443] on div "remove group remove selected groups" at bounding box center [370, 433] width 149 height 26
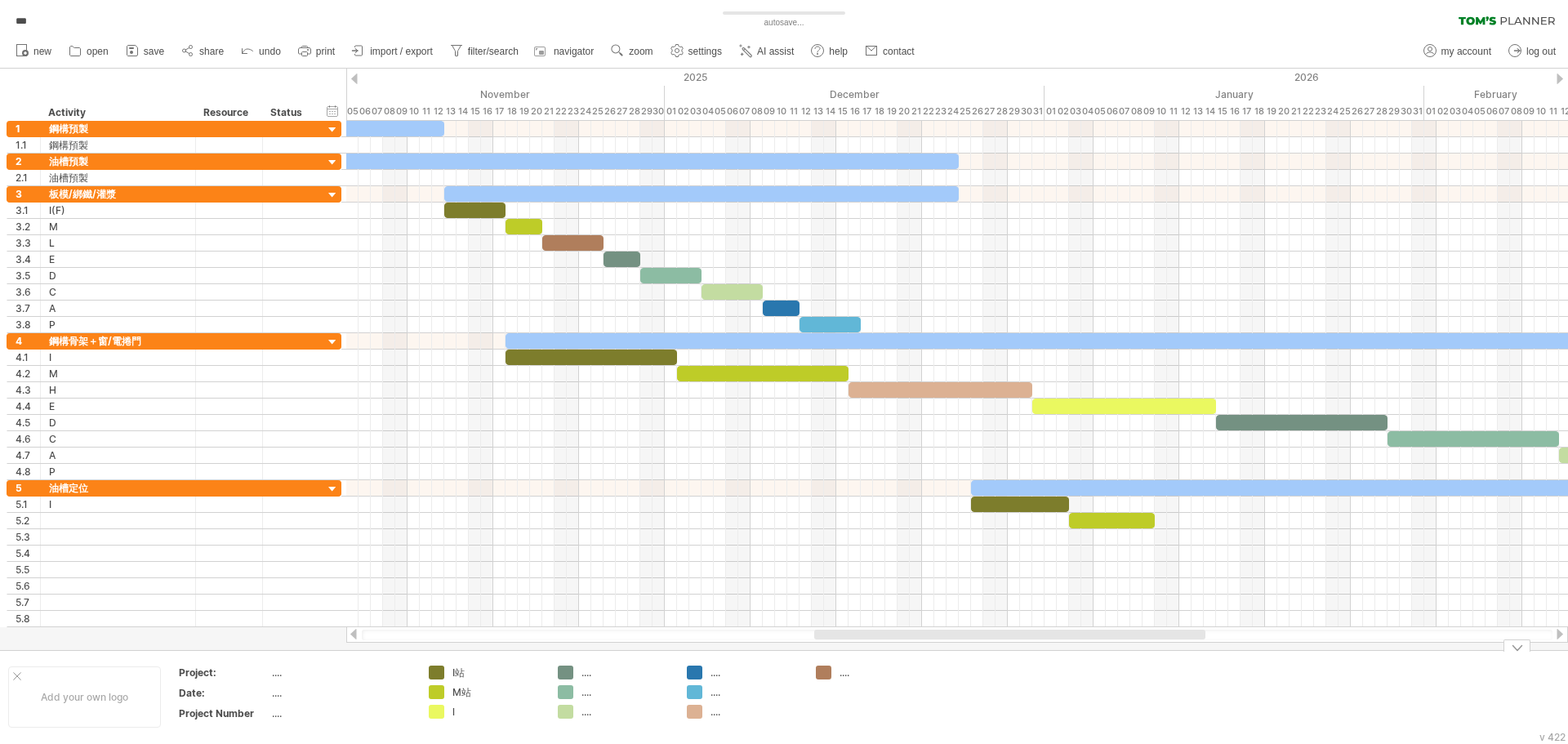
drag, startPoint x: 1116, startPoint y: 638, endPoint x: 900, endPoint y: 651, distance: 216.4
click at [900, 651] on div "Trying to reach [DOMAIN_NAME] Connected again... 0% autosave... *** clear filte…" at bounding box center [784, 372] width 1568 height 744
click at [842, 674] on div "...." at bounding box center [885, 672] width 89 height 14
type input "*"
type input "**"
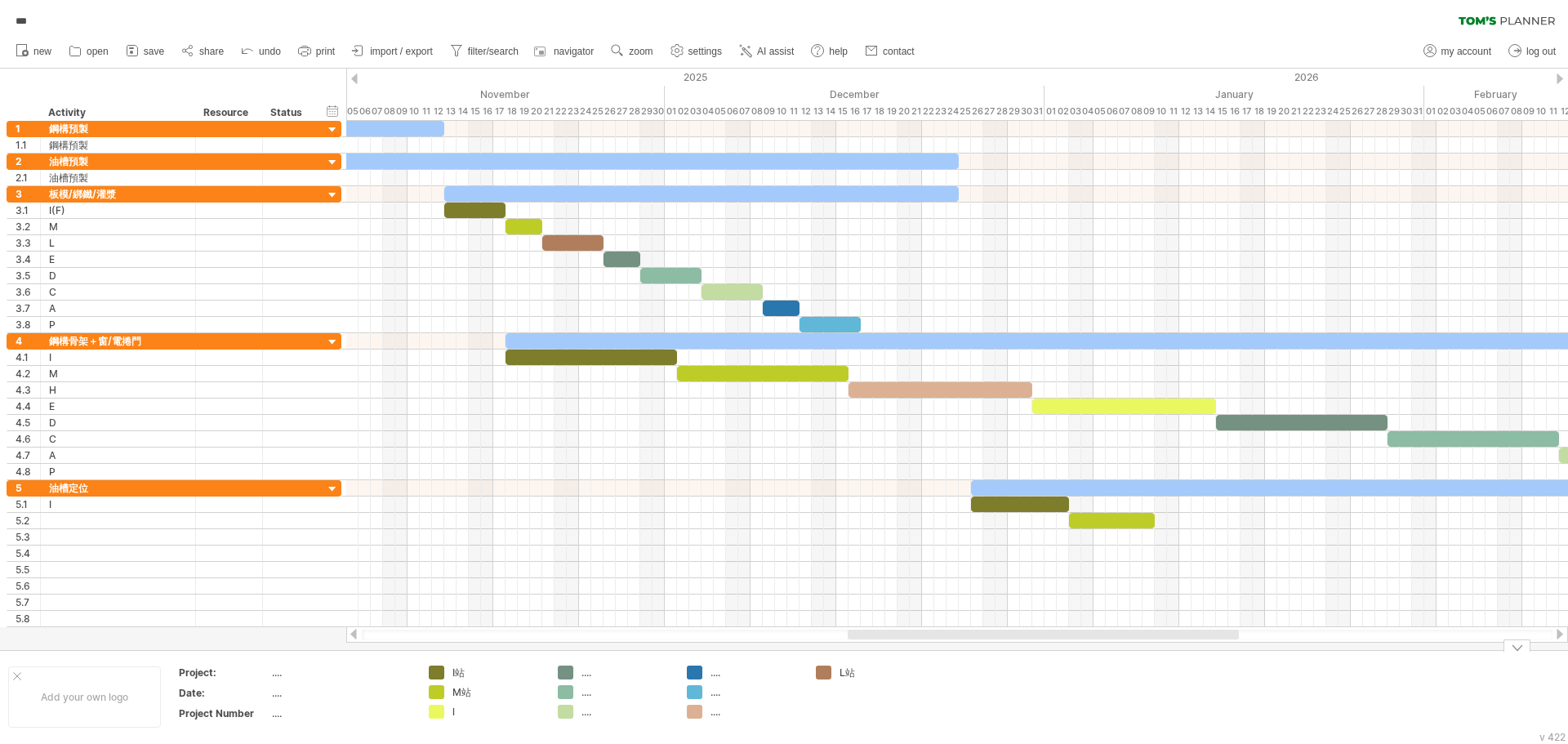
drag, startPoint x: 894, startPoint y: 641, endPoint x: 850, endPoint y: 652, distance: 45.4
click at [846, 652] on div "Trying to reach [DOMAIN_NAME] Connected again... 0% autosave... *** clear filte…" at bounding box center [784, 372] width 1568 height 744
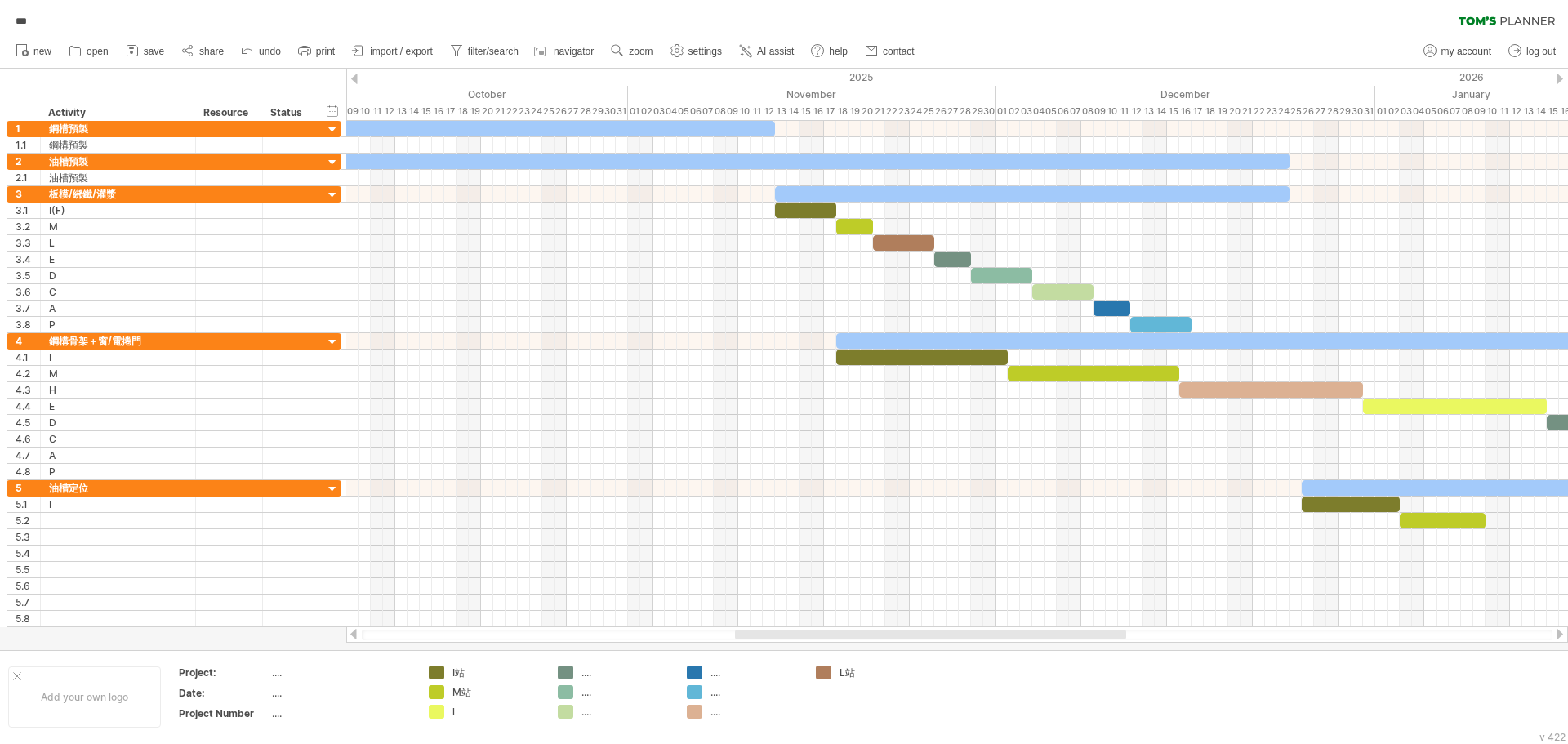
drag, startPoint x: 885, startPoint y: 632, endPoint x: 774, endPoint y: 649, distance: 112.3
click at [774, 649] on div "Trying to reach [DOMAIN_NAME] Connected again... 0% autosave... *** clear filte…" at bounding box center [784, 372] width 1568 height 744
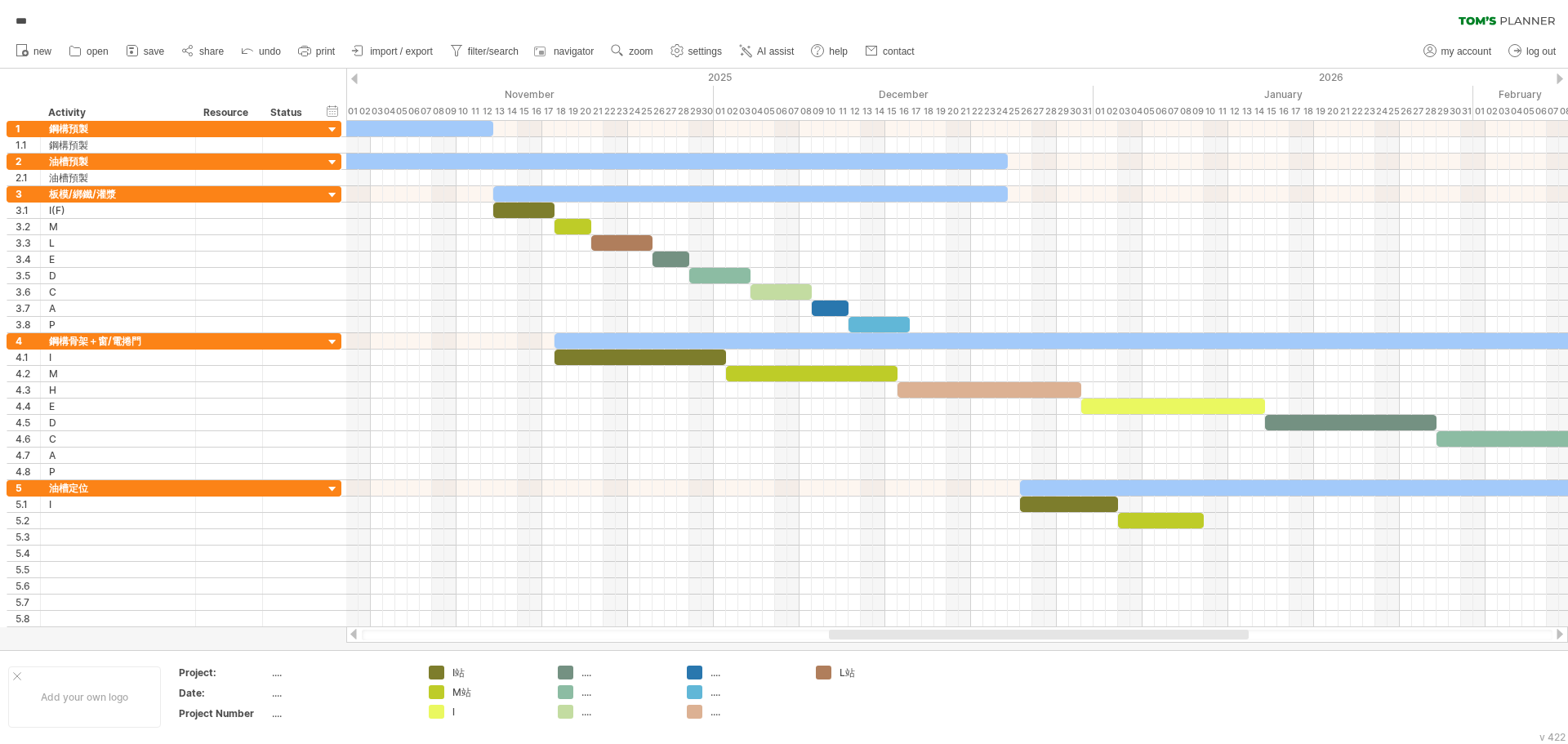
drag, startPoint x: 906, startPoint y: 632, endPoint x: 1000, endPoint y: 635, distance: 94.0
click at [1000, 635] on div at bounding box center [1038, 635] width 420 height 10
click at [717, 716] on div "...." at bounding box center [755, 711] width 89 height 14
type input "*"
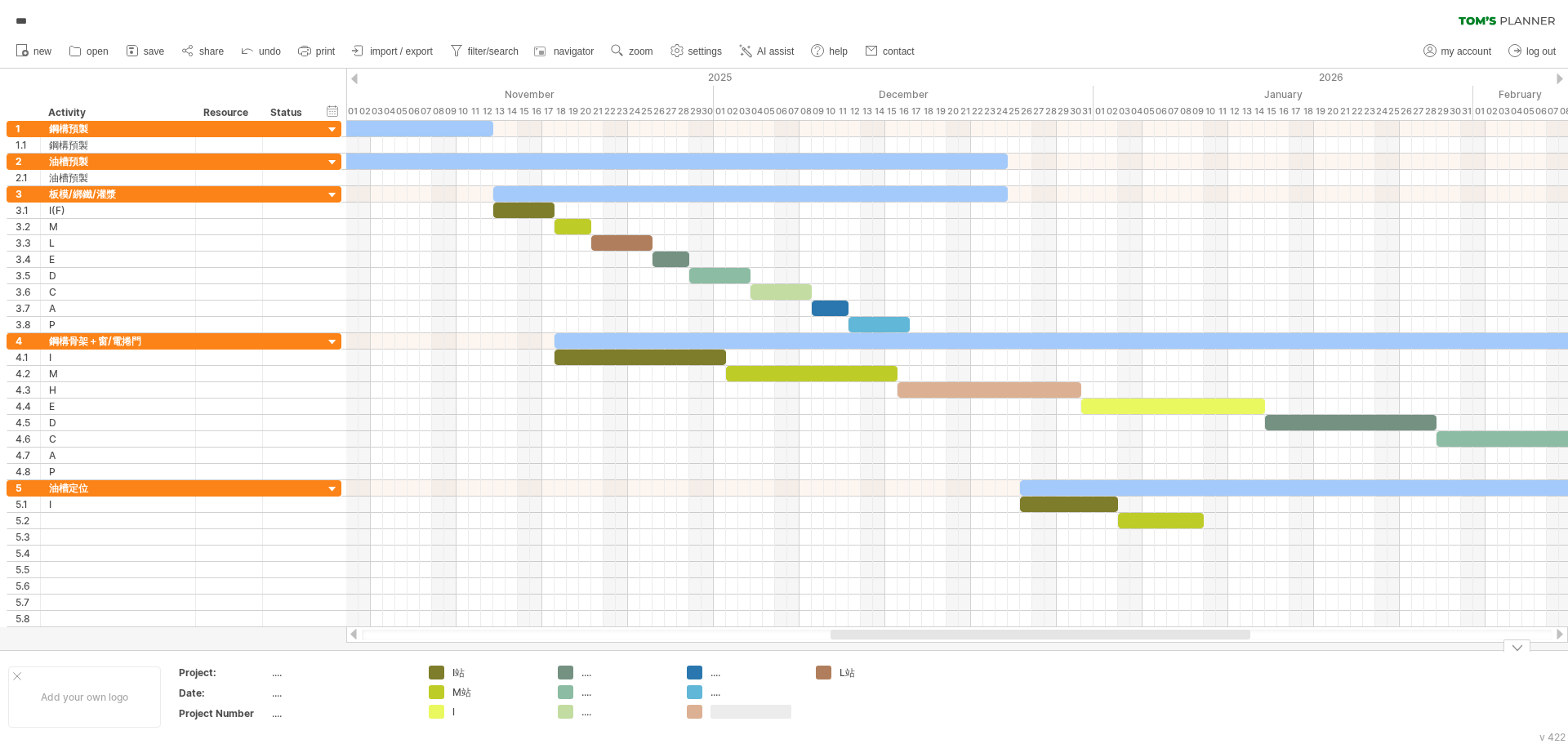
type input "*"
type input "**"
click at [188, 340] on div "**********" at bounding box center [118, 341] width 155 height 16
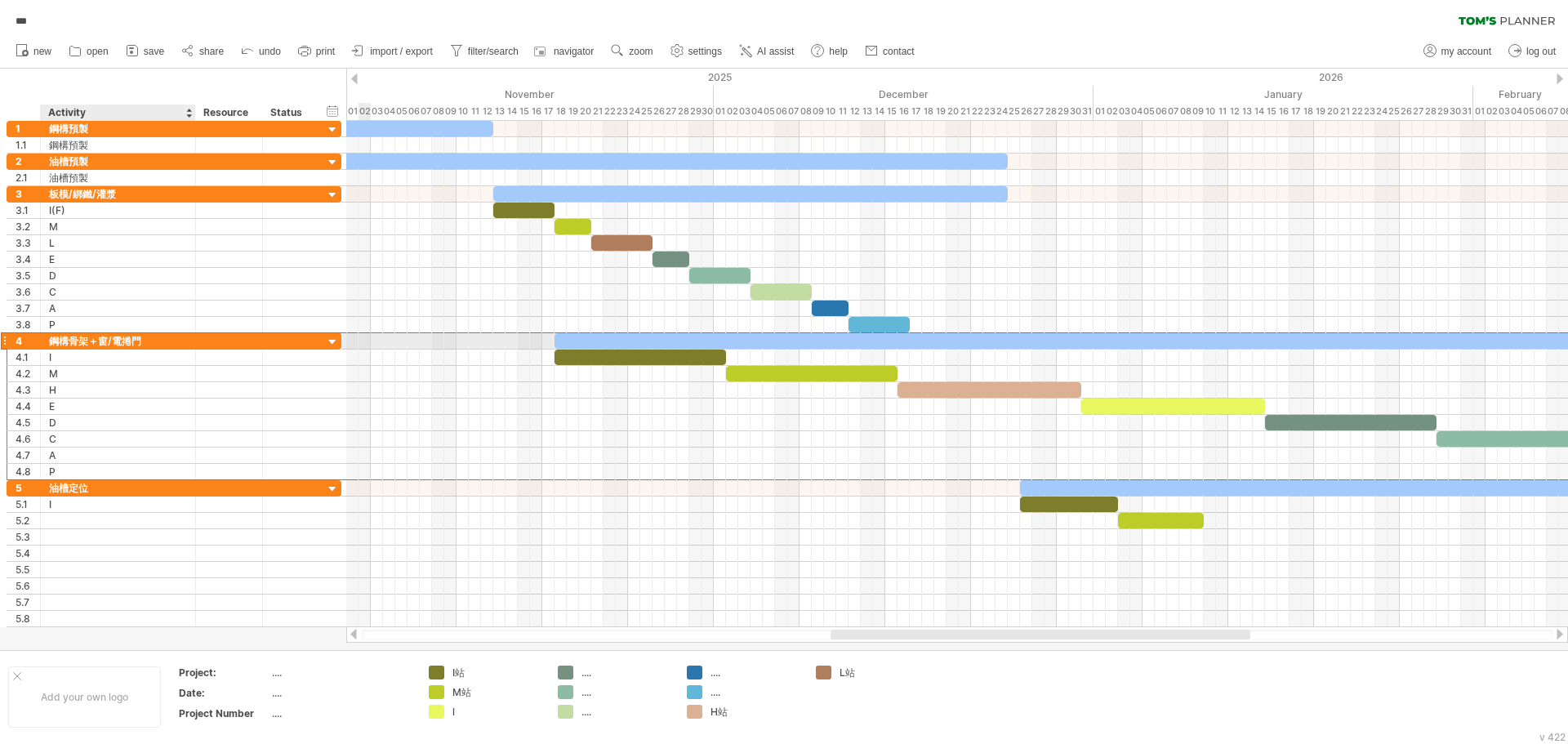
click at [188, 340] on div "**********" at bounding box center [118, 341] width 155 height 16
click at [175, 340] on div "鋼構骨架＋窗/電捲門" at bounding box center [118, 341] width 138 height 16
click at [0, 0] on input "**********" at bounding box center [0, 0] width 0 height 0
click at [171, 341] on input "**********" at bounding box center [118, 341] width 138 height 16
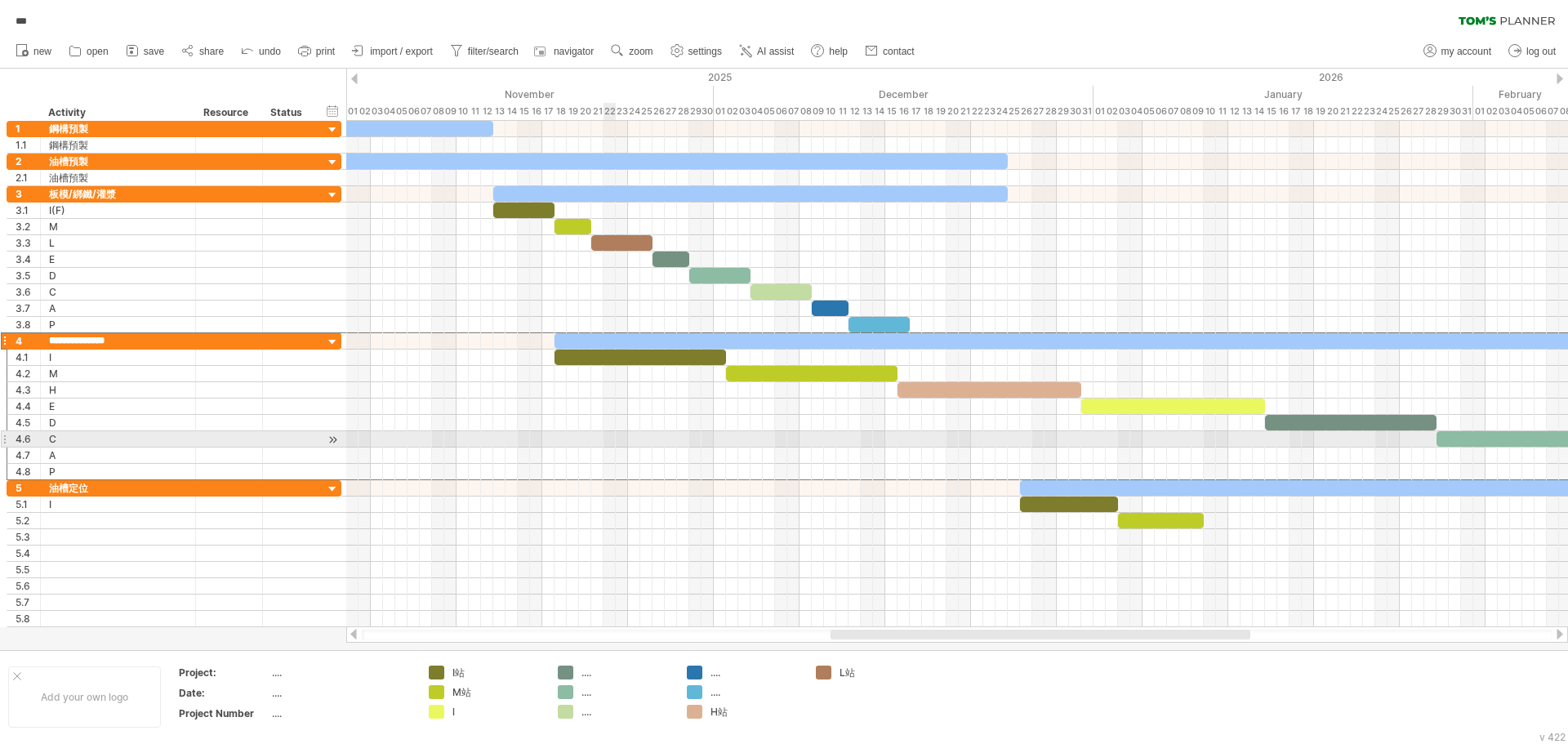
type input "**********"
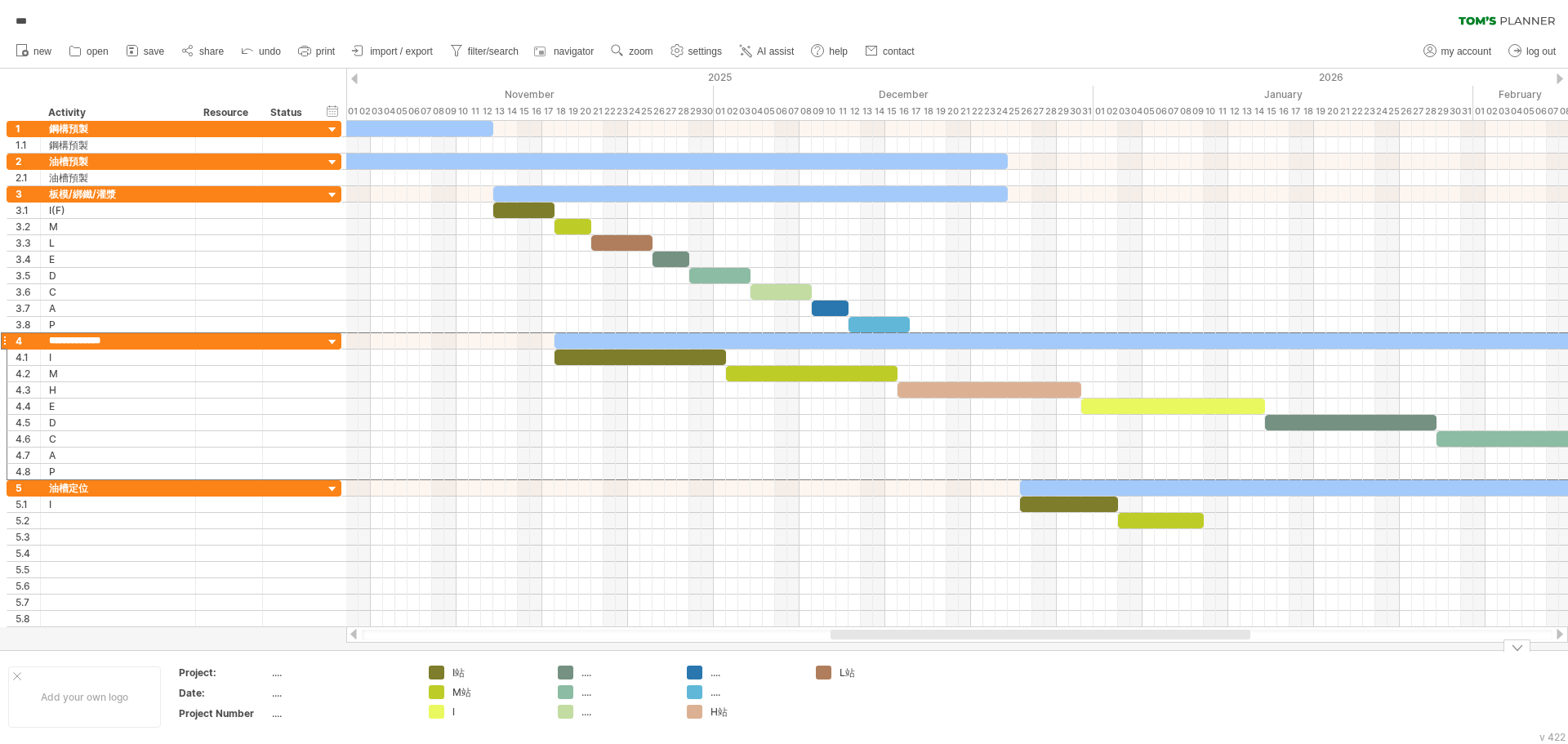
click at [467, 710] on div "l" at bounding box center [497, 711] width 89 height 14
click at [467, 710] on input "*" at bounding box center [492, 711] width 81 height 14
type input "*"
type input "**"
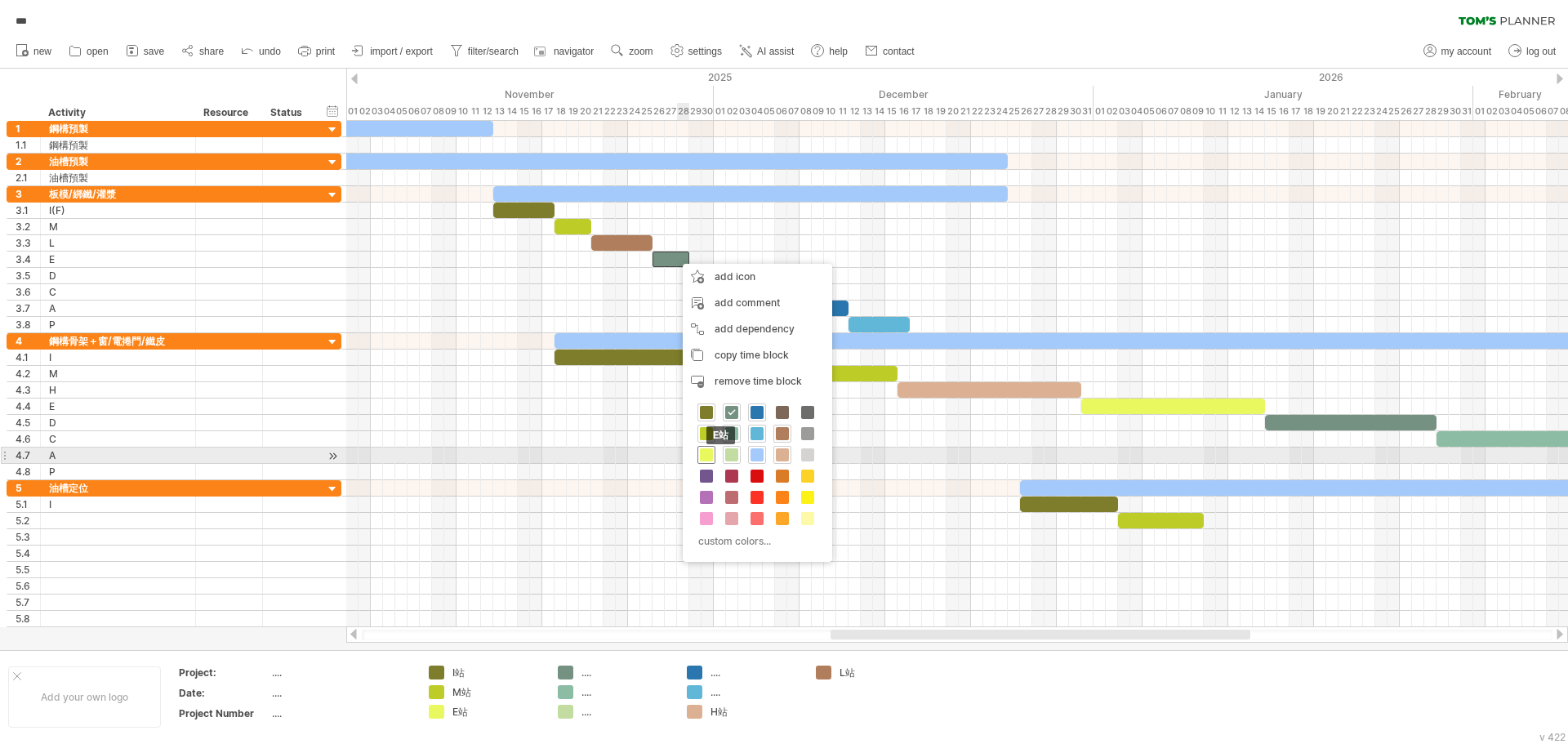
click at [709, 449] on span at bounding box center [707, 455] width 13 height 13
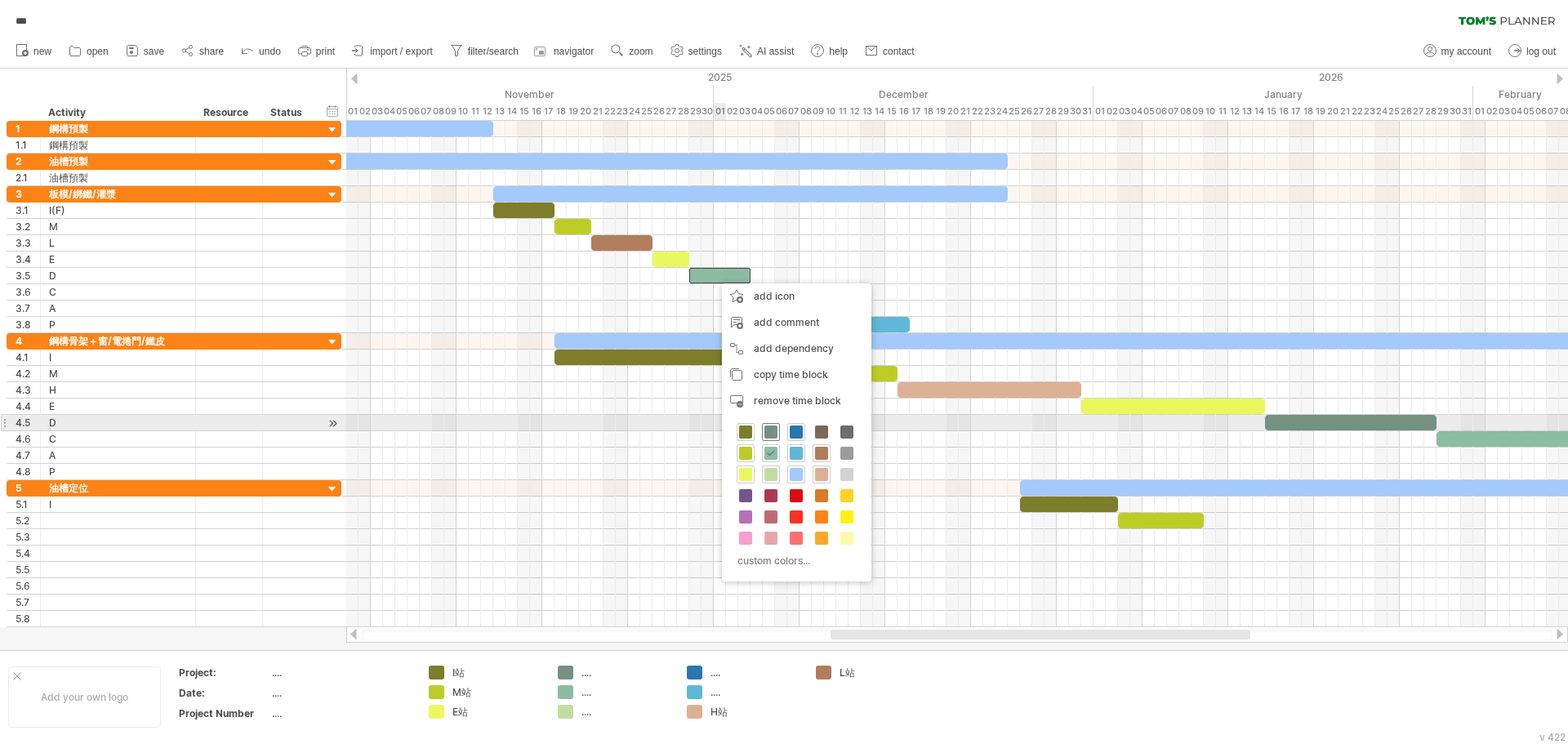
click at [776, 430] on span at bounding box center [771, 433] width 13 height 13
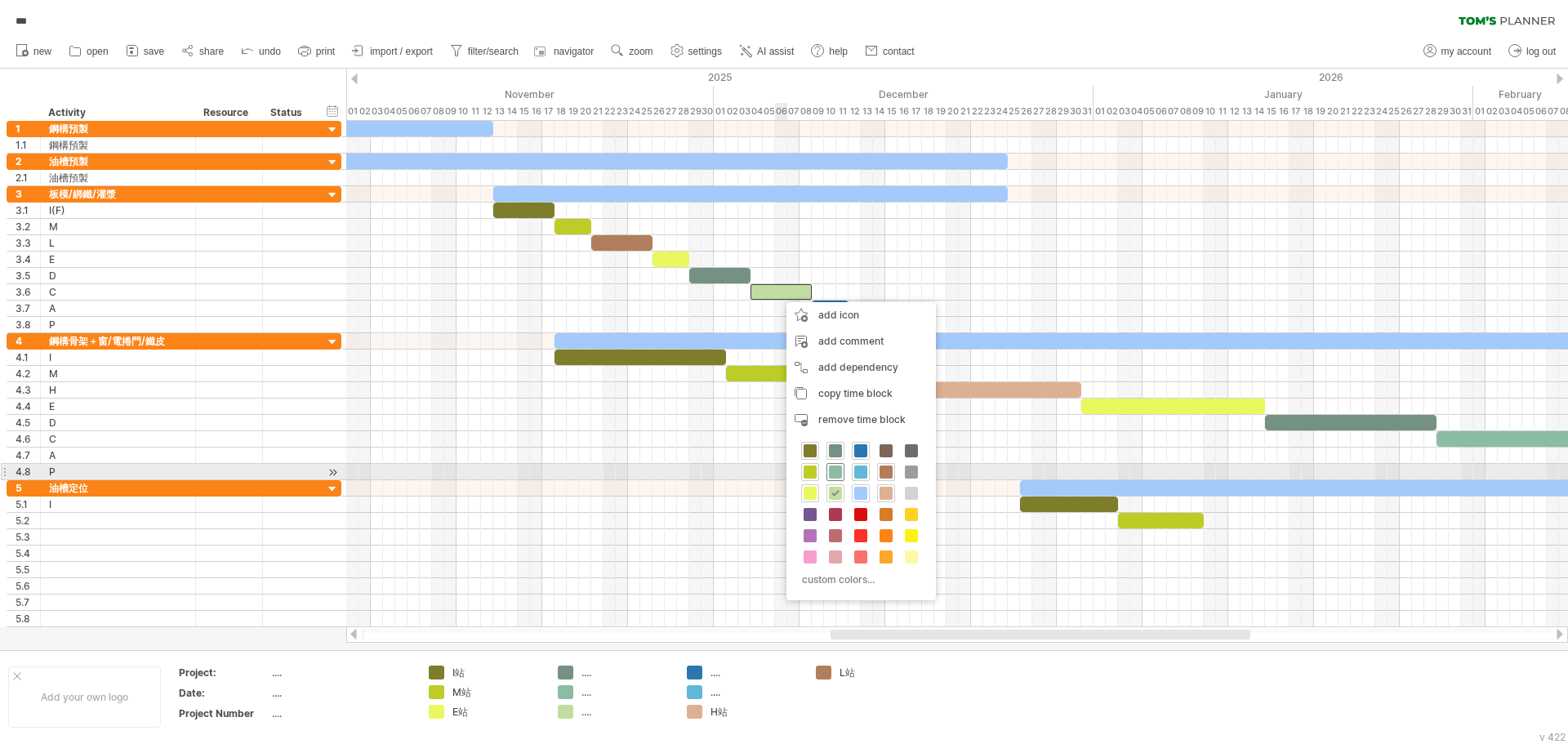
click at [835, 472] on span at bounding box center [835, 472] width 13 height 13
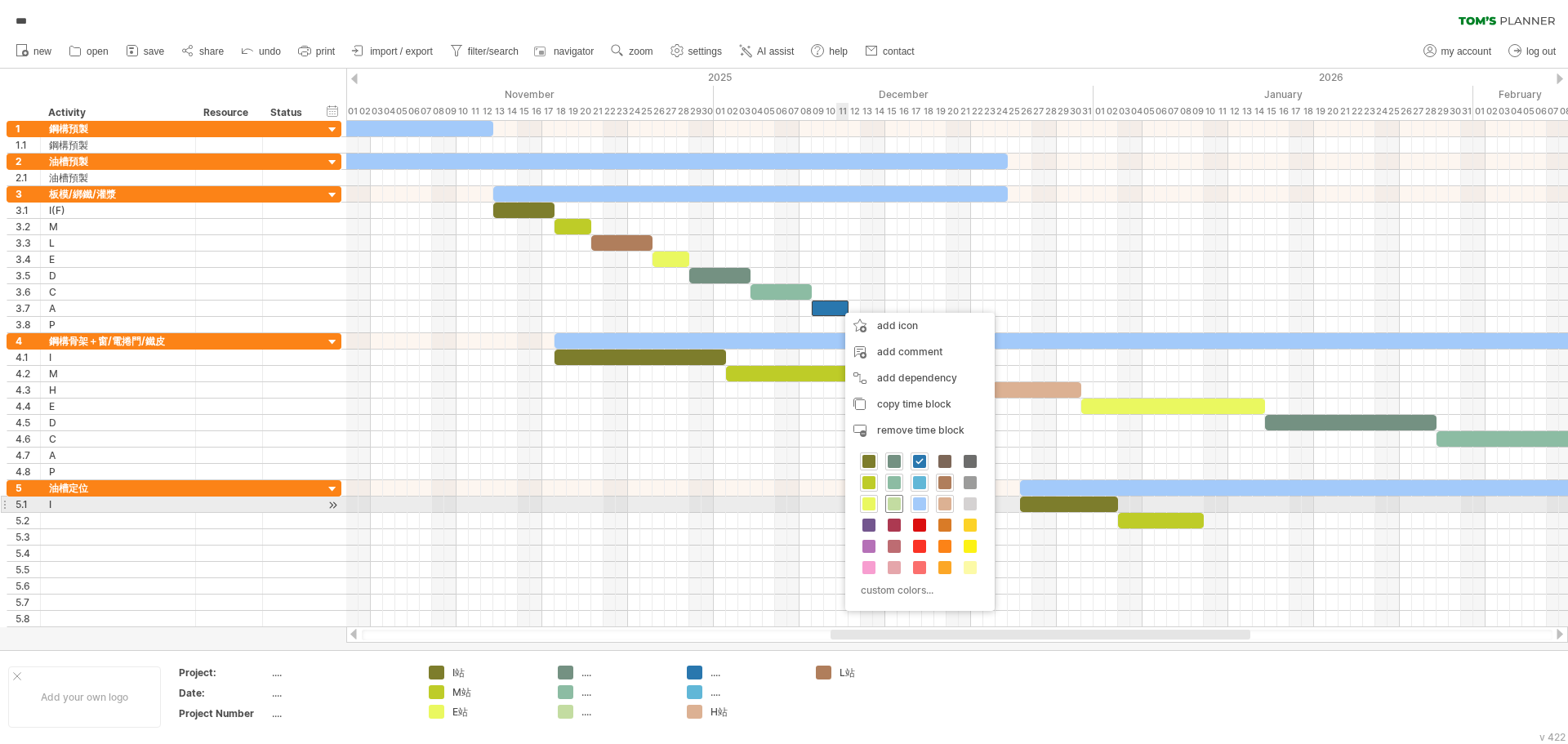
click at [898, 503] on span at bounding box center [895, 504] width 13 height 13
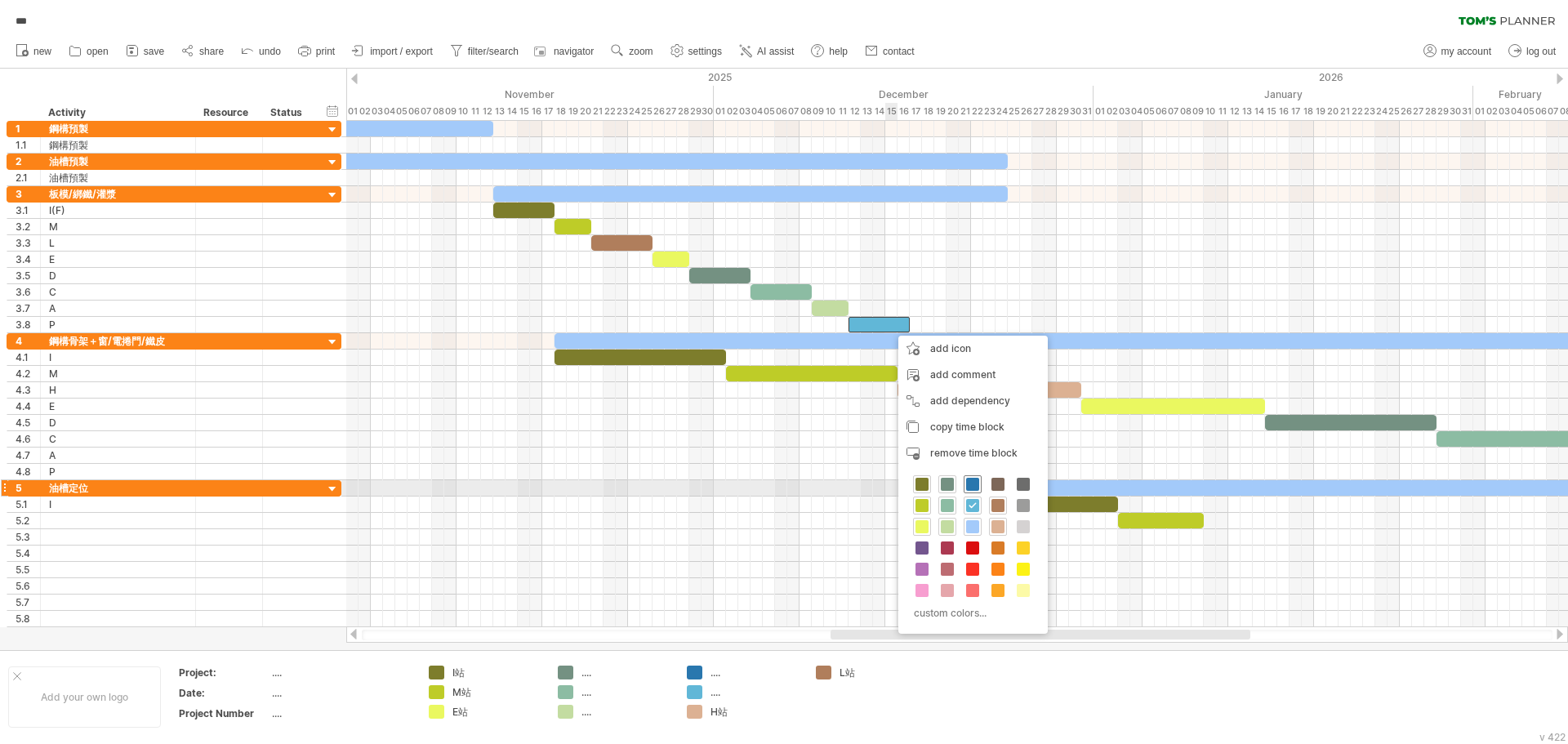
click at [974, 482] on span at bounding box center [973, 485] width 13 height 13
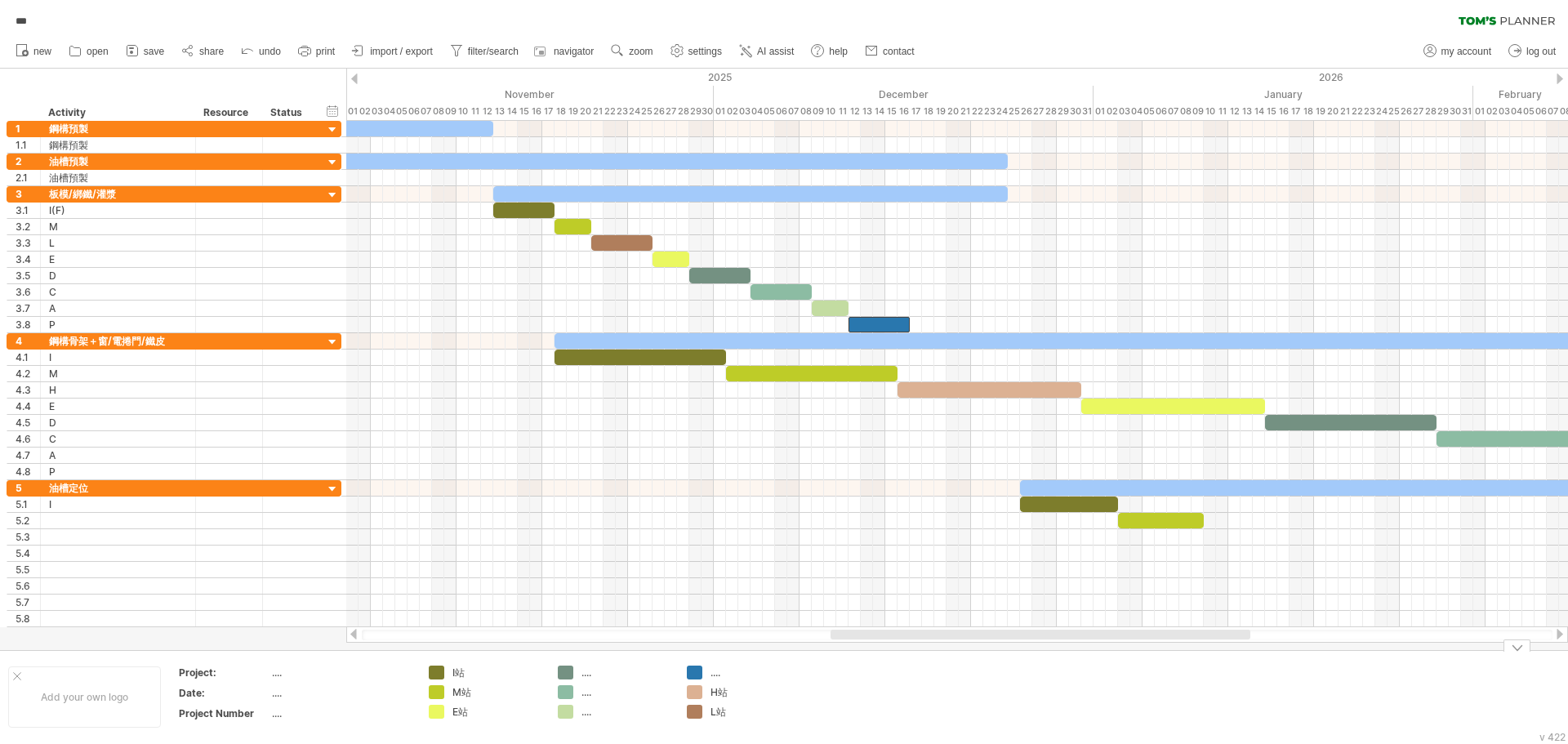
click at [710, 668] on div "...." at bounding box center [755, 672] width 89 height 14
type input "*"
type input "**"
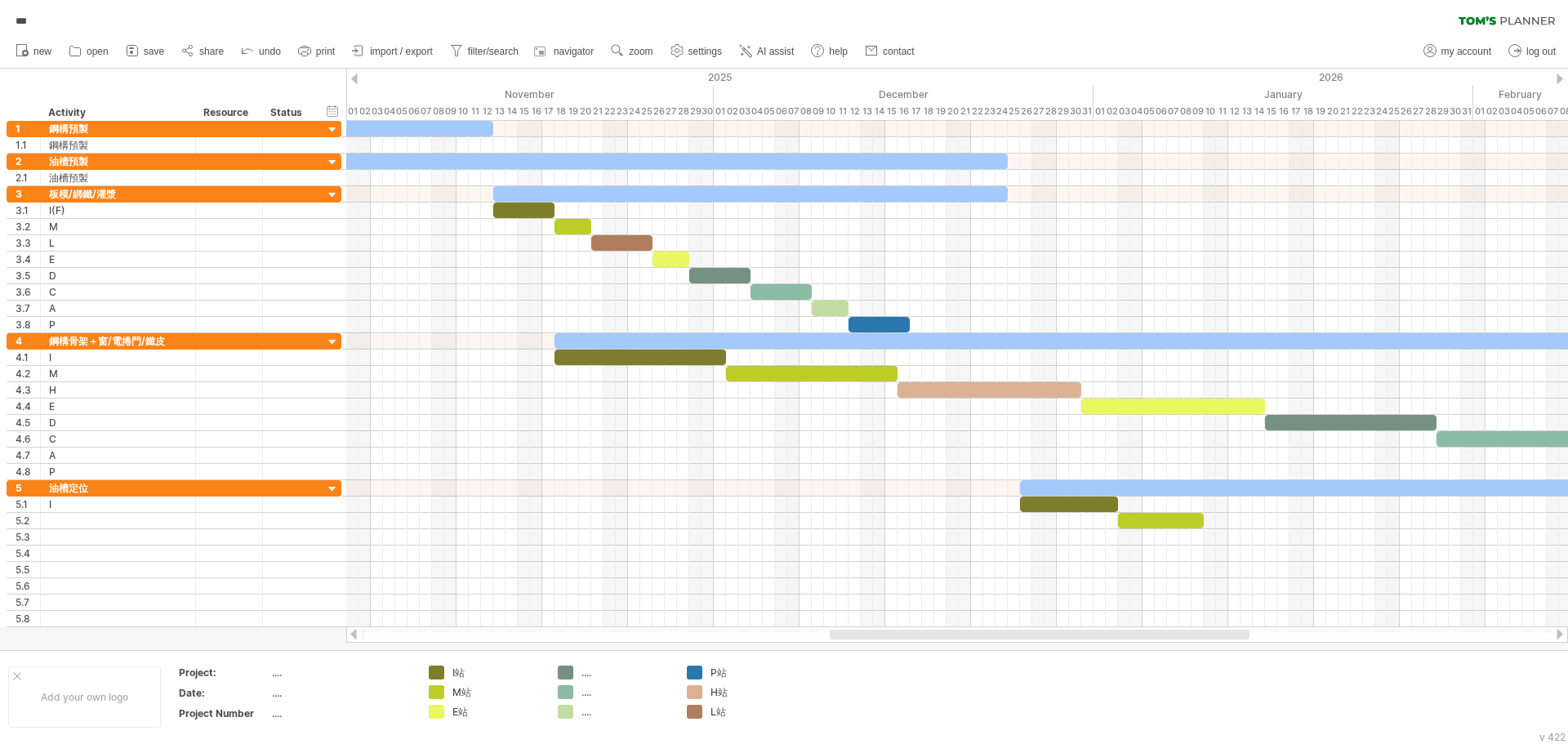
drag, startPoint x: 944, startPoint y: 631, endPoint x: 943, endPoint y: 640, distance: 9.1
click at [943, 640] on div at bounding box center [957, 635] width 1191 height 10
click at [585, 717] on div "...." at bounding box center [626, 711] width 89 height 14
type input "*"
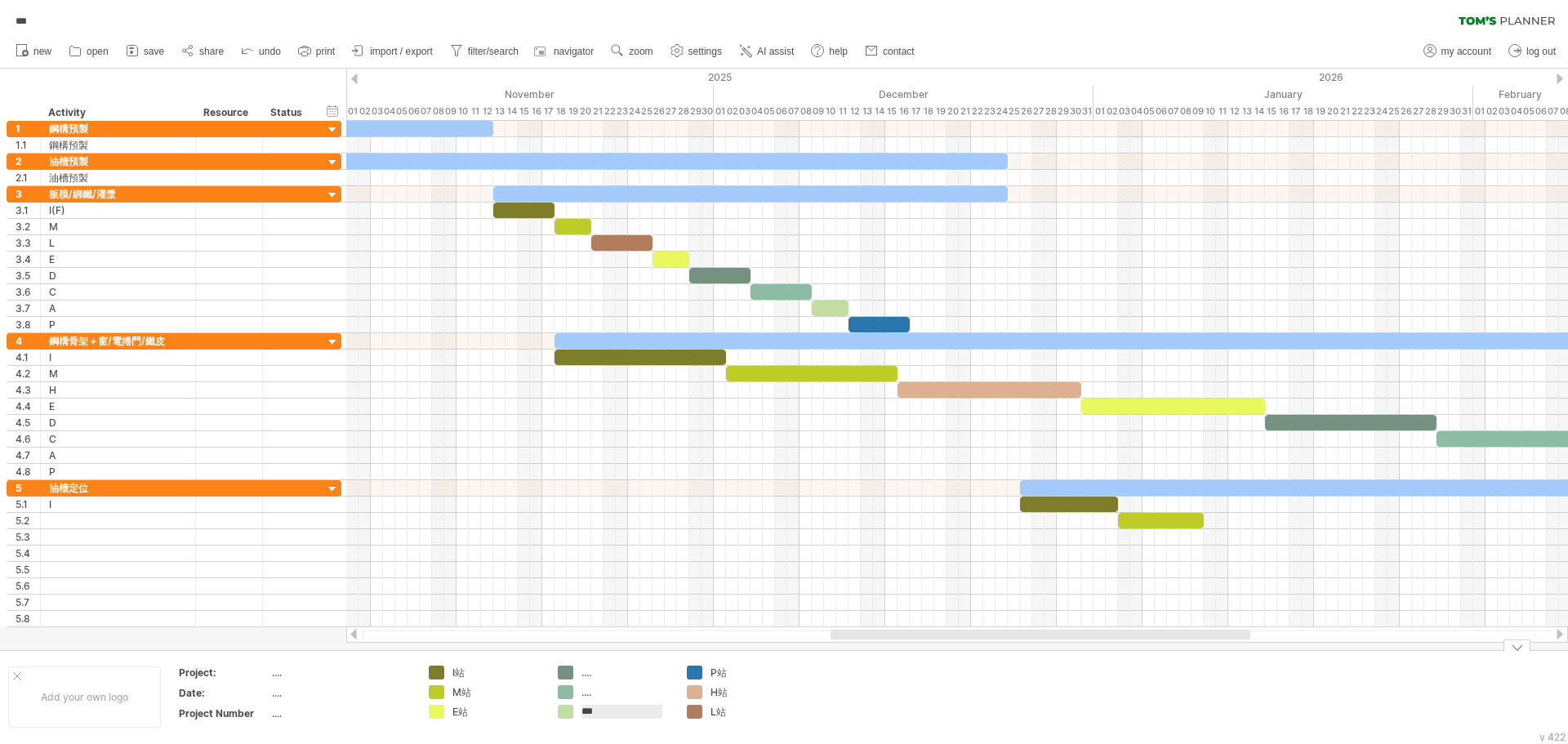
type input "**"
click at [585, 696] on div "...." at bounding box center [626, 692] width 89 height 14
type input "**"
click at [585, 677] on div "...." at bounding box center [626, 672] width 89 height 14
type input "**"
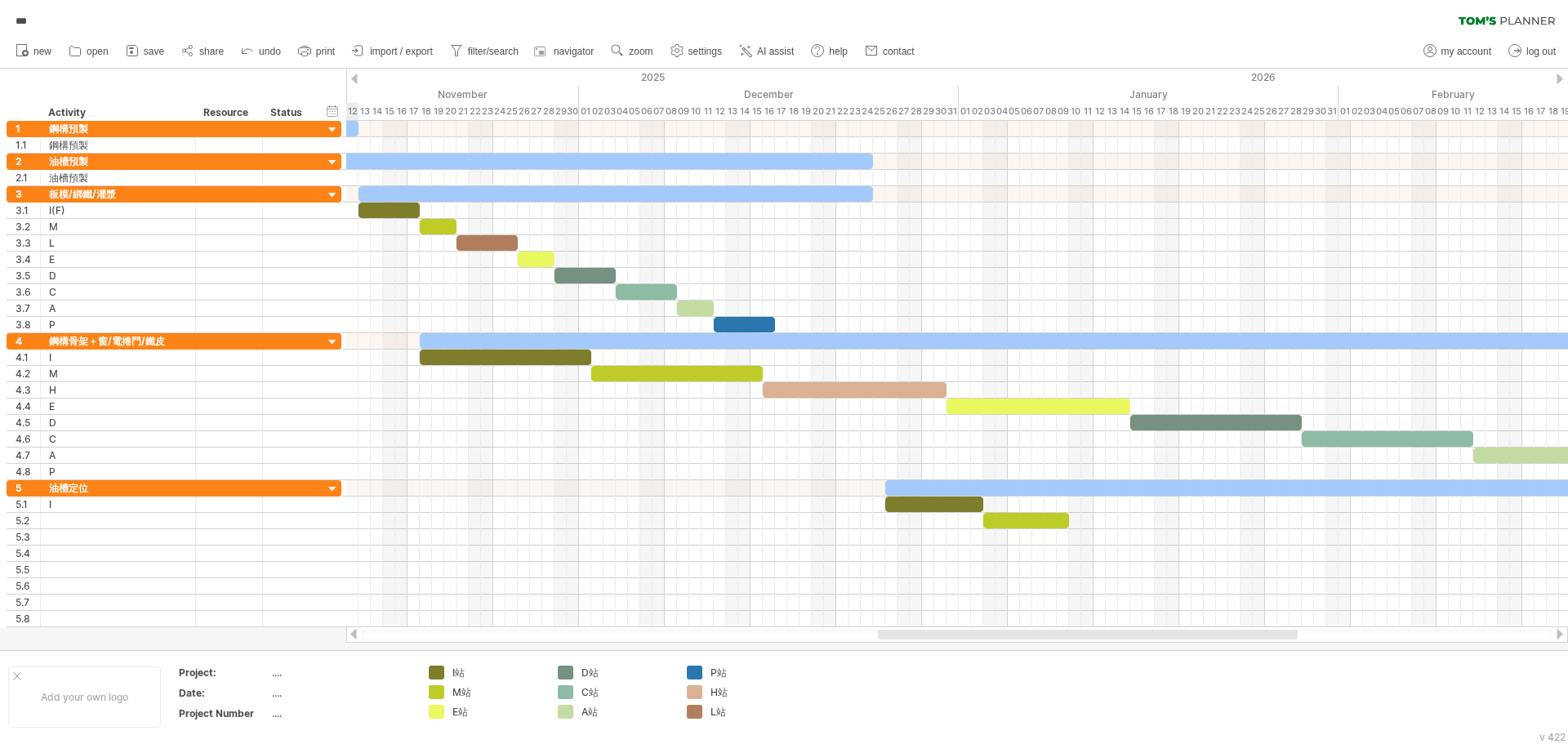
drag, startPoint x: 968, startPoint y: 637, endPoint x: 1014, endPoint y: 642, distance: 46.3
click at [1014, 642] on div at bounding box center [957, 635] width 1222 height 17
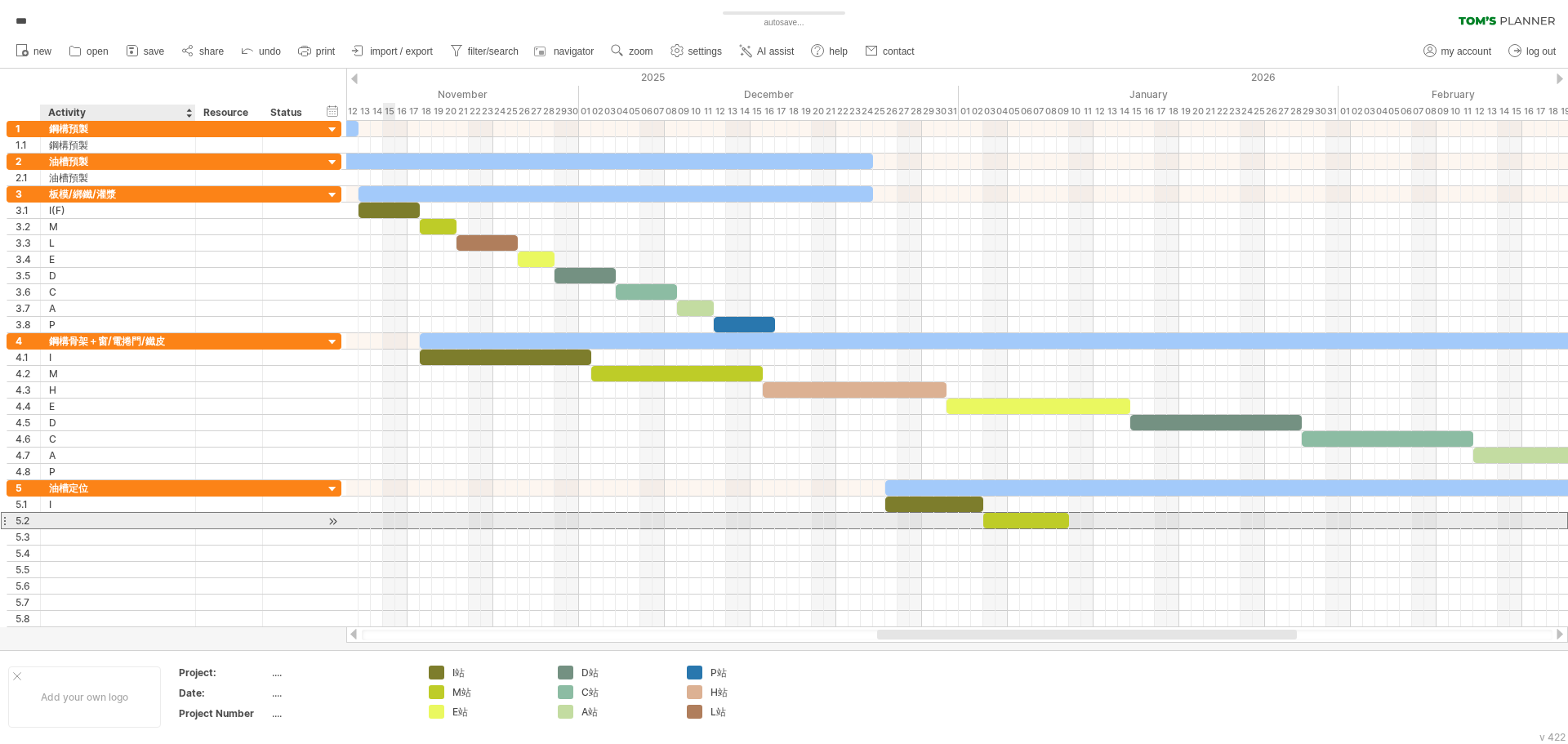
click at [122, 524] on div at bounding box center [118, 520] width 138 height 16
type input "*"
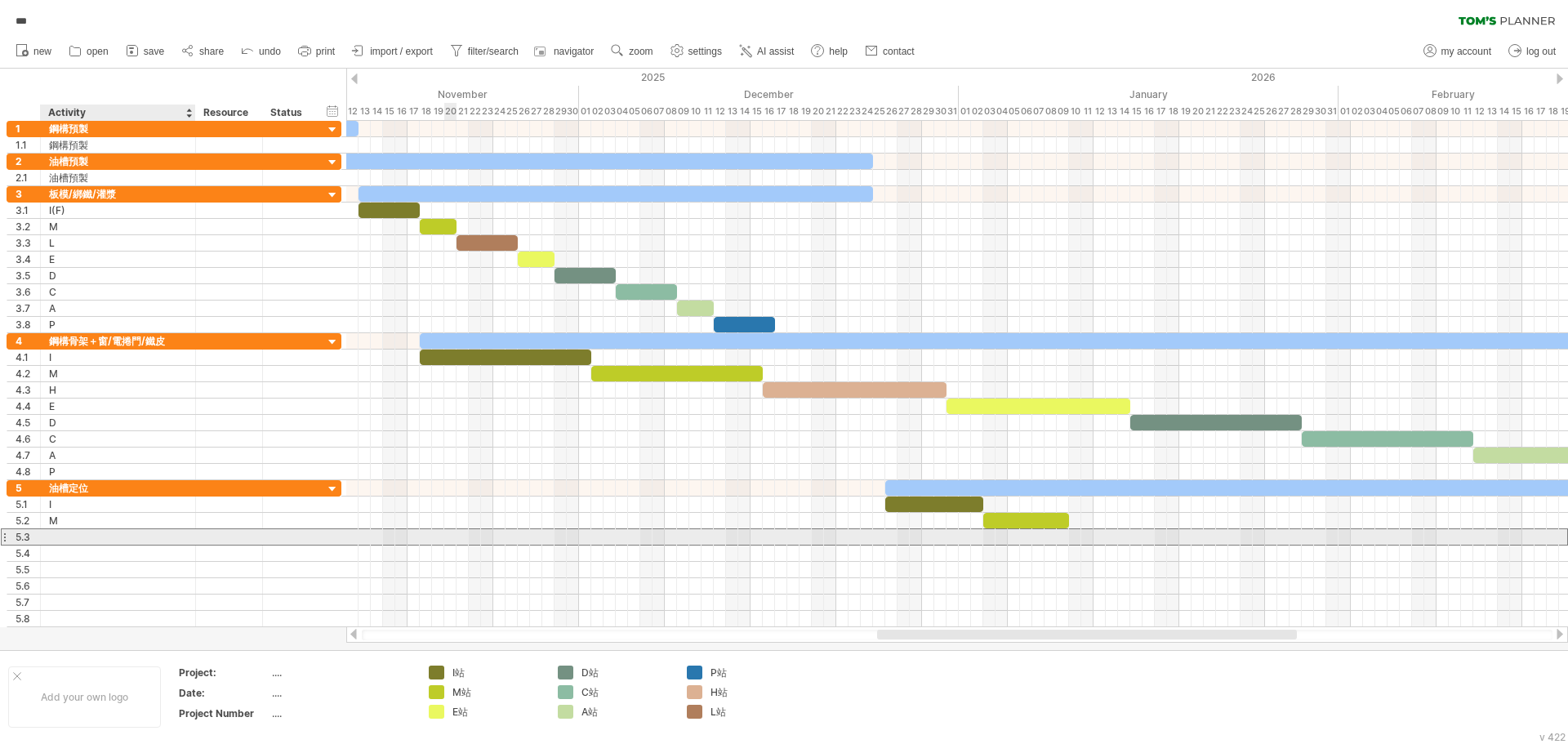
click at [118, 536] on div at bounding box center [118, 537] width 138 height 16
type input "*"
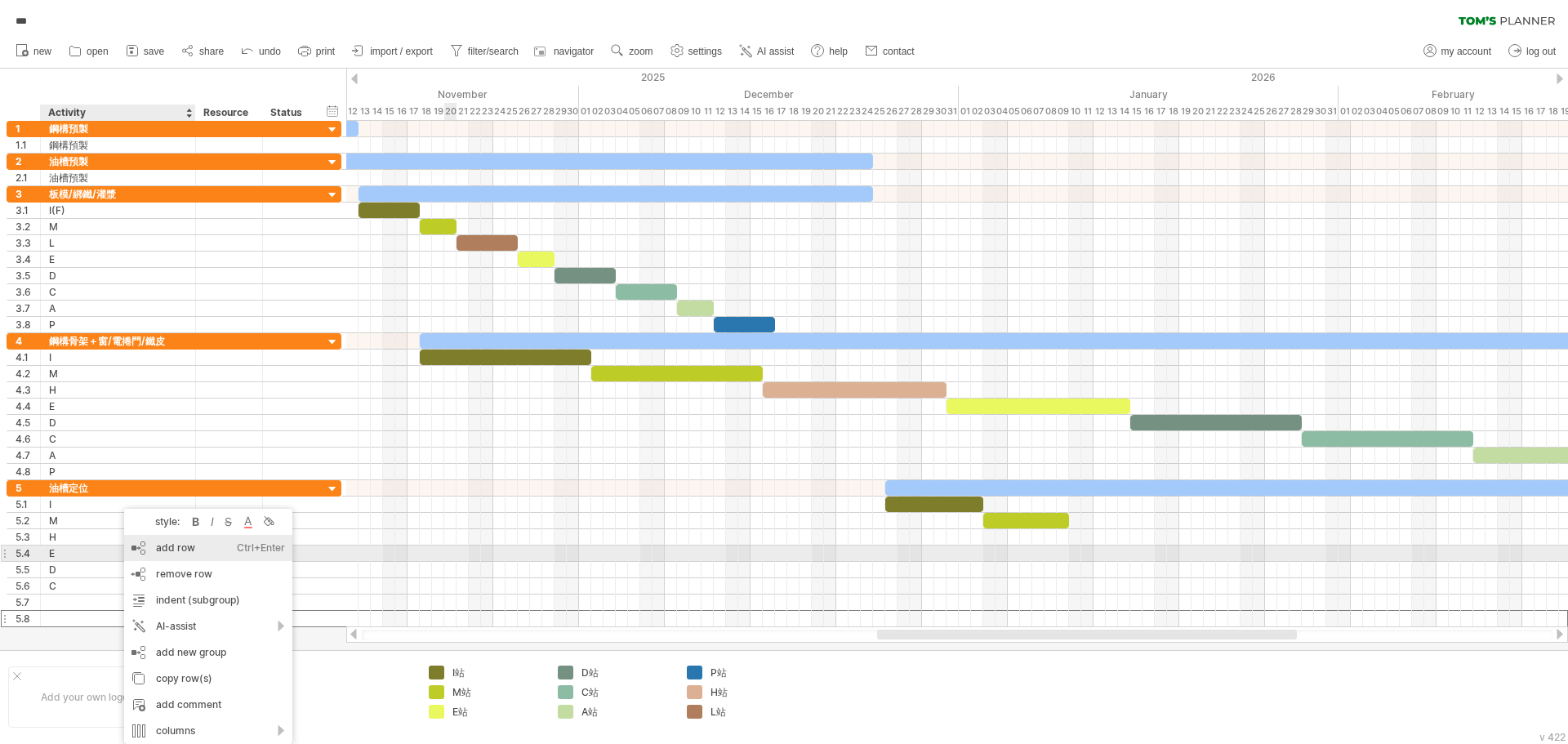
click at [184, 554] on div "add row Ctrl+Enter Cmd+Enter" at bounding box center [208, 548] width 169 height 26
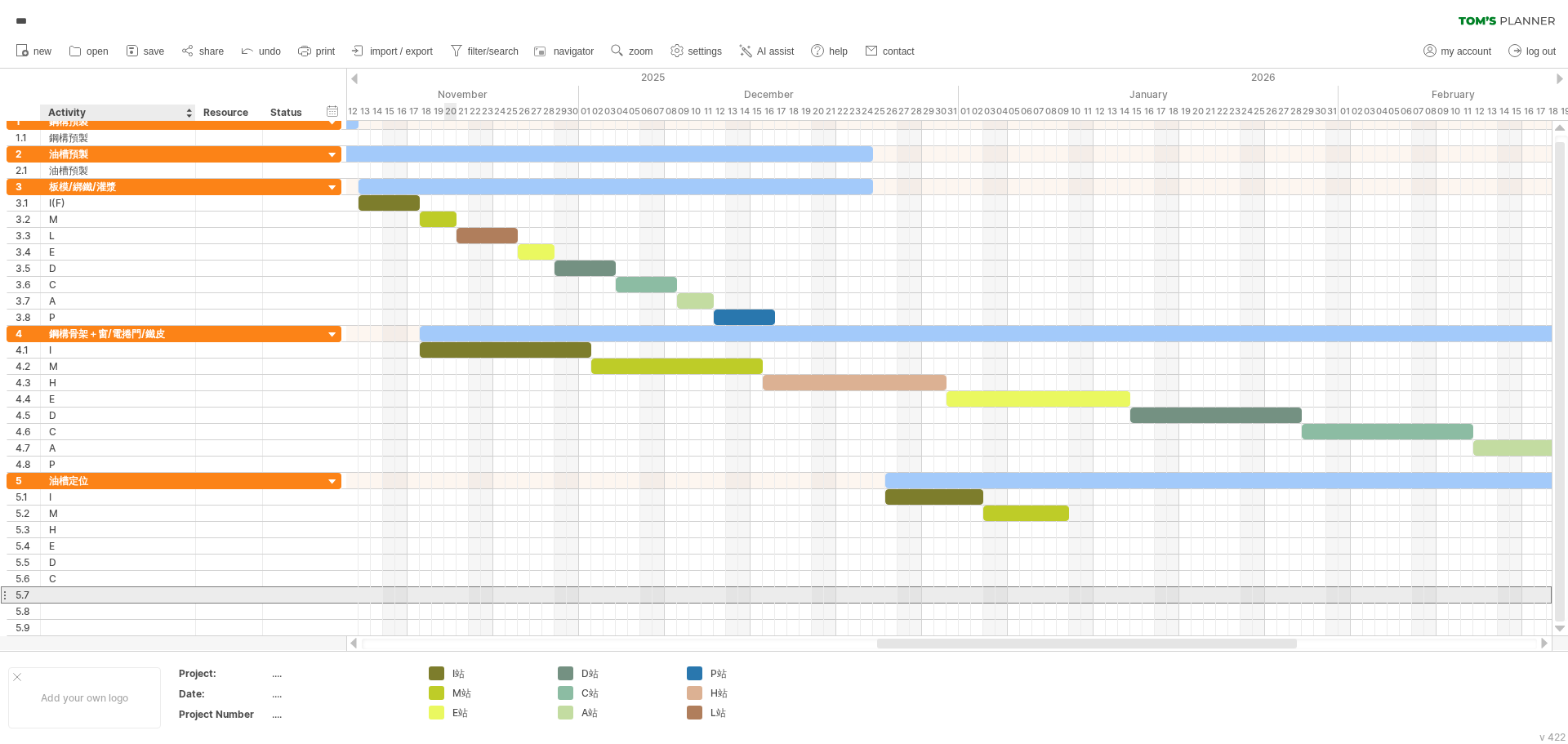
click at [71, 591] on div at bounding box center [118, 595] width 138 height 16
type input "*"
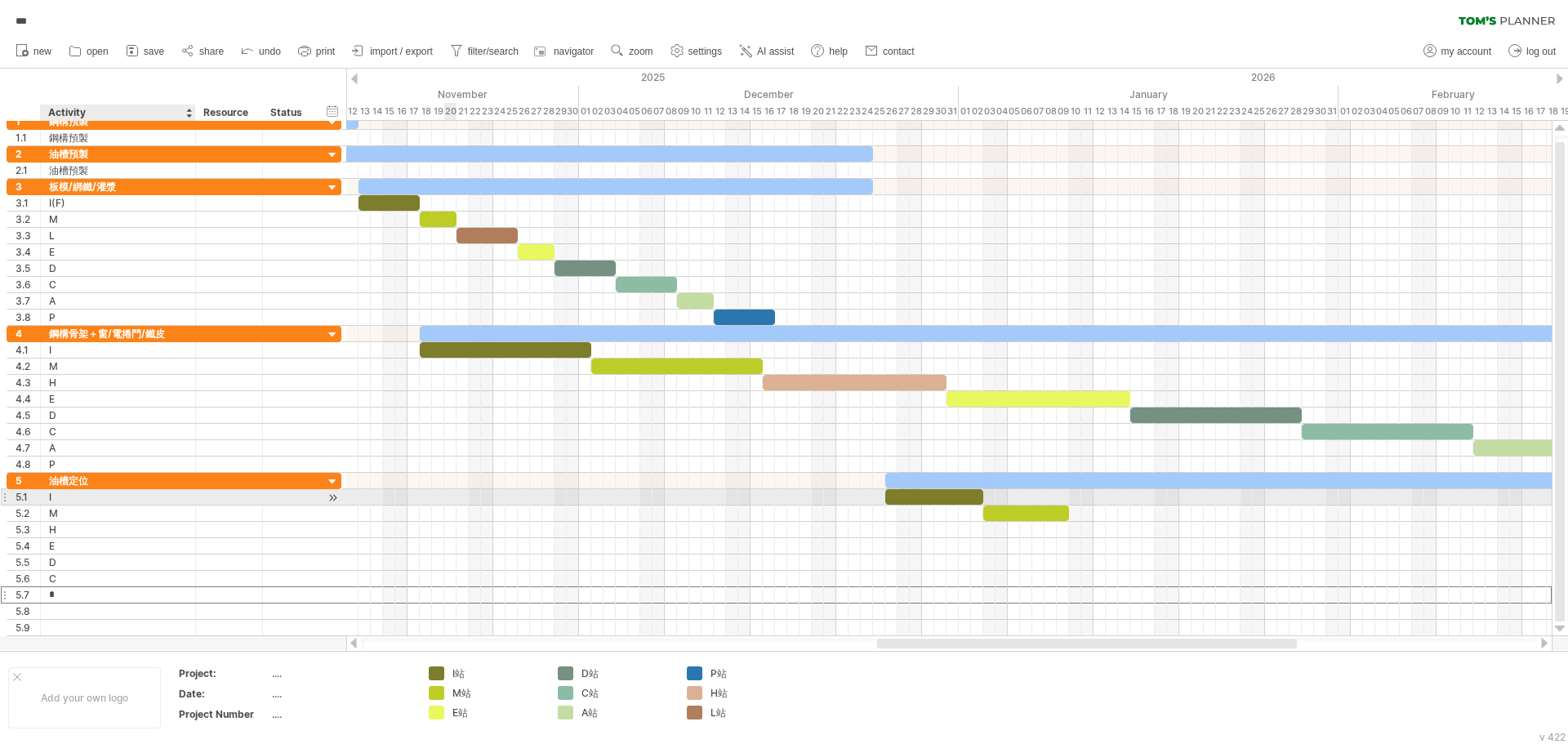
click at [76, 499] on div "I" at bounding box center [118, 497] width 138 height 16
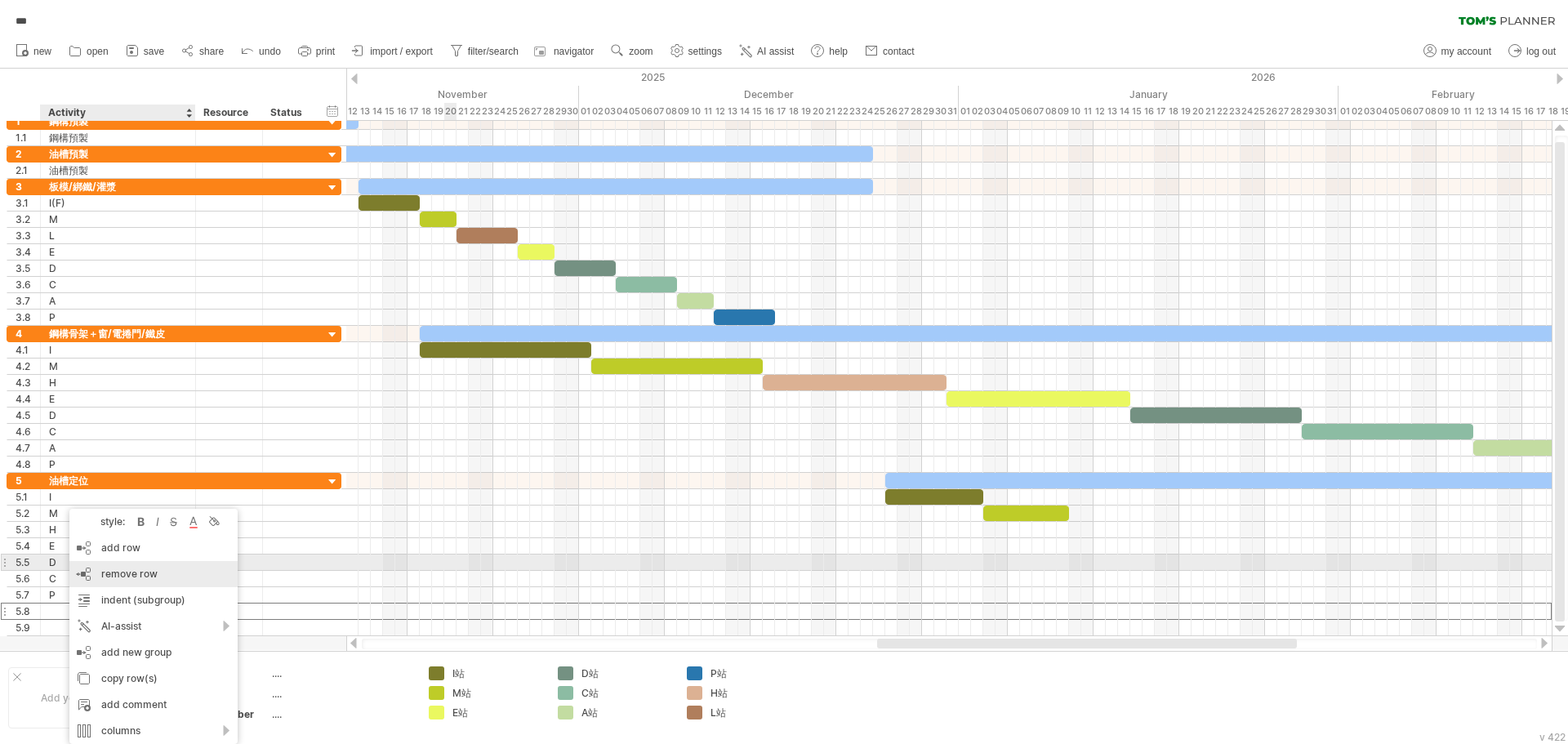
click at [126, 571] on span "remove row" at bounding box center [130, 573] width 56 height 12
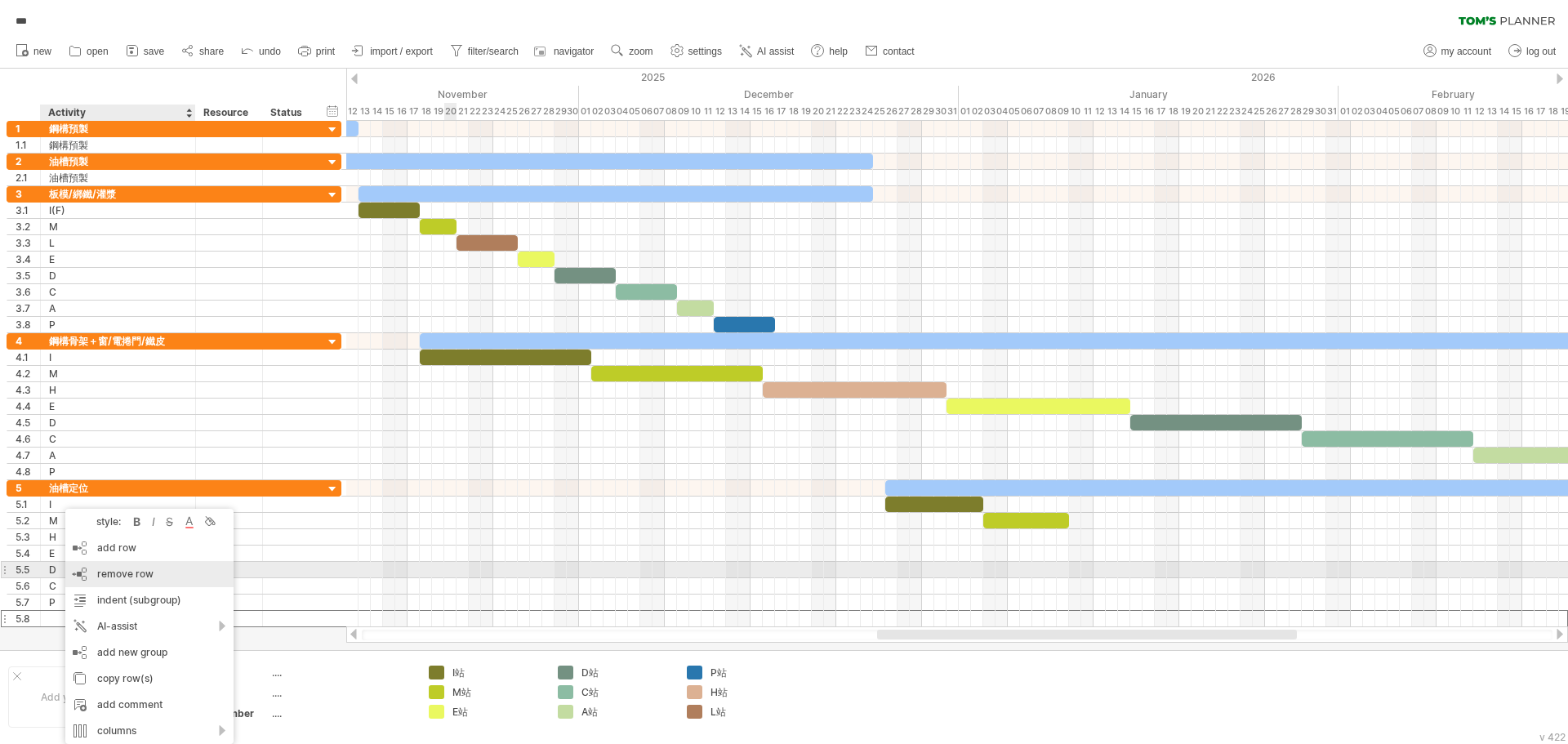
click at [122, 569] on span "remove row" at bounding box center [125, 573] width 56 height 12
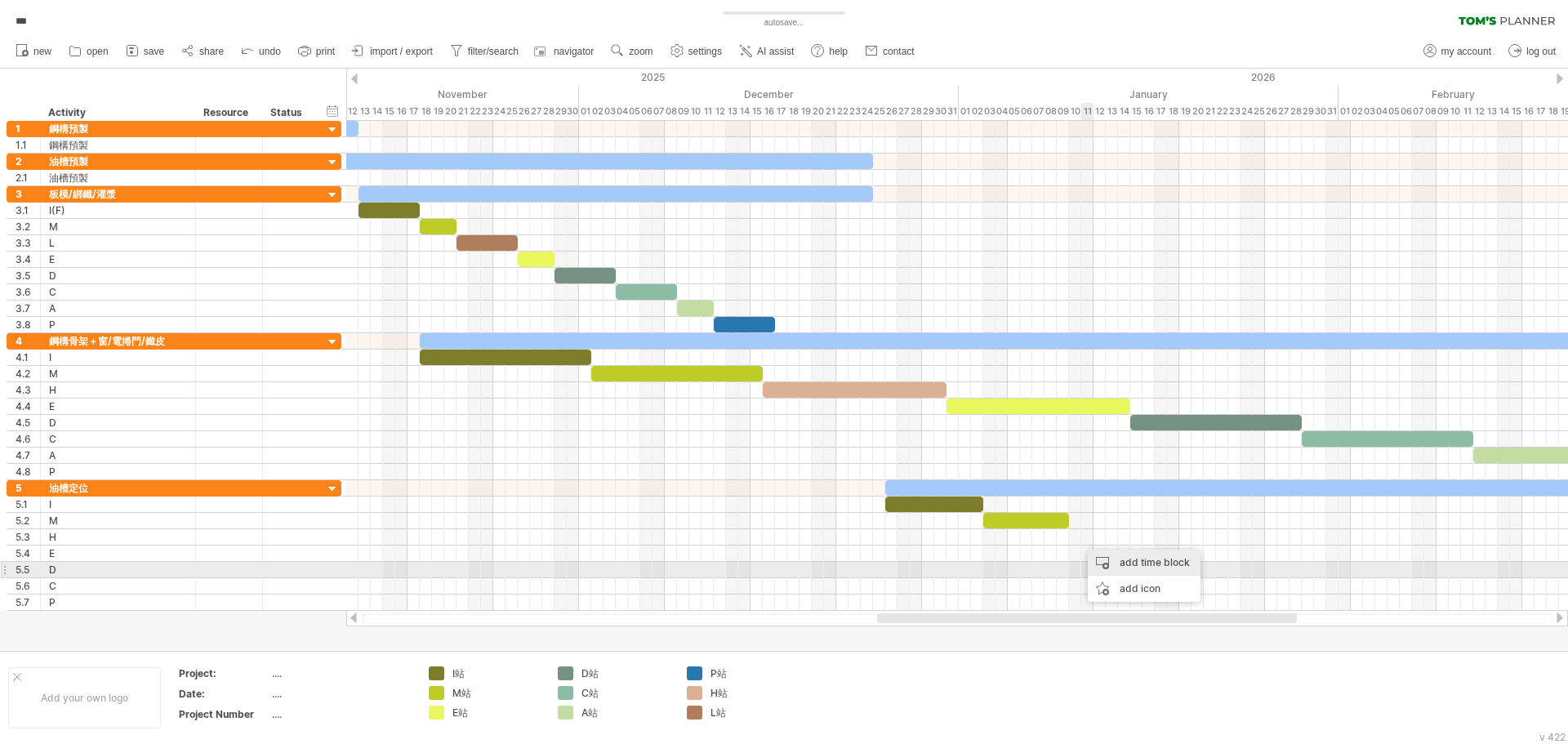
click at [1162, 571] on div "add time block" at bounding box center [1144, 563] width 113 height 26
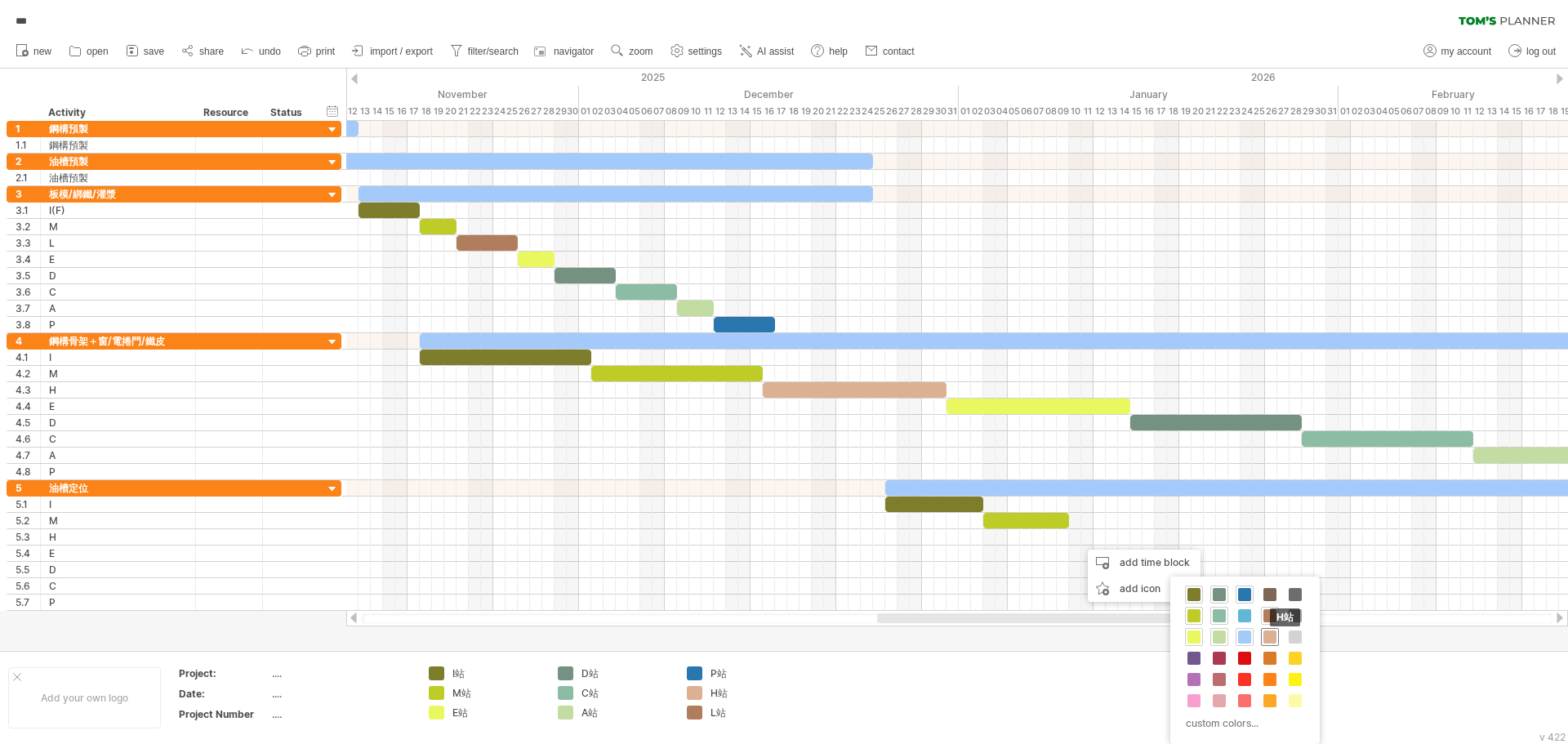
click at [1273, 637] on span at bounding box center [1271, 637] width 13 height 13
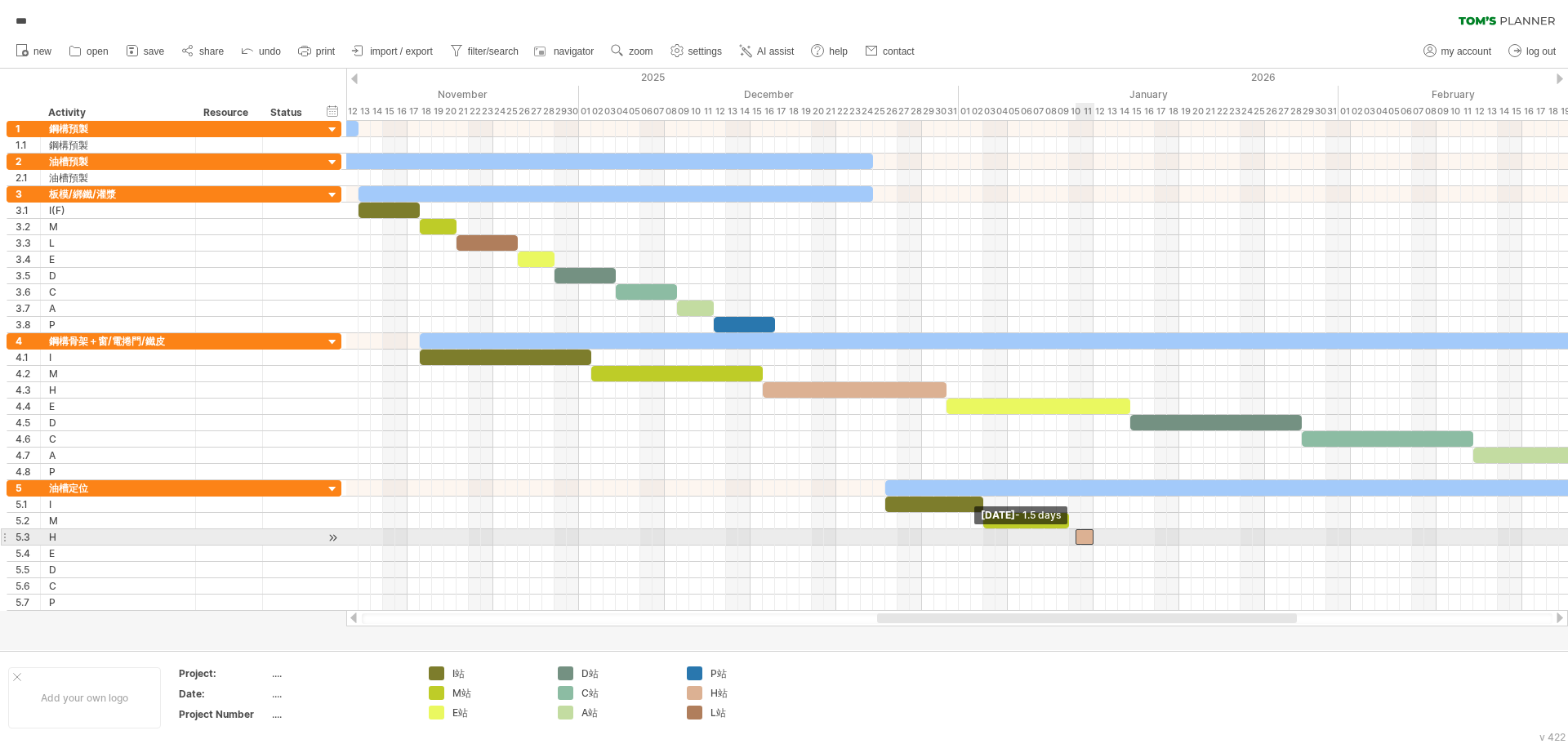
click at [1076, 540] on span at bounding box center [1076, 537] width 7 height 16
click at [1070, 541] on span at bounding box center [1069, 537] width 7 height 16
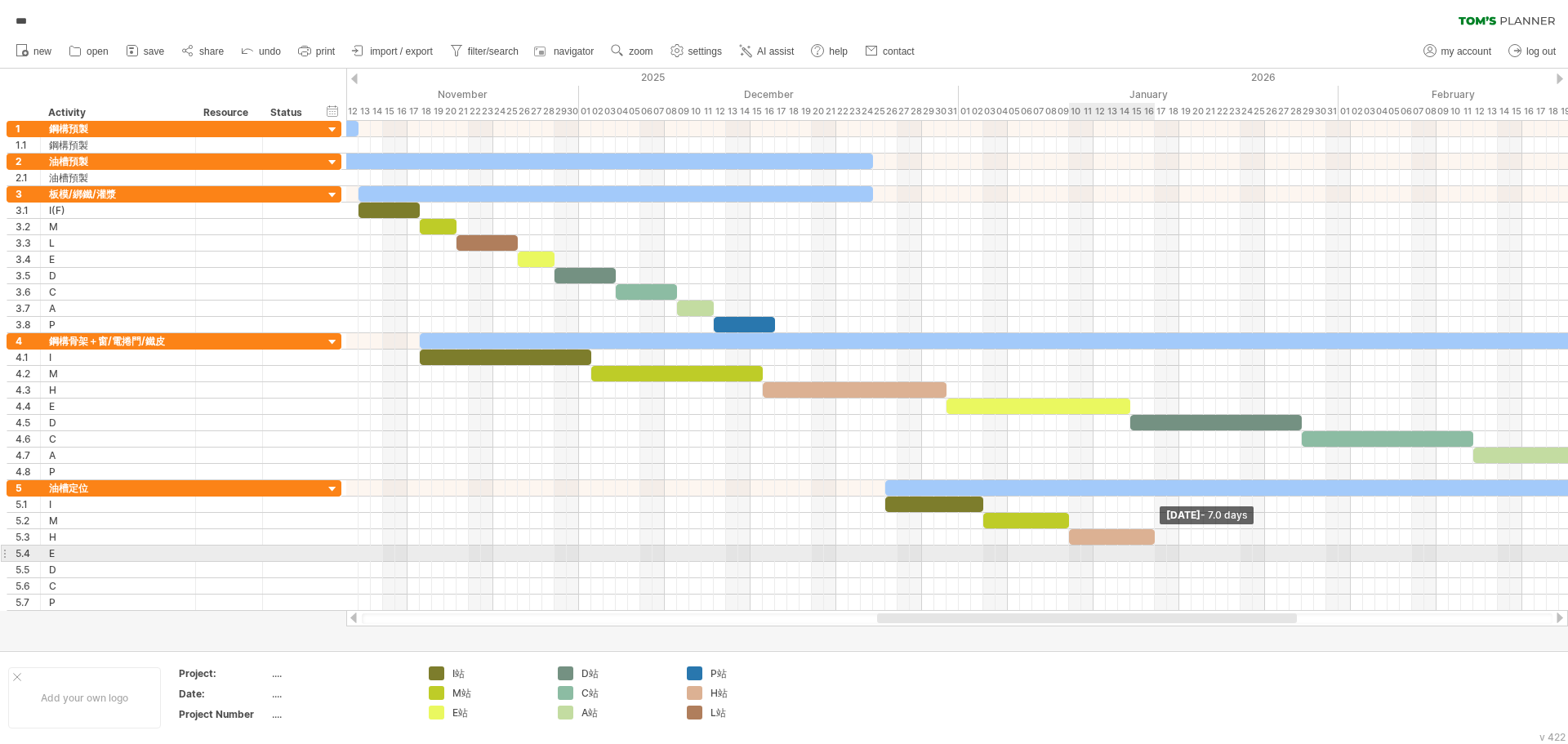
drag, startPoint x: 1094, startPoint y: 541, endPoint x: 1155, endPoint y: 551, distance: 61.8
click at [1155, 551] on div "[DATE] - 7.0 days [DATE] - 2.0 days" at bounding box center [957, 366] width 1222 height 490
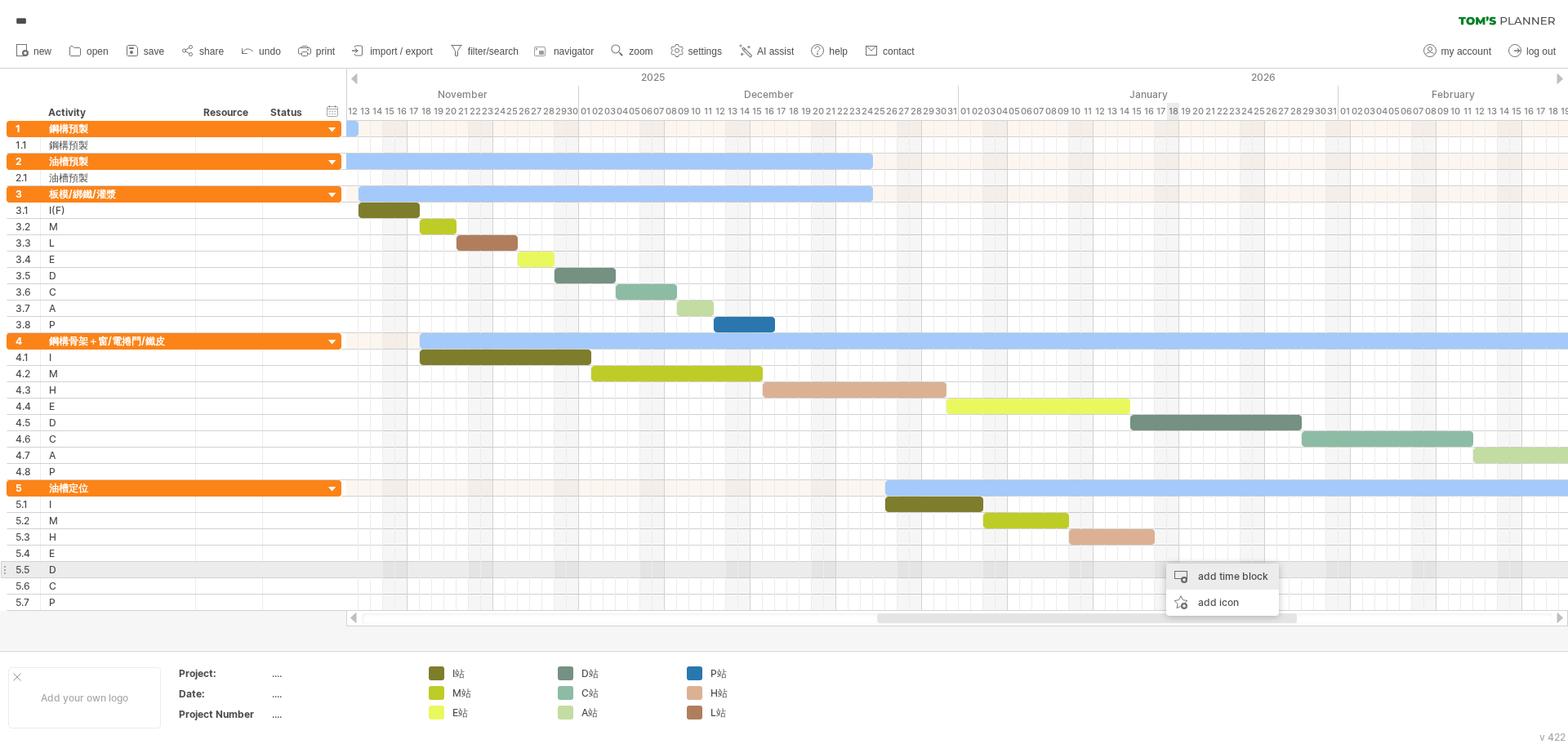
click at [1212, 578] on div "add time block" at bounding box center [1222, 577] width 113 height 26
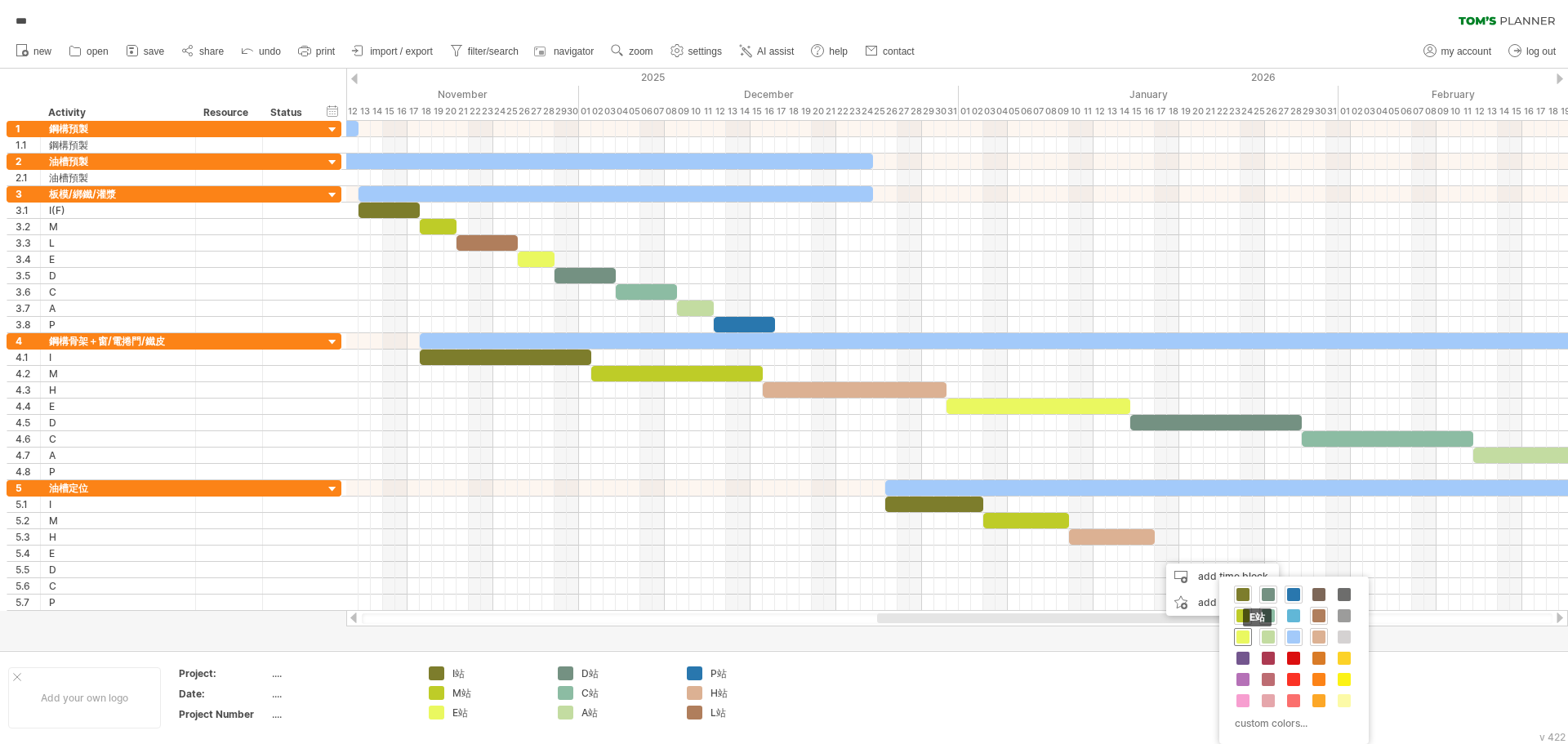
click at [1241, 638] on span at bounding box center [1244, 637] width 13 height 13
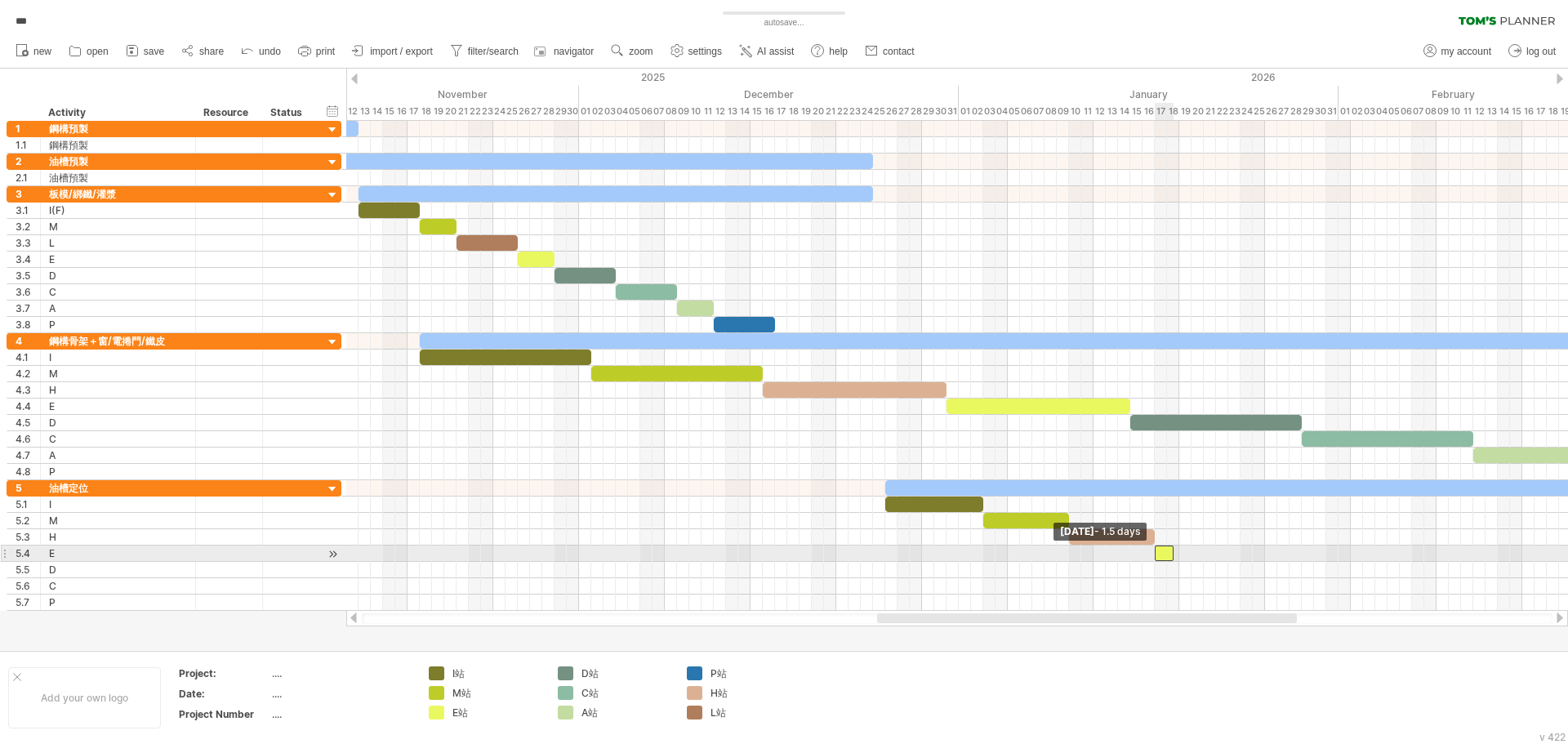
click at [1155, 557] on span at bounding box center [1155, 553] width 7 height 16
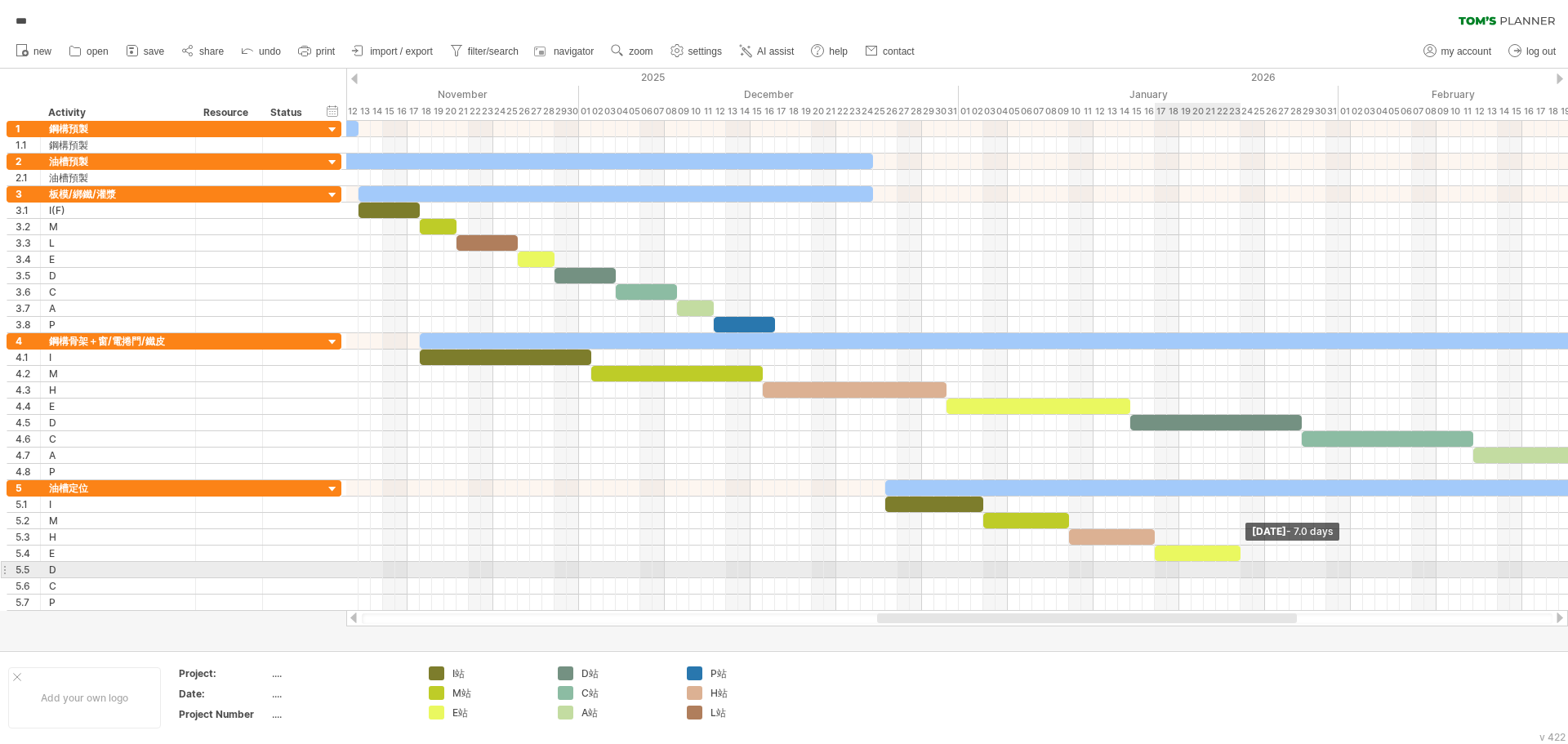
drag, startPoint x: 1174, startPoint y: 555, endPoint x: 1239, endPoint y: 566, distance: 65.9
click at [1239, 566] on div "[DATE] - 7.0 days [DATE] - 1.5 days" at bounding box center [957, 366] width 1222 height 490
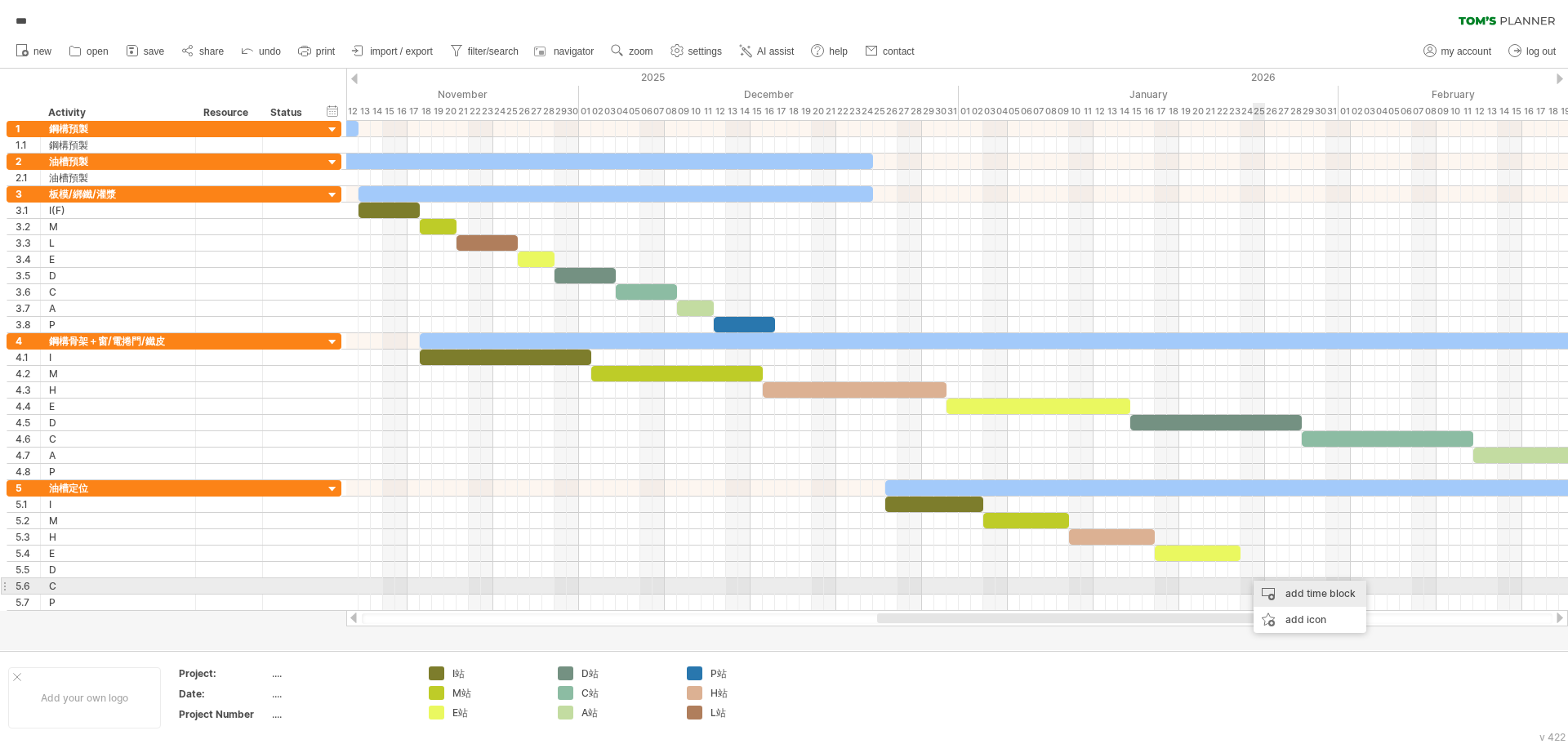
click at [1275, 585] on div "add time block" at bounding box center [1310, 594] width 113 height 26
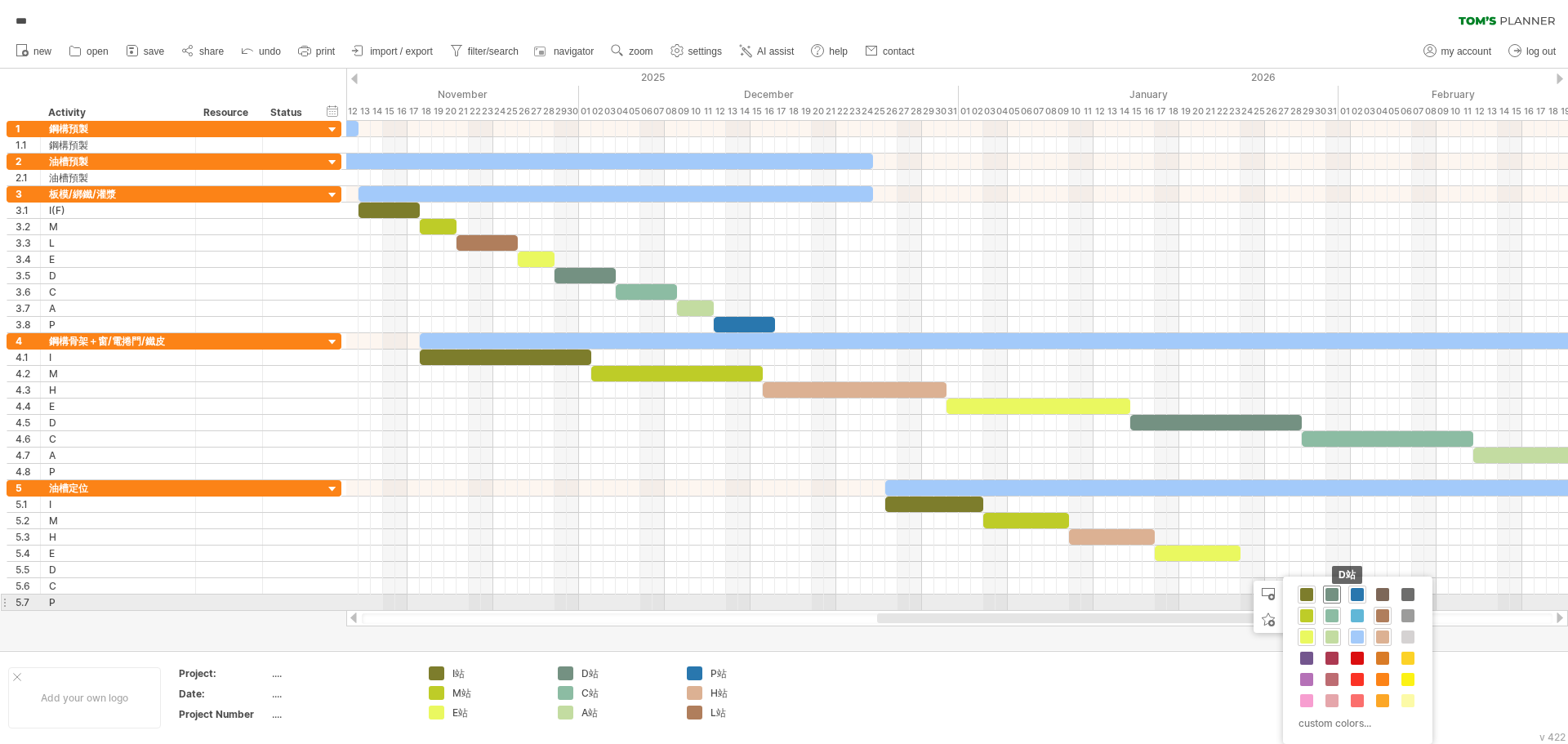
click at [1329, 598] on span at bounding box center [1332, 595] width 13 height 13
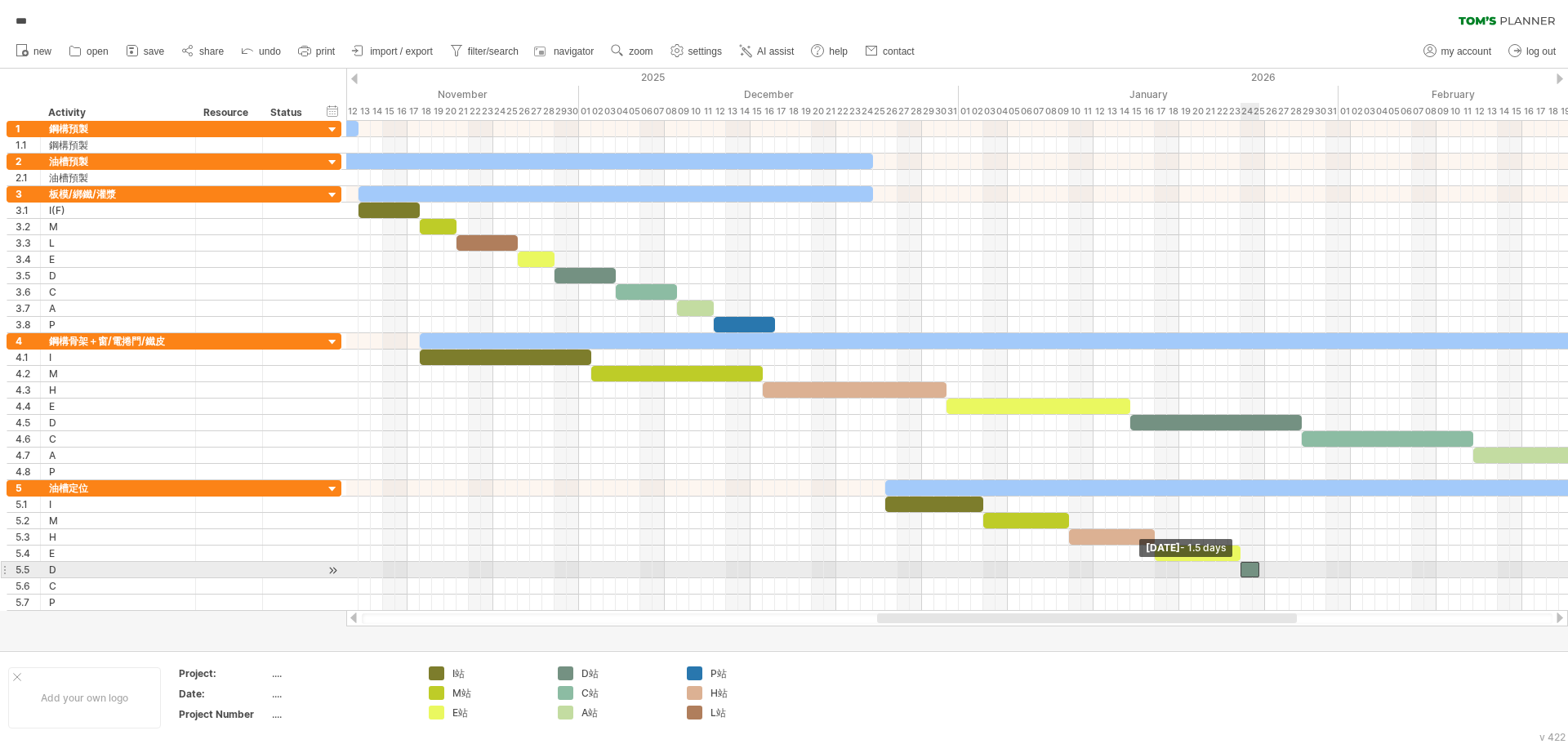
drag, startPoint x: 1249, startPoint y: 571, endPoint x: 1241, endPoint y: 572, distance: 8.1
click at [1241, 572] on span at bounding box center [1241, 570] width 7 height 16
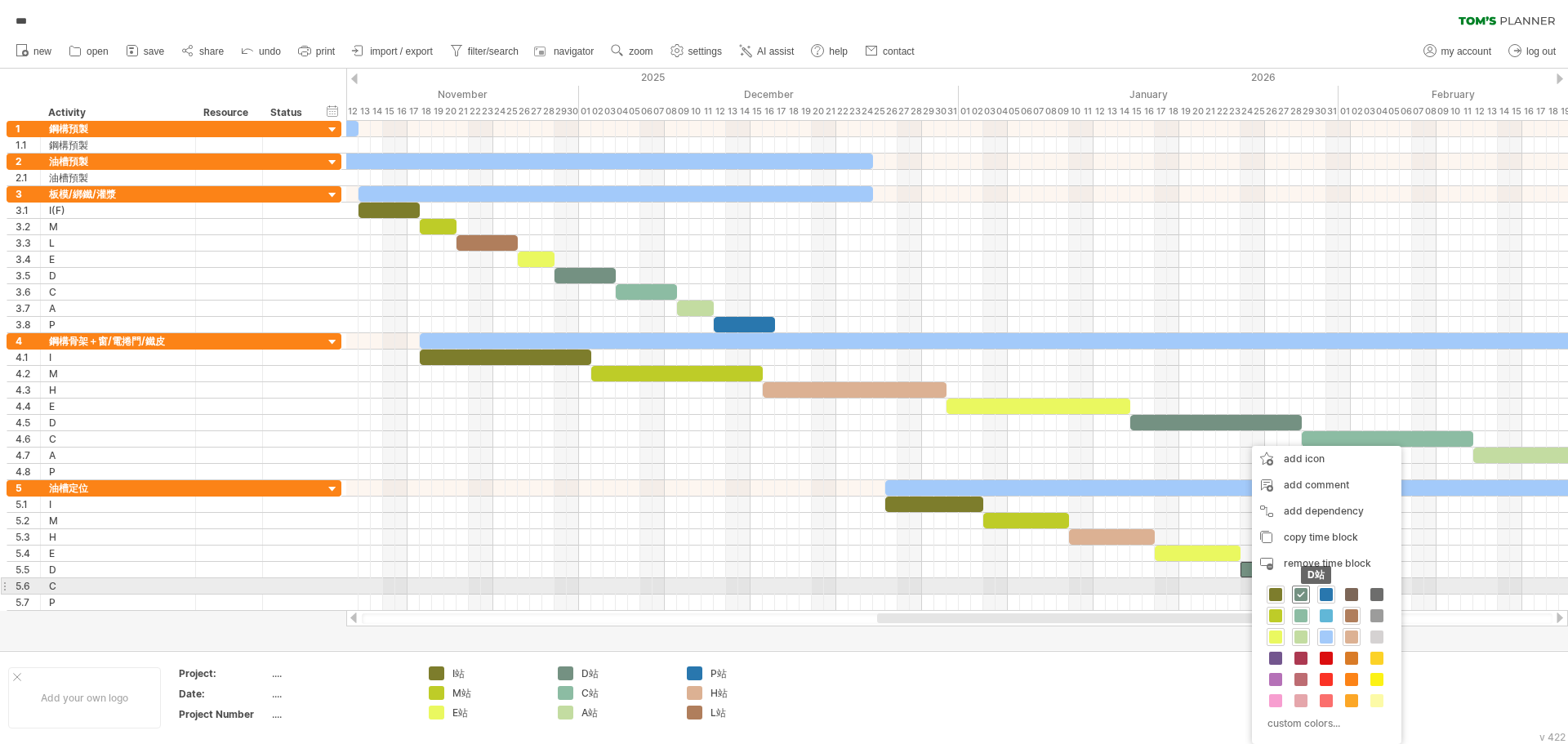
click at [1305, 591] on span at bounding box center [1301, 595] width 13 height 13
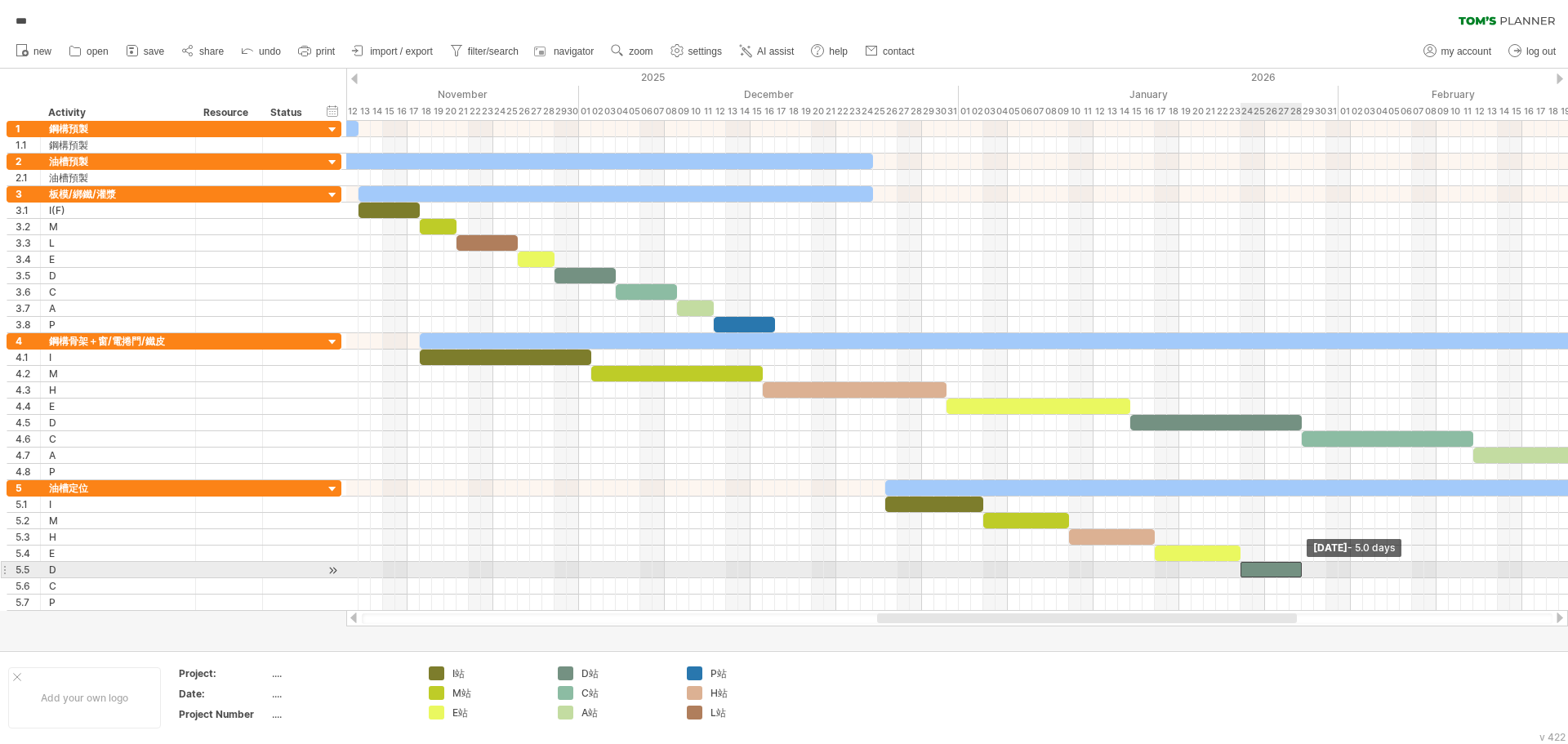
drag, startPoint x: 1259, startPoint y: 573, endPoint x: 1300, endPoint y: 578, distance: 41.3
click at [1300, 578] on div "[DATE] - 5.0 days [DATE] - 1.5 days" at bounding box center [957, 366] width 1222 height 490
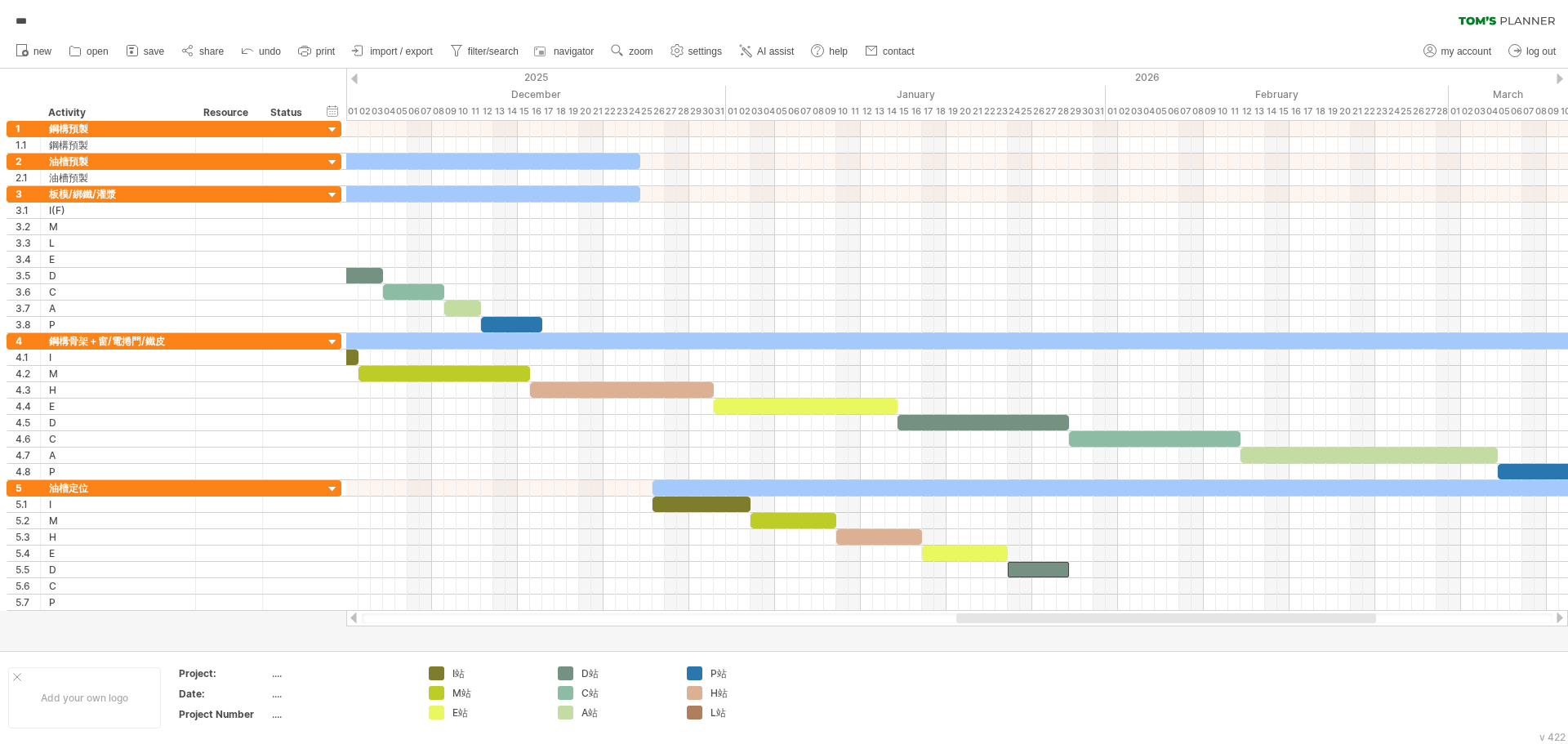
drag, startPoint x: 1245, startPoint y: 621, endPoint x: 1324, endPoint y: 627, distance: 79.2
click at [1324, 627] on div "Trying to reach [DOMAIN_NAME] Connected again... 0% autosave... *** clear filte…" at bounding box center [784, 372] width 1568 height 744
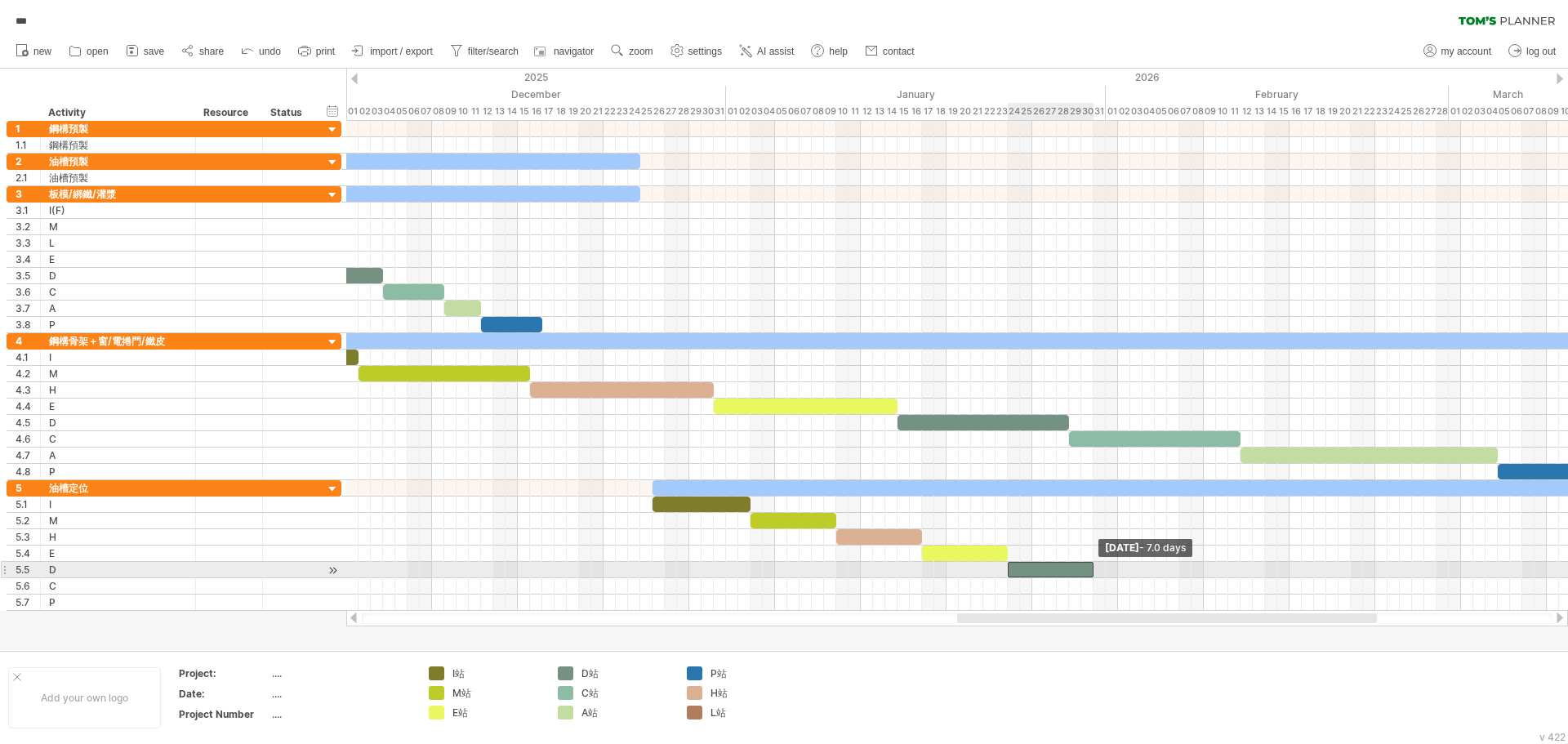
drag, startPoint x: 1071, startPoint y: 565, endPoint x: 1094, endPoint y: 574, distance: 24.7
click at [1094, 574] on span at bounding box center [1093, 570] width 7 height 16
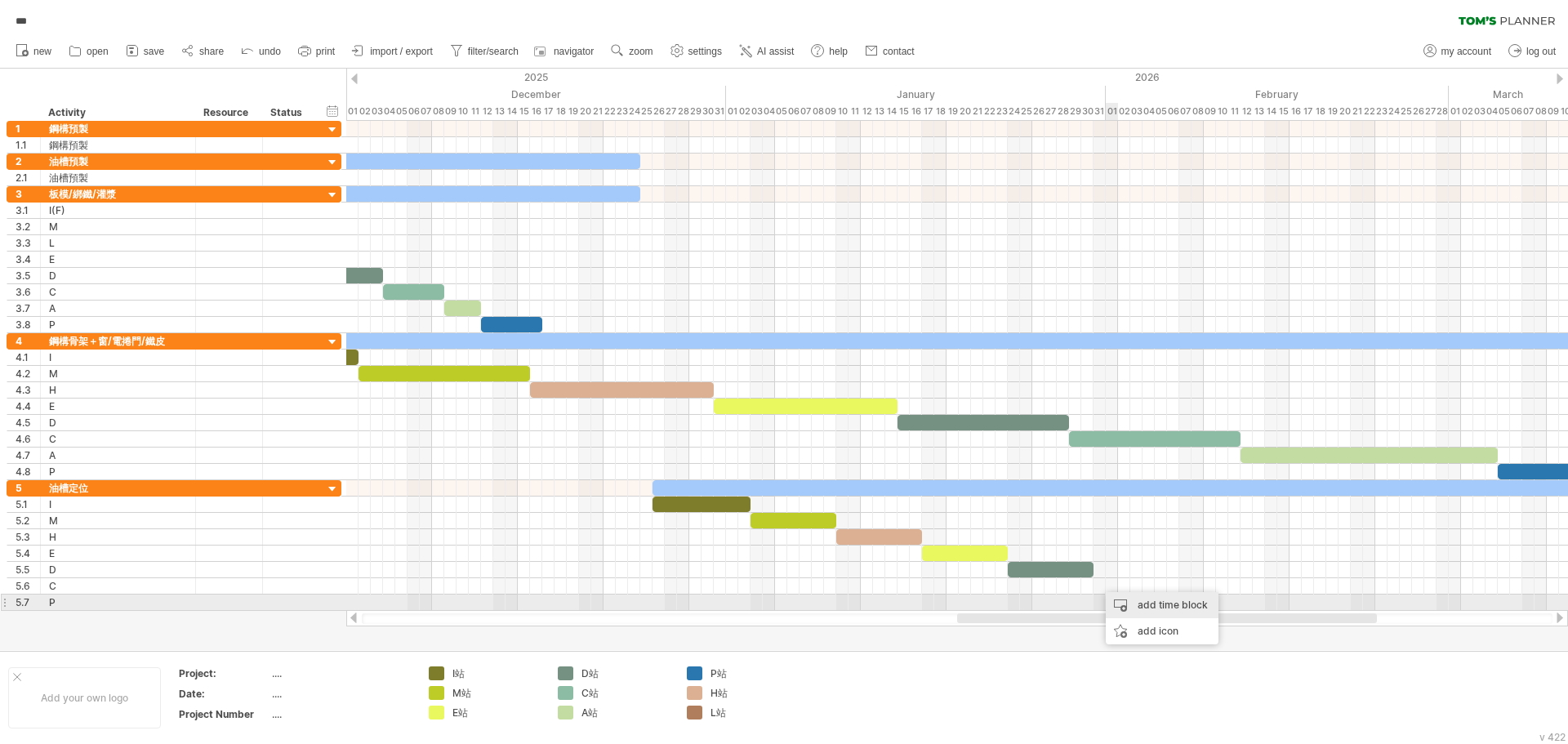
click at [1148, 606] on div "add time block" at bounding box center [1162, 605] width 113 height 26
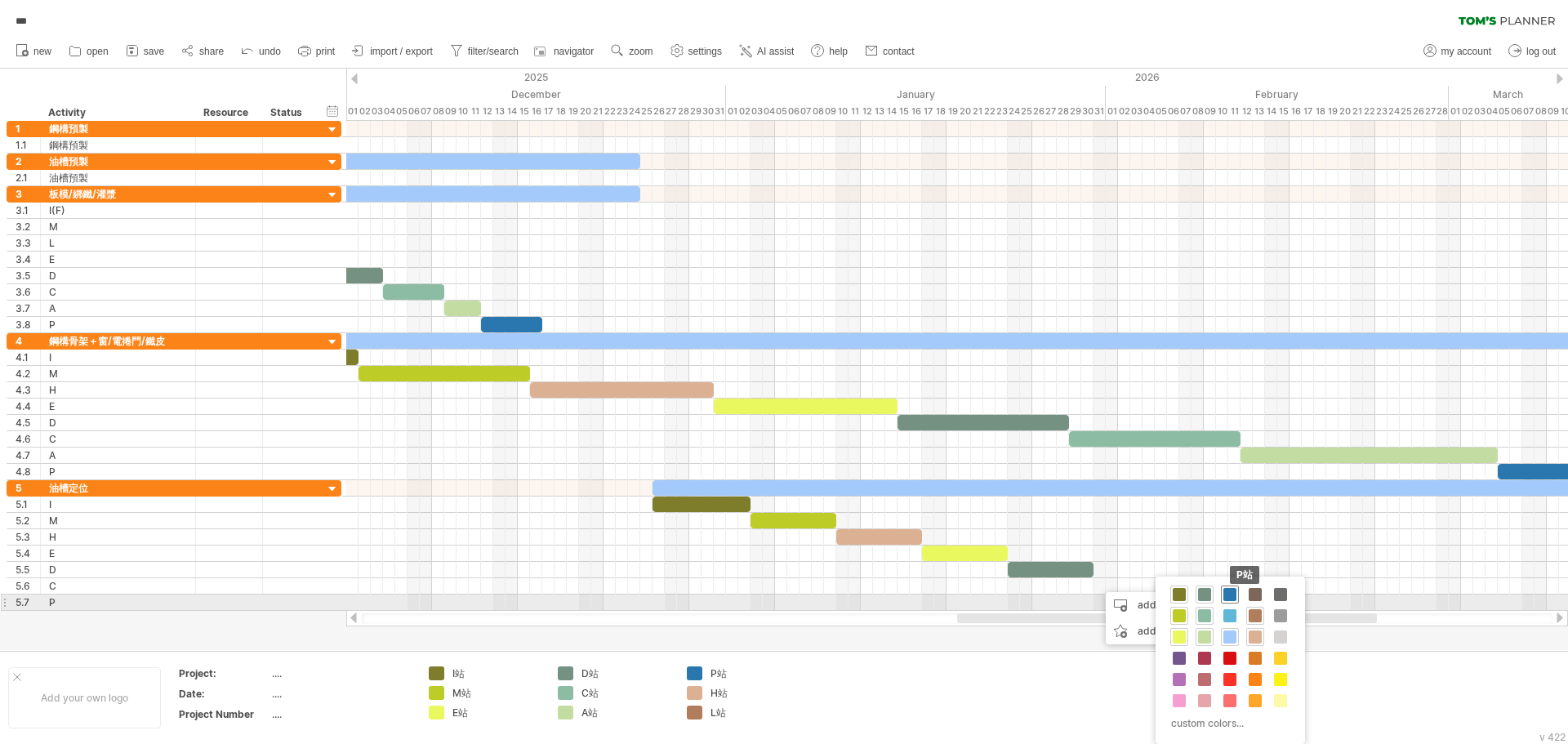
click at [1226, 599] on span at bounding box center [1231, 595] width 13 height 13
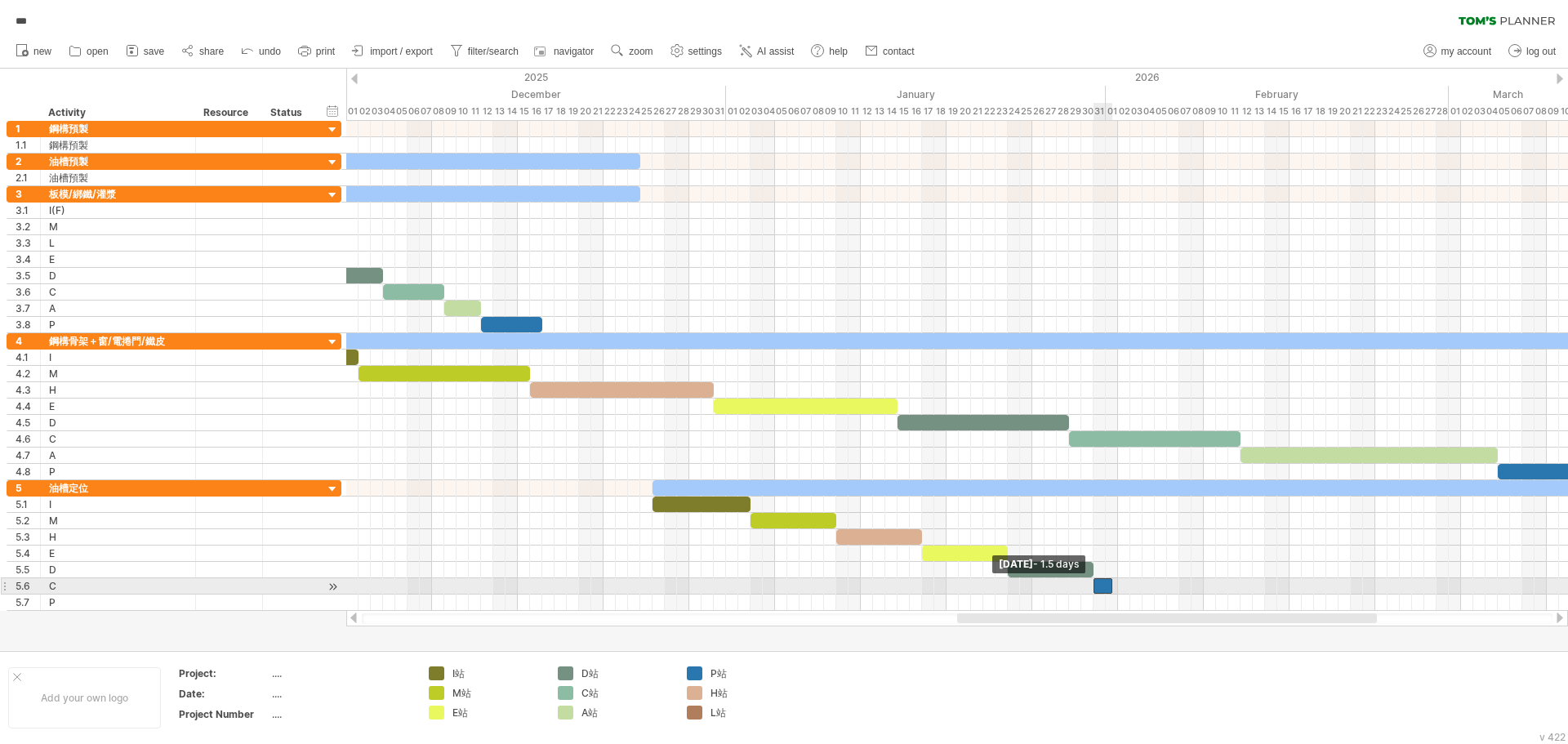
click at [1093, 592] on span at bounding box center [1093, 586] width 7 height 16
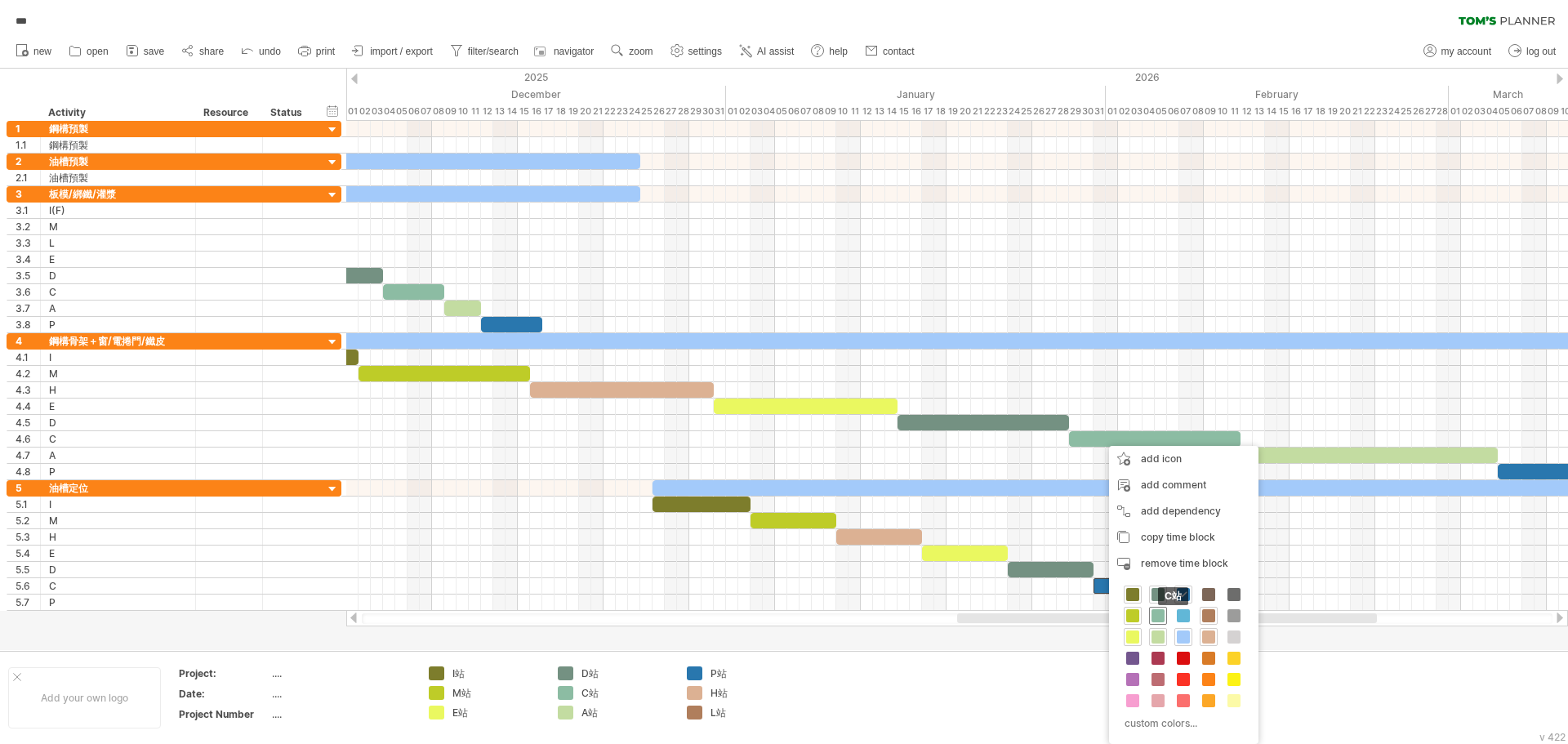
click at [1165, 613] on div "C站" at bounding box center [1158, 615] width 18 height 18
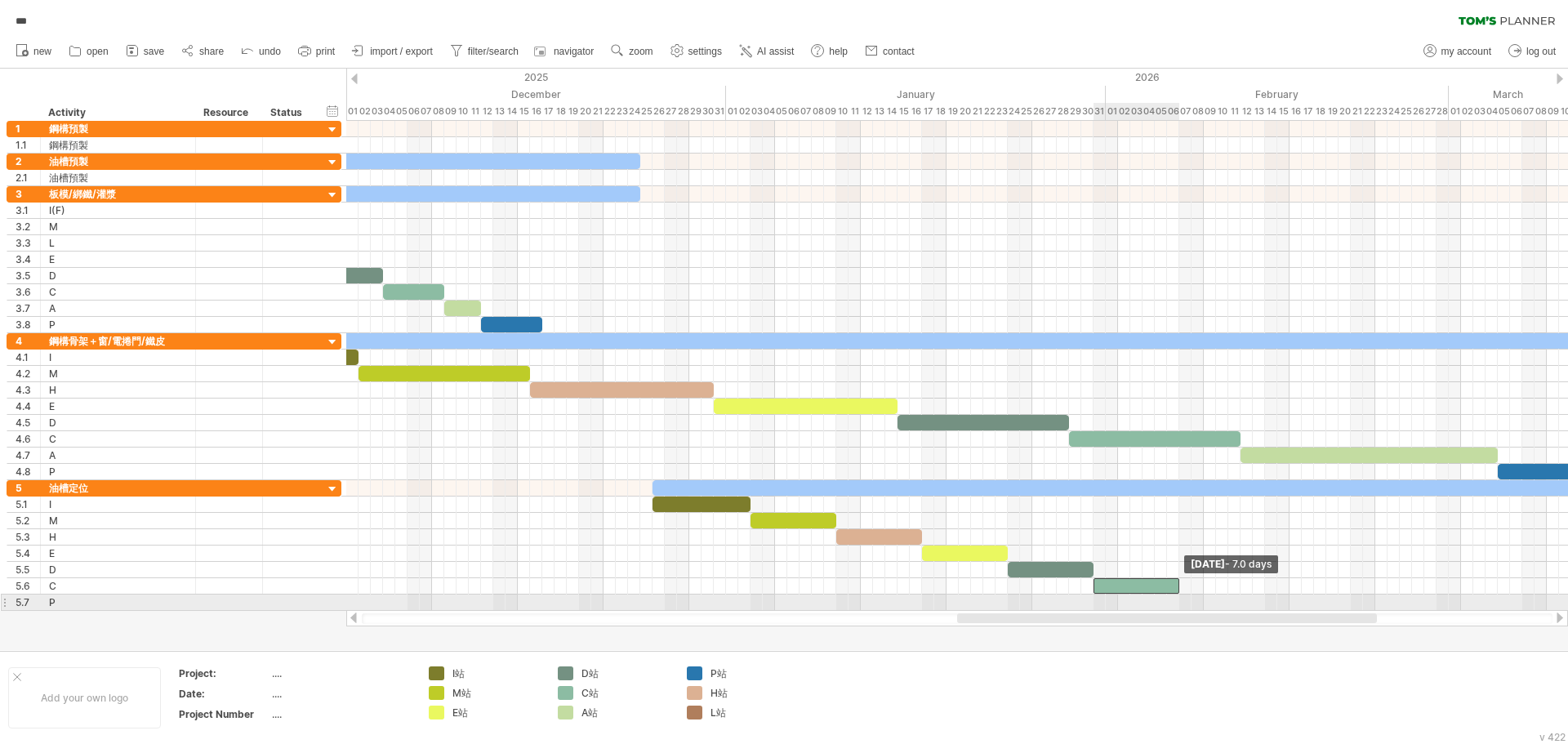
drag, startPoint x: 1111, startPoint y: 588, endPoint x: 1178, endPoint y: 598, distance: 67.7
click at [1178, 598] on div "[DATE] - 7.0 days [DATE] - 1.5 days" at bounding box center [957, 366] width 1222 height 490
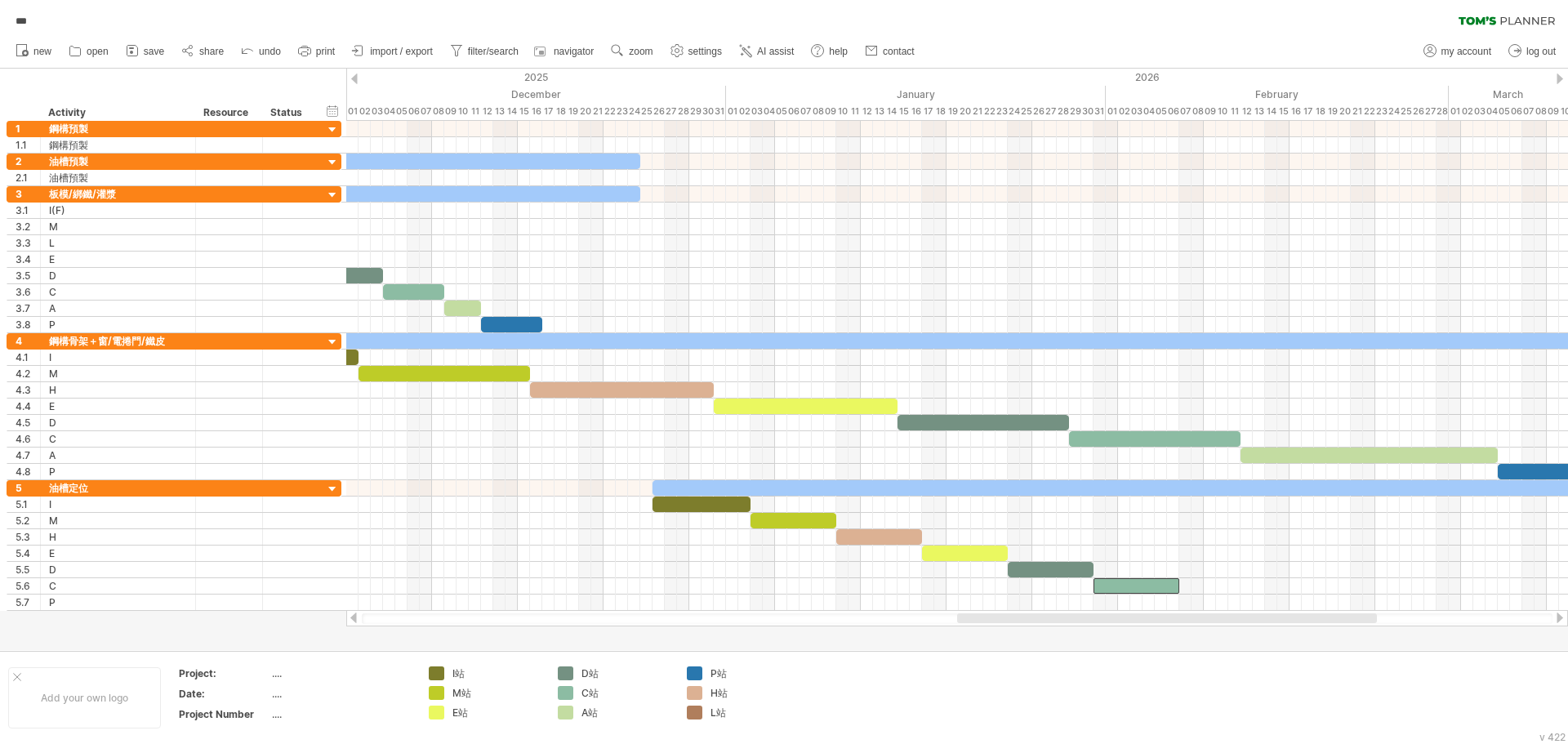
drag, startPoint x: 1190, startPoint y: 626, endPoint x: 1208, endPoint y: 615, distance: 21.1
click at [1206, 618] on div at bounding box center [957, 619] width 1222 height 17
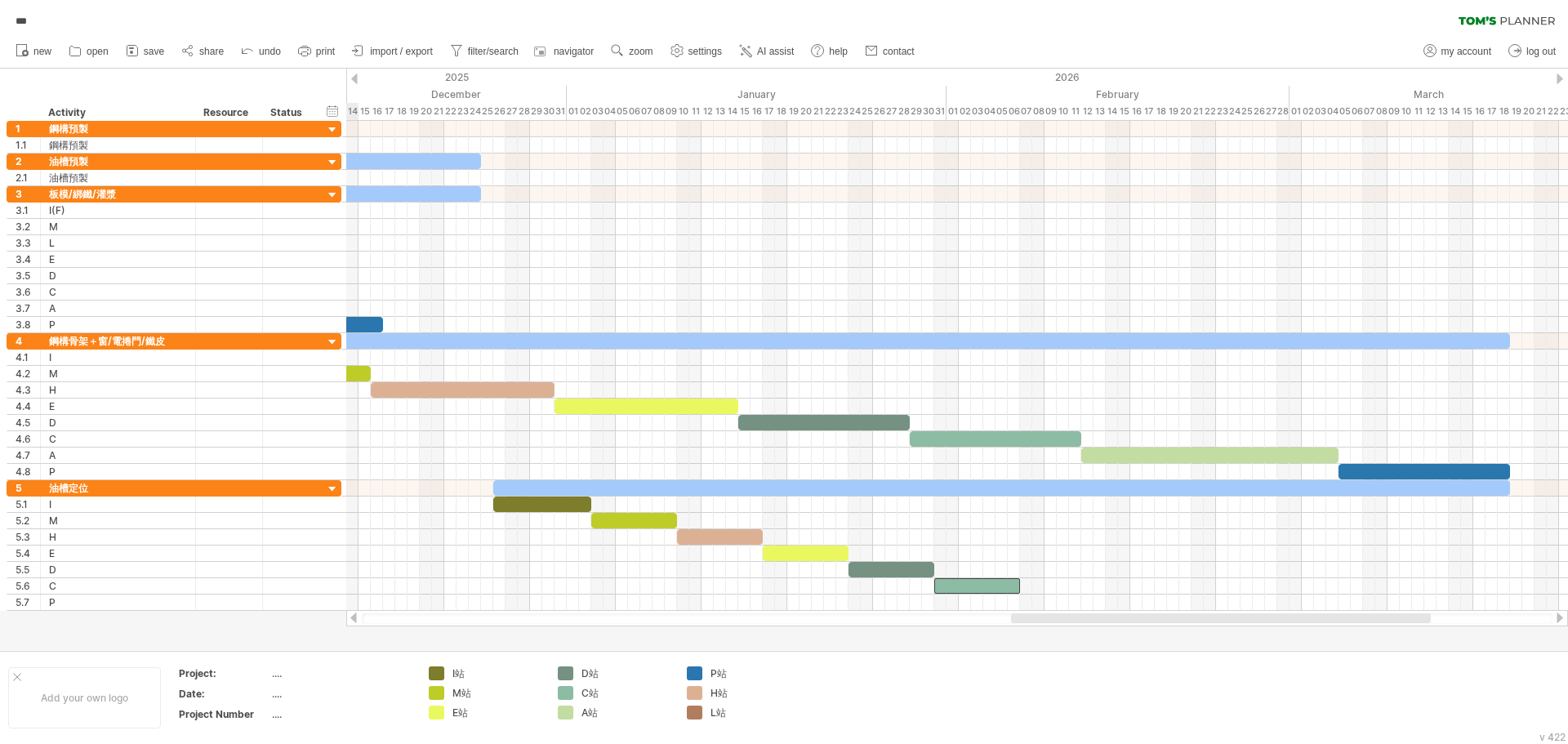
drag, startPoint x: 1208, startPoint y: 615, endPoint x: 1262, endPoint y: 616, distance: 54.0
click at [1262, 616] on div at bounding box center [1221, 618] width 420 height 10
click at [1096, 634] on div "add time block" at bounding box center [1089, 627] width 113 height 26
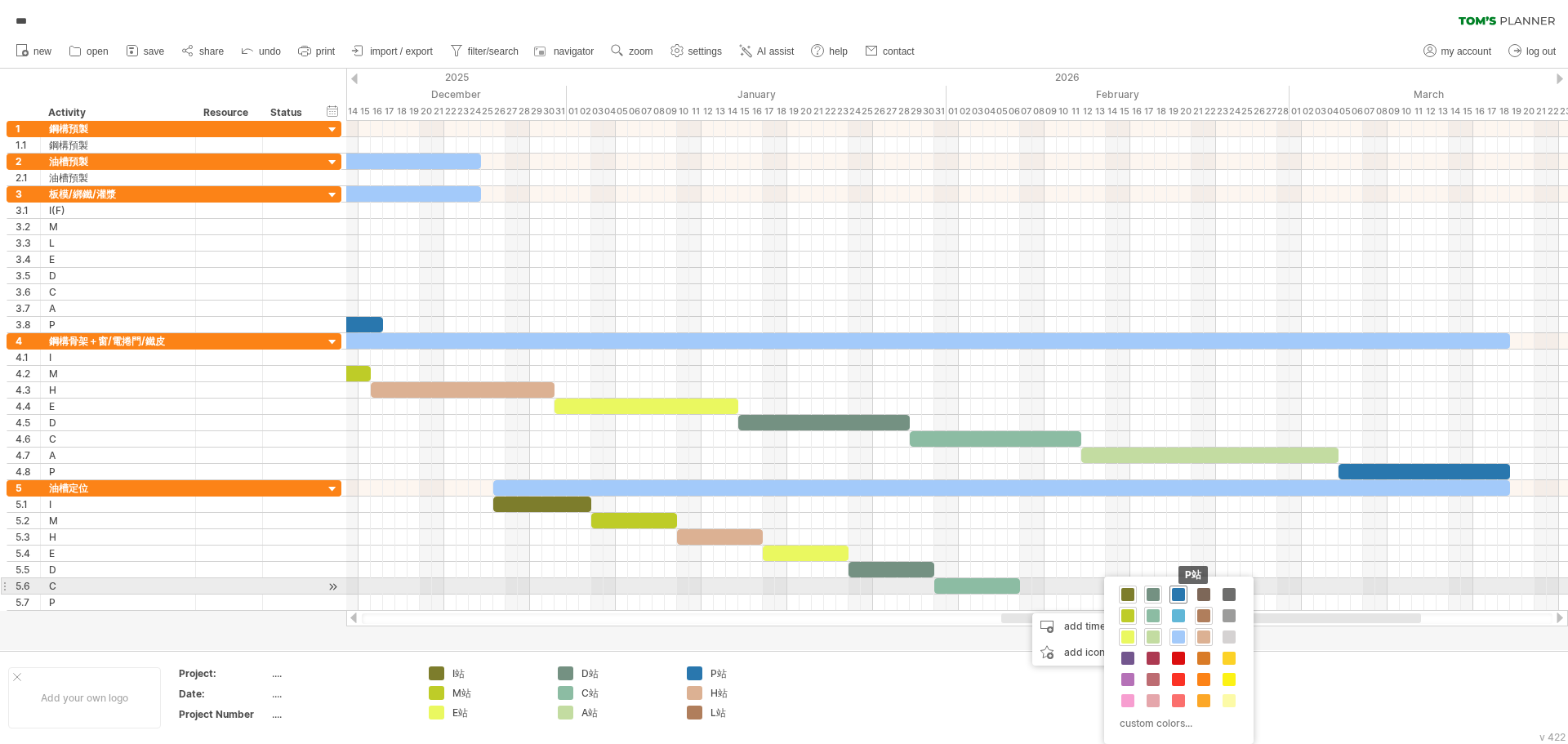
click at [1184, 593] on span at bounding box center [1178, 595] width 13 height 13
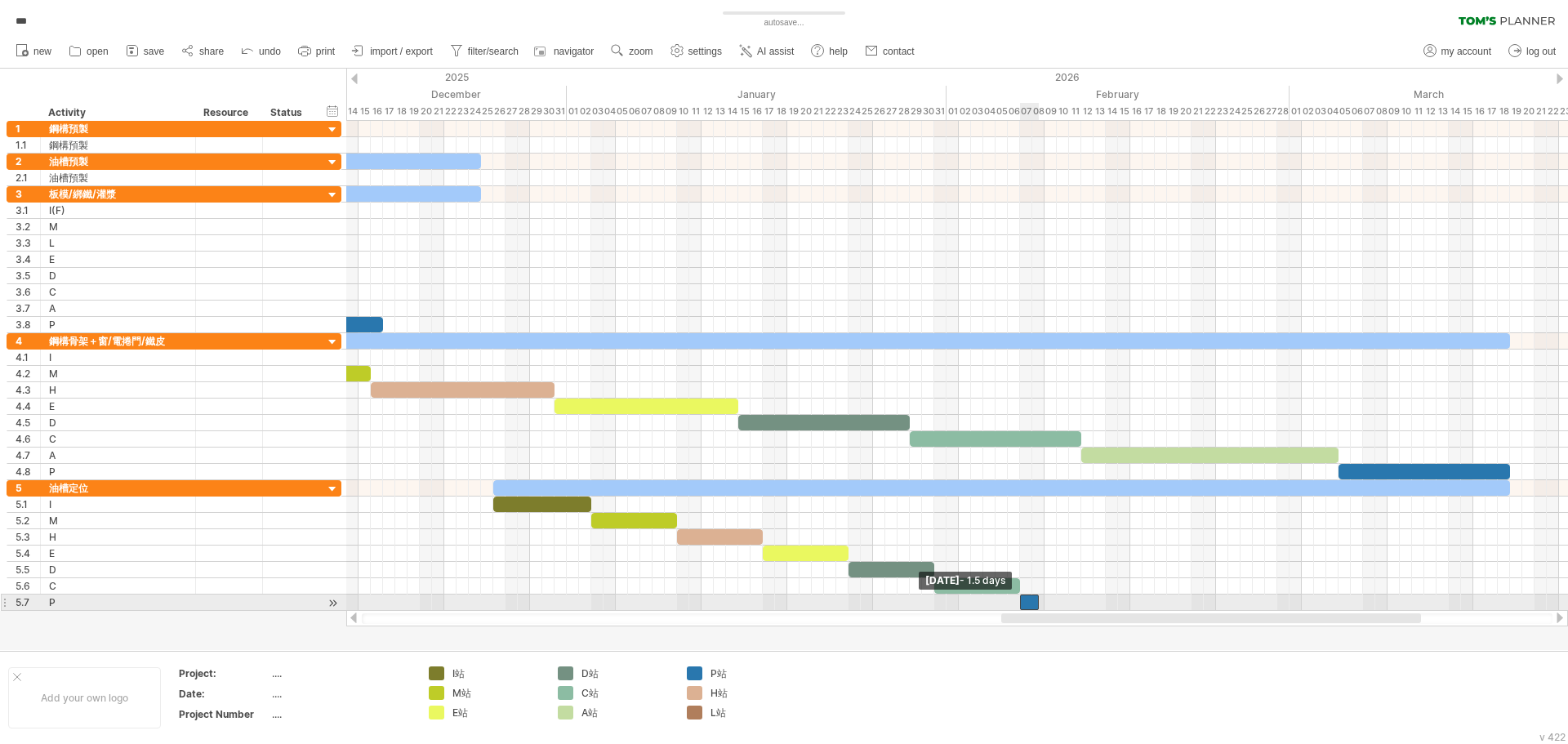
click at [1022, 603] on span at bounding box center [1020, 602] width 7 height 16
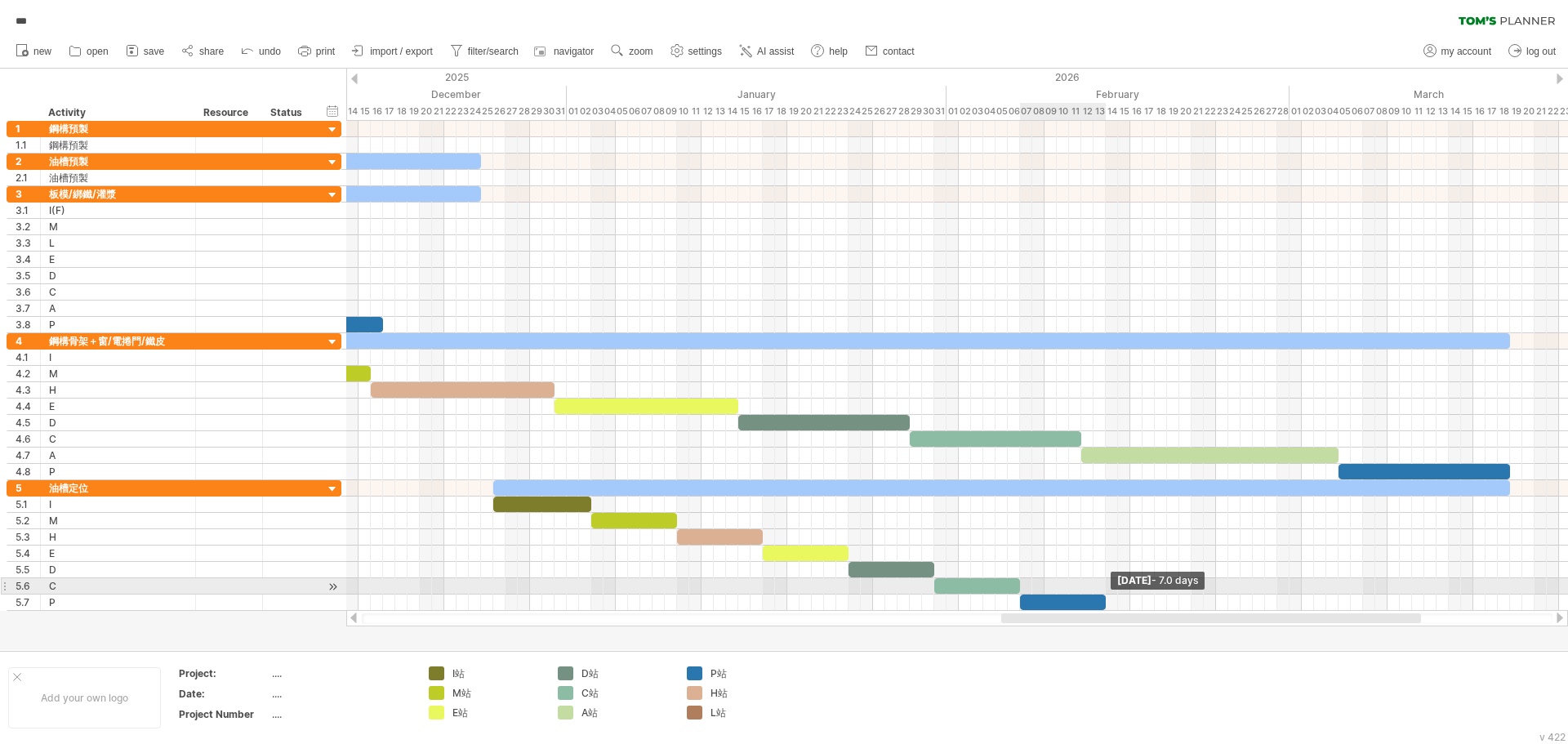
drag, startPoint x: 1038, startPoint y: 603, endPoint x: 1104, endPoint y: 591, distance: 67.1
click at [1104, 591] on div "[DATE] - 7.0 days [DATE] - 1.5 days" at bounding box center [957, 366] width 1222 height 490
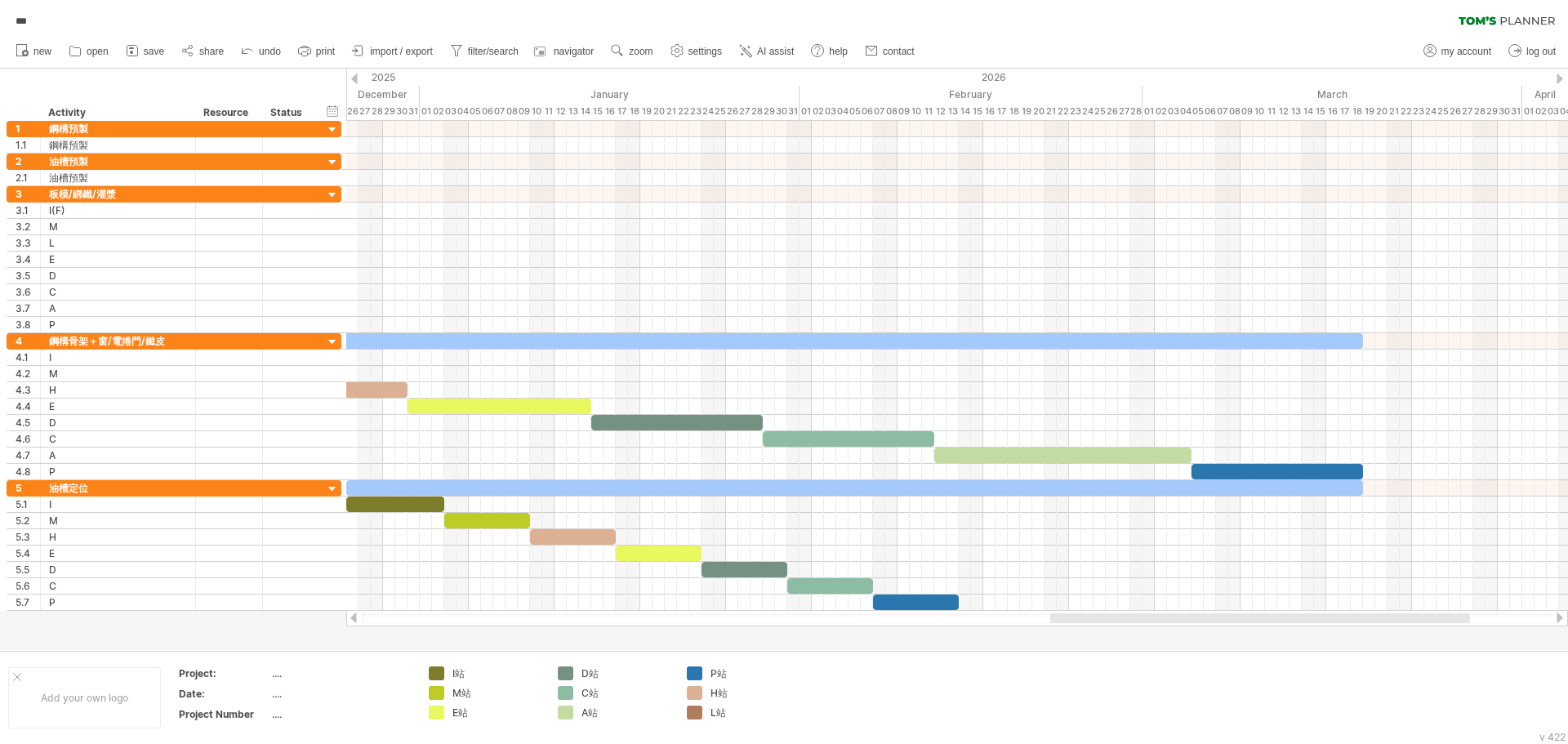
drag, startPoint x: 1145, startPoint y: 619, endPoint x: 1184, endPoint y: 656, distance: 53.8
click at [1193, 649] on div "Trying to reach [DOMAIN_NAME] Connected again... 0% autosave... *** clear filte…" at bounding box center [784, 372] width 1568 height 744
drag, startPoint x: 1151, startPoint y: 609, endPoint x: 1083, endPoint y: 640, distance: 74.7
click at [1083, 640] on div "Trying to reach [DOMAIN_NAME] Connected again... 0% autosave... *** clear filte…" at bounding box center [784, 372] width 1568 height 744
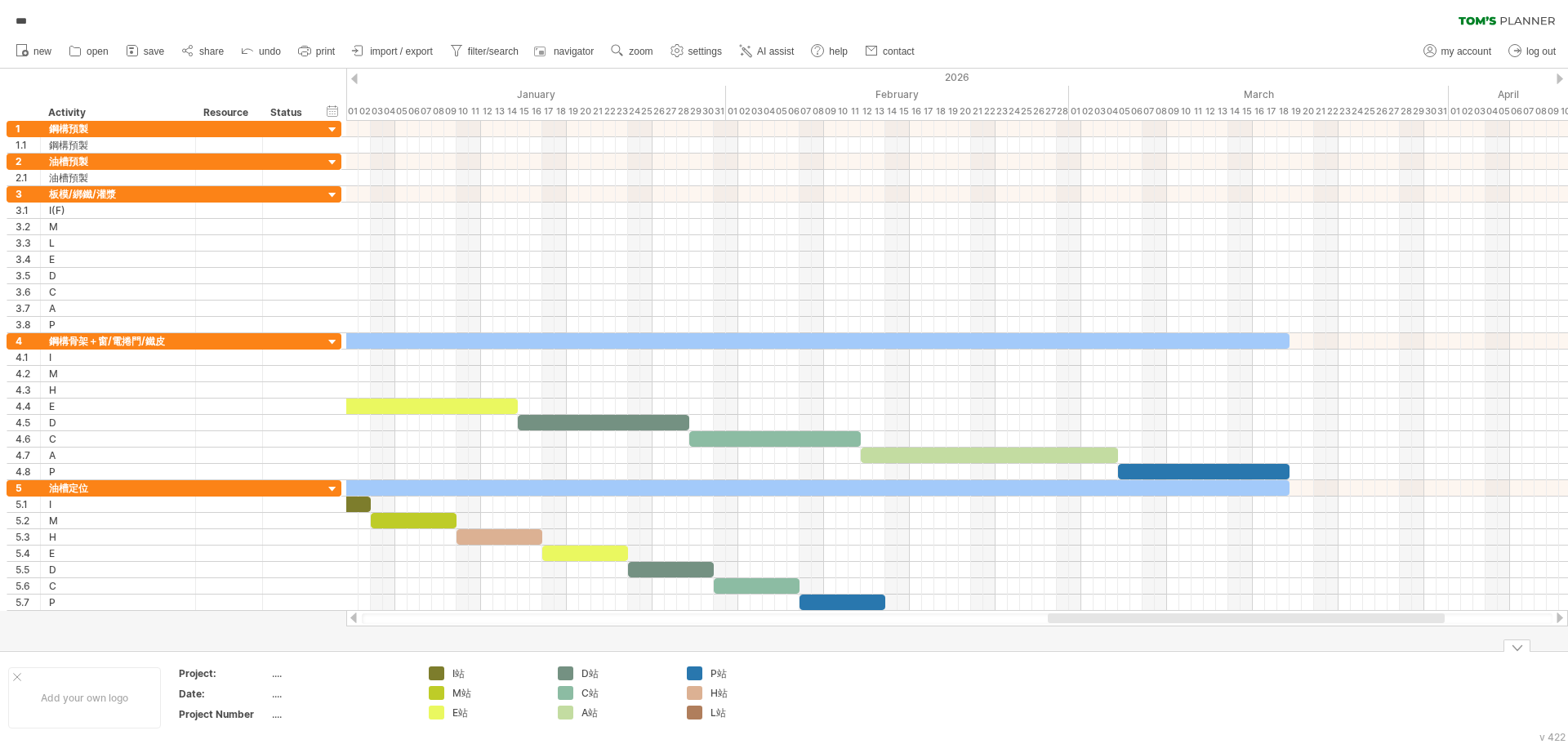
drag, startPoint x: 1106, startPoint y: 617, endPoint x: 1131, endPoint y: 690, distance: 77.2
click at [1131, 690] on div "Trying to reach [DOMAIN_NAME] Connected again... 0% autosave... *** clear filte…" at bounding box center [784, 372] width 1568 height 744
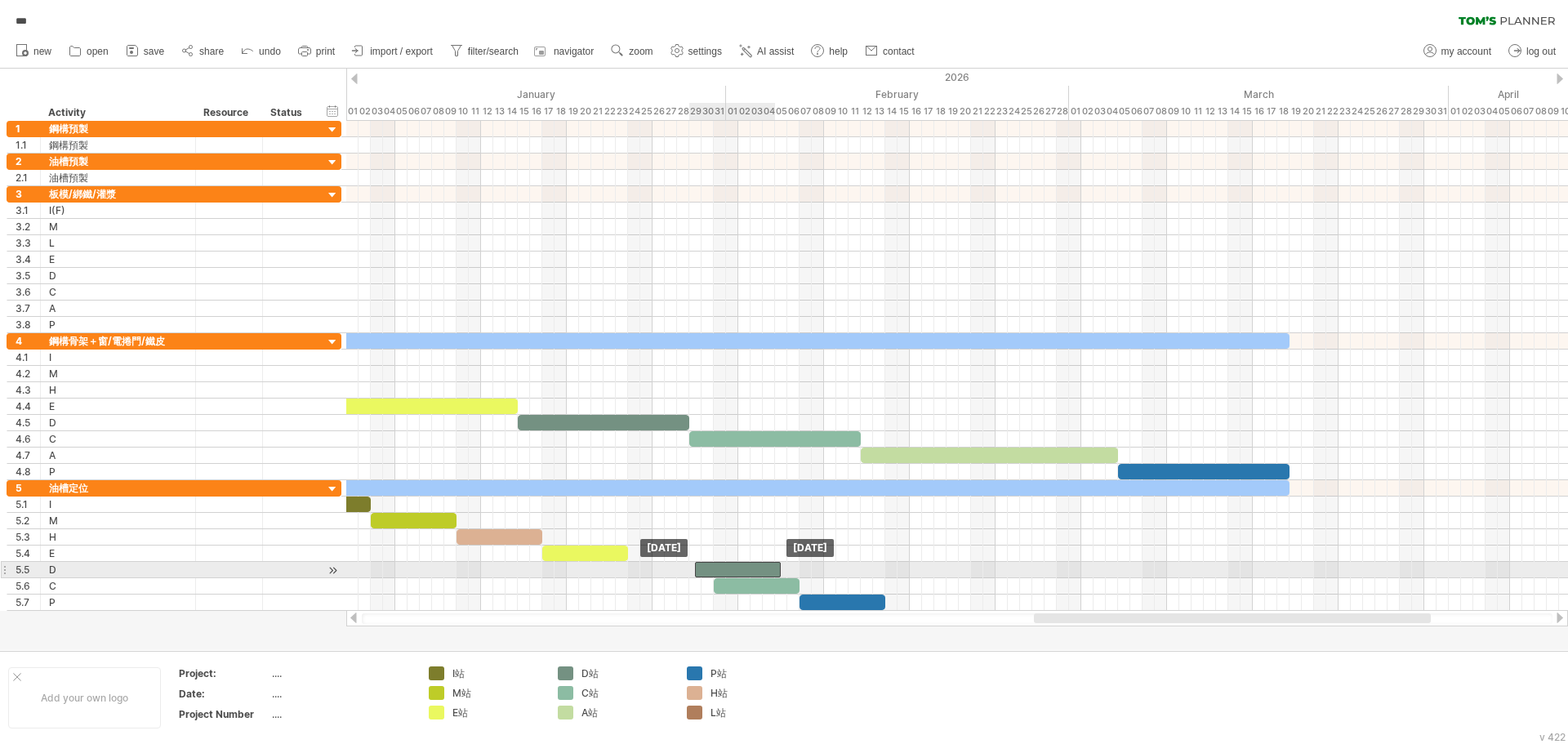
drag, startPoint x: 688, startPoint y: 570, endPoint x: 752, endPoint y: 572, distance: 64.0
click at [752, 572] on div at bounding box center [738, 570] width 86 height 16
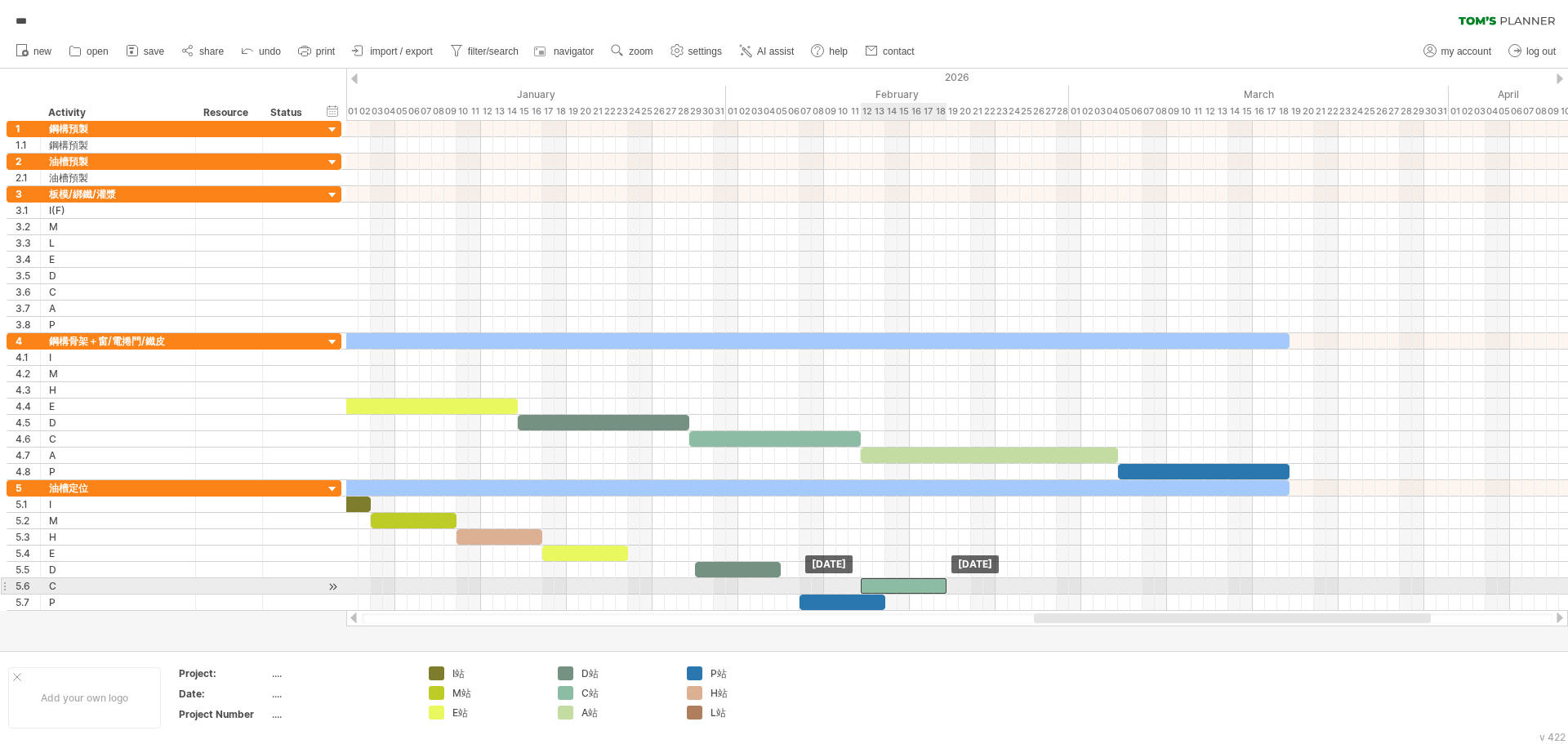
drag, startPoint x: 763, startPoint y: 590, endPoint x: 911, endPoint y: 586, distance: 148.1
click at [911, 586] on div at bounding box center [904, 586] width 86 height 16
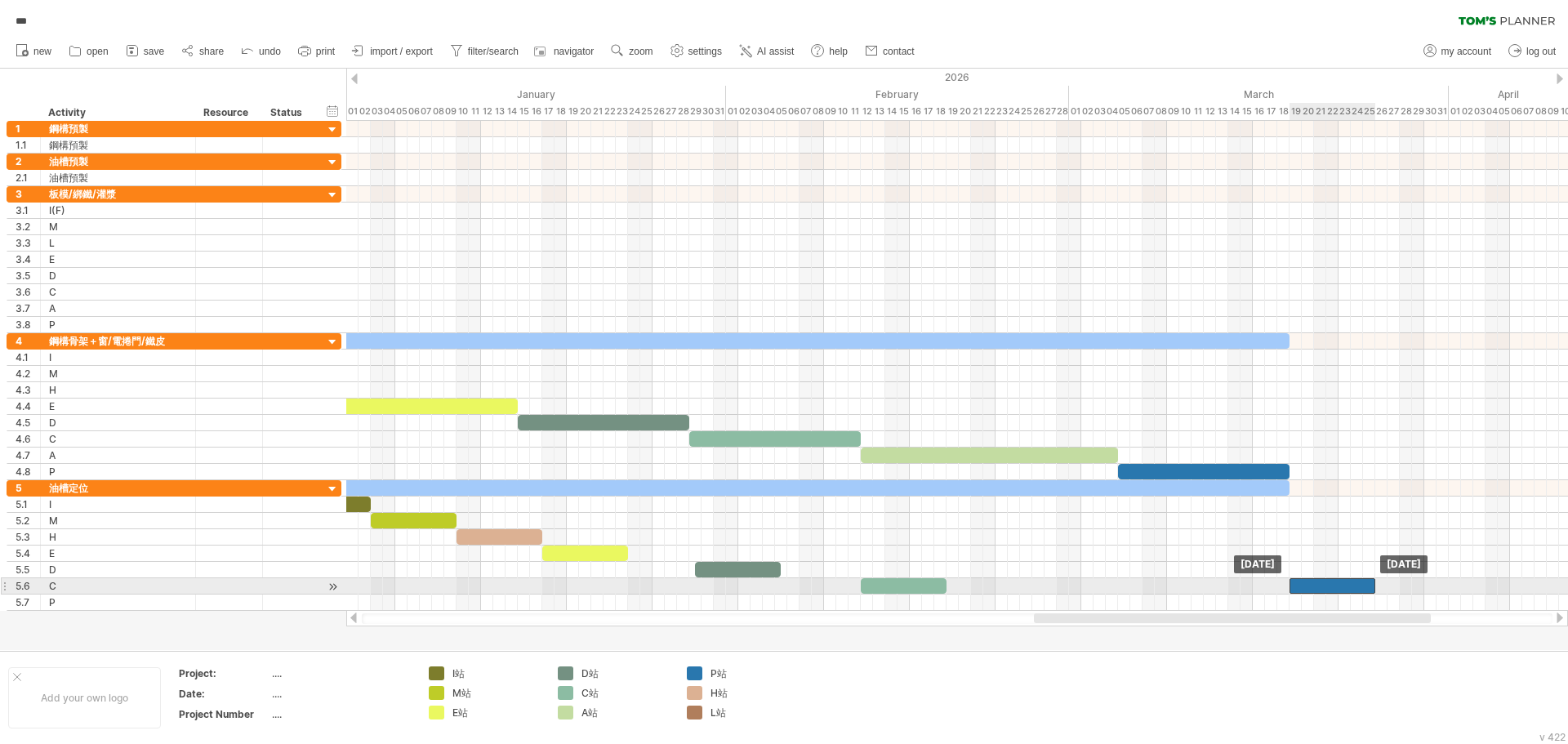
drag, startPoint x: 846, startPoint y: 606, endPoint x: 1311, endPoint y: 606, distance: 465.0
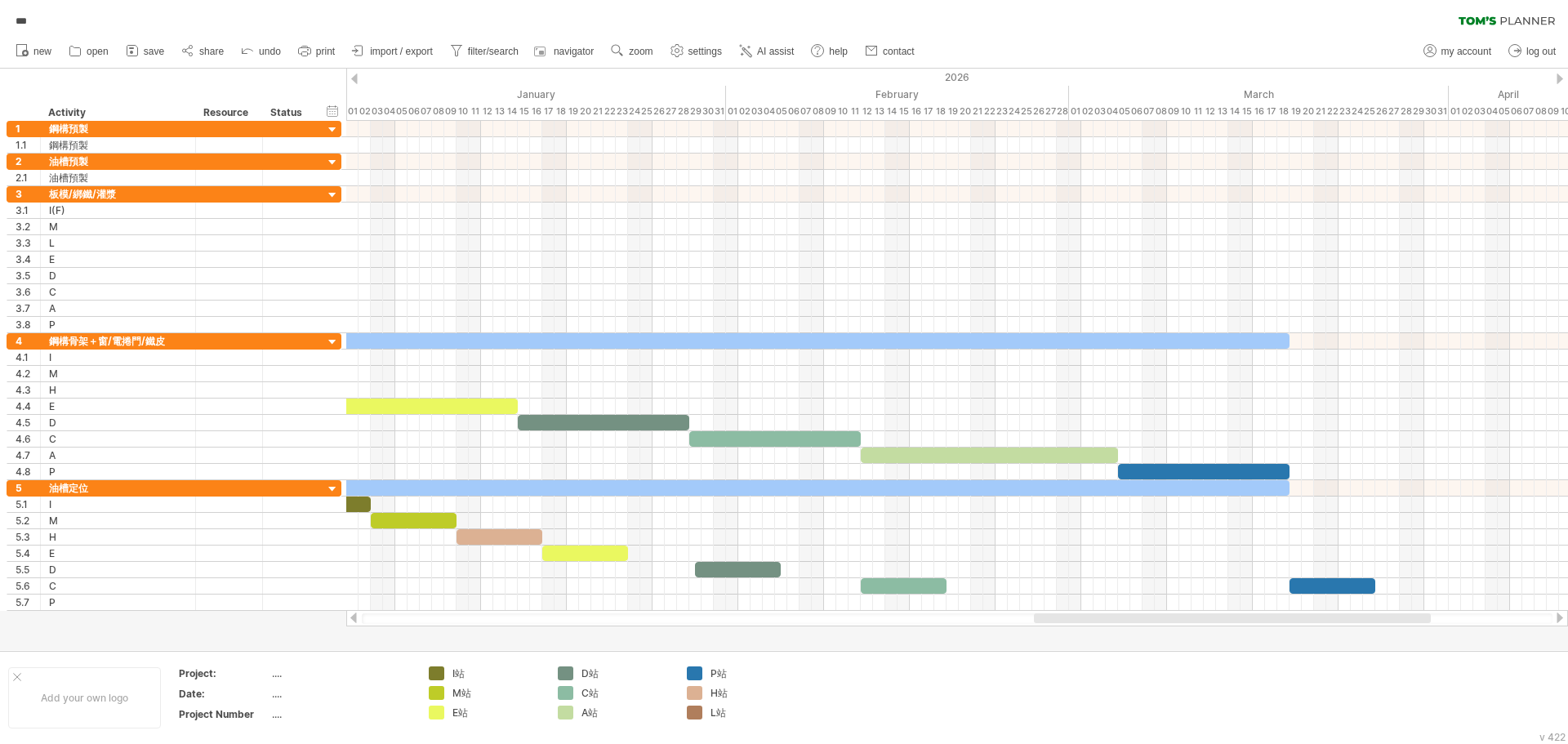
click at [1278, 612] on div at bounding box center [957, 619] width 1222 height 17
drag, startPoint x: 1278, startPoint y: 624, endPoint x: 1319, endPoint y: 626, distance: 41.0
click at [1319, 626] on div at bounding box center [957, 619] width 1222 height 17
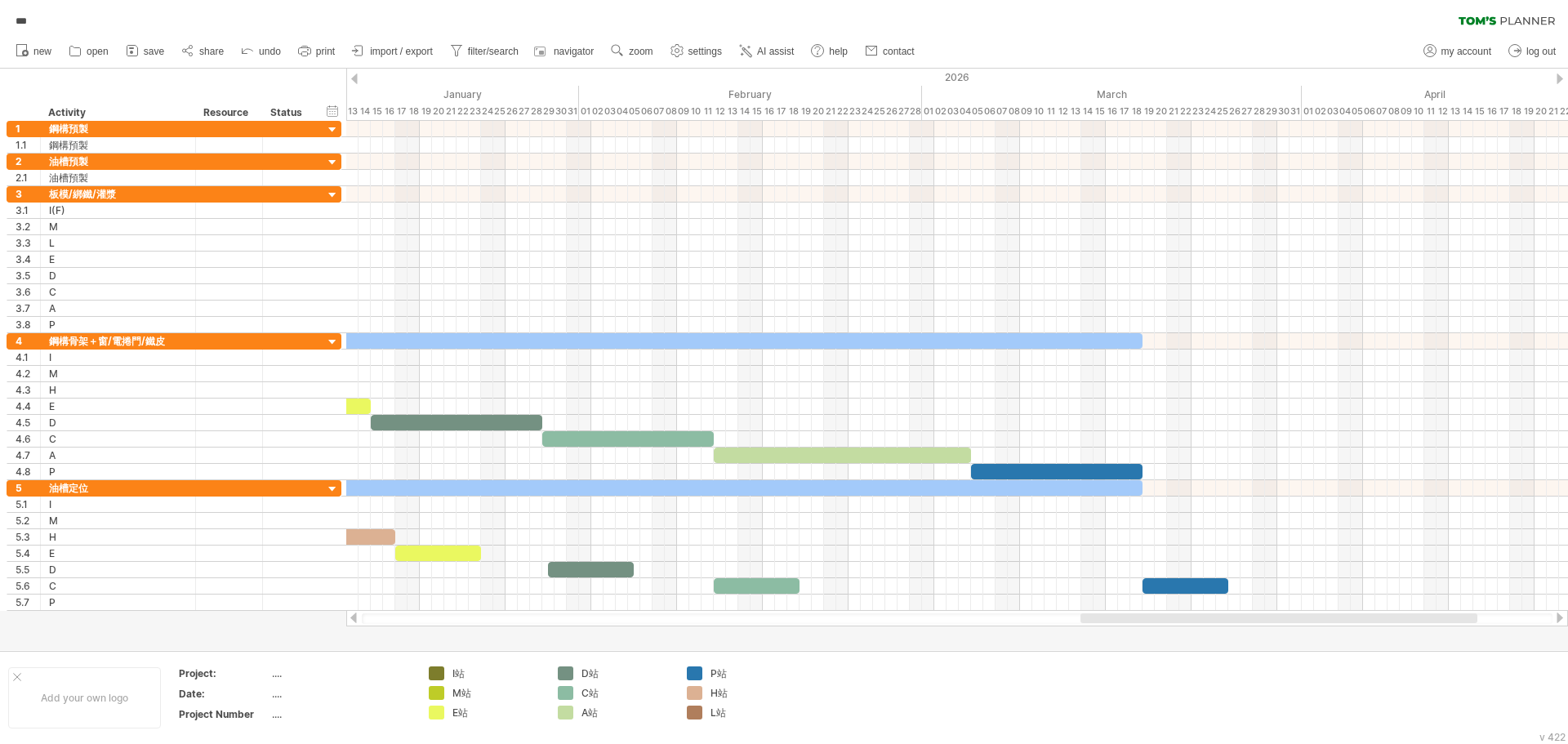
drag, startPoint x: 1317, startPoint y: 619, endPoint x: 1364, endPoint y: 624, distance: 47.3
click at [1364, 624] on div at bounding box center [957, 619] width 1222 height 17
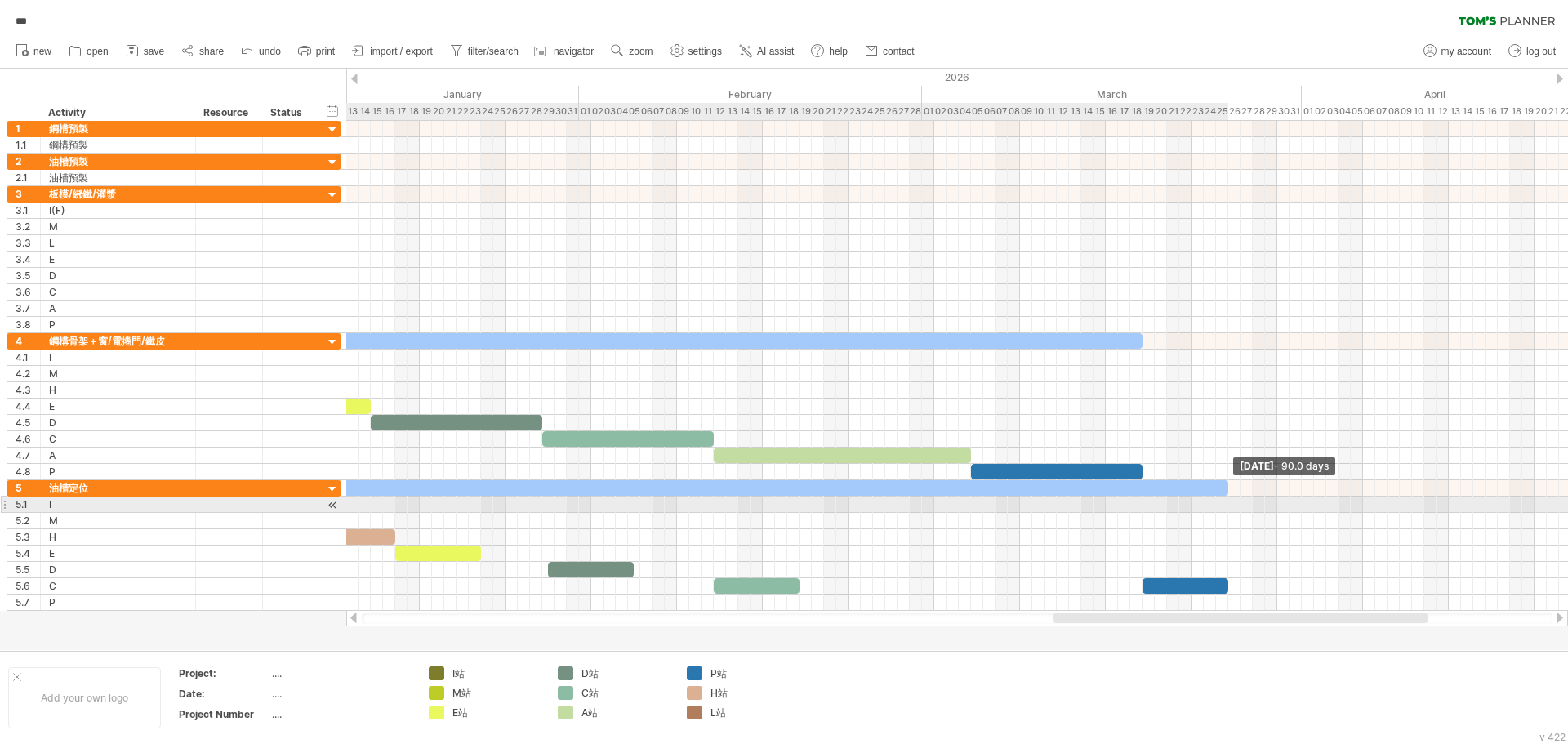
drag, startPoint x: 1142, startPoint y: 492, endPoint x: 1227, endPoint y: 499, distance: 85.3
click at [1227, 499] on div "[DATE] - 90.0 days [DATE]" at bounding box center [957, 366] width 1222 height 490
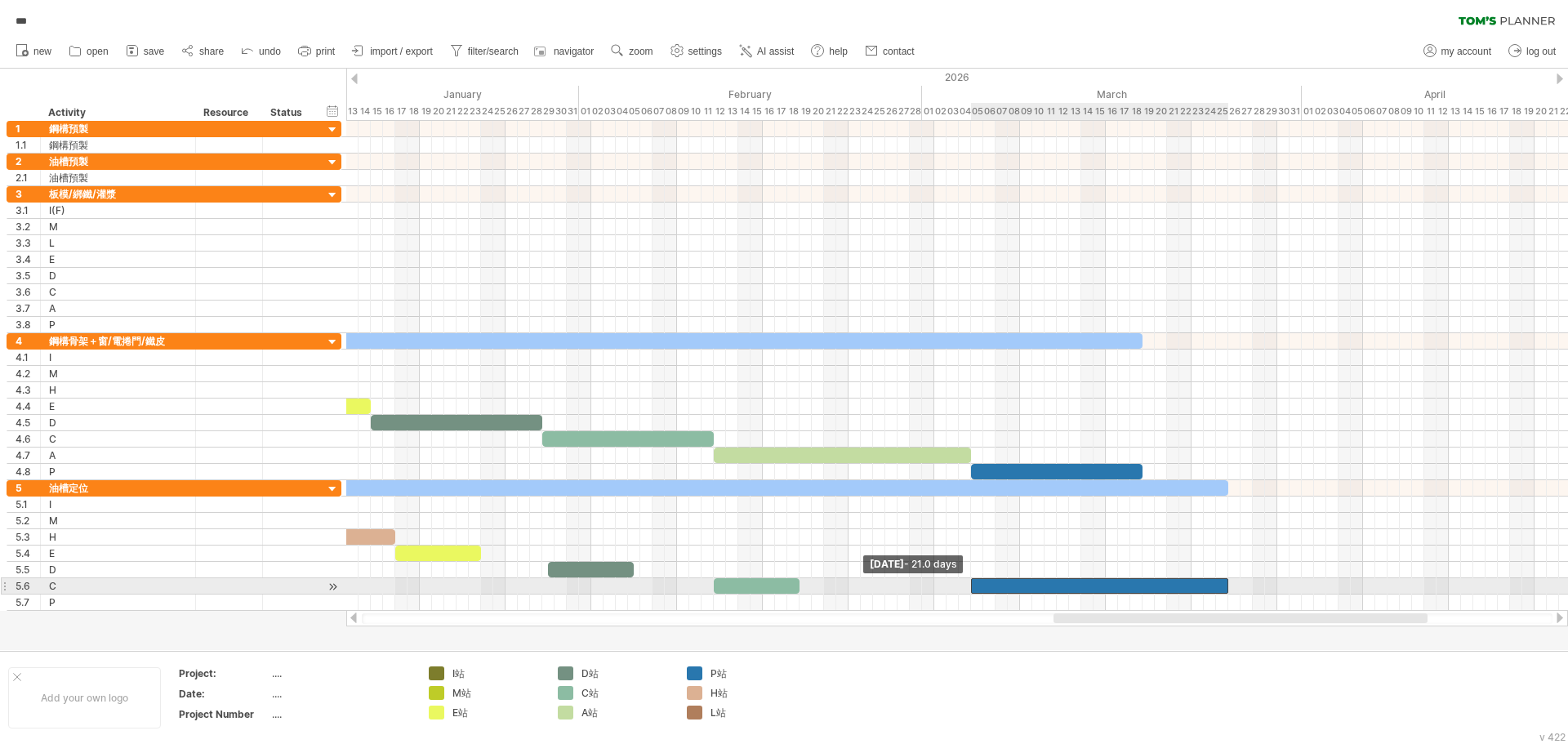
drag, startPoint x: 1143, startPoint y: 592, endPoint x: 970, endPoint y: 582, distance: 173.3
click at [970, 582] on span at bounding box center [970, 586] width 7 height 16
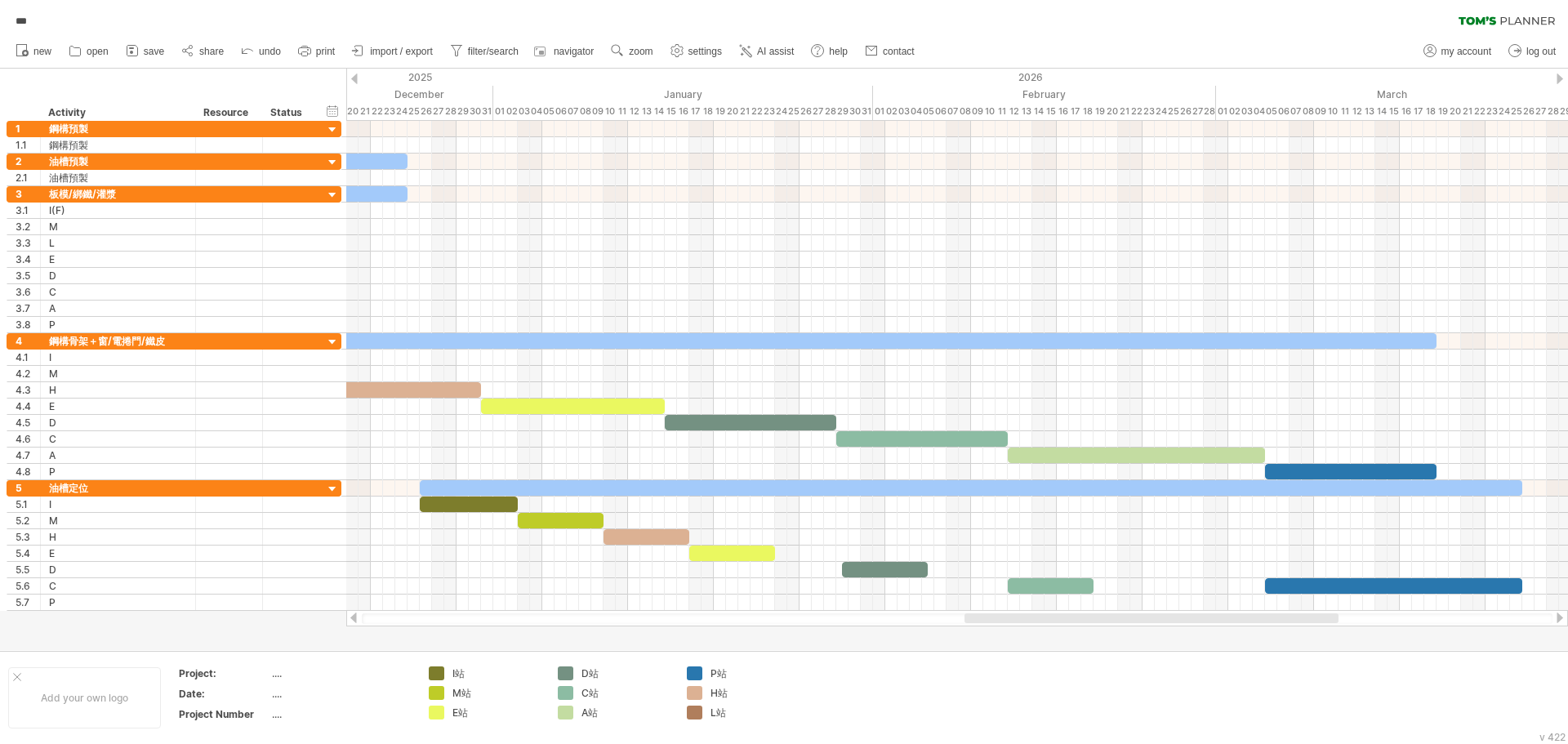
drag, startPoint x: 1089, startPoint y: 622, endPoint x: 1007, endPoint y: 641, distance: 84.2
click at [1007, 641] on div "Trying to reach [DOMAIN_NAME] Connected again... 0% autosave... *** clear filte…" at bounding box center [784, 372] width 1568 height 744
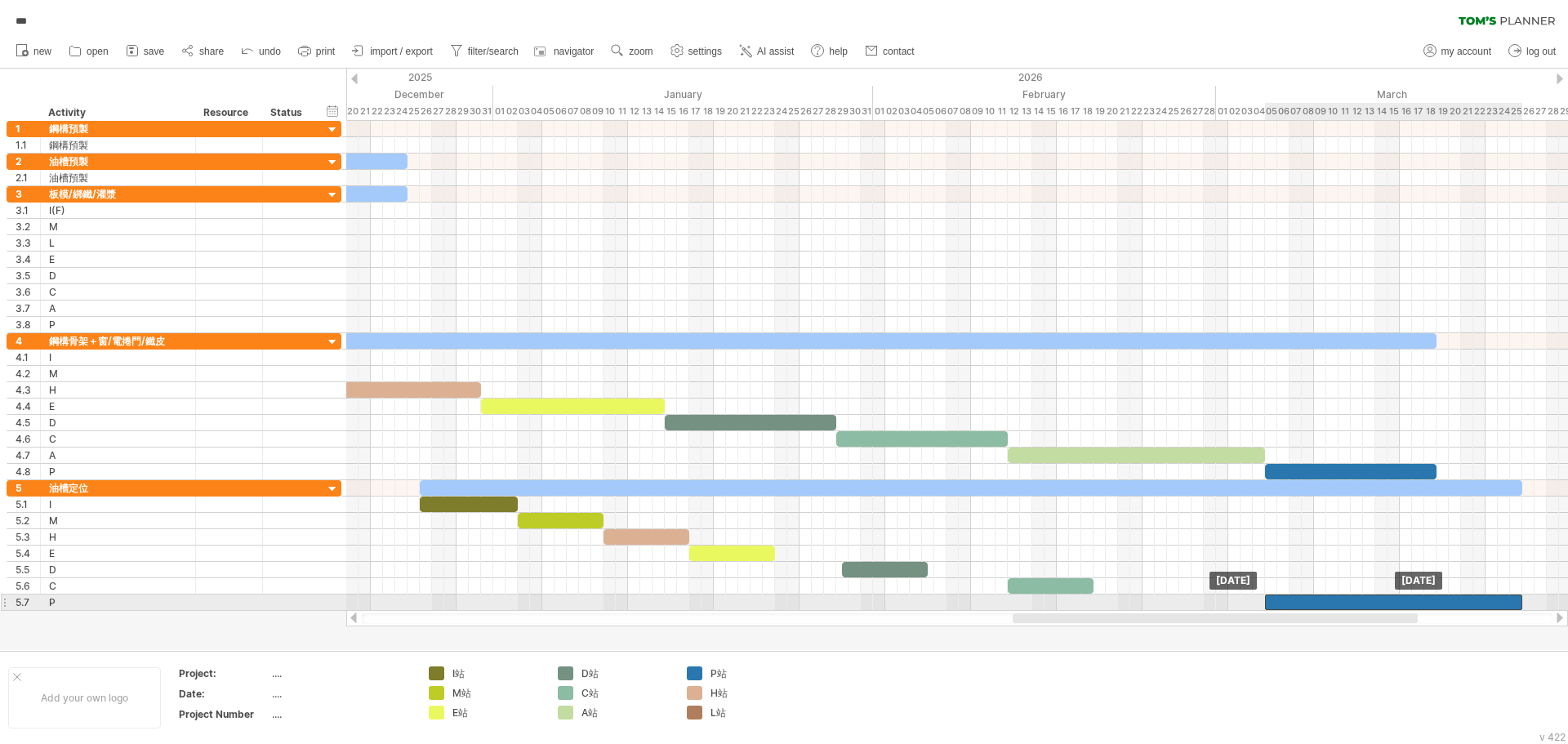
drag, startPoint x: 1297, startPoint y: 588, endPoint x: 1297, endPoint y: 605, distance: 17.0
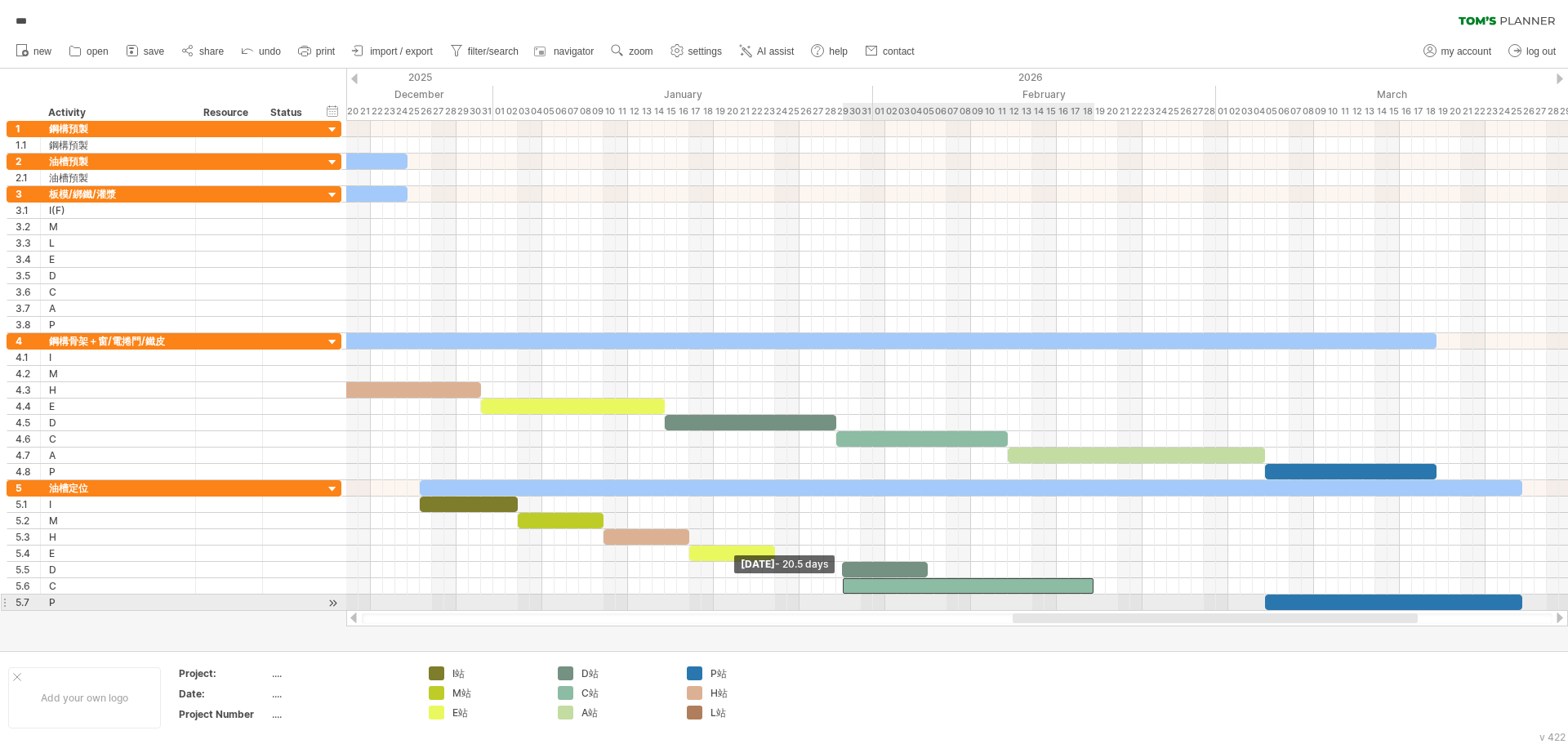
drag, startPoint x: 1010, startPoint y: 587, endPoint x: 842, endPoint y: 598, distance: 168.4
click at [842, 598] on div "[DATE] [DATE] - 20.5 days" at bounding box center [957, 366] width 1222 height 490
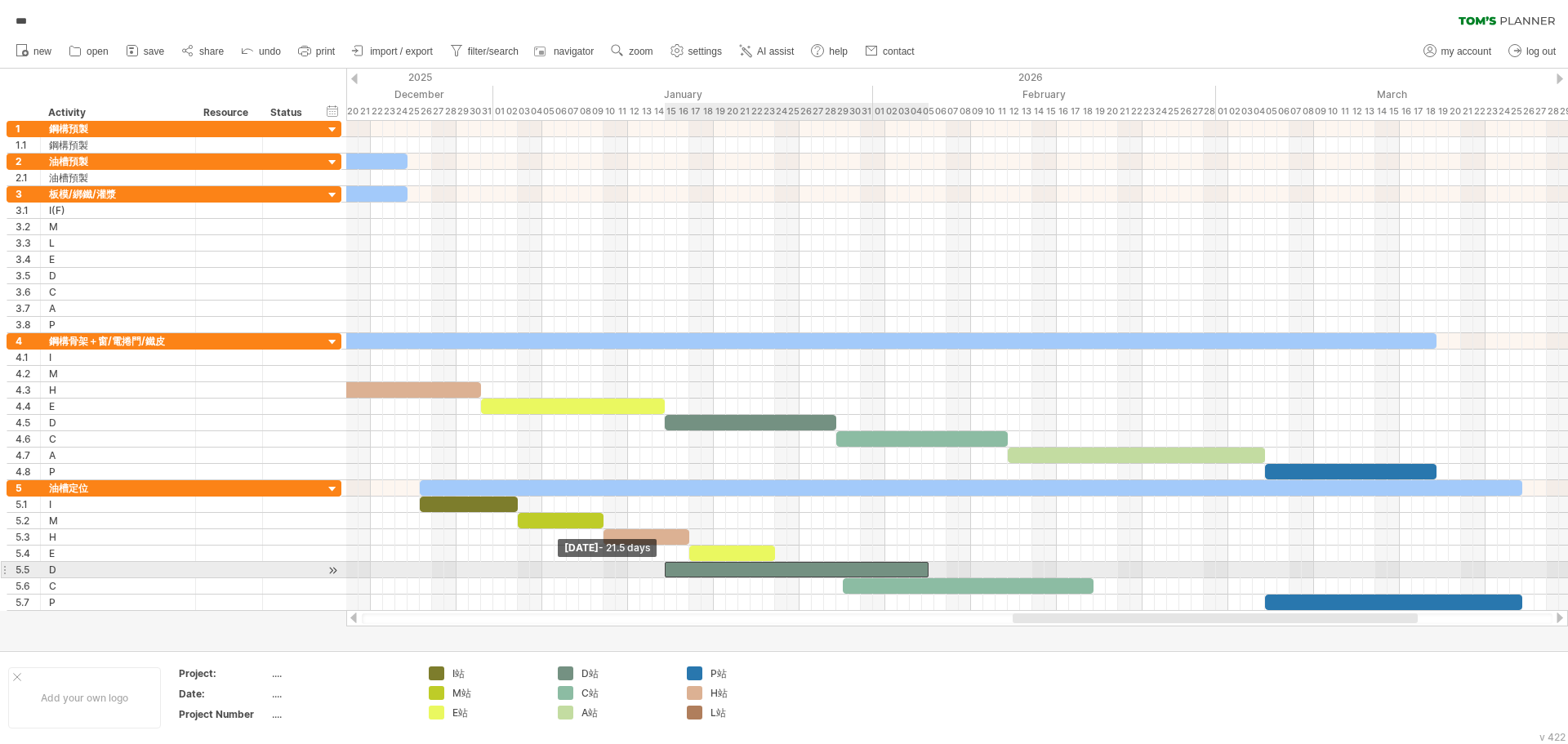
drag, startPoint x: 845, startPoint y: 570, endPoint x: 667, endPoint y: 570, distance: 178.0
click at [667, 570] on span at bounding box center [665, 570] width 7 height 16
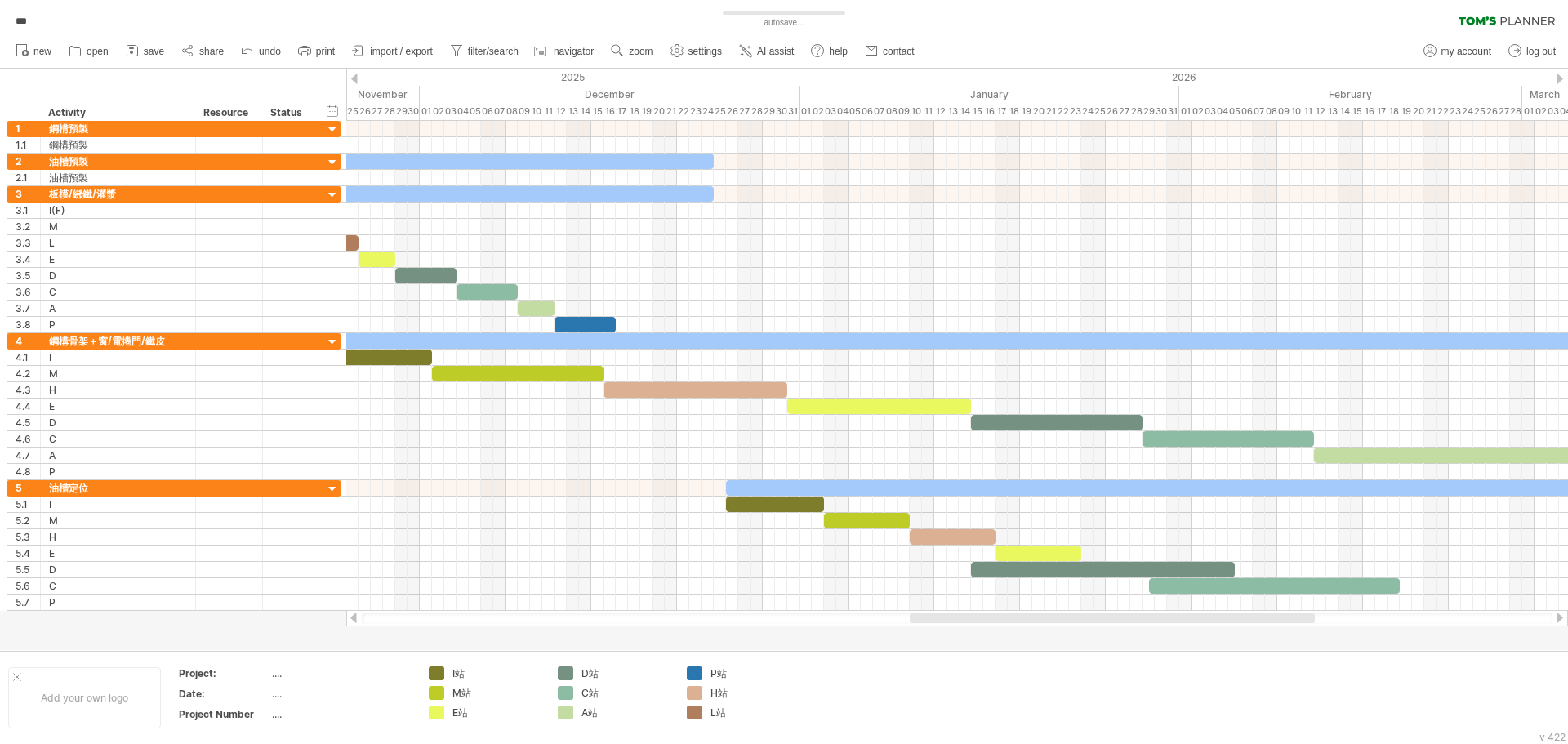
drag, startPoint x: 1013, startPoint y: 620, endPoint x: 913, endPoint y: 629, distance: 100.4
click at [913, 629] on div "Trying to reach [DOMAIN_NAME] Connected again... 0% autosave... *** clear filte…" at bounding box center [784, 372] width 1568 height 744
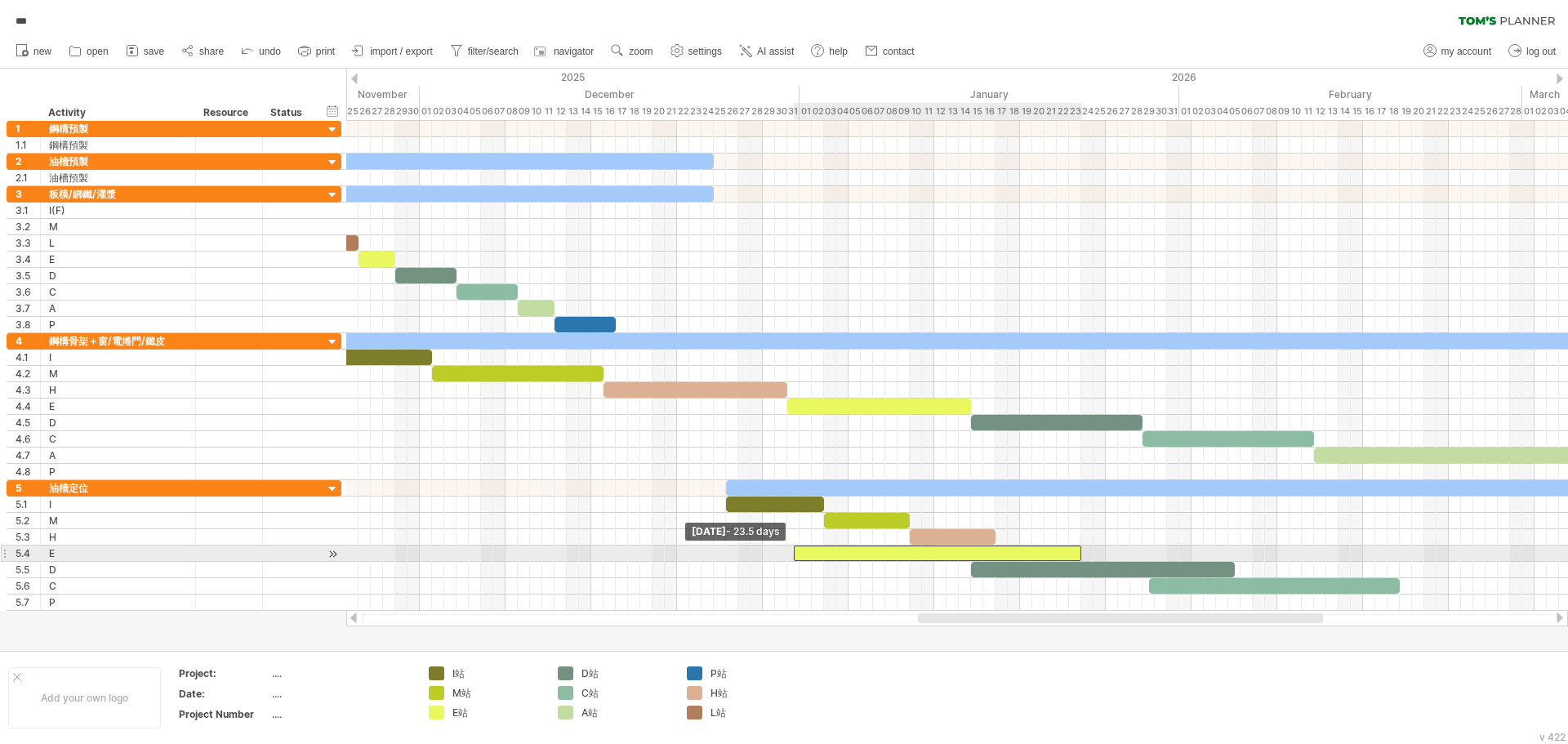
drag, startPoint x: 995, startPoint y: 555, endPoint x: 793, endPoint y: 558, distance: 202.0
click at [793, 558] on span at bounding box center [793, 553] width 7 height 16
click at [789, 551] on span at bounding box center [787, 553] width 7 height 16
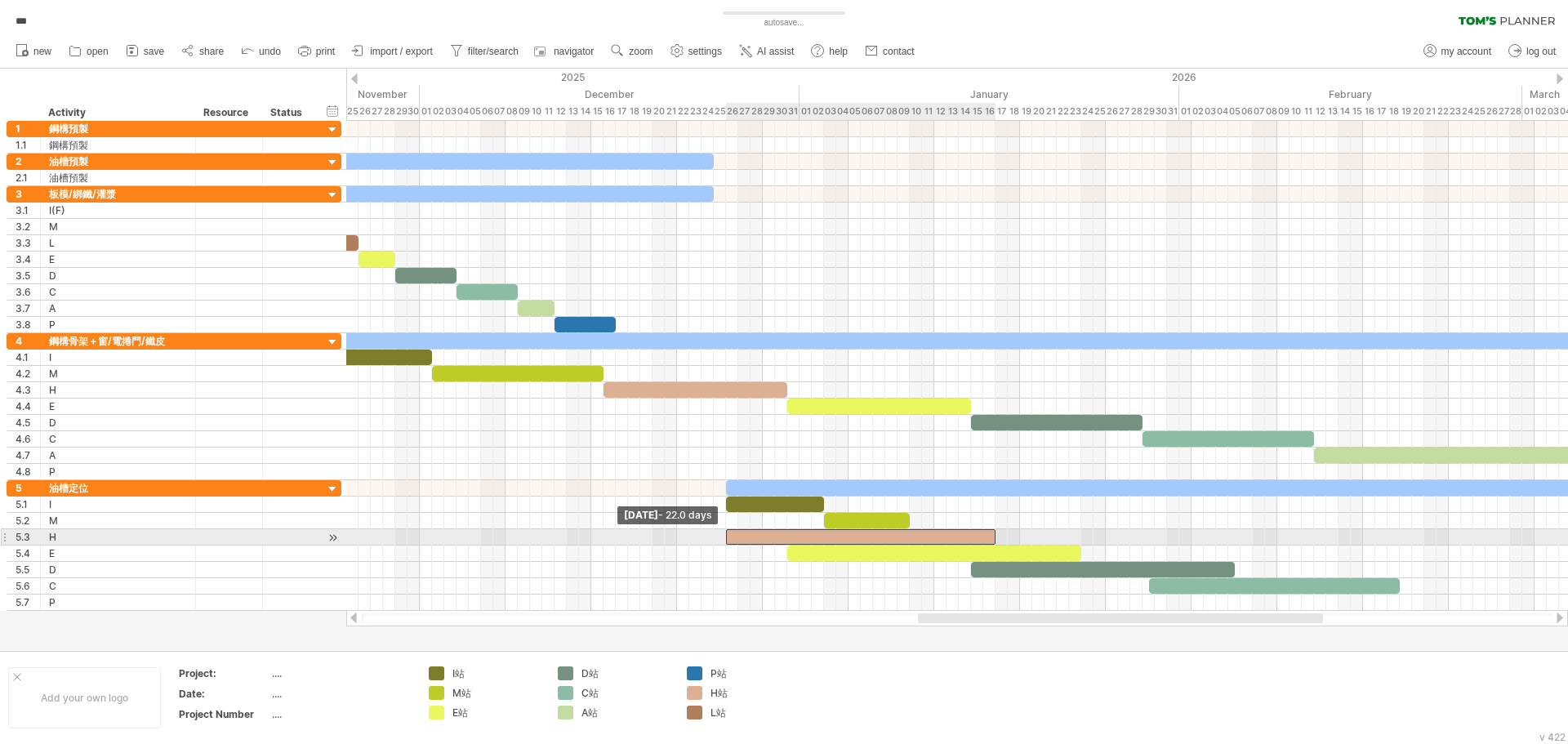
drag, startPoint x: 911, startPoint y: 537, endPoint x: 728, endPoint y: 543, distance: 183.1
click at [728, 543] on span at bounding box center [726, 537] width 7 height 16
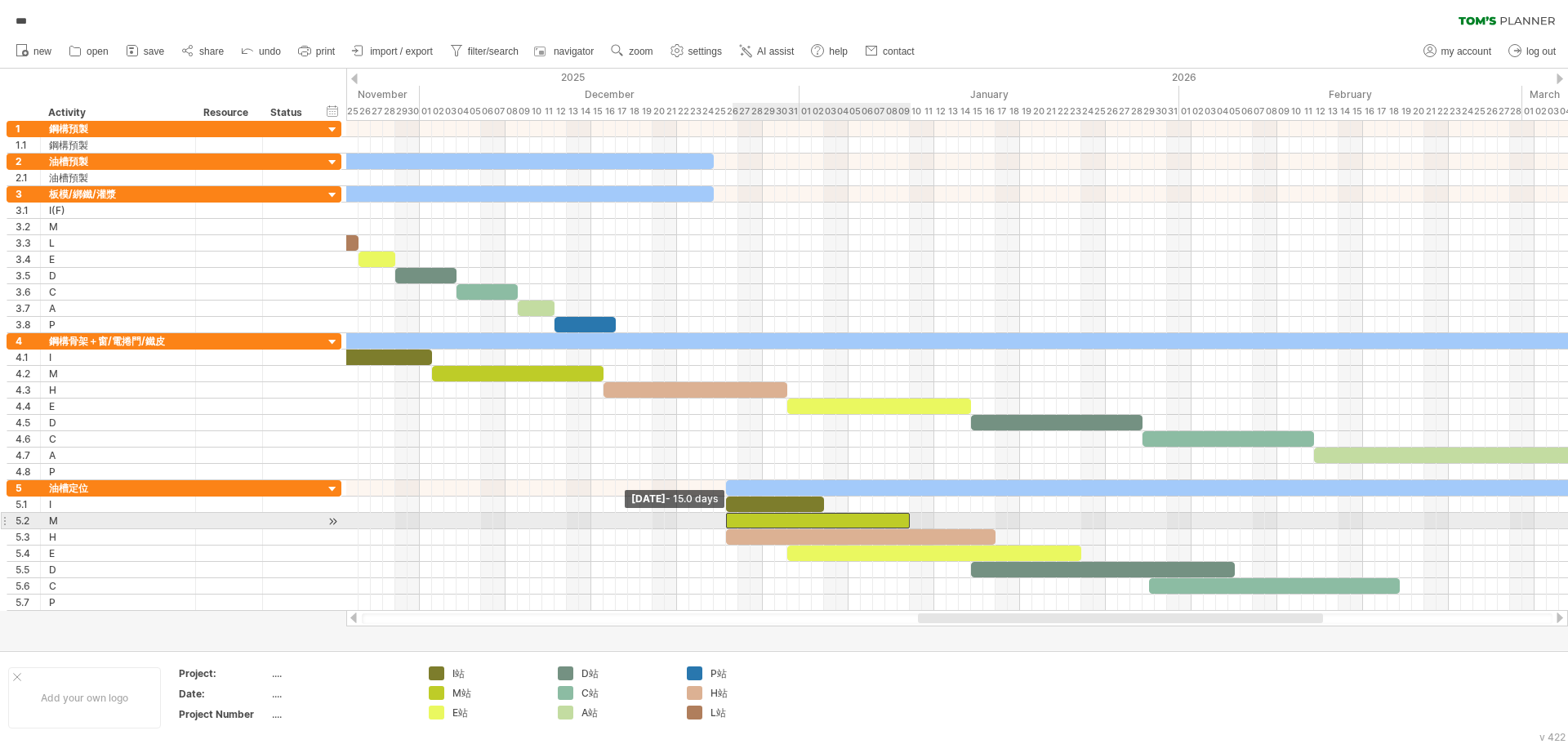
drag, startPoint x: 825, startPoint y: 523, endPoint x: 730, endPoint y: 526, distance: 95.0
click at [730, 526] on div at bounding box center [818, 520] width 184 height 16
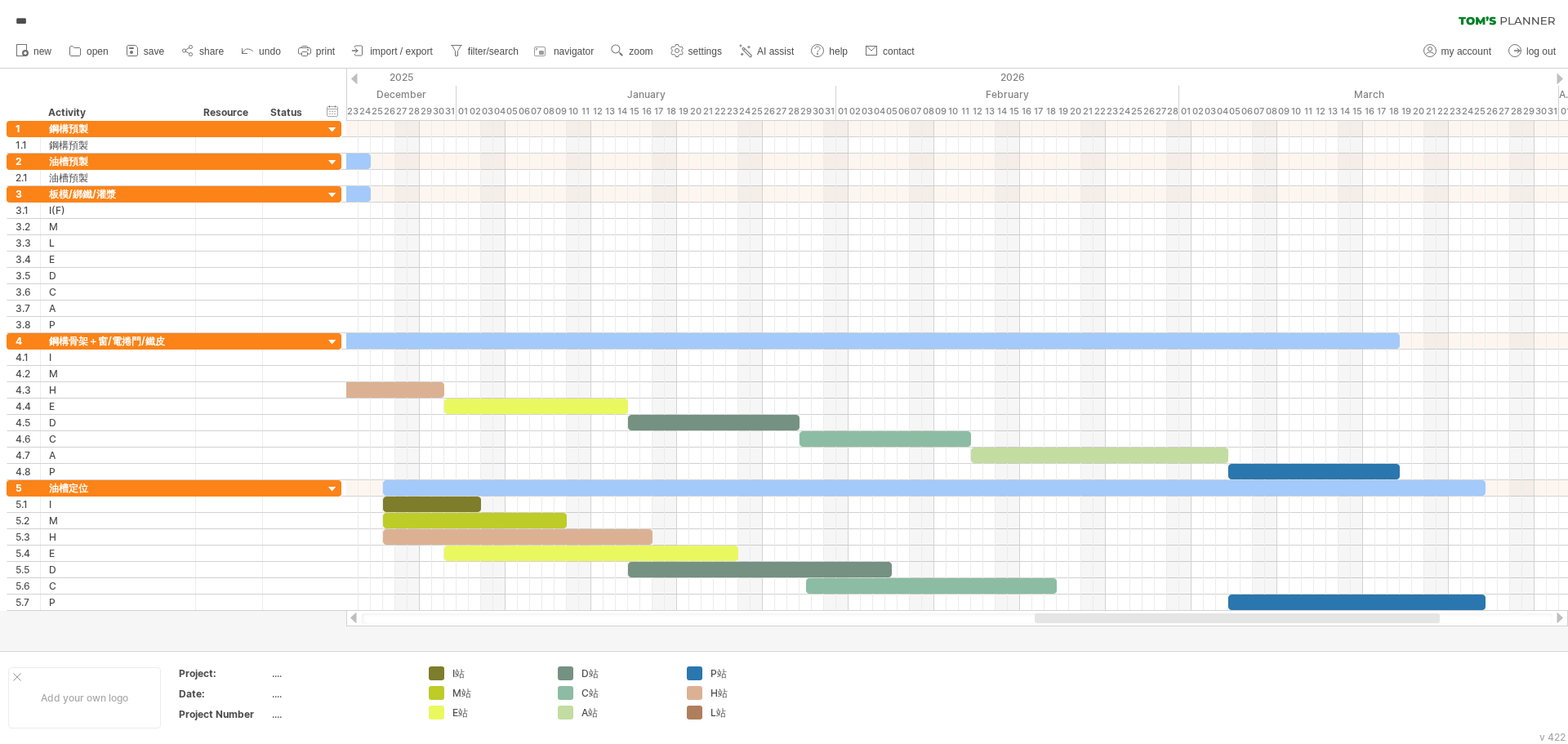
drag, startPoint x: 1049, startPoint y: 619, endPoint x: 1165, endPoint y: 629, distance: 116.4
click at [1165, 629] on div "Trying to reach [DOMAIN_NAME] Connected again... 0% autosave... *** clear filte…" at bounding box center [784, 372] width 1568 height 744
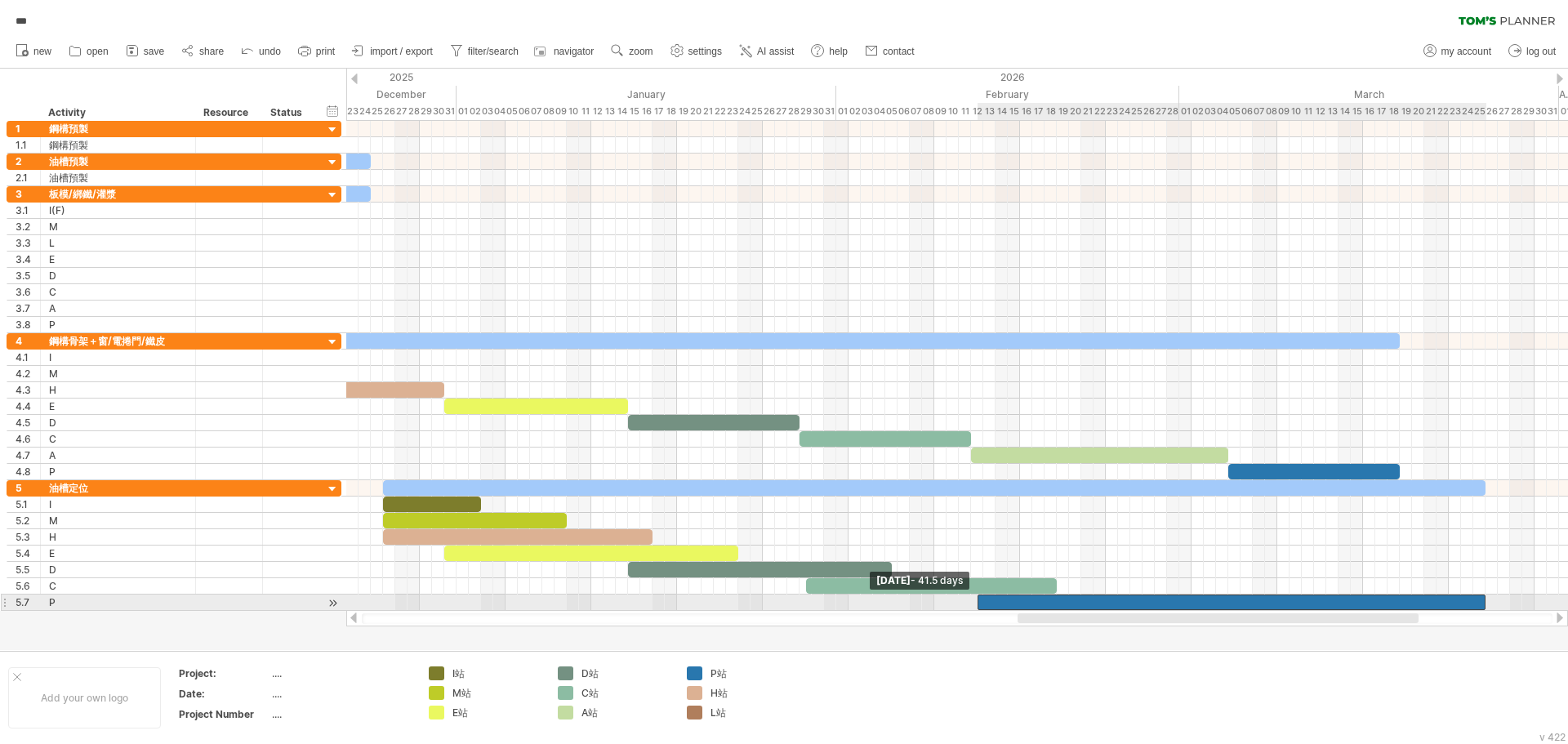
drag, startPoint x: 1227, startPoint y: 603, endPoint x: 975, endPoint y: 599, distance: 252.0
click at [975, 599] on span at bounding box center [977, 602] width 7 height 16
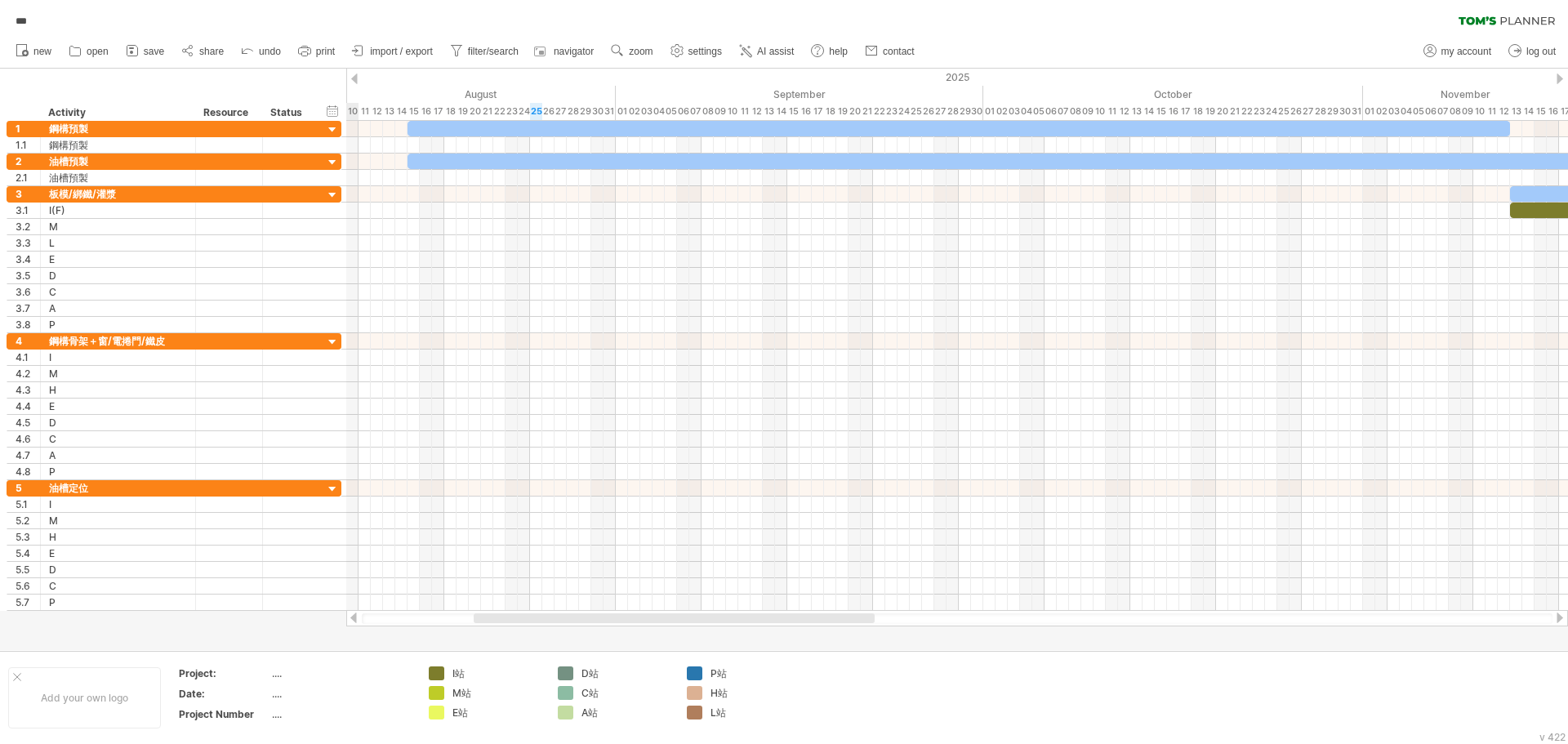
drag, startPoint x: 1139, startPoint y: 619, endPoint x: 554, endPoint y: 444, distance: 610.6
click at [598, 618] on div at bounding box center [674, 618] width 401 height 10
click at [454, 164] on div "add time block" at bounding box center [463, 163] width 113 height 26
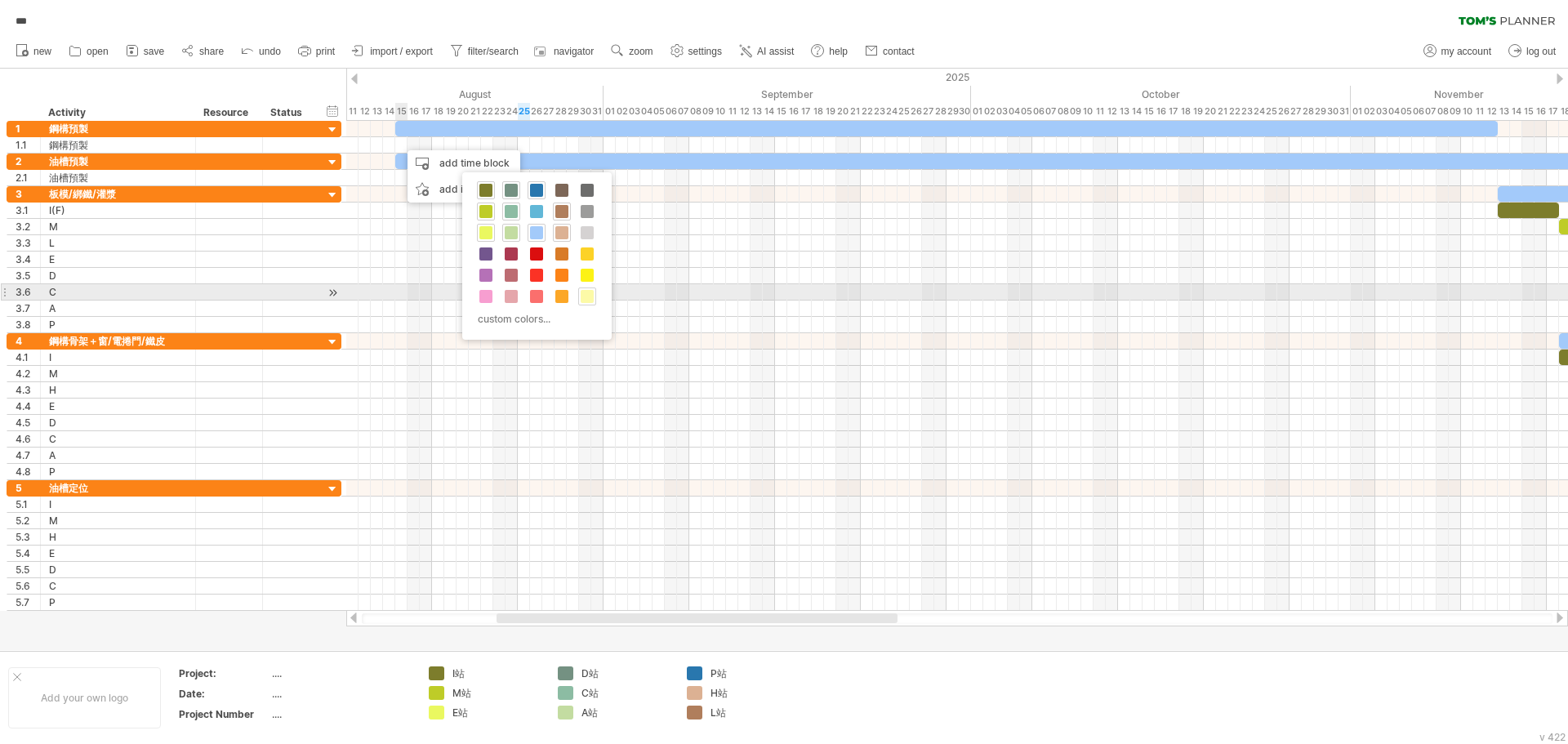
click at [587, 296] on span at bounding box center [587, 296] width 13 height 13
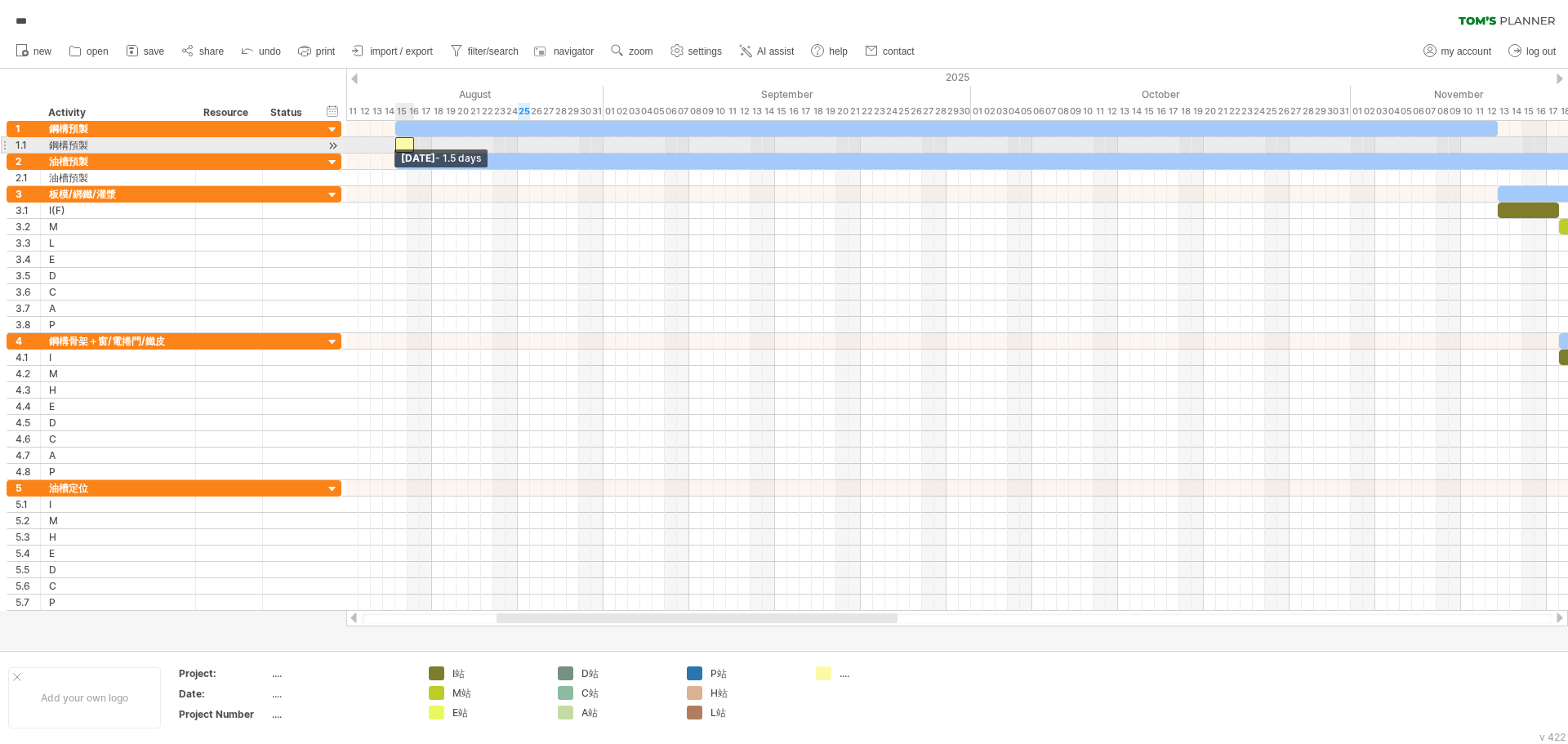
click at [394, 149] on div "[DATE] [DATE] - 1.5 days" at bounding box center [957, 366] width 1222 height 490
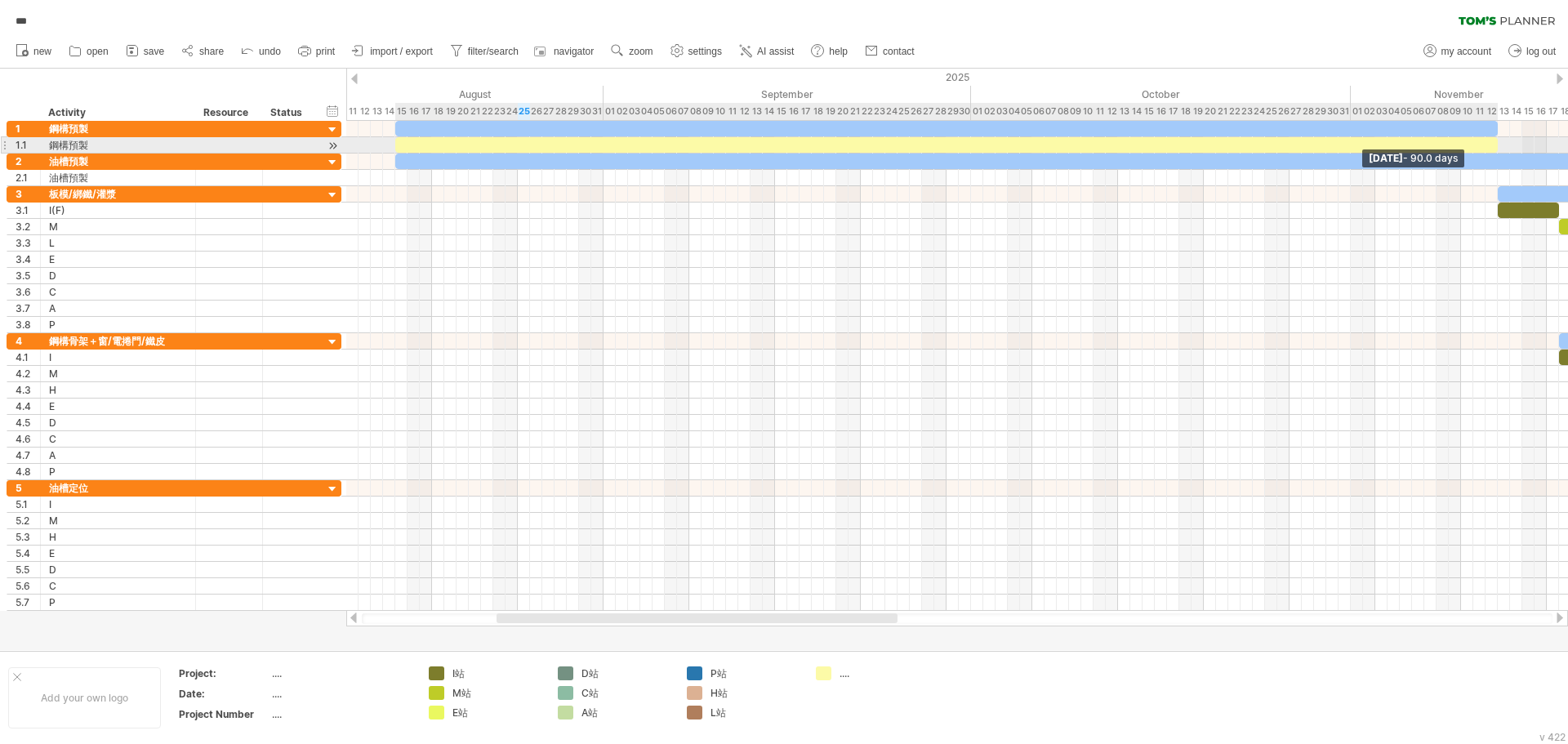
drag, startPoint x: 410, startPoint y: 148, endPoint x: 1494, endPoint y: 142, distance: 1084.0
click at [1494, 142] on div at bounding box center [946, 145] width 1103 height 16
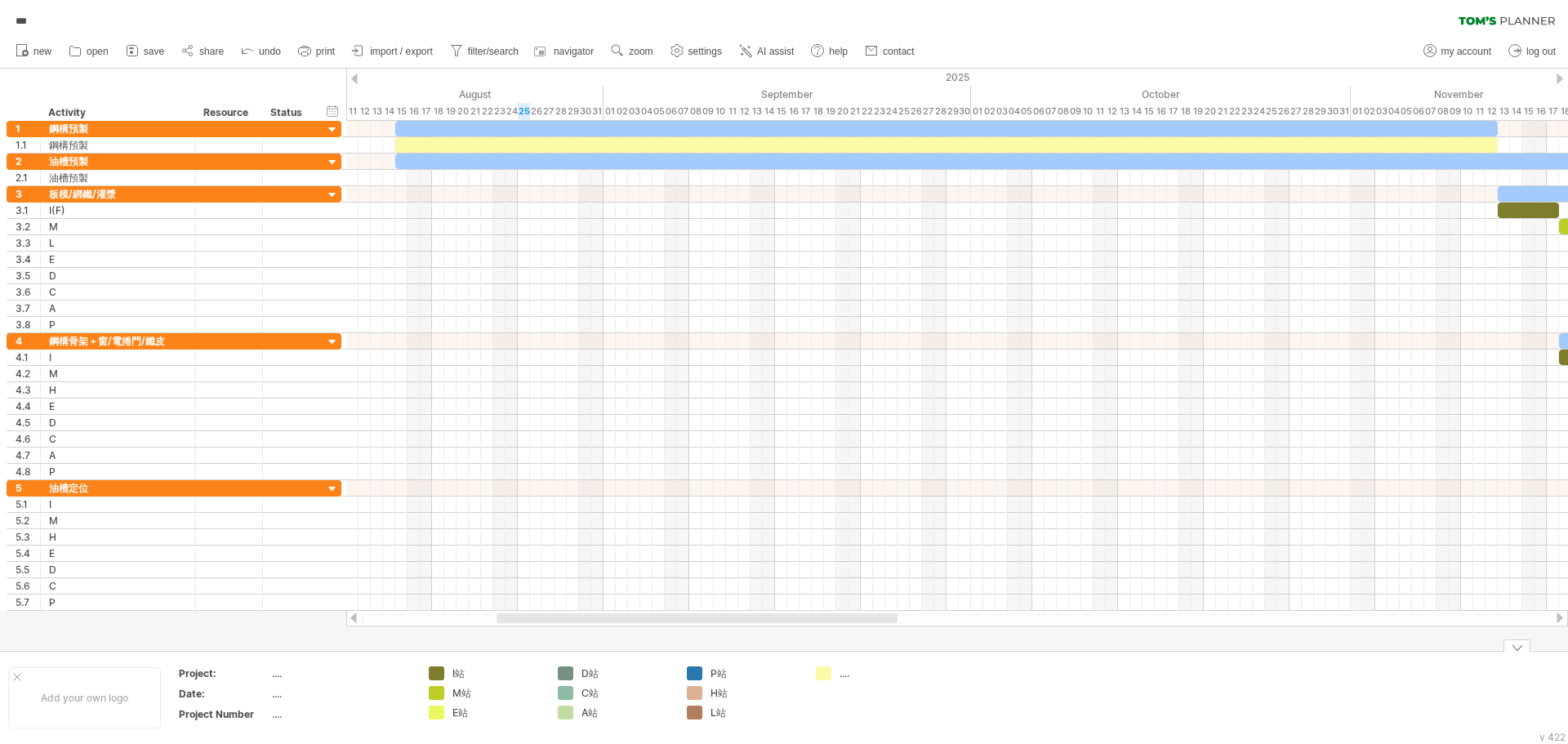
click at [847, 678] on div "...." at bounding box center [885, 673] width 89 height 14
type input "****"
click at [857, 703] on td "鋼構預製" at bounding box center [873, 697] width 129 height 62
click at [449, 188] on div "add time block" at bounding box center [466, 198] width 113 height 26
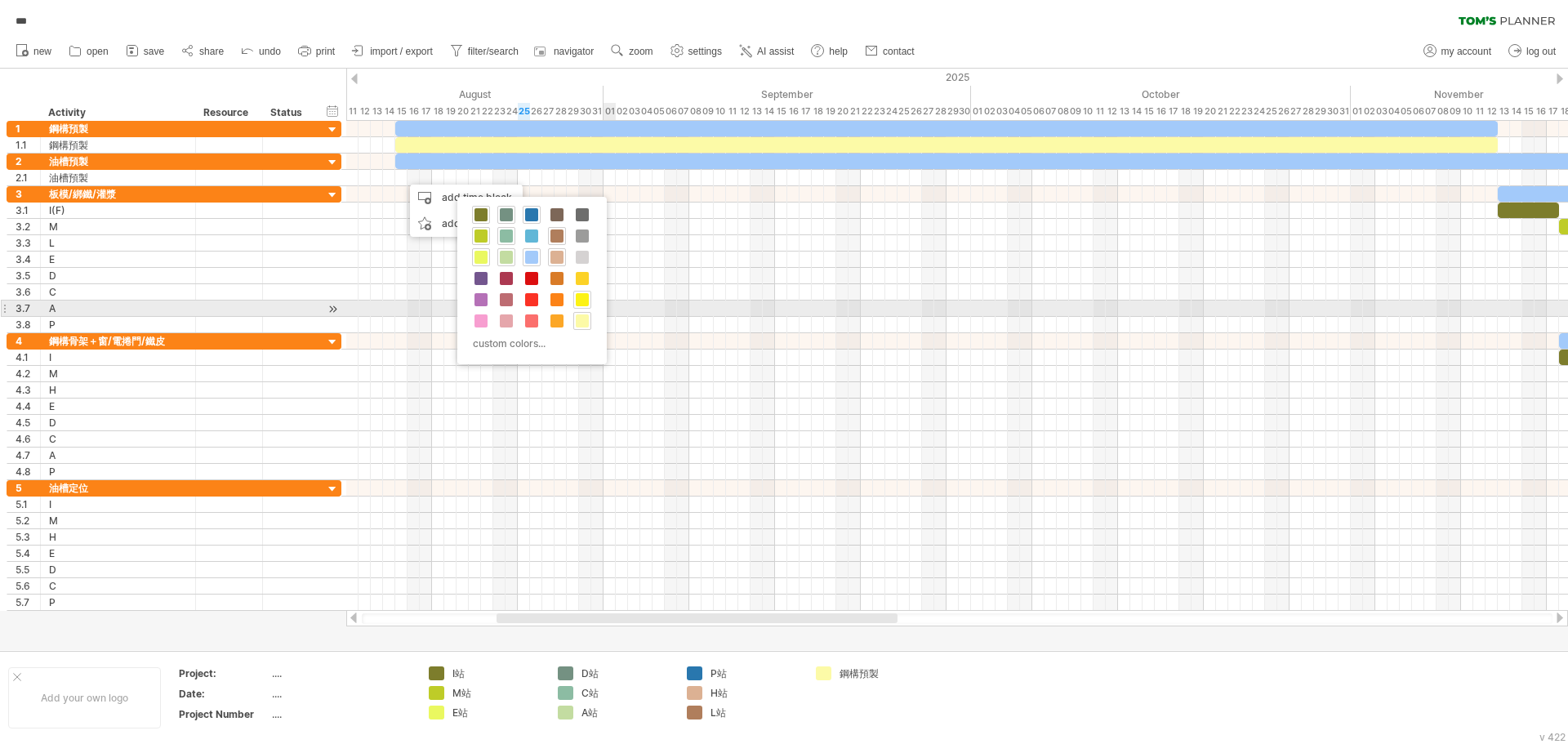
click at [581, 302] on span at bounding box center [583, 300] width 13 height 13
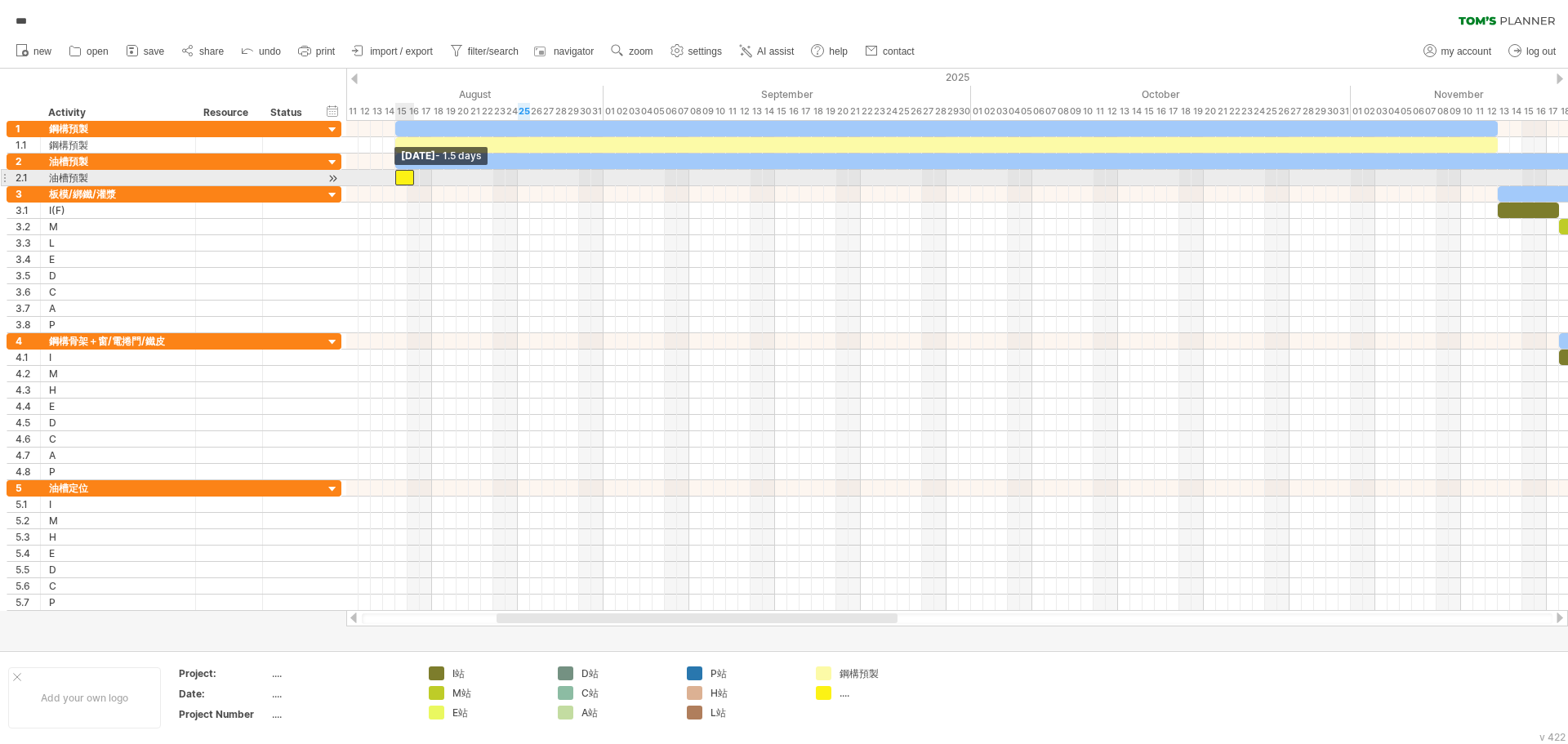
click at [397, 186] on div "[DATE] - 90.0 days [DATE] - 1.5 days" at bounding box center [957, 366] width 1222 height 490
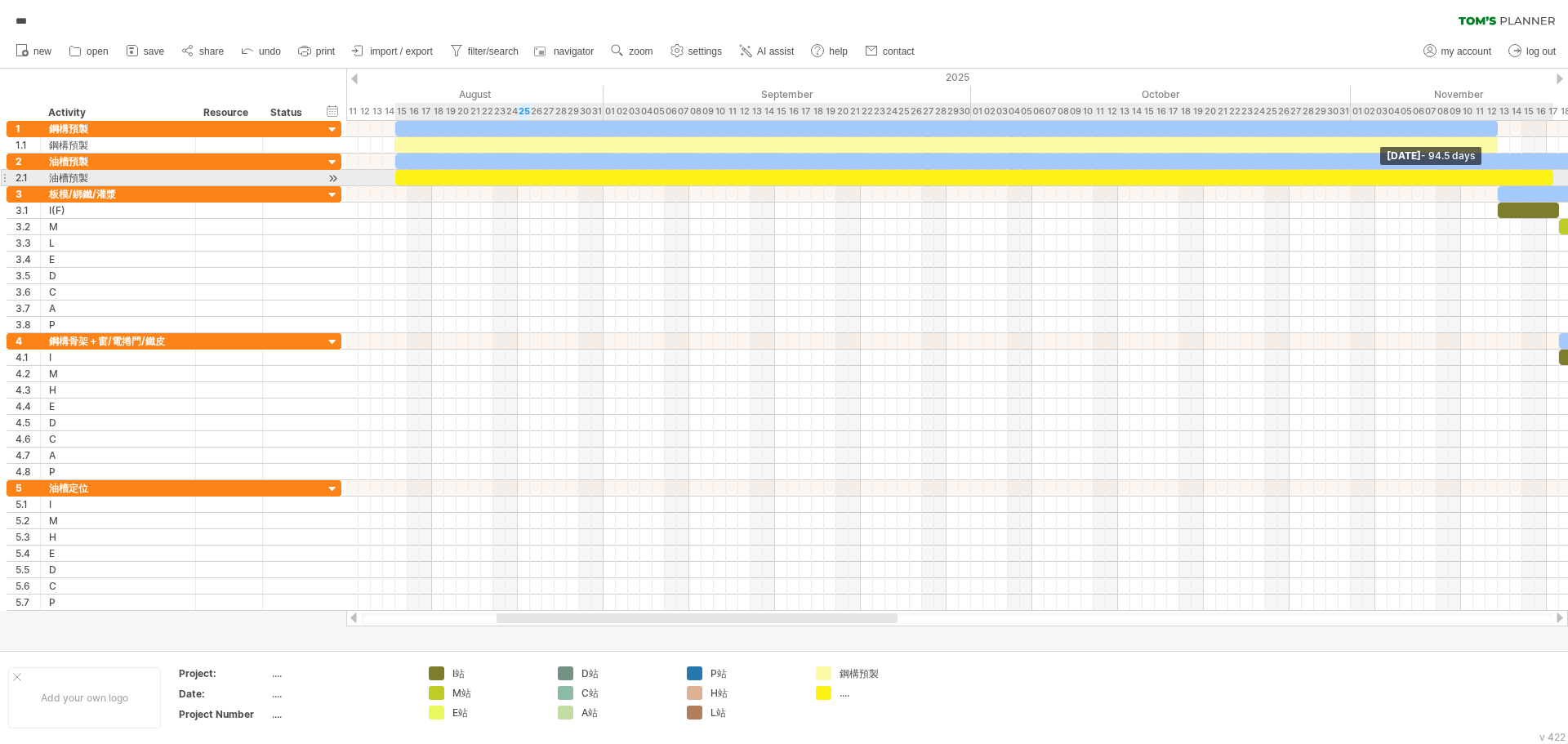
drag, startPoint x: 413, startPoint y: 182, endPoint x: 1502, endPoint y: 213, distance: 1089.4
click at [1551, 177] on span at bounding box center [1553, 177] width 7 height 16
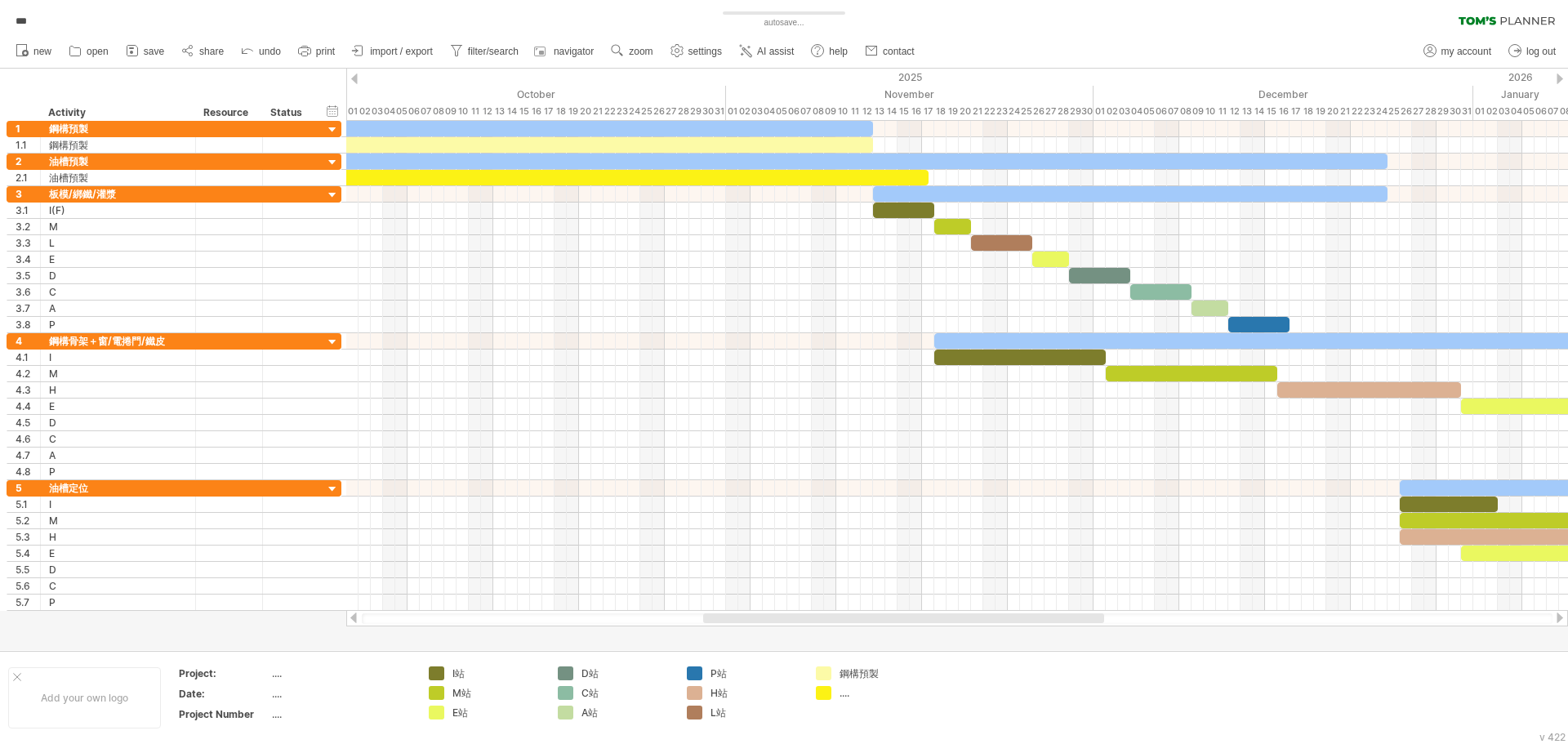
drag, startPoint x: 876, startPoint y: 620, endPoint x: 1086, endPoint y: 630, distance: 210.2
click at [1086, 630] on div "Trying to reach [DOMAIN_NAME] Connected again... 0% autosave... *** clear filte…" at bounding box center [784, 372] width 1568 height 744
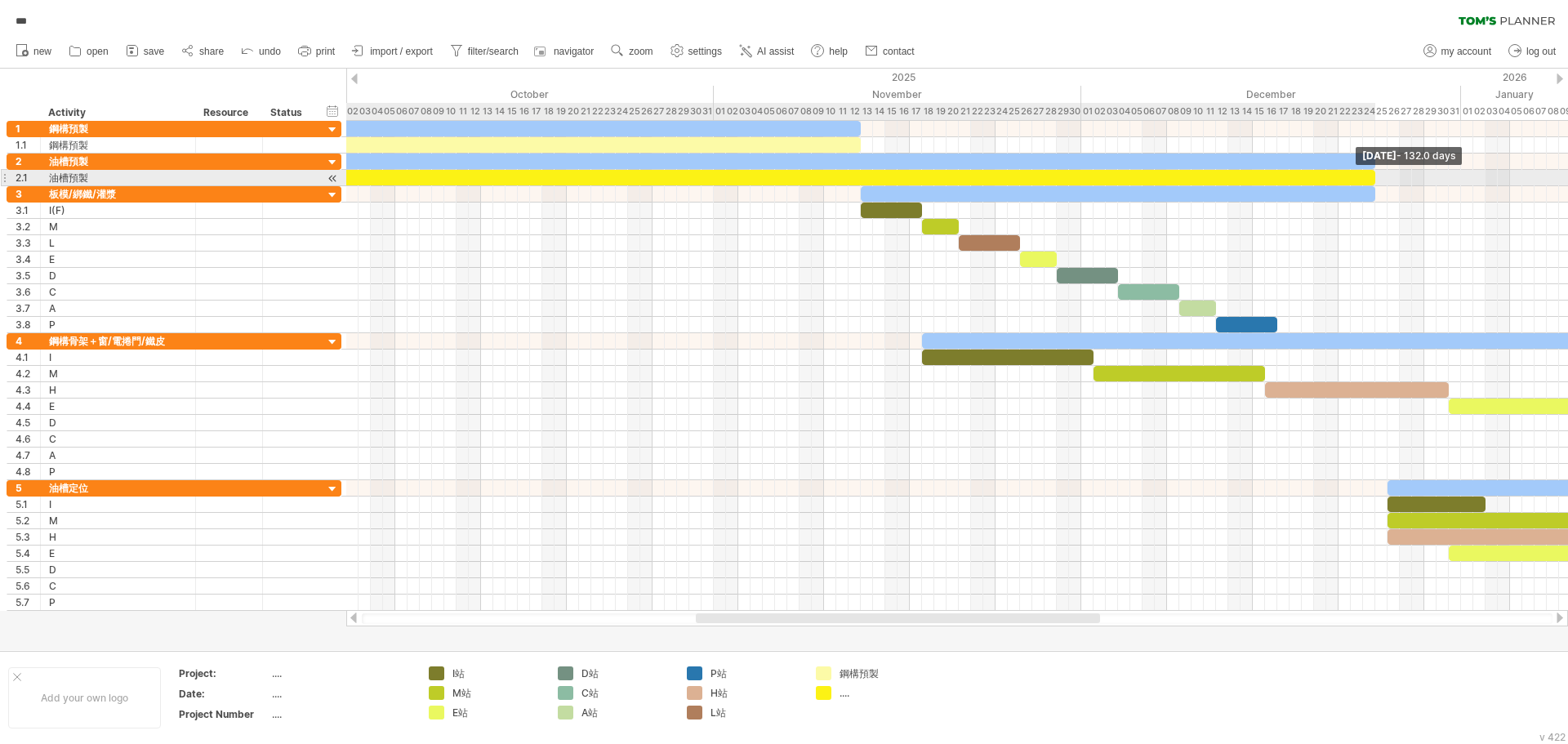
drag, startPoint x: 915, startPoint y: 181, endPoint x: 1371, endPoint y: 178, distance: 456.0
click at [1371, 178] on div at bounding box center [567, 177] width 1617 height 16
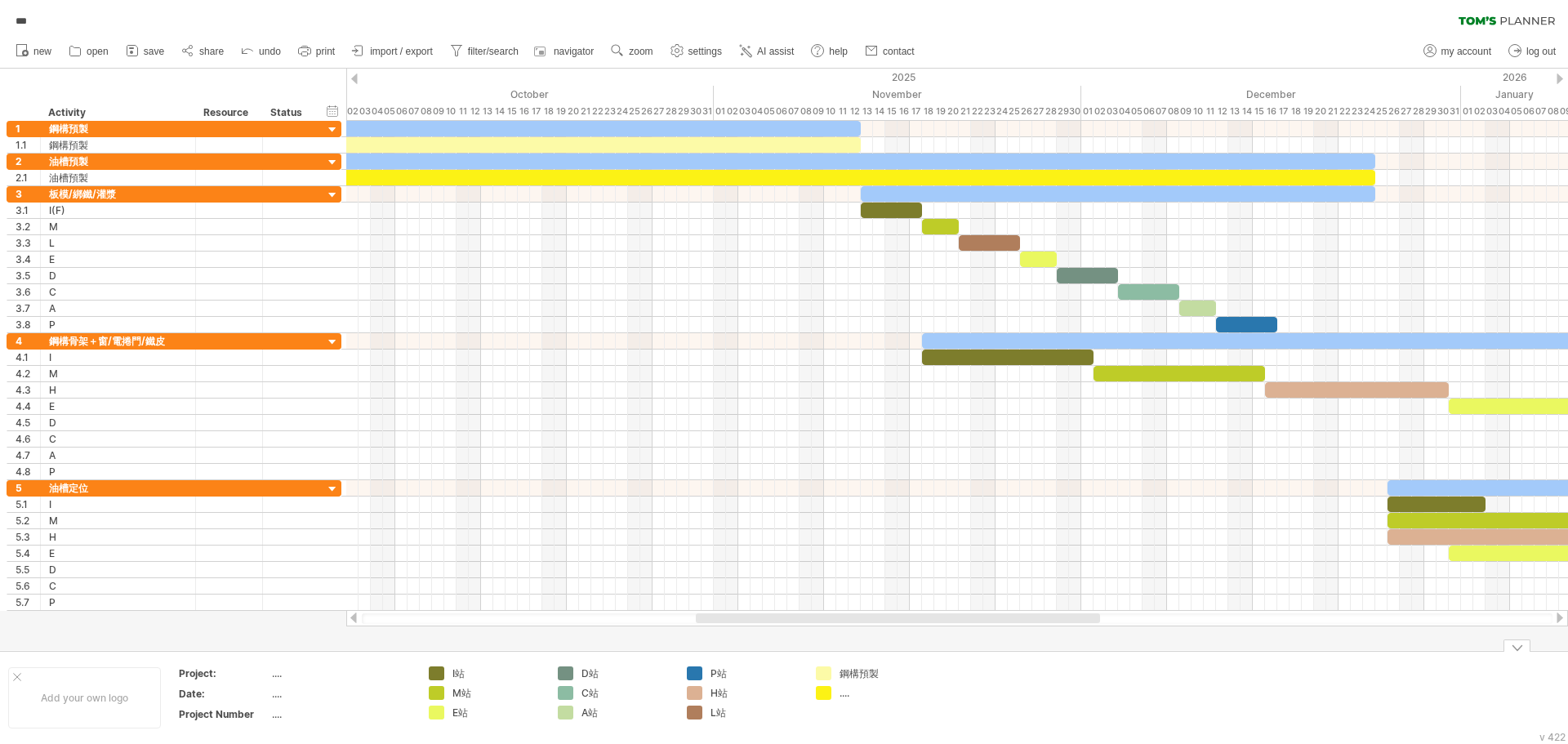
click at [846, 696] on div "...." at bounding box center [885, 693] width 89 height 14
type input "****"
click at [972, 687] on td at bounding box center [1001, 697] width 129 height 62
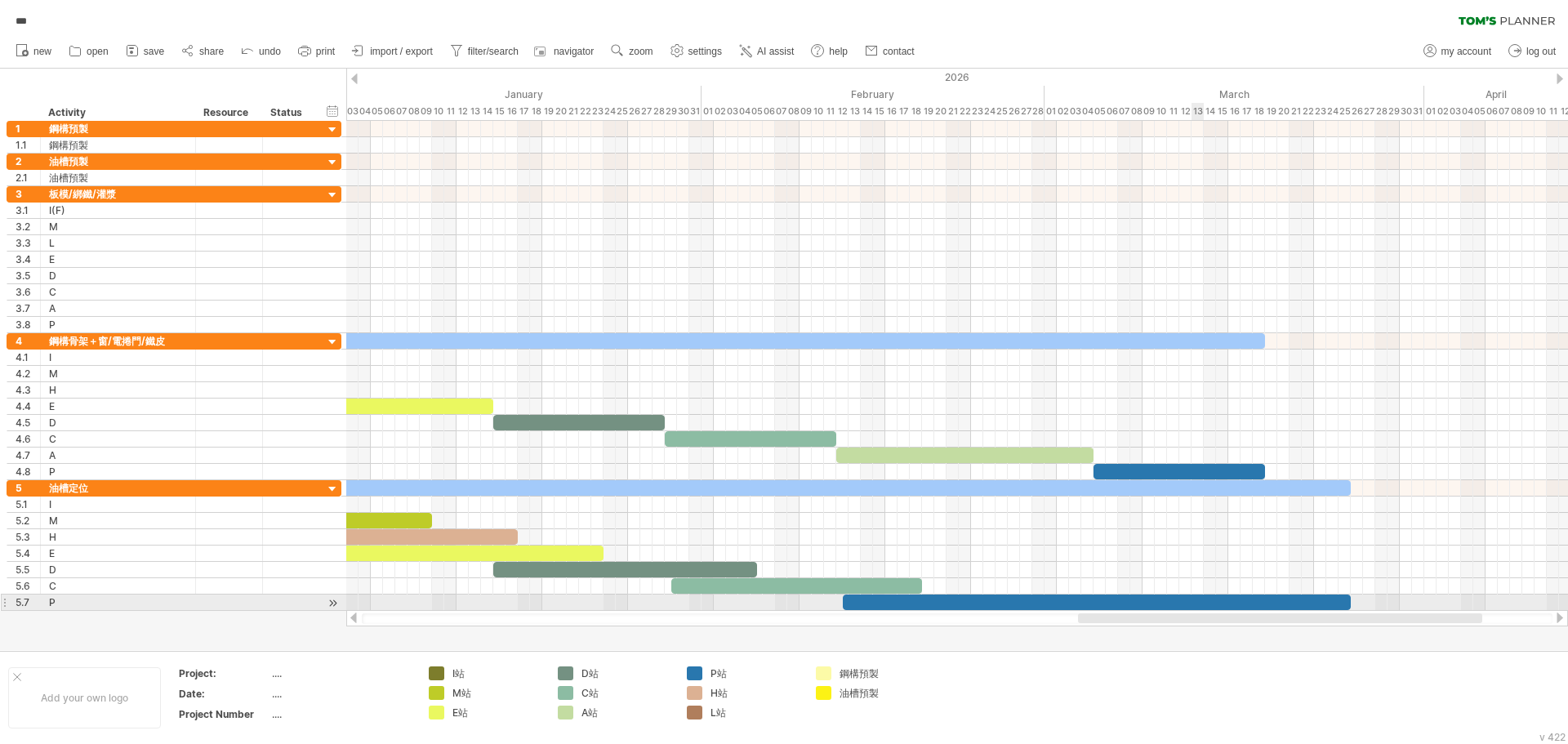
drag, startPoint x: 814, startPoint y: 617, endPoint x: 1196, endPoint y: 604, distance: 382.2
click at [1196, 604] on div "Trying to reach [DOMAIN_NAME] Connected again... 0% autosave... *** clear filte…" at bounding box center [784, 372] width 1568 height 744
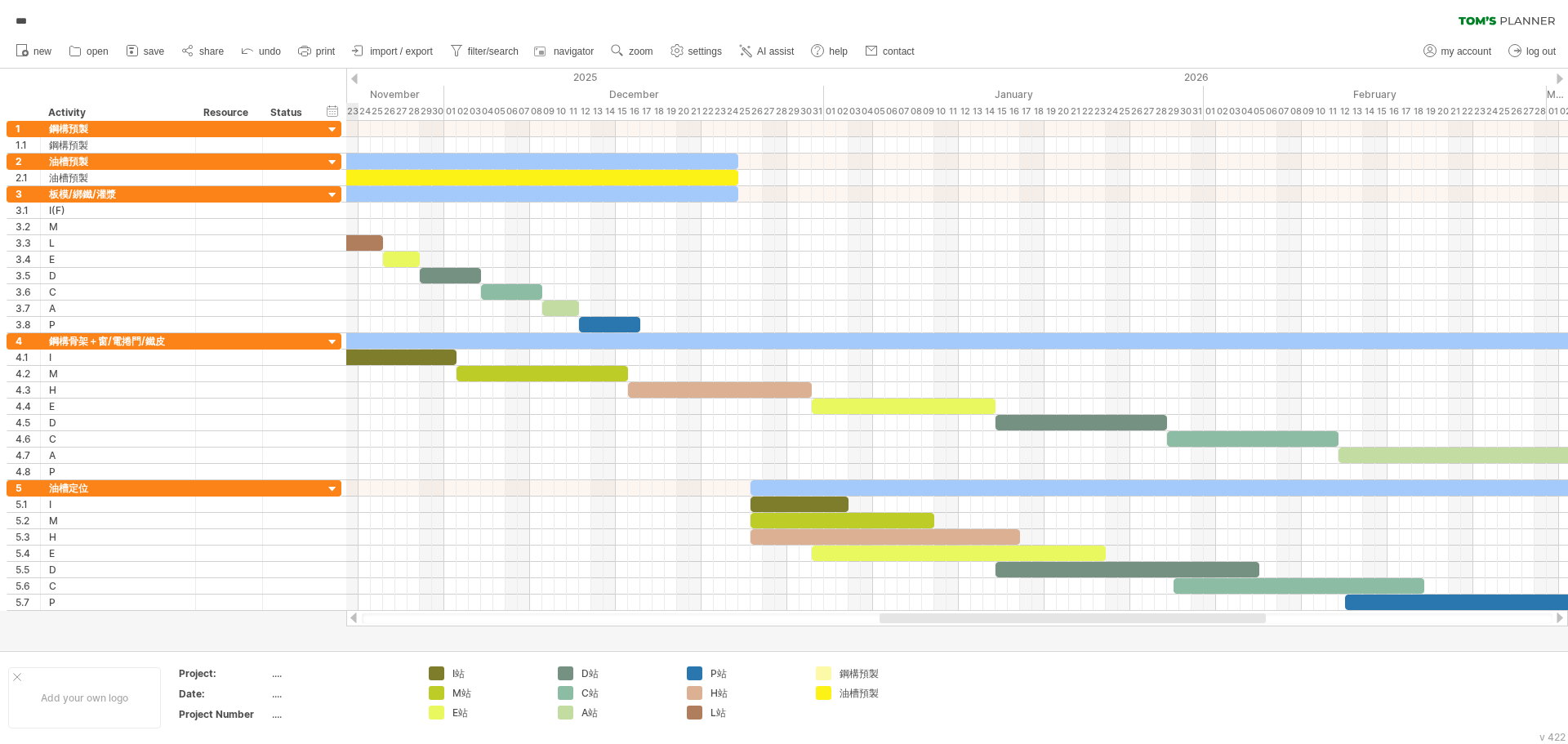
drag, startPoint x: 1170, startPoint y: 619, endPoint x: 928, endPoint y: 534, distance: 256.5
click at [1012, 618] on div at bounding box center [1073, 618] width 386 height 10
click at [156, 52] on span "save" at bounding box center [154, 51] width 21 height 11
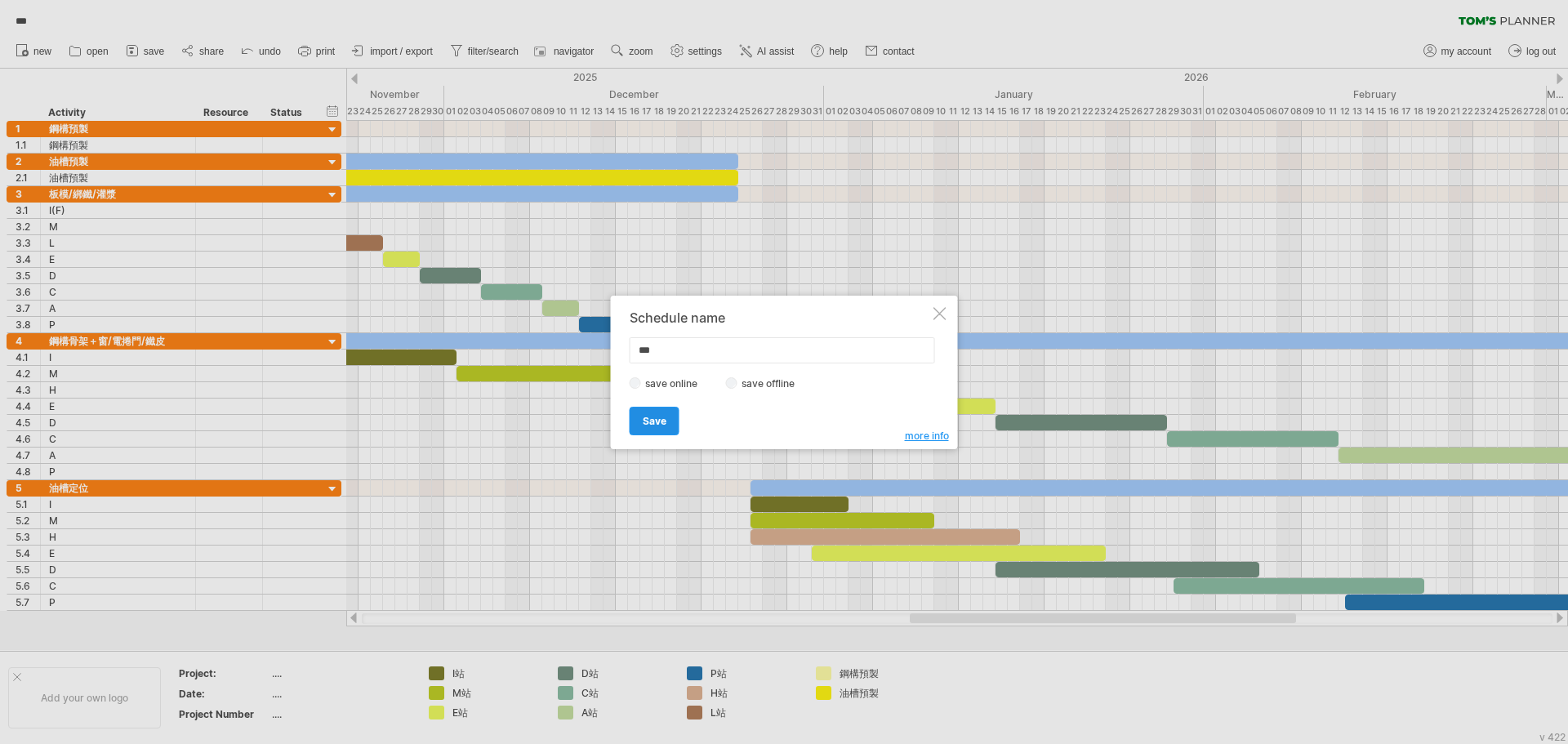
click at [654, 425] on span "Save" at bounding box center [654, 420] width 23 height 12
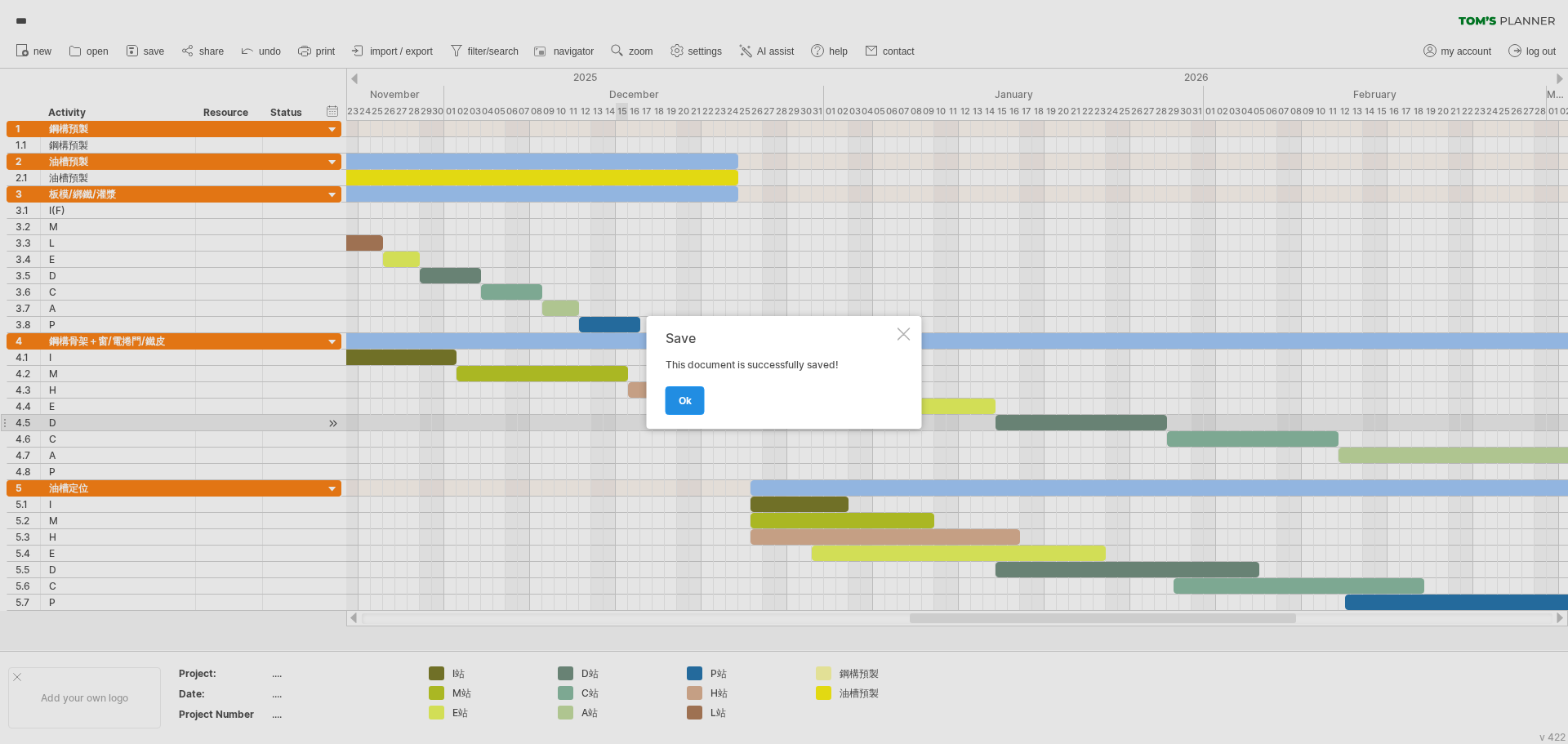
click at [696, 401] on link "ok" at bounding box center [685, 400] width 39 height 29
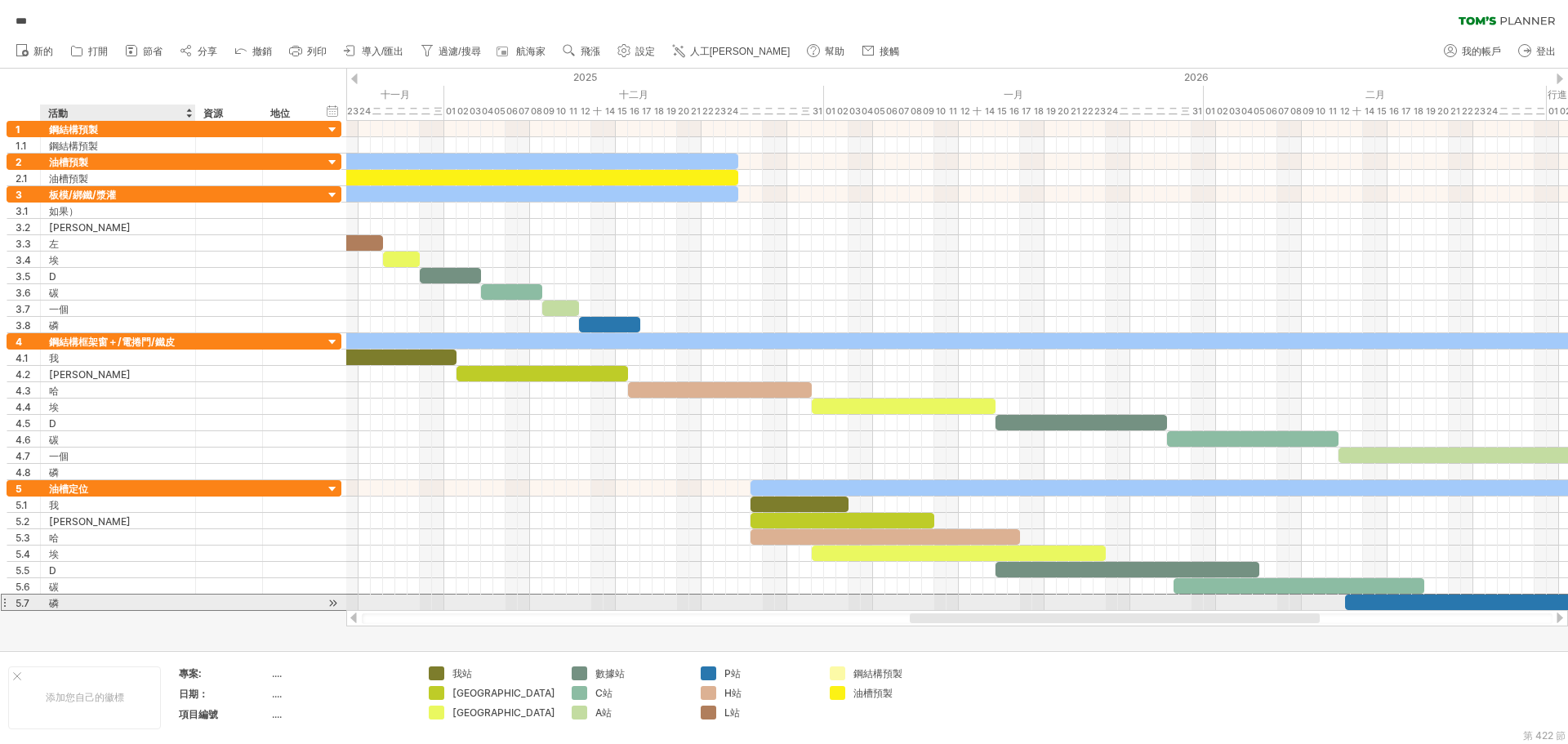
click at [97, 607] on div "磷" at bounding box center [118, 602] width 138 height 16
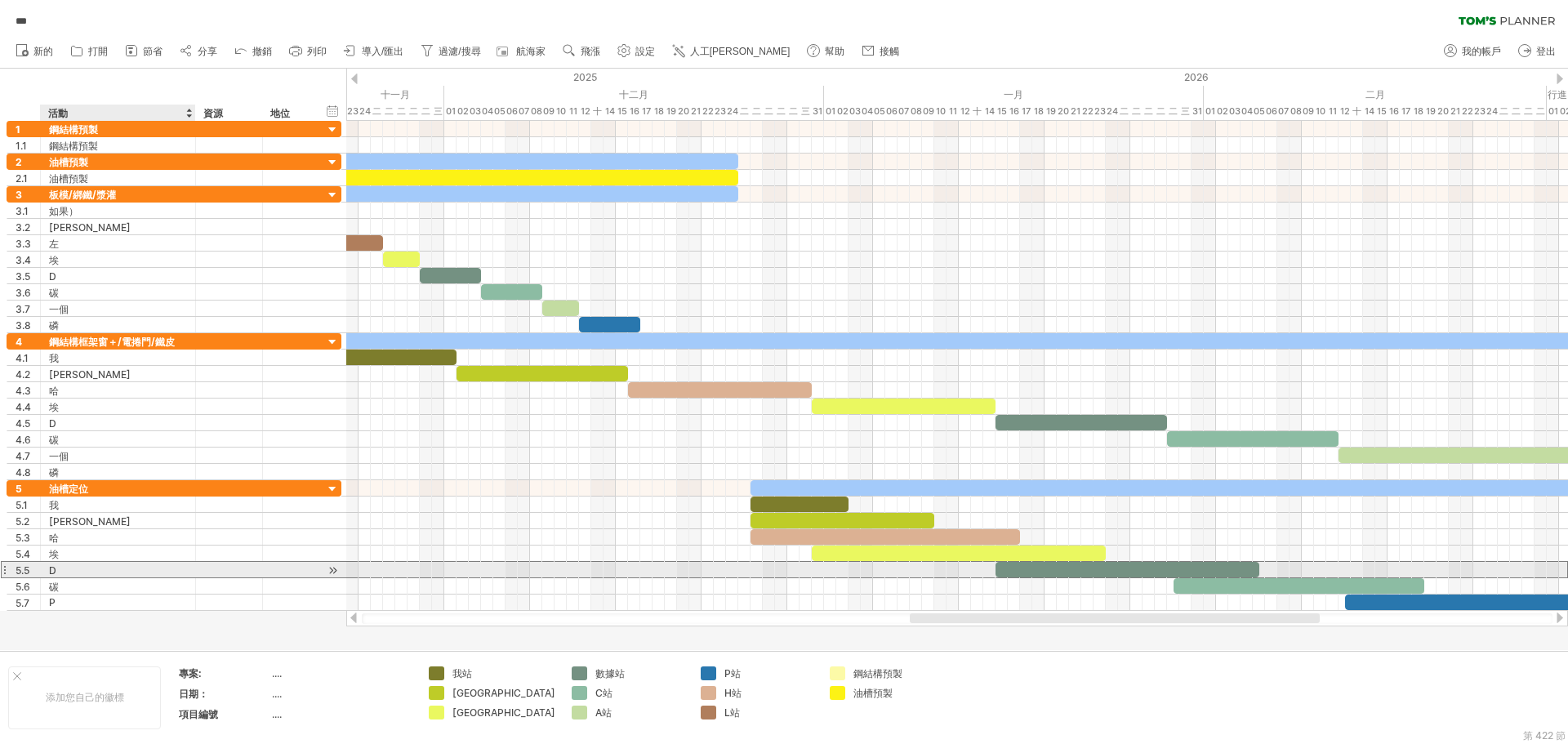
click at [203, 578] on div "5.5 * D" at bounding box center [173, 570] width 335 height 17
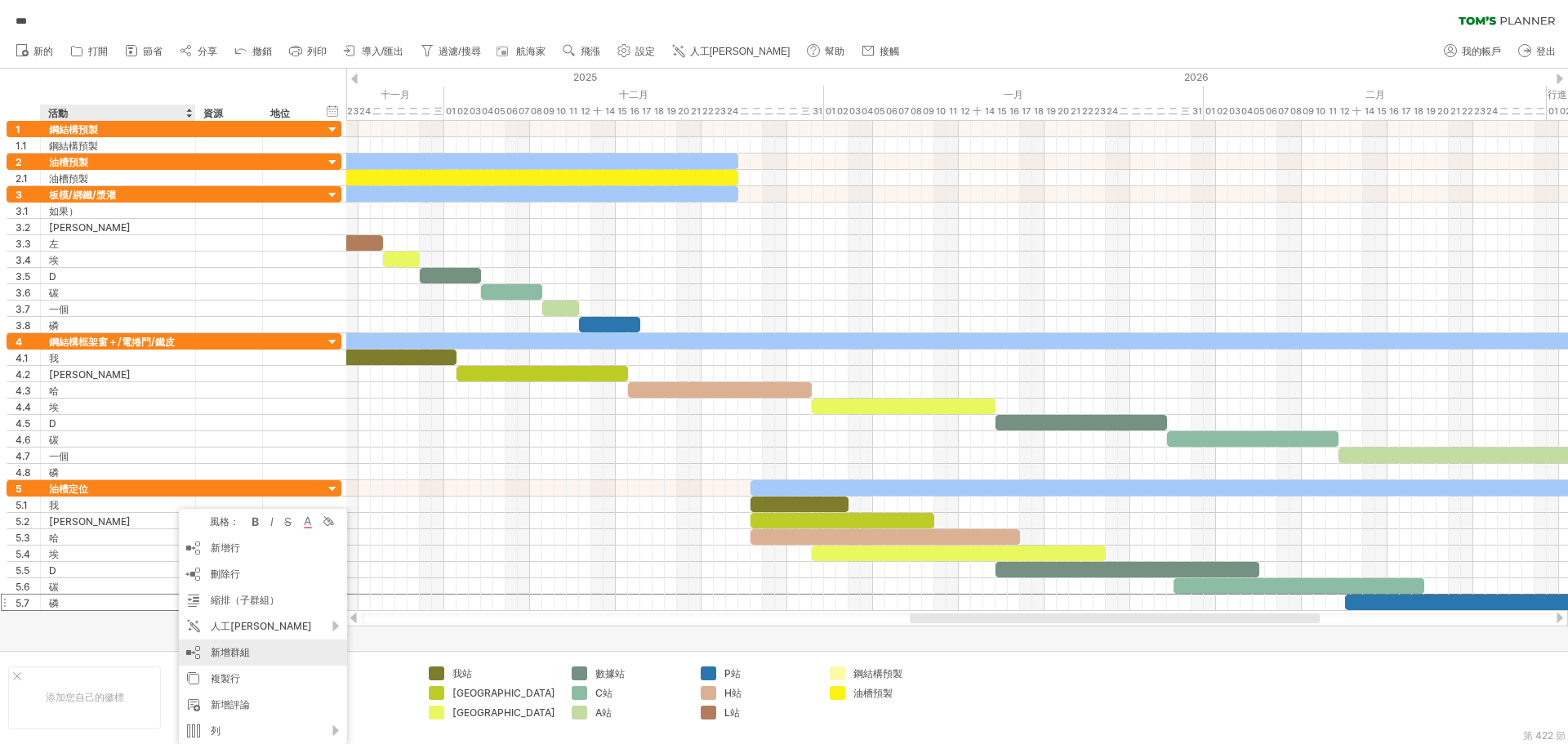
click at [268, 654] on div "新增群組" at bounding box center [263, 653] width 169 height 26
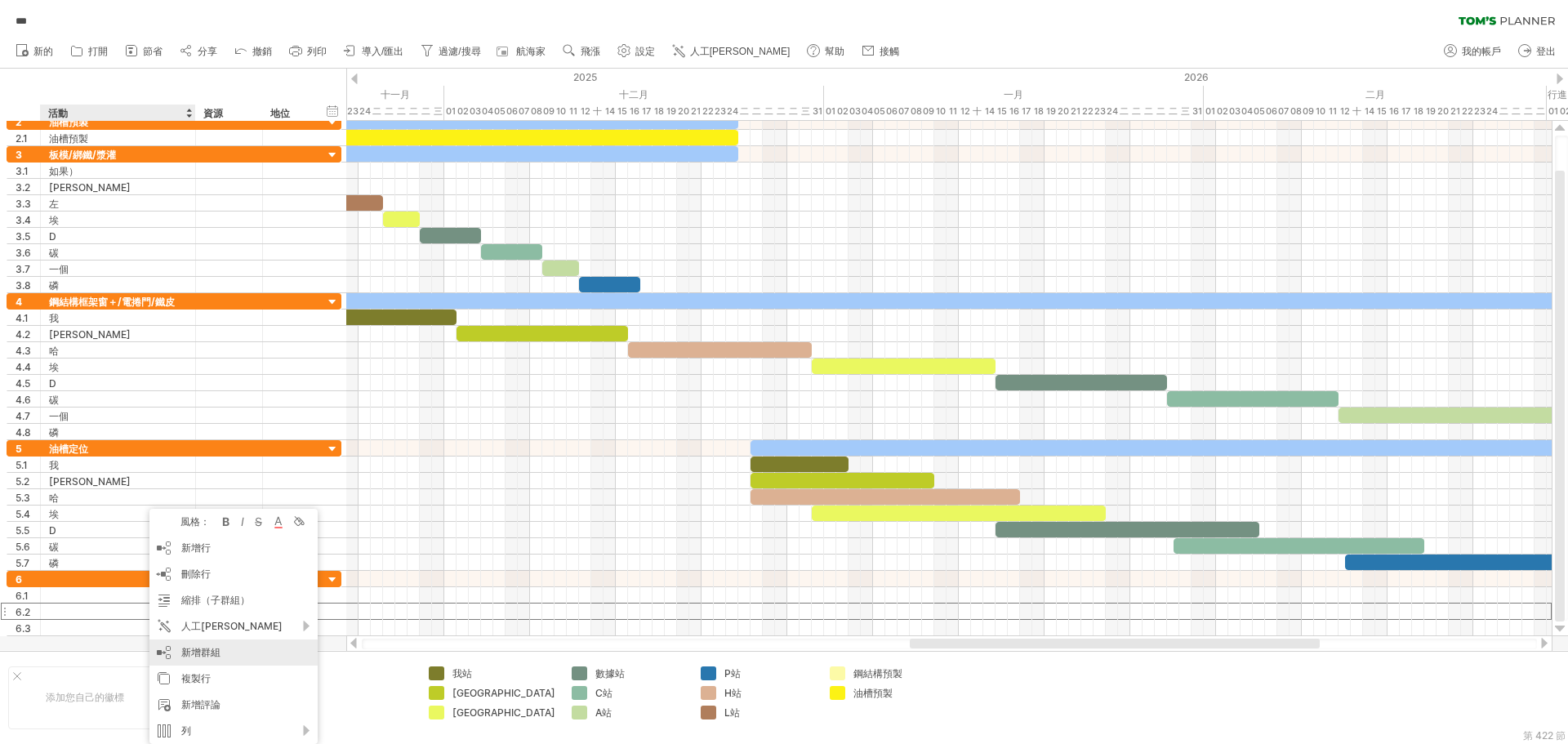
click at [229, 649] on div "新增群組" at bounding box center [233, 653] width 169 height 26
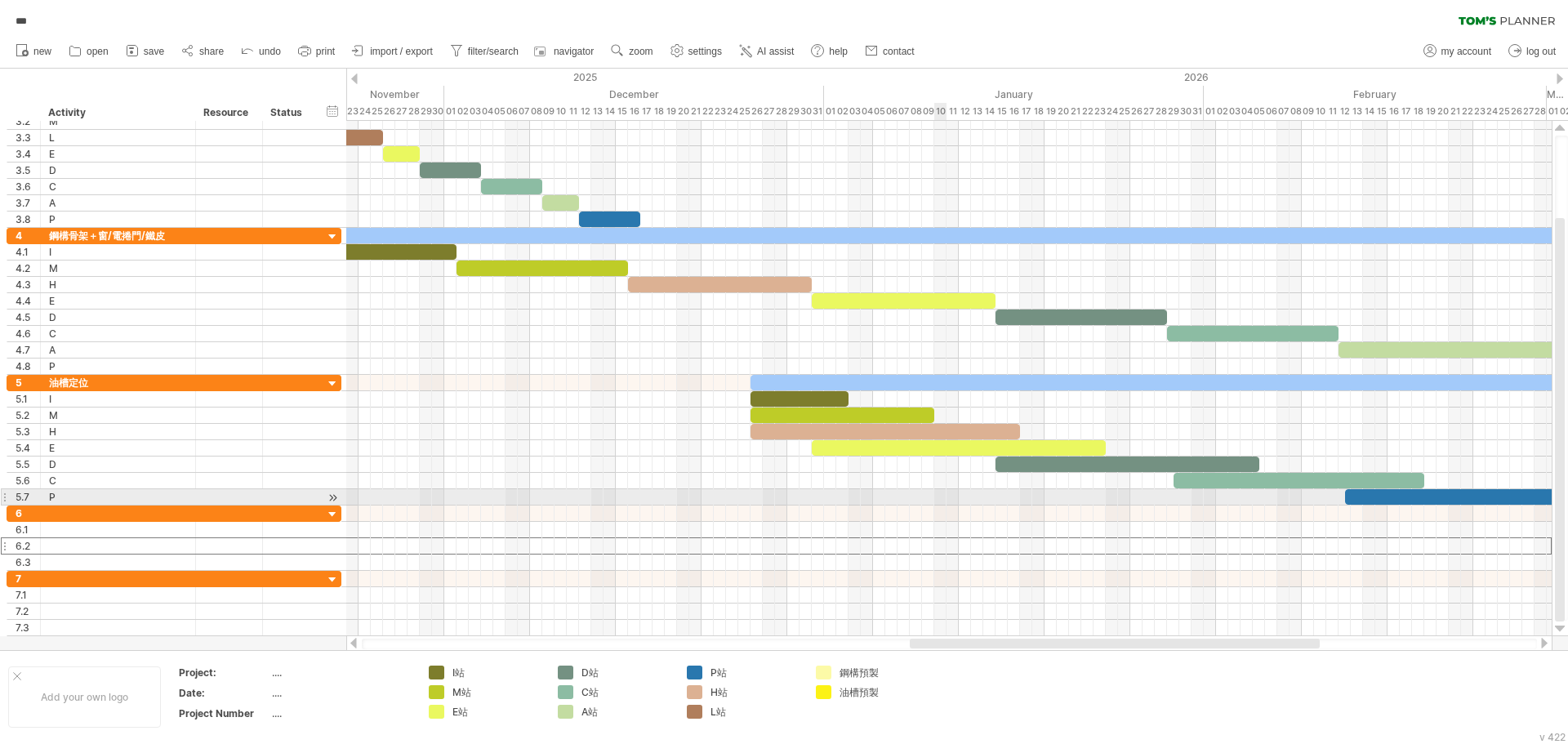
click at [940, 499] on div at bounding box center [949, 498] width 1205 height 17
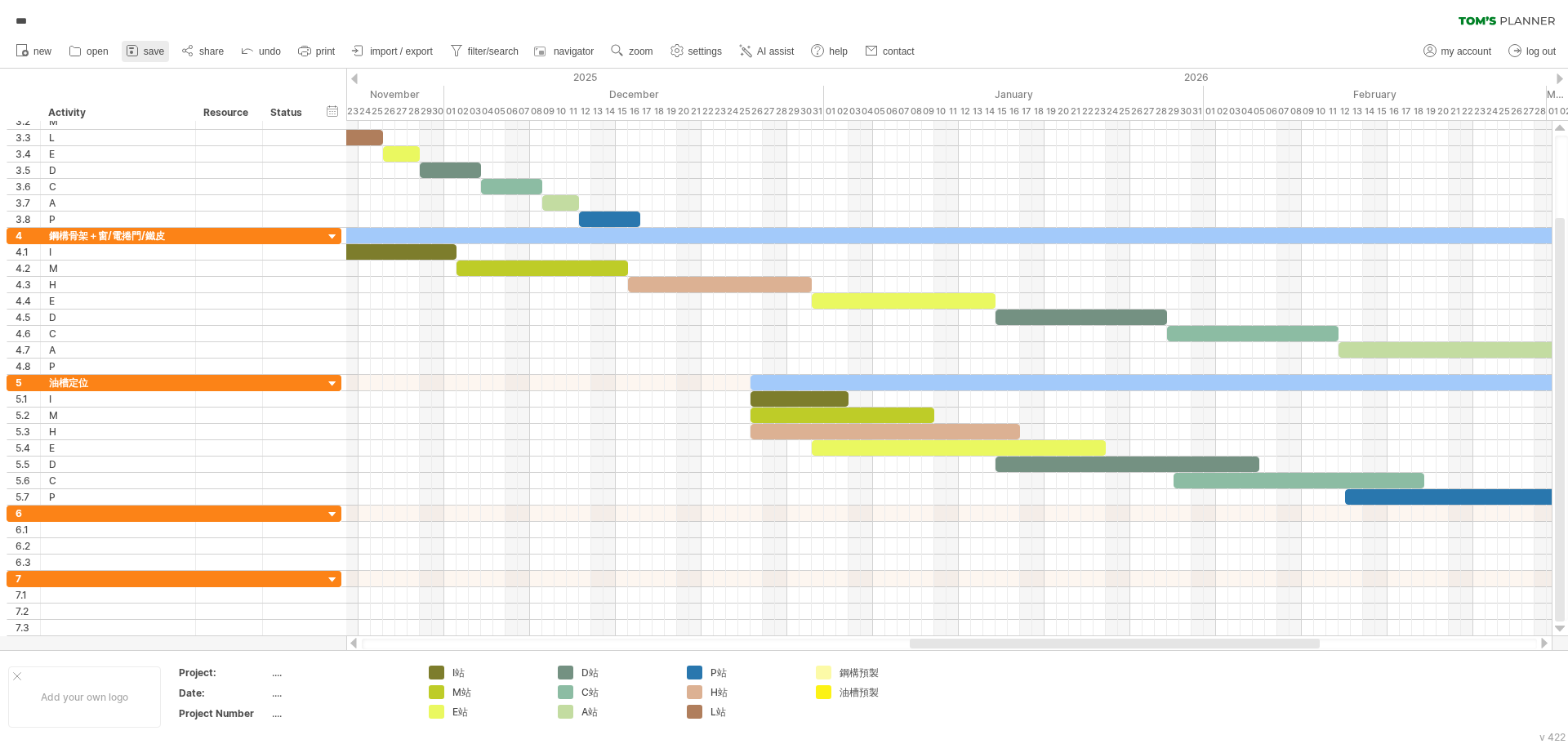
click at [151, 52] on span "save" at bounding box center [154, 51] width 21 height 11
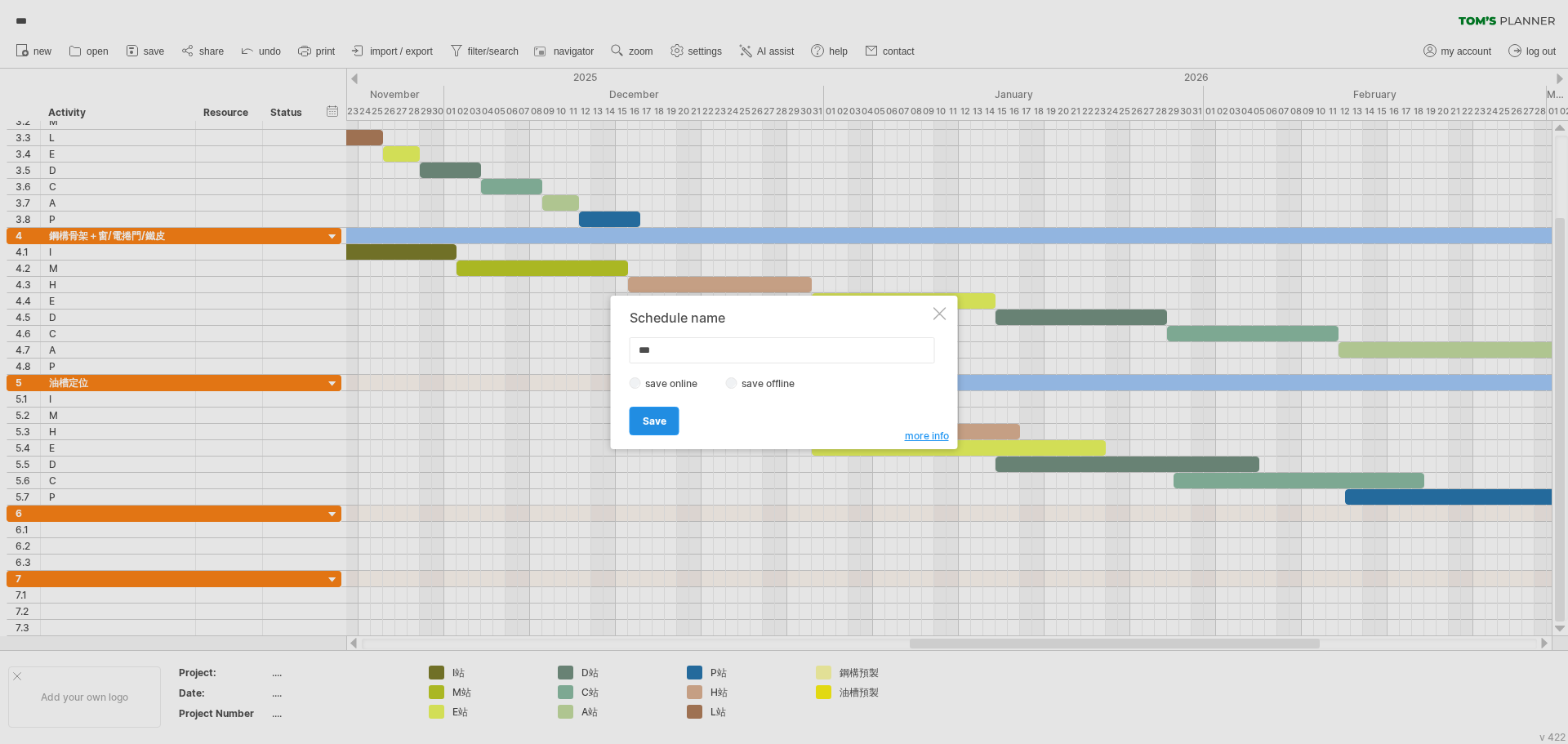
click at [647, 420] on span "Save" at bounding box center [654, 420] width 23 height 12
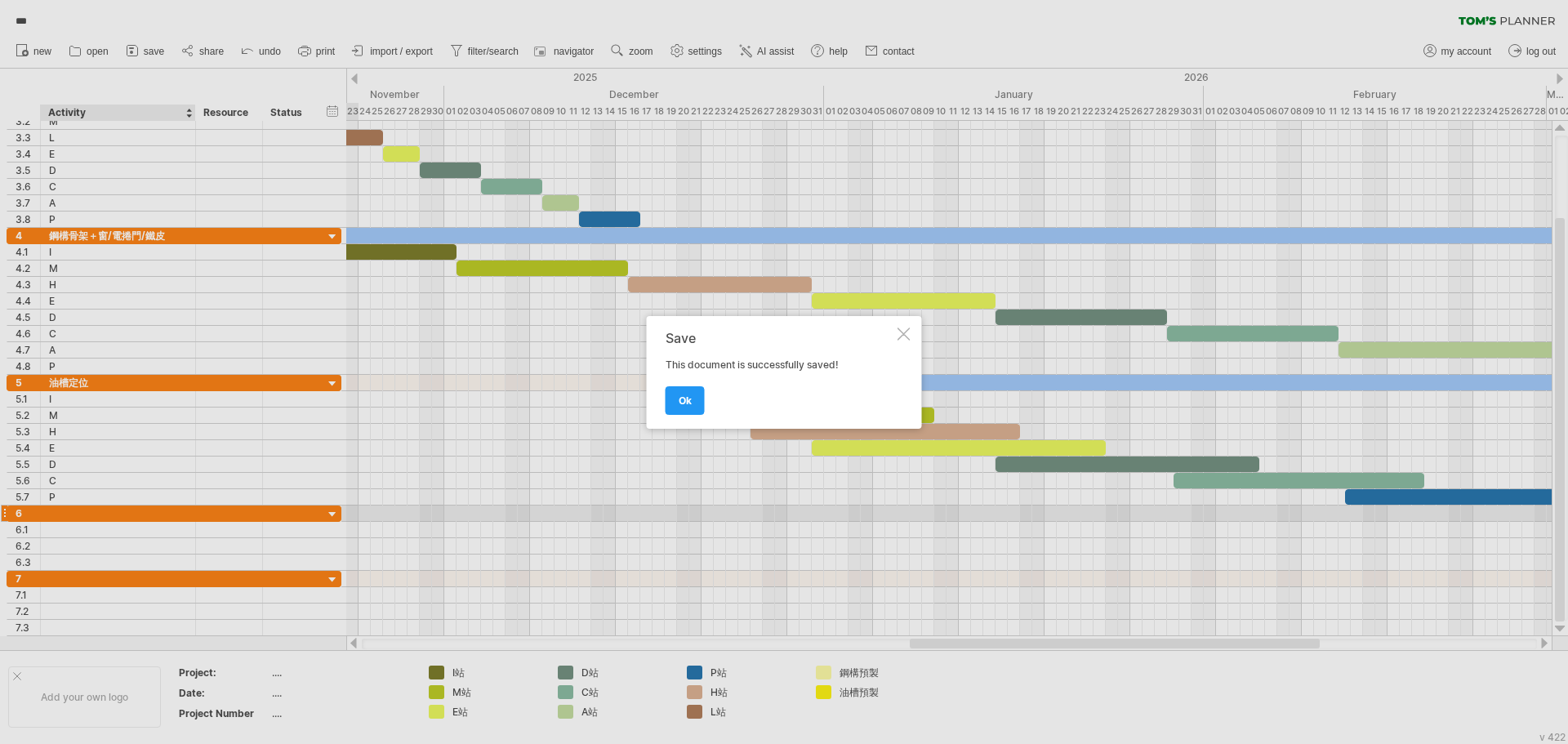
click at [154, 517] on div at bounding box center [784, 372] width 1568 height 744
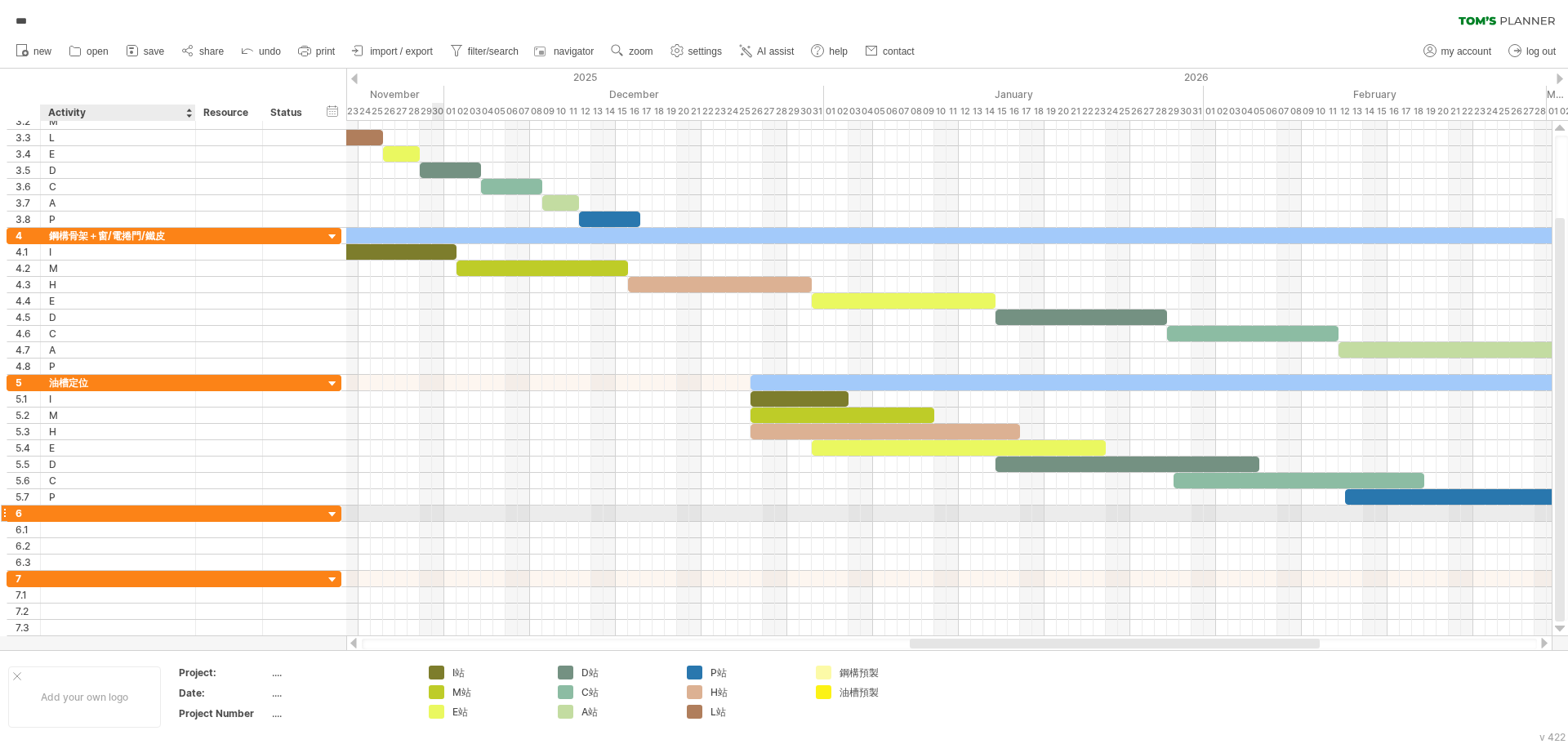
click at [141, 517] on div at bounding box center [118, 513] width 138 height 16
type input "****"
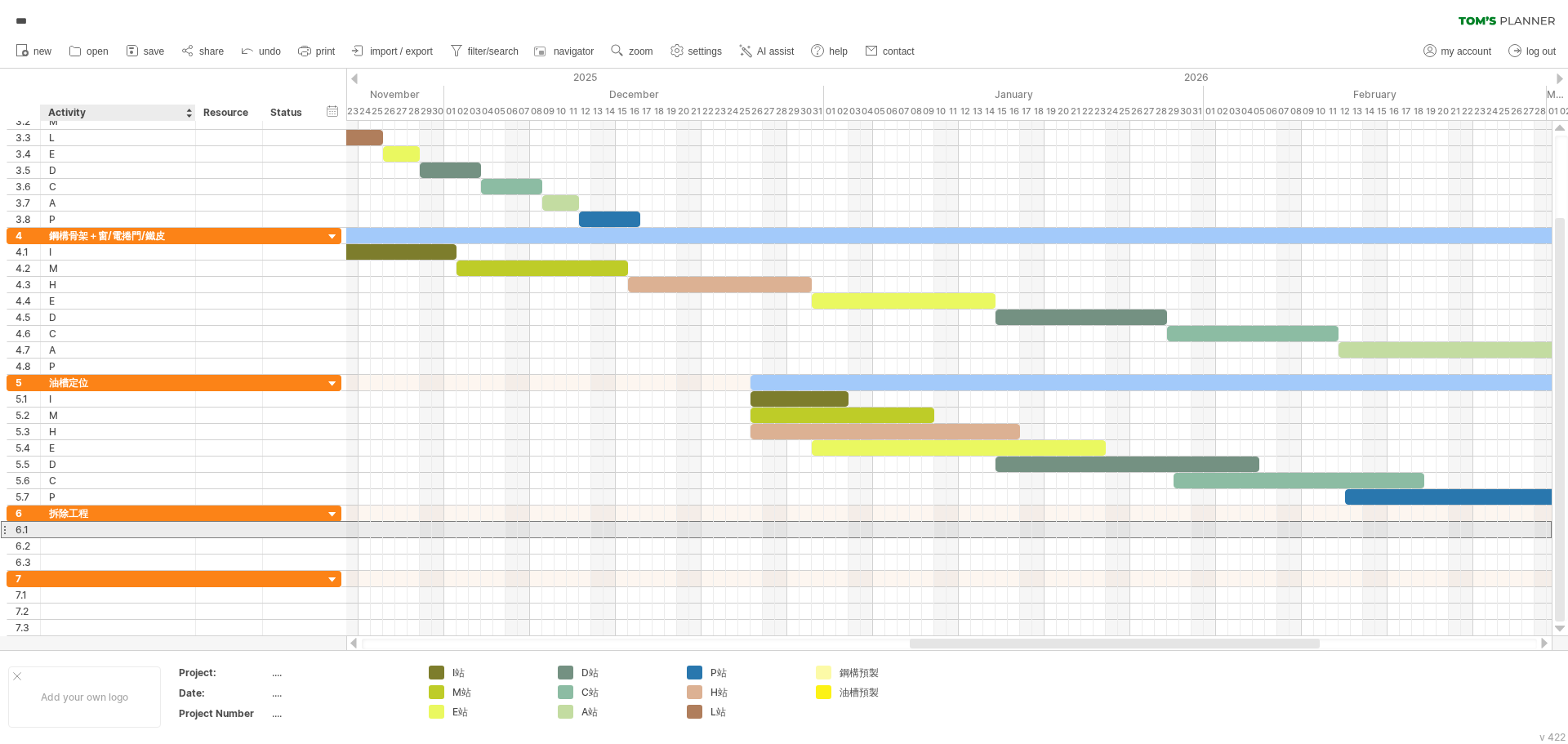
click at [126, 526] on div at bounding box center [118, 530] width 138 height 16
type input "*"
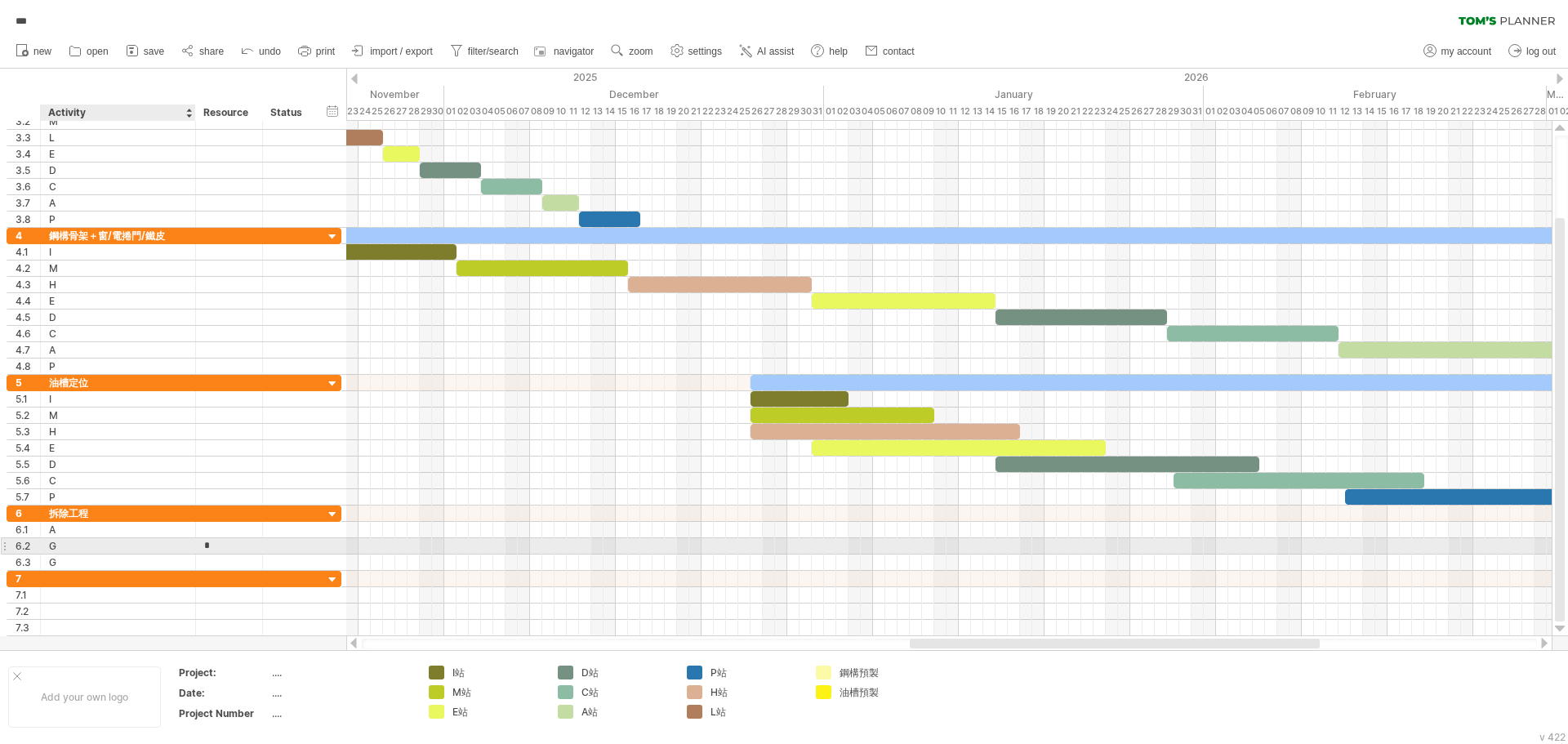
type input "*"
click at [153, 551] on div "G" at bounding box center [118, 545] width 138 height 16
type input "*"
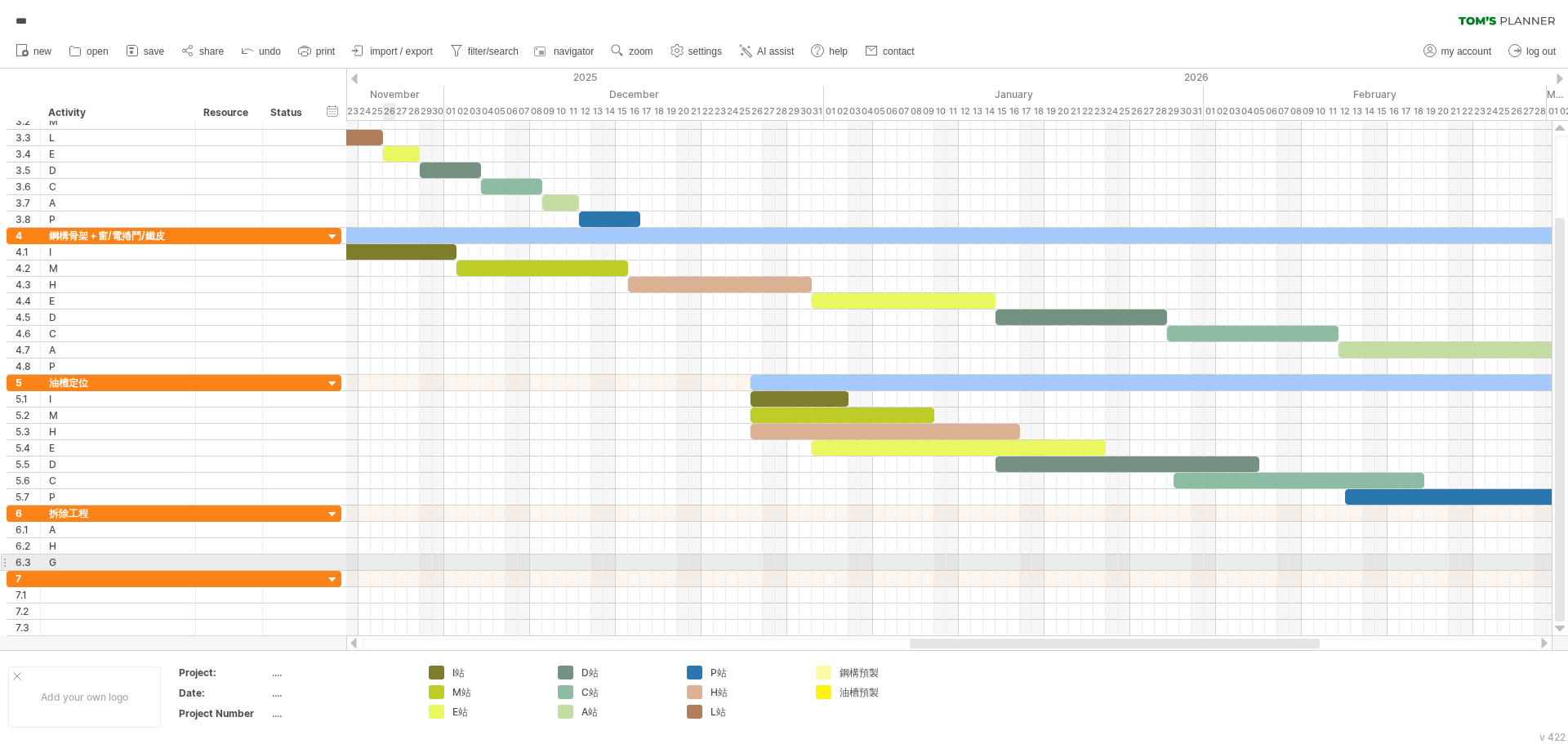
click at [391, 566] on div at bounding box center [949, 563] width 1205 height 17
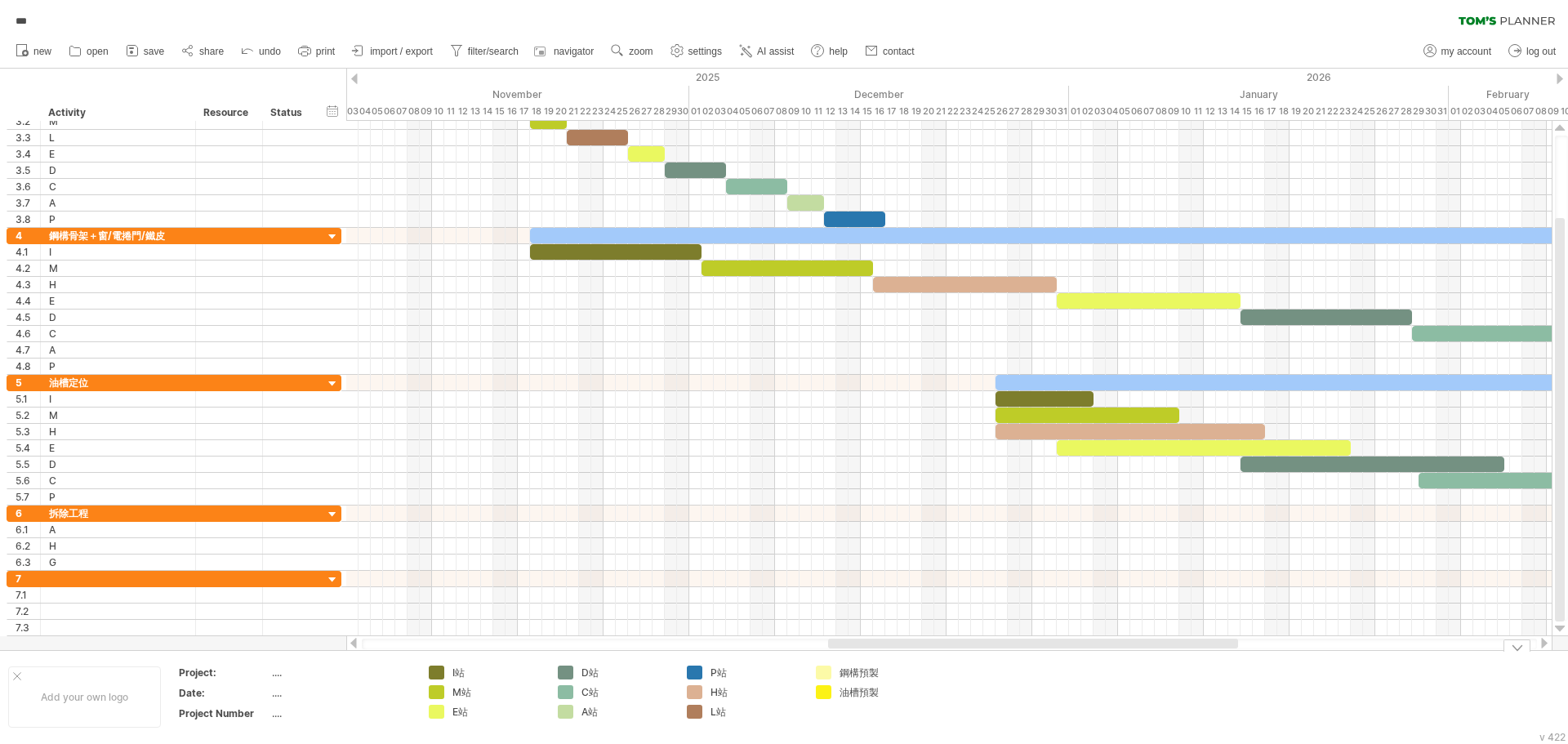
drag, startPoint x: 942, startPoint y: 643, endPoint x: 860, endPoint y: 651, distance: 82.4
click at [860, 651] on div "Trying to reach [DOMAIN_NAME] Connected again... 0% autosave... *** clear filte…" at bounding box center [784, 372] width 1568 height 744
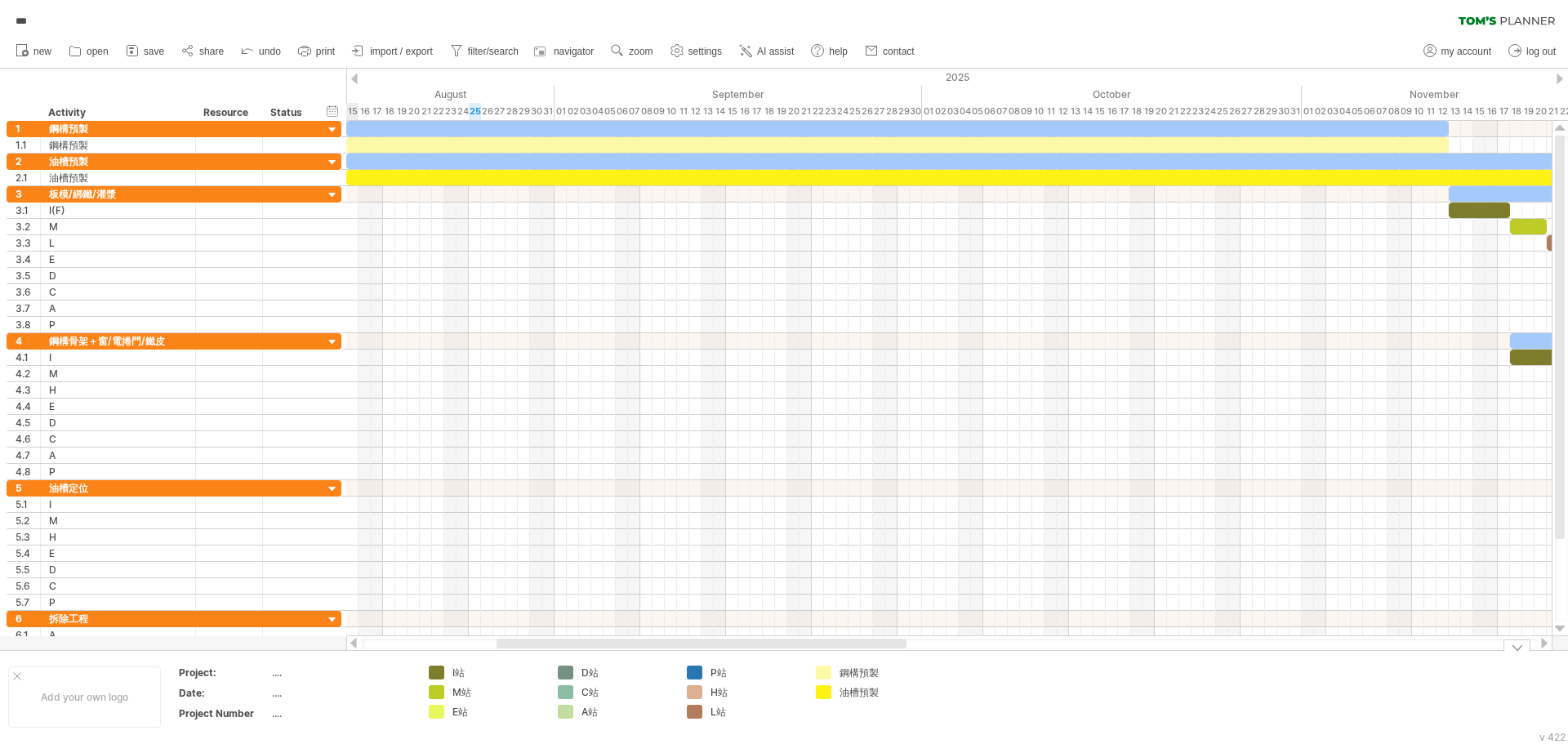
drag, startPoint x: 888, startPoint y: 643, endPoint x: 558, endPoint y: 665, distance: 330.7
click at [558, 665] on div "Trying to reach [DOMAIN_NAME] Connected again... 0% autosave... *** clear filte…" at bounding box center [784, 372] width 1568 height 744
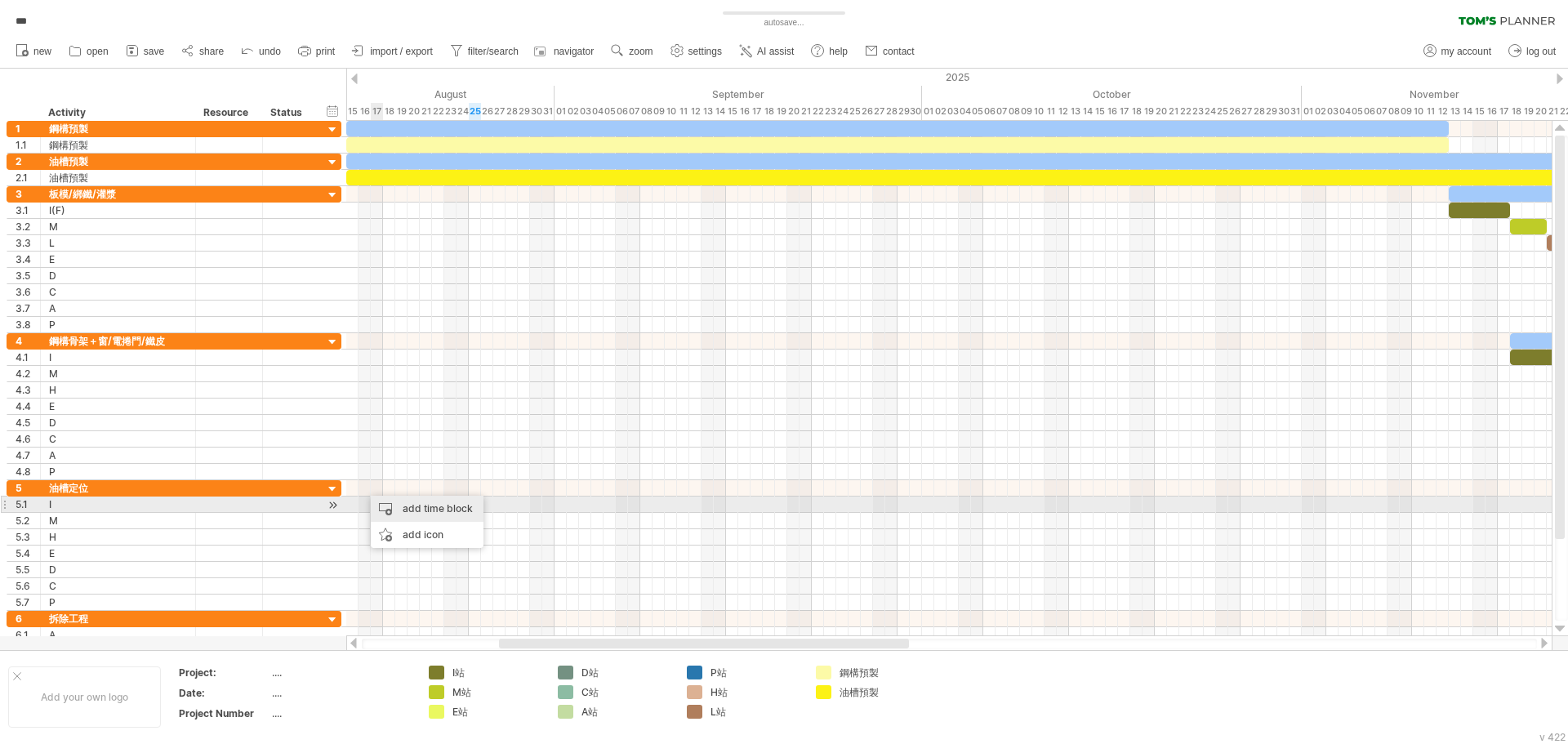
click at [395, 508] on div "add time block" at bounding box center [427, 509] width 113 height 26
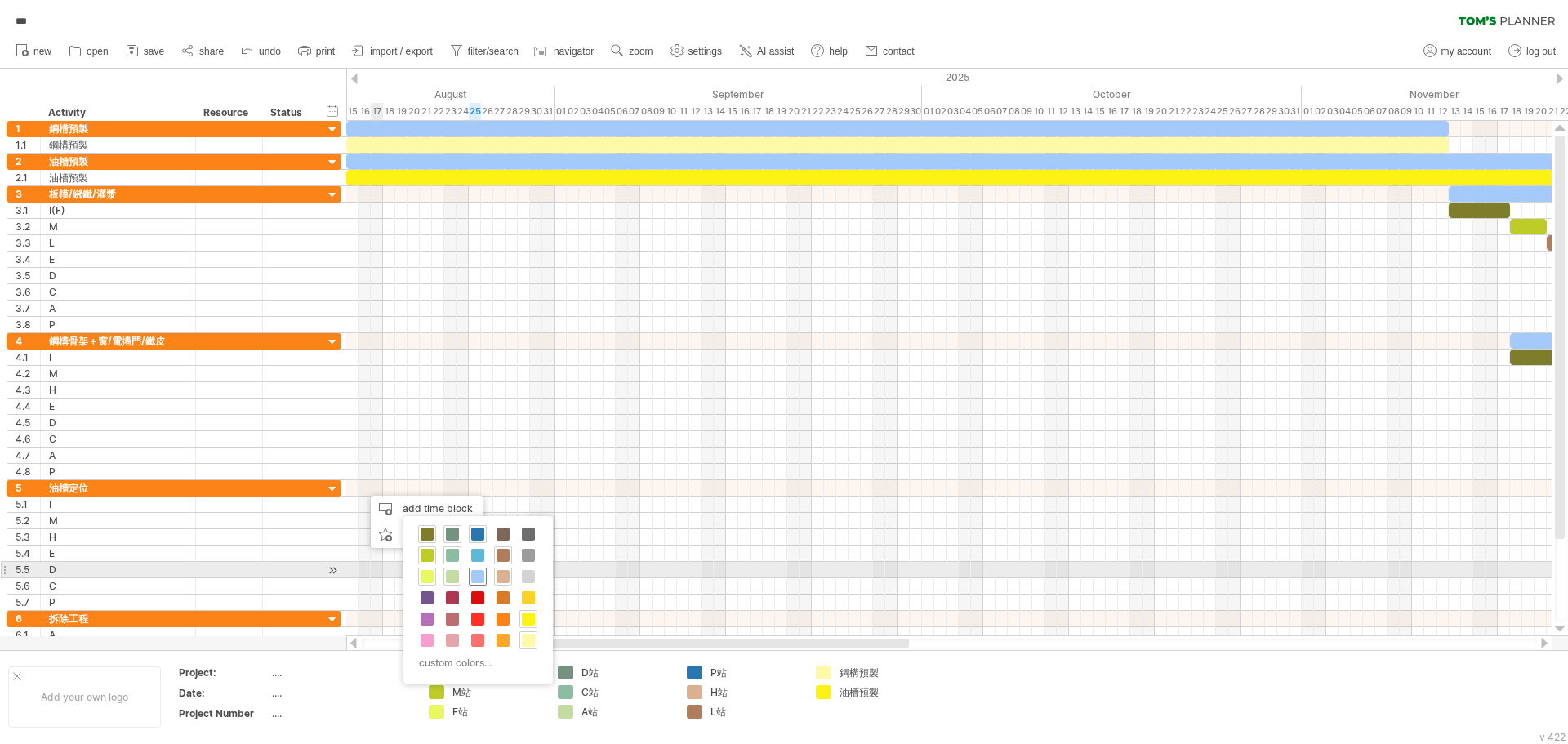
click at [476, 578] on span at bounding box center [478, 577] width 13 height 13
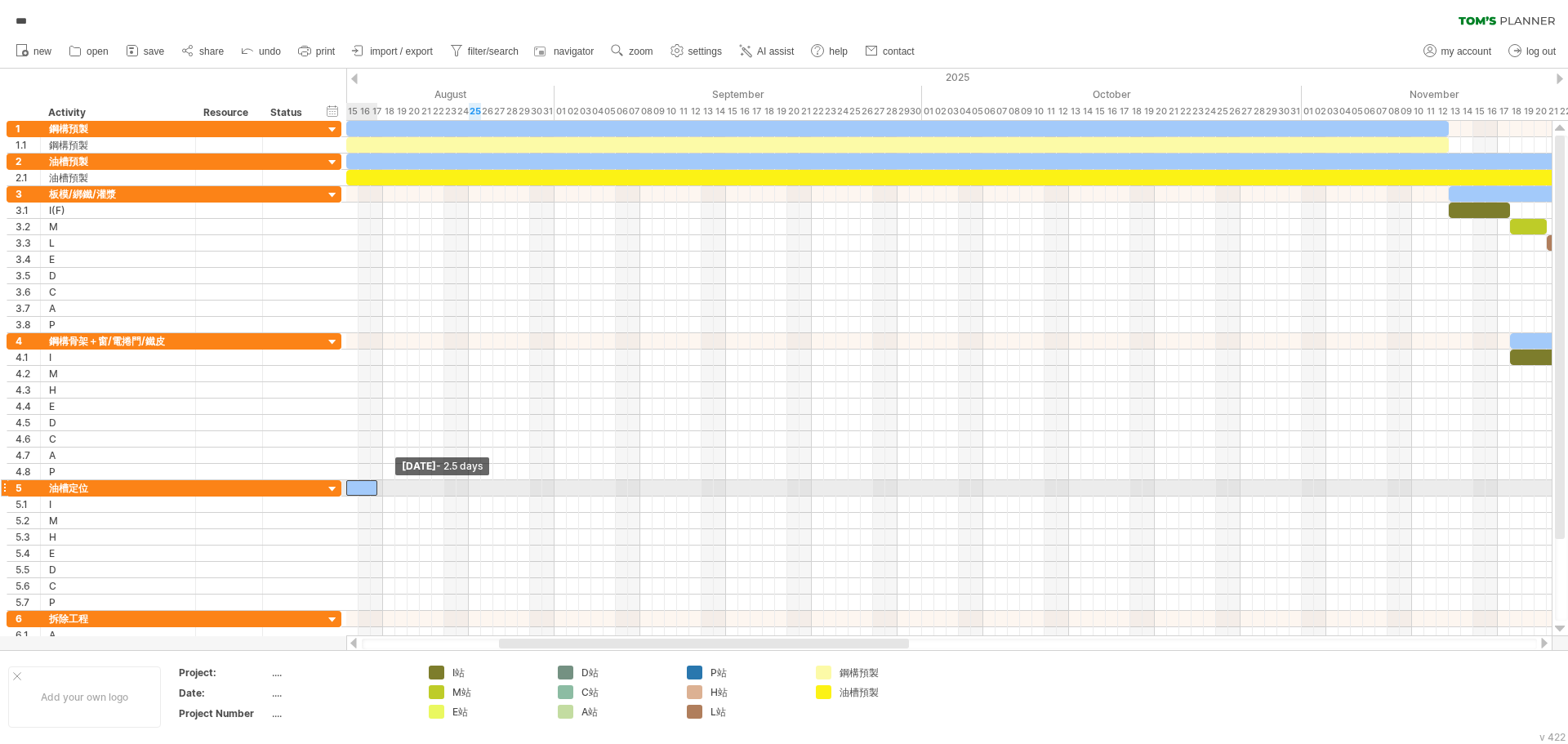
drag, startPoint x: 366, startPoint y: 492, endPoint x: 347, endPoint y: 495, distance: 19.2
click at [347, 495] on span at bounding box center [346, 488] width 7 height 16
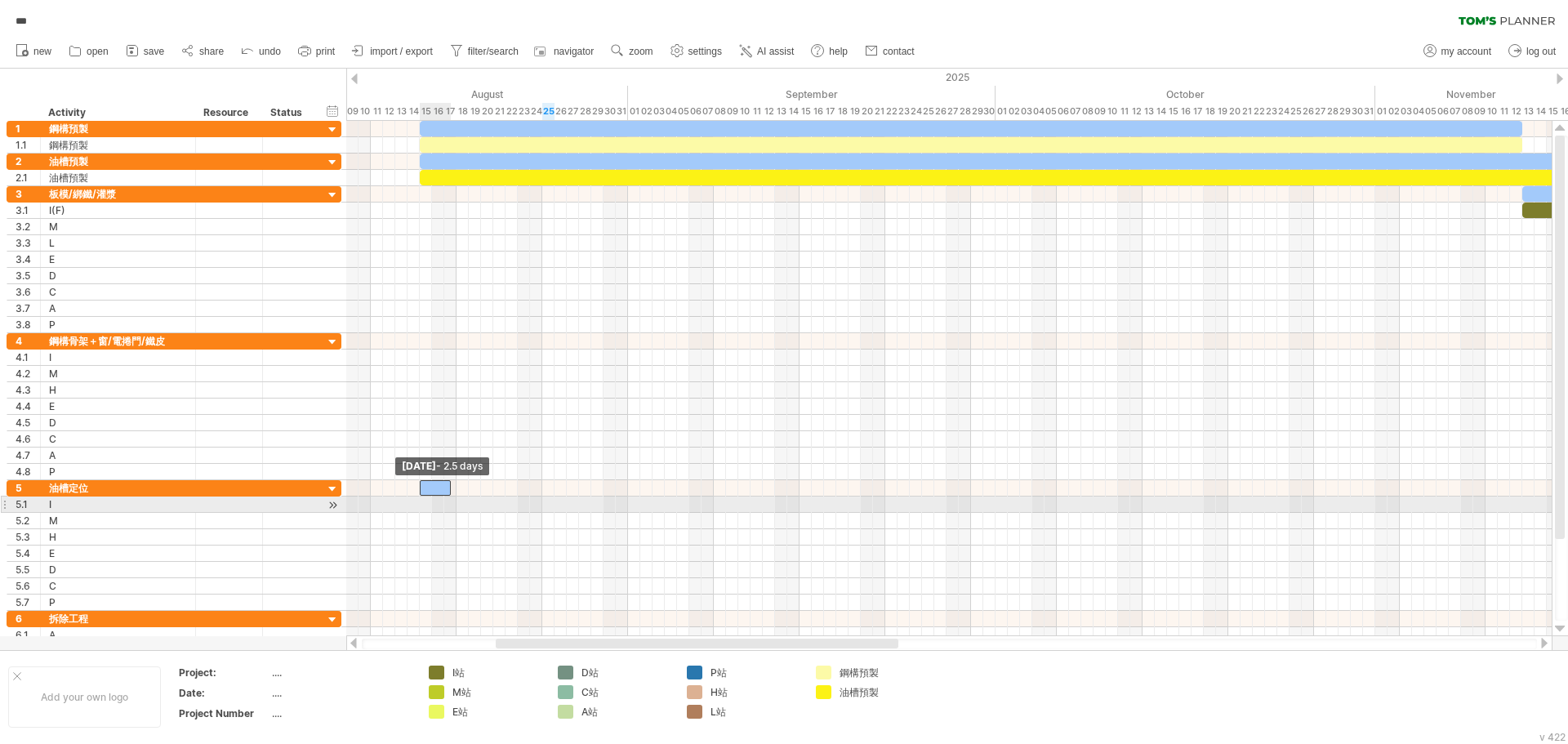
drag, startPoint x: 348, startPoint y: 490, endPoint x: 423, endPoint y: 499, distance: 75.5
click at [423, 499] on div "[DATE] - 132.0 days [DATE] - 2.5 days" at bounding box center [949, 379] width 1205 height 516
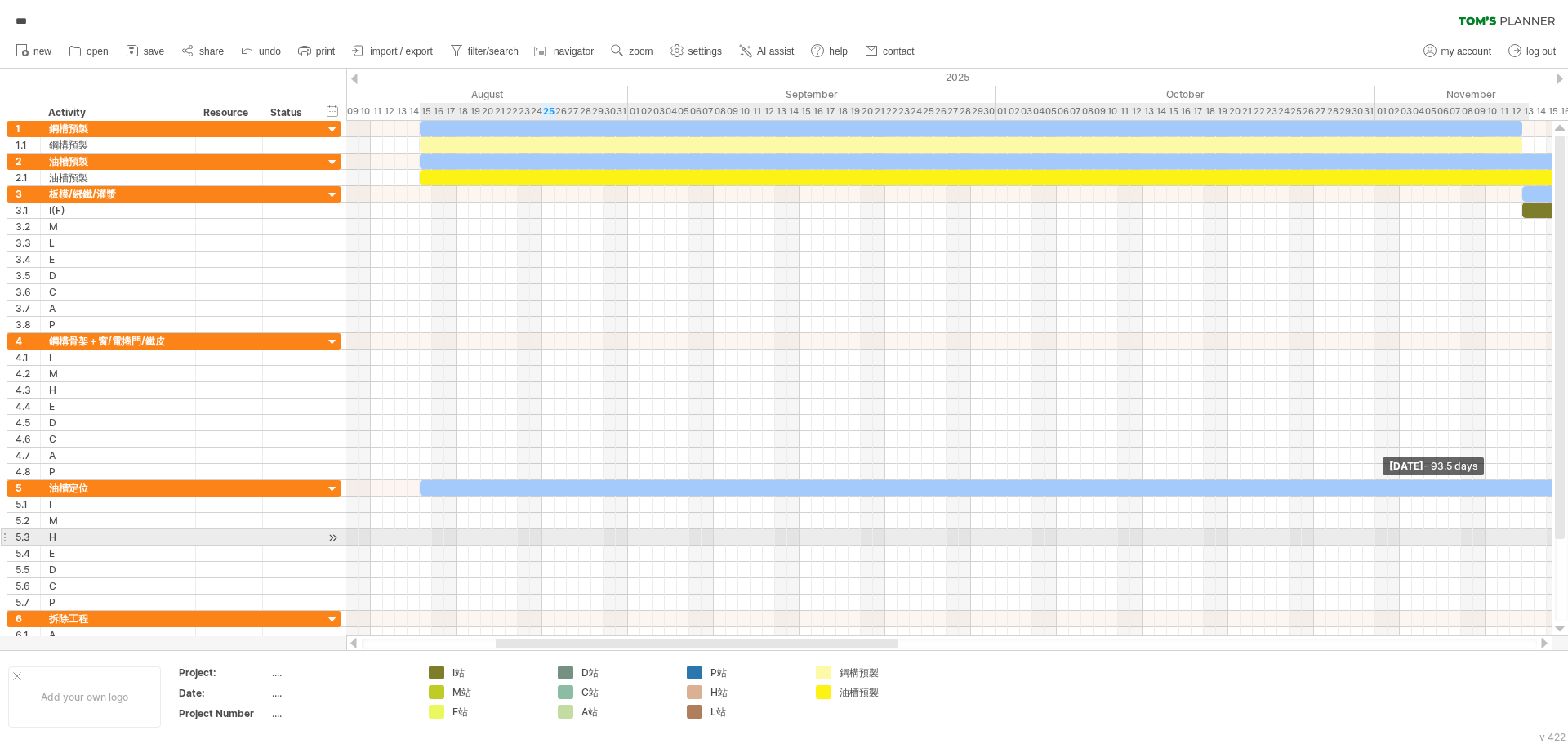
drag, startPoint x: 448, startPoint y: 494, endPoint x: 1542, endPoint y: 527, distance: 1094.5
click at [1547, 528] on div "[DATE] - 93.5 days [DATE] - 2.5 days" at bounding box center [949, 379] width 1205 height 516
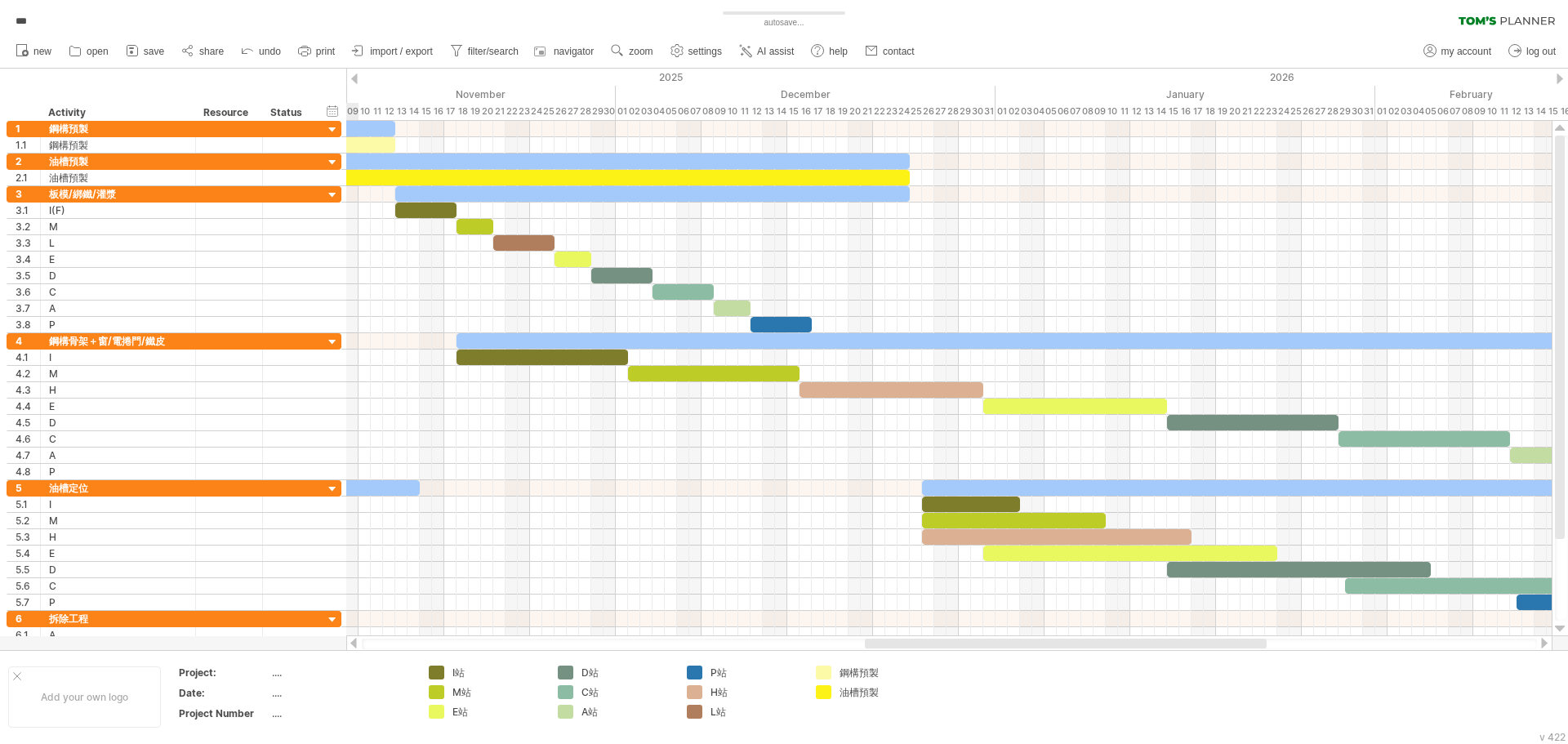
drag, startPoint x: 868, startPoint y: 643, endPoint x: 1229, endPoint y: 646, distance: 361.0
click at [1229, 646] on div at bounding box center [1066, 643] width 402 height 10
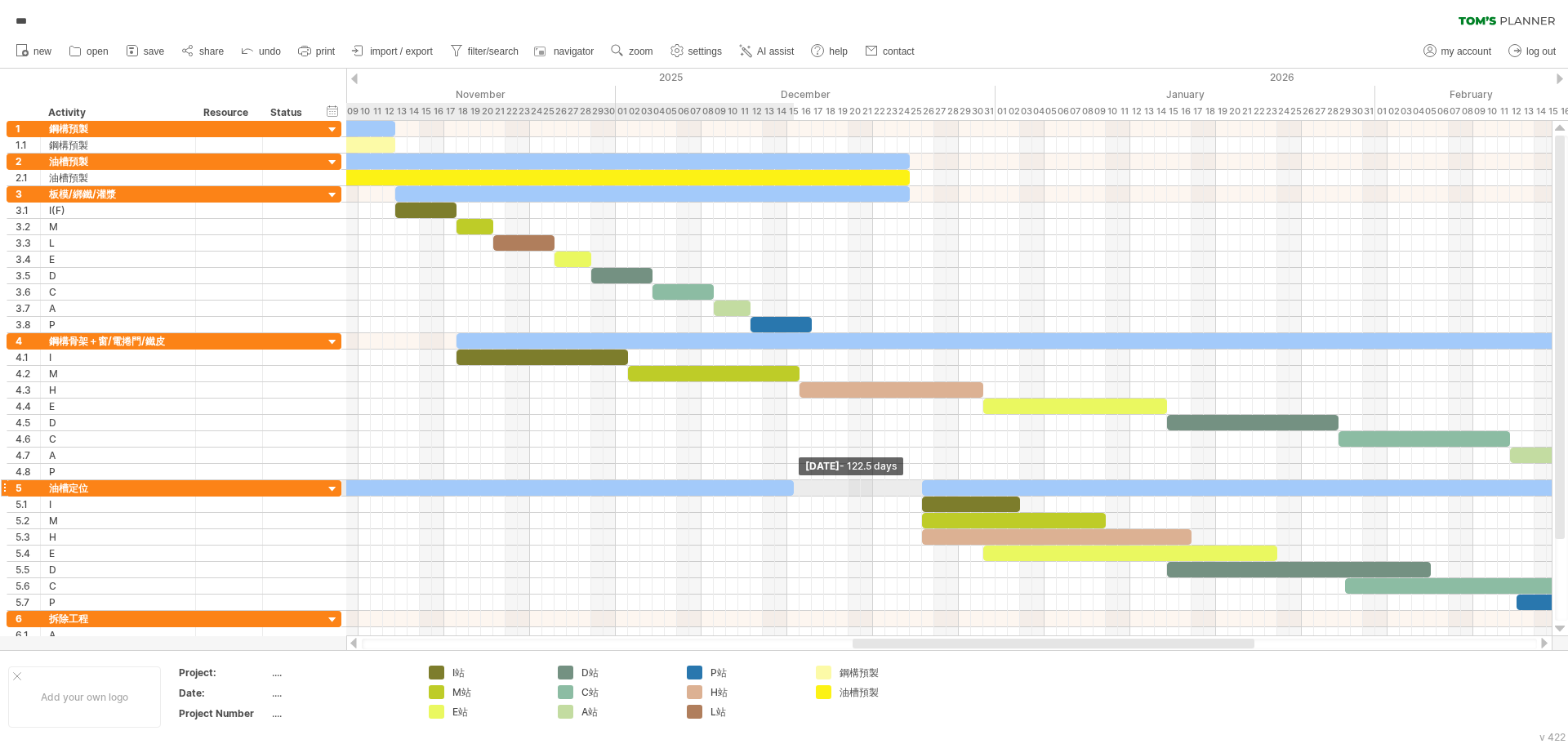
drag, startPoint x: 420, startPoint y: 490, endPoint x: 796, endPoint y: 493, distance: 376.0
click at [797, 493] on span at bounding box center [793, 488] width 7 height 16
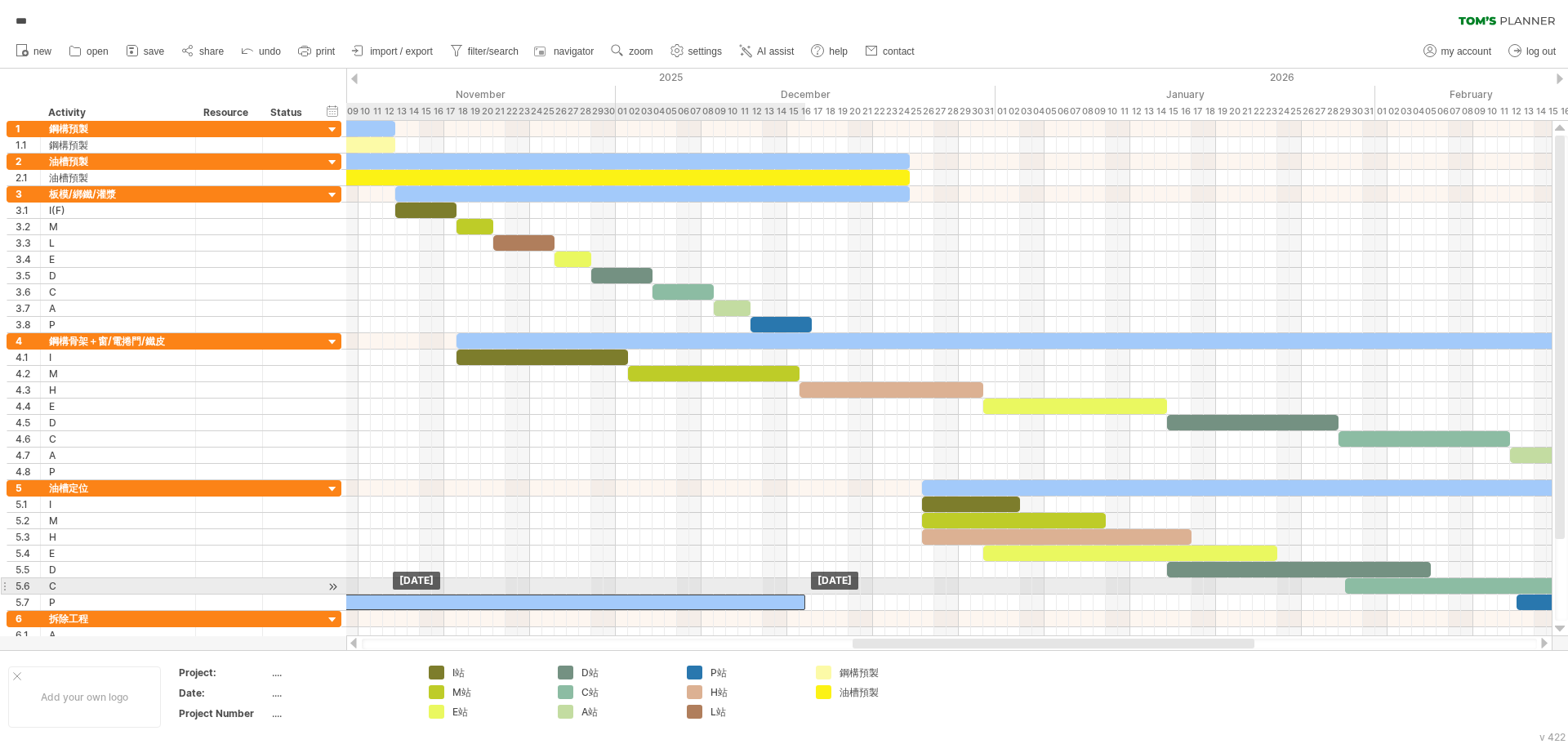
drag, startPoint x: 744, startPoint y: 488, endPoint x: 749, endPoint y: 595, distance: 107.1
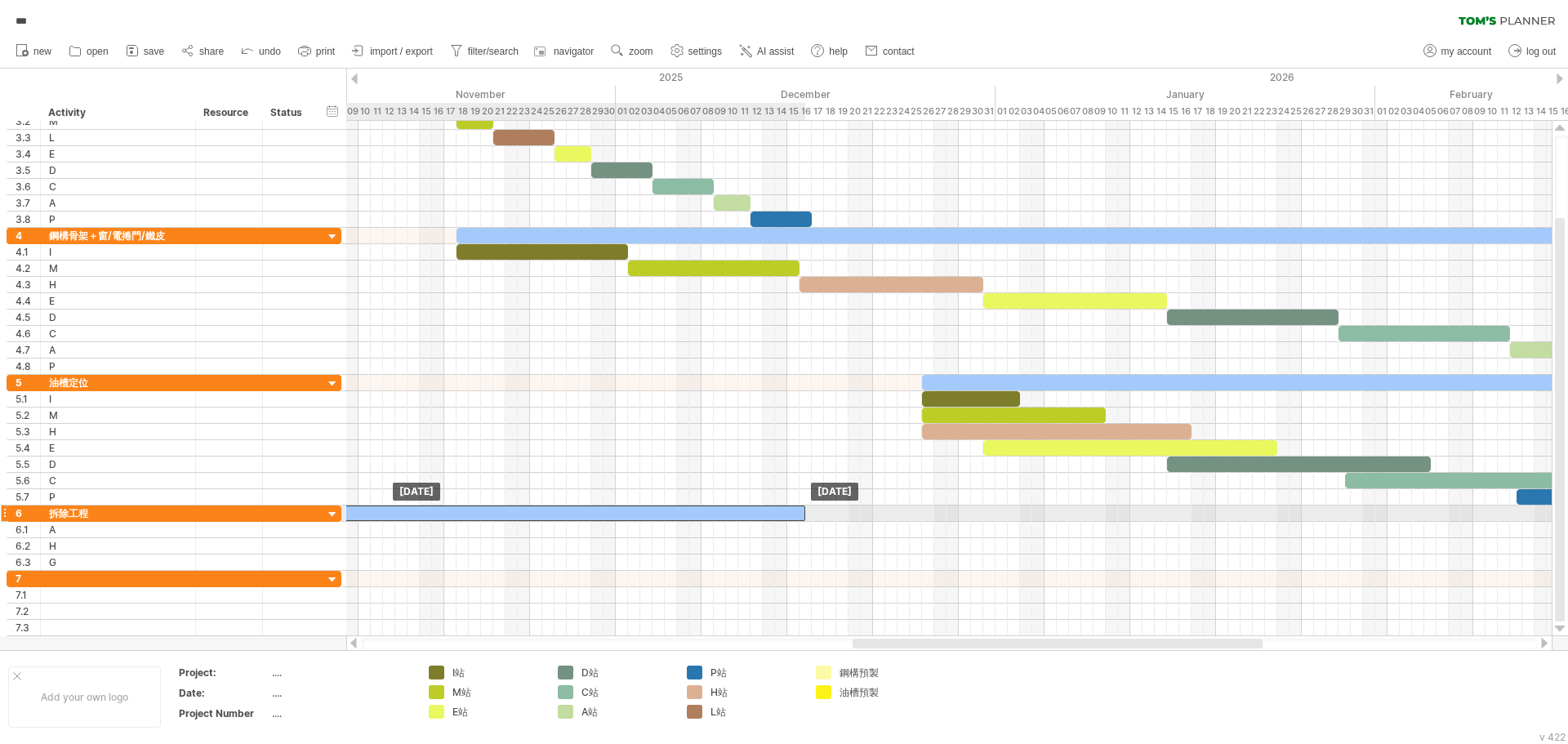
drag, startPoint x: 653, startPoint y: 492, endPoint x: 651, endPoint y: 511, distance: 19.1
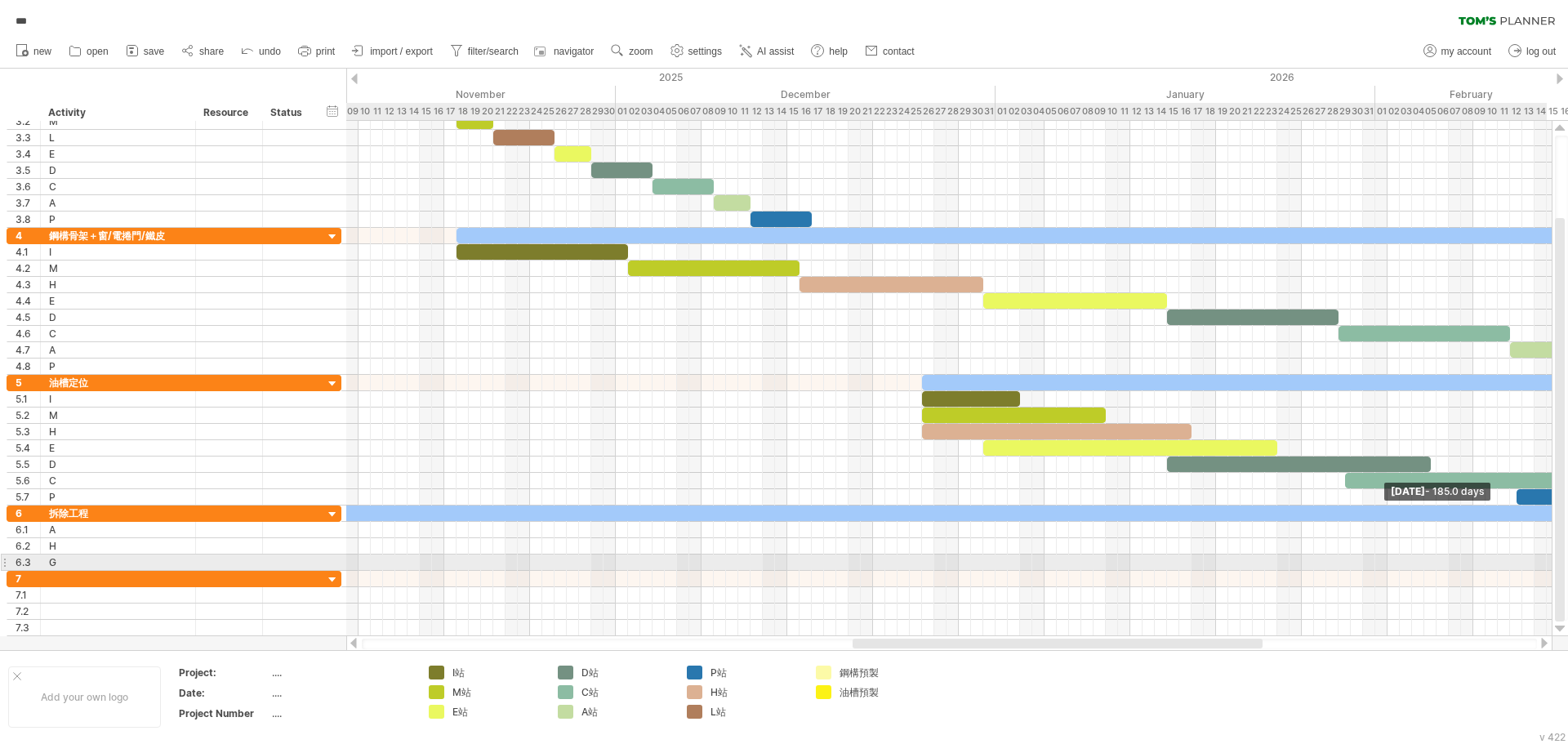
drag, startPoint x: 805, startPoint y: 518, endPoint x: 1546, endPoint y: 569, distance: 742.8
click at [1565, 567] on div "Trying to reach [DOMAIN_NAME] Connected again... 0% autosave... *** clear filte…" at bounding box center [784, 372] width 1568 height 744
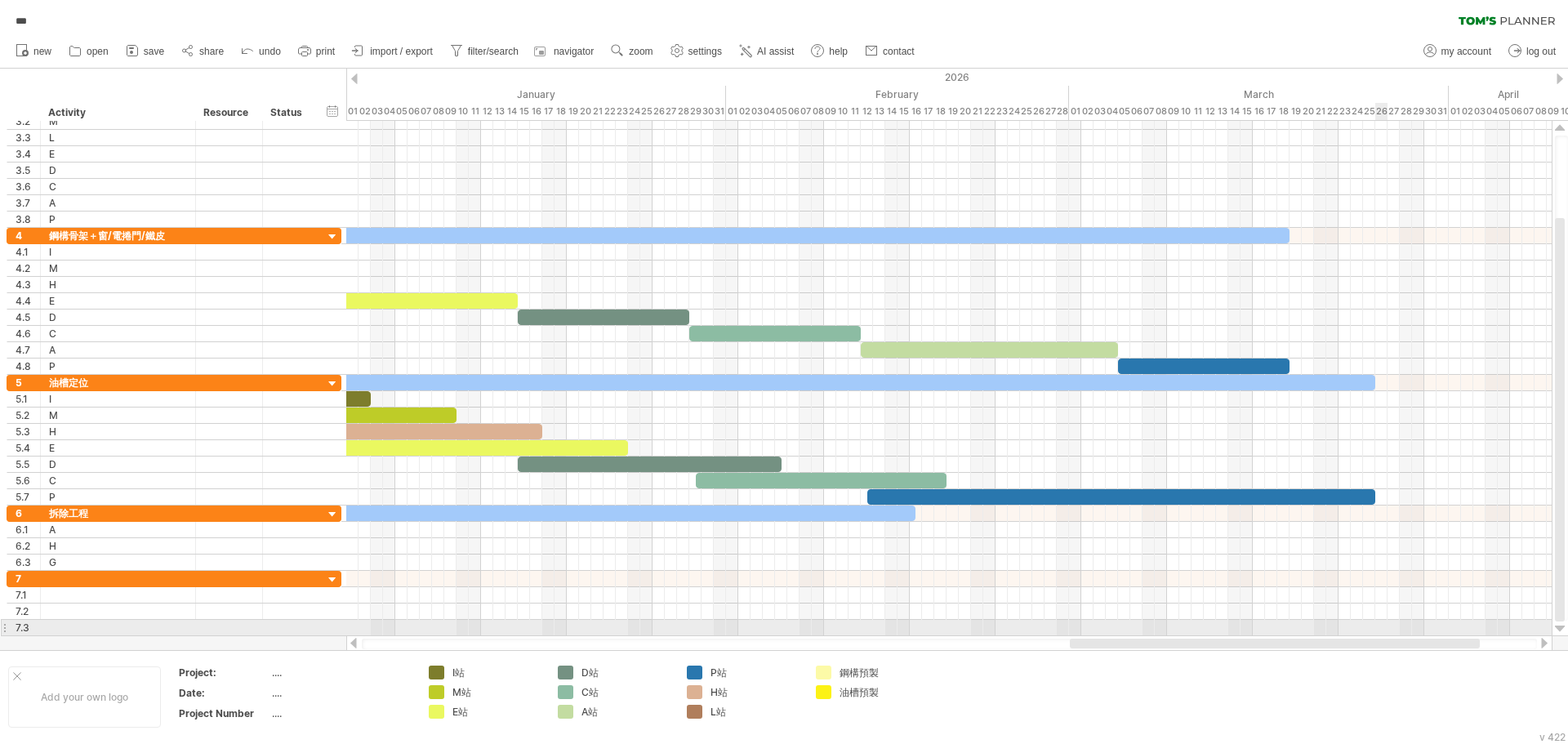
drag, startPoint x: 1166, startPoint y: 647, endPoint x: 1383, endPoint y: 633, distance: 217.5
click at [1383, 633] on div "Trying to reach [DOMAIN_NAME] Connected again... 0% autosave... *** clear filte…" at bounding box center [784, 372] width 1568 height 744
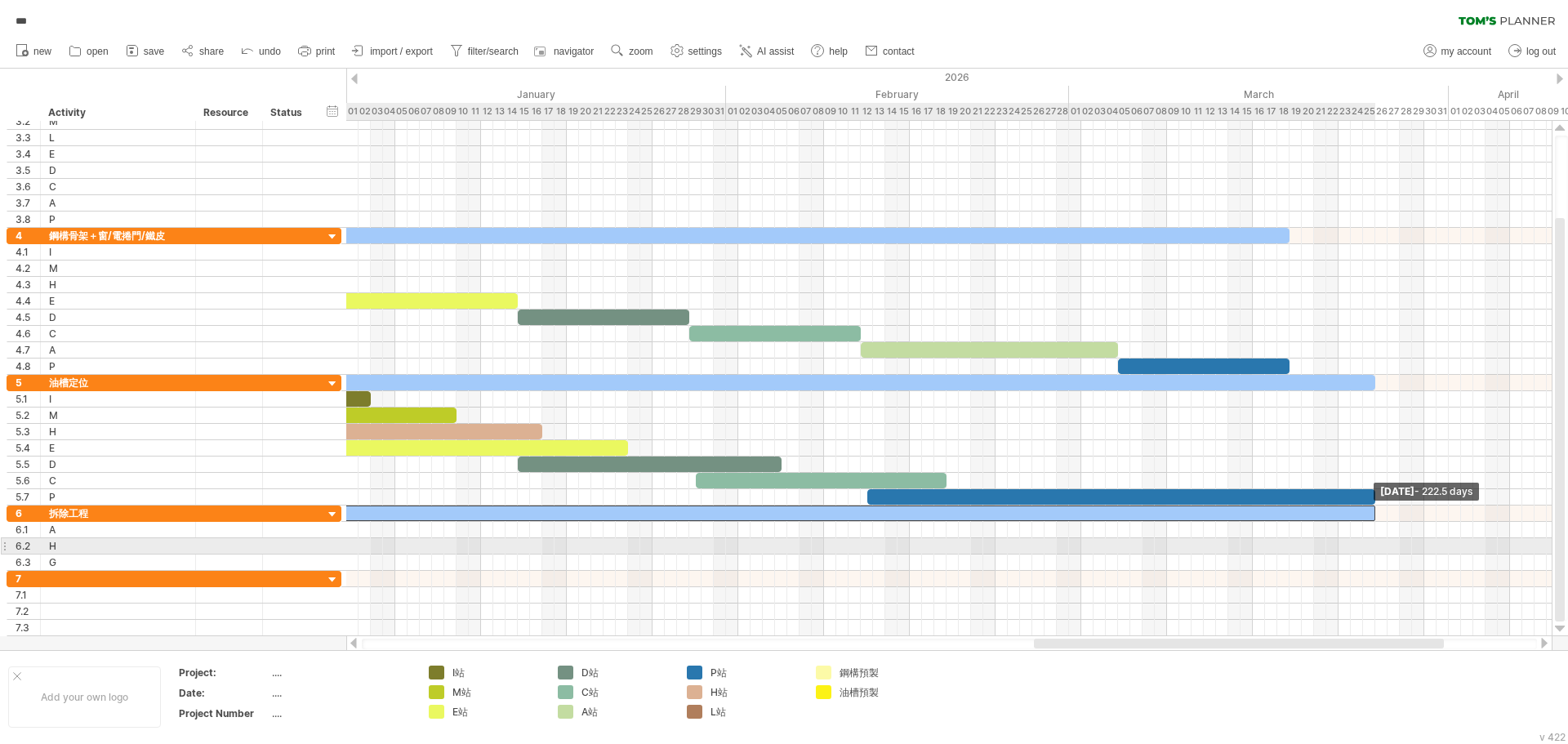
drag, startPoint x: 915, startPoint y: 517, endPoint x: 1377, endPoint y: 542, distance: 462.7
click at [1377, 542] on div "[DATE] - 222.5 days [DATE]" at bounding box center [949, 379] width 1205 height 516
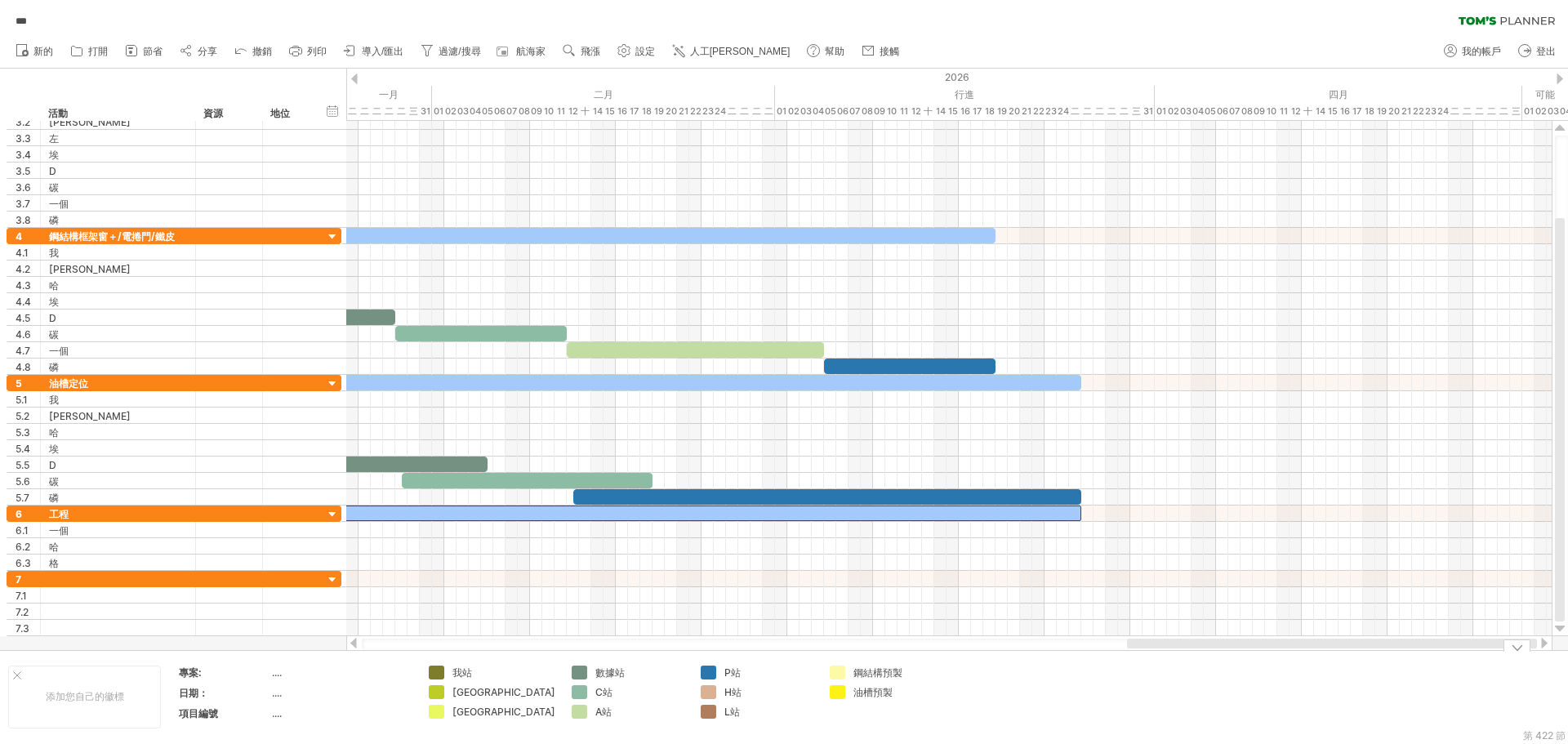
drag, startPoint x: 1210, startPoint y: 643, endPoint x: 1424, endPoint y: 656, distance: 214.4
click at [1424, 656] on div "嘗試造訪 [DOMAIN_NAME] 再次連接... 0% 自動儲存... *** 清除過濾器 重新套用濾鏡" at bounding box center [784, 372] width 1568 height 744
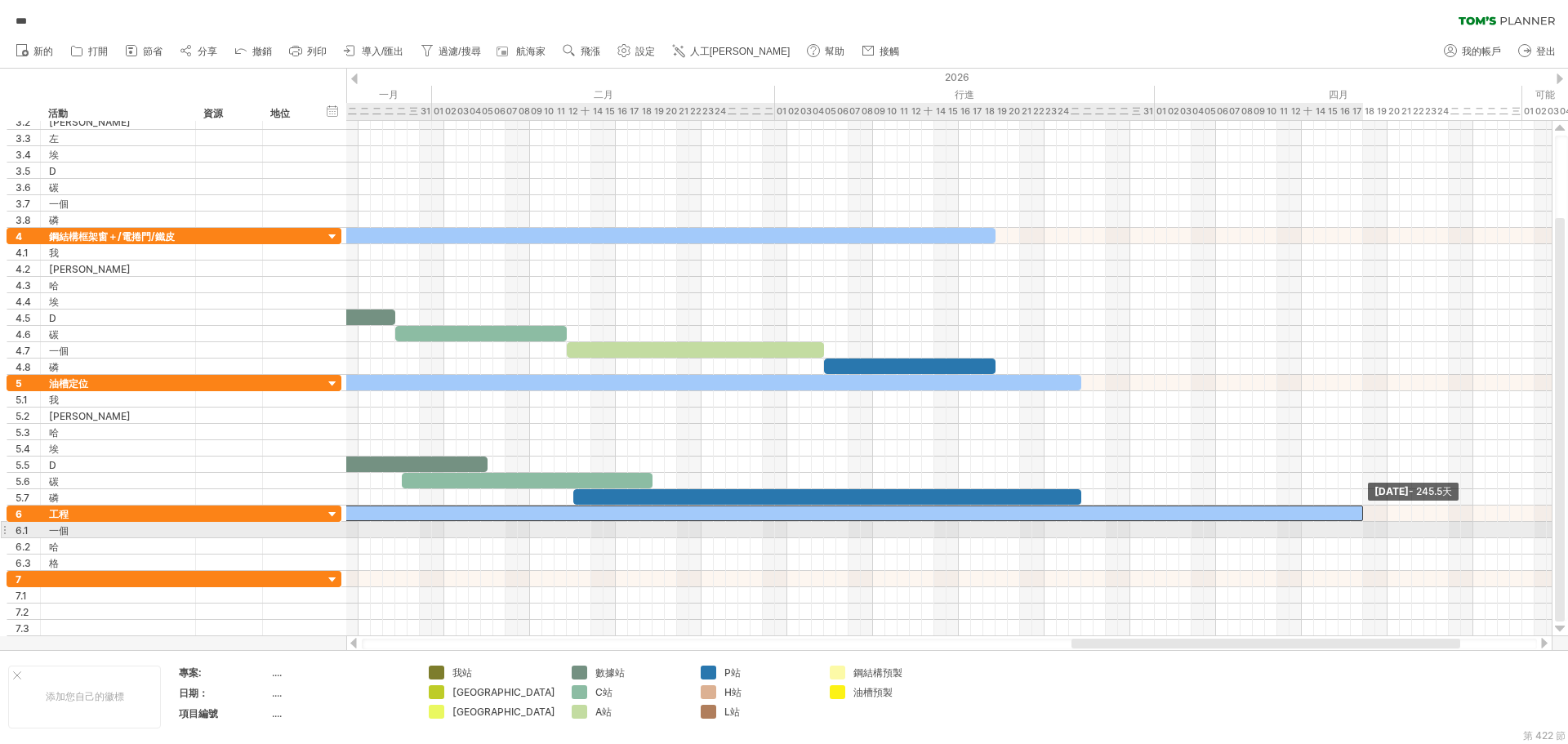
drag, startPoint x: 1084, startPoint y: 517, endPoint x: 1365, endPoint y: 535, distance: 281.6
click at [1365, 535] on div "[DATE] - 245.5天 [DATE]" at bounding box center [949, 379] width 1205 height 516
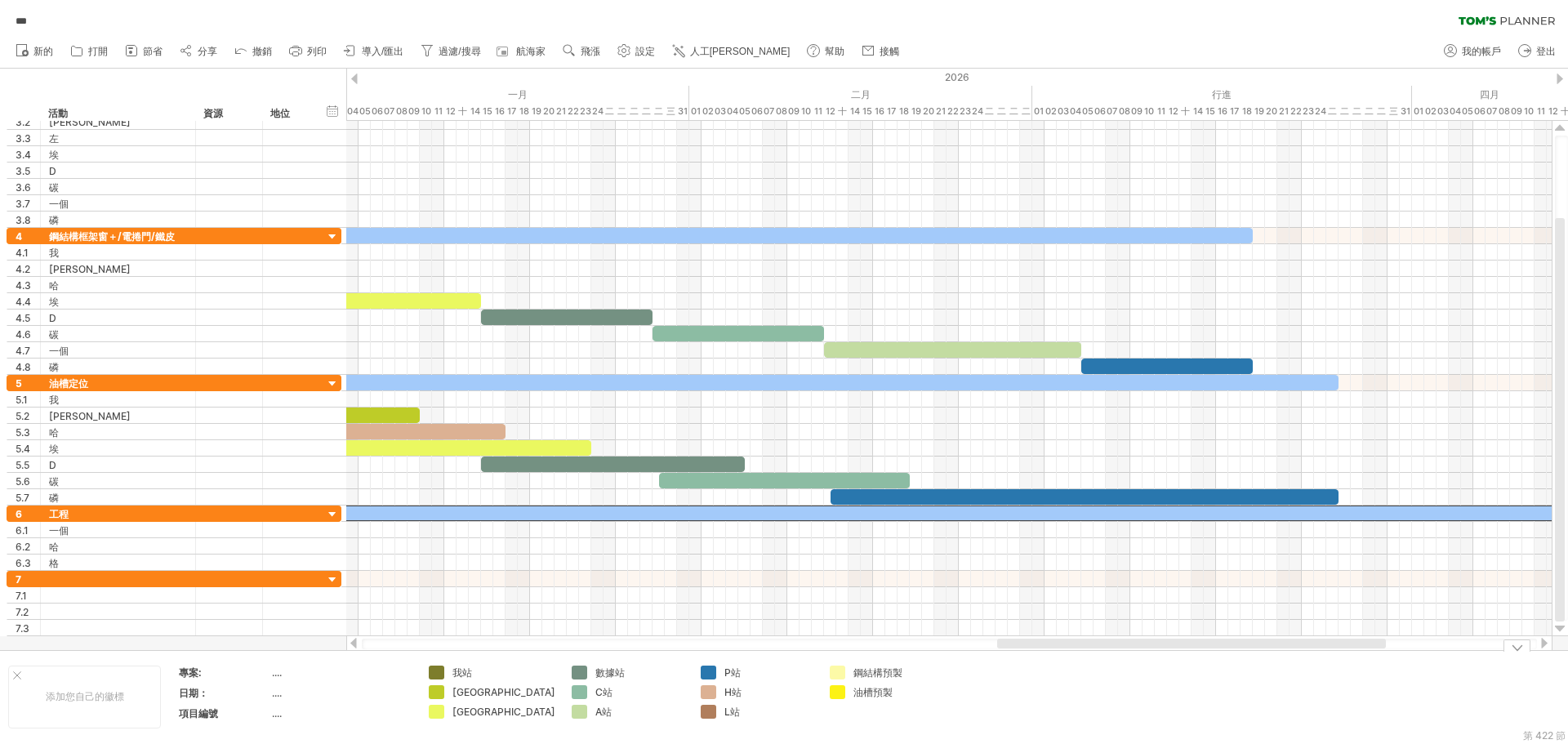
drag, startPoint x: 1177, startPoint y: 644, endPoint x: 634, endPoint y: 551, distance: 550.9
click at [1101, 651] on div "嘗試造訪 [DOMAIN_NAME] 再次連接... 0% 自動儲存... *** 清除過濾器 重新套用濾鏡" at bounding box center [784, 372] width 1568 height 744
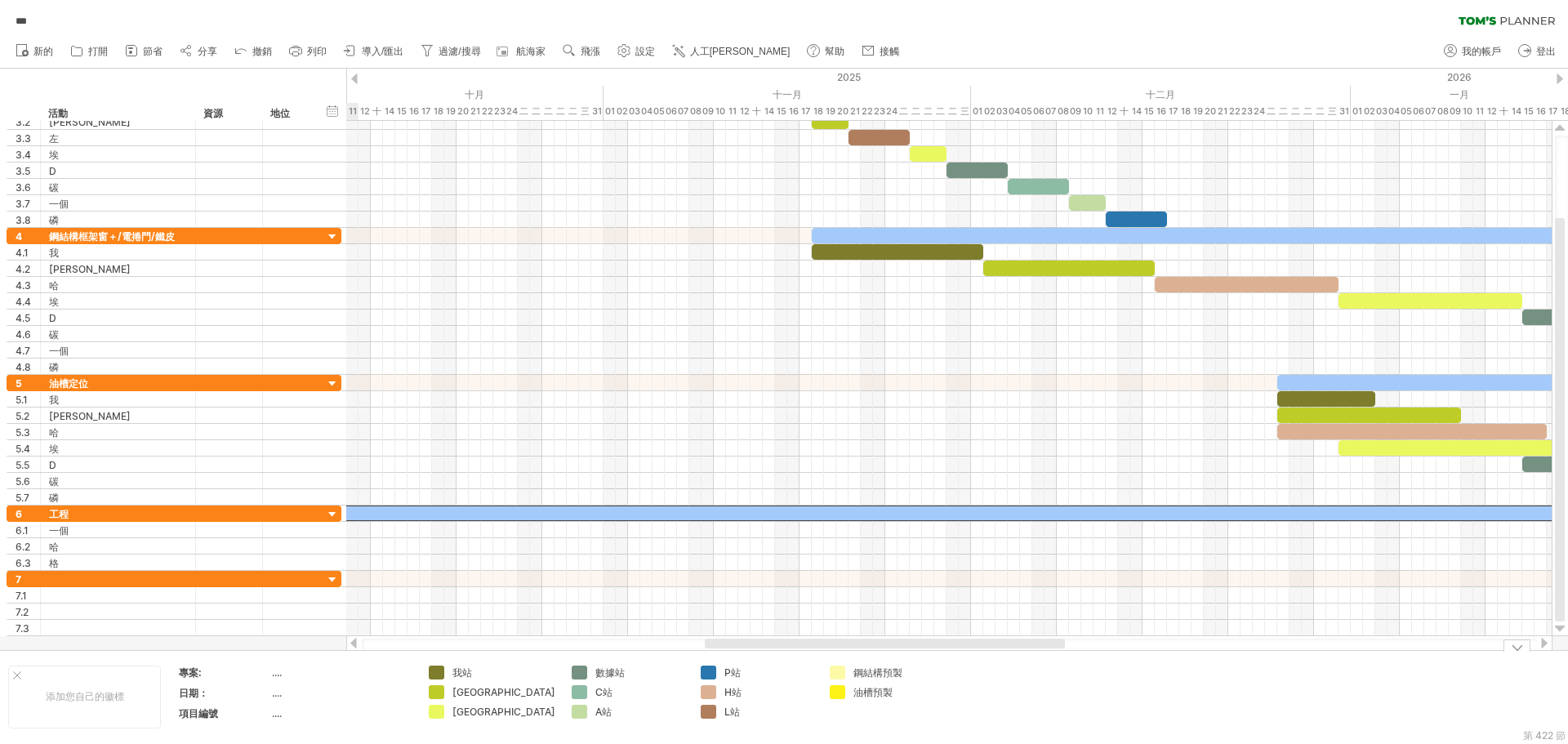
drag, startPoint x: 1092, startPoint y: 647, endPoint x: 766, endPoint y: 712, distance: 332.4
click at [766, 712] on div "嘗試造訪 [DOMAIN_NAME] 再次連接... 0% 自動儲存... *** 清除過濾器 重新套用濾鏡" at bounding box center [784, 372] width 1568 height 744
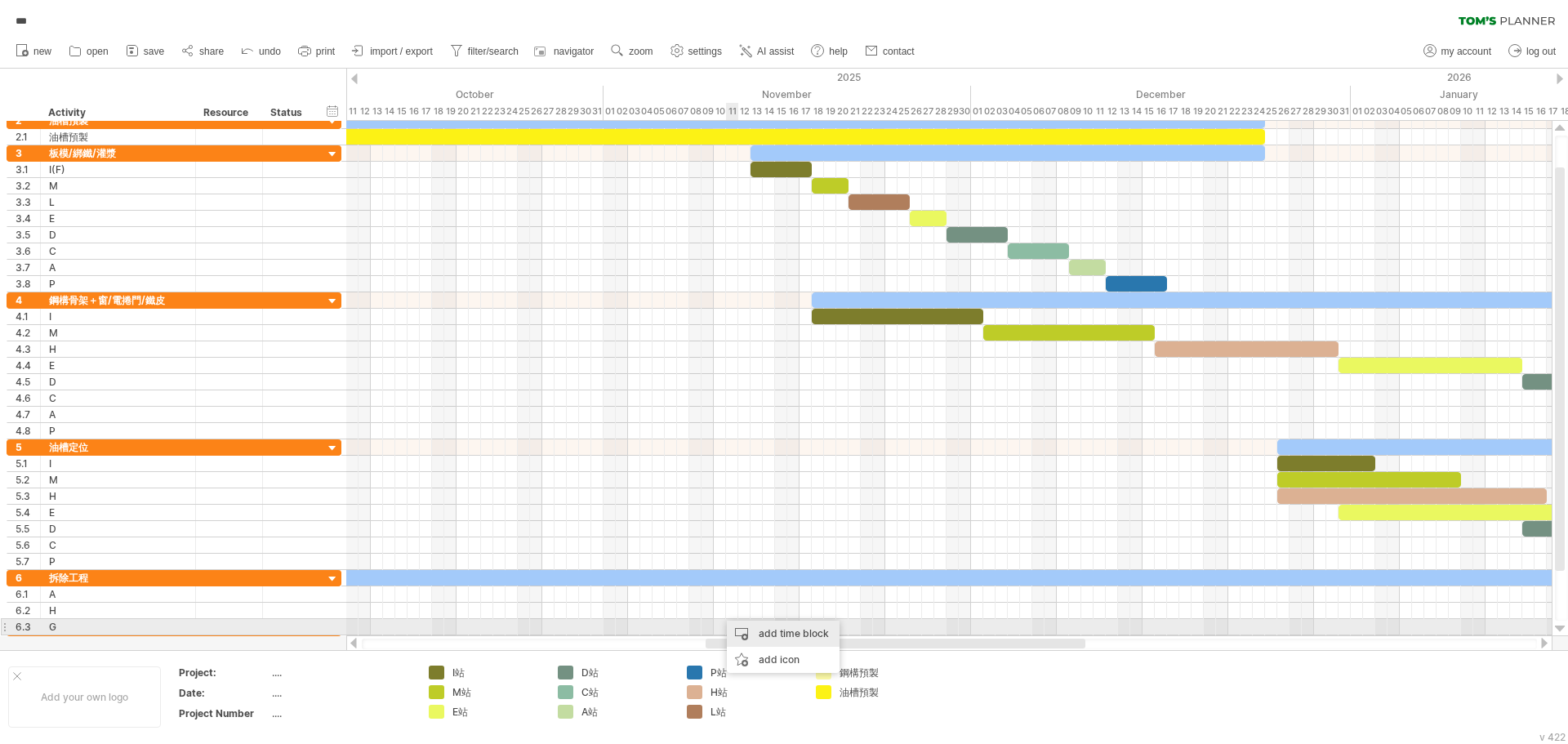
click at [756, 630] on div "add time block" at bounding box center [783, 634] width 113 height 26
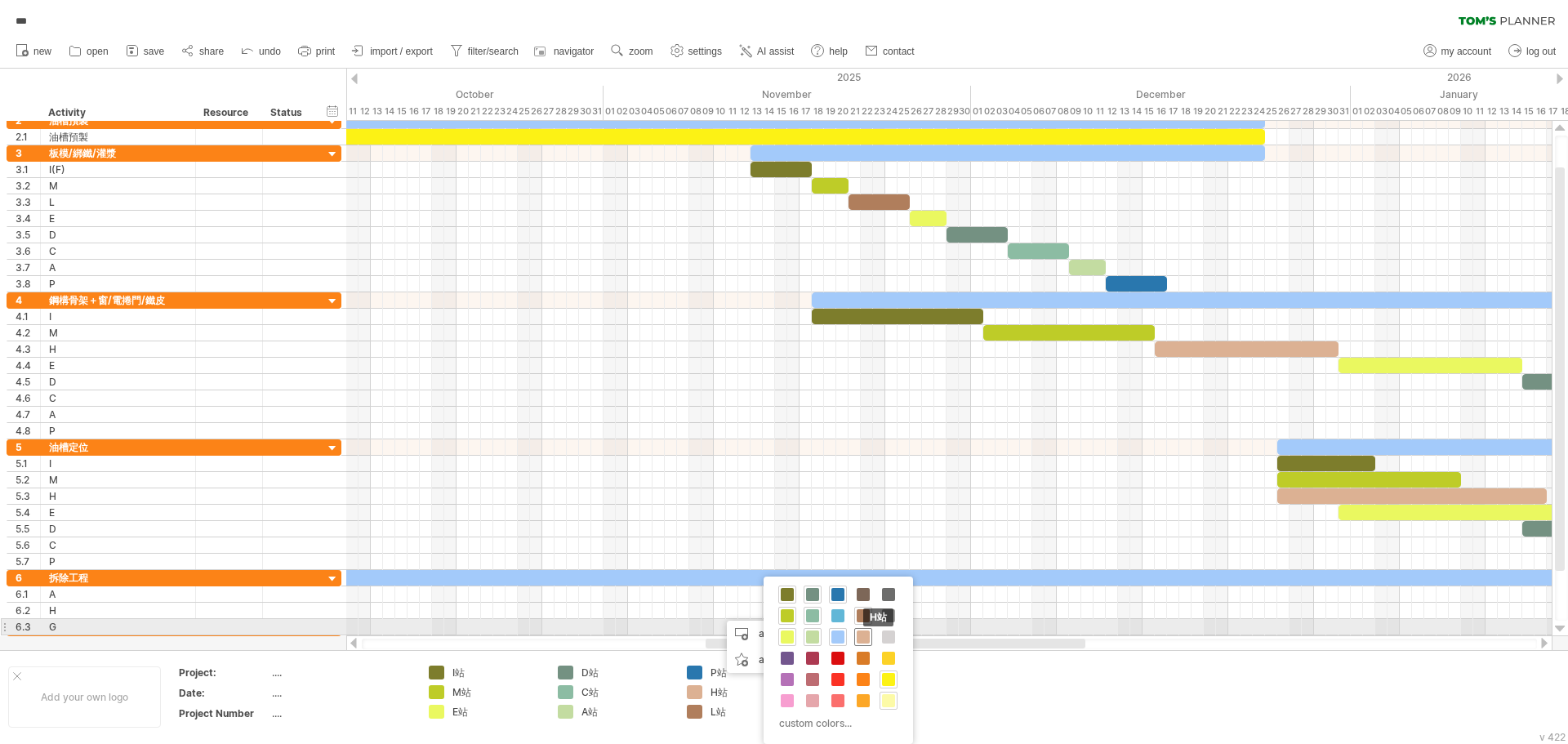
click at [863, 635] on span at bounding box center [863, 637] width 13 height 13
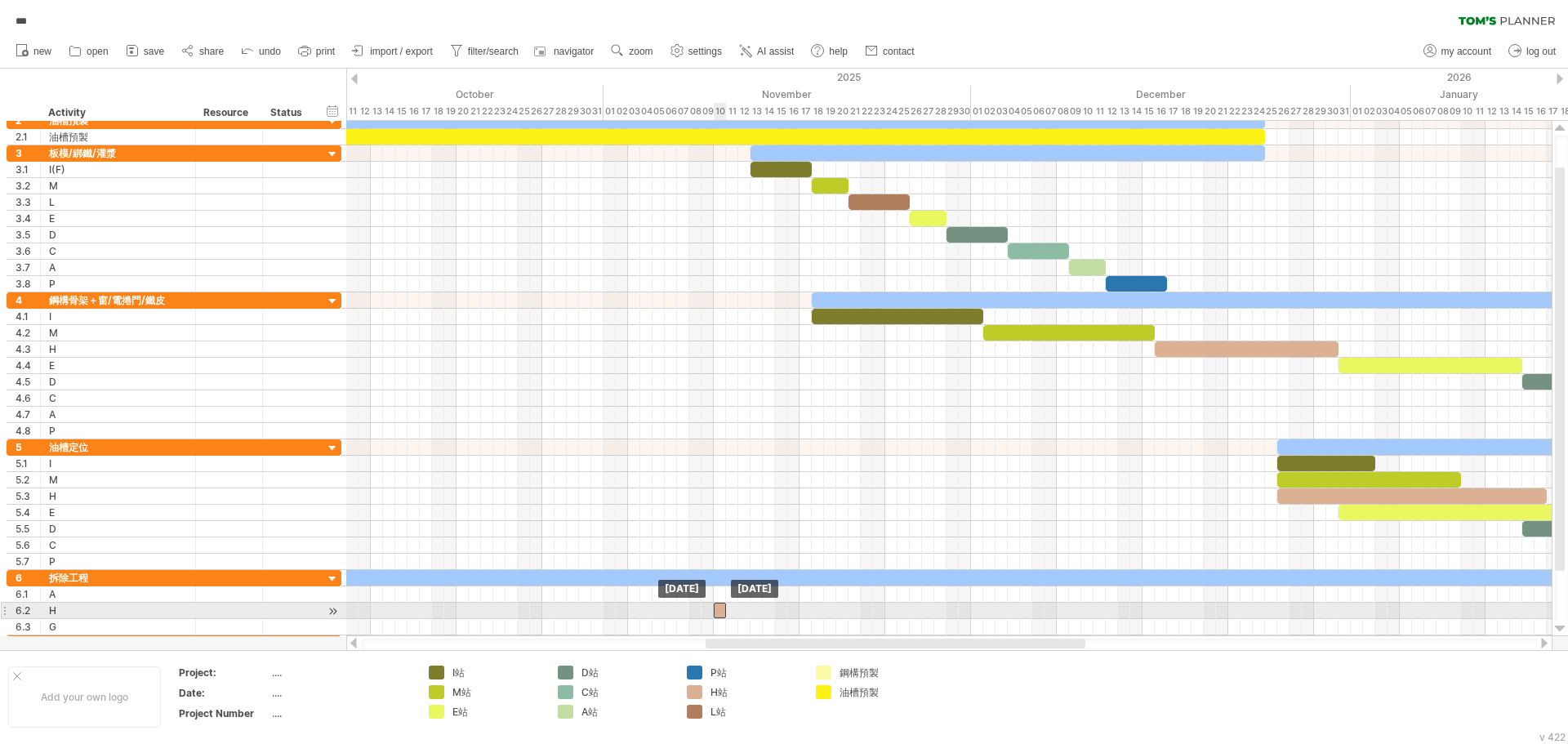
click at [718, 615] on div at bounding box center [720, 611] width 12 height 16
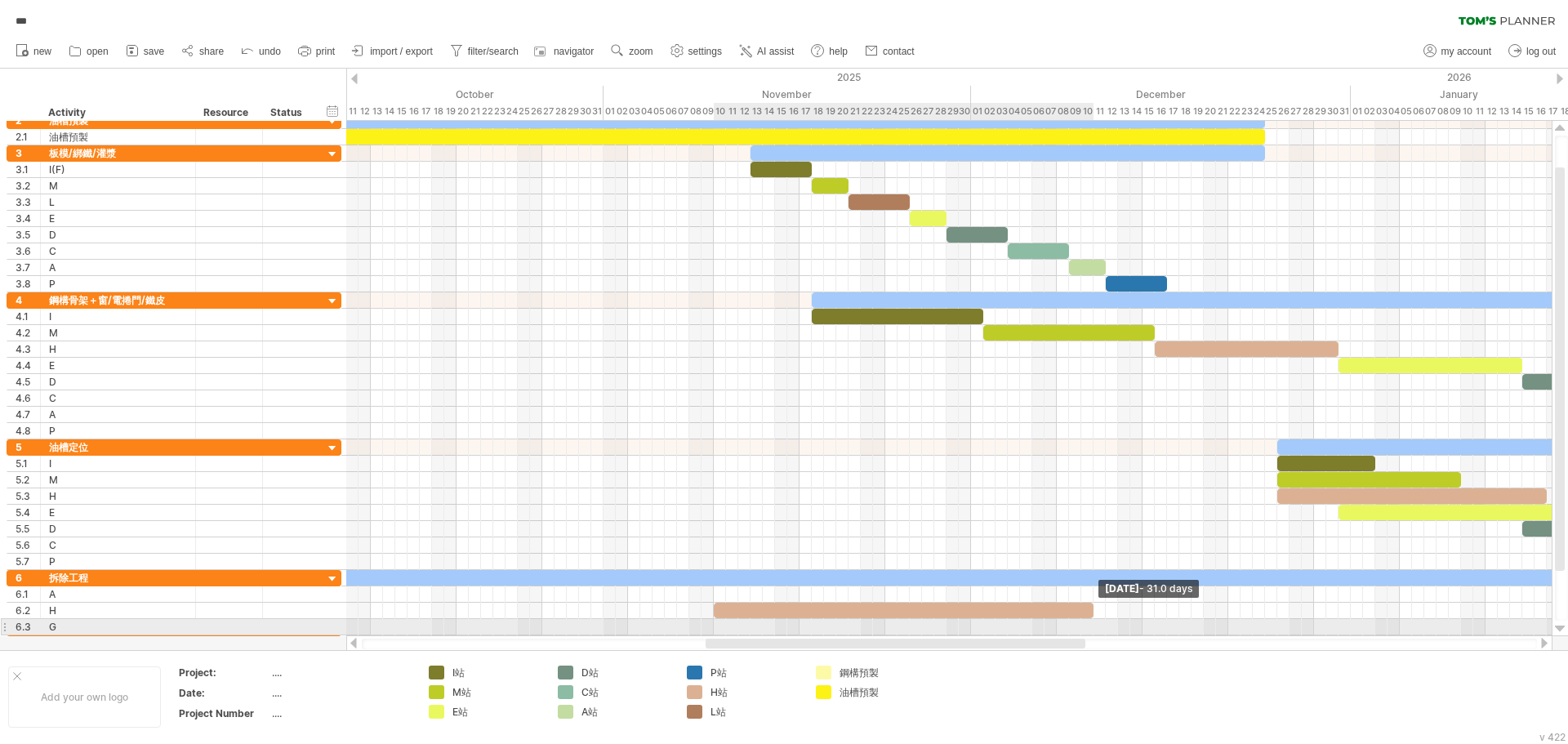
drag, startPoint x: 726, startPoint y: 613, endPoint x: 1095, endPoint y: 630, distance: 369.4
click at [1095, 630] on div "[DATE] - 31.0 days [DATE]" at bounding box center [949, 379] width 1205 height 516
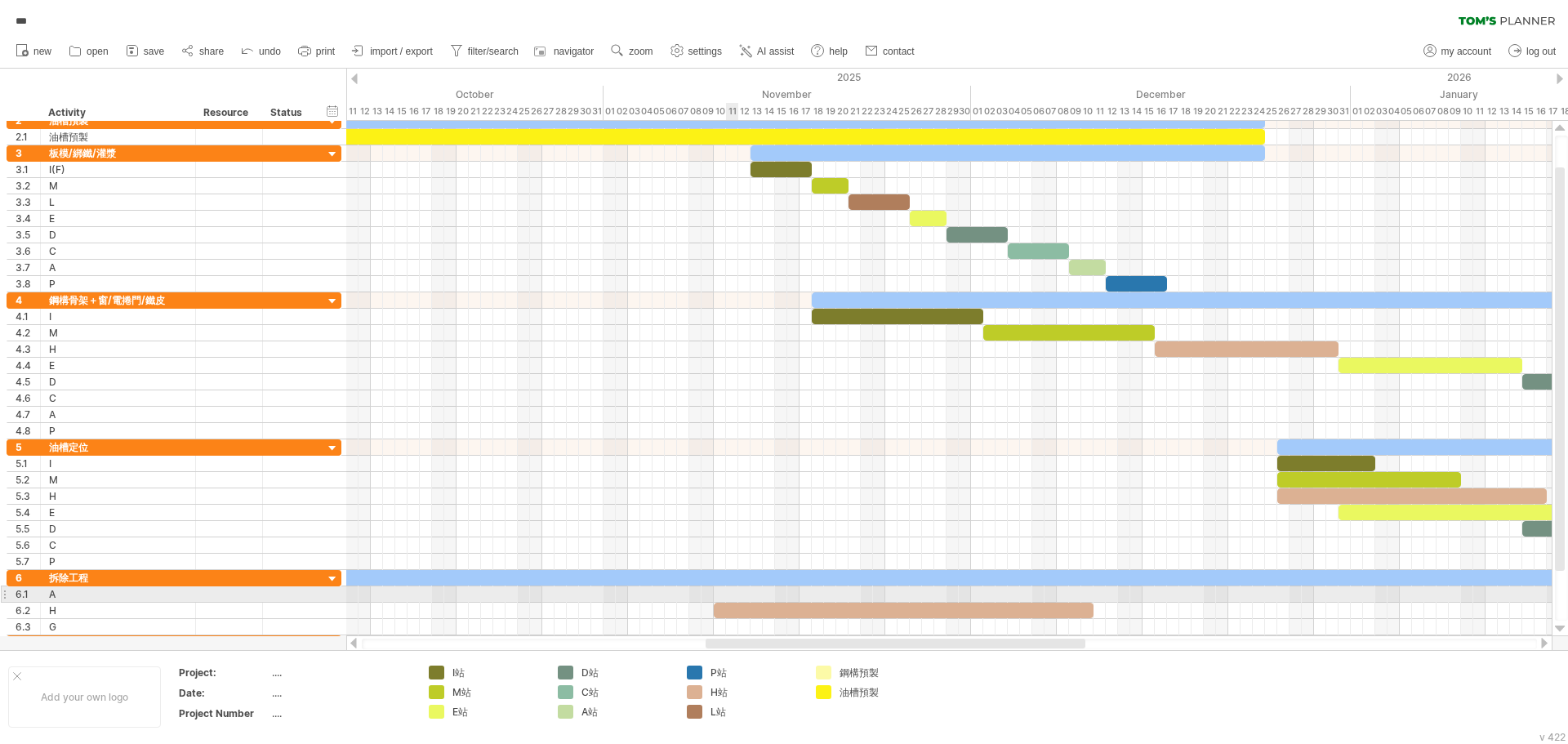
click at [733, 602] on div at bounding box center [949, 595] width 1205 height 17
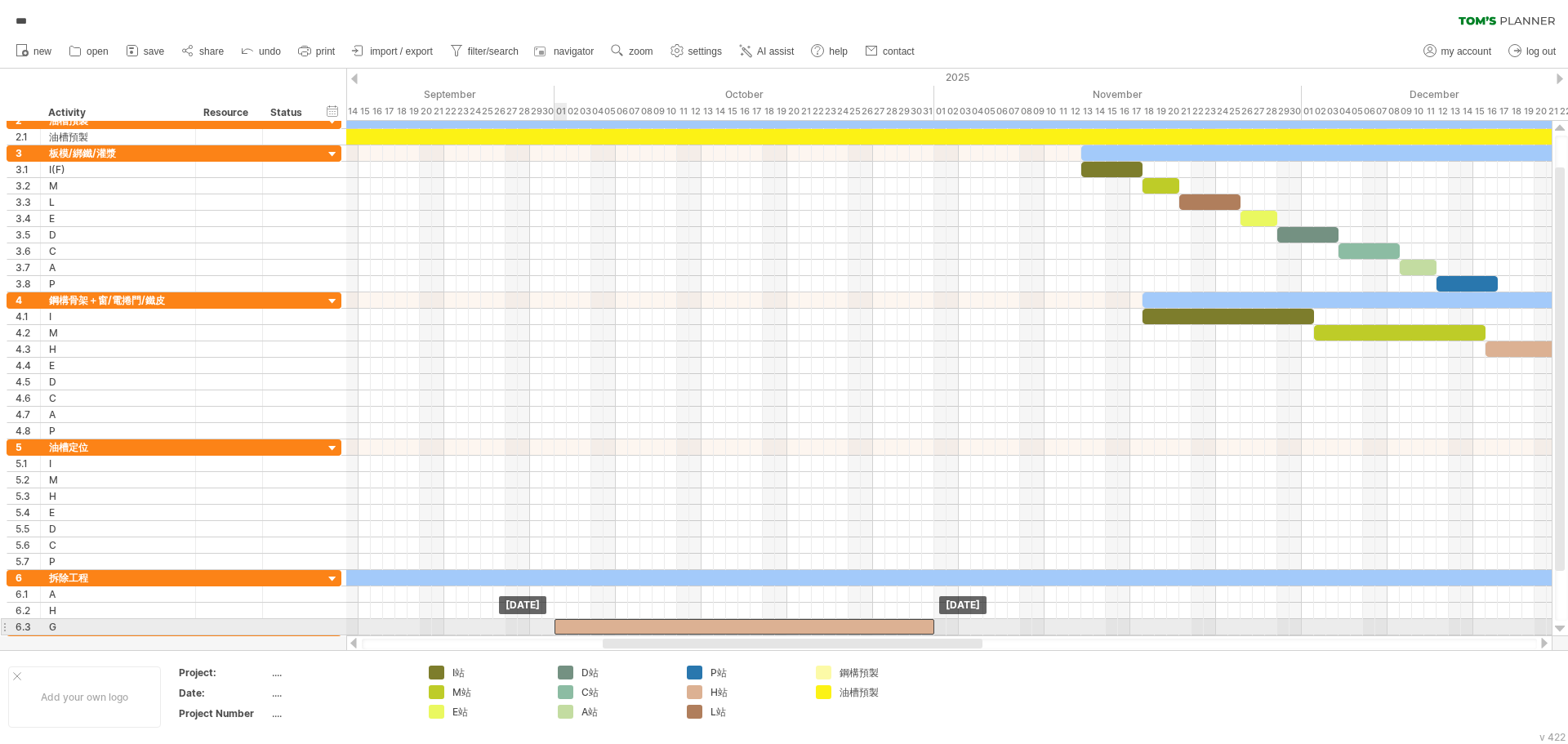
drag, startPoint x: 730, startPoint y: 609, endPoint x: 571, endPoint y: 628, distance: 160.1
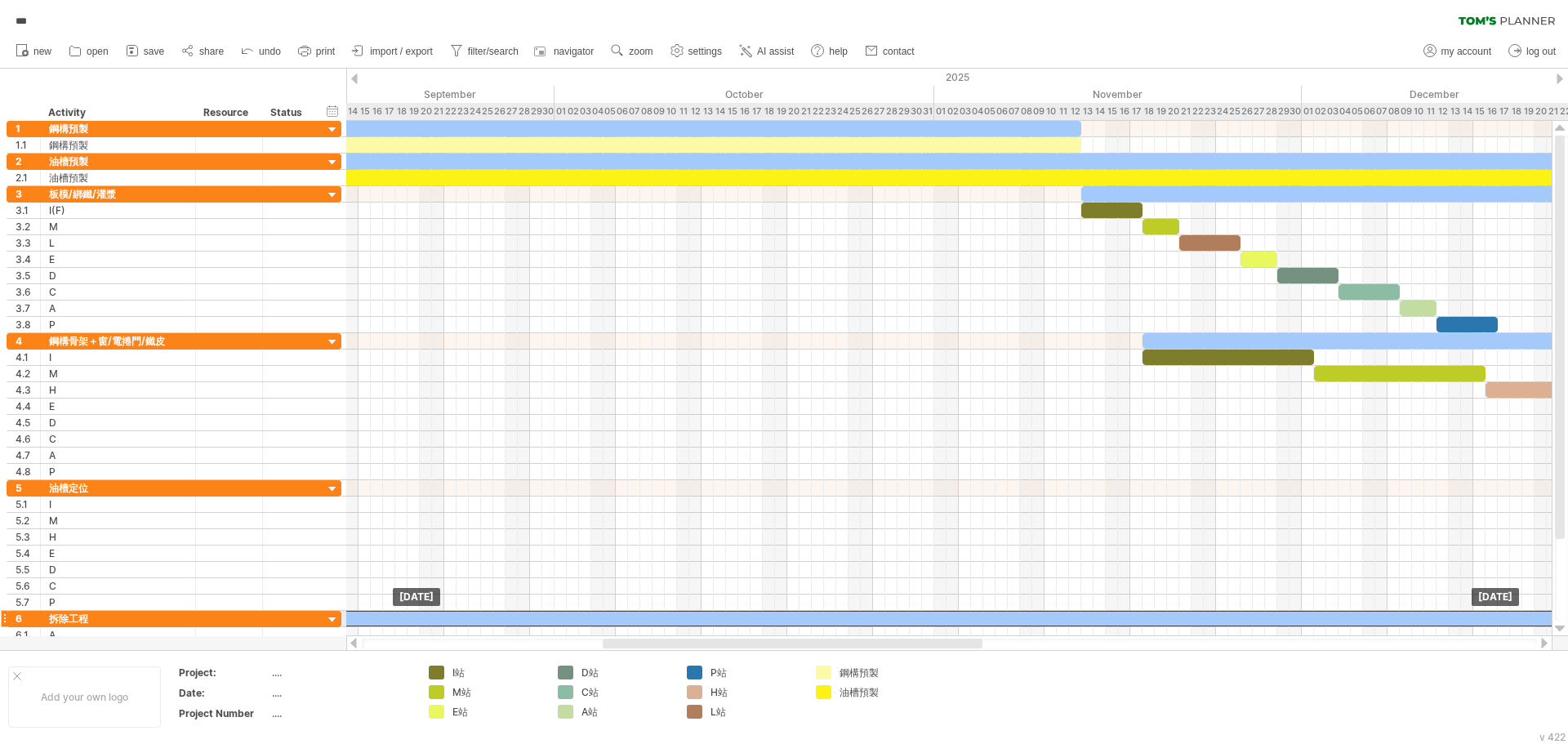
drag, startPoint x: 756, startPoint y: 616, endPoint x: 830, endPoint y: 623, distance: 74.3
click at [830, 623] on div at bounding box center [1561, 618] width 3008 height 16
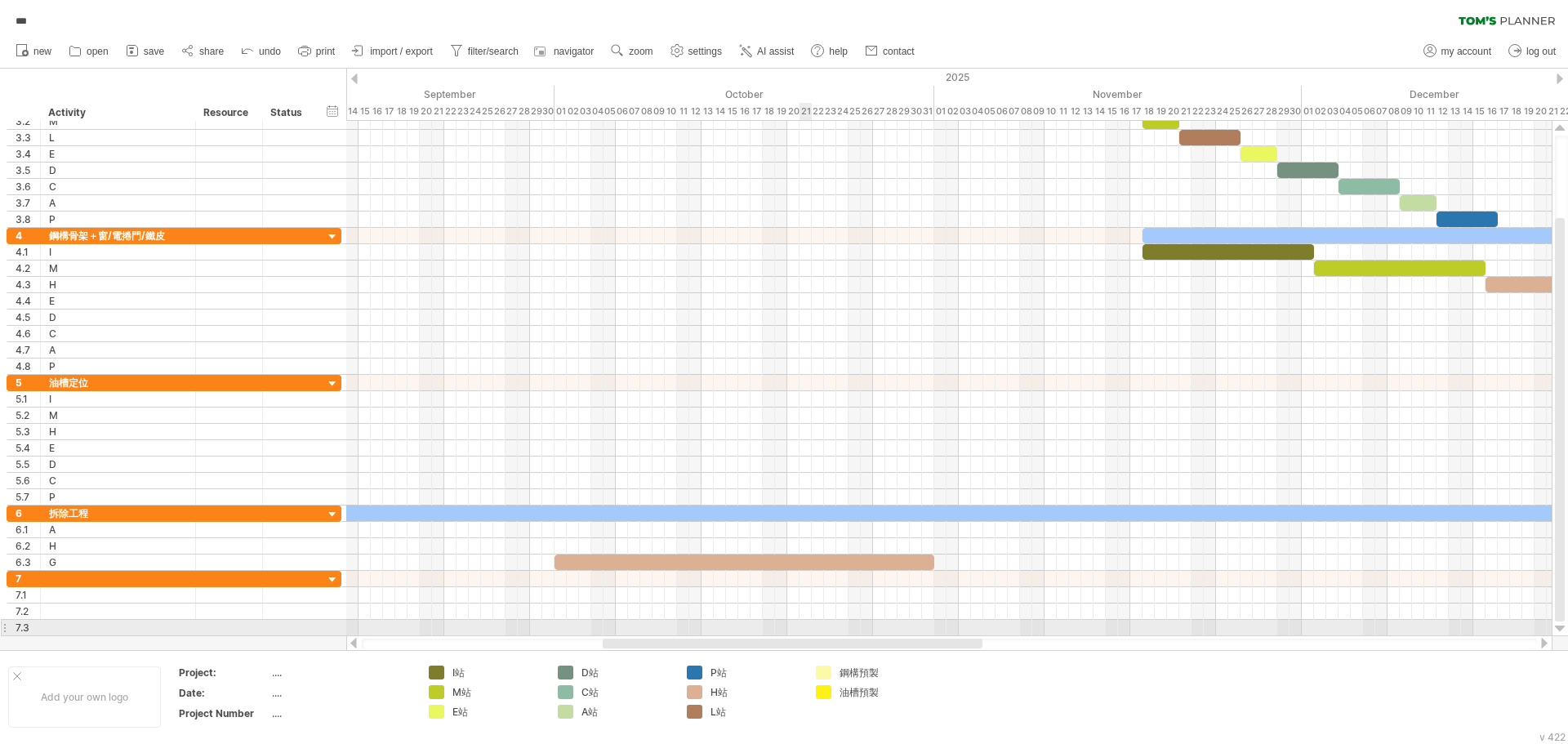
click at [809, 637] on div "Trying to reach [DOMAIN_NAME] Connected again... 0% autosave... *** clear filte…" at bounding box center [784, 372] width 1568 height 744
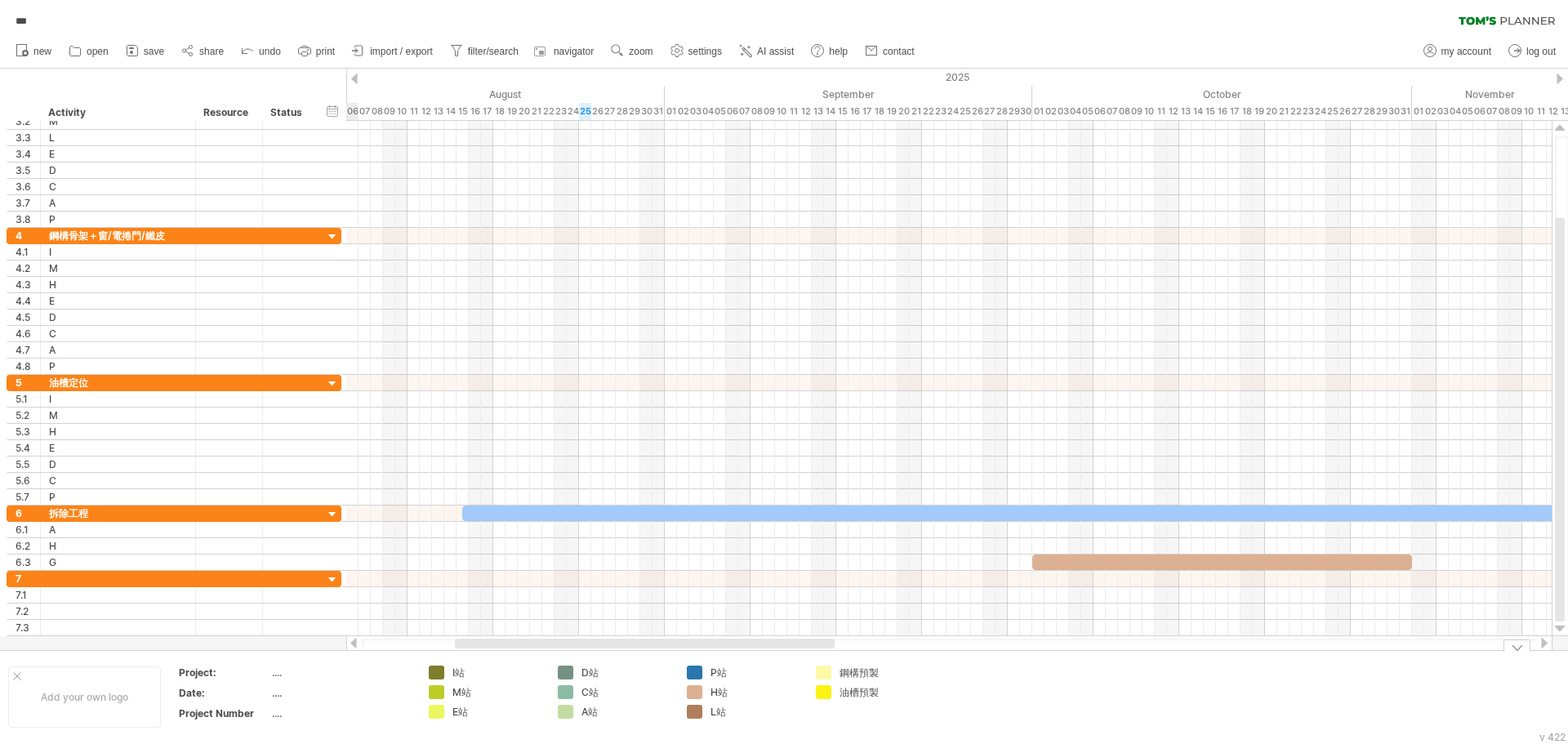
drag, startPoint x: 804, startPoint y: 643, endPoint x: 656, endPoint y: 667, distance: 149.9
click at [656, 667] on div "Trying to reach [DOMAIN_NAME] Connected again... 0% autosave... *** clear filte…" at bounding box center [784, 372] width 1568 height 744
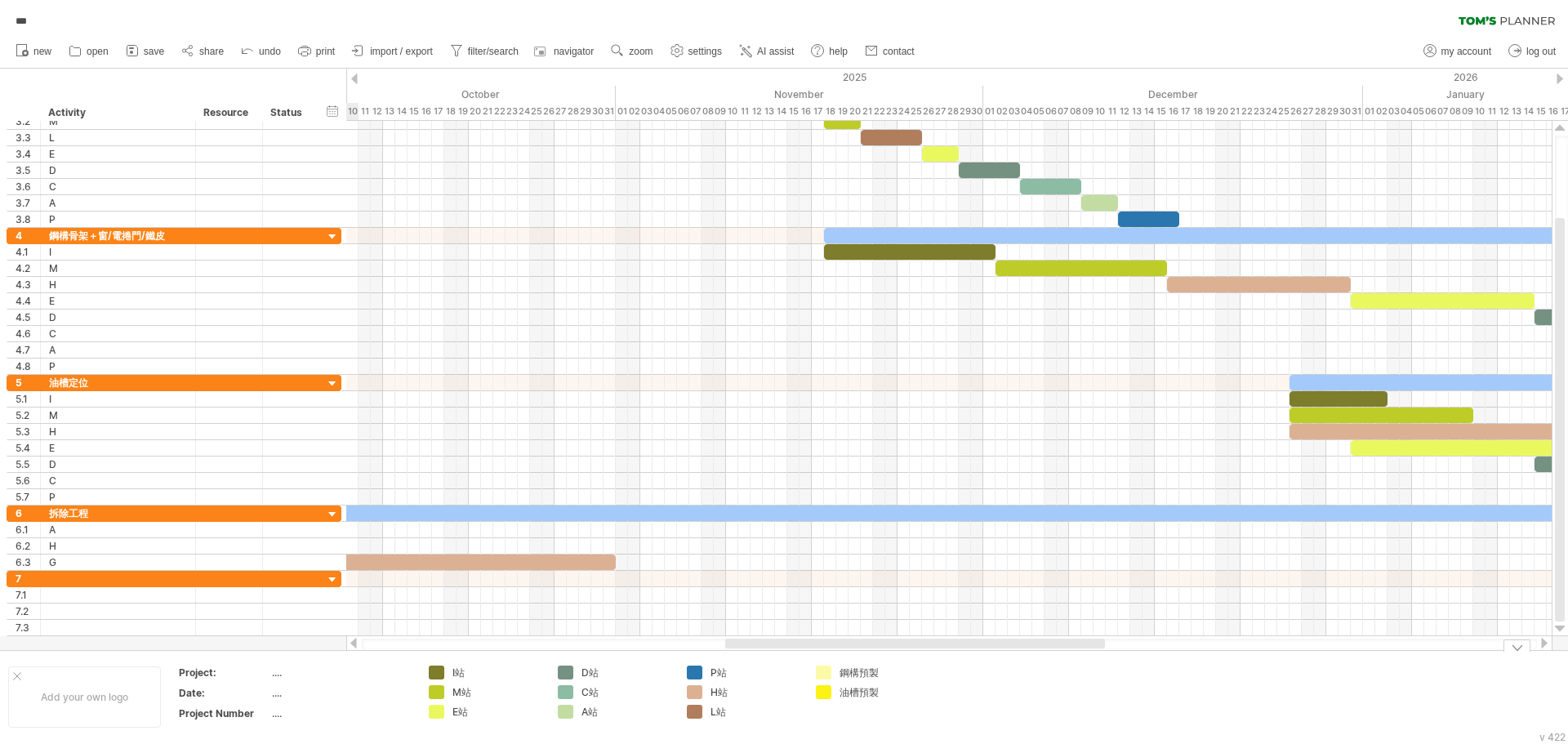
drag, startPoint x: 820, startPoint y: 640, endPoint x: 1060, endPoint y: 657, distance: 240.6
click at [1060, 657] on div "Trying to reach [DOMAIN_NAME] Connected again... 0% autosave... *** clear filte…" at bounding box center [784, 372] width 1568 height 744
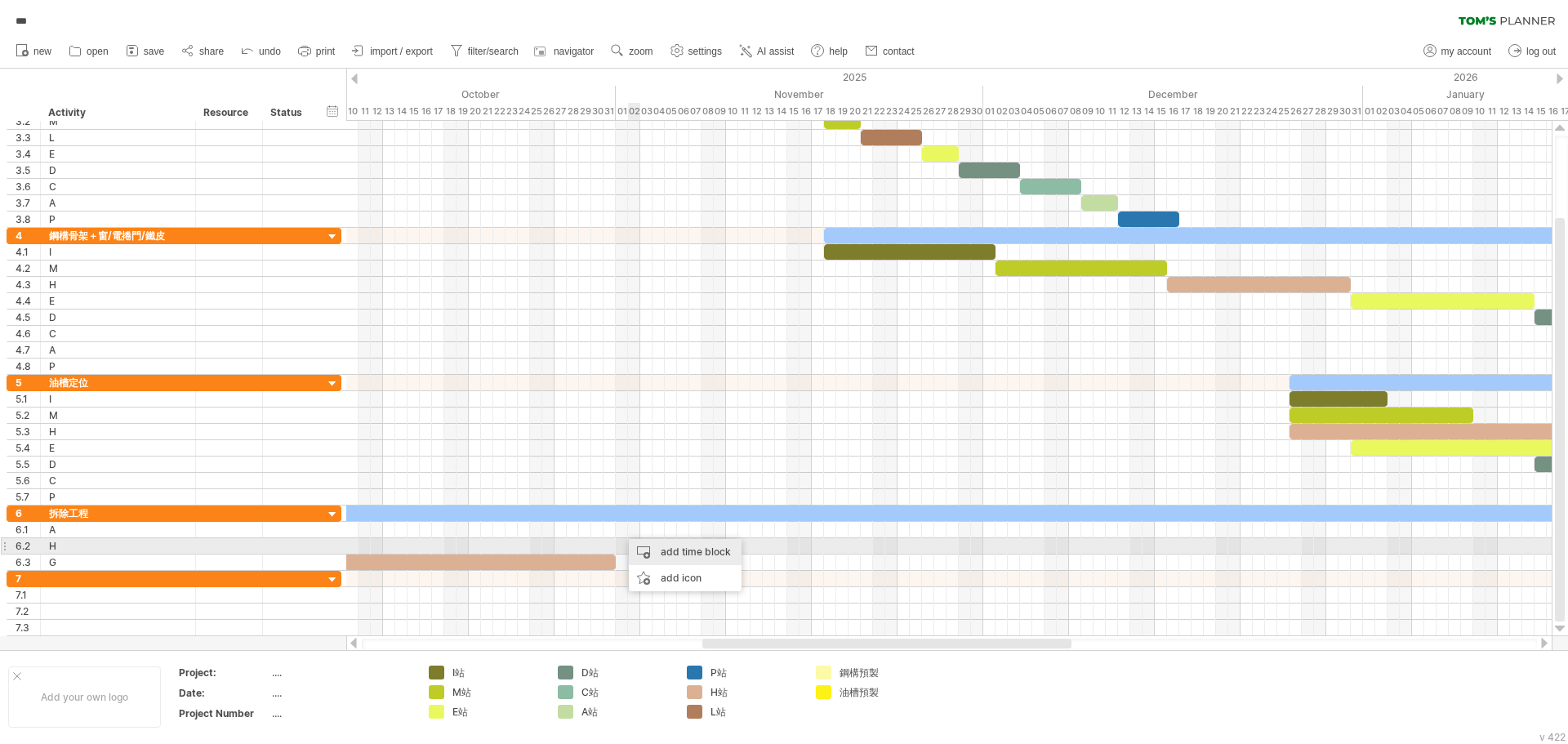
click at [681, 554] on div "add time block" at bounding box center [685, 552] width 113 height 26
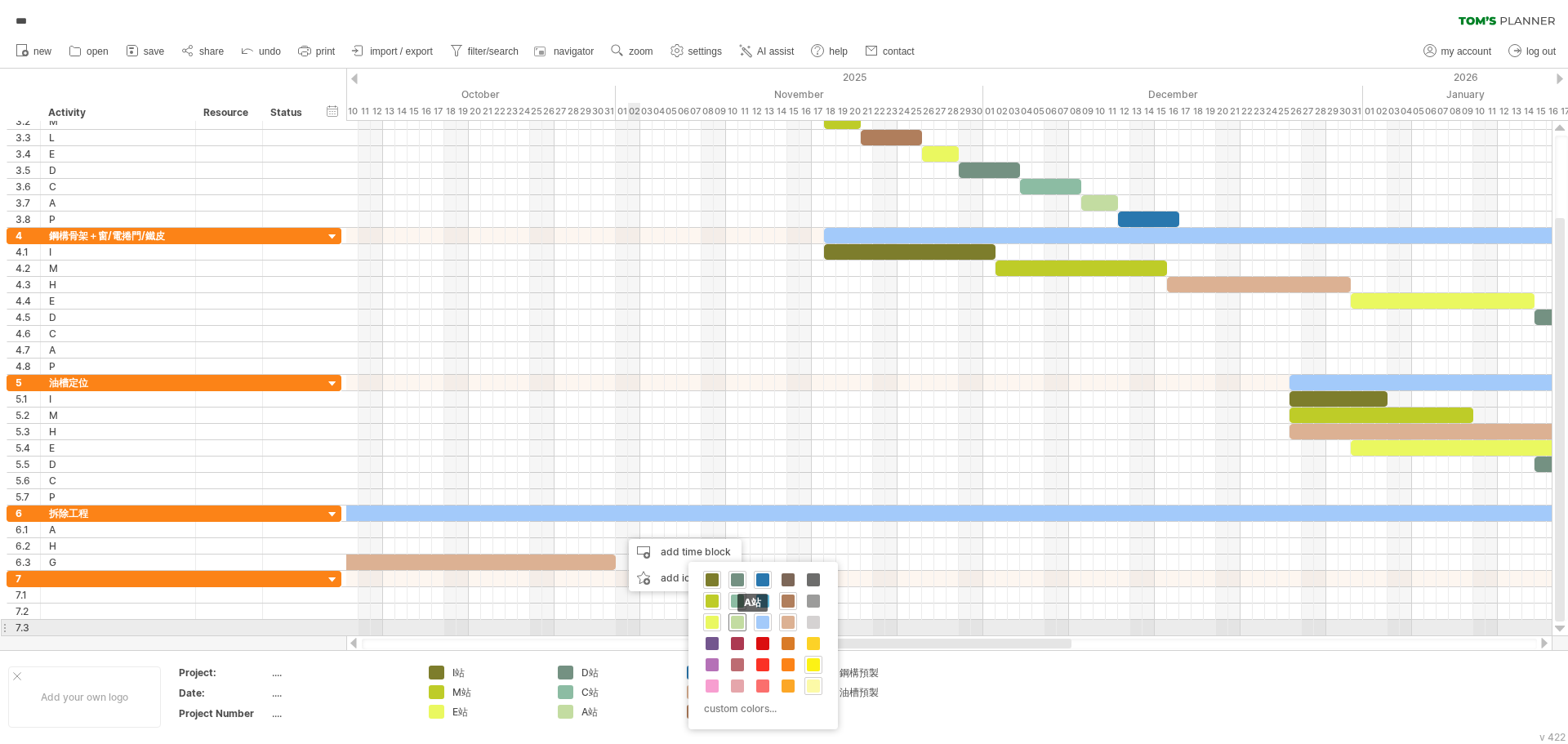
click at [739, 624] on span at bounding box center [737, 623] width 13 height 13
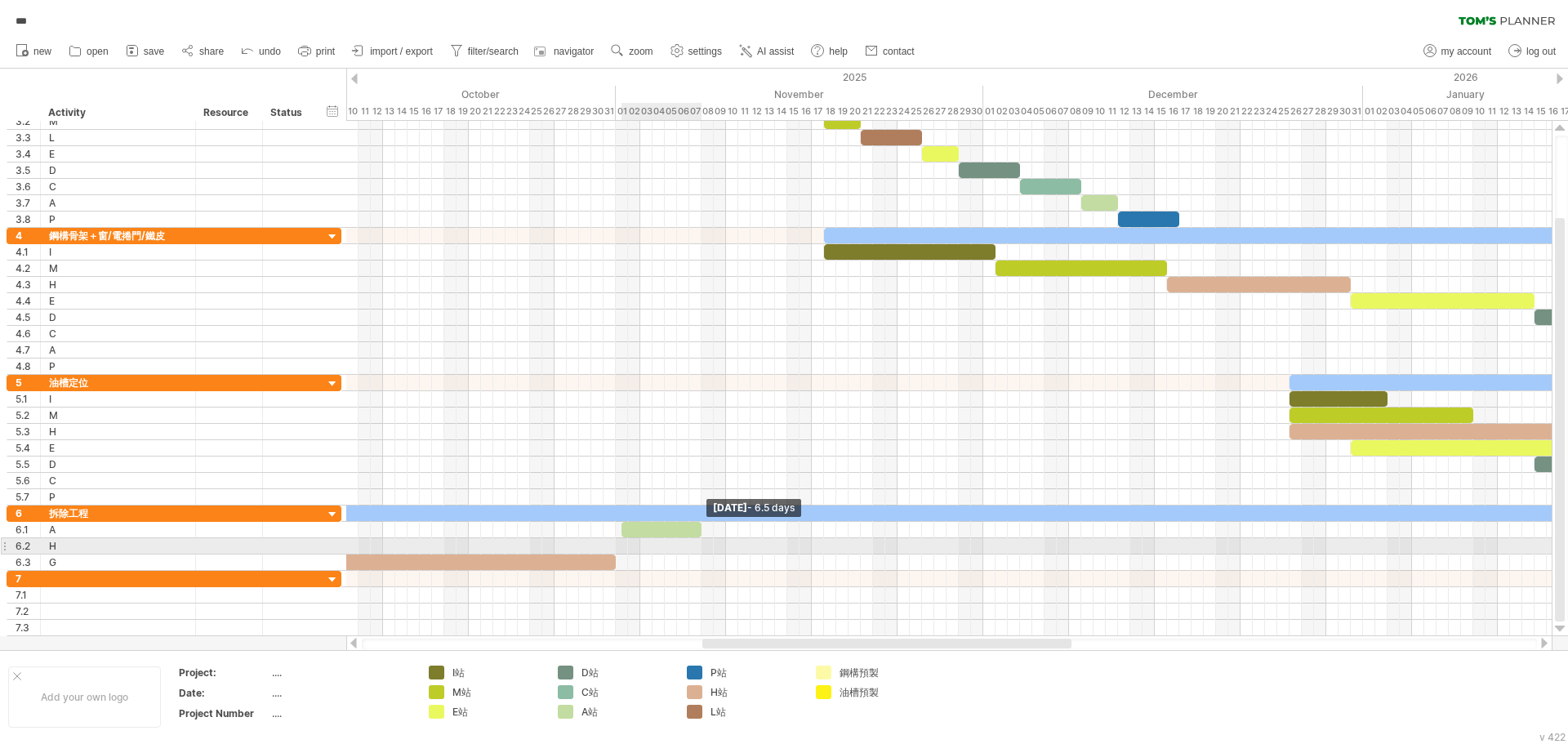
drag, startPoint x: 630, startPoint y: 530, endPoint x: 698, endPoint y: 546, distance: 69.9
click at [698, 546] on div "[DATE] - 6.5 days [DATE]" at bounding box center [949, 379] width 1205 height 516
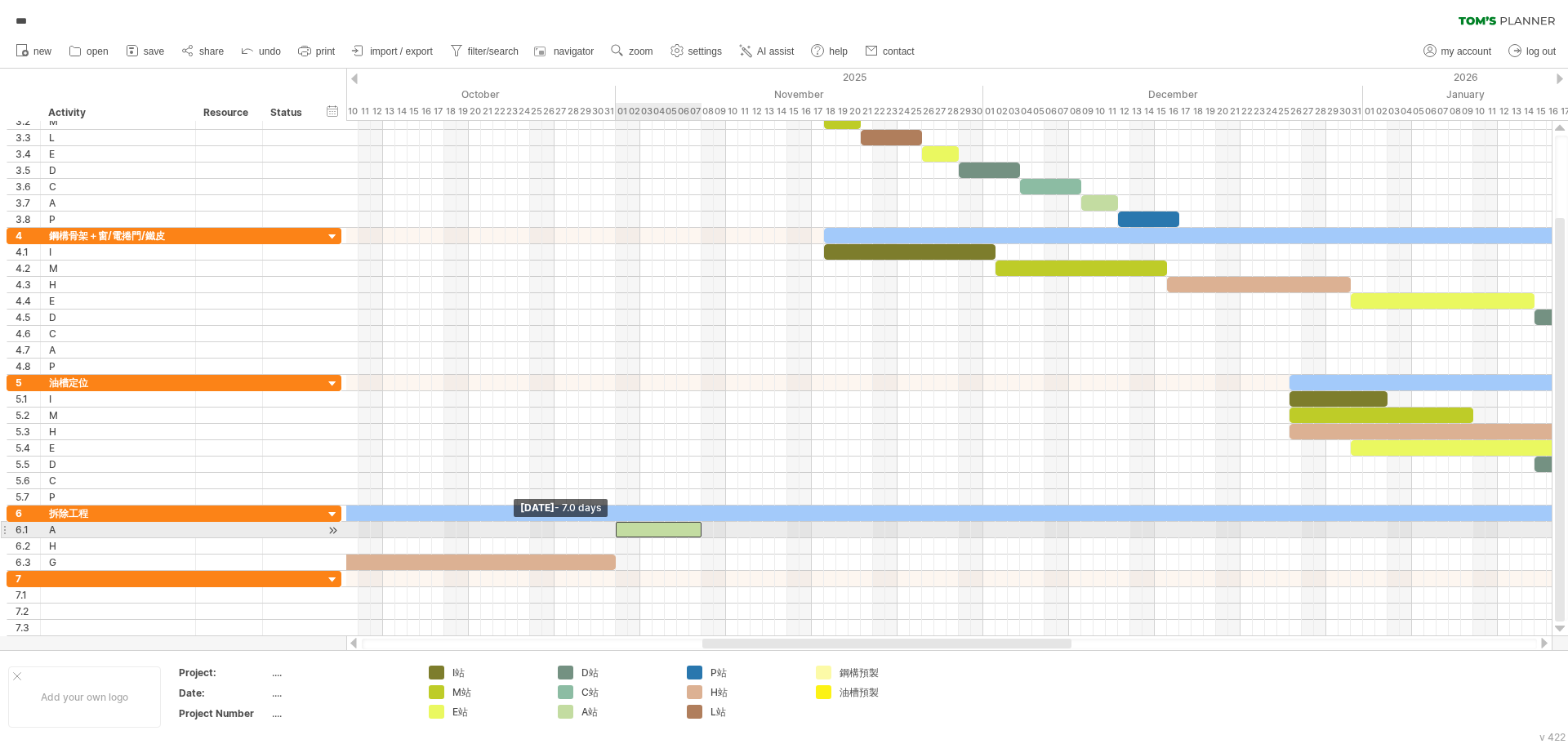
click at [616, 530] on span at bounding box center [615, 530] width 7 height 16
drag, startPoint x: 702, startPoint y: 531, endPoint x: 738, endPoint y: 532, distance: 36.0
click at [738, 532] on span at bounding box center [738, 530] width 7 height 16
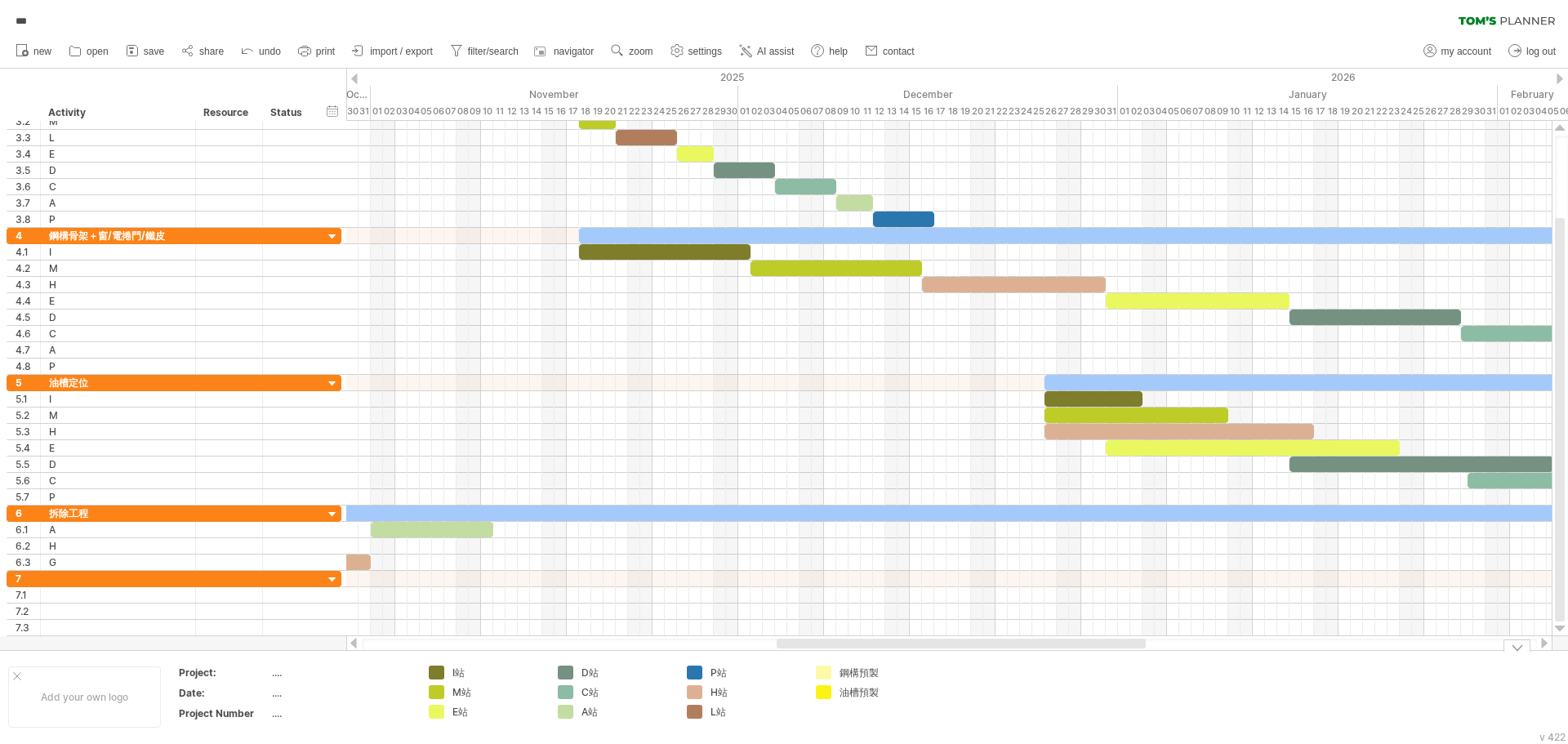
drag, startPoint x: 800, startPoint y: 643, endPoint x: 874, endPoint y: 657, distance: 75.3
click at [874, 657] on div "Trying to reach [DOMAIN_NAME] Connected again... 0% autosave... *** clear filte…" at bounding box center [784, 372] width 1568 height 744
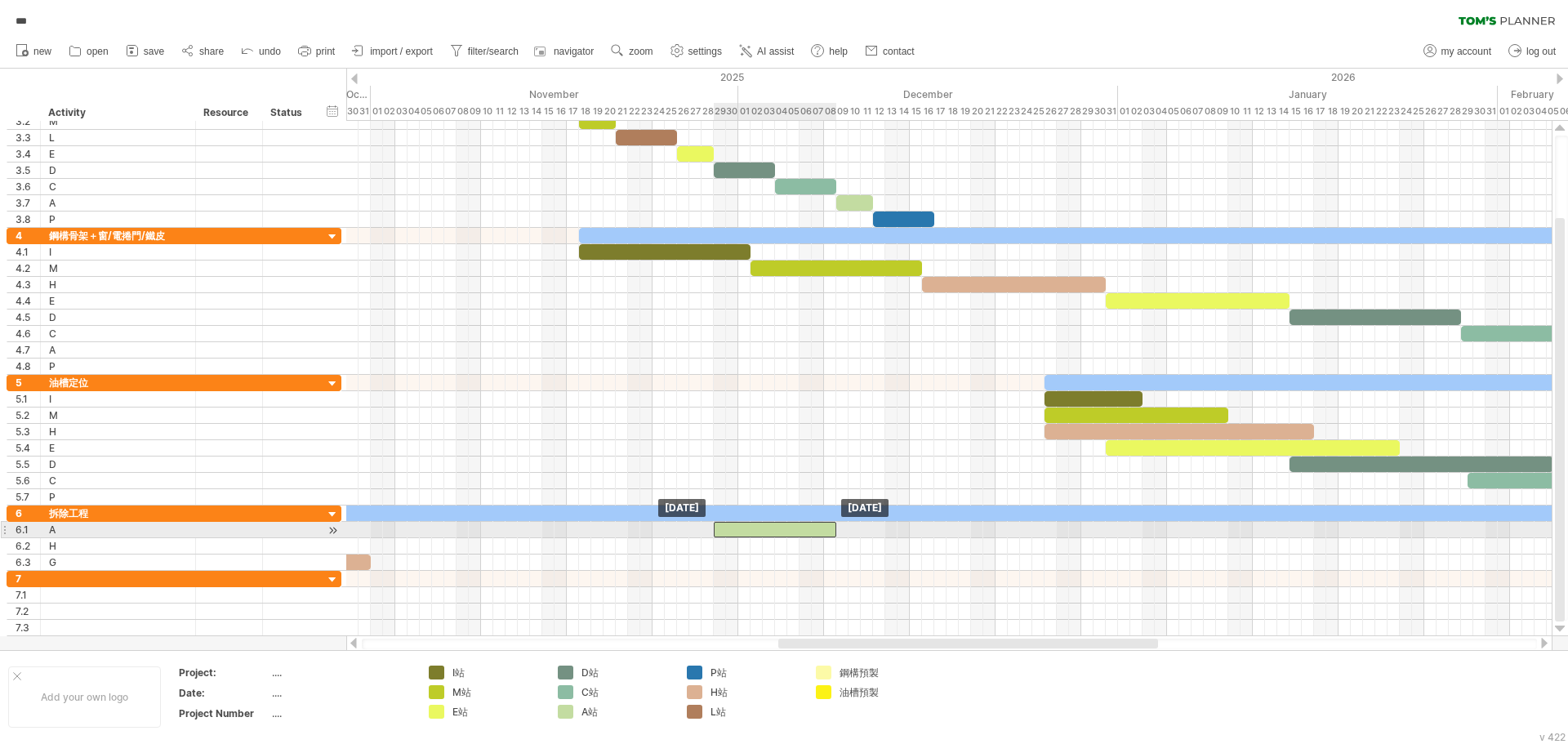
drag, startPoint x: 446, startPoint y: 531, endPoint x: 791, endPoint y: 533, distance: 345.0
click at [791, 533] on div at bounding box center [775, 530] width 122 height 16
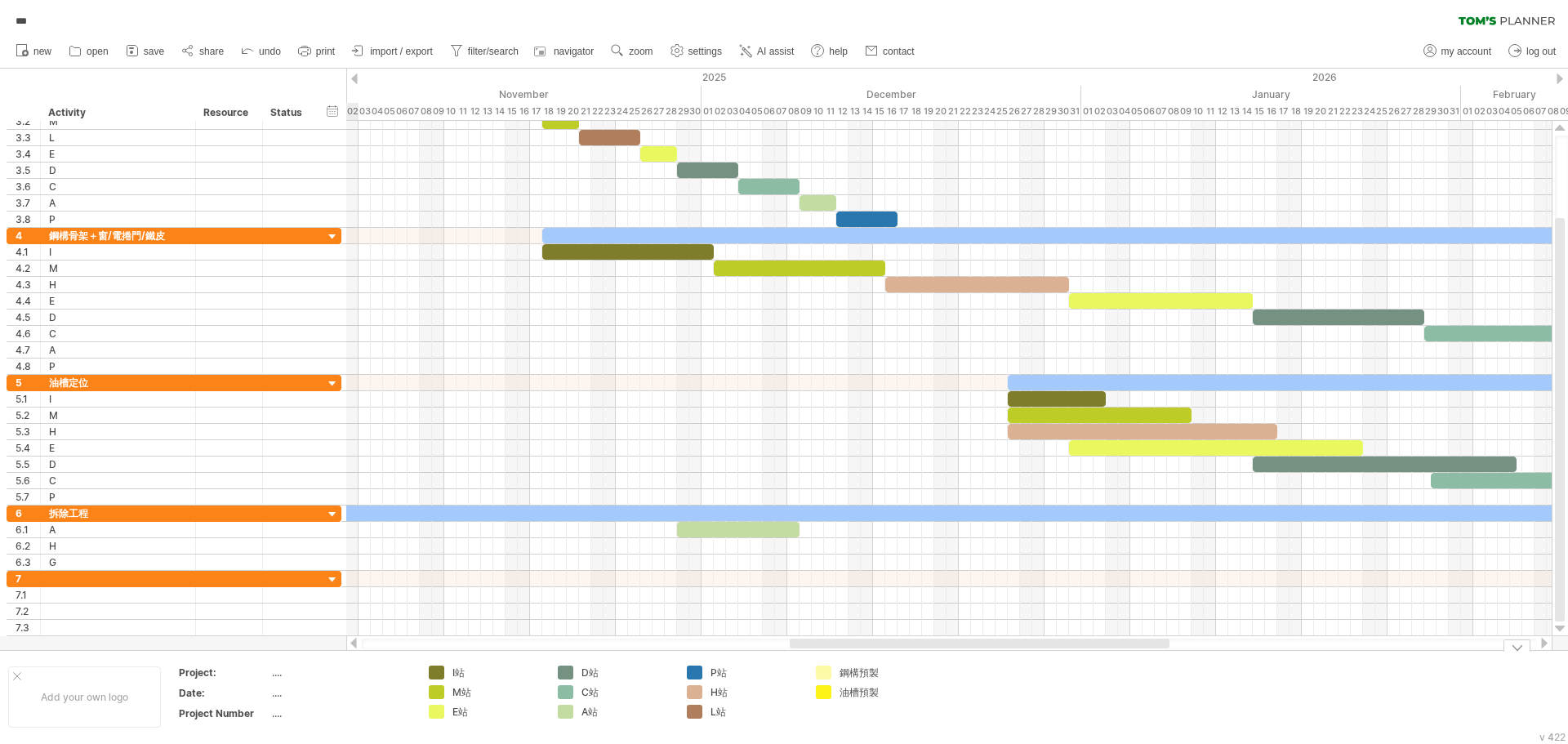
drag, startPoint x: 864, startPoint y: 646, endPoint x: 875, endPoint y: 647, distance: 11.0
click at [875, 651] on div "Trying to reach [DOMAIN_NAME] Connected again... 0% autosave... *** clear filte…" at bounding box center [784, 372] width 1568 height 744
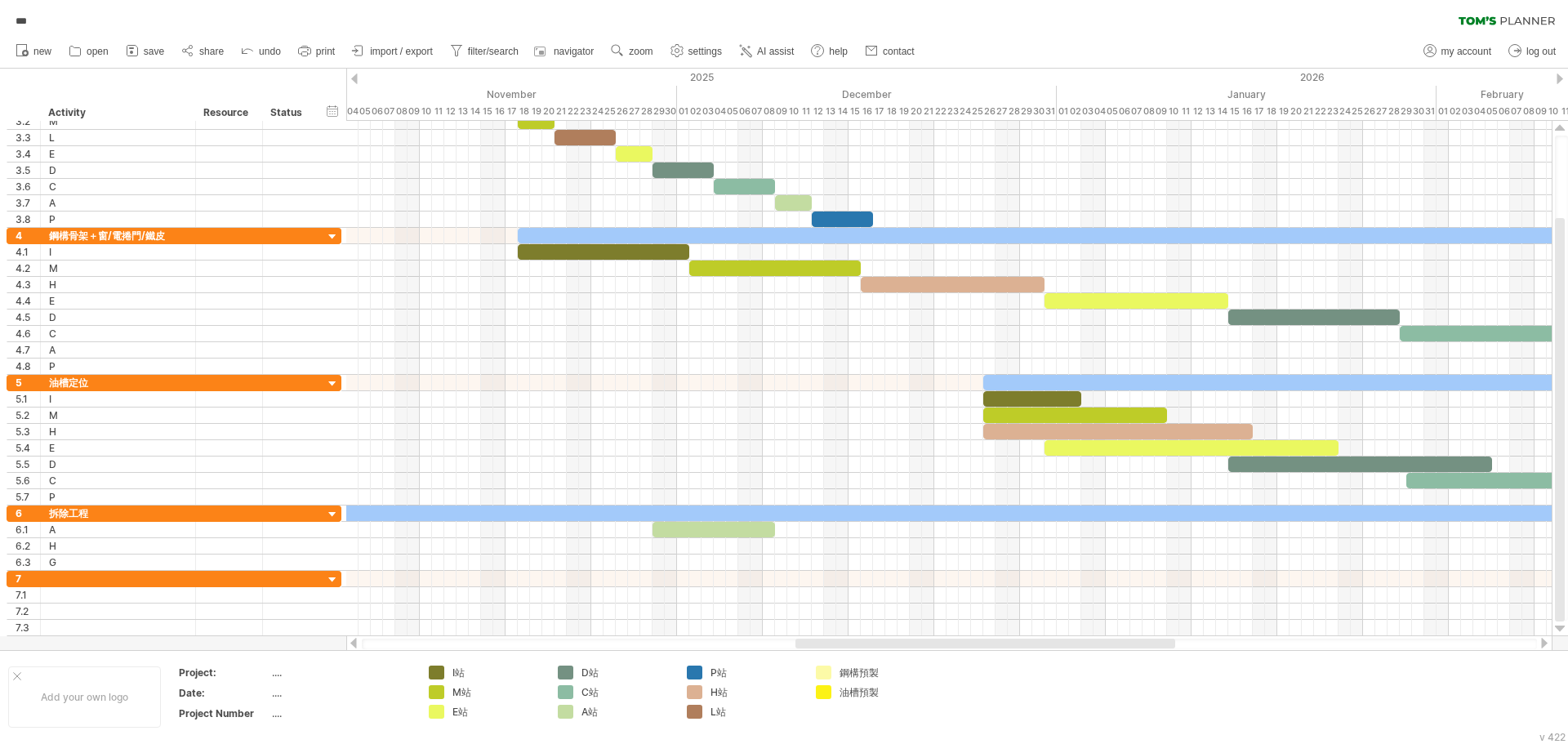
click at [903, 649] on div at bounding box center [949, 643] width 1176 height 10
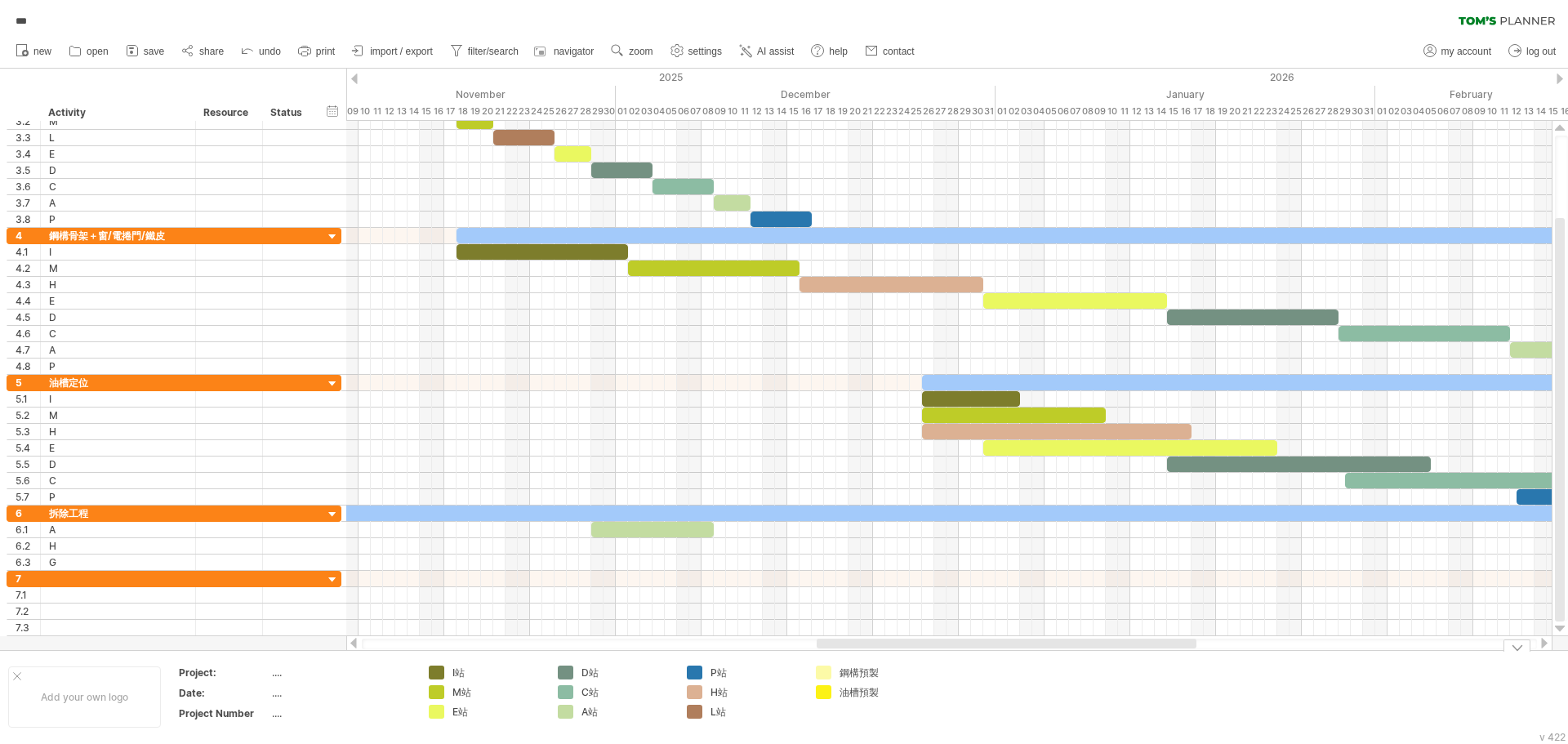
drag, startPoint x: 893, startPoint y: 644, endPoint x: 913, endPoint y: 662, distance: 26.9
click at [913, 662] on div "Trying to reach [DOMAIN_NAME] Connected again... 0% autosave... *** clear filte…" at bounding box center [784, 372] width 1568 height 744
click at [208, 234] on div at bounding box center [228, 235] width 49 height 16
click at [208, 234] on input "text" at bounding box center [228, 235] width 49 height 16
click at [174, 235] on div "鋼構骨架＋窗/電捲門/鐵皮" at bounding box center [118, 235] width 138 height 16
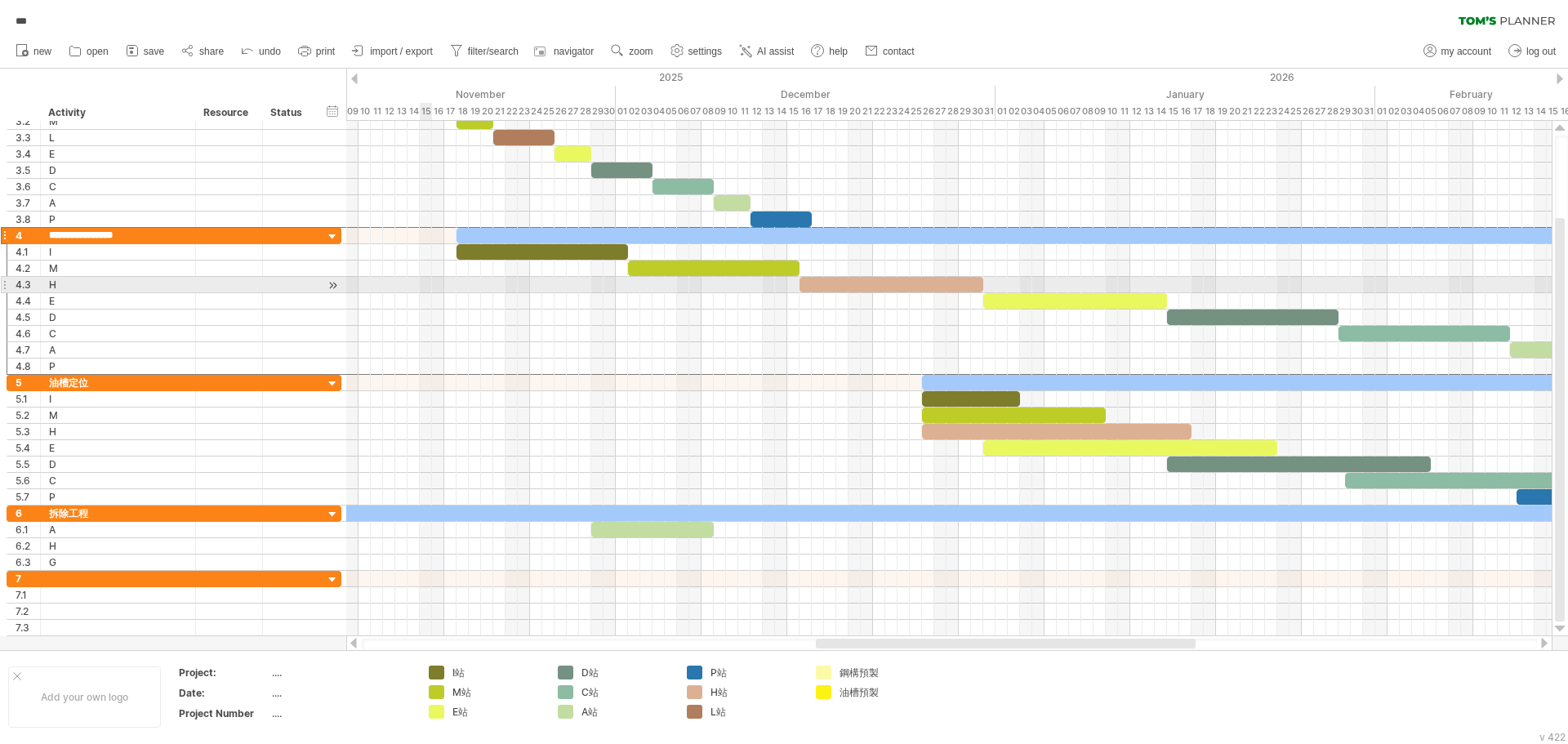
scroll to position [0, 1]
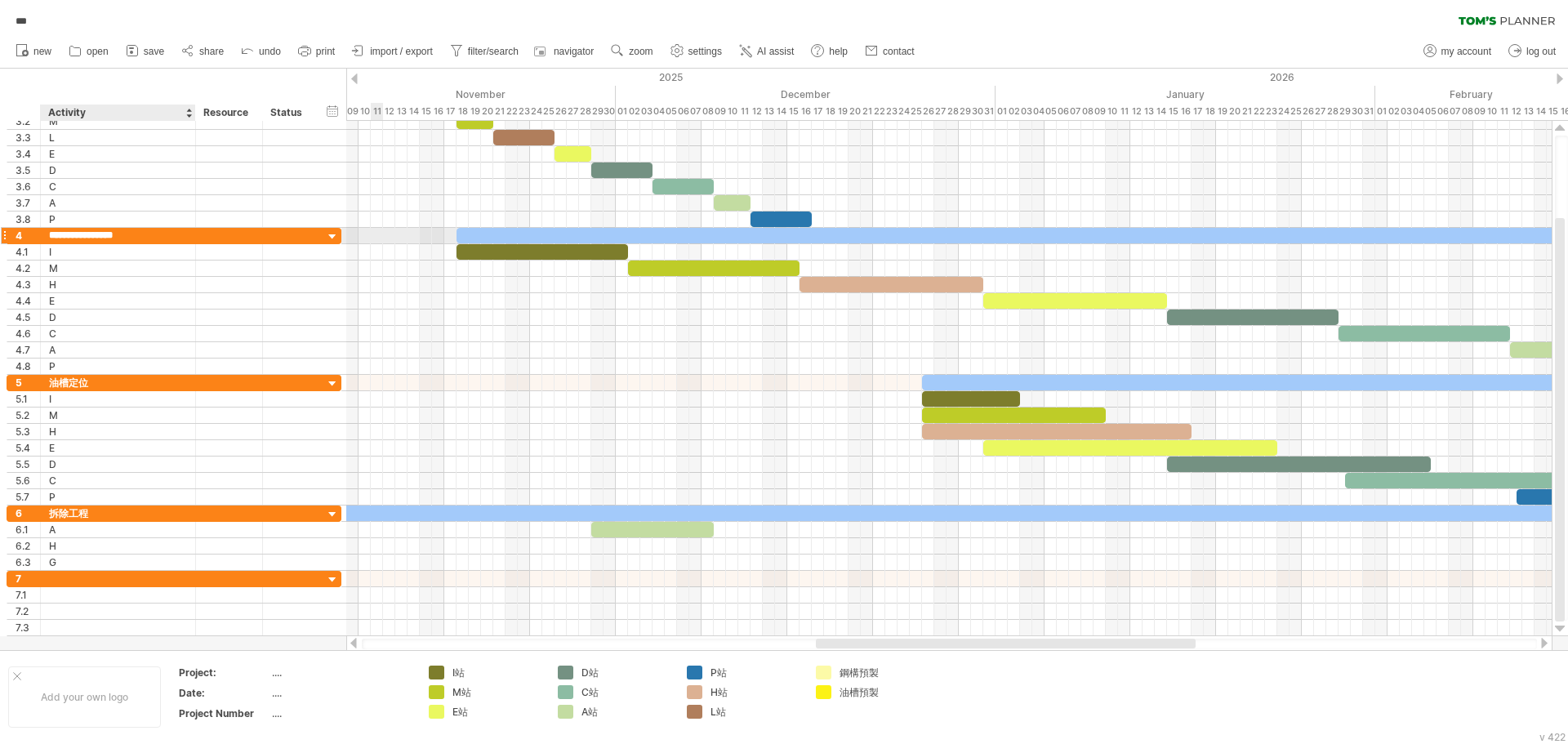
click at [96, 234] on input "**********" at bounding box center [118, 235] width 138 height 16
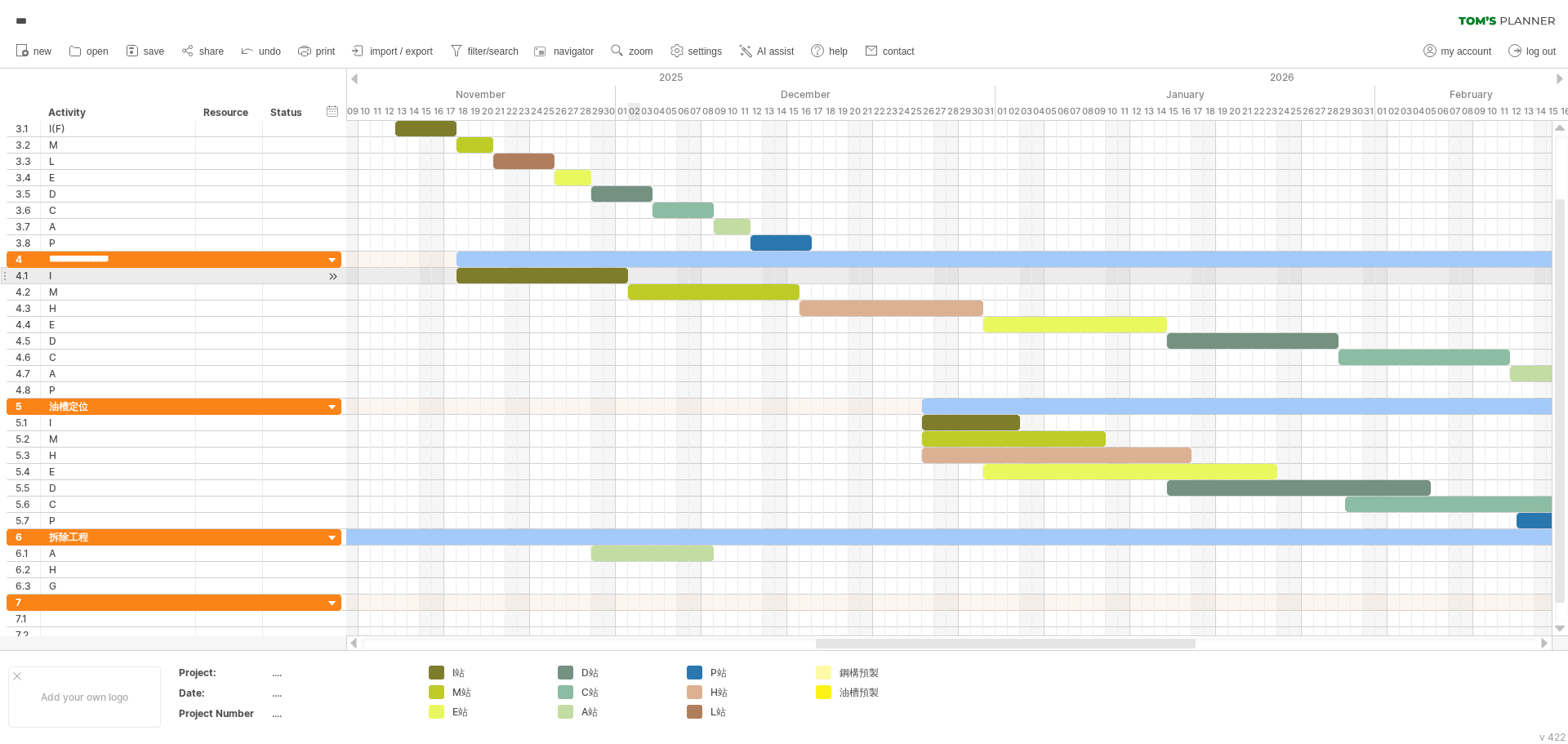
scroll to position [0, 0]
type input "**********"
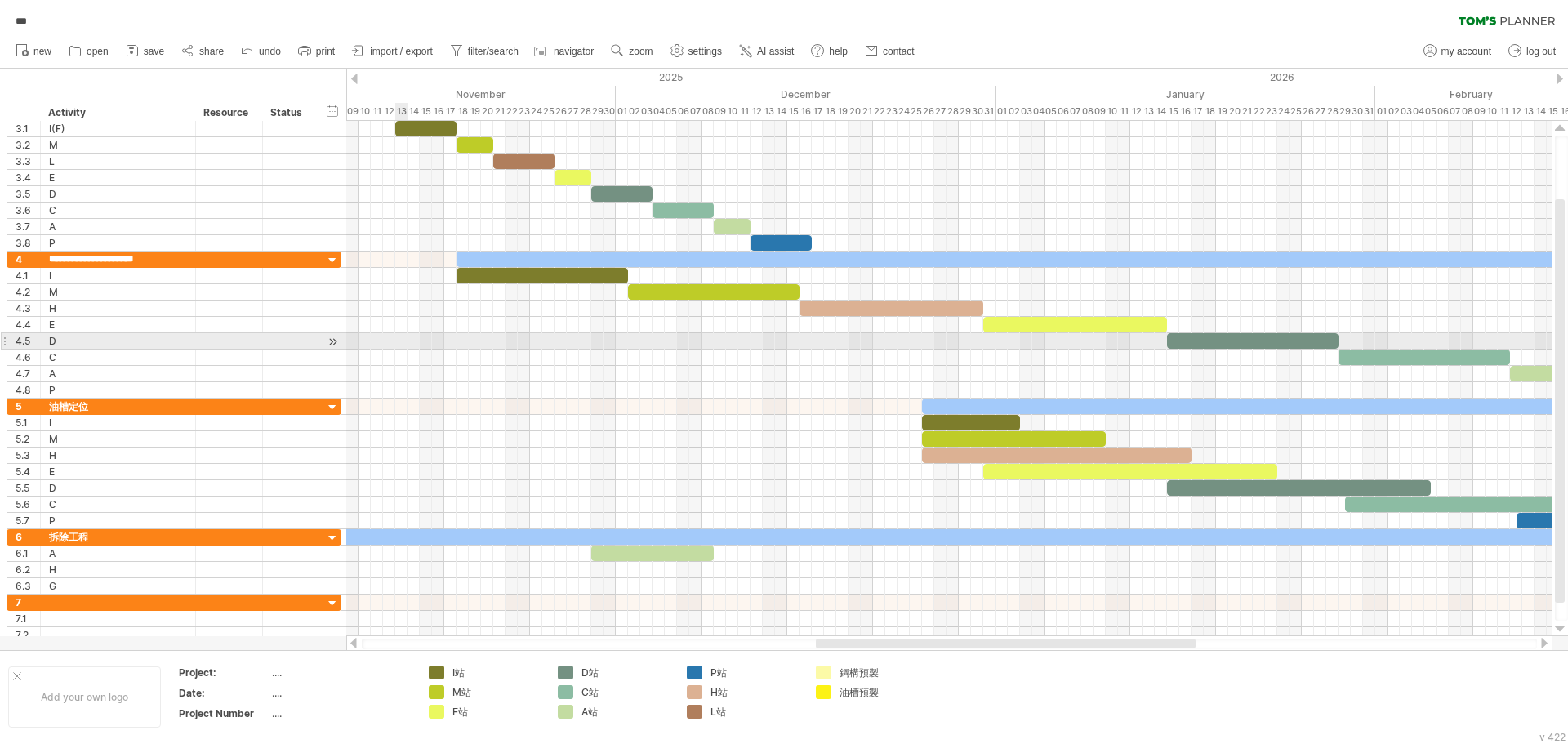
click at [404, 343] on div at bounding box center [949, 342] width 1205 height 17
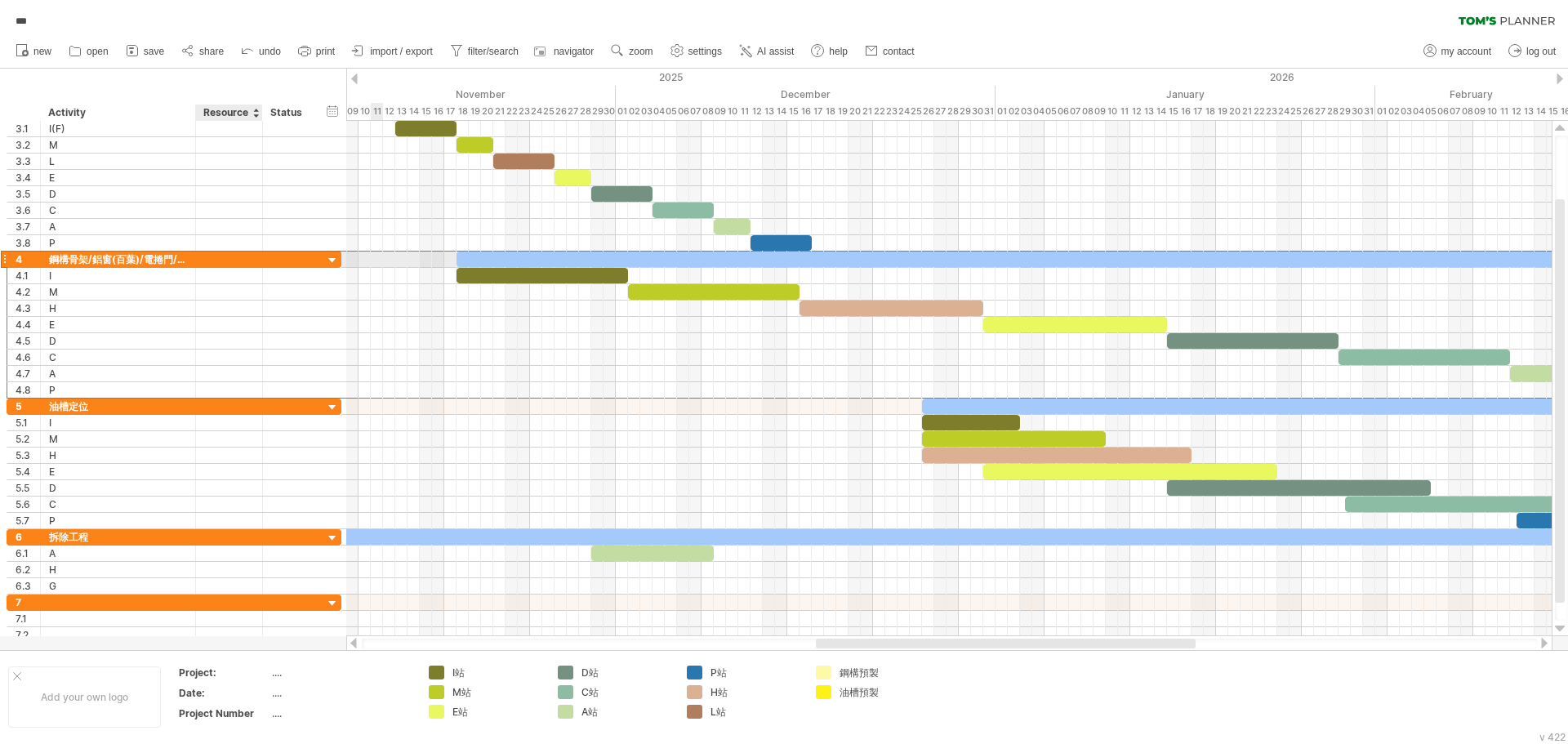
click at [233, 256] on div at bounding box center [228, 259] width 49 height 16
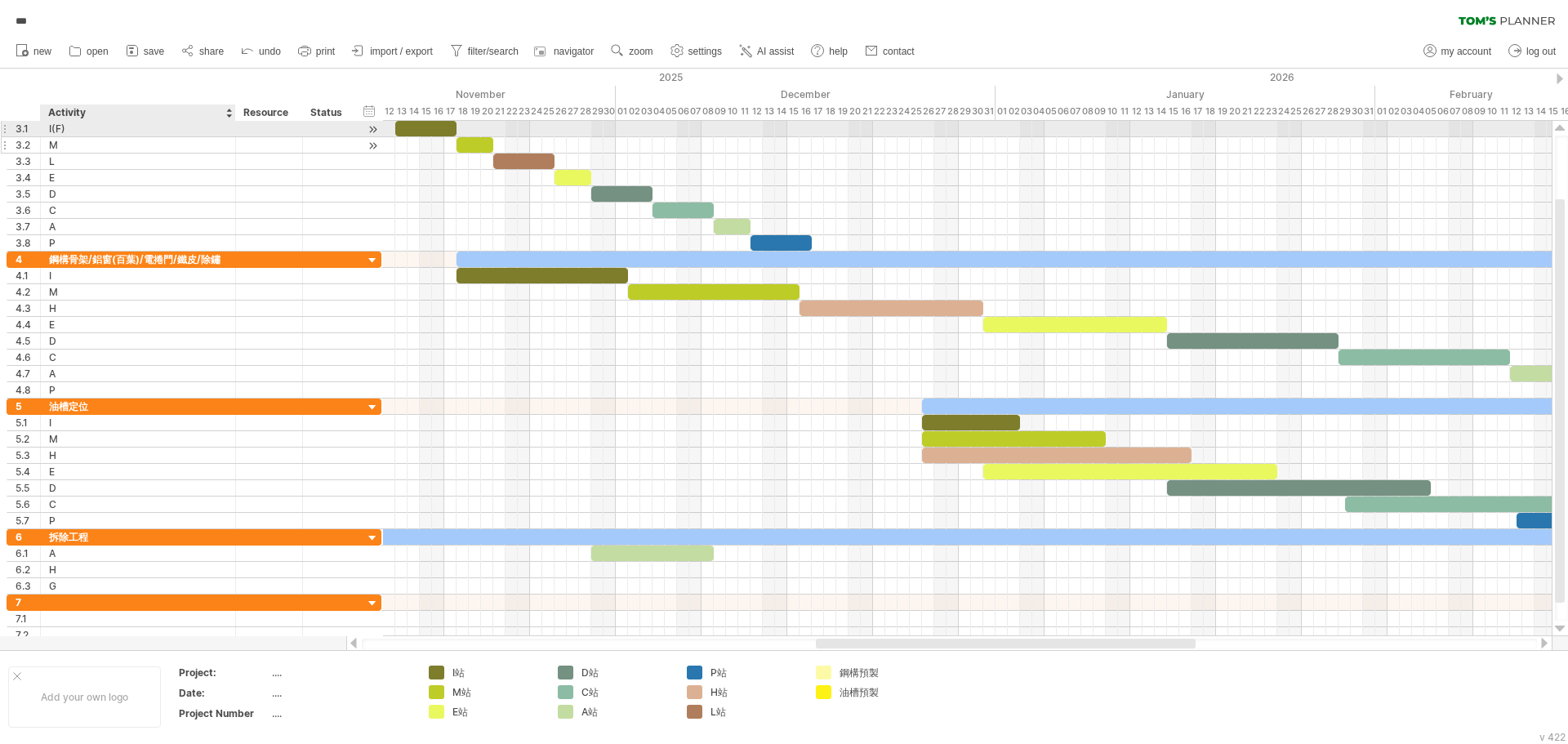
drag, startPoint x: 194, startPoint y: 128, endPoint x: 234, endPoint y: 147, distance: 44.3
click at [234, 147] on div "3 ******** 板模/綁鐵/灌漿 3.1 **** I(F) 3.2 * M 3.3 * L 3.4 * E 3.5 * D 3.6 * C 3.7 *…" at bounding box center [194, 186] width 375 height 131
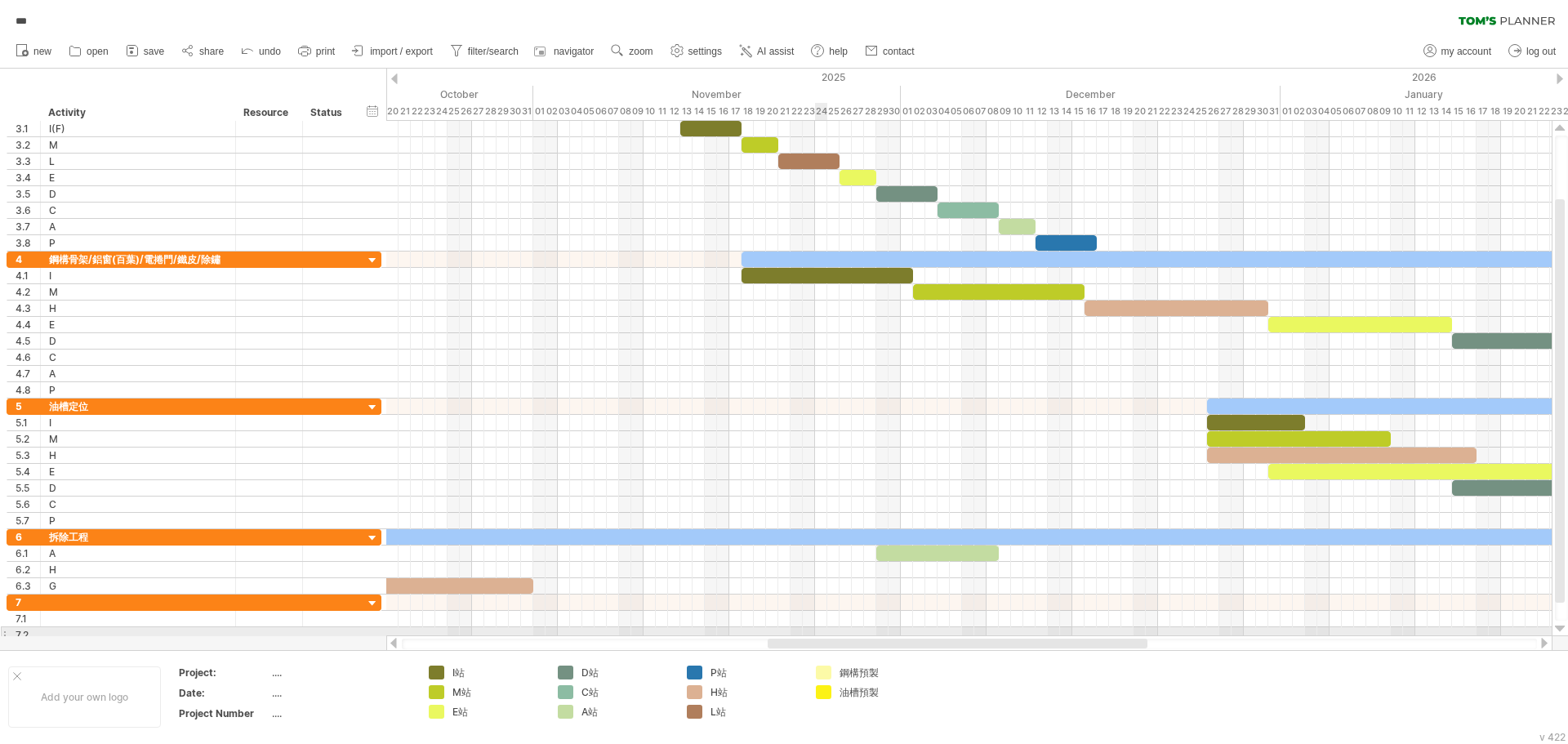
drag, startPoint x: 888, startPoint y: 645, endPoint x: 816, endPoint y: 628, distance: 74.0
click at [816, 628] on div "Trying to reach [DOMAIN_NAME] Connected again... 0% autosave... *** clear filte…" at bounding box center [784, 372] width 1568 height 744
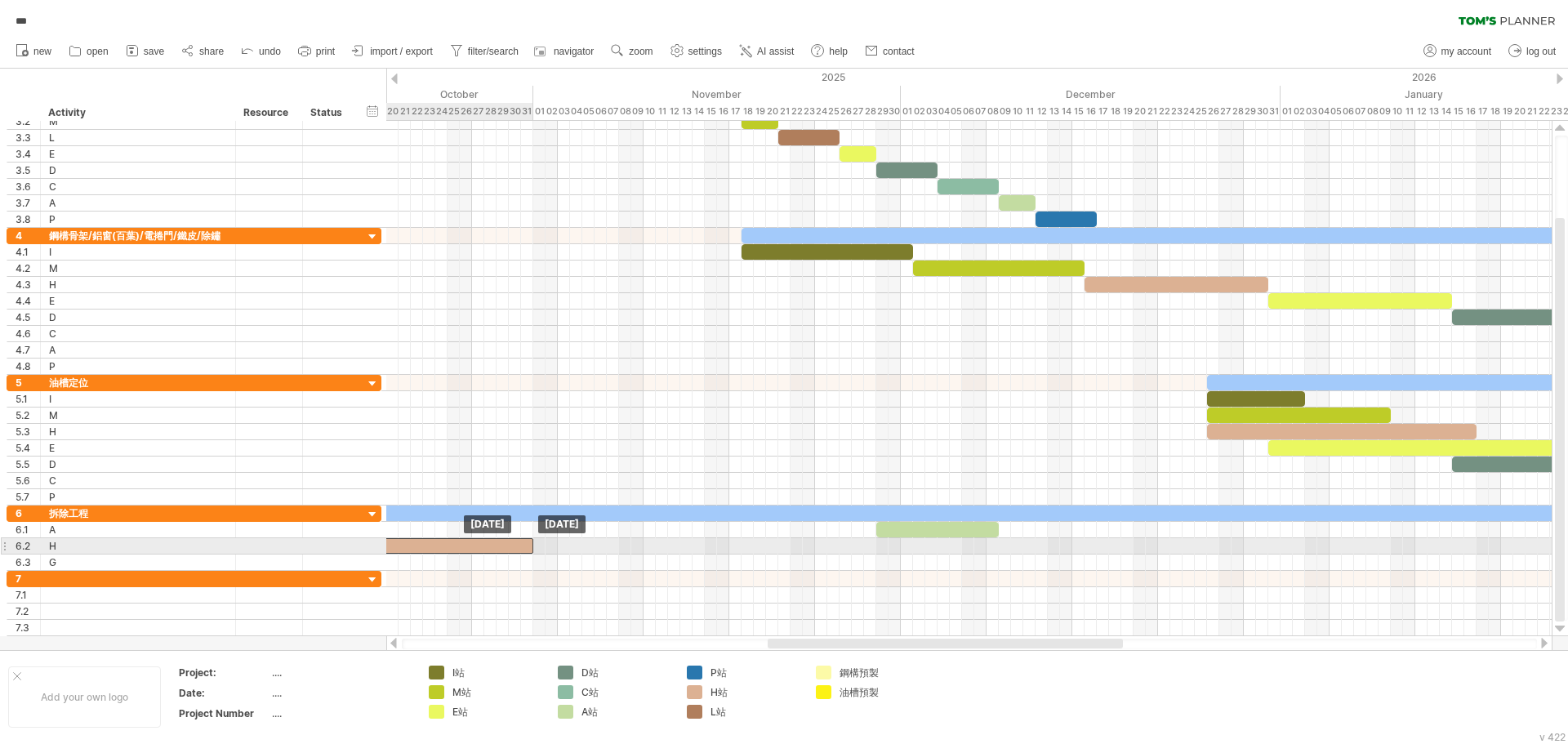
drag, startPoint x: 474, startPoint y: 561, endPoint x: 475, endPoint y: 550, distance: 11.0
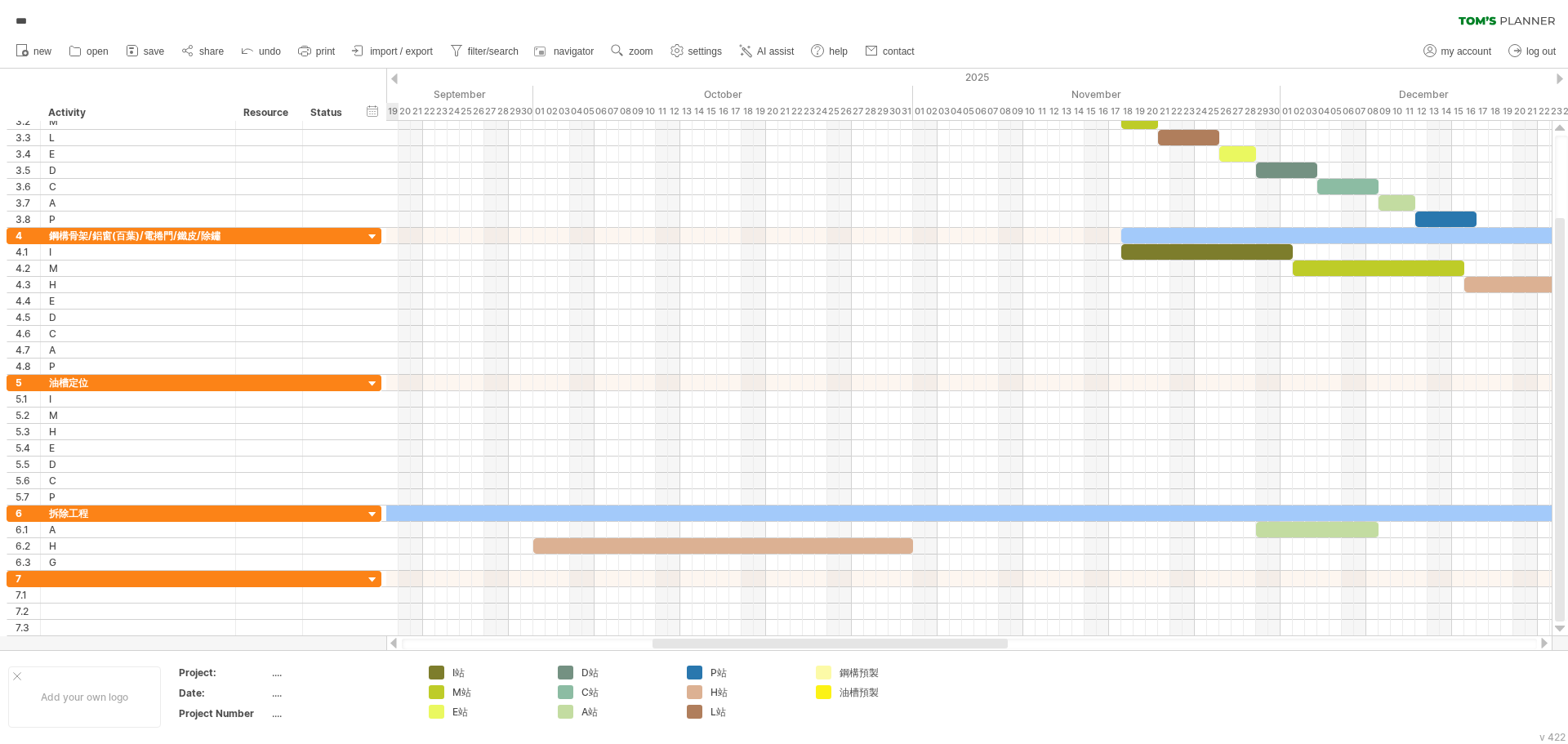
drag, startPoint x: 894, startPoint y: 642, endPoint x: 778, endPoint y: 645, distance: 116.0
click at [778, 645] on div at bounding box center [830, 643] width 355 height 10
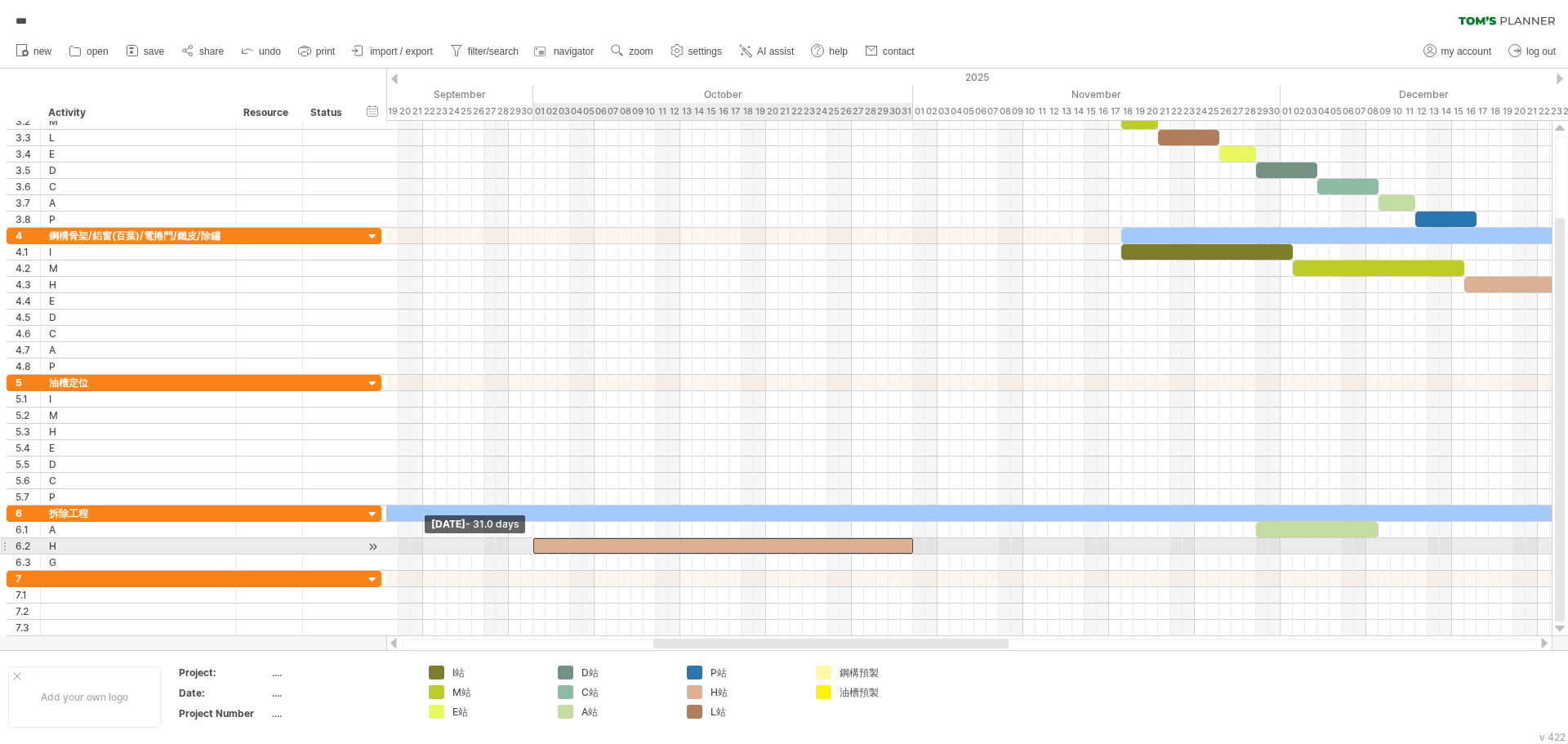
click at [531, 545] on span at bounding box center [533, 545] width 7 height 16
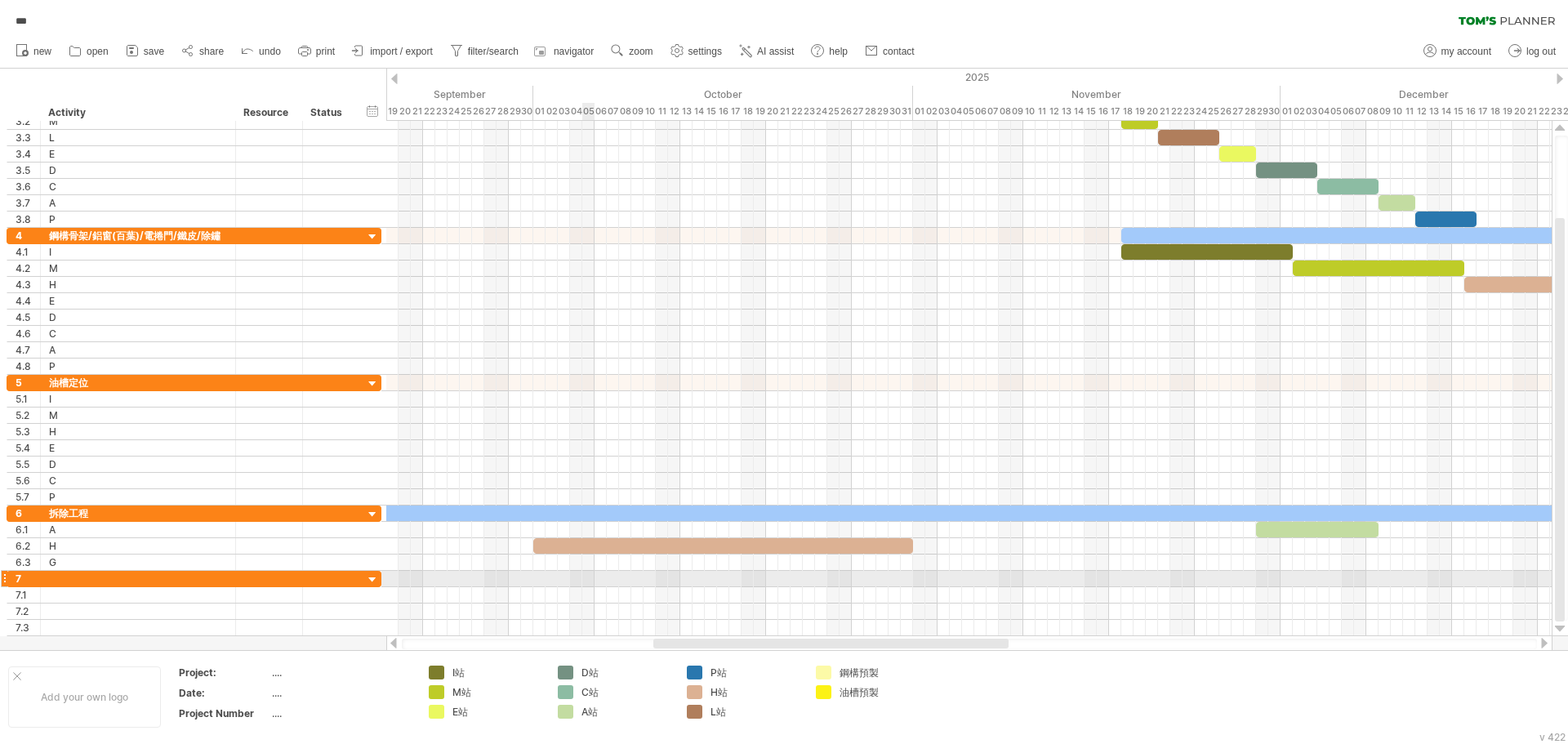
click at [589, 576] on div at bounding box center [969, 580] width 1165 height 17
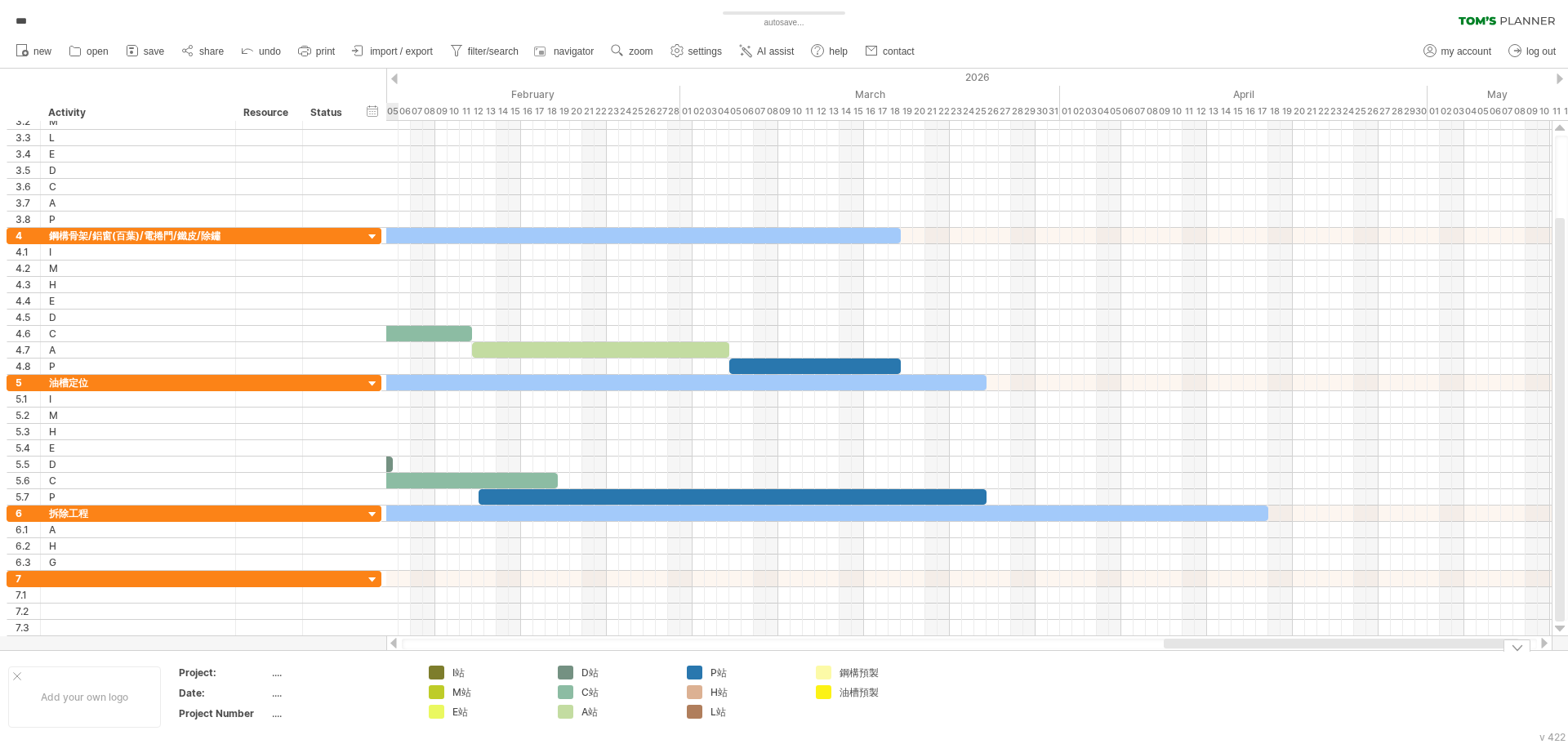
drag, startPoint x: 835, startPoint y: 645, endPoint x: 1346, endPoint y: 677, distance: 512.0
click at [1346, 677] on div "Trying to reach [DOMAIN_NAME] Connected again... 0% autosave... *** clear filte…" at bounding box center [784, 372] width 1568 height 744
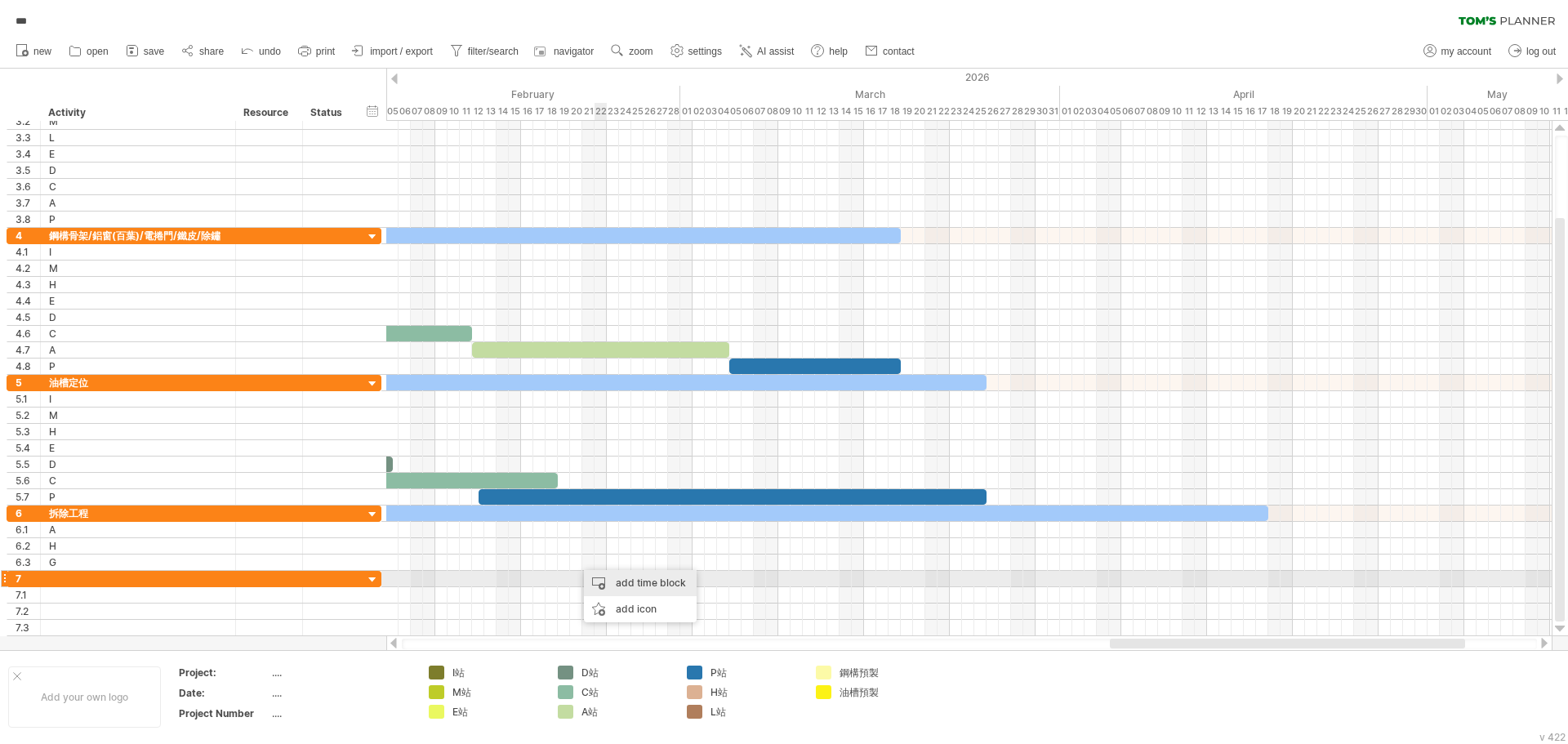
click at [634, 583] on div "add time block" at bounding box center [640, 584] width 113 height 26
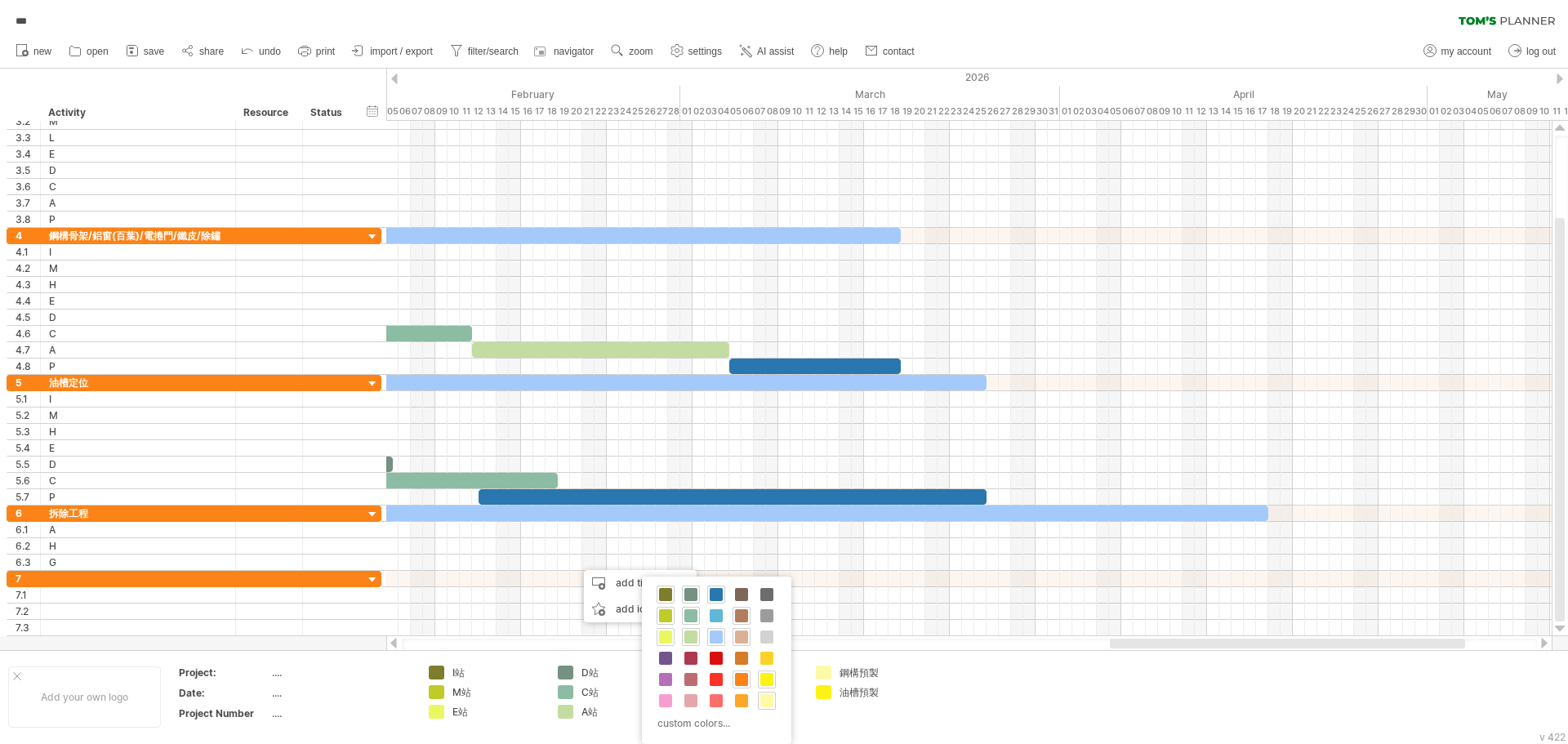
click at [741, 683] on span at bounding box center [742, 680] width 13 height 13
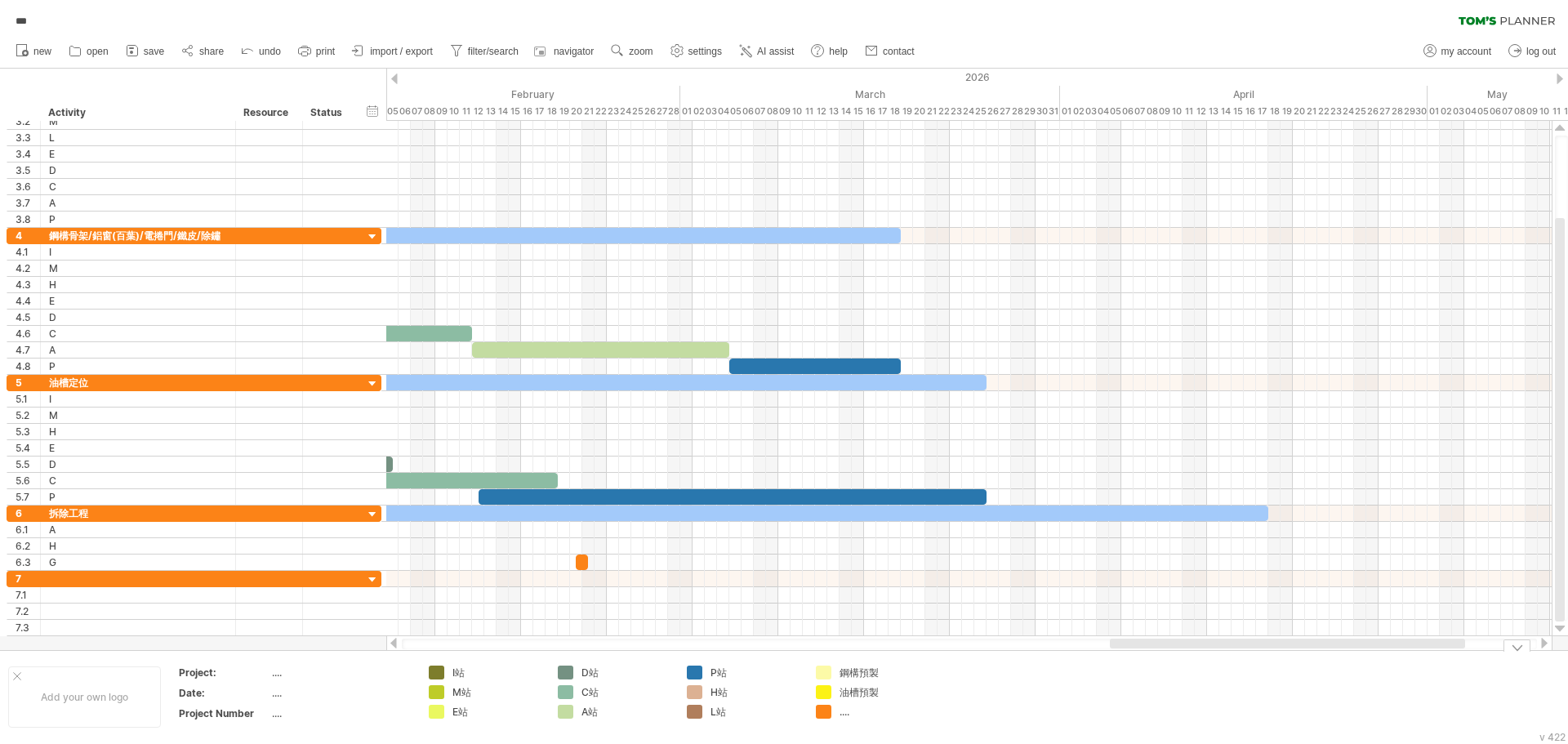
click at [848, 717] on div "...." at bounding box center [885, 711] width 89 height 14
type input "**"
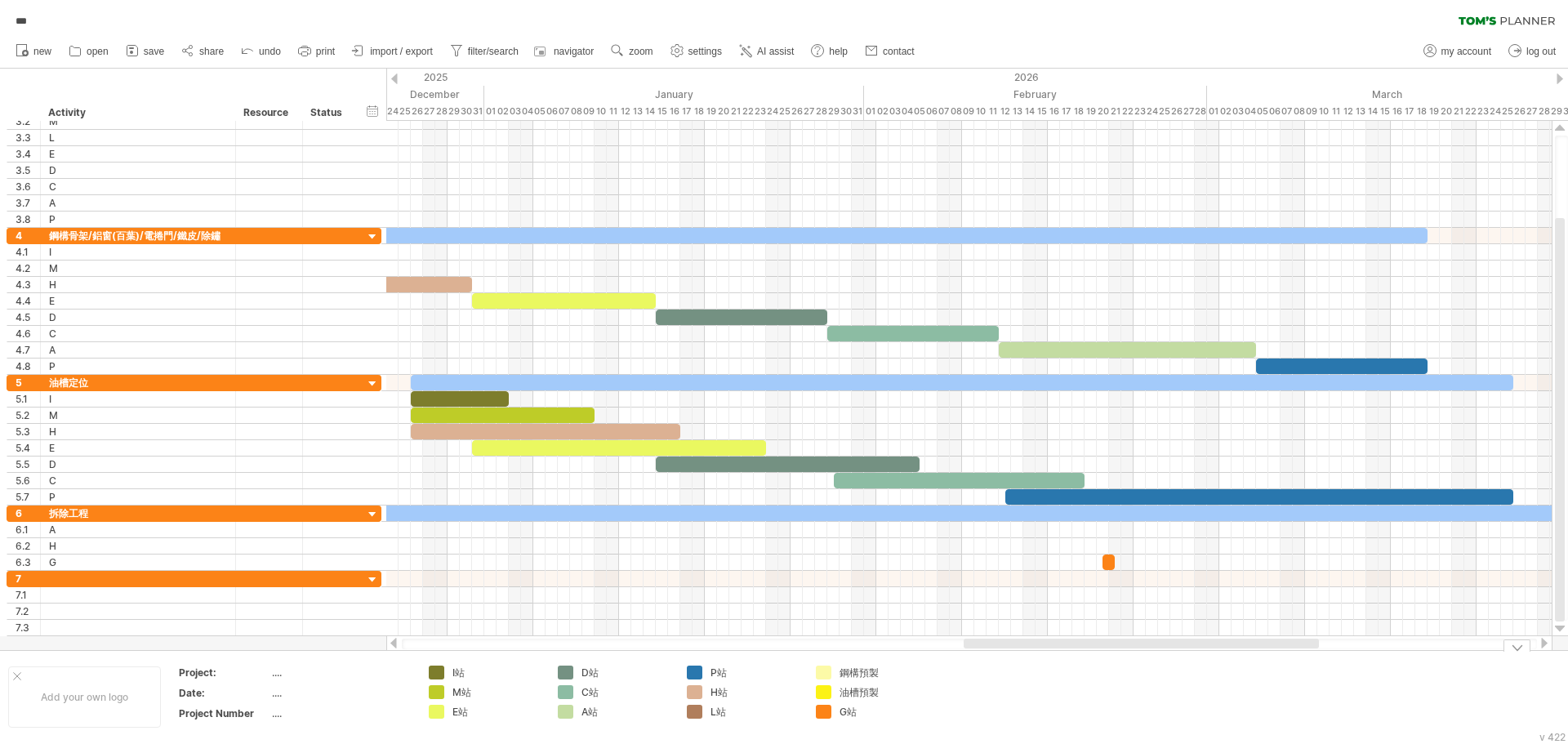
drag, startPoint x: 1138, startPoint y: 647, endPoint x: 992, endPoint y: 683, distance: 150.4
click at [992, 683] on div "Trying to reach [DOMAIN_NAME] Connected again... 0% autosave... *** clear filte…" at bounding box center [784, 372] width 1568 height 744
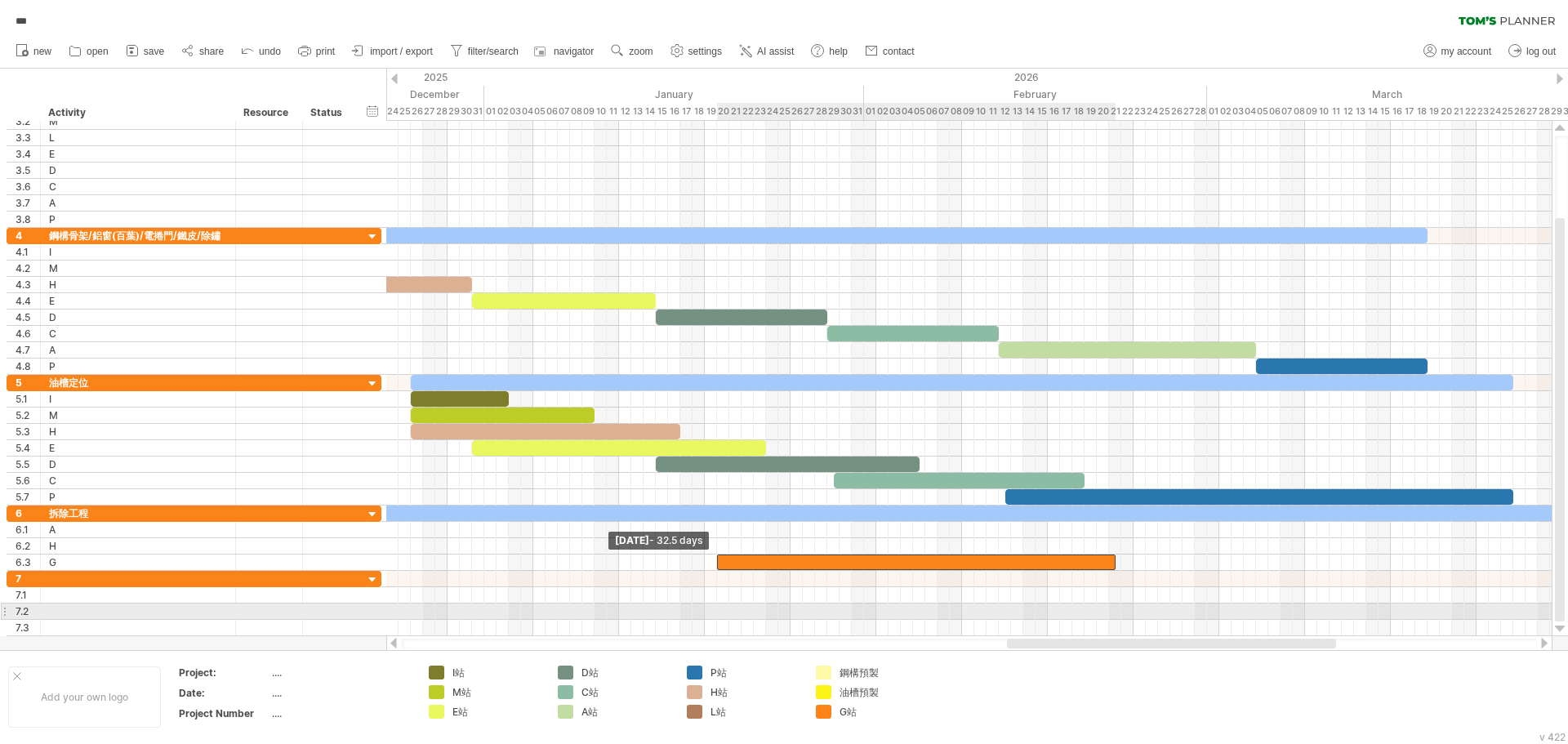
drag, startPoint x: 1101, startPoint y: 568, endPoint x: 714, endPoint y: 611, distance: 389.4
click at [714, 611] on div "[DATE] [DATE] - 32.5 days" at bounding box center [969, 379] width 1165 height 516
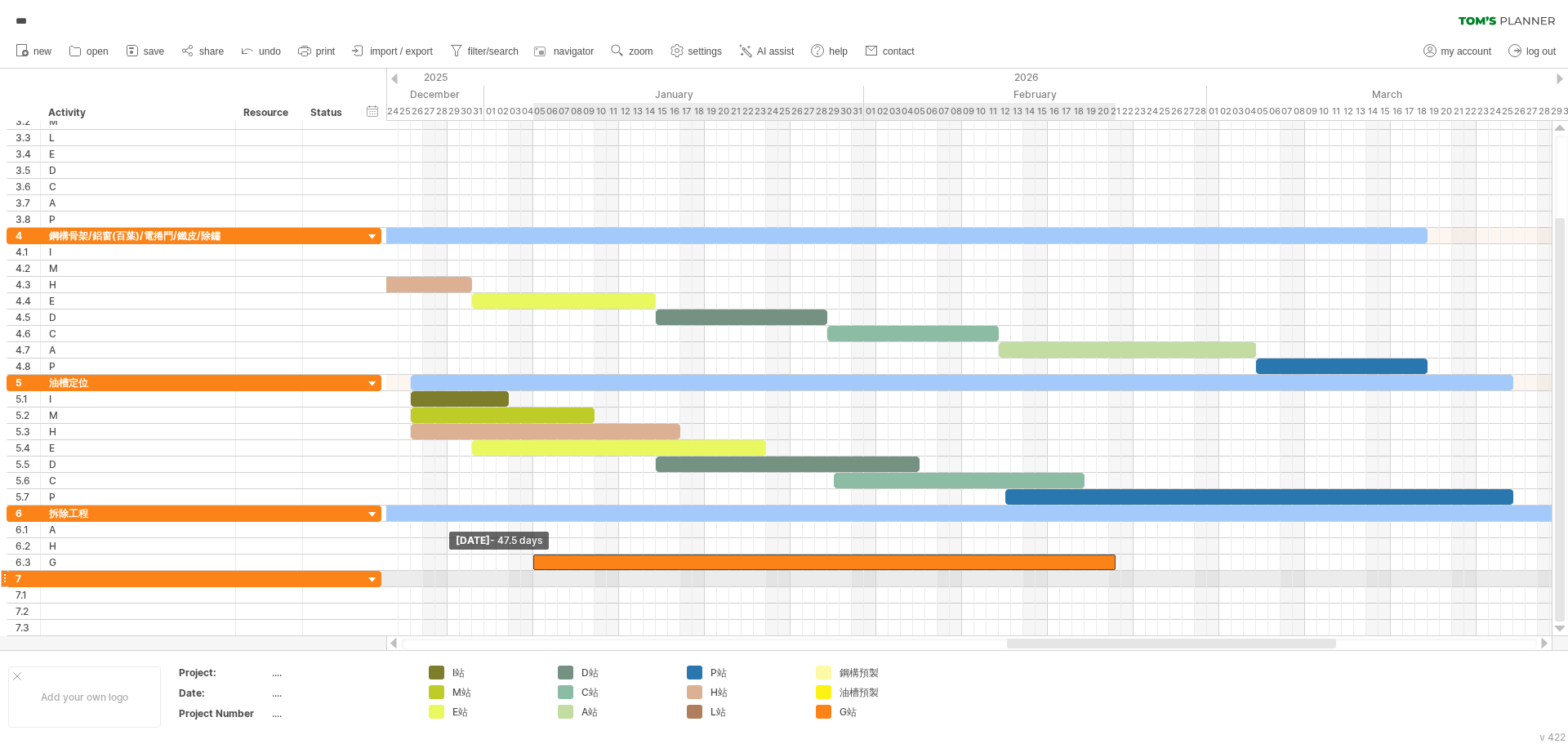
drag, startPoint x: 717, startPoint y: 564, endPoint x: 532, endPoint y: 583, distance: 186.0
click at [532, 583] on div "[DATE] [DATE] - 47.5 days" at bounding box center [969, 379] width 1165 height 516
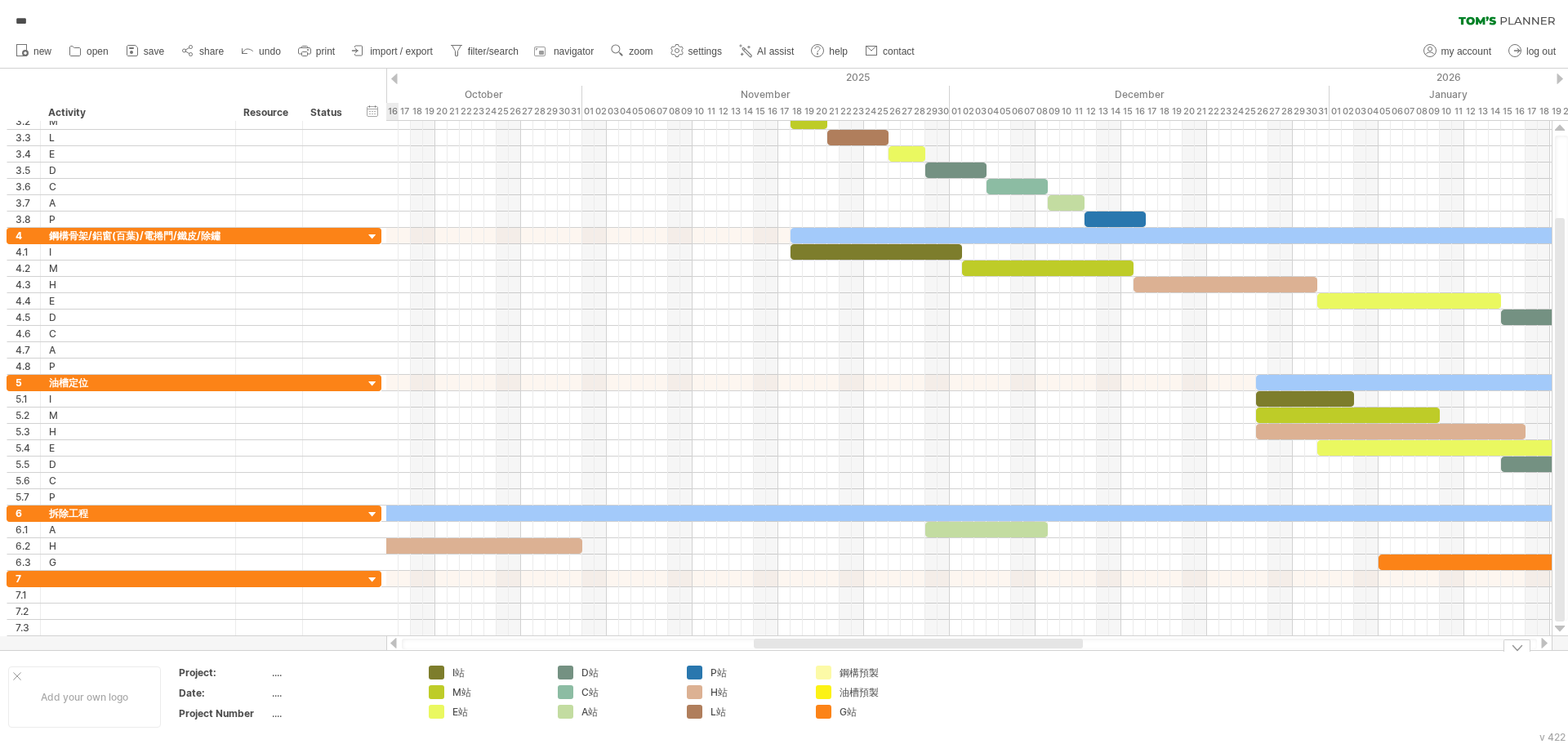
drag, startPoint x: 1177, startPoint y: 644, endPoint x: 924, endPoint y: 669, distance: 254.2
click at [924, 669] on div "Trying to reach [DOMAIN_NAME] Connected again... 0% autosave... *** clear filte…" at bounding box center [784, 372] width 1568 height 744
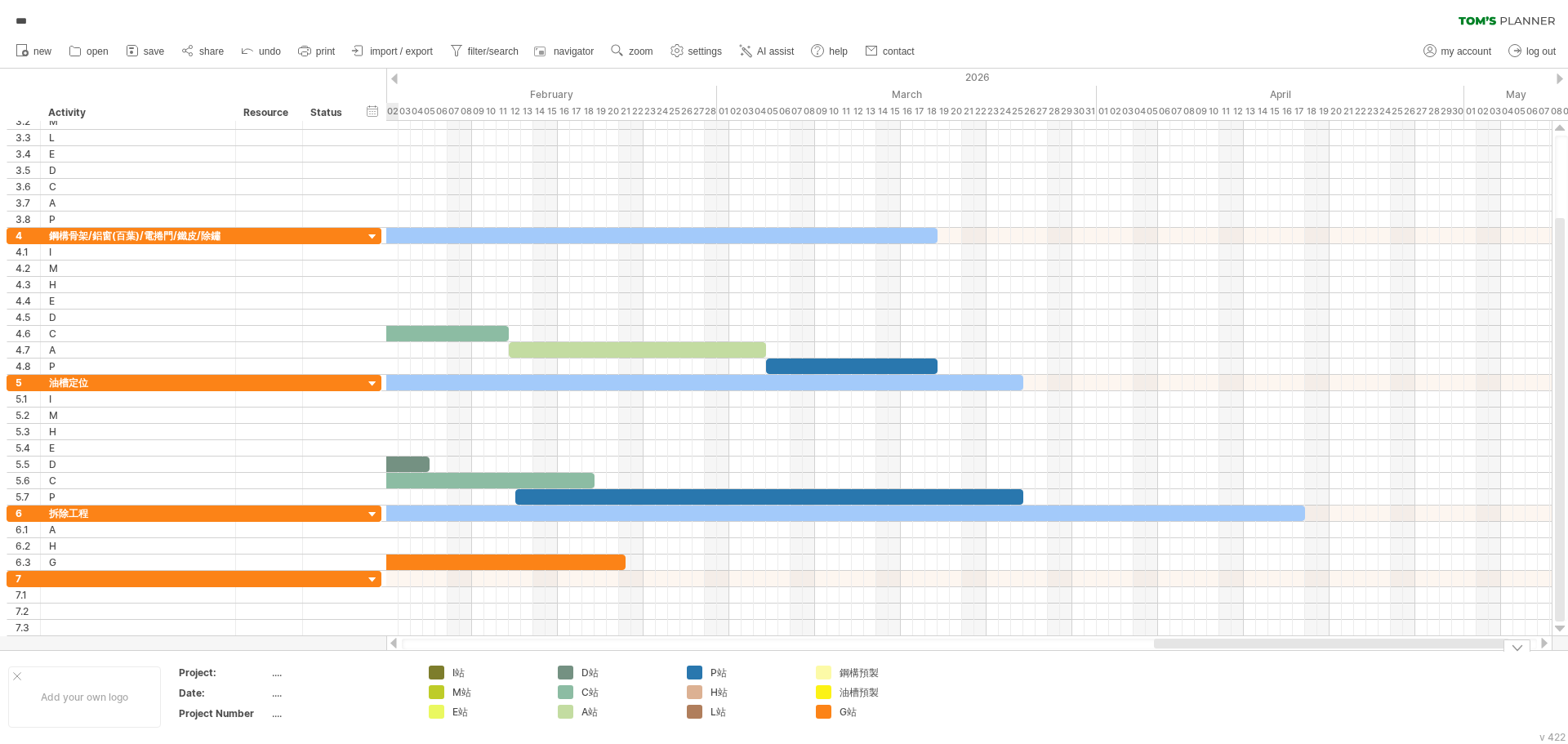
drag, startPoint x: 903, startPoint y: 647, endPoint x: 1304, endPoint y: 686, distance: 402.9
click at [1304, 686] on div "Trying to reach [DOMAIN_NAME] Connected again... 0% autosave... *** clear filte…" at bounding box center [784, 372] width 1568 height 744
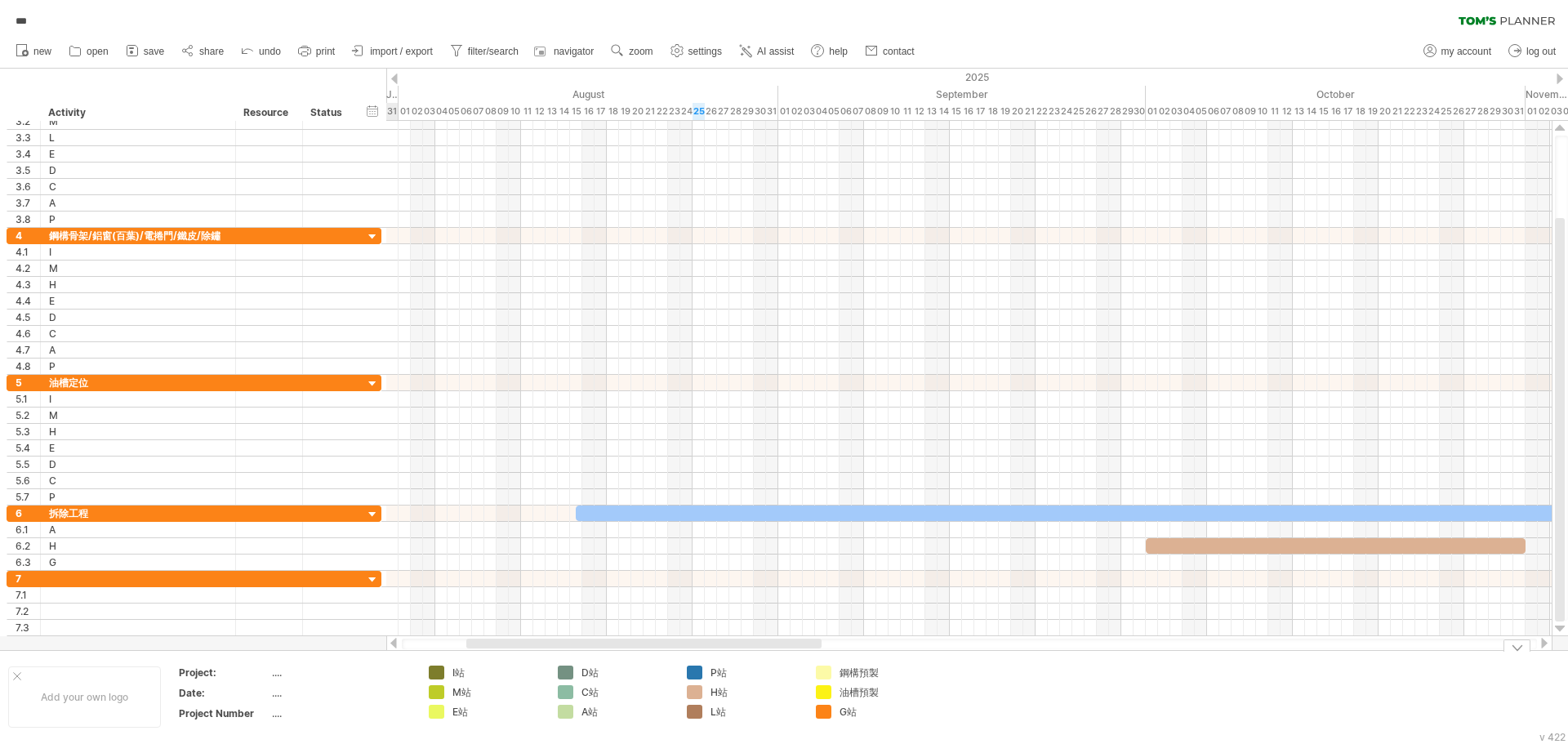
drag, startPoint x: 1131, startPoint y: 644, endPoint x: 491, endPoint y: 662, distance: 640.3
click at [491, 662] on div "Trying to reach [DOMAIN_NAME] Connected again... 0% autosave... *** clear filte…" at bounding box center [784, 372] width 1568 height 744
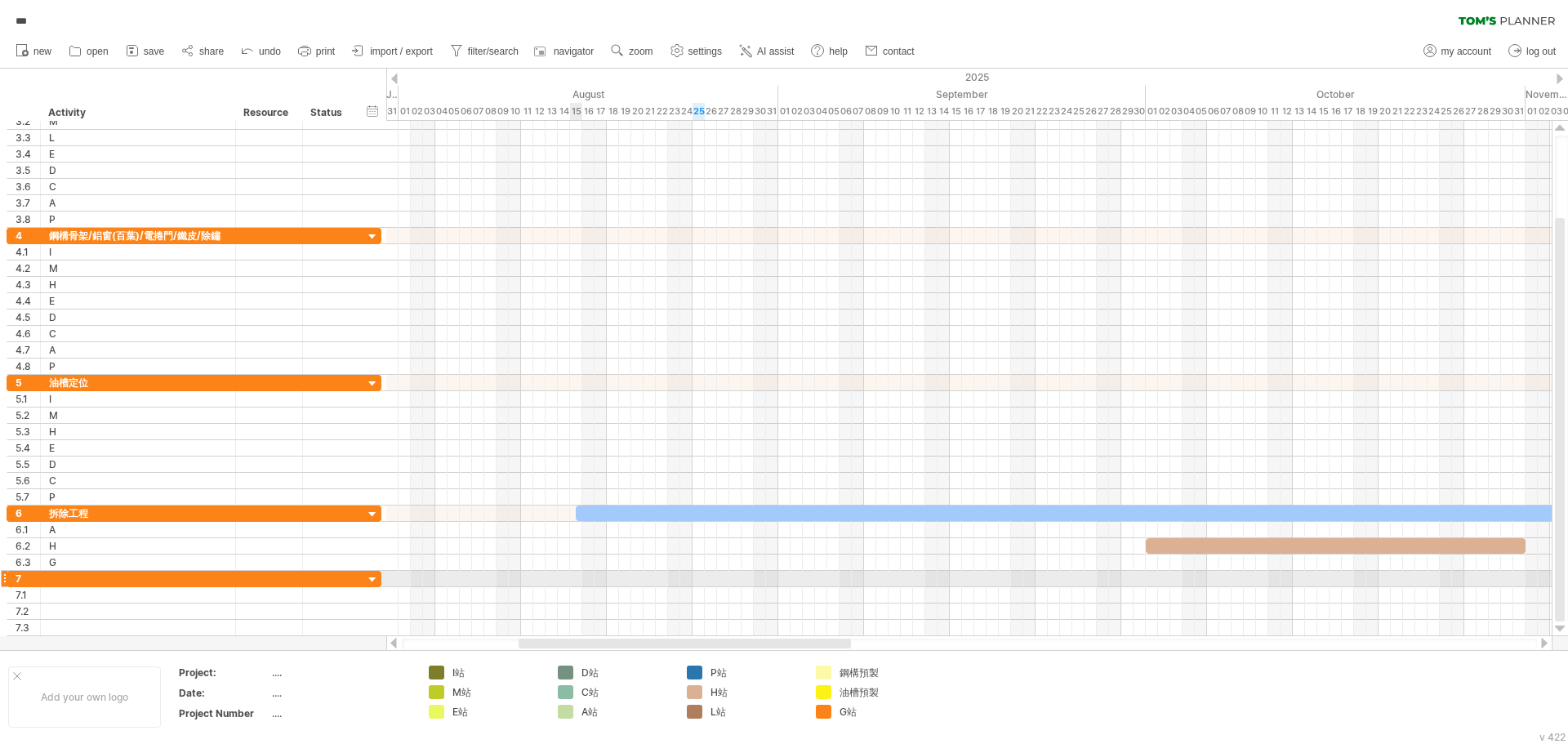
click at [572, 582] on div at bounding box center [969, 580] width 1165 height 17
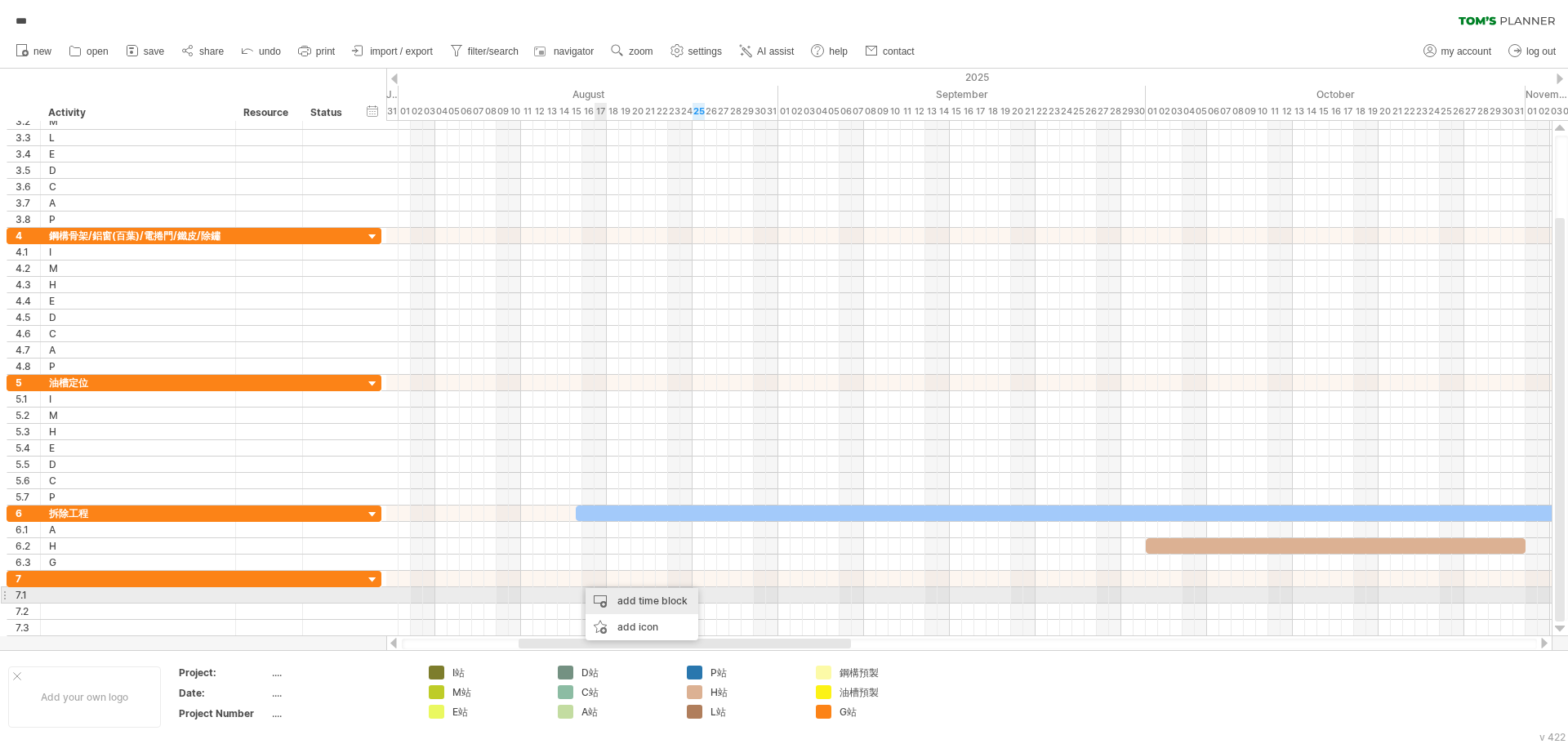
click at [614, 593] on div "add time block" at bounding box center [641, 601] width 113 height 26
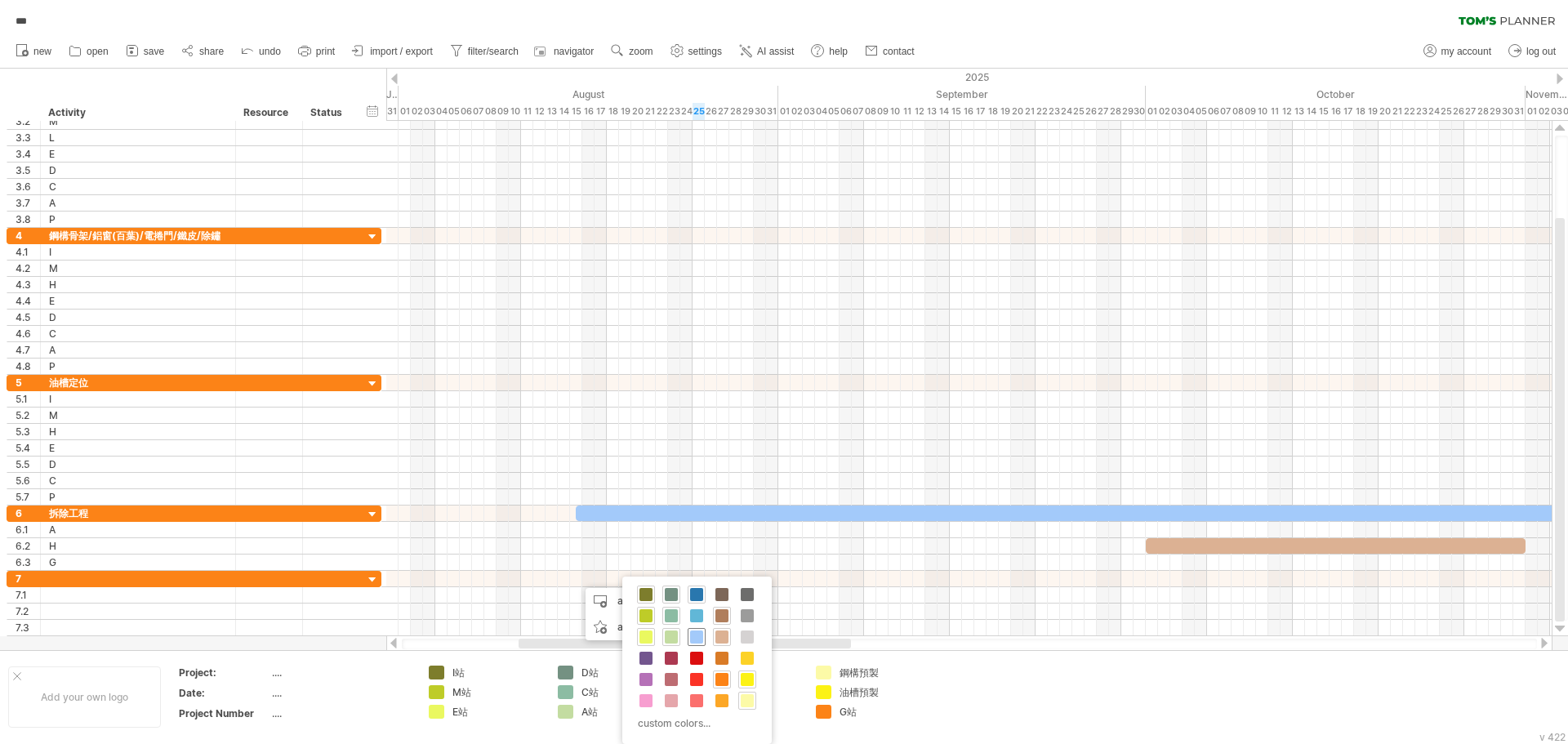
click at [694, 641] on span at bounding box center [696, 637] width 13 height 13
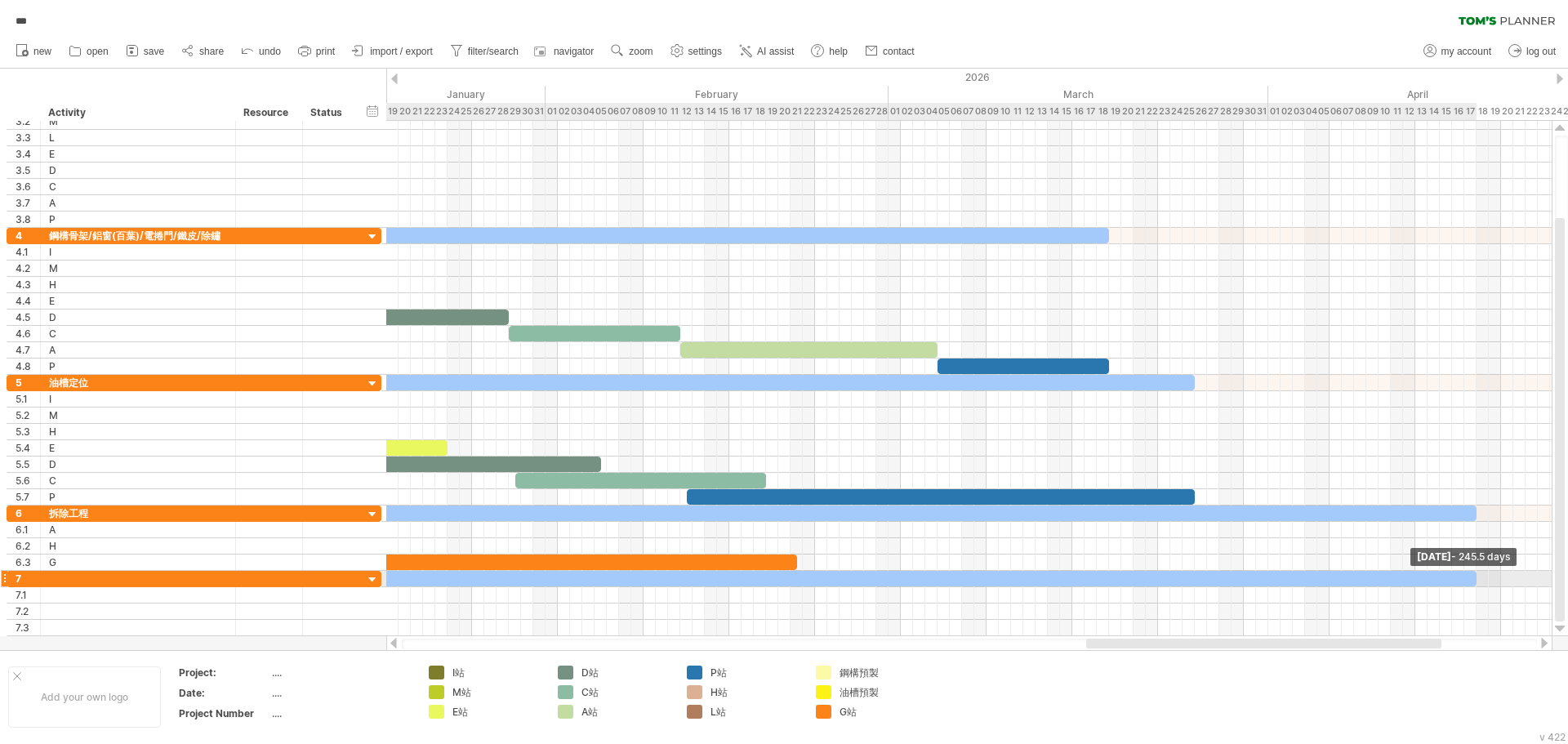
drag, startPoint x: 589, startPoint y: 580, endPoint x: 1476, endPoint y: 587, distance: 887.0
click at [1479, 585] on span at bounding box center [1477, 579] width 7 height 16
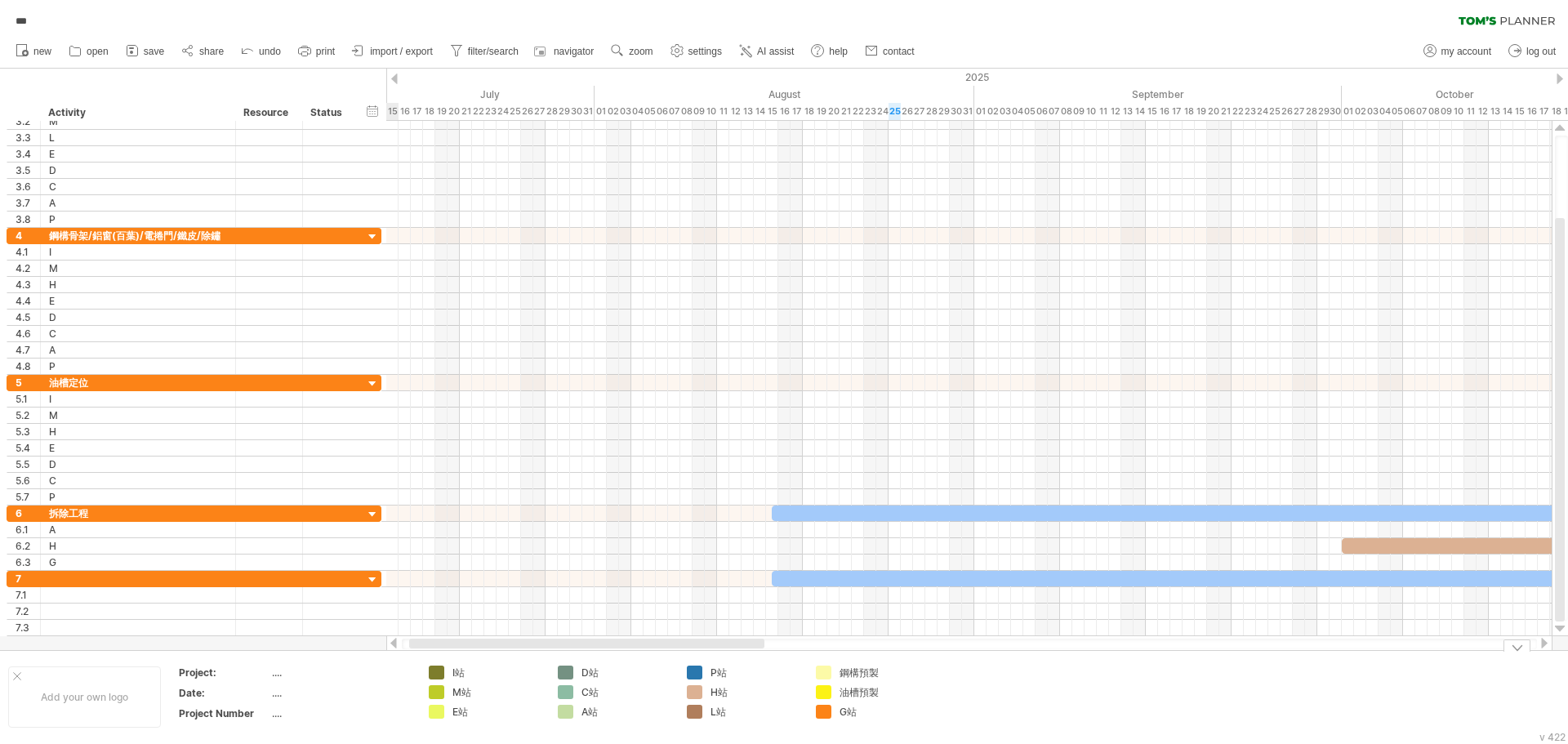
drag, startPoint x: 1364, startPoint y: 641, endPoint x: 667, endPoint y: 610, distance: 697.7
click at [686, 658] on div "Trying to reach [DOMAIN_NAME] Connected again... 0% autosave... *** clear filte…" at bounding box center [784, 372] width 1568 height 744
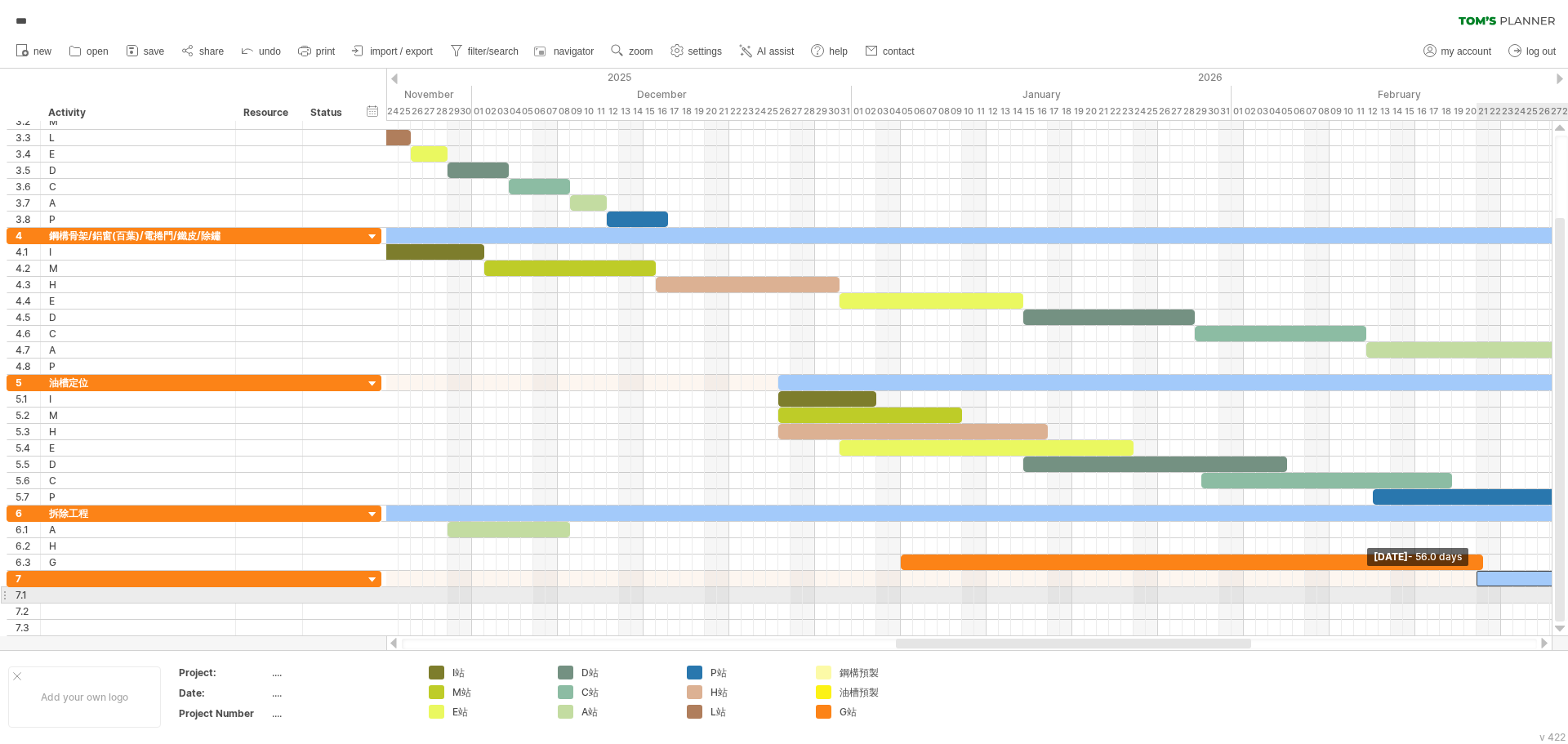
drag, startPoint x: 773, startPoint y: 581, endPoint x: 1476, endPoint y: 599, distance: 703.2
click at [1476, 599] on div "[DATE] - 245.5 days [DATE] - 56.0 days" at bounding box center [969, 379] width 1165 height 516
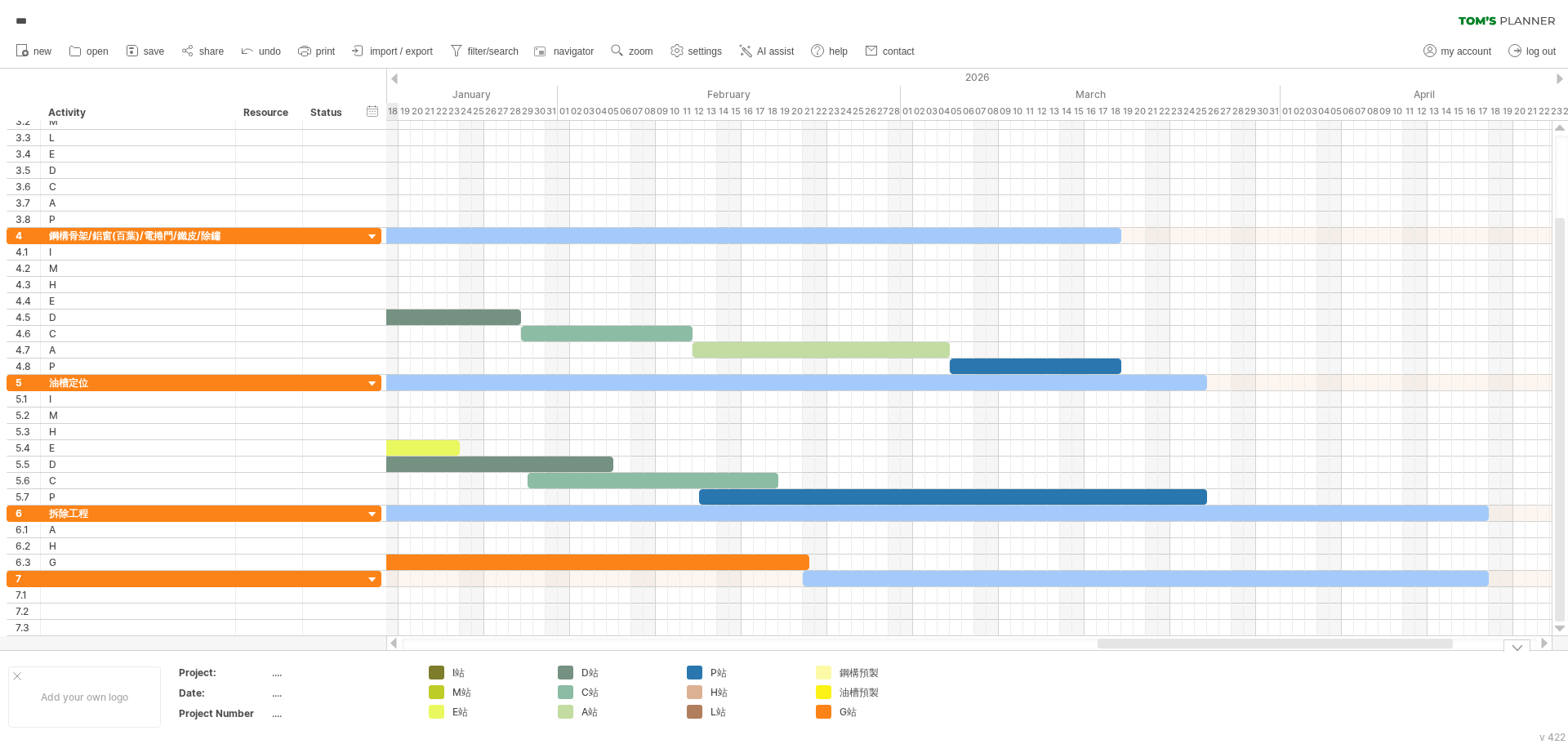
drag, startPoint x: 1013, startPoint y: 641, endPoint x: 1216, endPoint y: 663, distance: 204.2
click at [1216, 663] on div "Trying to reach [DOMAIN_NAME] Connected again... 0% autosave... *** clear filte…" at bounding box center [784, 372] width 1568 height 744
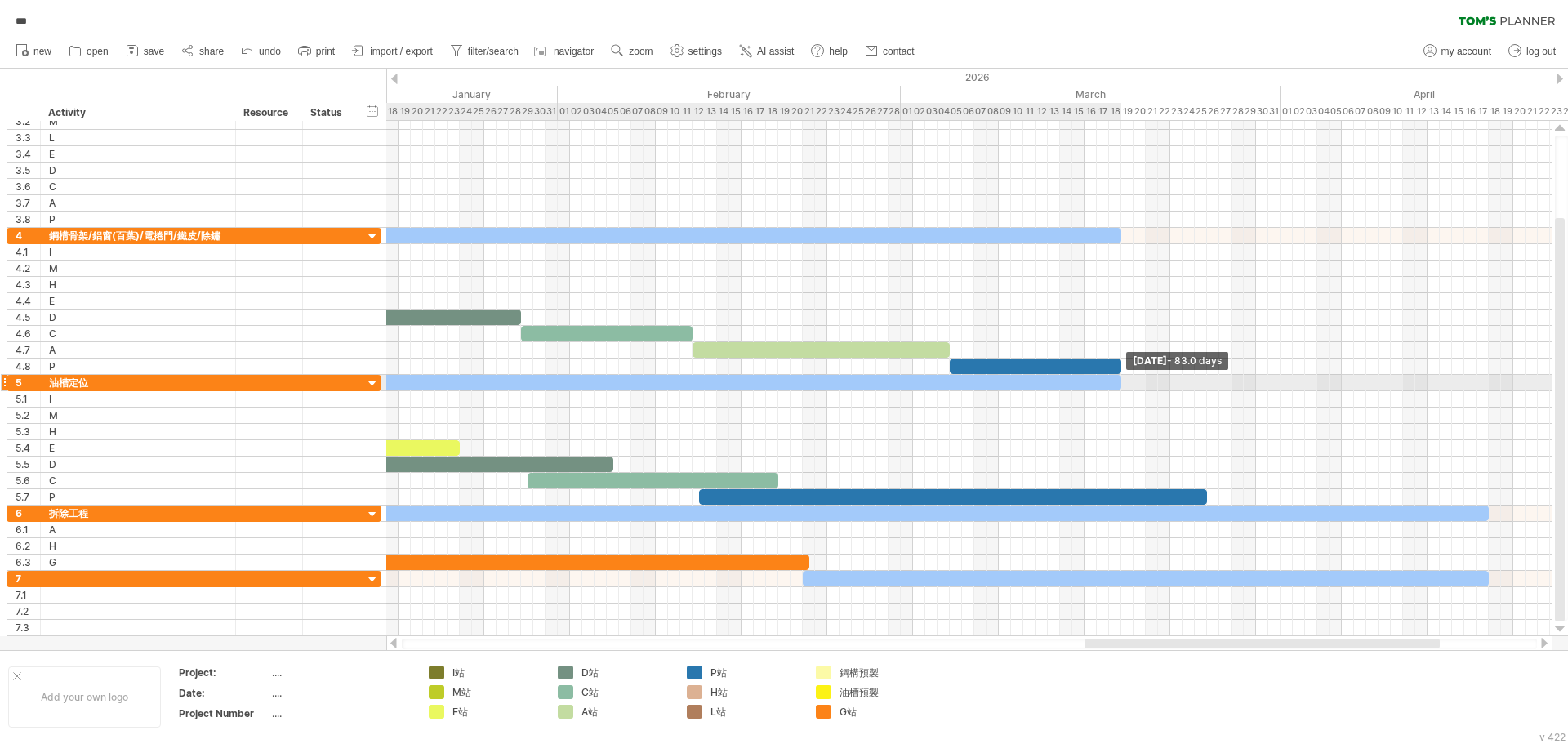
drag, startPoint x: 1205, startPoint y: 382, endPoint x: 1118, endPoint y: 384, distance: 87.0
click at [1118, 384] on div at bounding box center [612, 382] width 1017 height 16
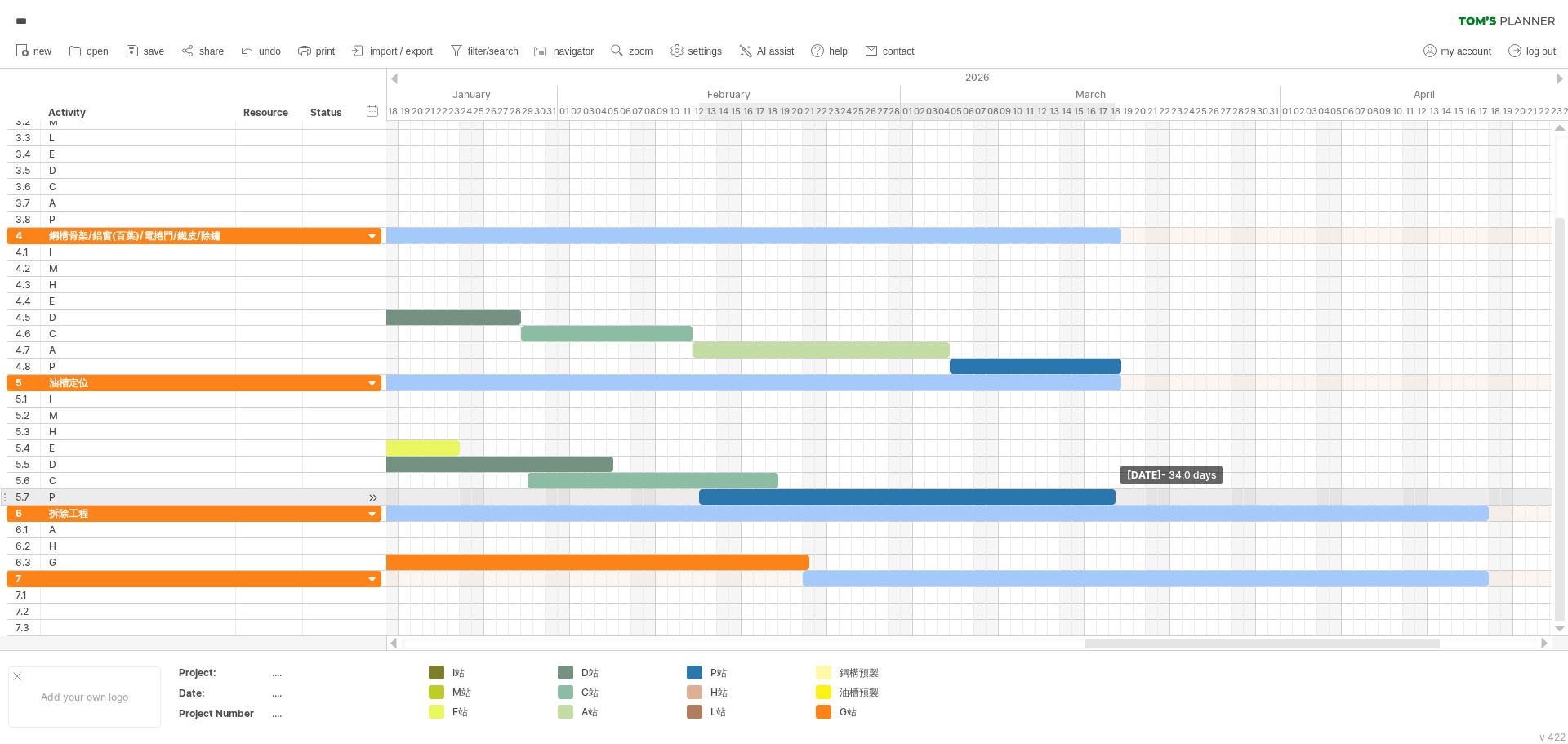
drag, startPoint x: 1205, startPoint y: 493, endPoint x: 1116, endPoint y: 502, distance: 89.5
click at [1116, 502] on span at bounding box center [1116, 497] width 7 height 16
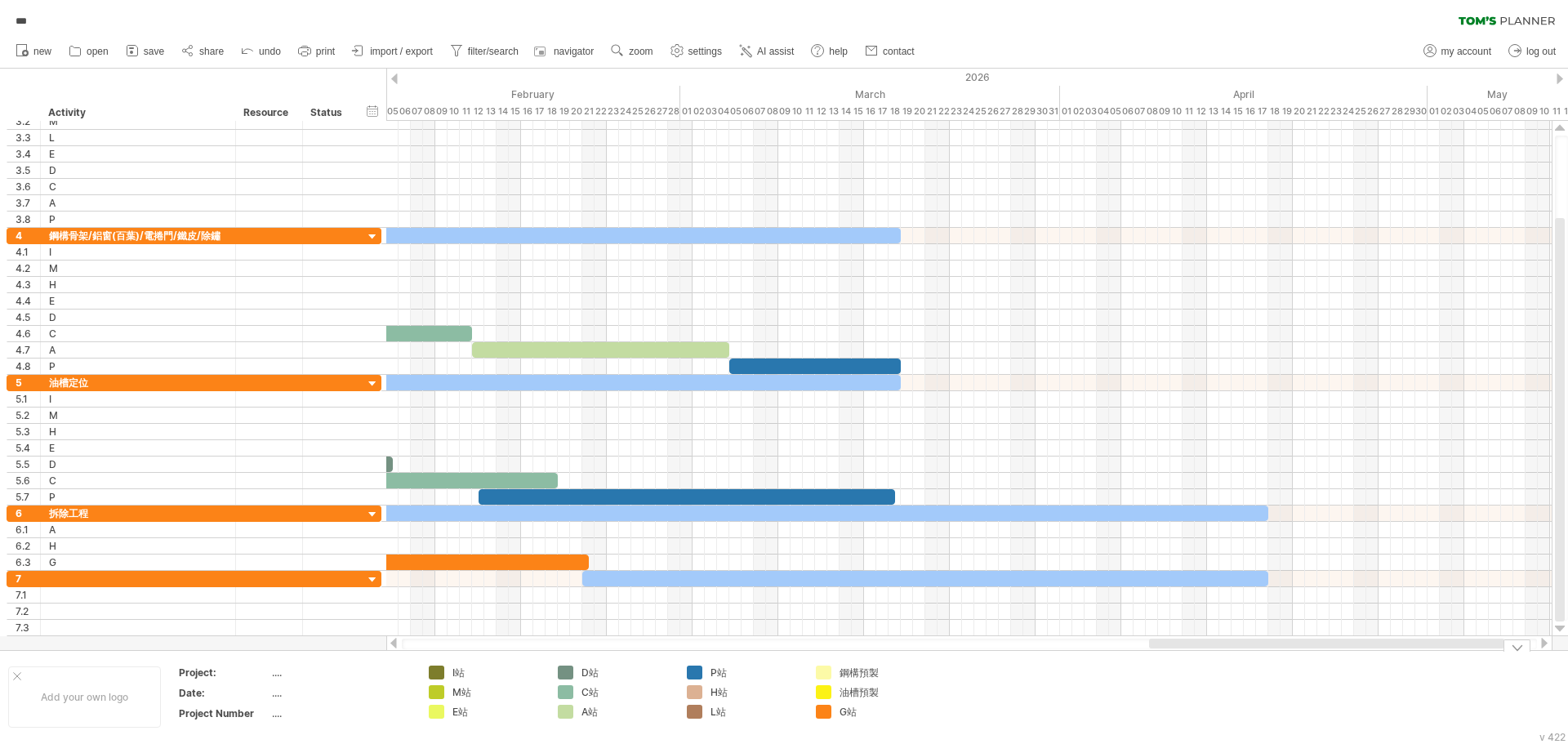
drag, startPoint x: 1176, startPoint y: 647, endPoint x: 1240, endPoint y: 651, distance: 64.1
click at [1240, 651] on div "Trying to reach [DOMAIN_NAME] Connected again... 0% autosave... *** clear filte…" at bounding box center [784, 372] width 1568 height 744
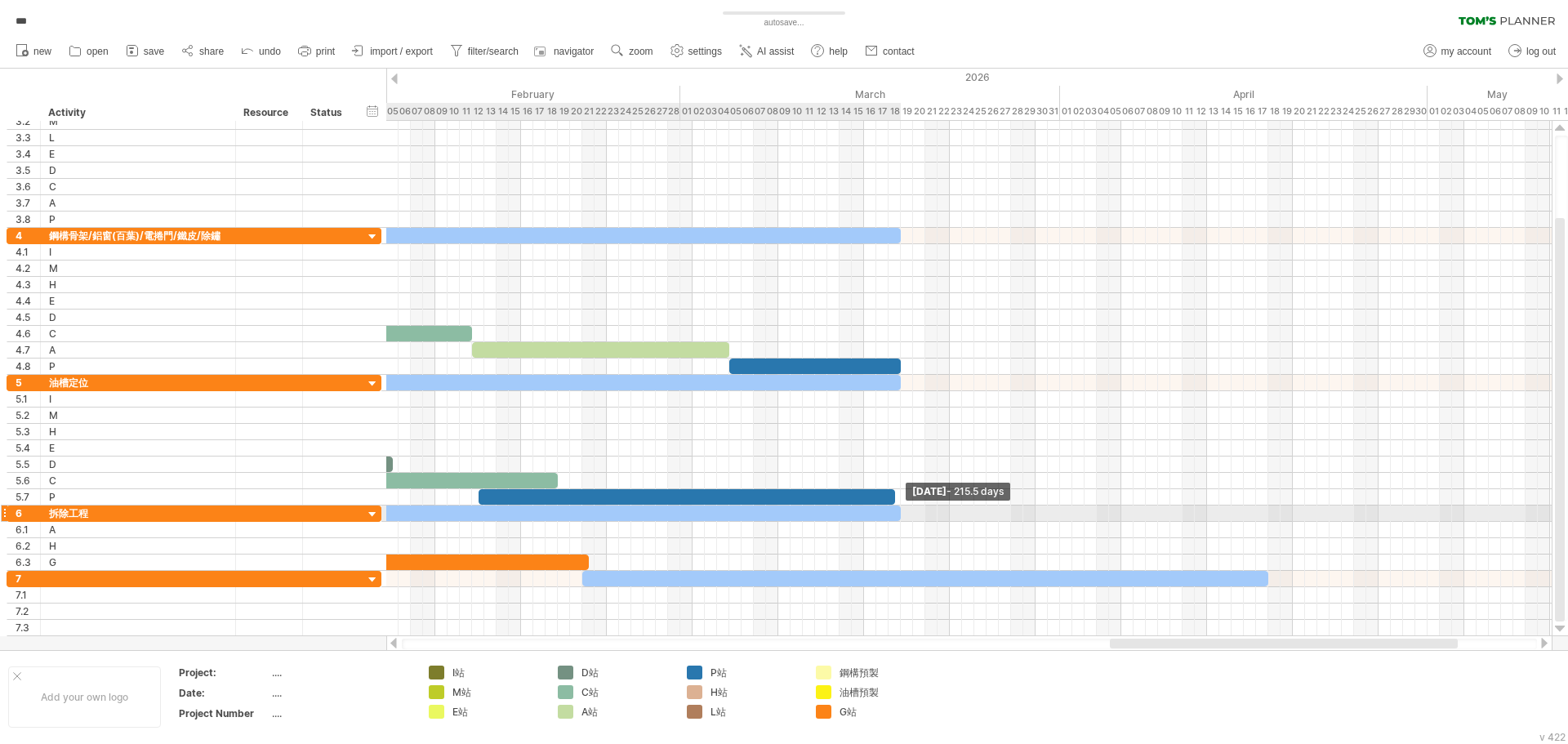
drag, startPoint x: 1268, startPoint y: 518, endPoint x: 898, endPoint y: 517, distance: 370.0
click at [898, 517] on span at bounding box center [901, 513] width 7 height 16
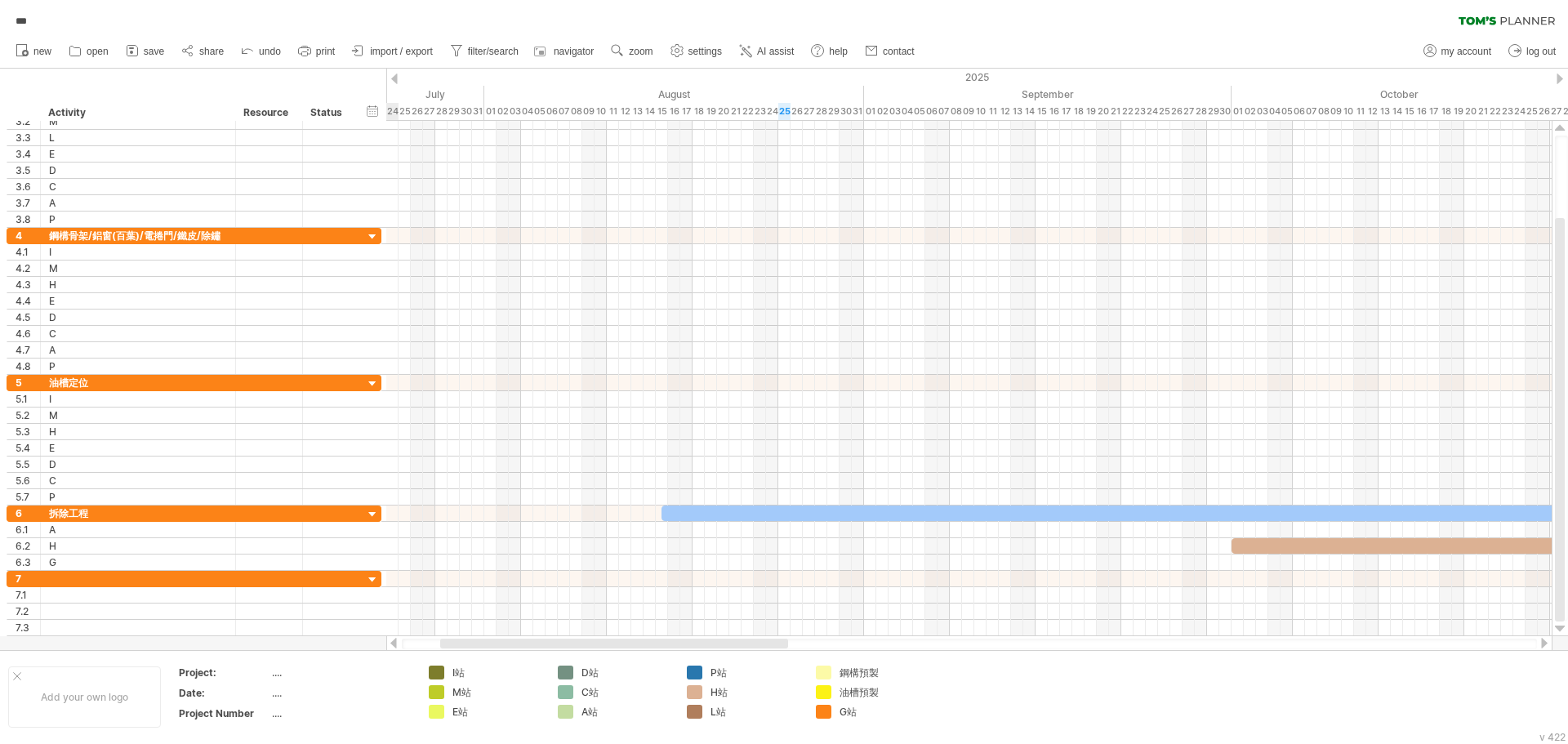
drag, startPoint x: 1204, startPoint y: 644, endPoint x: 533, endPoint y: 644, distance: 671.0
click at [533, 644] on div at bounding box center [613, 643] width 348 height 10
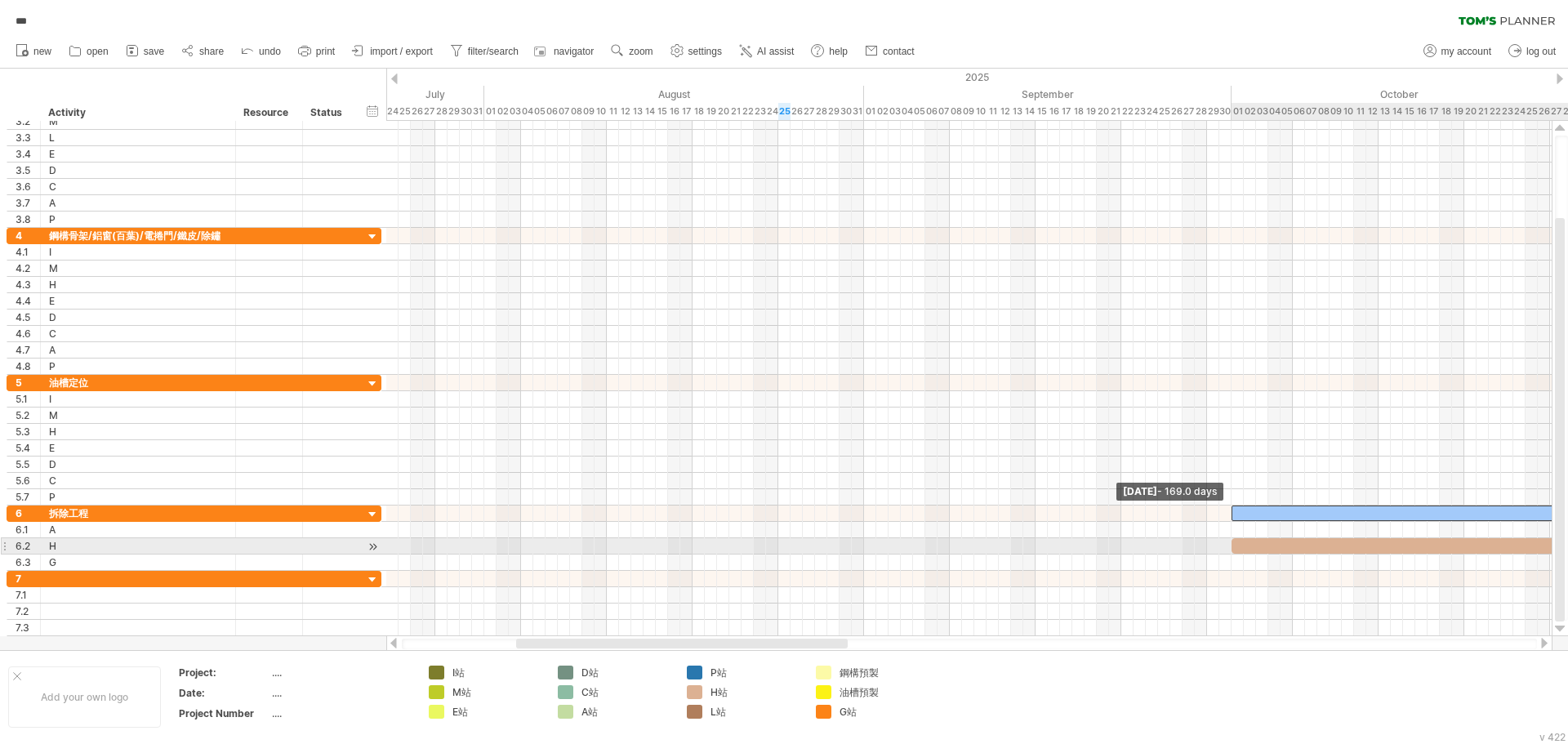
drag, startPoint x: 663, startPoint y: 517, endPoint x: 1234, endPoint y: 549, distance: 571.9
click at [1465, 549] on div at bounding box center [1465, 538] width 0 height 65
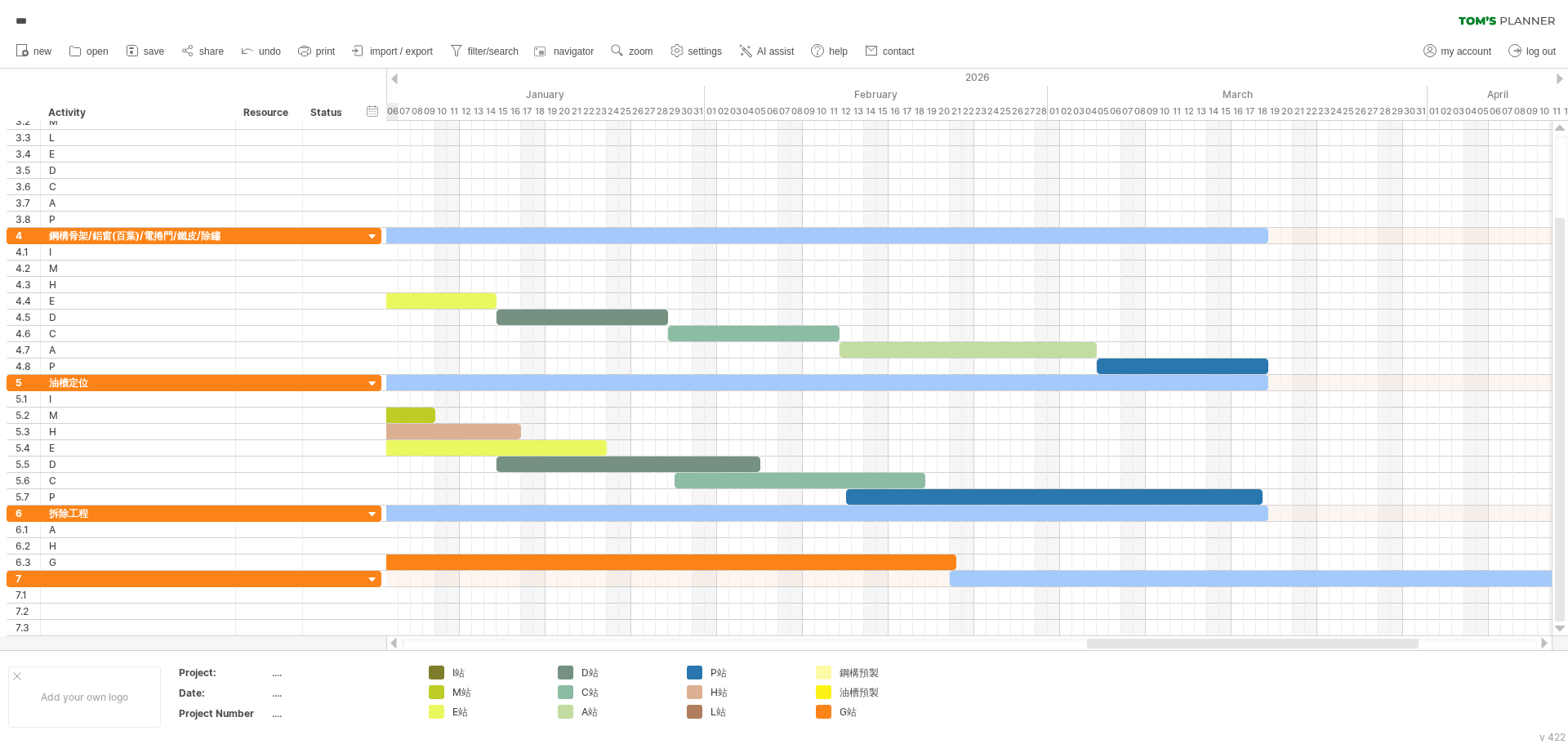
drag, startPoint x: 756, startPoint y: 646, endPoint x: 1327, endPoint y: 644, distance: 571.0
click at [1327, 644] on div at bounding box center [1253, 643] width 332 height 10
click at [241, 582] on div at bounding box center [269, 579] width 67 height 16
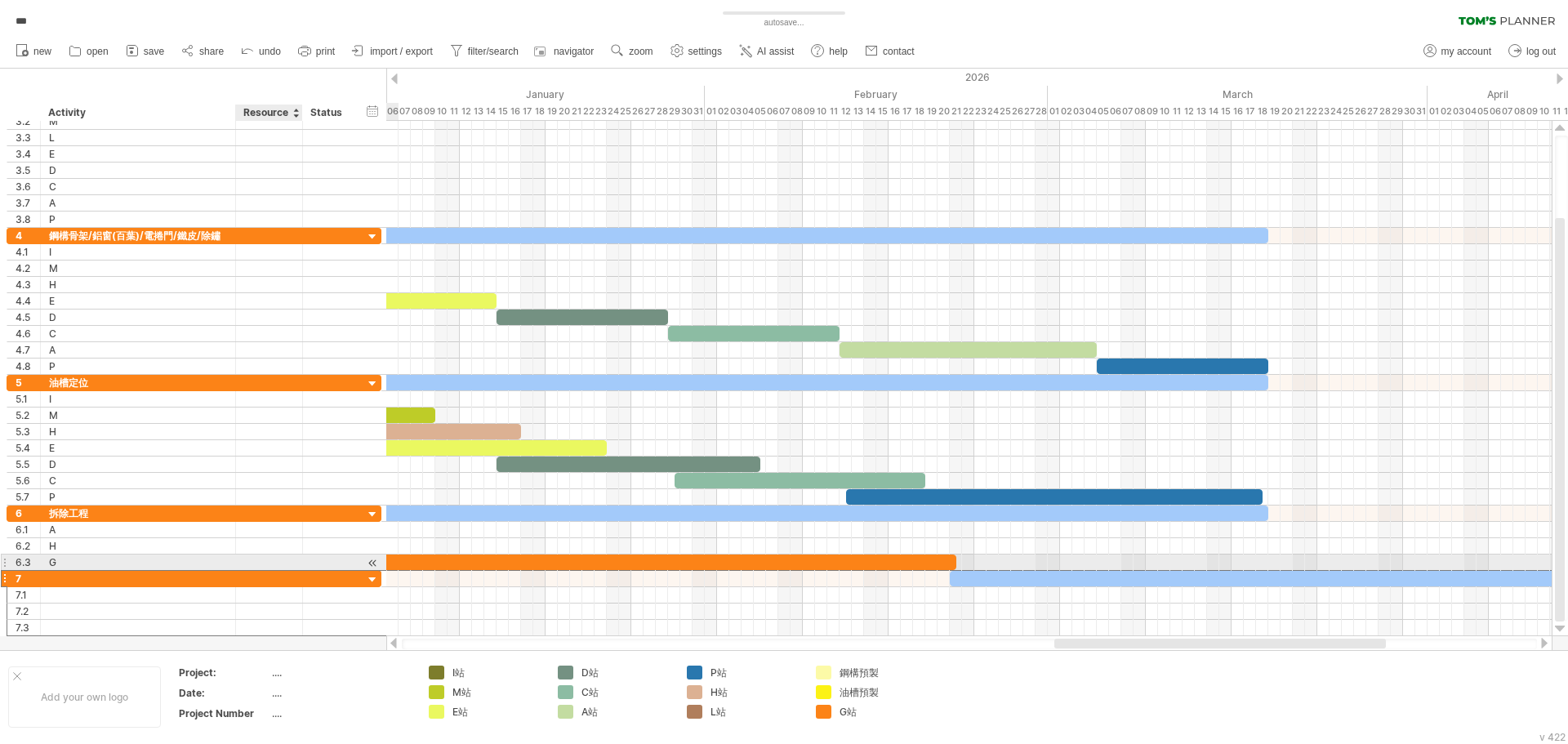
click at [248, 570] on div at bounding box center [268, 562] width 49 height 16
click at [248, 574] on div at bounding box center [268, 579] width 49 height 16
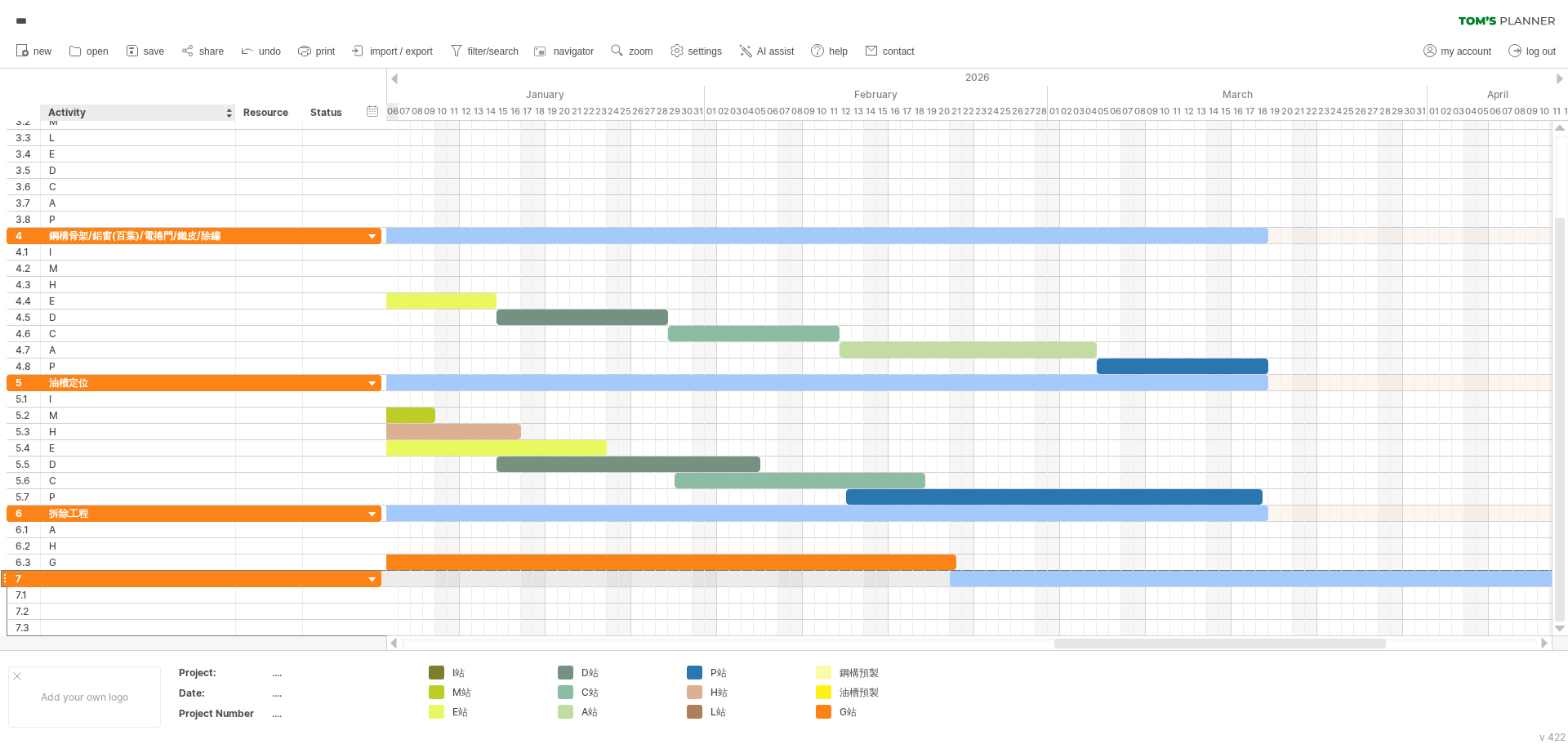
click at [239, 582] on div at bounding box center [269, 579] width 67 height 16
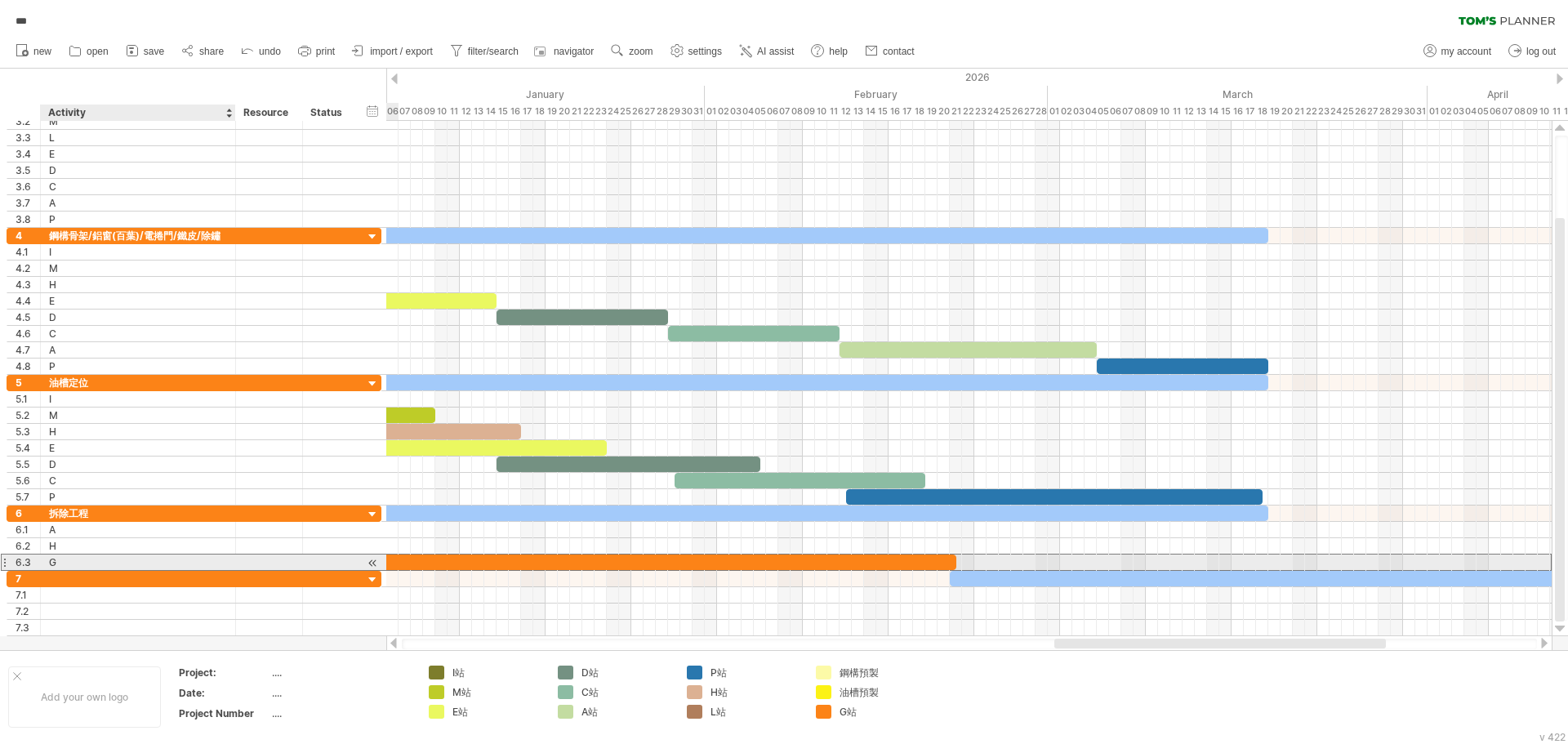
click at [102, 571] on div "6.3 * G" at bounding box center [194, 562] width 375 height 17
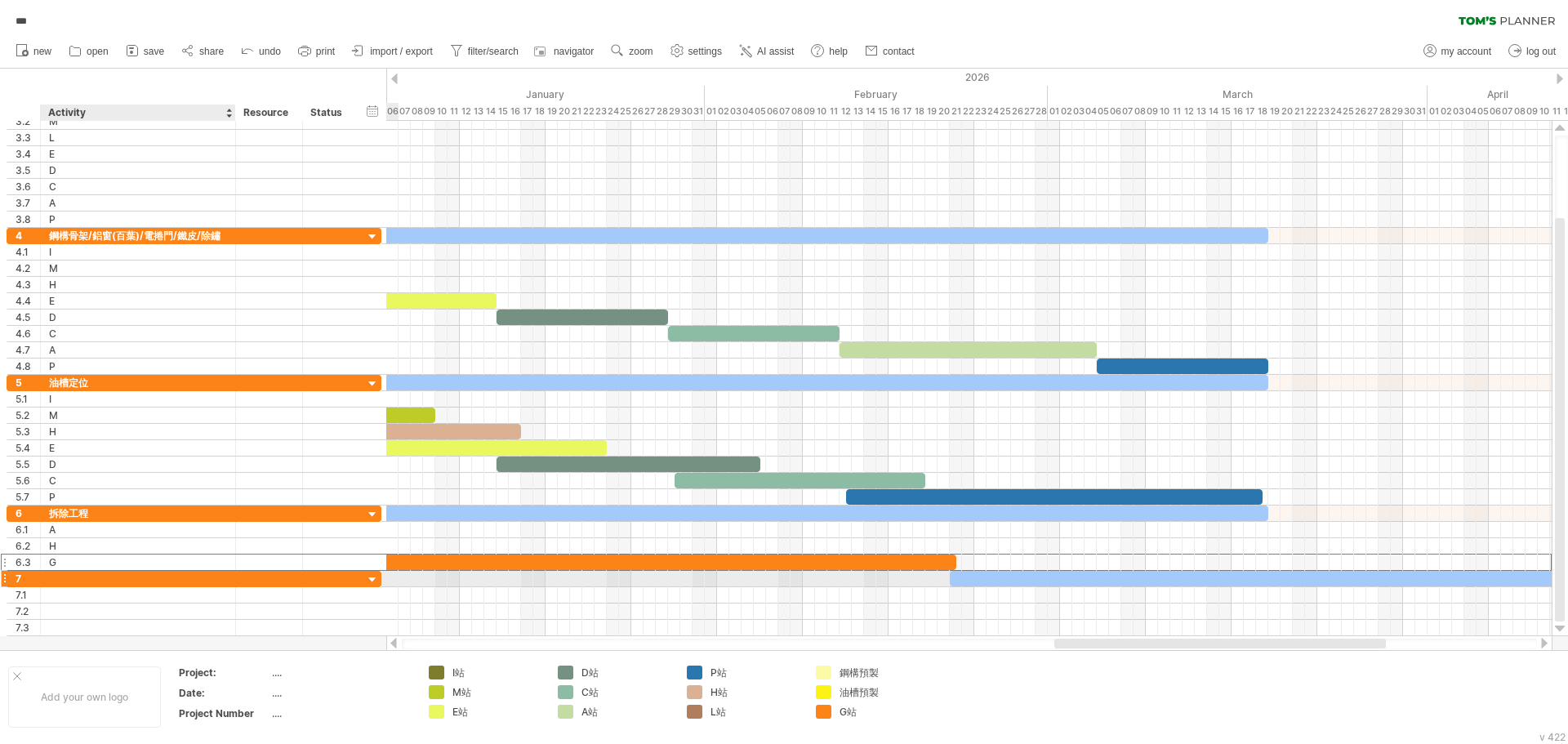
click at [101, 581] on div at bounding box center [138, 579] width 178 height 16
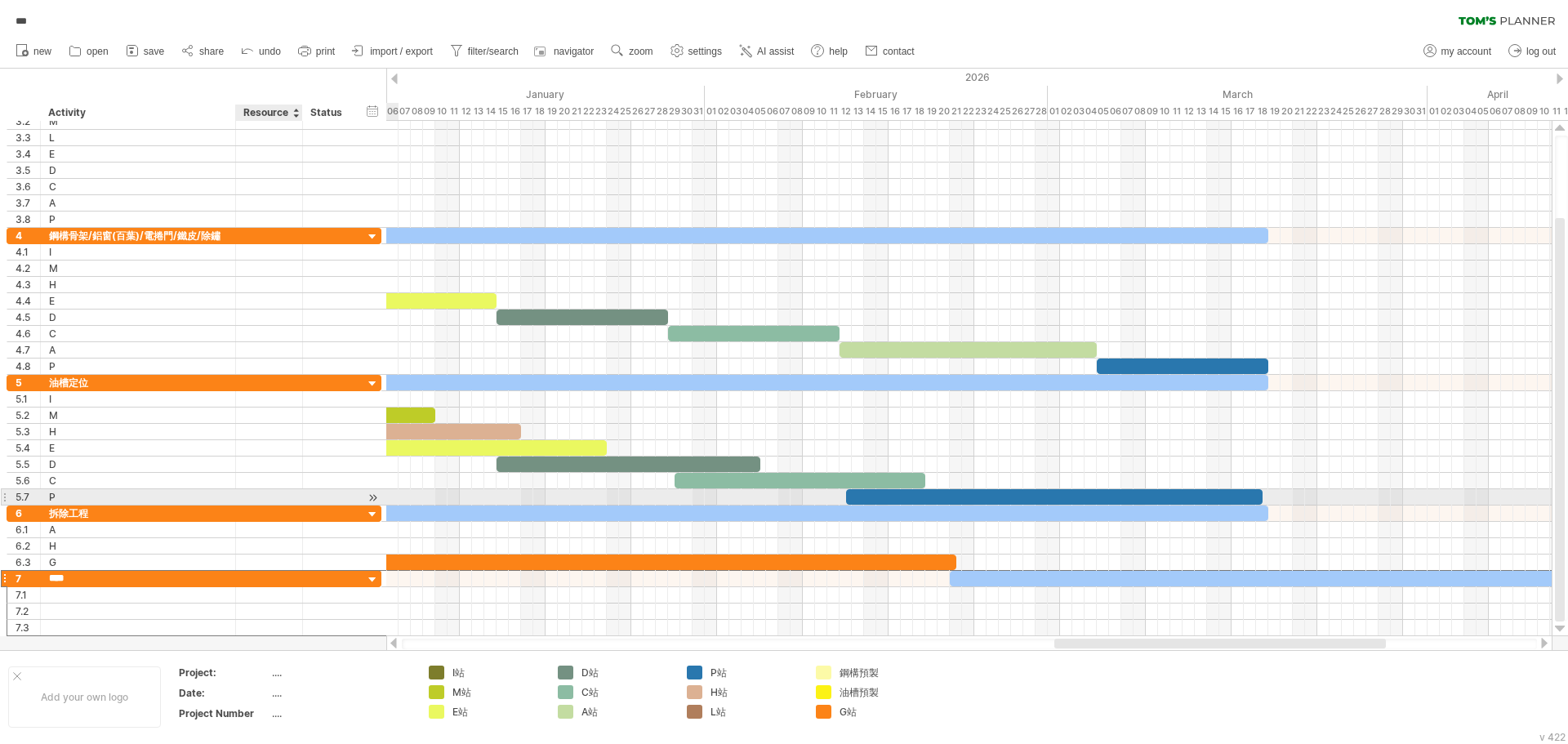
type input "***"
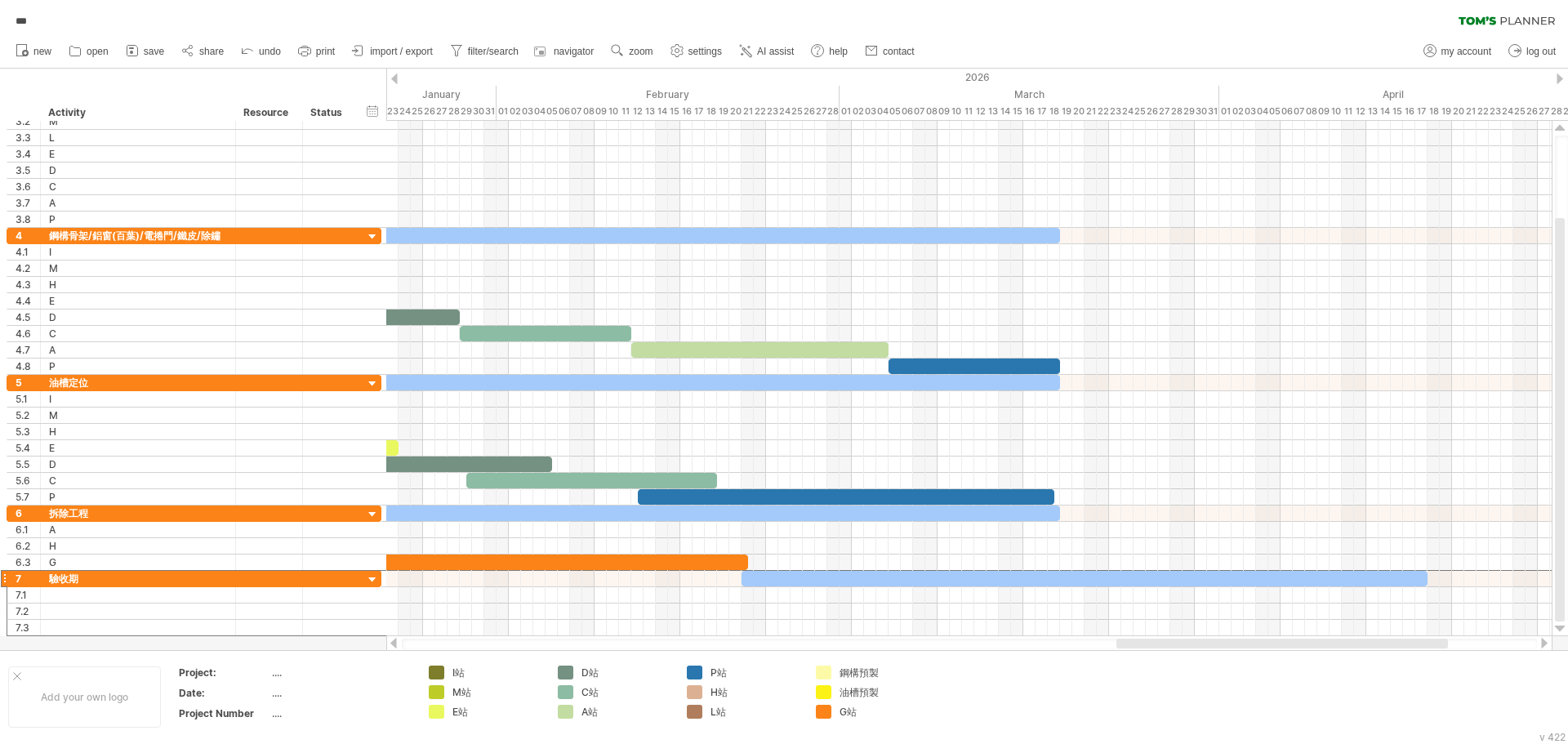
drag, startPoint x: 1252, startPoint y: 644, endPoint x: 1278, endPoint y: 646, distance: 26.1
click at [1278, 645] on div at bounding box center [1283, 643] width 332 height 10
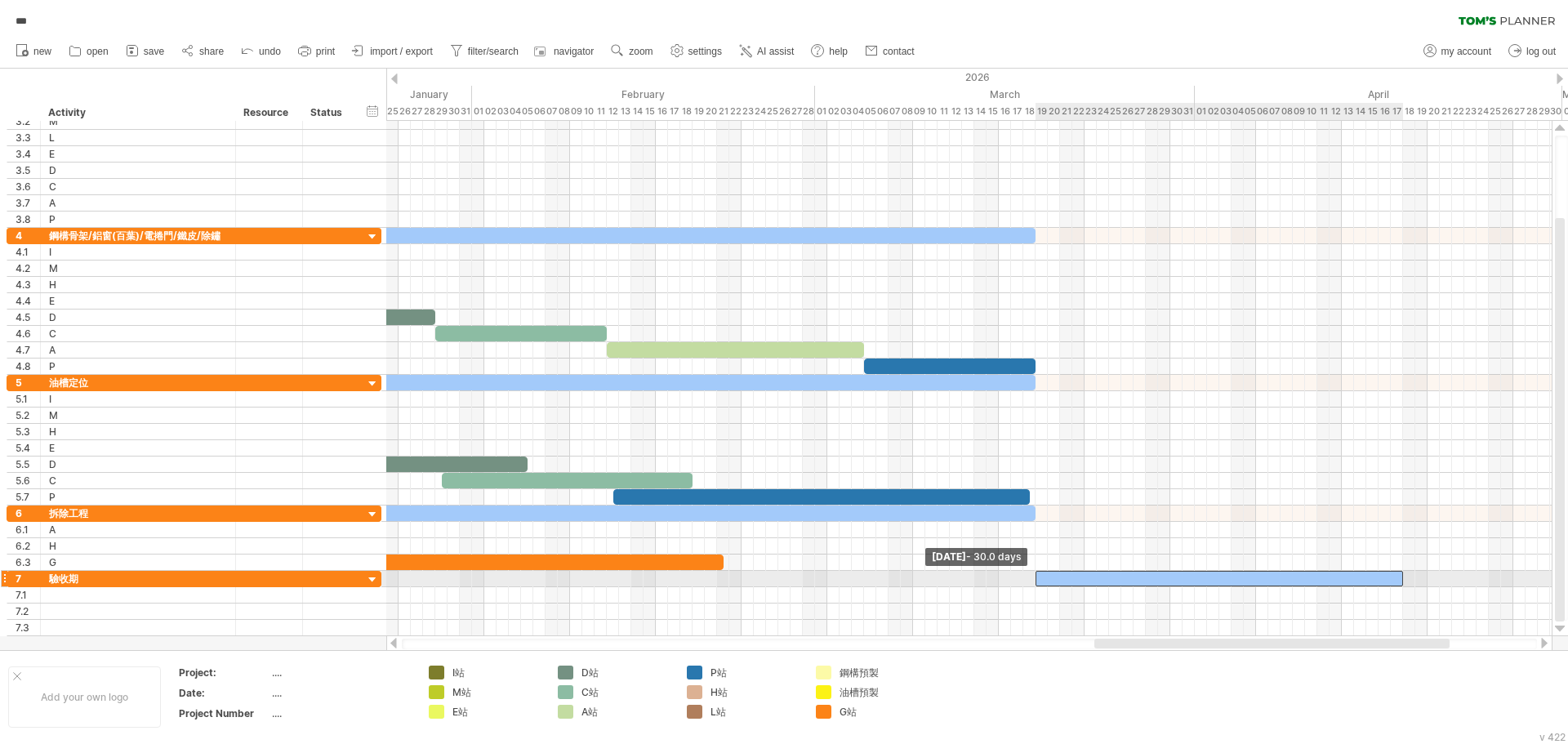
drag, startPoint x: 718, startPoint y: 579, endPoint x: 1038, endPoint y: 584, distance: 320.0
click at [1038, 584] on span at bounding box center [1036, 579] width 7 height 16
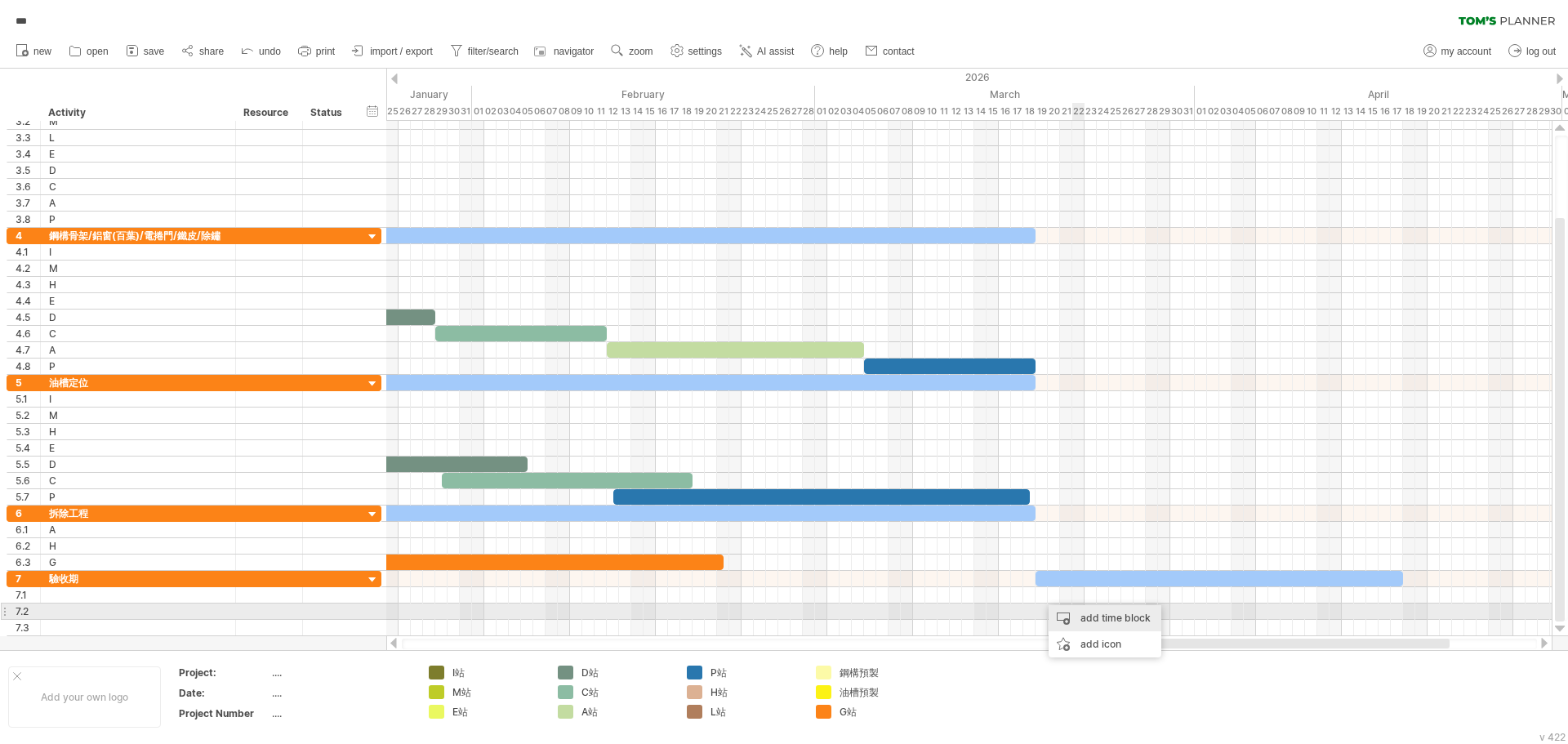
click at [1084, 614] on div "add time block" at bounding box center [1105, 618] width 113 height 26
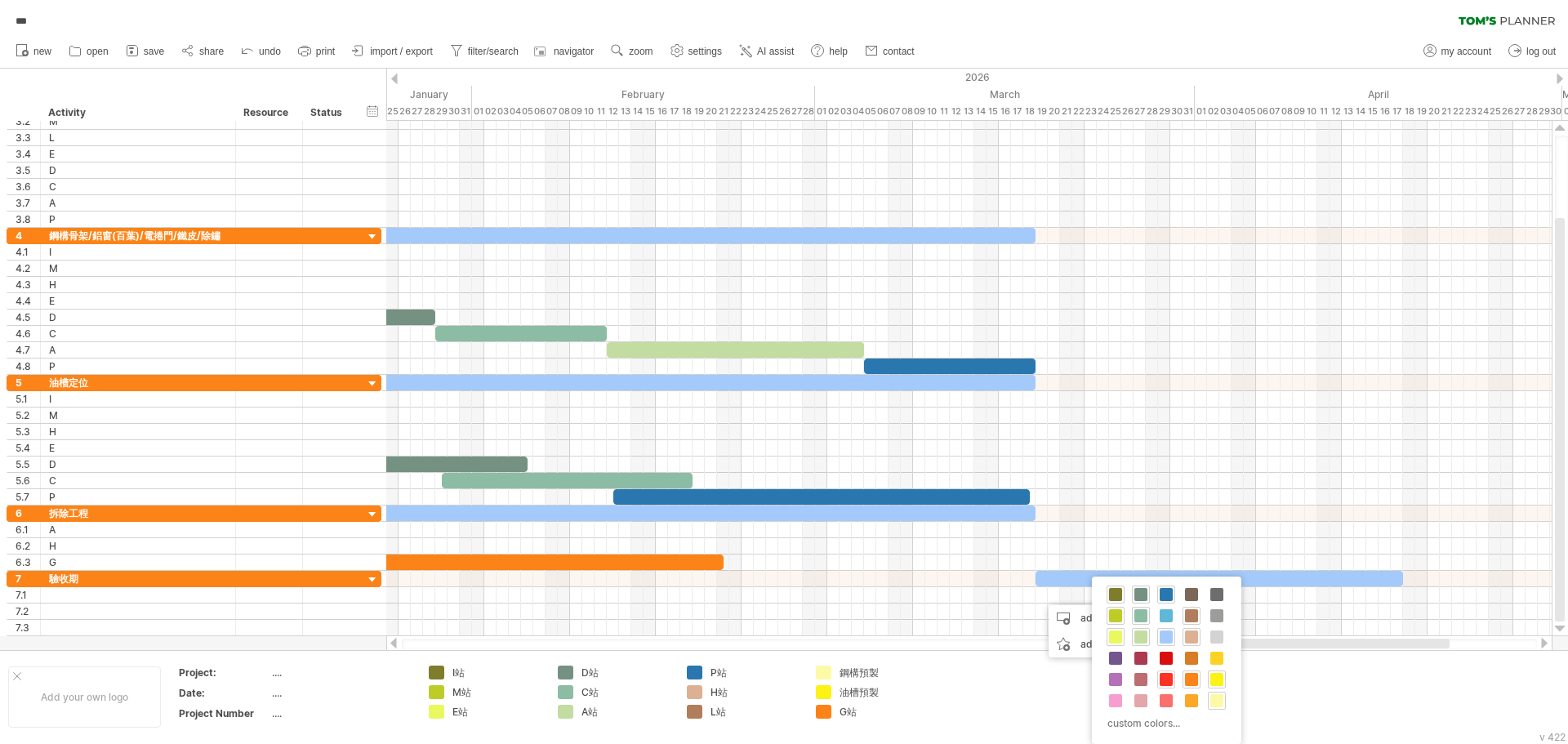
click at [1170, 683] on span at bounding box center [1166, 680] width 13 height 13
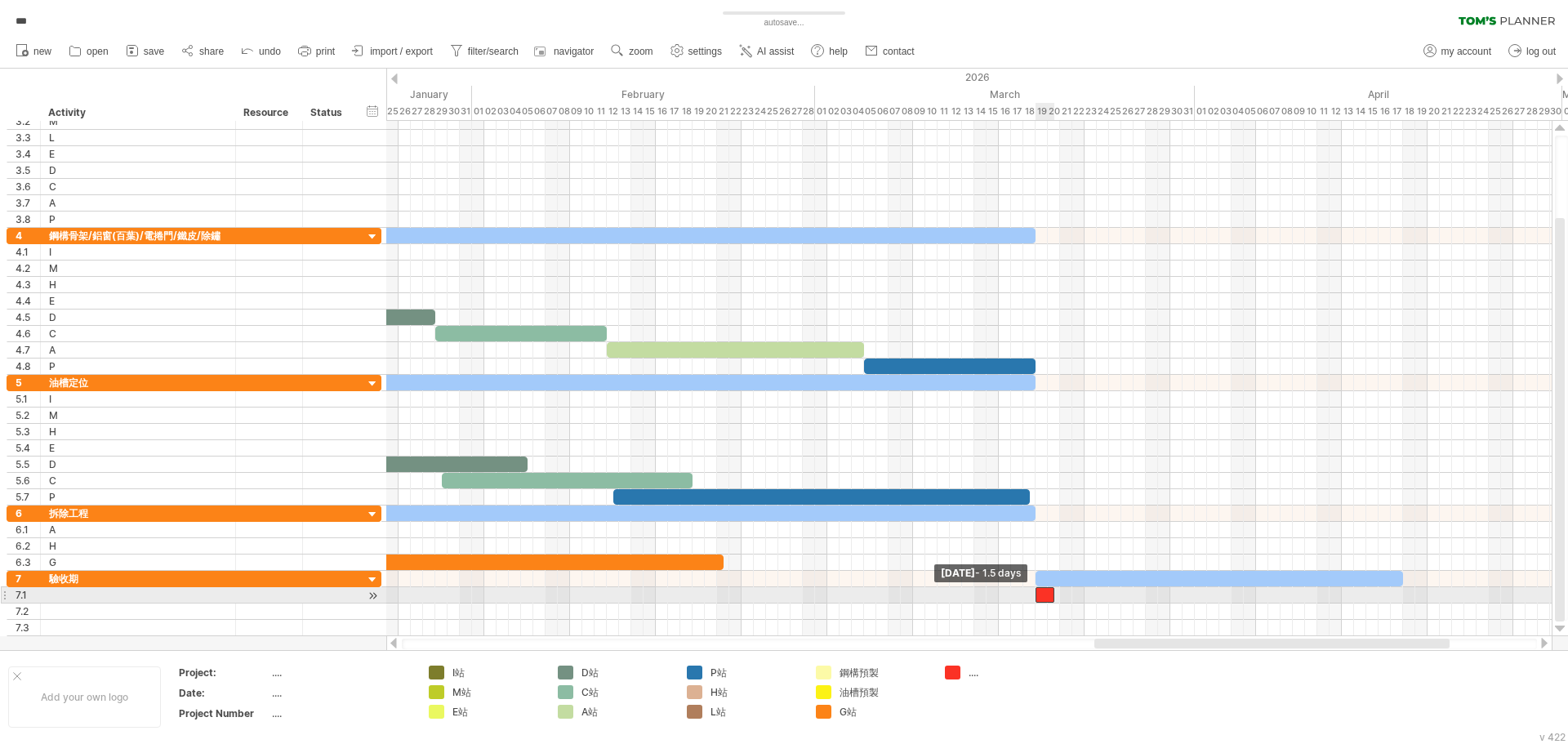
click at [1034, 596] on span at bounding box center [1036, 595] width 7 height 16
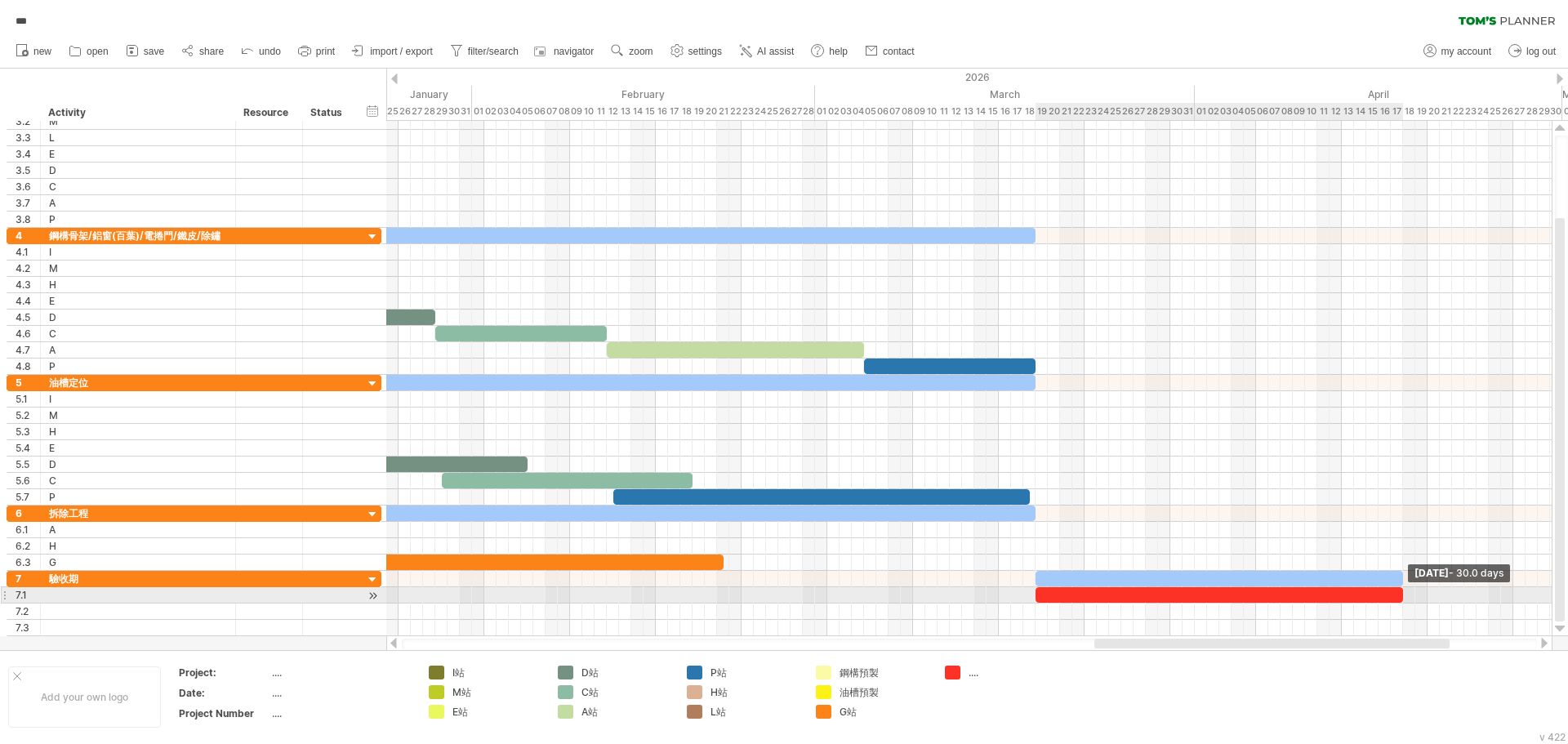
drag, startPoint x: 1051, startPoint y: 598, endPoint x: 1398, endPoint y: 597, distance: 347.0
click at [1398, 597] on div at bounding box center [1219, 595] width 367 height 16
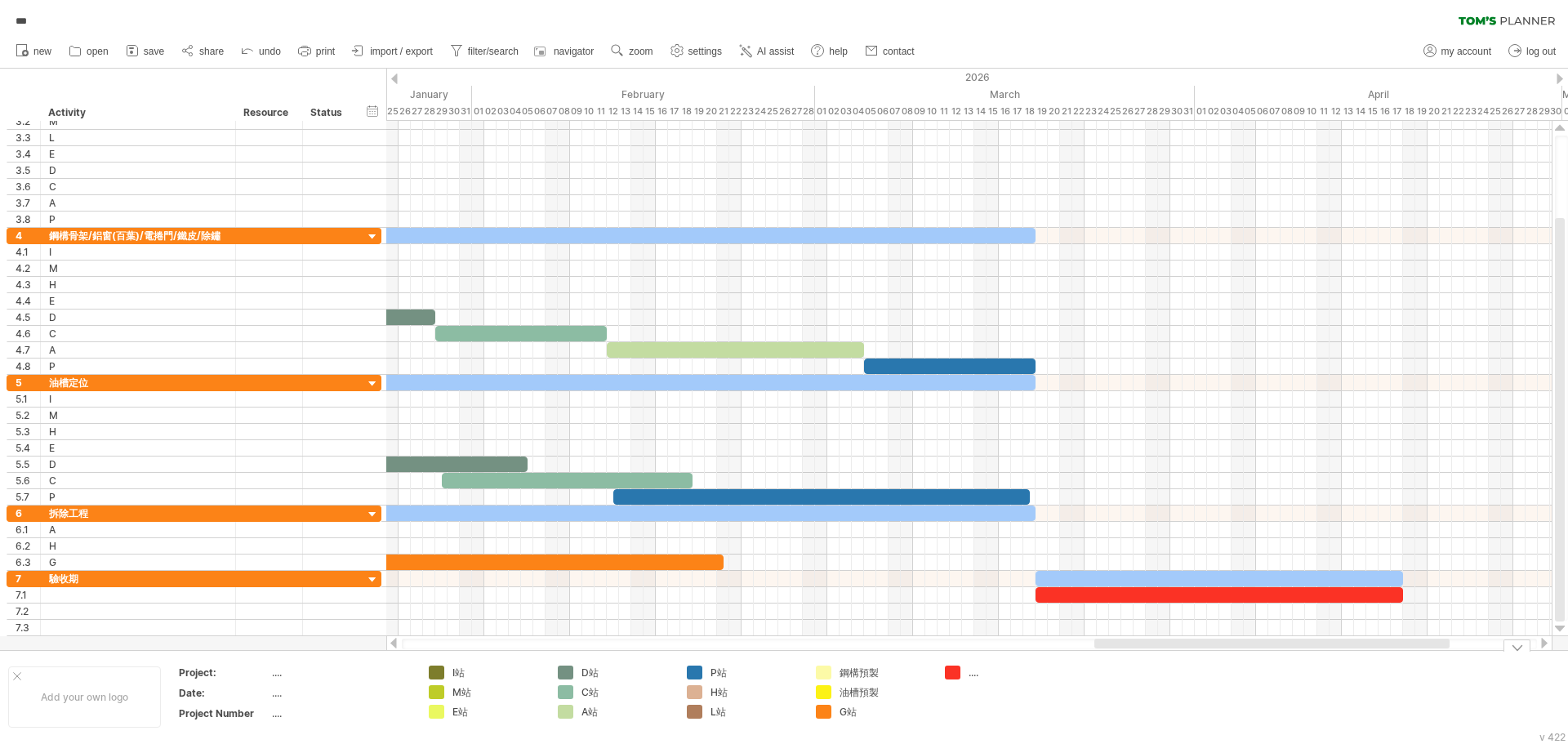
click at [978, 675] on div "...." at bounding box center [1013, 672] width 89 height 14
type input "**"
click at [1087, 682] on td at bounding box center [1131, 696] width 129 height 62
click at [166, 51] on link "save" at bounding box center [145, 51] width 48 height 21
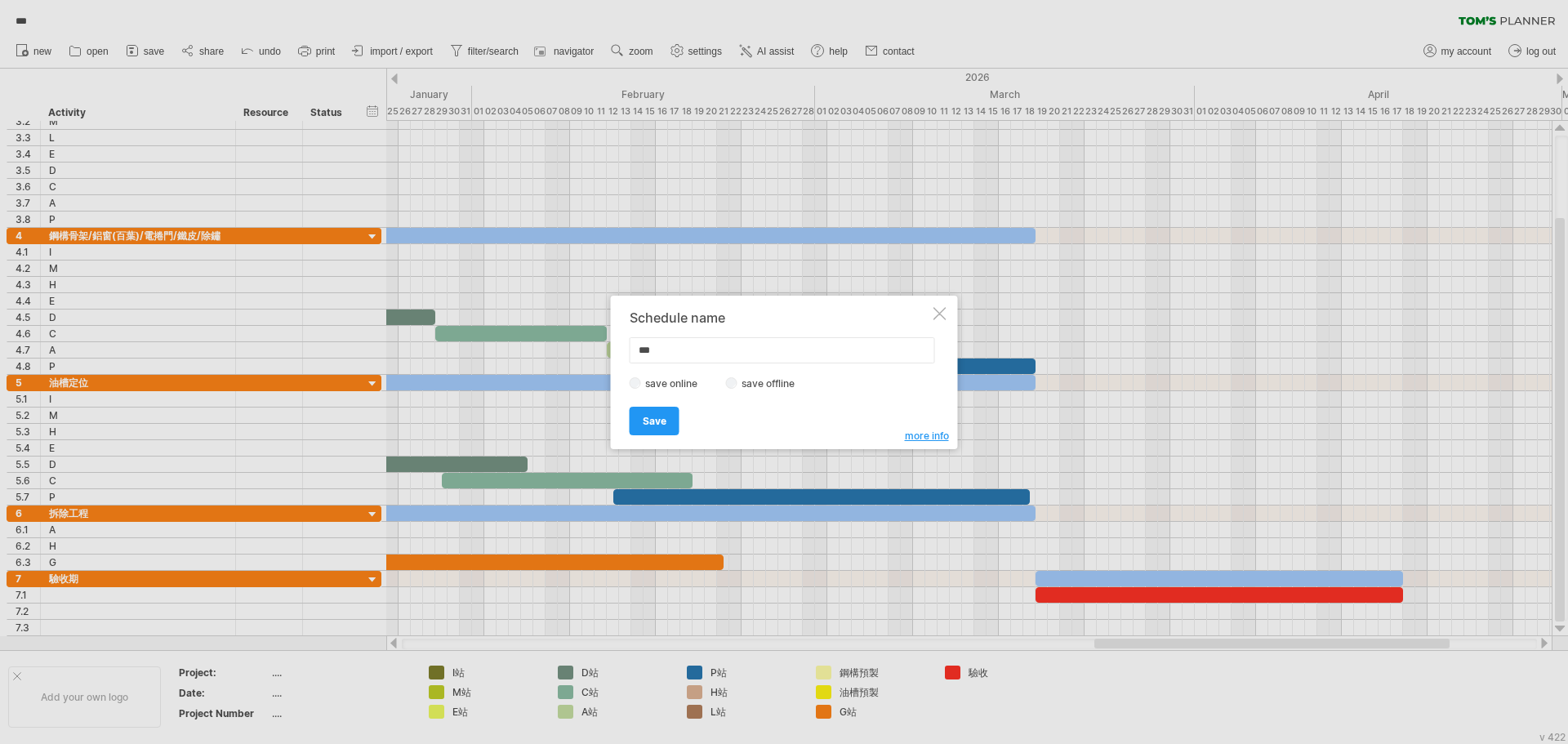
click at [663, 419] on span "Save" at bounding box center [654, 420] width 23 height 12
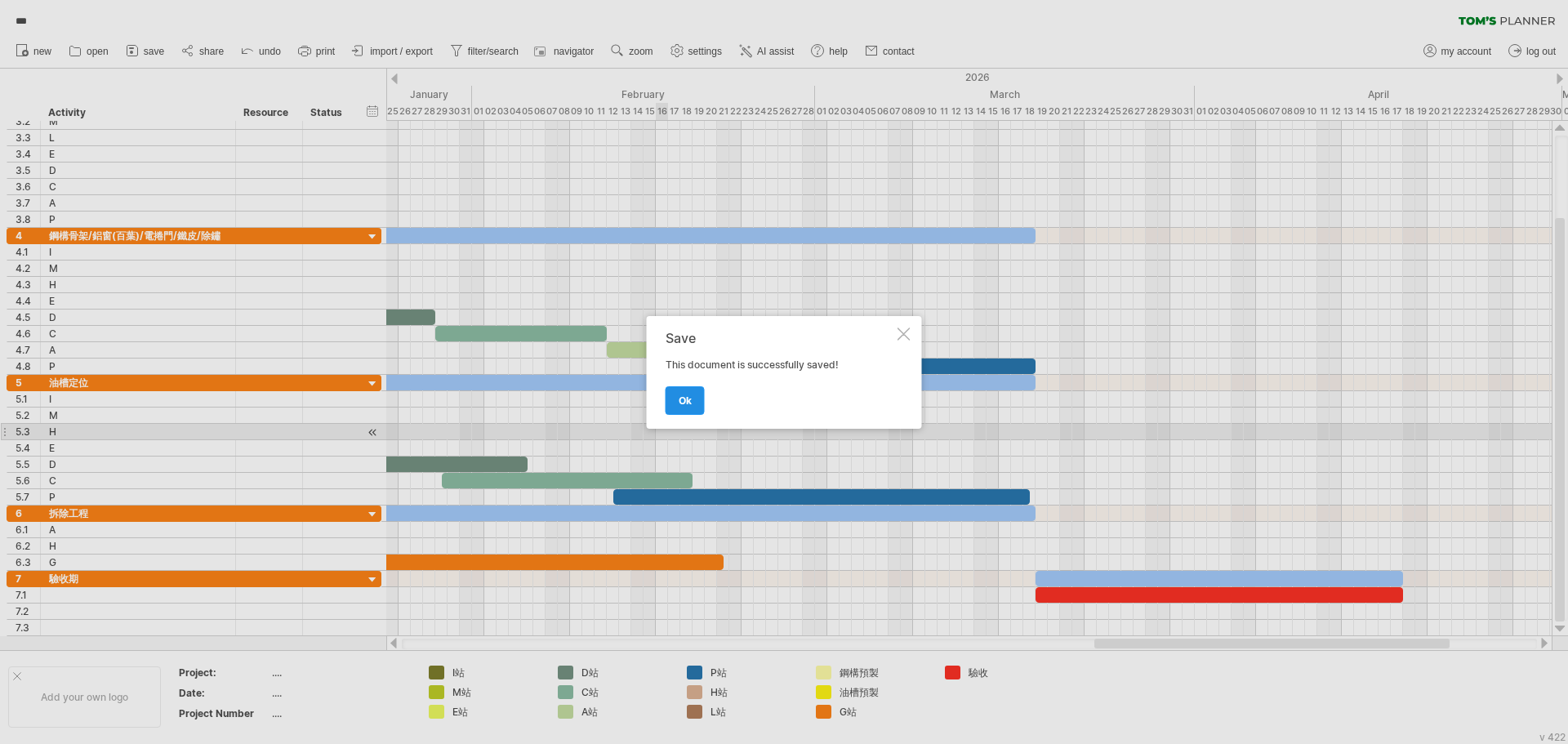
click at [681, 406] on link "ok" at bounding box center [685, 400] width 39 height 29
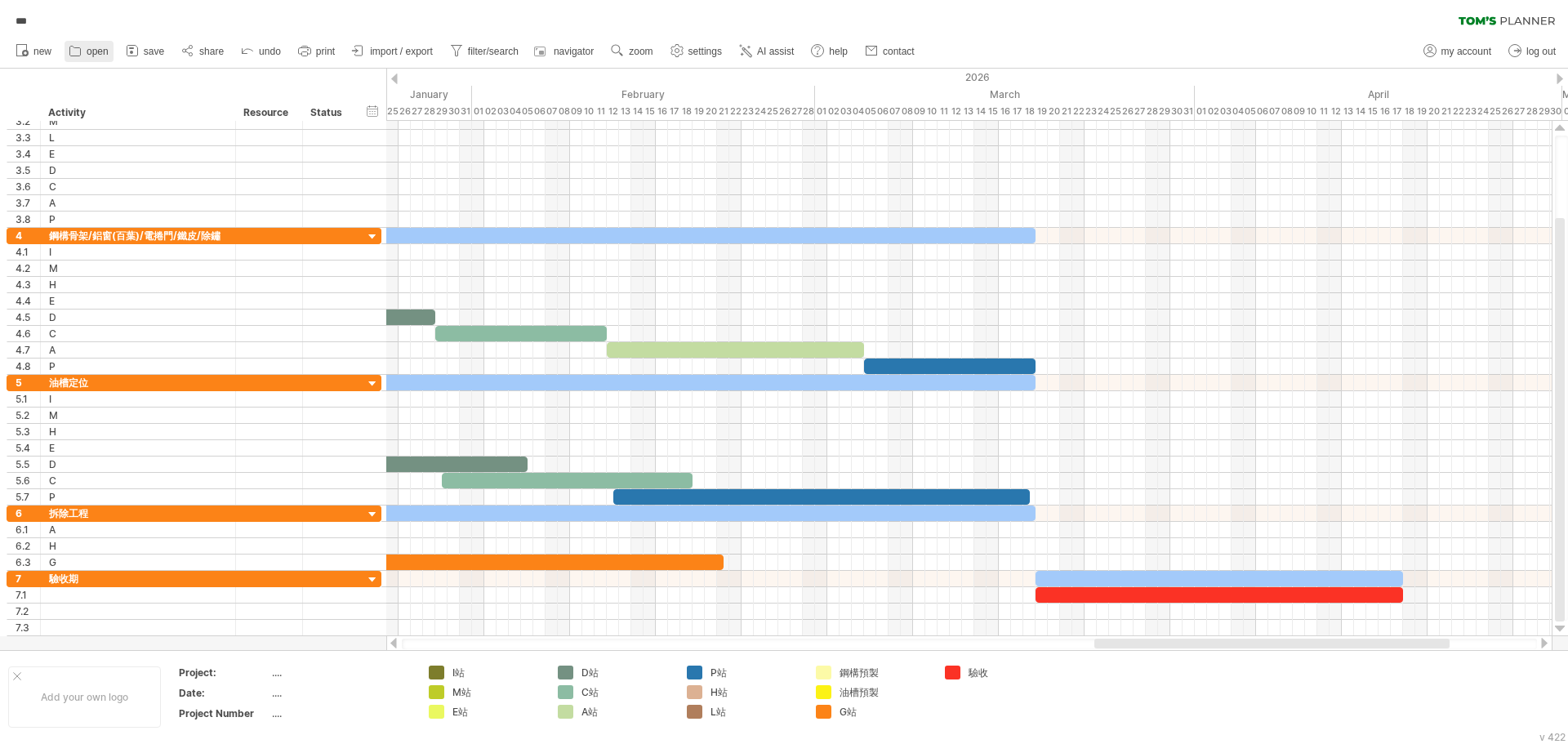
click at [103, 52] on span "open" at bounding box center [98, 51] width 22 height 11
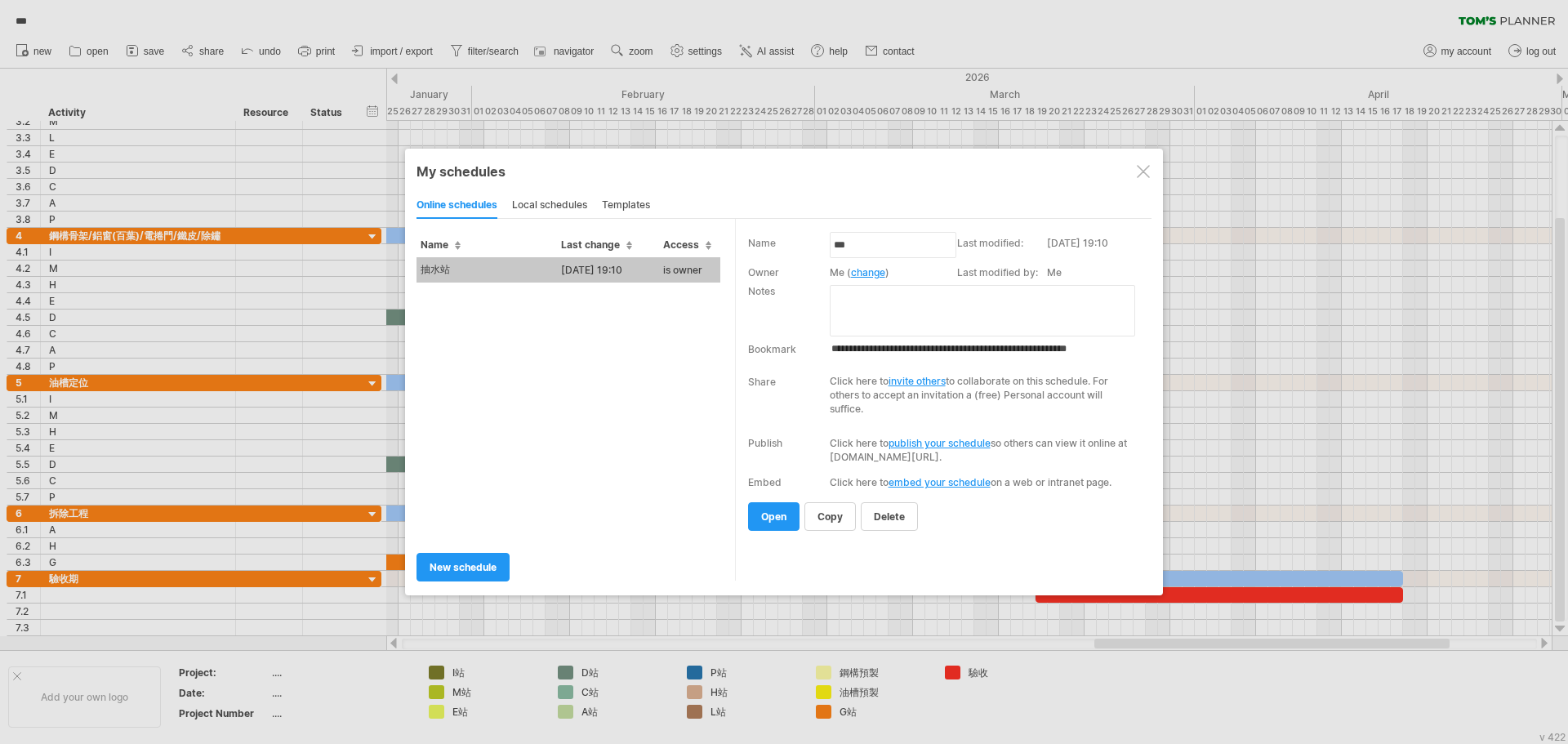
click at [1146, 170] on div at bounding box center [1144, 172] width 13 height 13
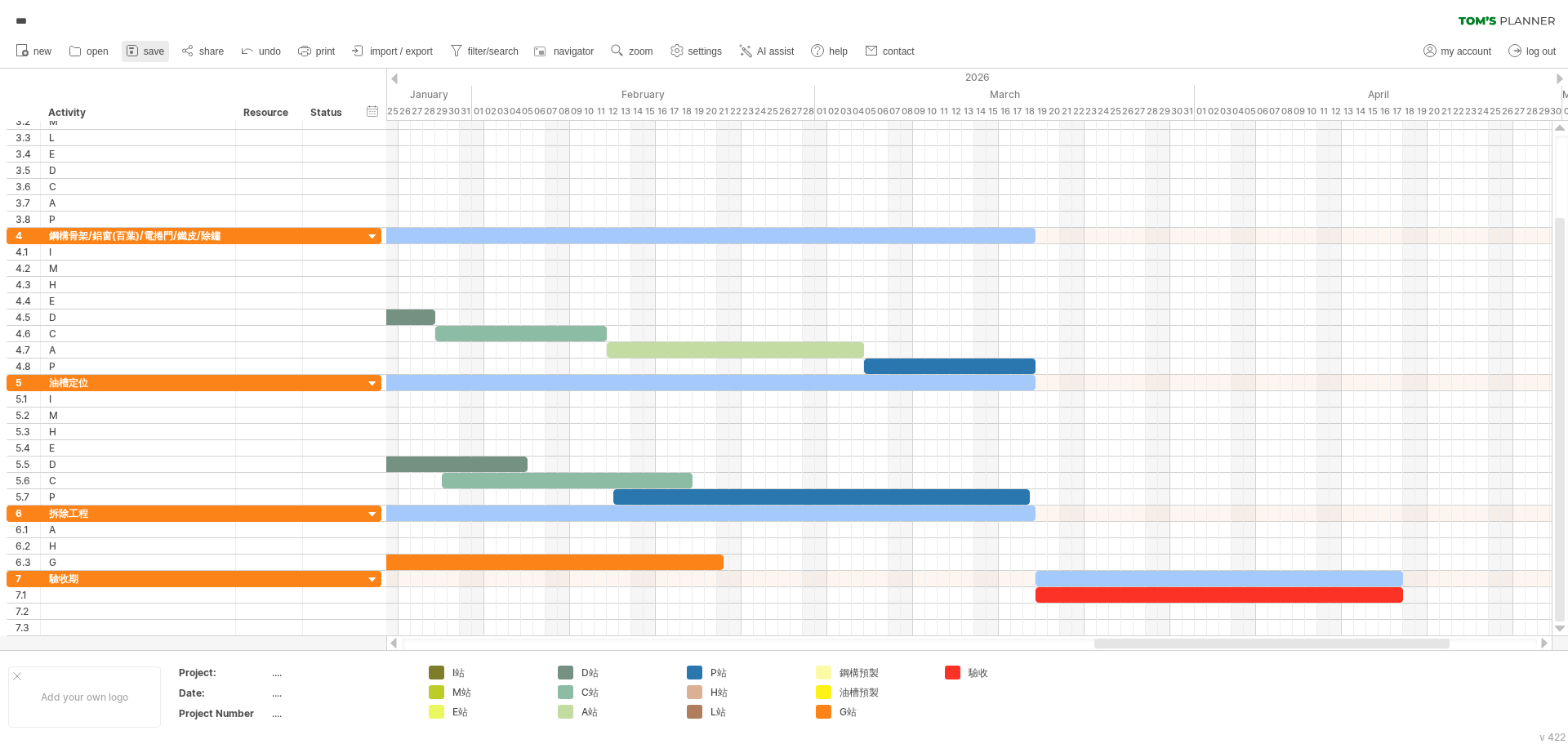
click at [148, 53] on span "save" at bounding box center [154, 51] width 21 height 11
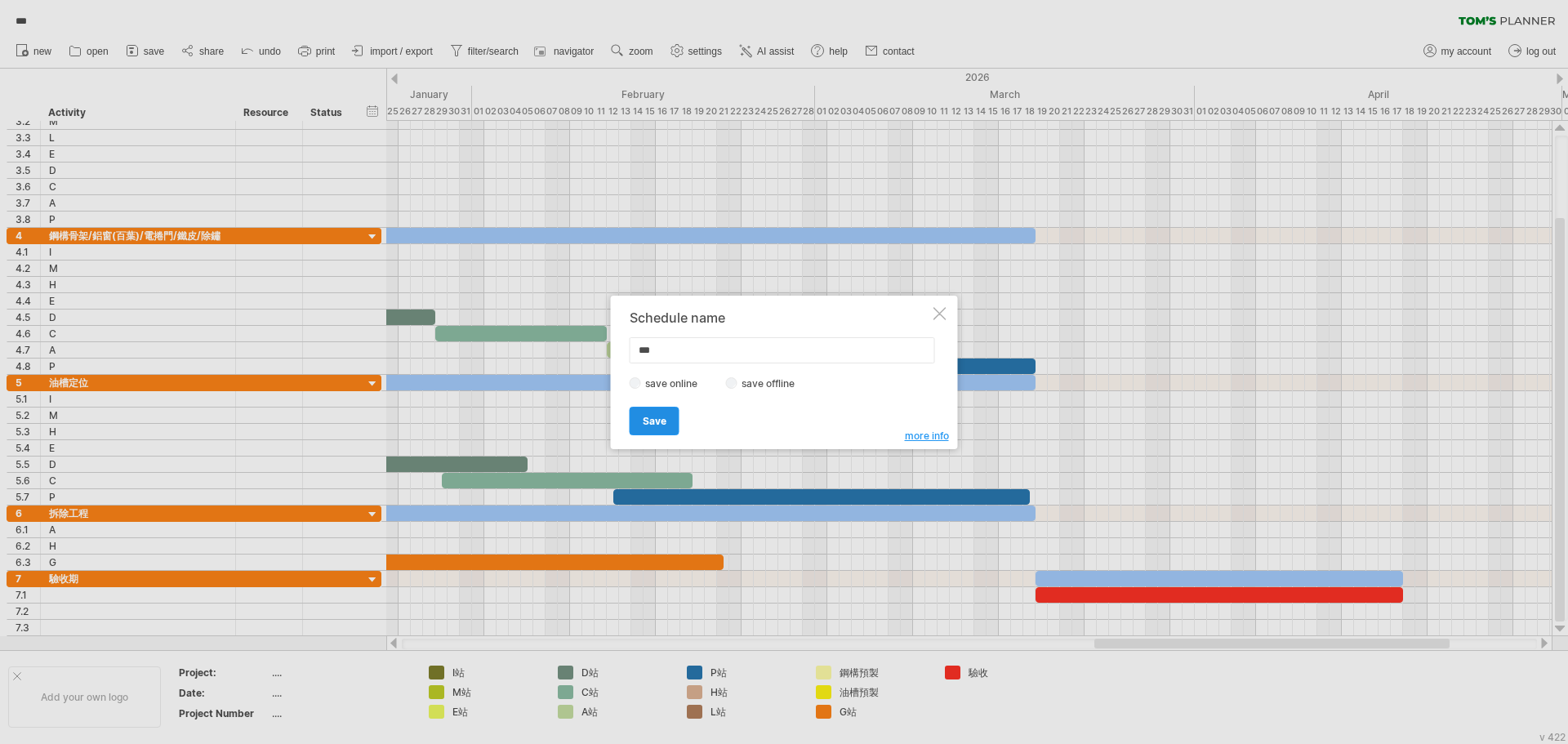
click at [654, 415] on span "Save" at bounding box center [654, 420] width 23 height 12
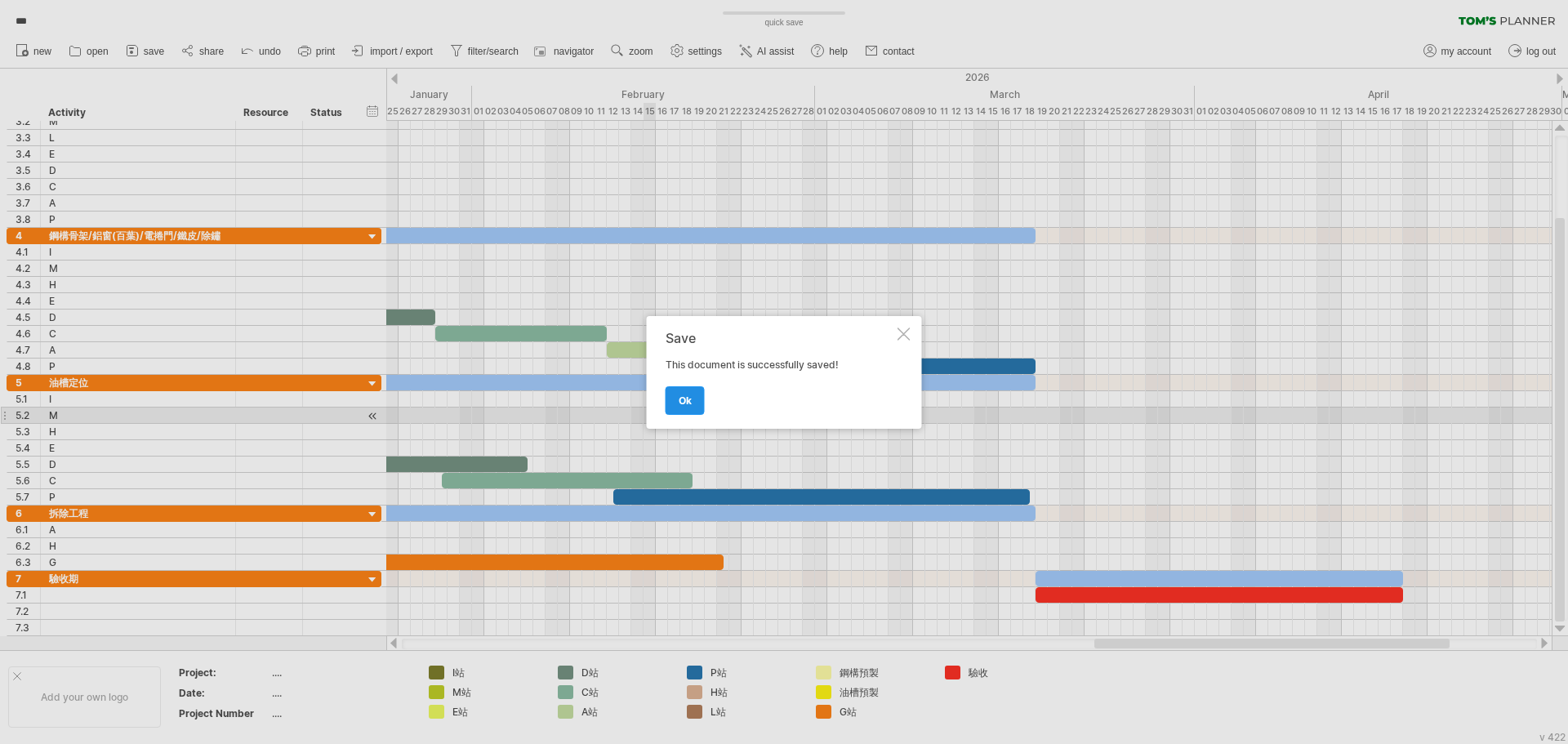
click at [700, 397] on link "ok" at bounding box center [685, 400] width 39 height 29
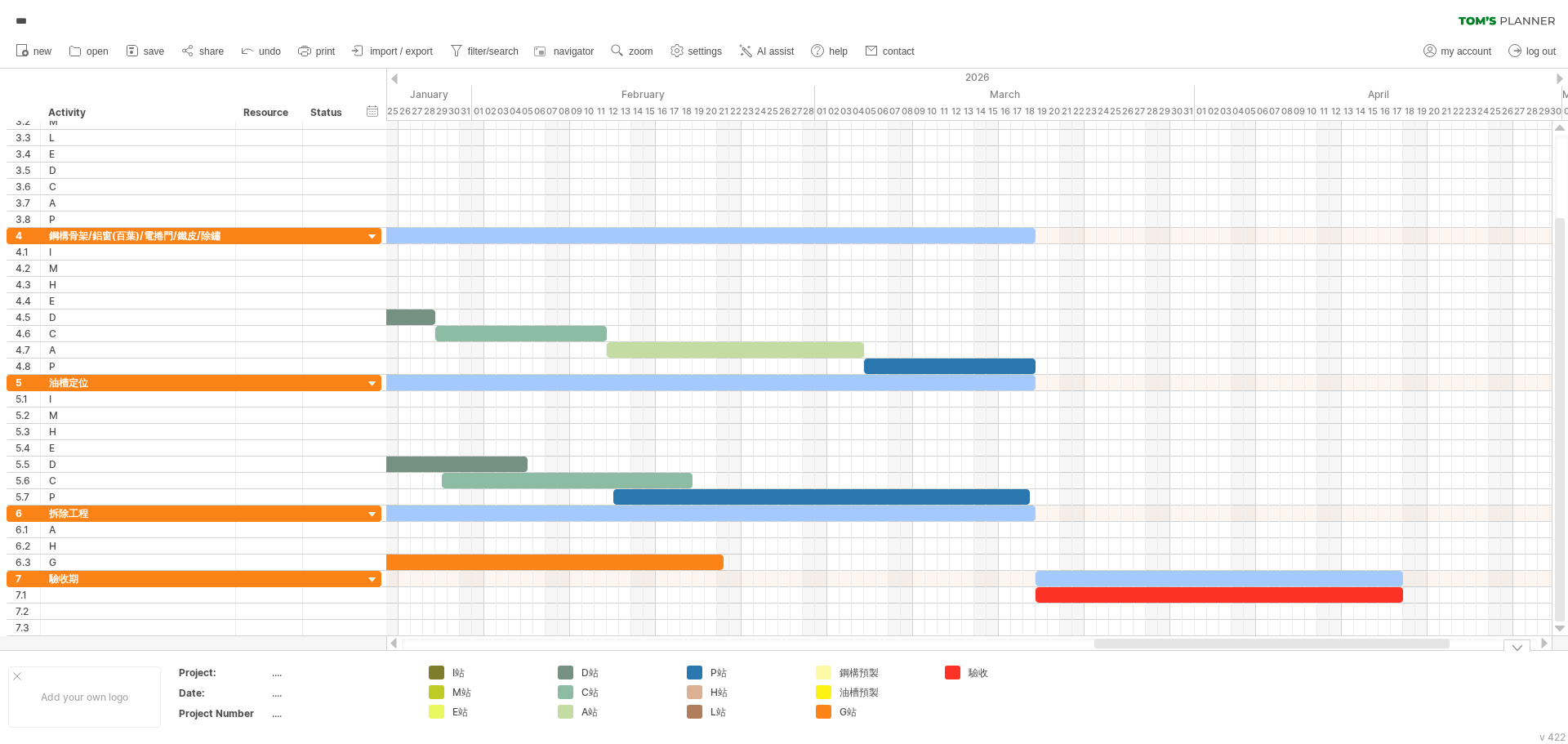
drag, startPoint x: 1192, startPoint y: 649, endPoint x: 1047, endPoint y: 669, distance: 146.4
click at [1043, 670] on div "Trying to reach [DOMAIN_NAME] Connected again... 0% quick save *** clear filter…" at bounding box center [784, 372] width 1568 height 744
click at [1144, 650] on div at bounding box center [969, 644] width 1166 height 17
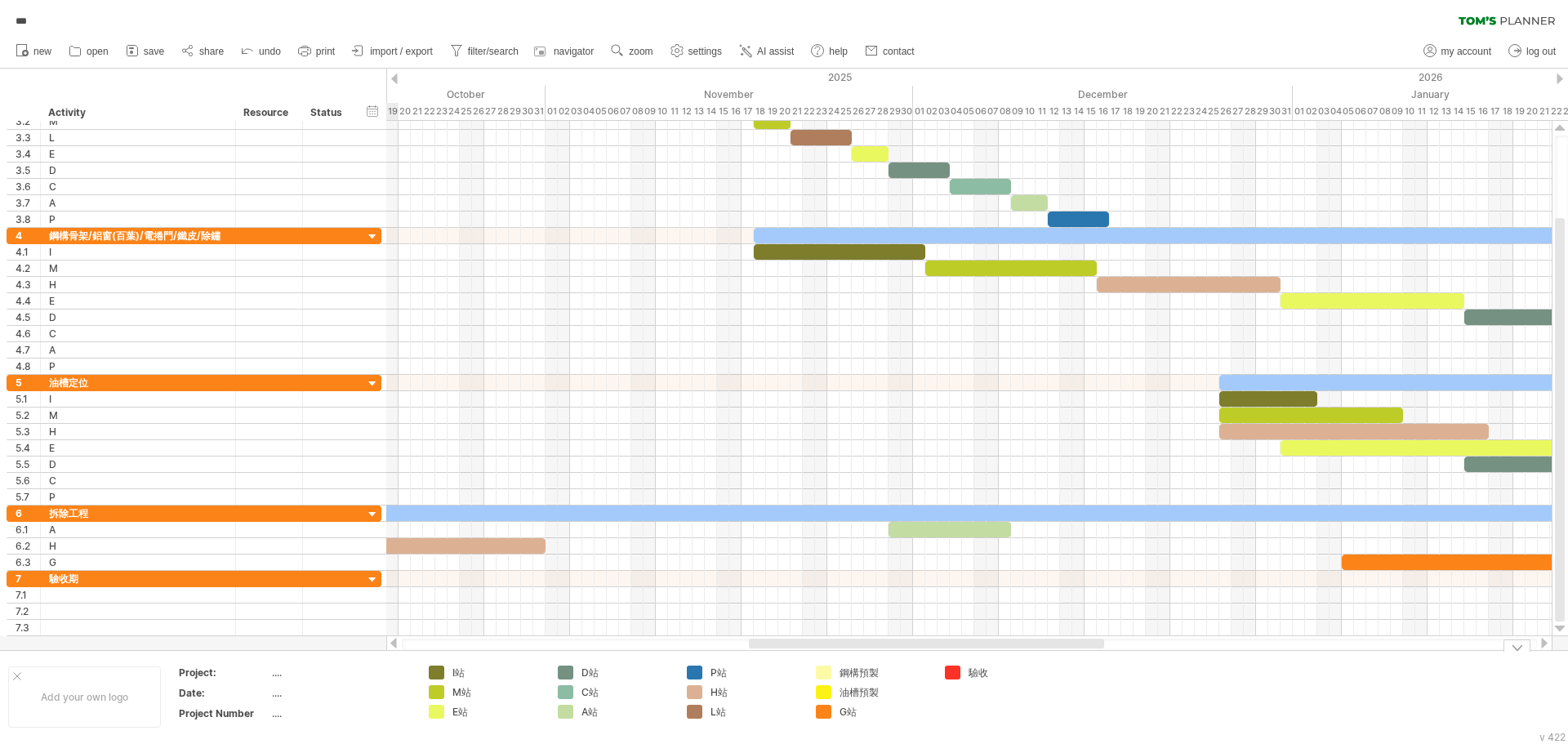
drag, startPoint x: 1147, startPoint y: 648, endPoint x: 802, endPoint y: 669, distance: 345.6
click at [802, 669] on div "Trying to reach [DOMAIN_NAME] Connected again... 0% quick save *** clear filter…" at bounding box center [784, 372] width 1568 height 744
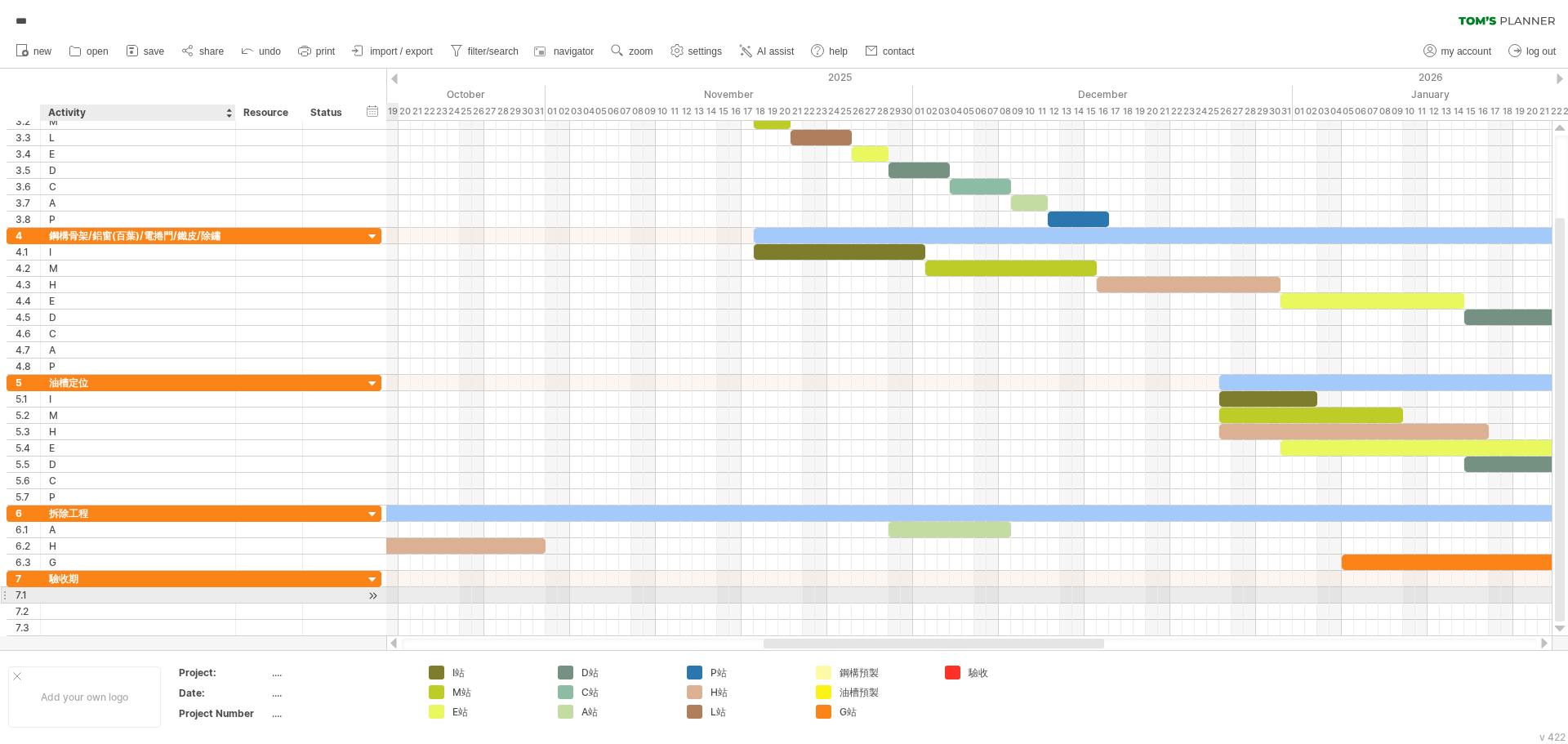
click at [166, 599] on div at bounding box center [138, 595] width 178 height 16
type input "****"
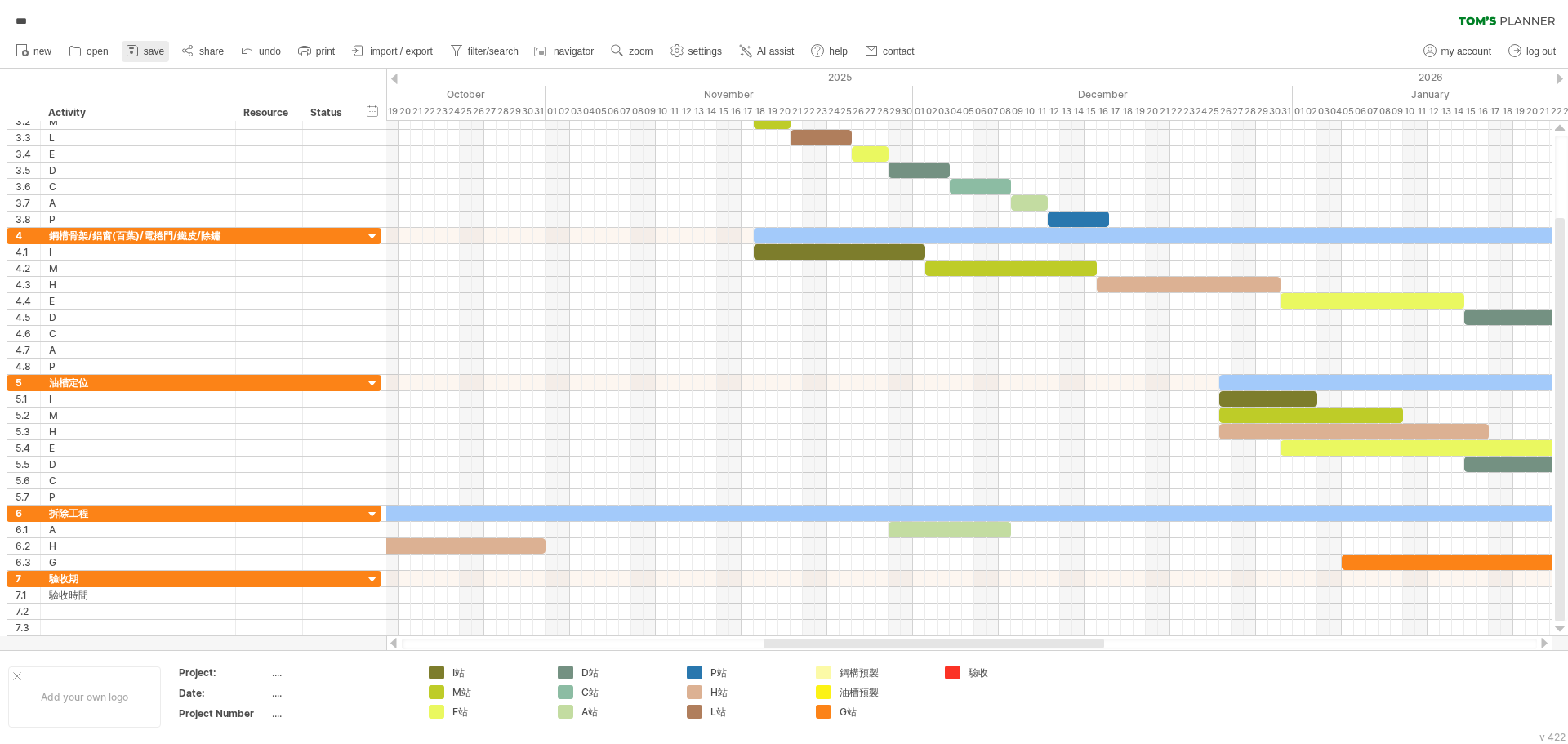
click at [154, 55] on span "save" at bounding box center [154, 51] width 21 height 11
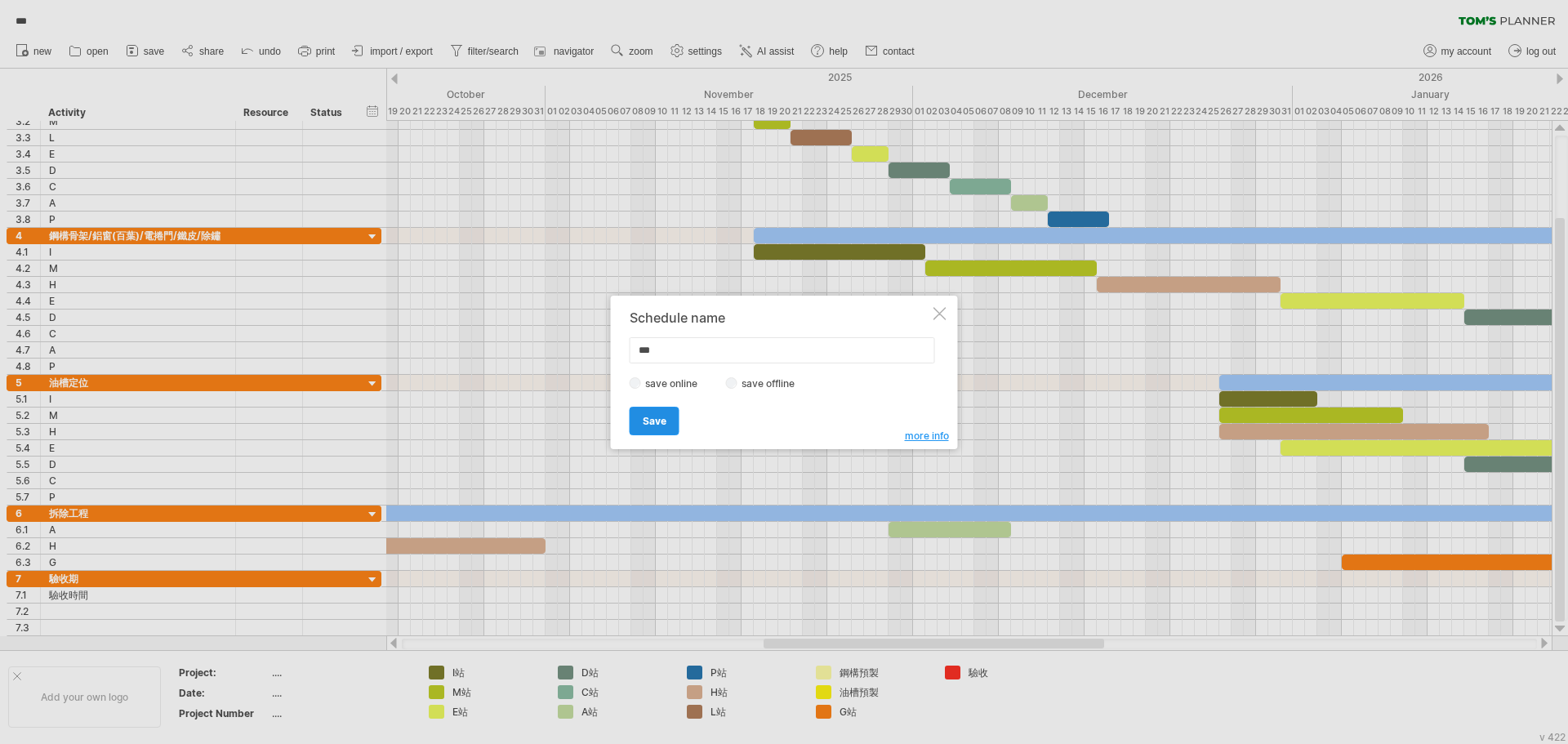
click at [647, 406] on div "Save Save" at bounding box center [780, 413] width 300 height 42
click at [647, 411] on link "Save" at bounding box center [654, 420] width 49 height 29
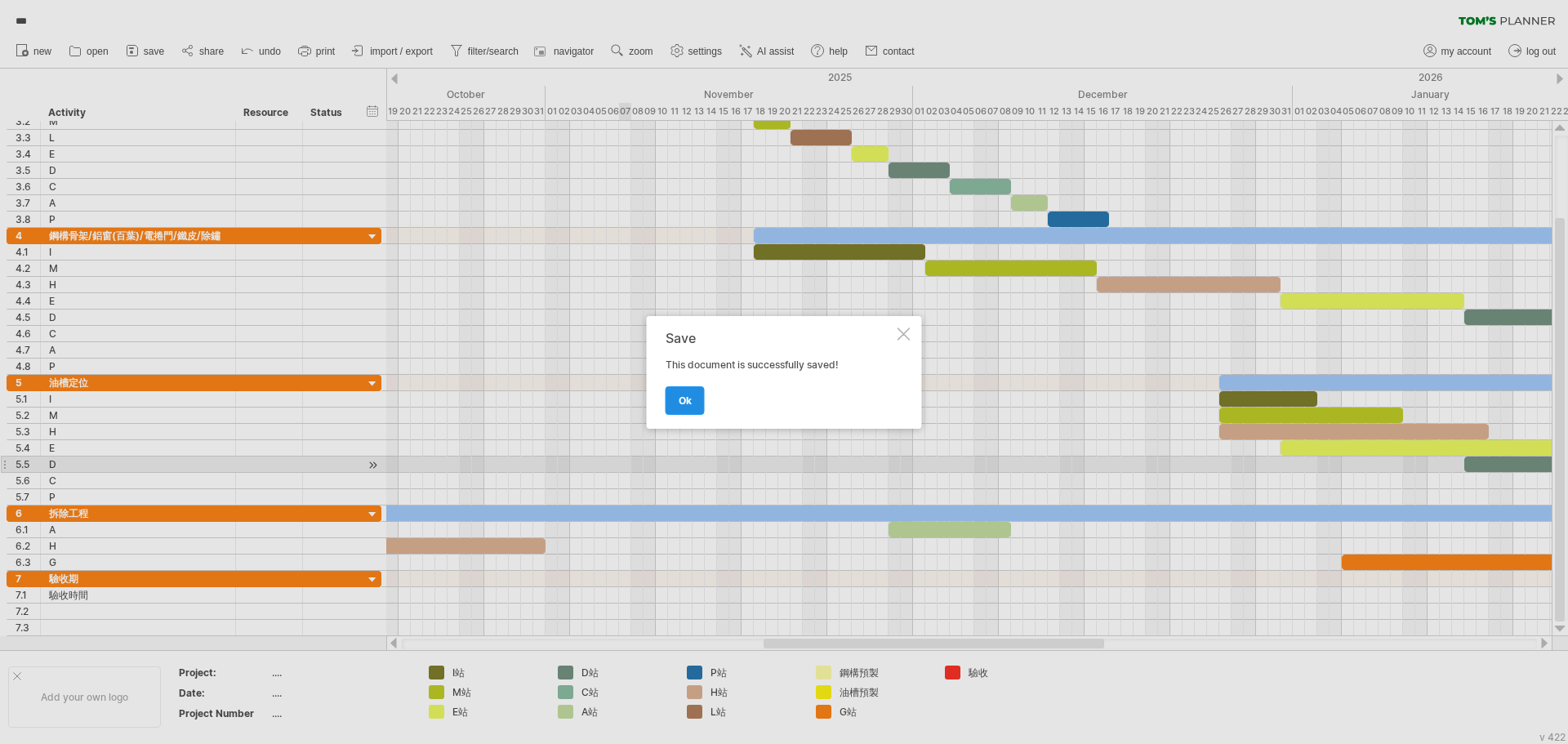
click at [680, 399] on span "ok" at bounding box center [685, 400] width 13 height 12
